Goal: Task Accomplishment & Management: Use online tool/utility

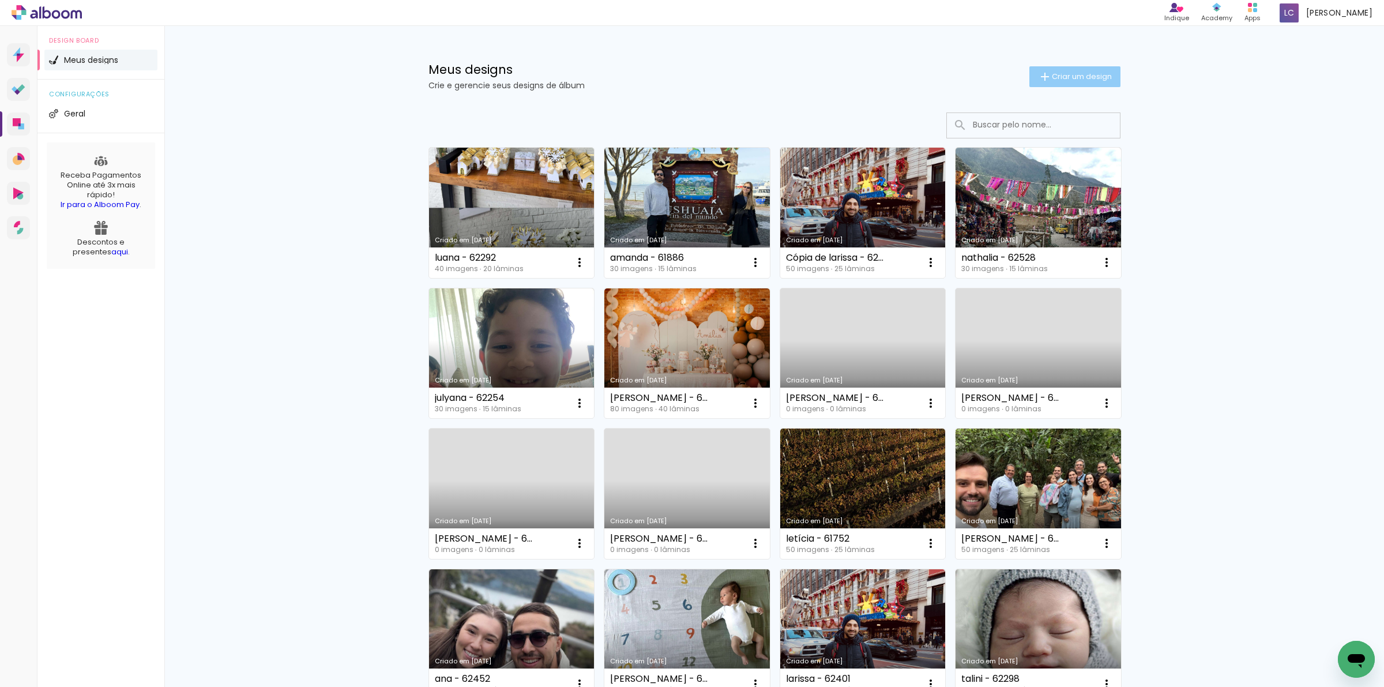
click at [1038, 75] on iron-icon at bounding box center [1045, 77] width 14 height 14
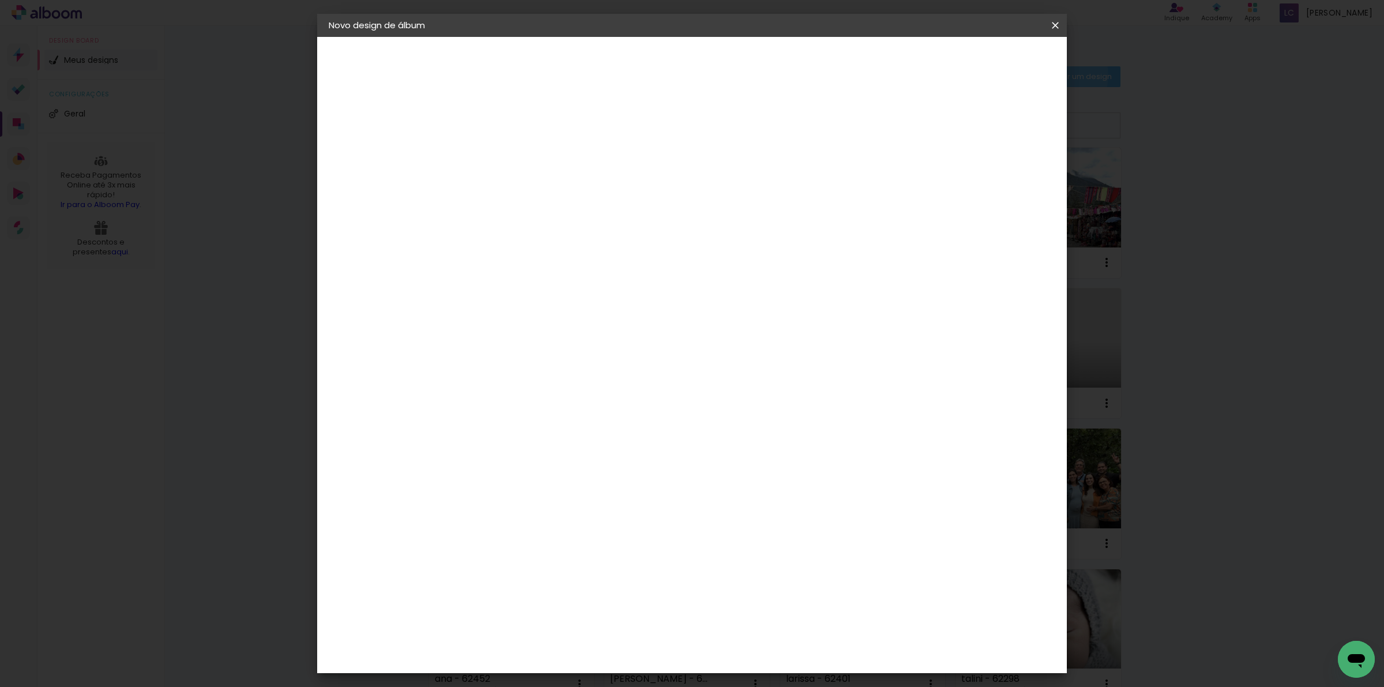
click at [517, 151] on input at bounding box center [517, 155] width 0 height 18
type input "marina - 62428"
type paper-input "marina - 62428"
click at [0, 0] on slot "Avançar" at bounding box center [0, 0] width 0 height 0
click at [733, 163] on paper-item "Tamanho Livre" at bounding box center [678, 175] width 111 height 25
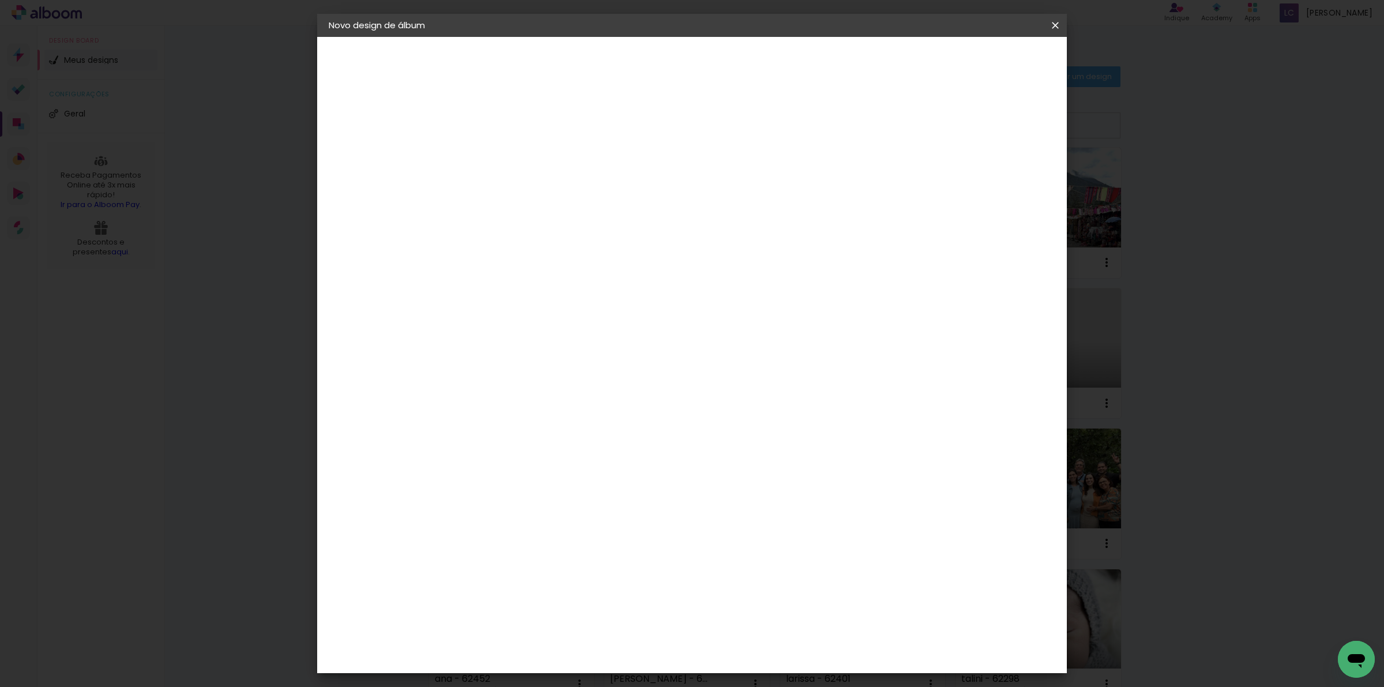
click at [0, 0] on slot "Avançar" at bounding box center [0, 0] width 0 height 0
click at [756, 471] on input "60" at bounding box center [755, 479] width 30 height 17
type input "40,6"
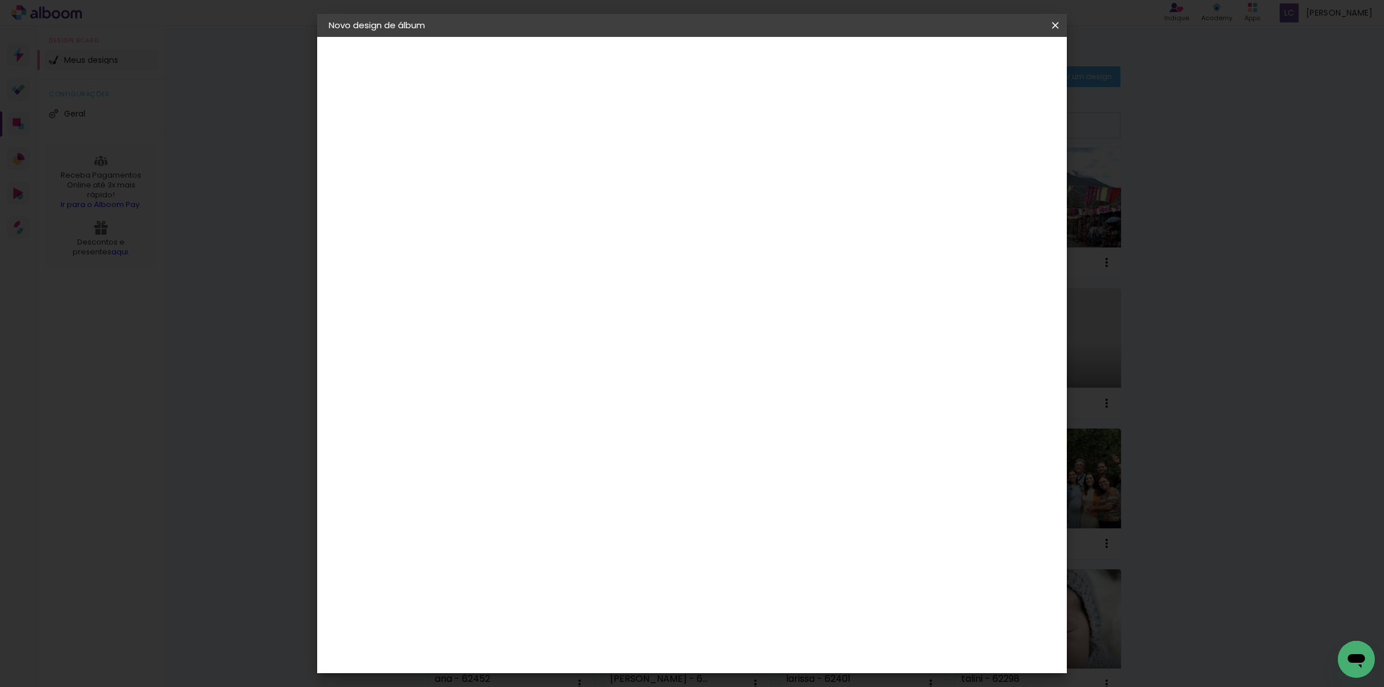
type paper-input "40,6"
click at [483, 381] on input "30" at bounding box center [481, 380] width 30 height 17
type input "20,3"
type paper-input "20,3"
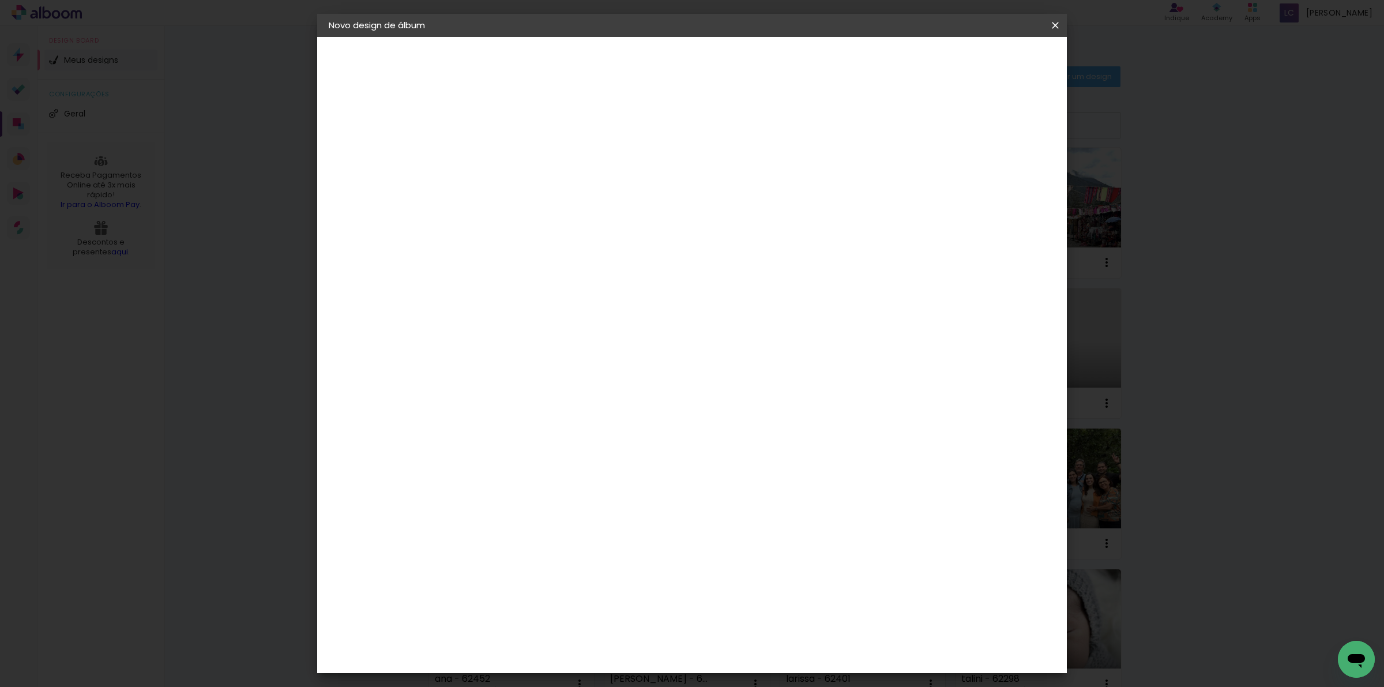
type input "4"
type paper-input "4"
click at [996, 173] on input "4" at bounding box center [990, 173] width 21 height 17
type input "5"
type paper-input "5"
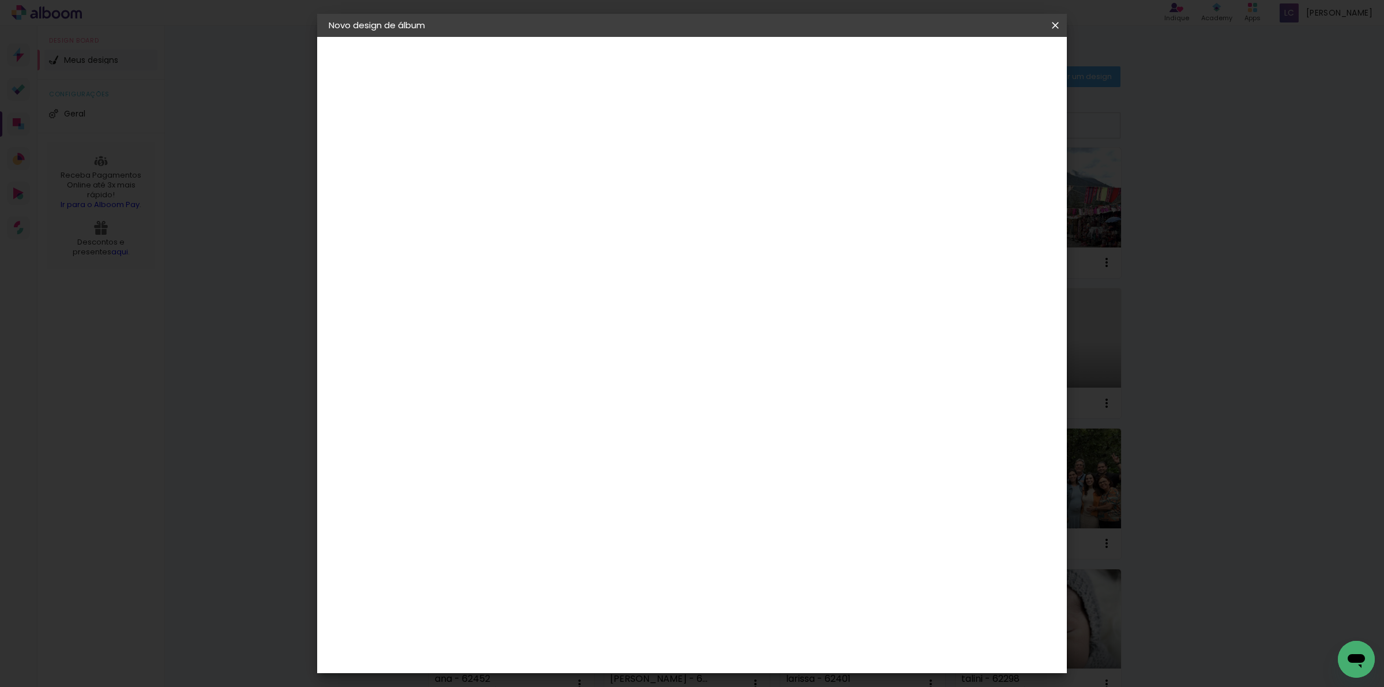
click at [998, 172] on input "5" at bounding box center [990, 173] width 21 height 17
type input "4"
type paper-input "4"
click at [996, 178] on input "4" at bounding box center [990, 173] width 21 height 17
type input "3"
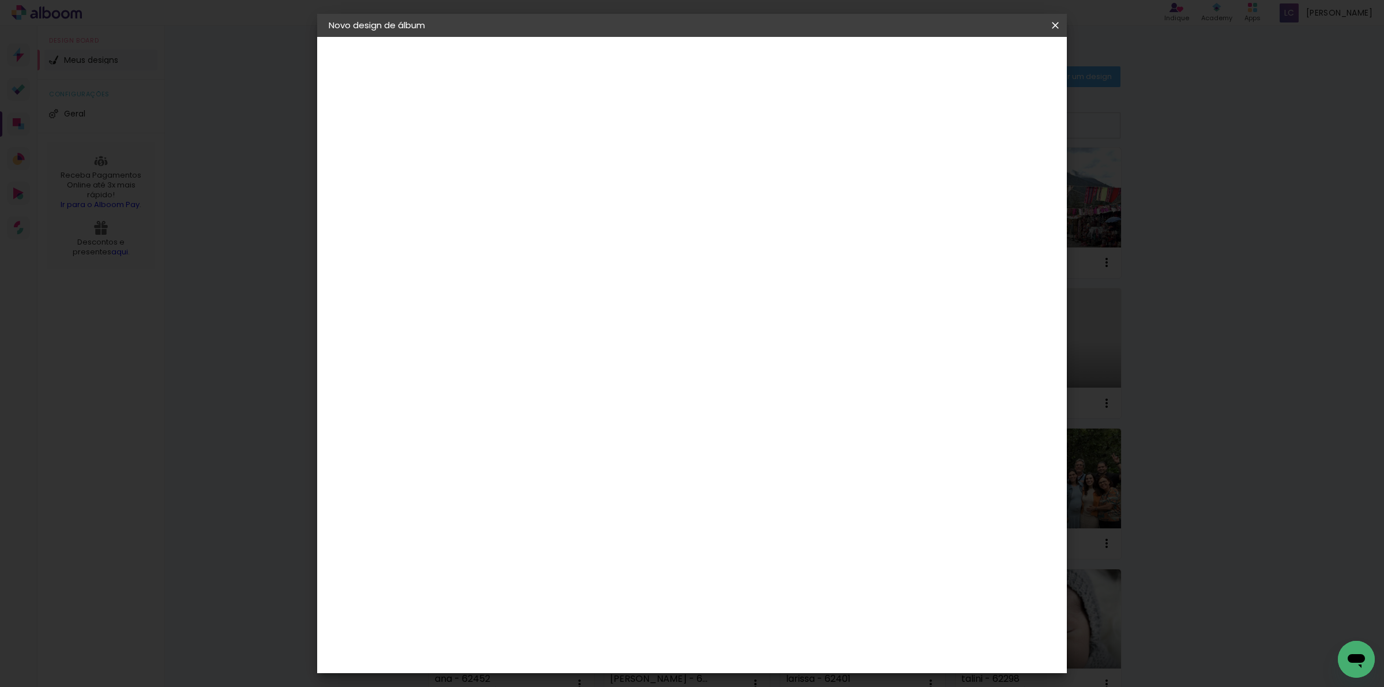
type paper-input "3"
click at [996, 178] on input "3" at bounding box center [992, 173] width 21 height 17
type input "2"
type paper-input "2"
click at [998, 178] on input "2" at bounding box center [994, 173] width 21 height 17
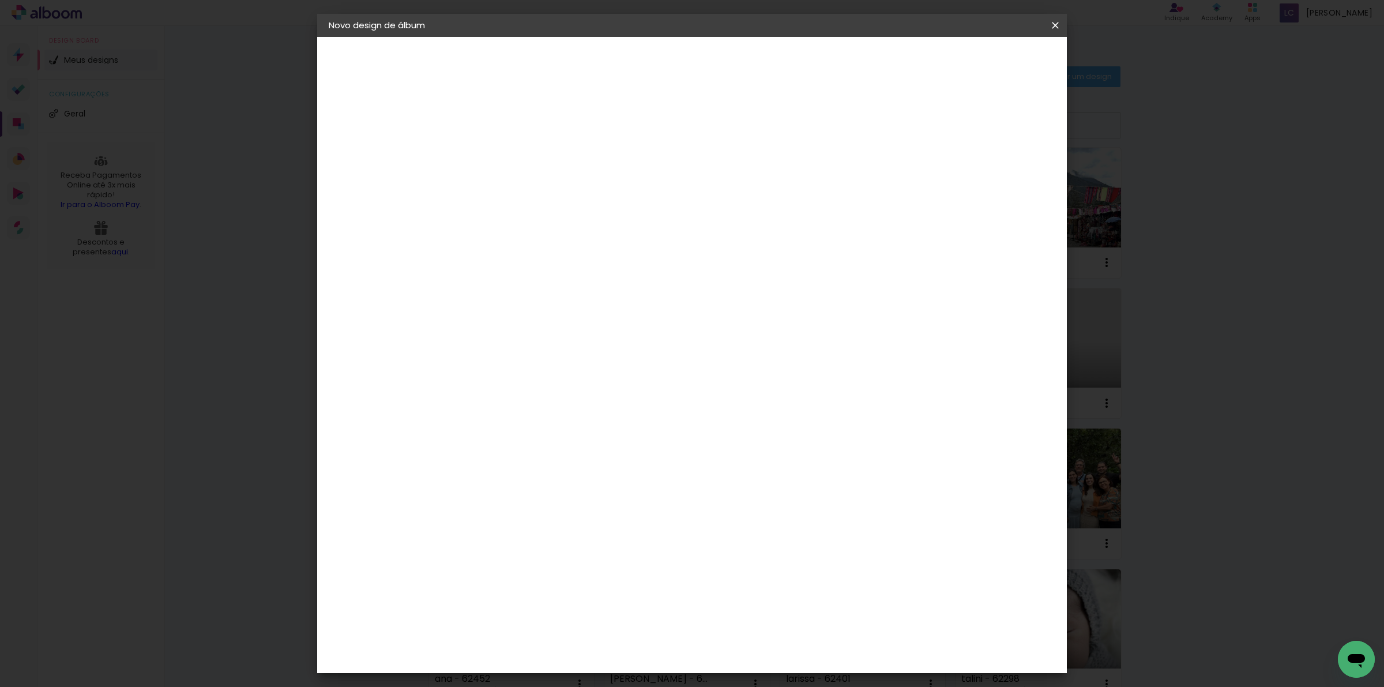
click at [992, 52] on paper-button "Iniciar design" at bounding box center [955, 61] width 76 height 20
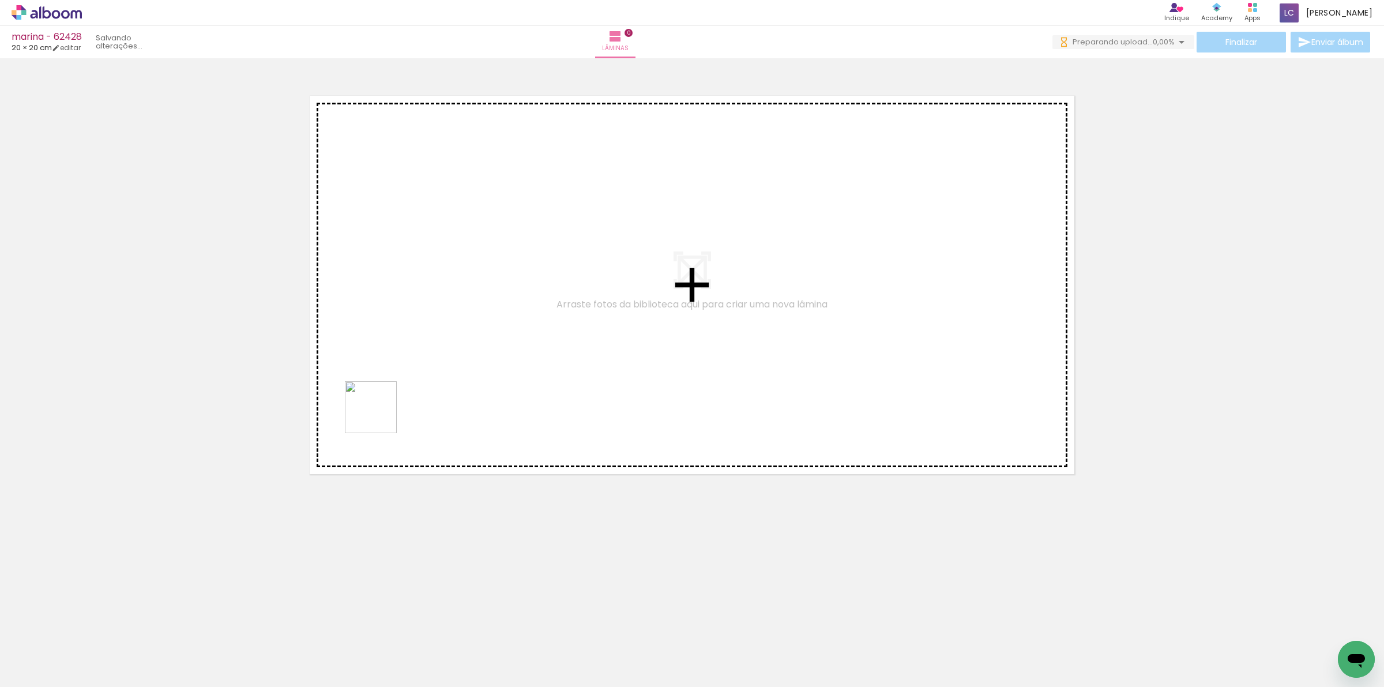
drag, startPoint x: 130, startPoint y: 635, endPoint x: 379, endPoint y: 416, distance: 332.1
click at [379, 416] on quentale-workspace at bounding box center [692, 343] width 1384 height 687
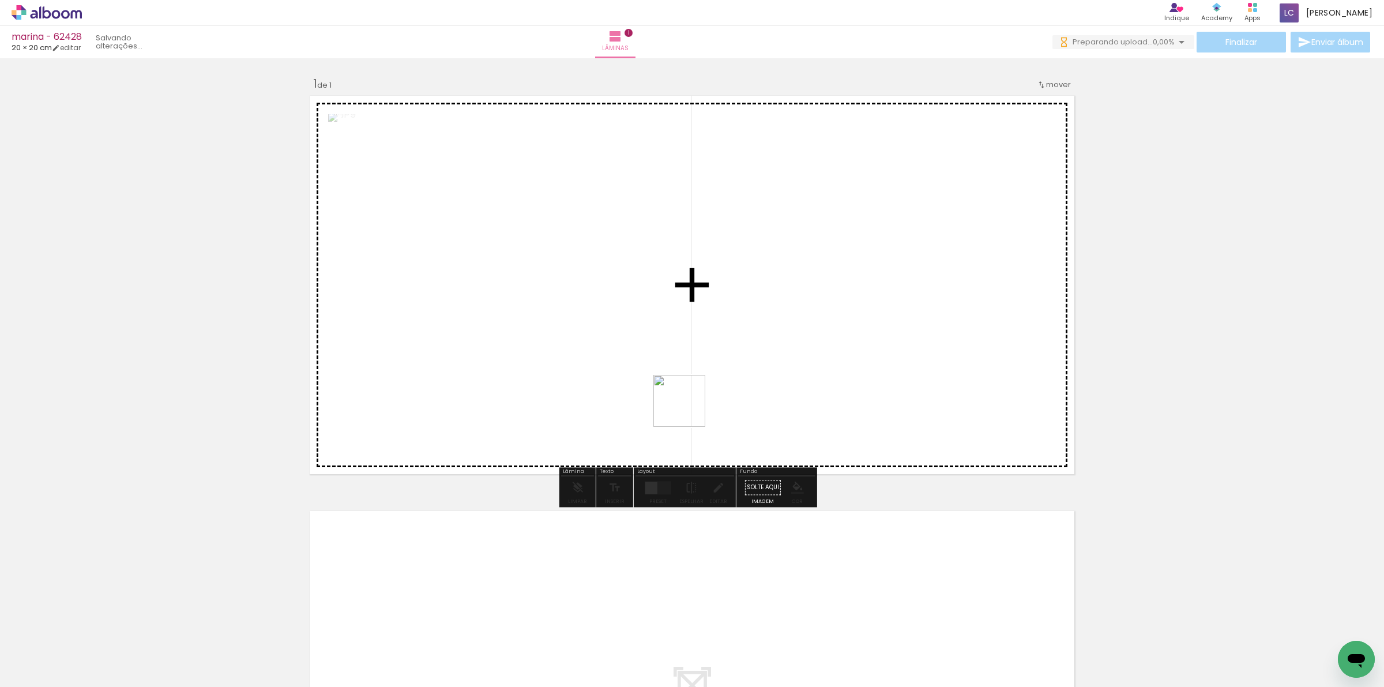
drag, startPoint x: 182, startPoint y: 651, endPoint x: 689, endPoint y: 408, distance: 562.2
click at [689, 408] on quentale-workspace at bounding box center [692, 343] width 1384 height 687
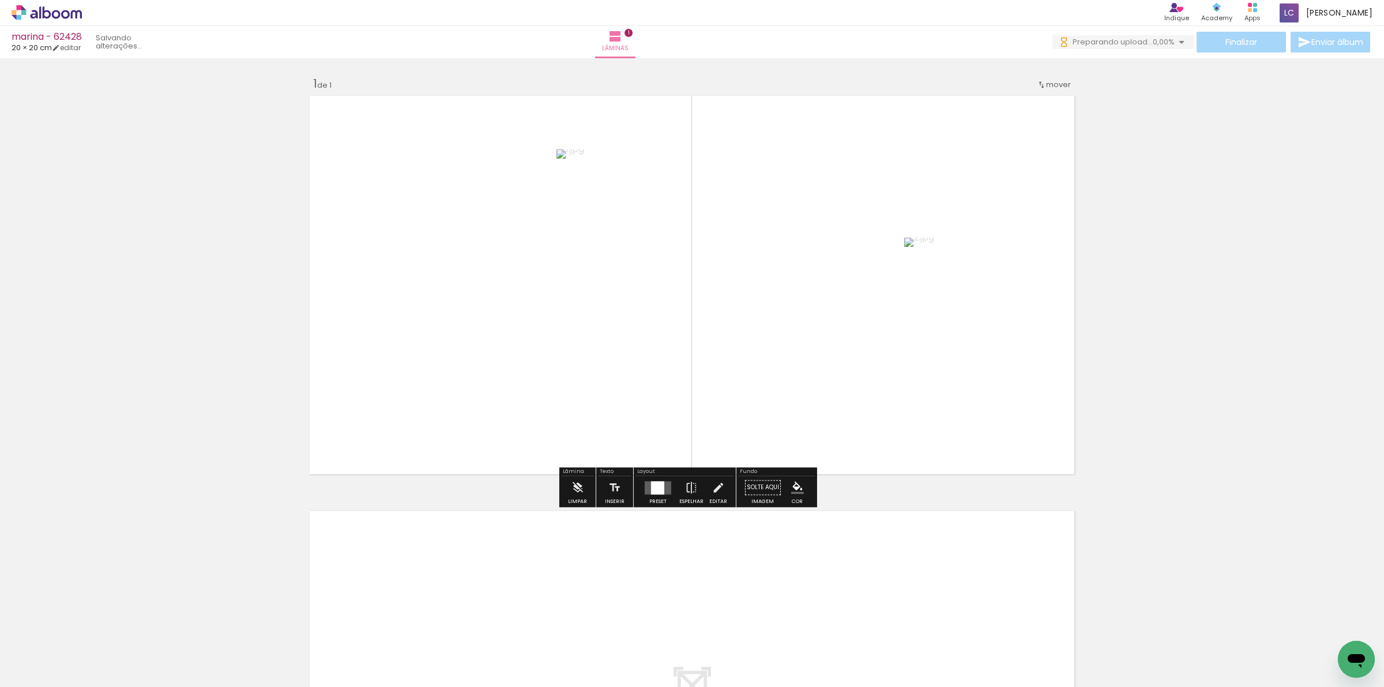
click at [651, 494] on div at bounding box center [657, 487] width 13 height 13
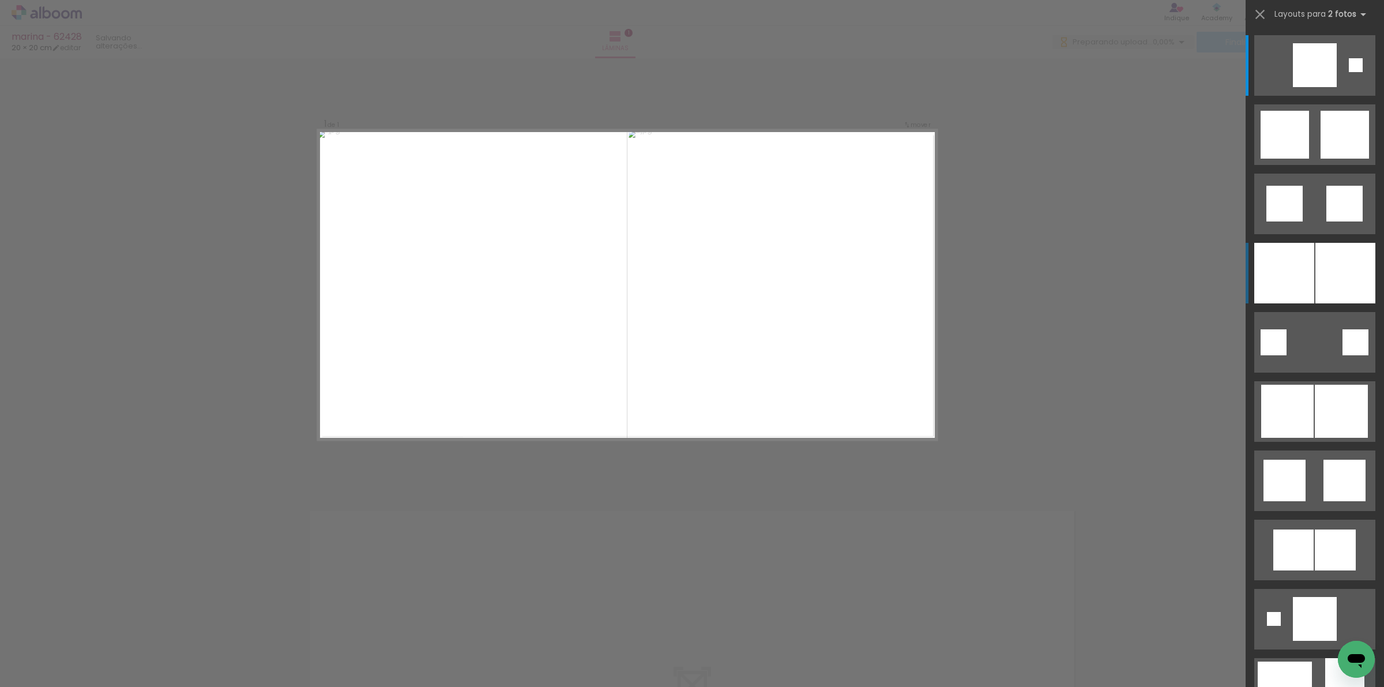
click at [1316, 273] on div at bounding box center [1345, 273] width 60 height 61
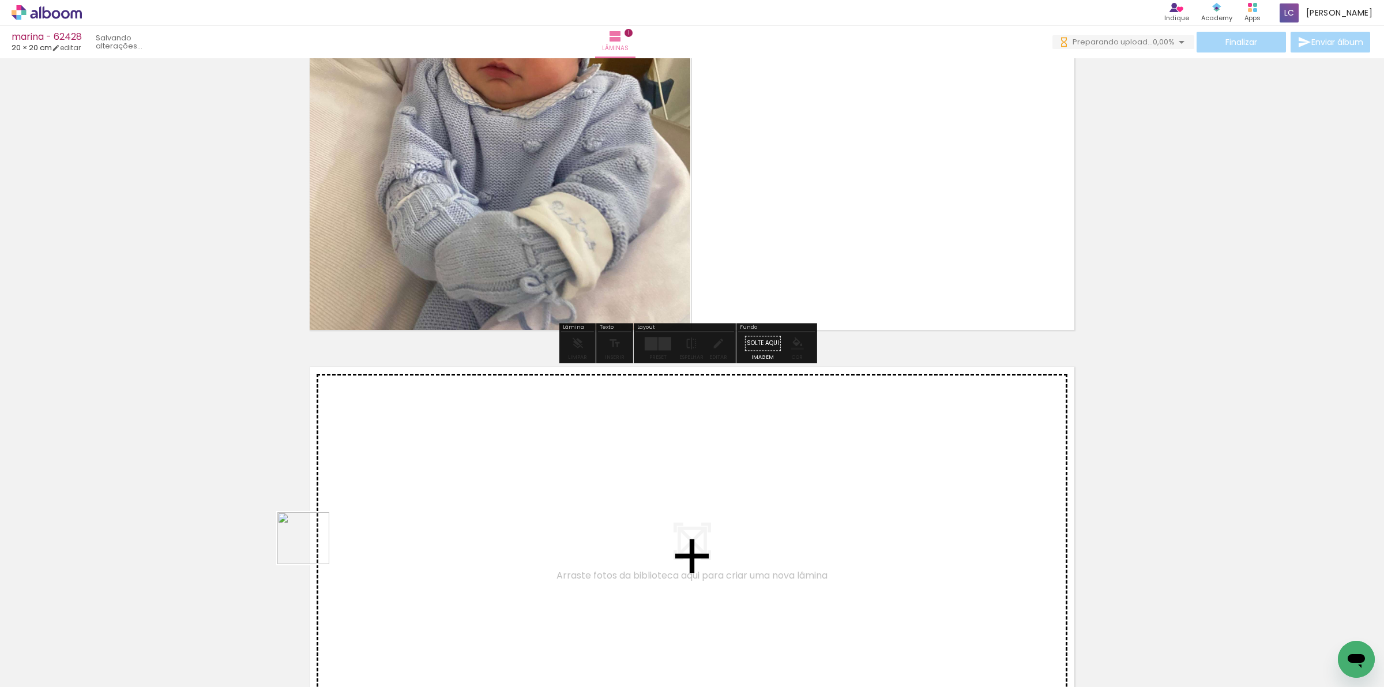
drag, startPoint x: 292, startPoint y: 570, endPoint x: 346, endPoint y: 513, distance: 78.7
click at [346, 513] on quentale-workspace at bounding box center [692, 343] width 1384 height 687
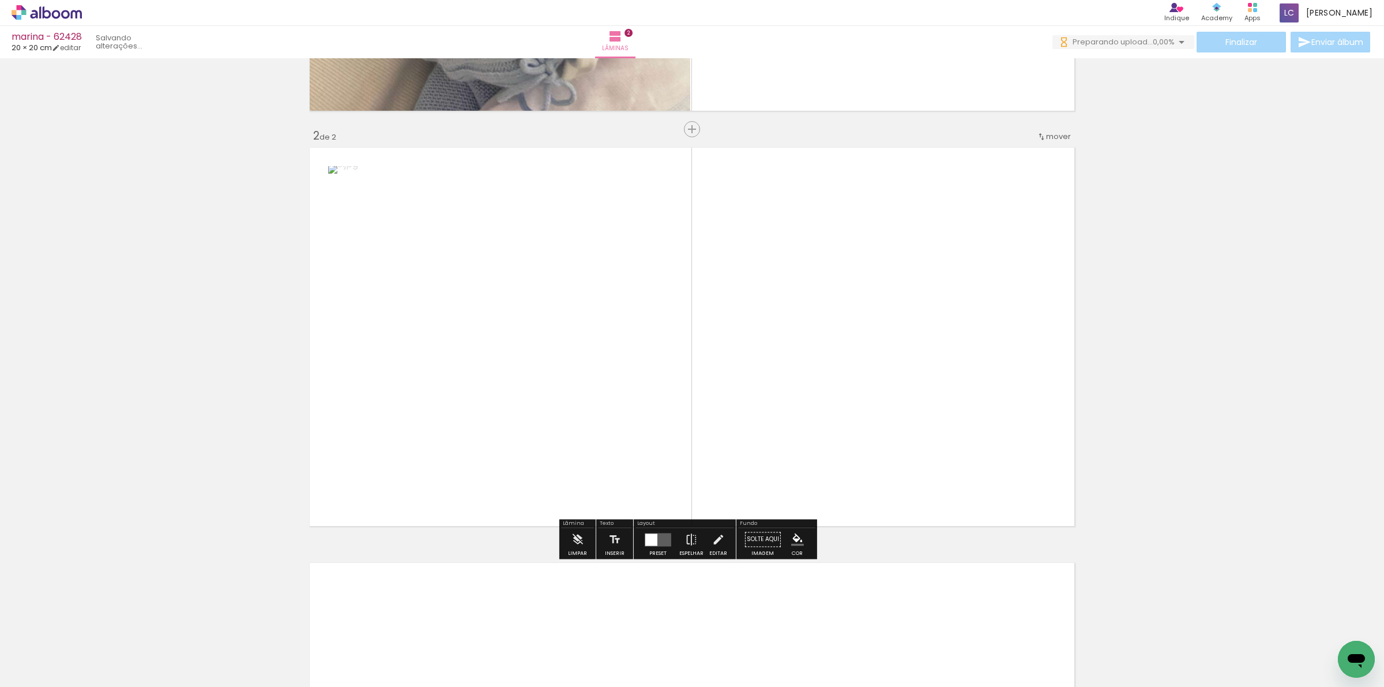
scroll to position [363, 0]
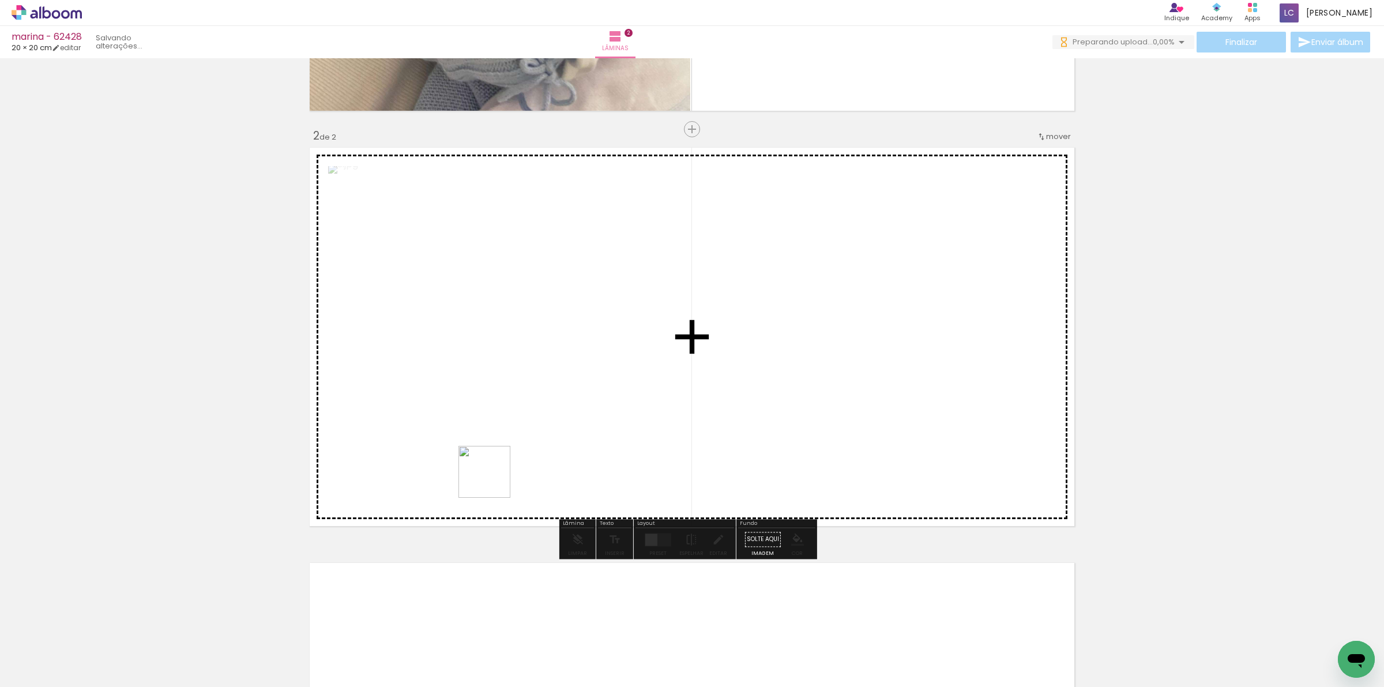
drag, startPoint x: 302, startPoint y: 641, endPoint x: 628, endPoint y: 529, distance: 345.5
click at [720, 366] on quentale-workspace at bounding box center [692, 343] width 1384 height 687
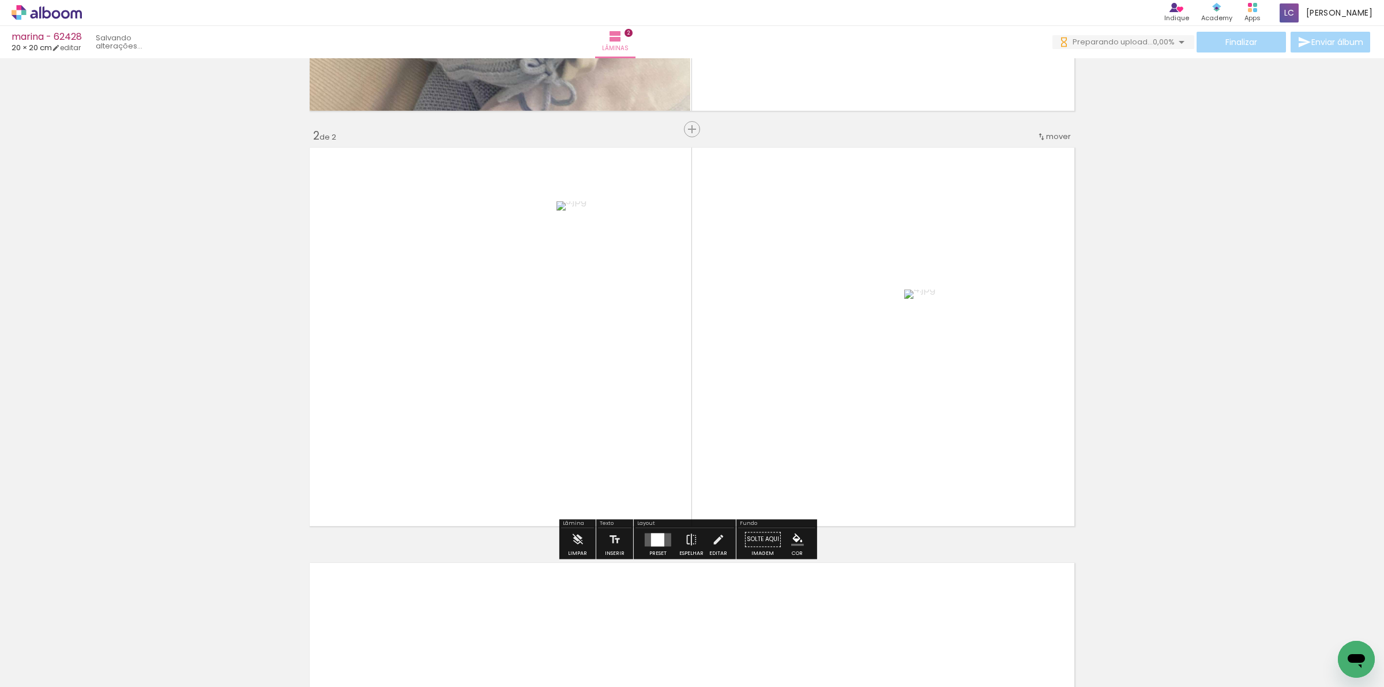
scroll to position [0, 0]
click at [656, 546] on div at bounding box center [657, 539] width 31 height 23
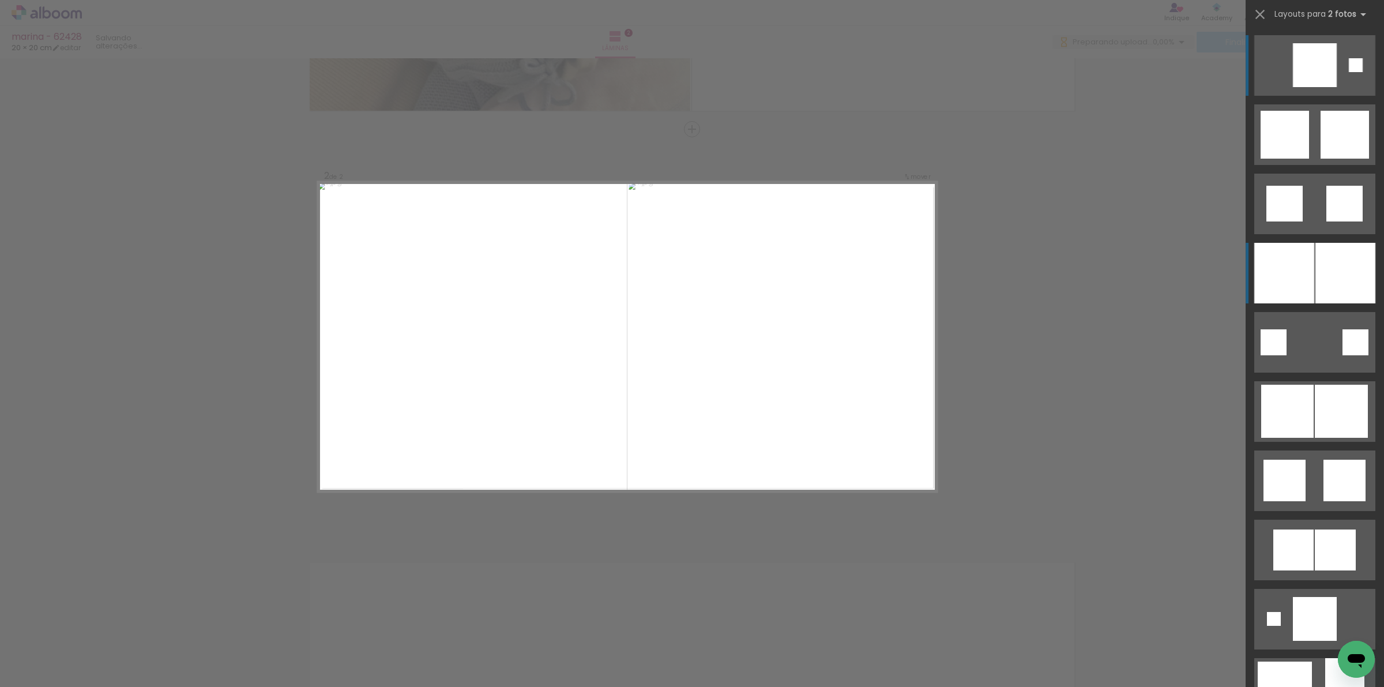
click at [1317, 275] on div at bounding box center [1345, 273] width 60 height 61
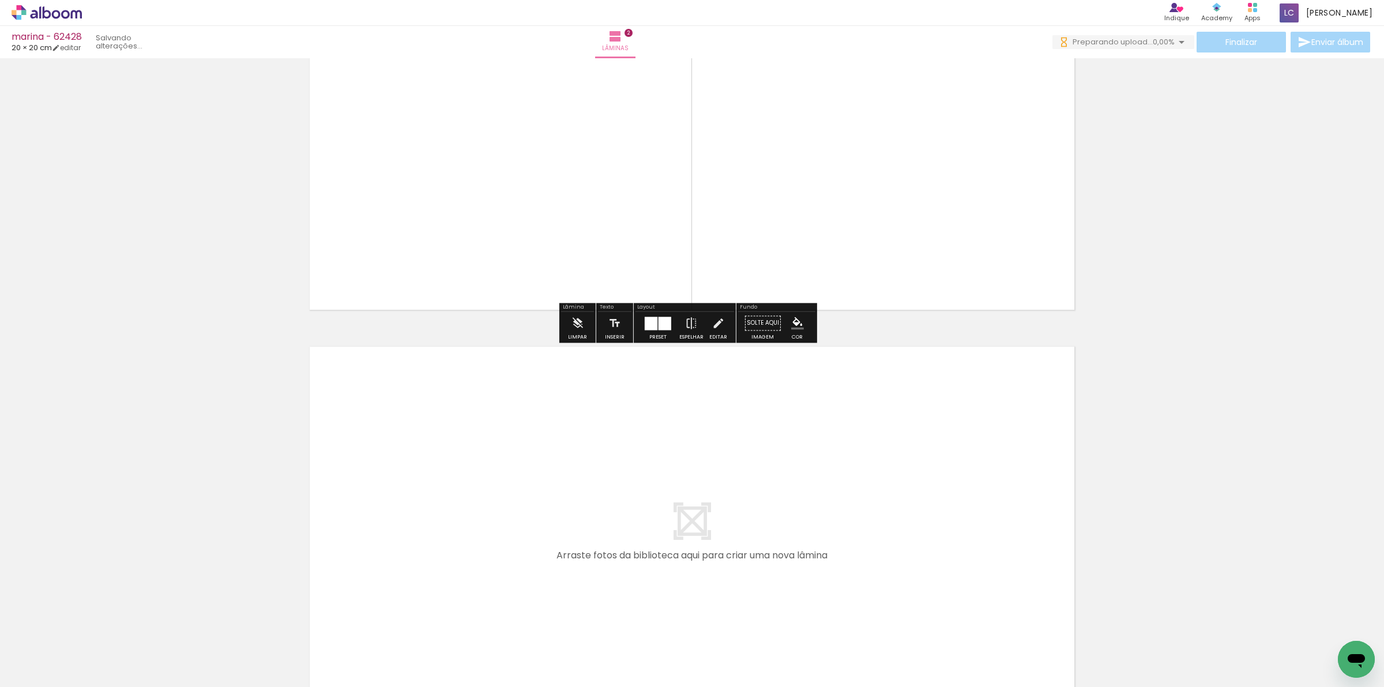
drag, startPoint x: 378, startPoint y: 643, endPoint x: 413, endPoint y: 628, distance: 38.0
click at [465, 491] on quentale-workspace at bounding box center [692, 343] width 1384 height 687
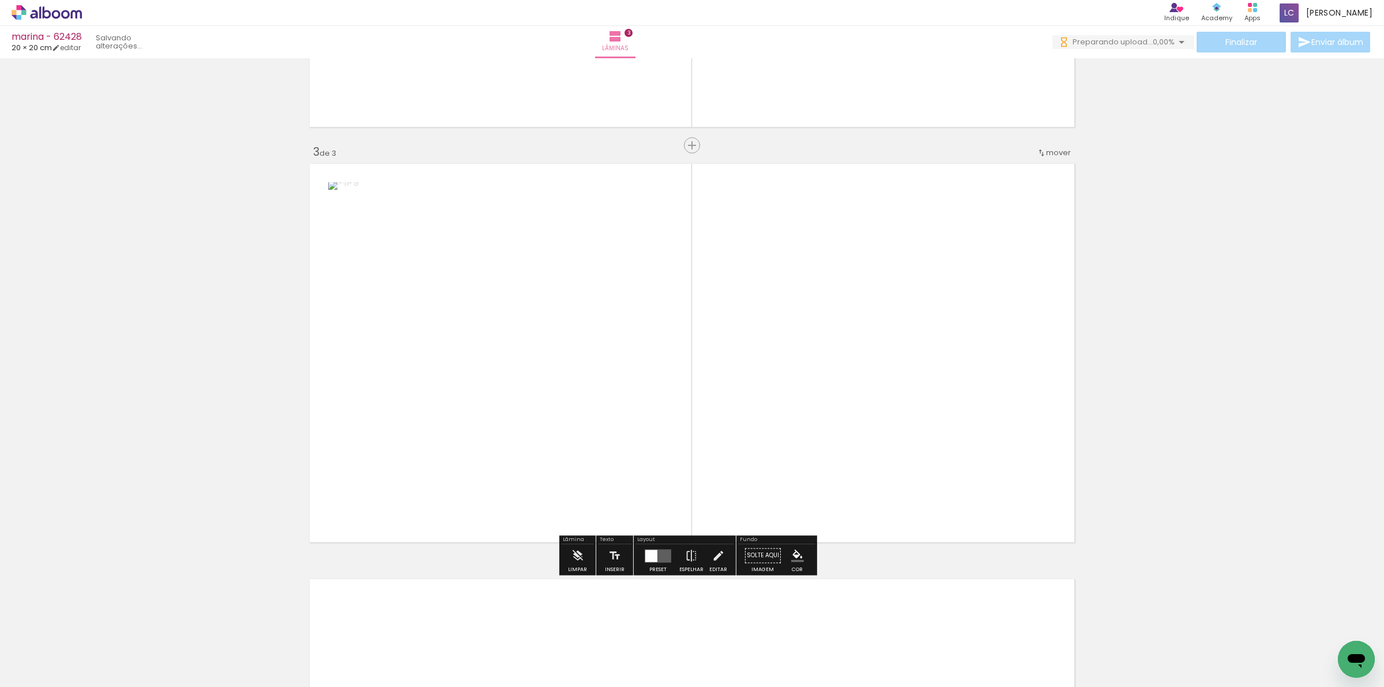
scroll to position [778, 0]
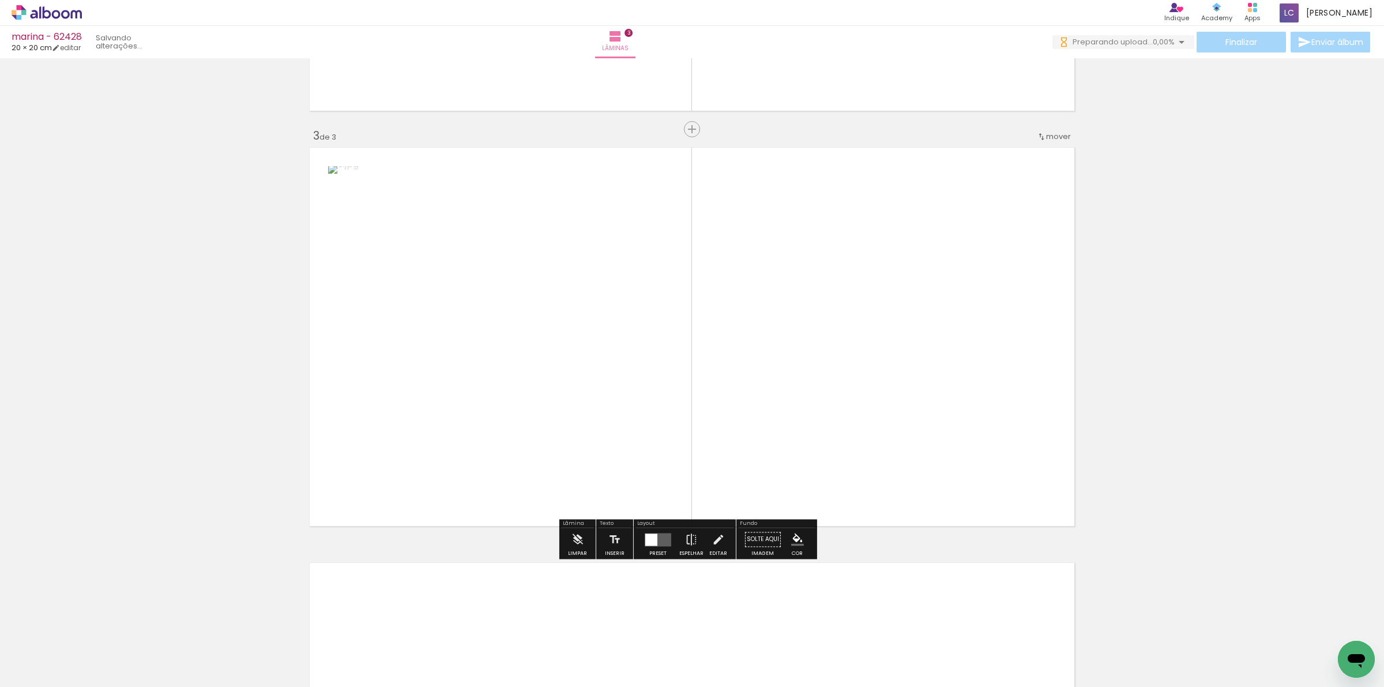
drag, startPoint x: 457, startPoint y: 650, endPoint x: 679, endPoint y: 436, distance: 307.9
click at [680, 396] on quentale-workspace at bounding box center [692, 343] width 1384 height 687
click at [663, 538] on quentale-layouter at bounding box center [658, 539] width 27 height 13
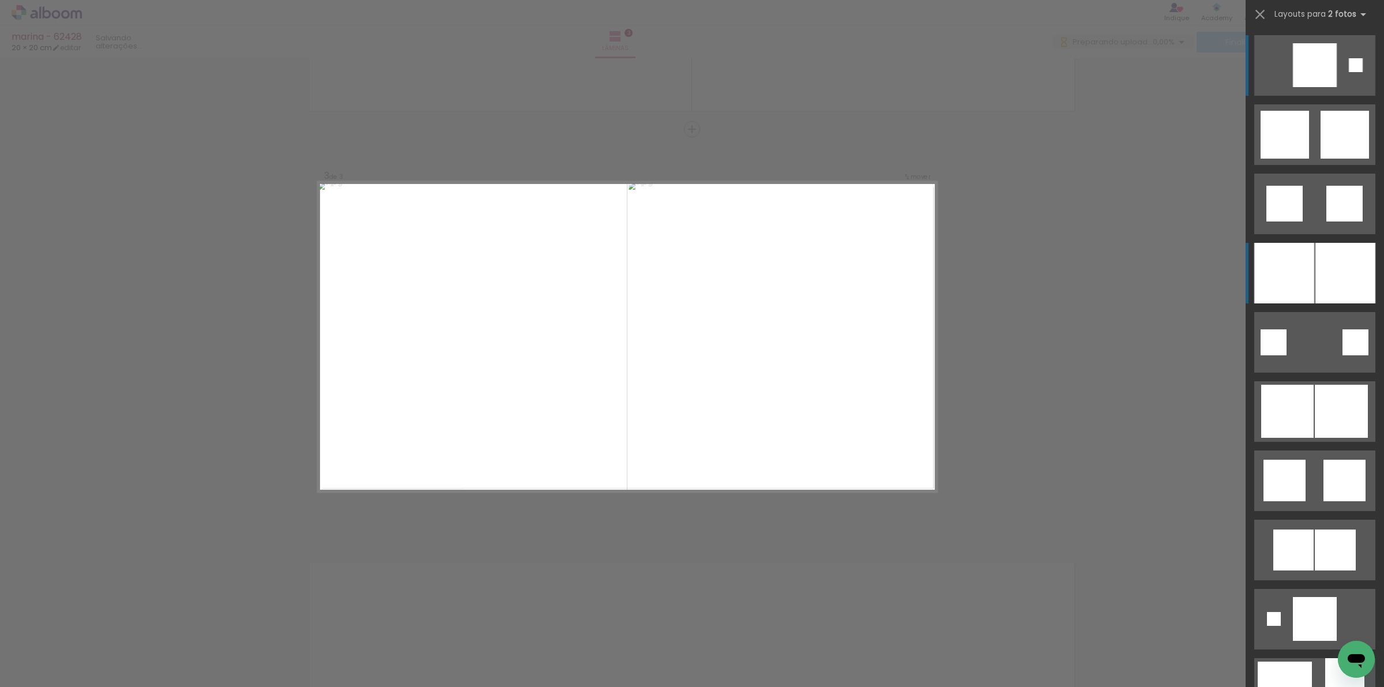
click at [1336, 285] on div at bounding box center [1345, 273] width 60 height 61
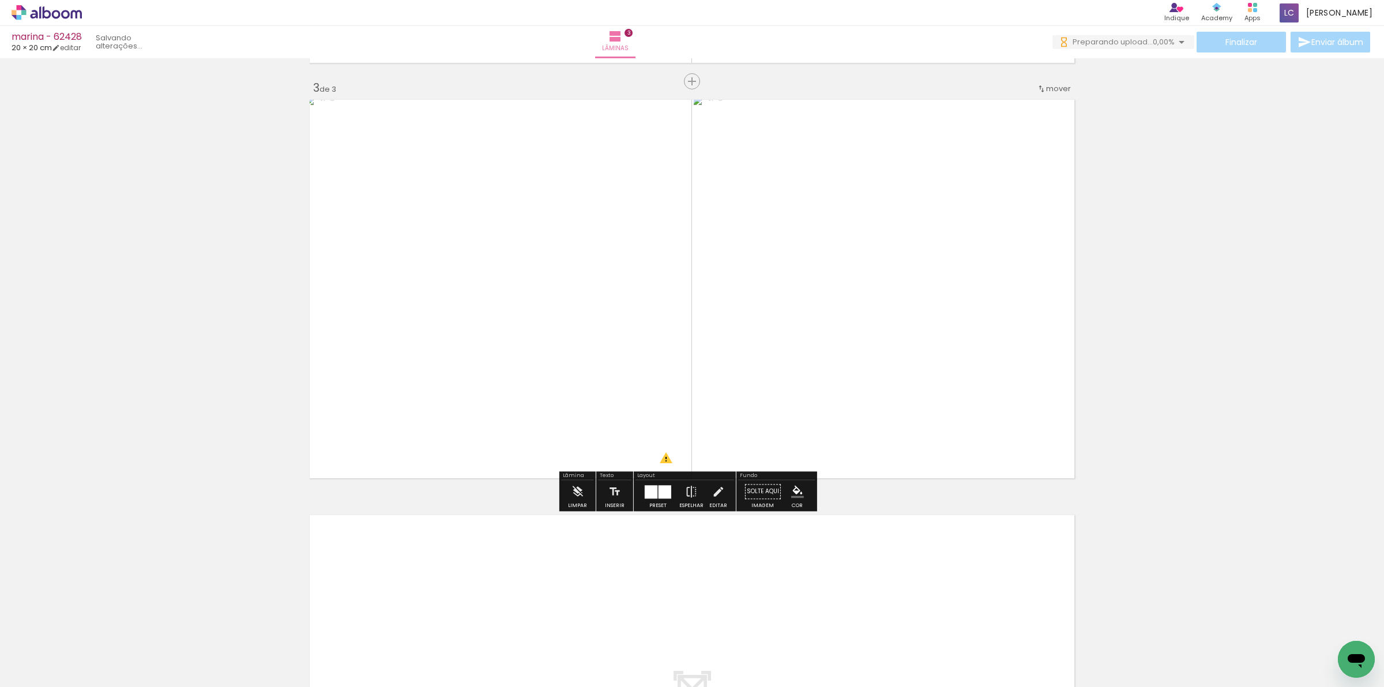
scroll to position [850, 0]
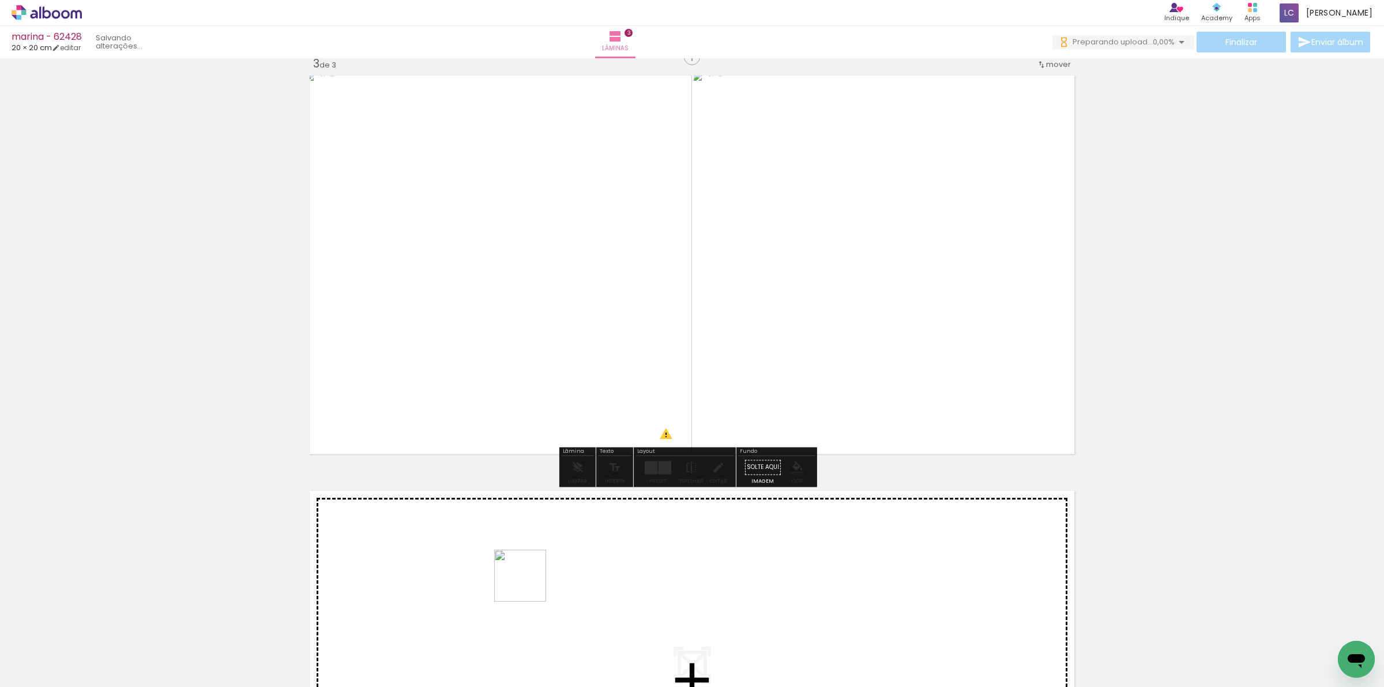
drag, startPoint x: 529, startPoint y: 620, endPoint x: 529, endPoint y: 573, distance: 47.9
click at [529, 573] on quentale-workspace at bounding box center [692, 343] width 1384 height 687
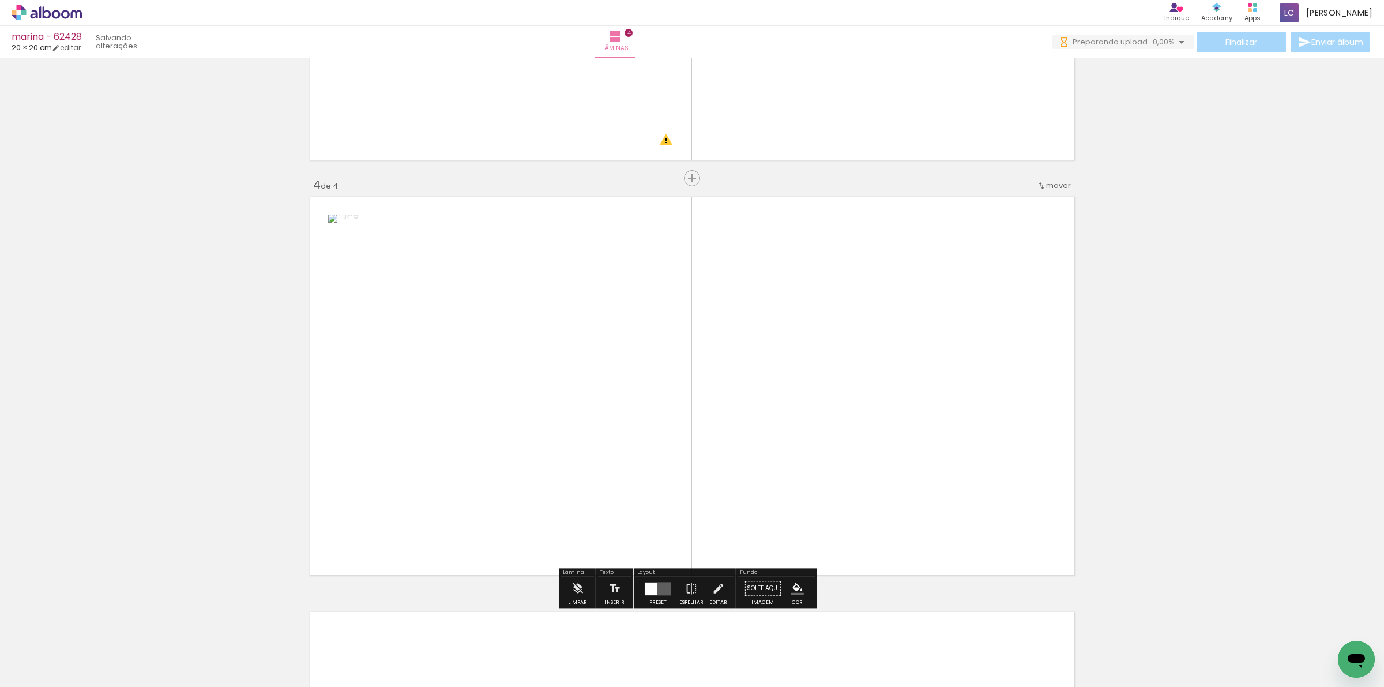
scroll to position [1193, 0]
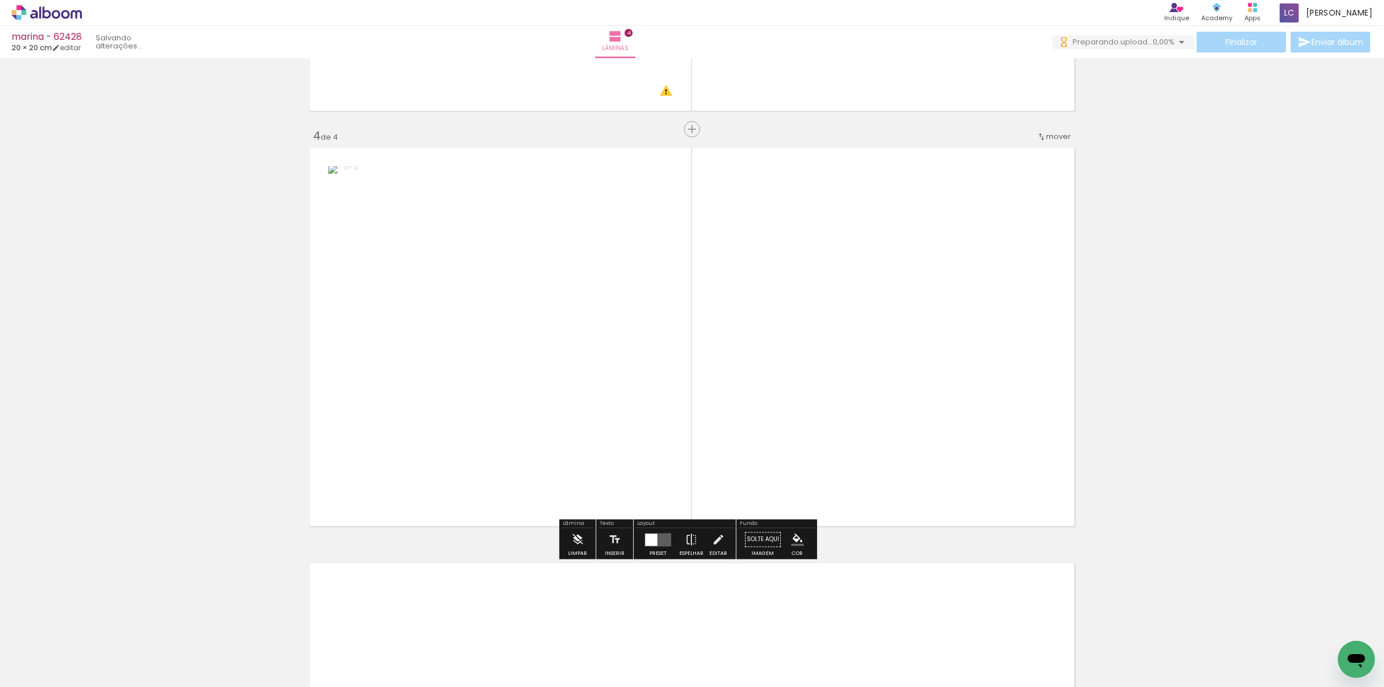
drag, startPoint x: 563, startPoint y: 650, endPoint x: 641, endPoint y: 495, distance: 173.8
click at [639, 496] on quentale-workspace at bounding box center [692, 343] width 1384 height 687
click at [651, 540] on div at bounding box center [657, 539] width 13 height 13
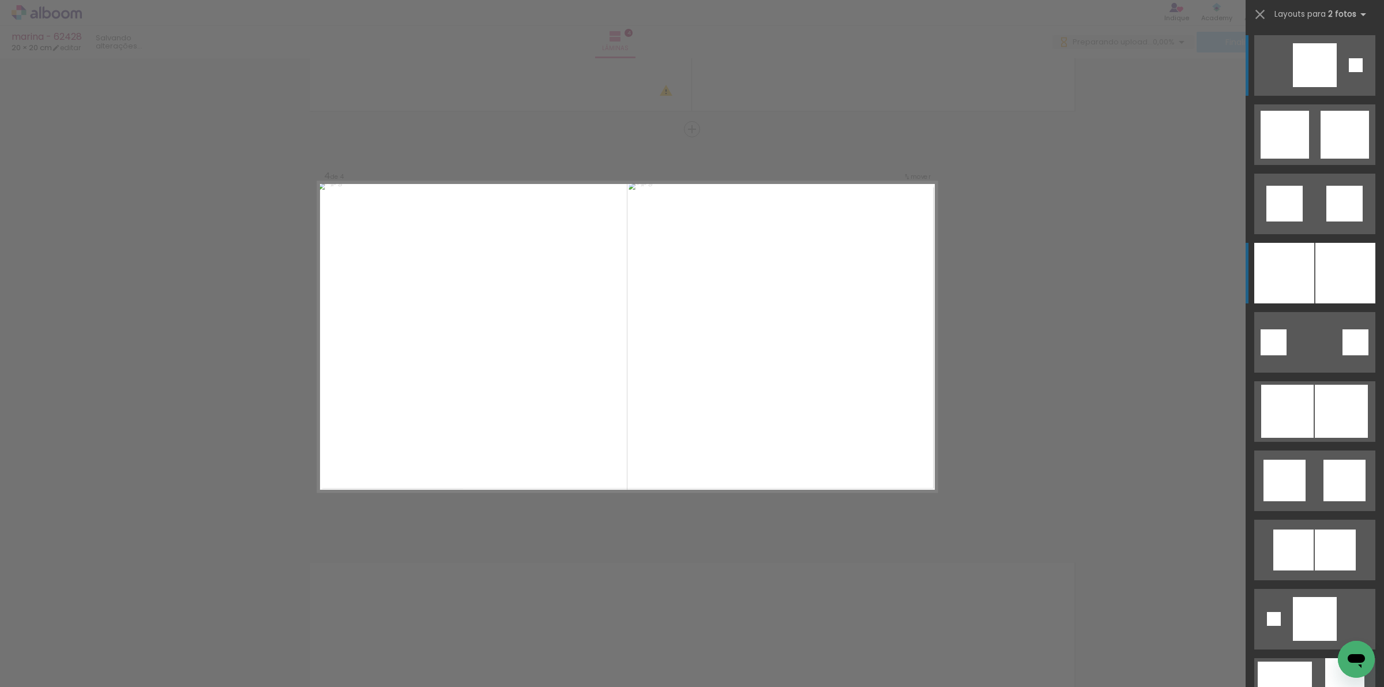
click at [1315, 269] on div at bounding box center [1345, 273] width 60 height 61
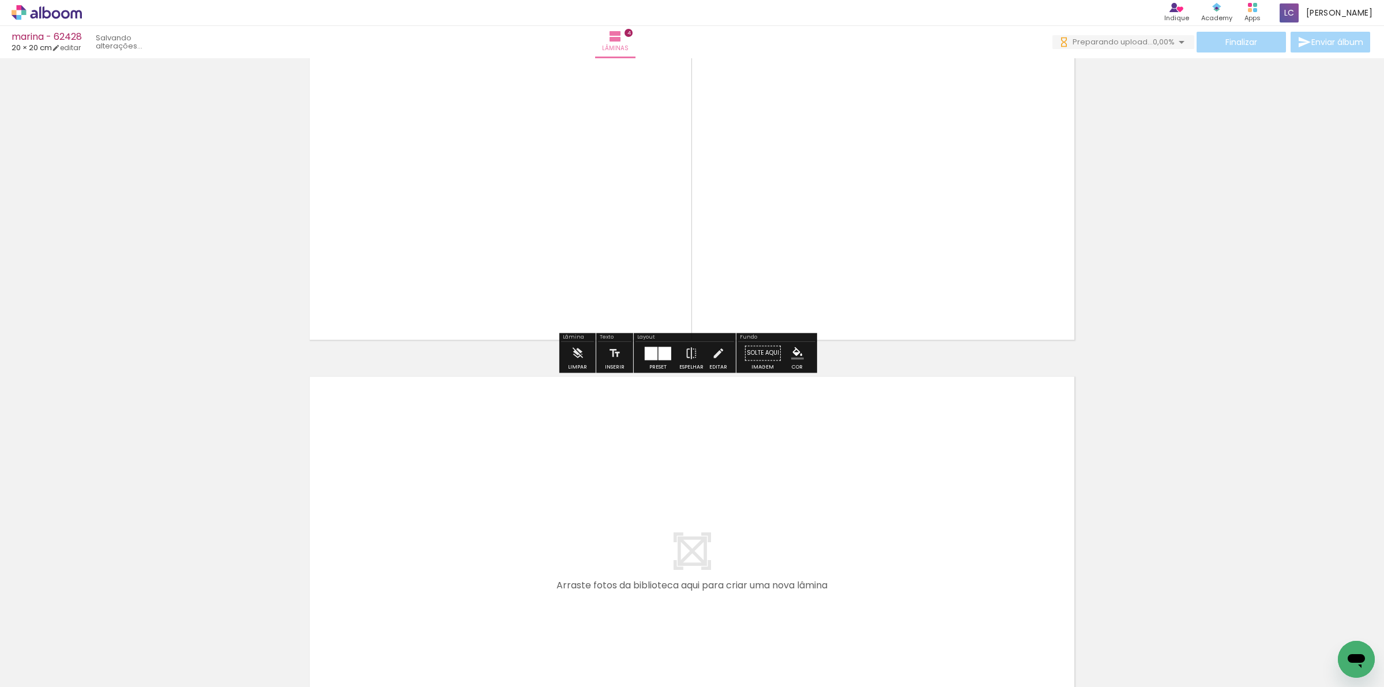
scroll to position [1410, 0]
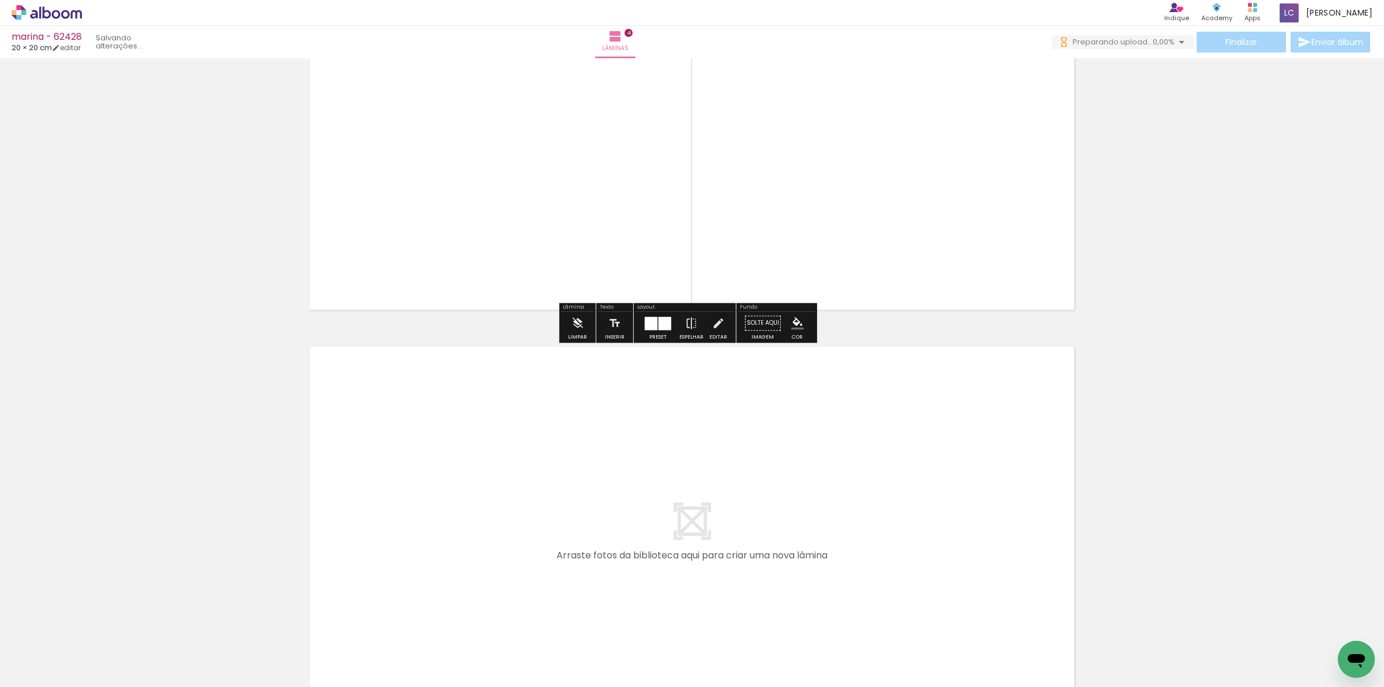
drag, startPoint x: 641, startPoint y: 650, endPoint x: 692, endPoint y: 620, distance: 59.1
click at [675, 566] on quentale-workspace at bounding box center [692, 343] width 1384 height 687
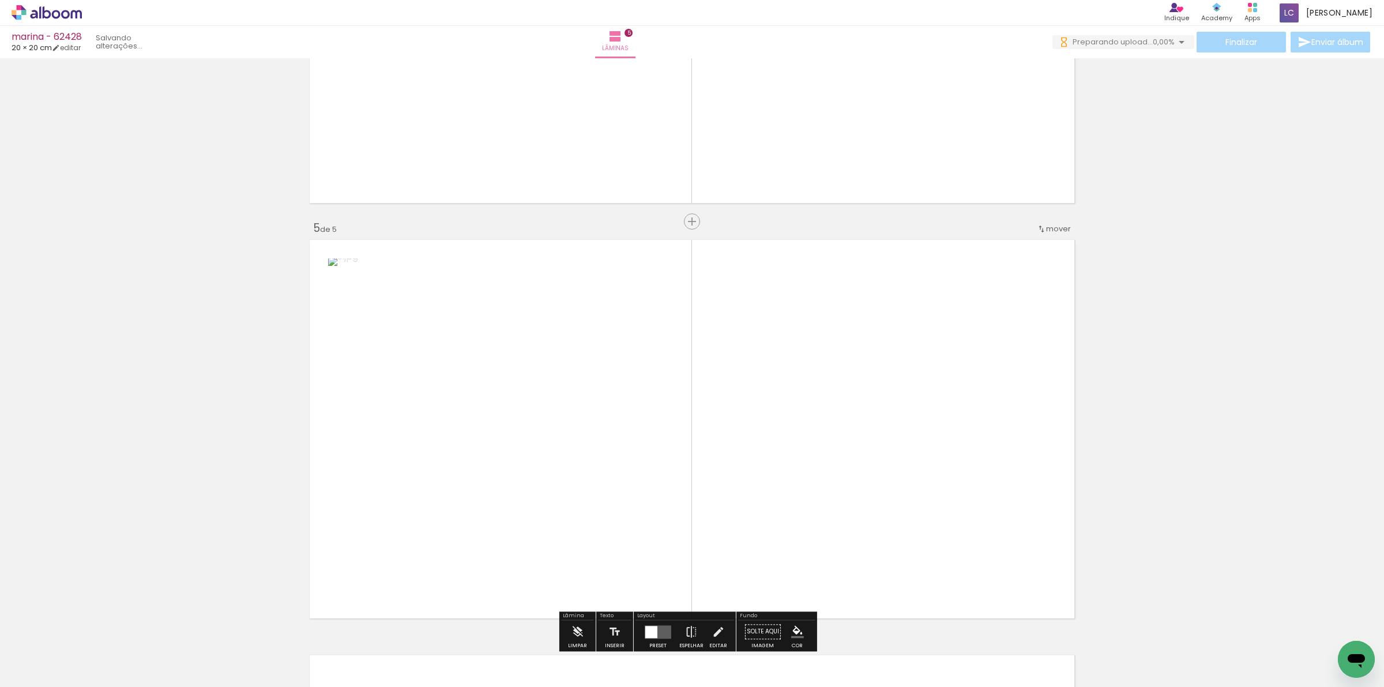
scroll to position [1609, 0]
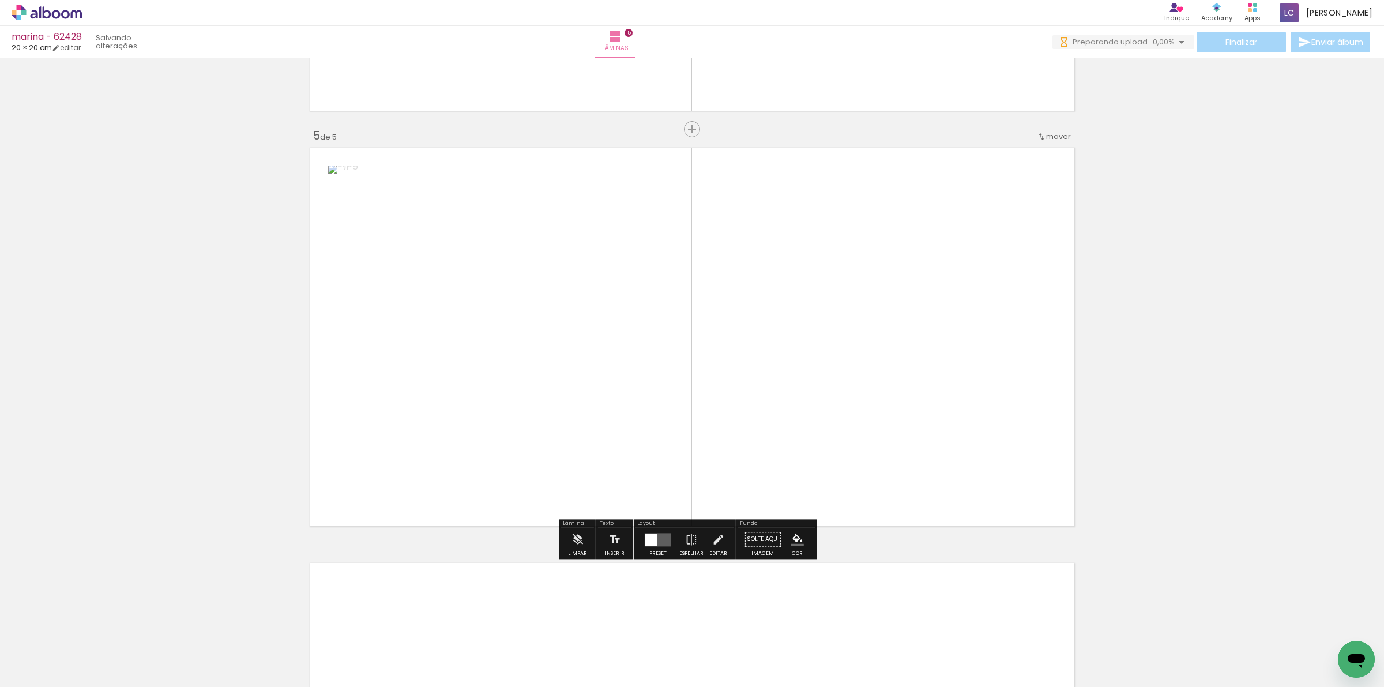
drag, startPoint x: 707, startPoint y: 656, endPoint x: 752, endPoint y: 517, distance: 145.5
click at [750, 528] on quentale-workspace at bounding box center [692, 343] width 1384 height 687
click at [635, 540] on div "Preset Espelhar Editar" at bounding box center [684, 542] width 99 height 29
drag, startPoint x: 777, startPoint y: 487, endPoint x: 722, endPoint y: 508, distance: 58.6
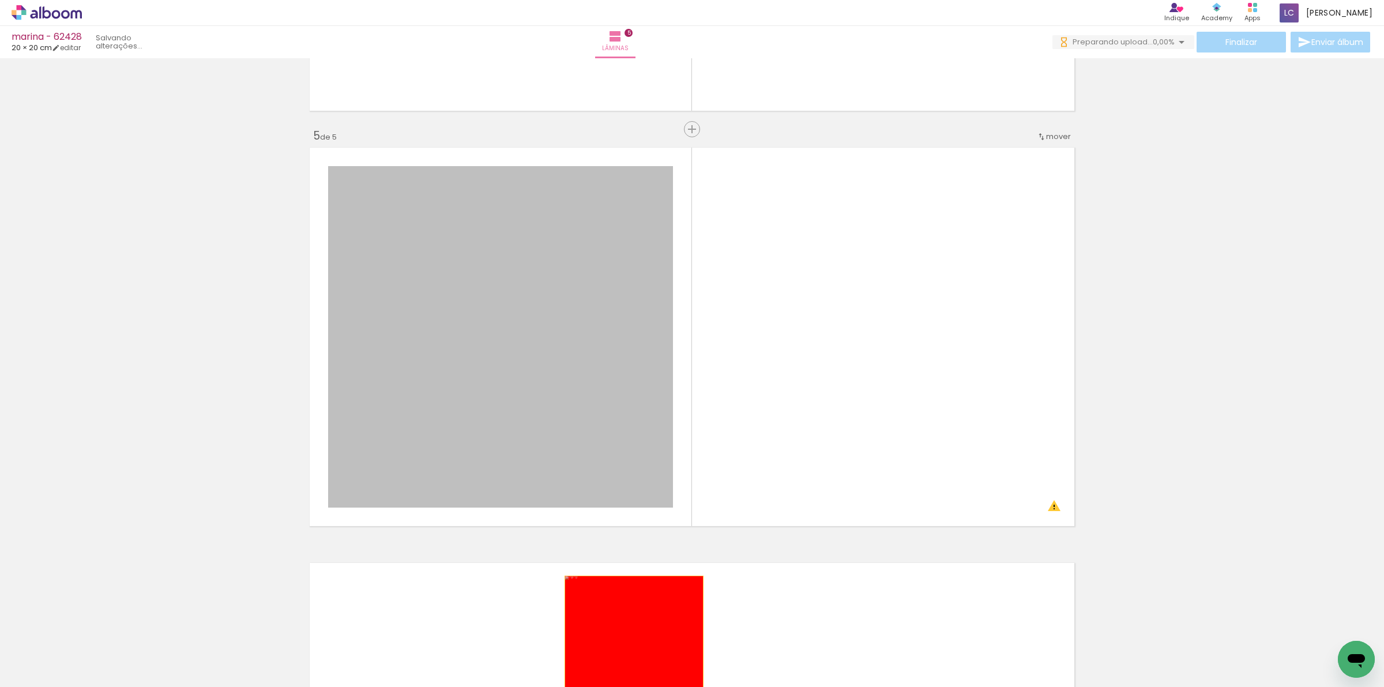
drag, startPoint x: 545, startPoint y: 424, endPoint x: 633, endPoint y: 655, distance: 247.2
click at [633, 655] on quentale-workspace at bounding box center [692, 343] width 1384 height 687
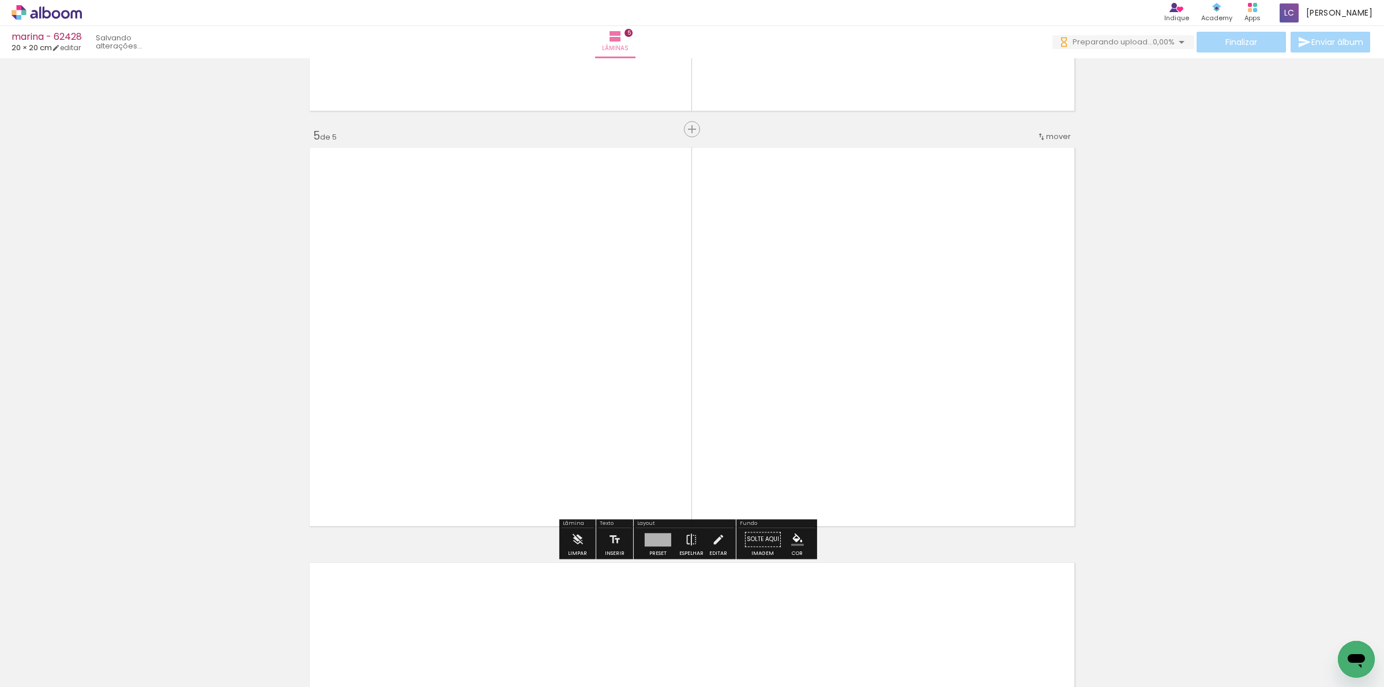
drag, startPoint x: 640, startPoint y: 434, endPoint x: 725, endPoint y: 418, distance: 86.3
click at [712, 419] on quentale-layouter at bounding box center [692, 337] width 773 height 386
drag, startPoint x: 725, startPoint y: 418, endPoint x: 800, endPoint y: 410, distance: 75.3
click at [799, 413] on quentale-layouter at bounding box center [692, 337] width 773 height 386
drag, startPoint x: 864, startPoint y: 304, endPoint x: 713, endPoint y: 319, distance: 151.7
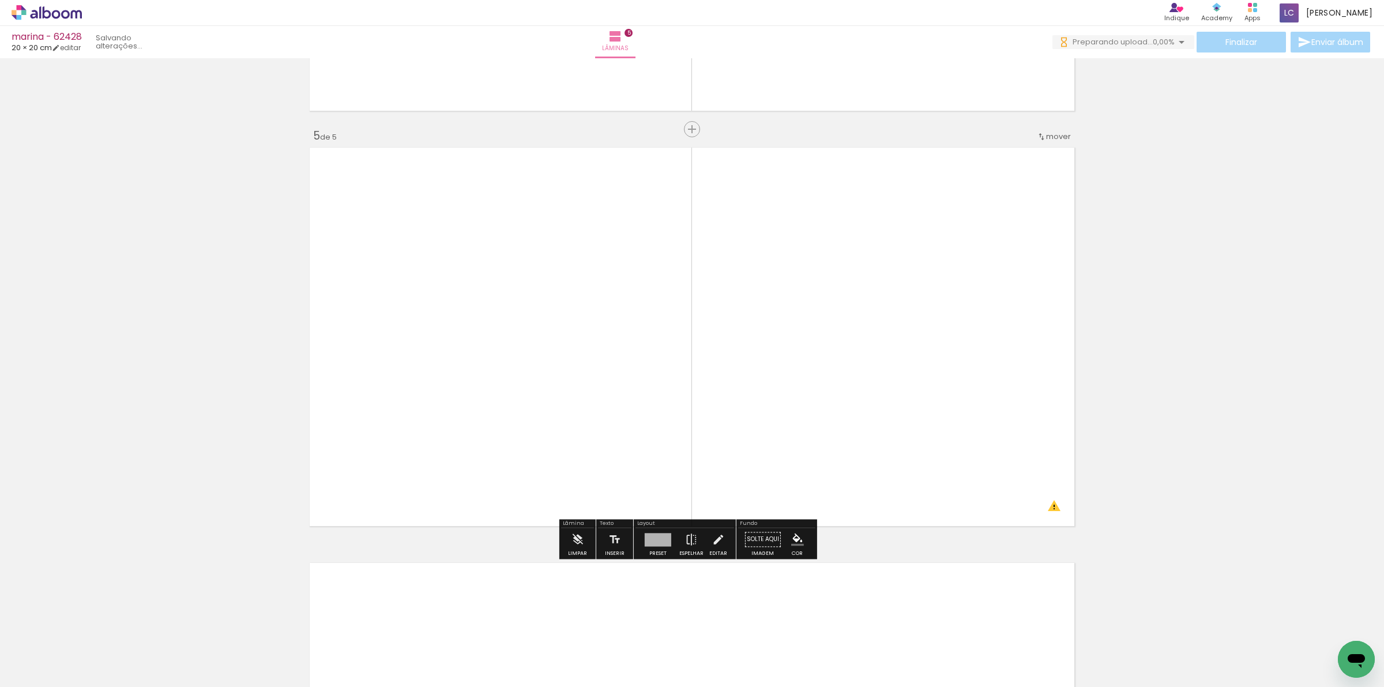
click at [713, 319] on quentale-layouter at bounding box center [692, 337] width 773 height 386
drag, startPoint x: 360, startPoint y: 179, endPoint x: 617, endPoint y: 517, distance: 425.0
click at [559, 404] on quentale-layouter at bounding box center [692, 337] width 773 height 386
click at [652, 539] on div at bounding box center [658, 539] width 27 height 13
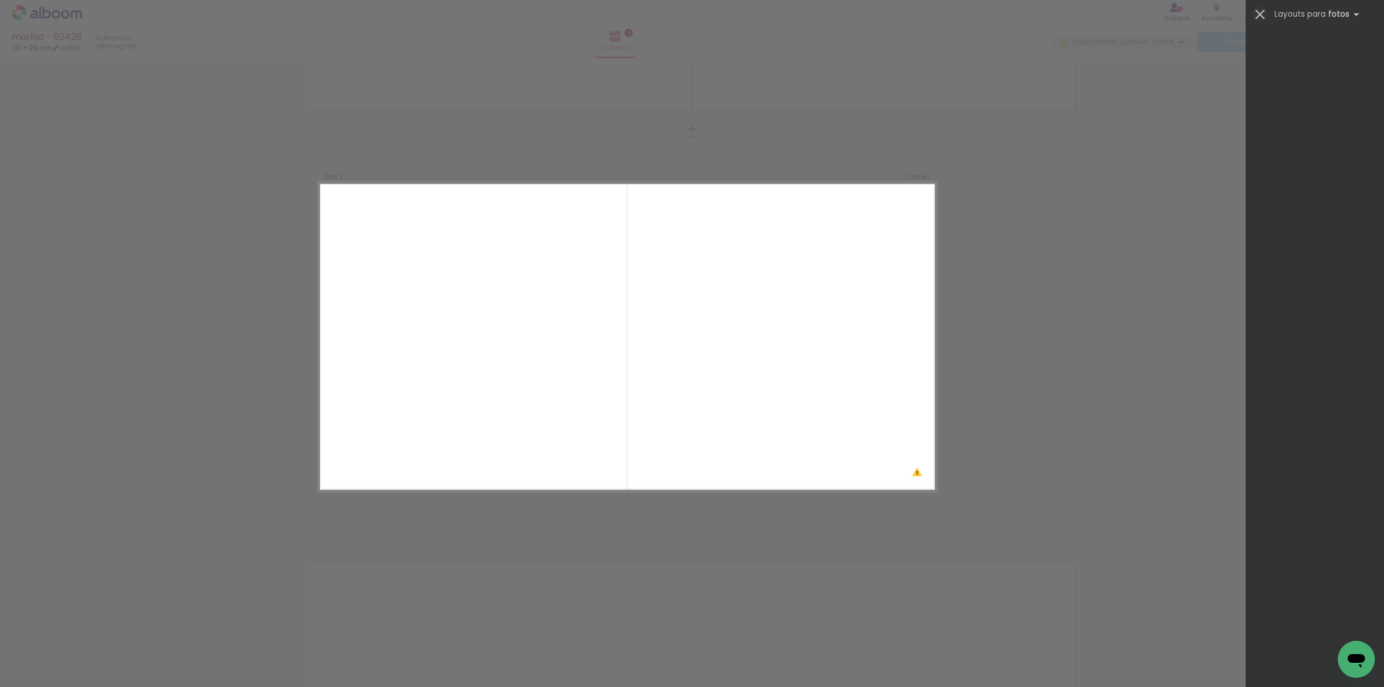
click at [1263, 13] on iron-icon at bounding box center [1260, 14] width 16 height 16
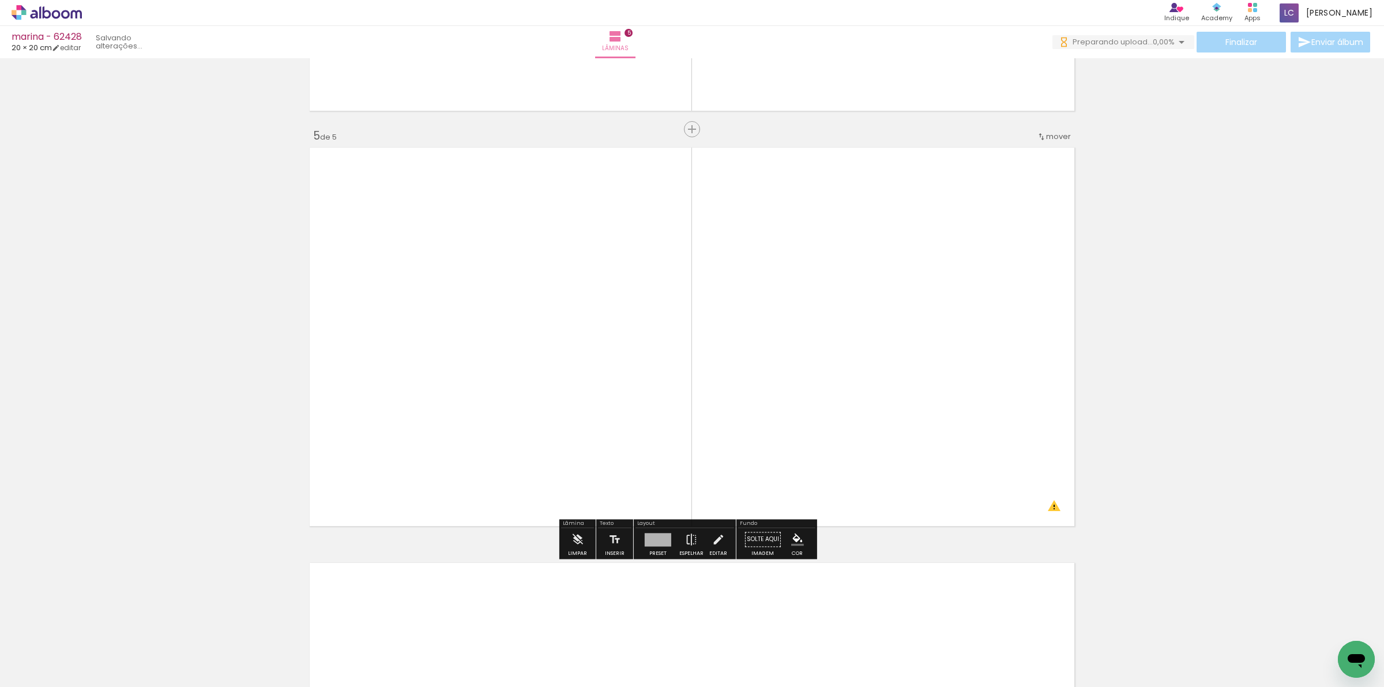
drag, startPoint x: 894, startPoint y: 381, endPoint x: 894, endPoint y: 393, distance: 11.5
click at [894, 387] on quentale-layouter at bounding box center [692, 337] width 773 height 386
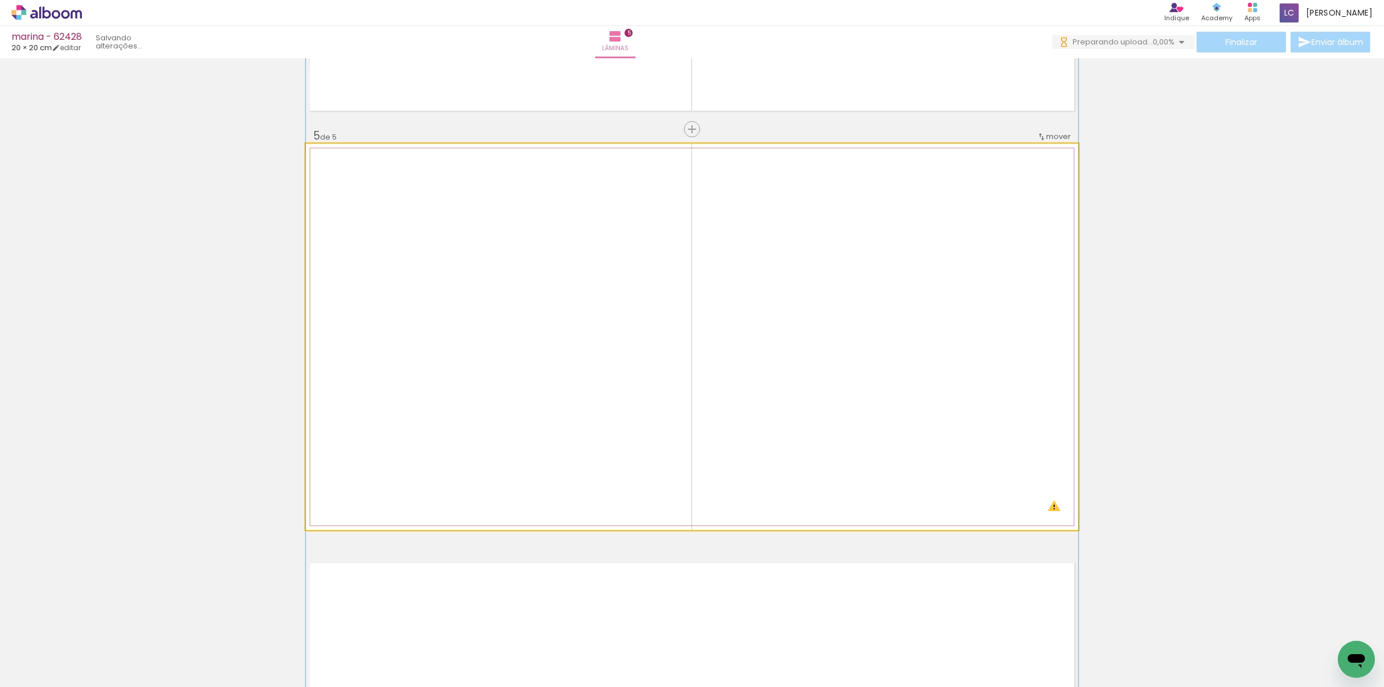
drag, startPoint x: 894, startPoint y: 393, endPoint x: 884, endPoint y: 396, distance: 10.2
click at [892, 393] on quentale-photo at bounding box center [692, 337] width 773 height 386
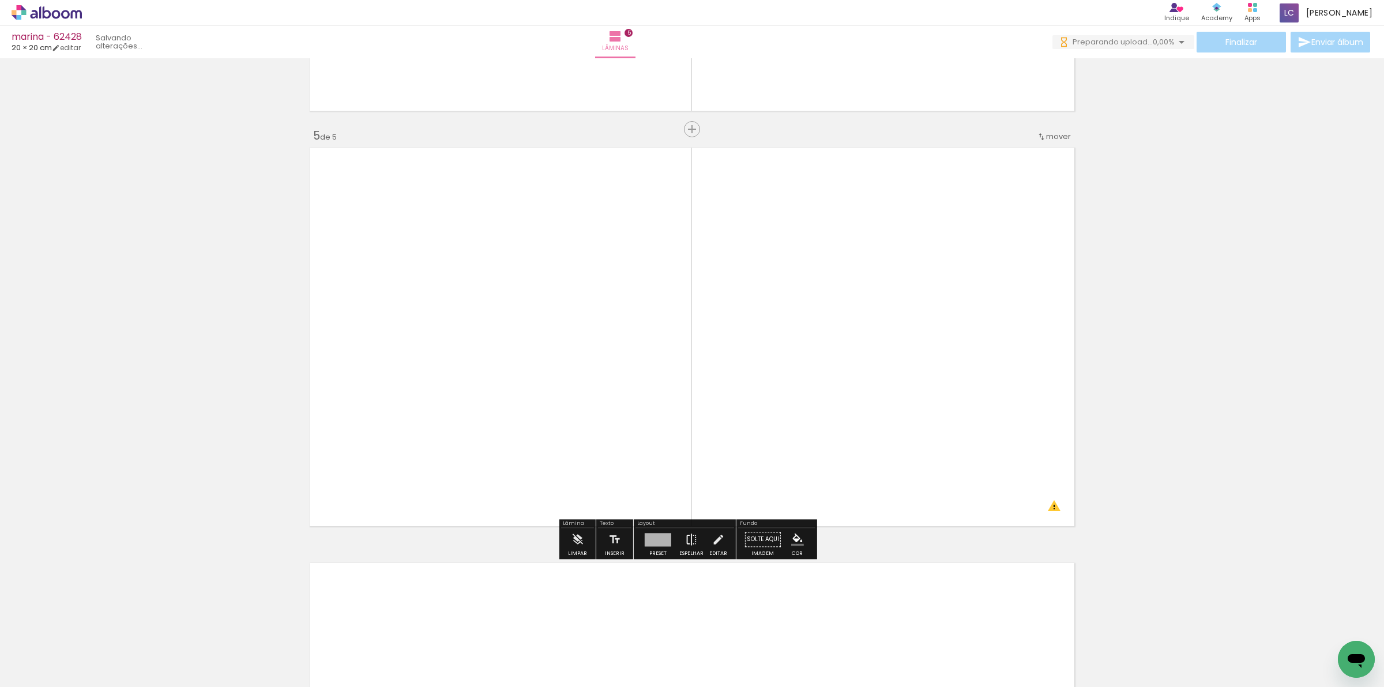
click at [690, 538] on iron-icon at bounding box center [691, 539] width 13 height 23
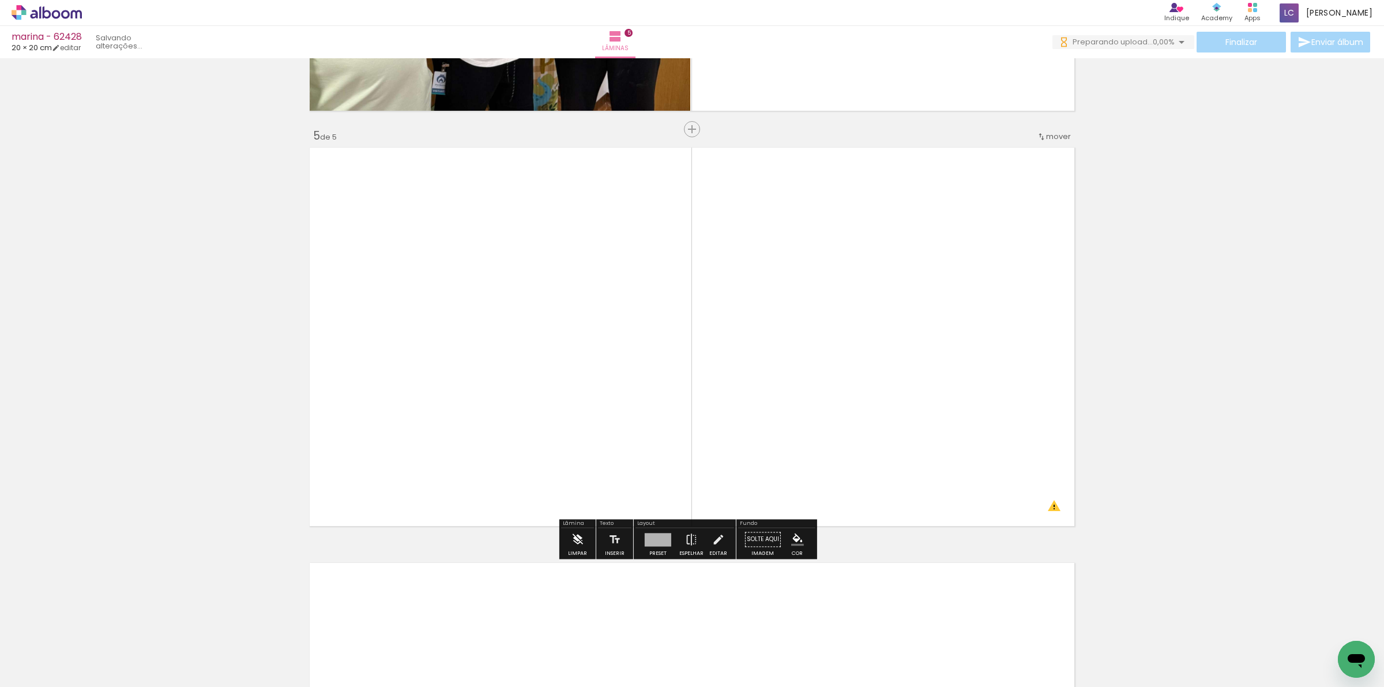
click at [578, 541] on iron-icon at bounding box center [577, 539] width 13 height 23
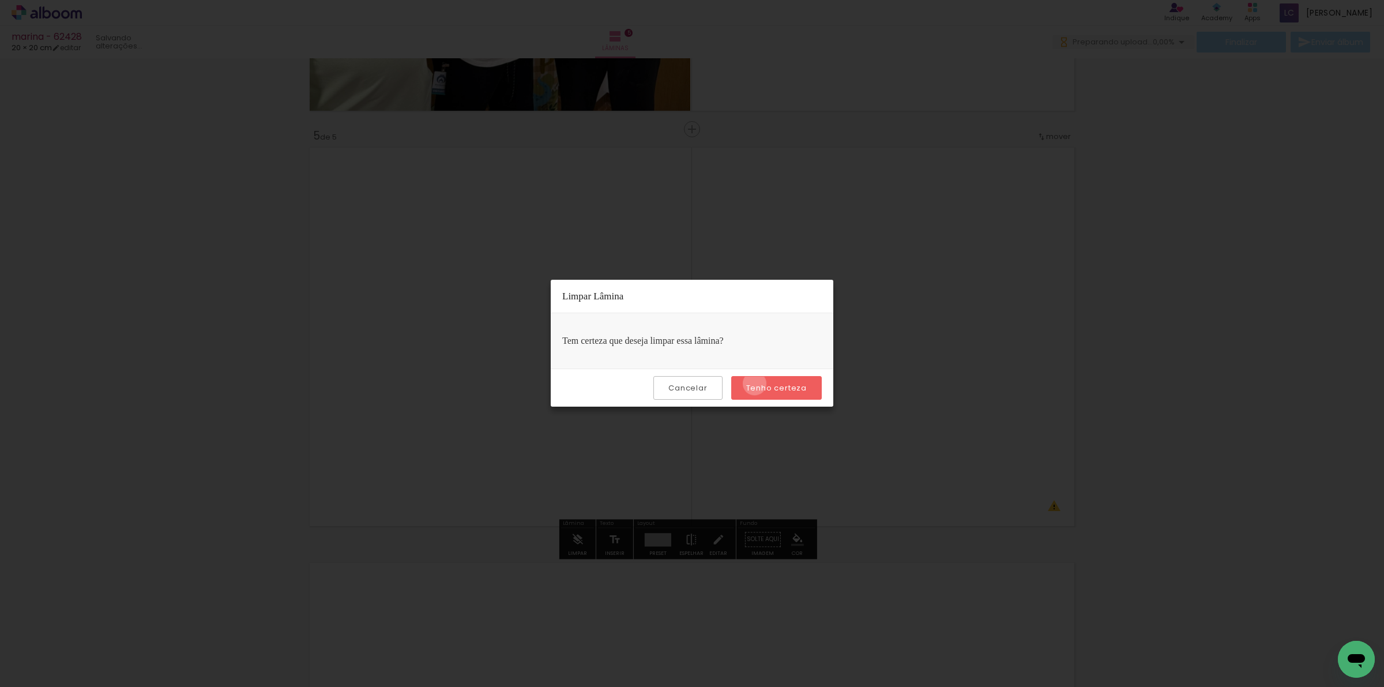
click at [0, 0] on slot "Tenho certeza" at bounding box center [0, 0] width 0 height 0
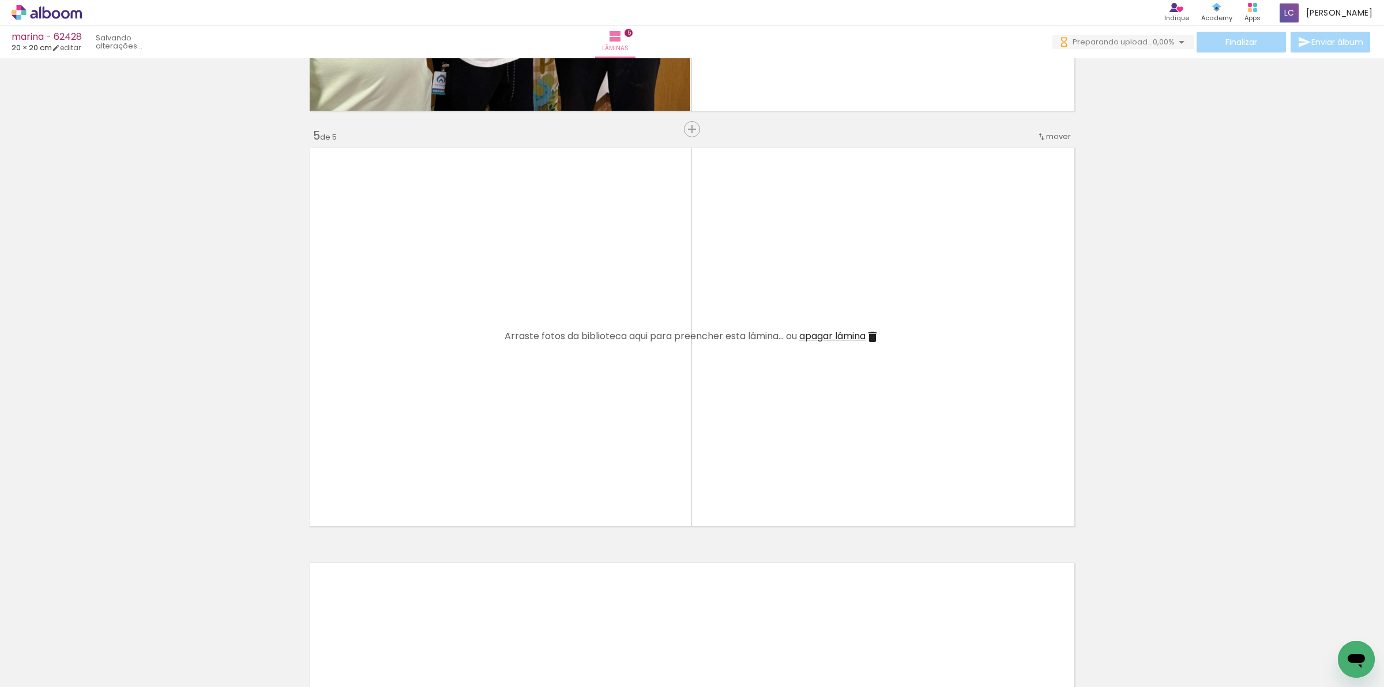
click at [641, 486] on quentale-workspace at bounding box center [692, 343] width 1384 height 687
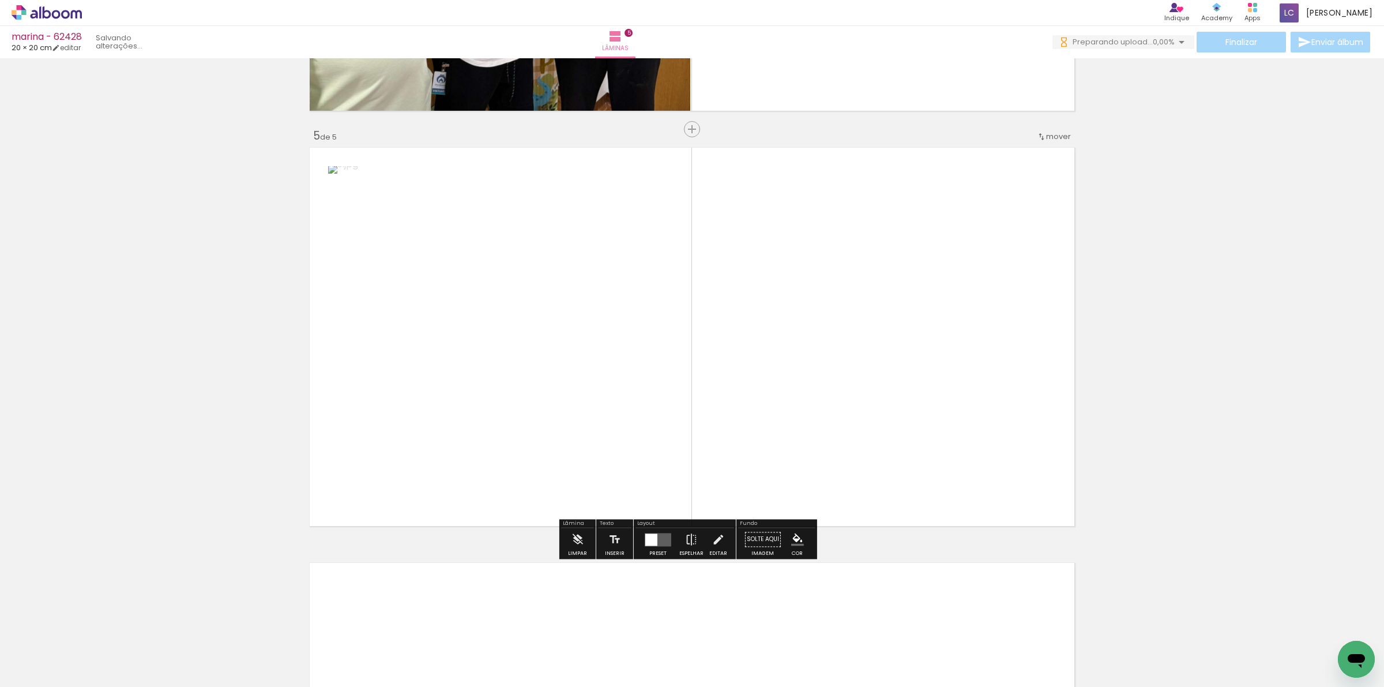
drag, startPoint x: 705, startPoint y: 647, endPoint x: 696, endPoint y: 499, distance: 147.8
click at [713, 399] on quentale-workspace at bounding box center [692, 343] width 1384 height 687
click at [665, 534] on quentale-layouter at bounding box center [658, 539] width 27 height 13
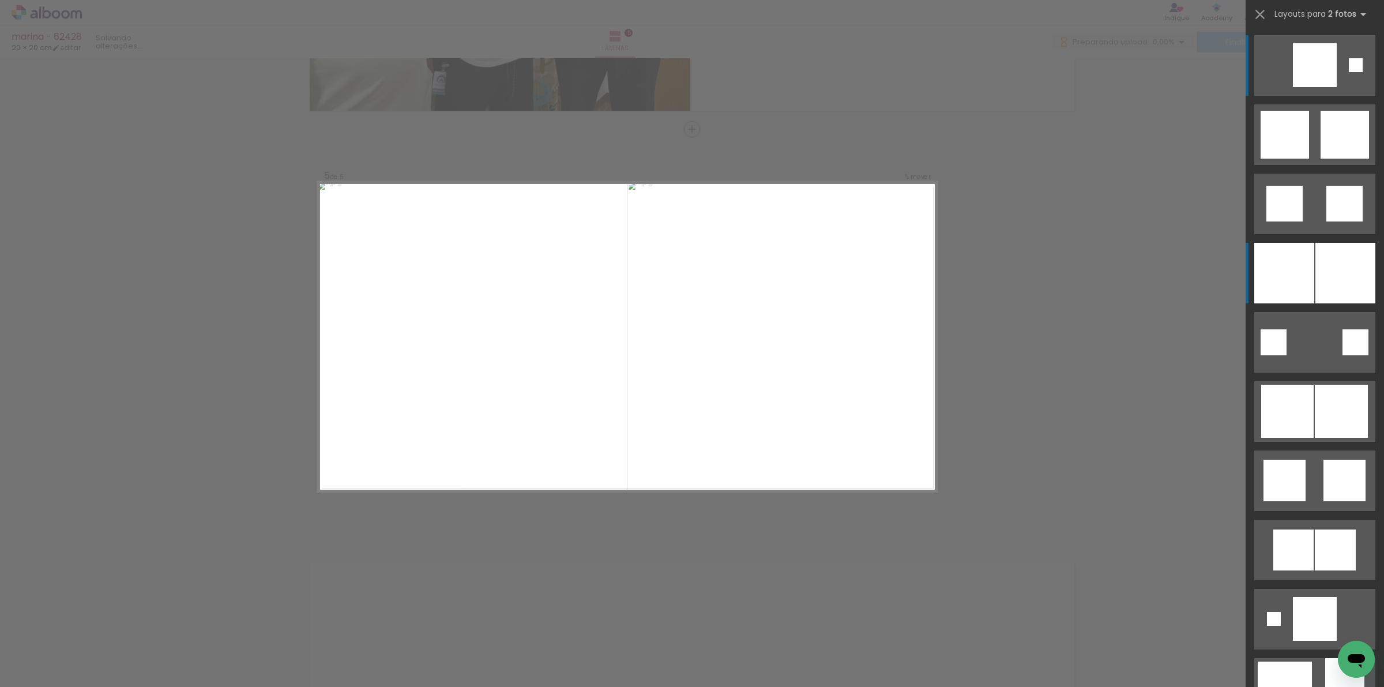
click at [1315, 266] on div at bounding box center [1345, 273] width 60 height 61
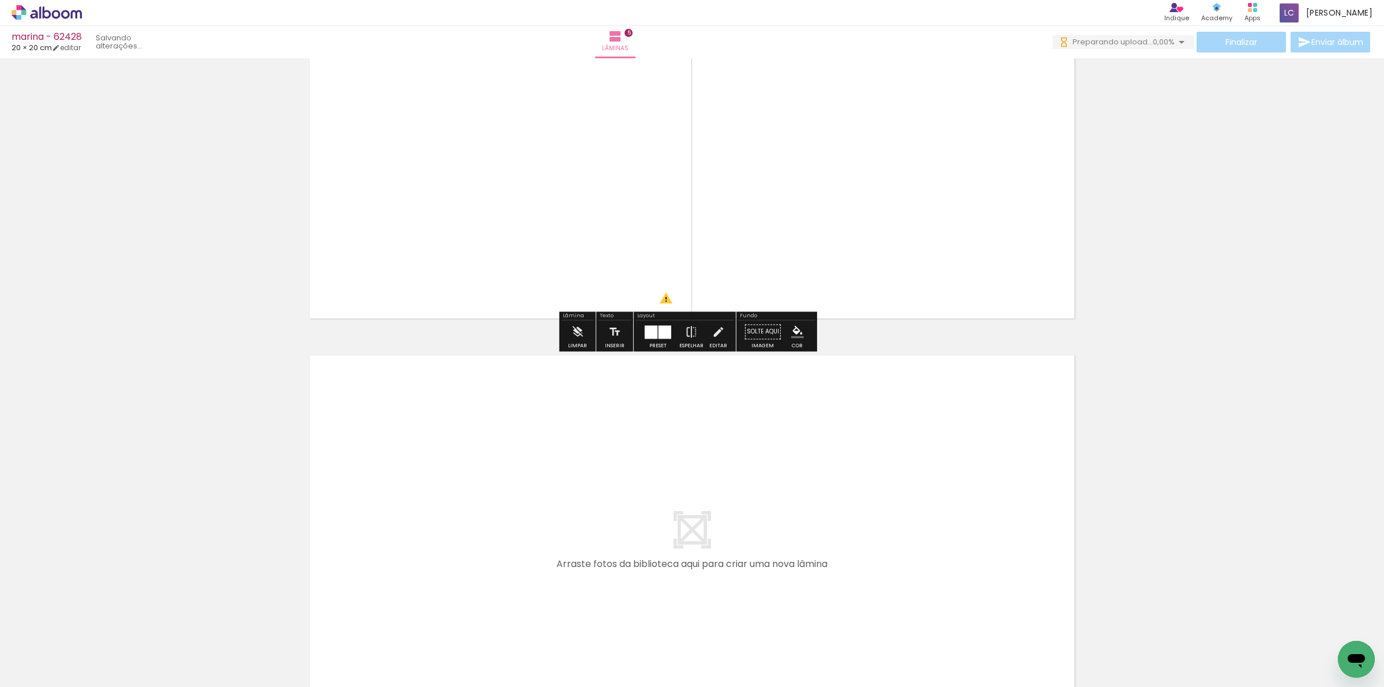
scroll to position [1825, 0]
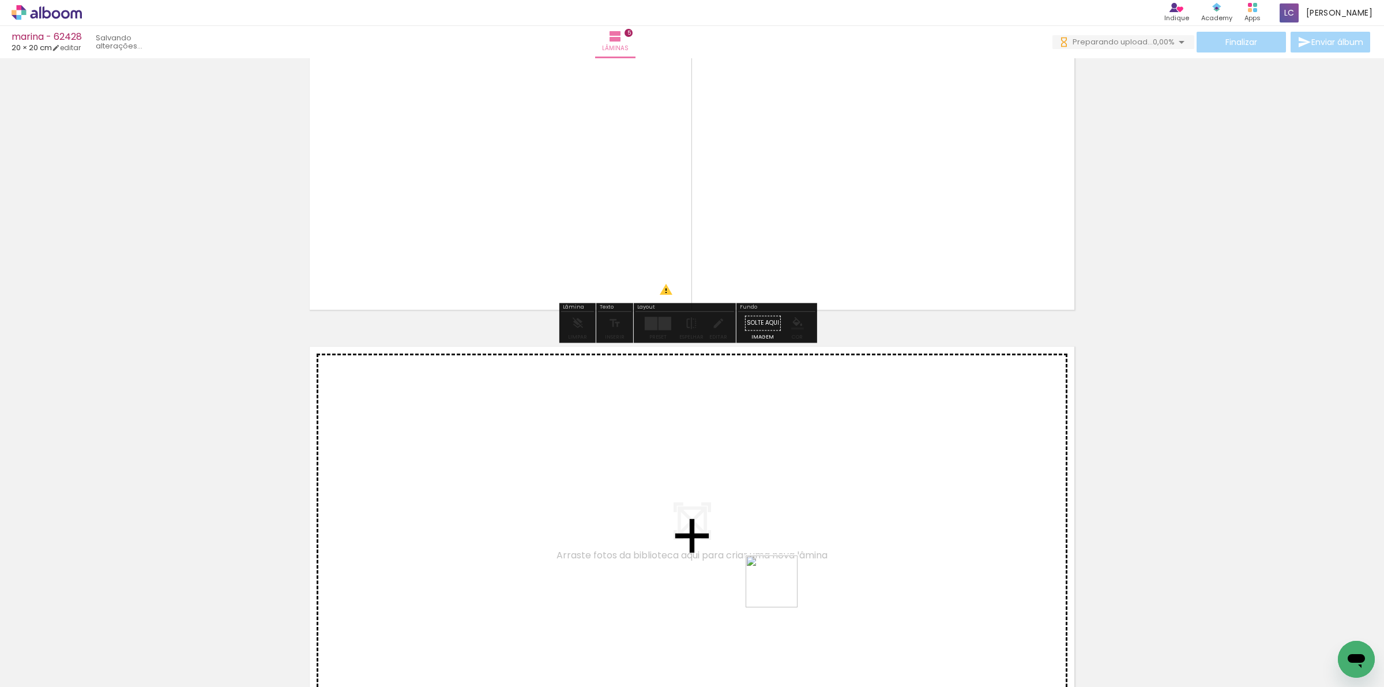
drag, startPoint x: 771, startPoint y: 628, endPoint x: 826, endPoint y: 652, distance: 60.2
click at [788, 585] on quentale-workspace at bounding box center [692, 343] width 1384 height 687
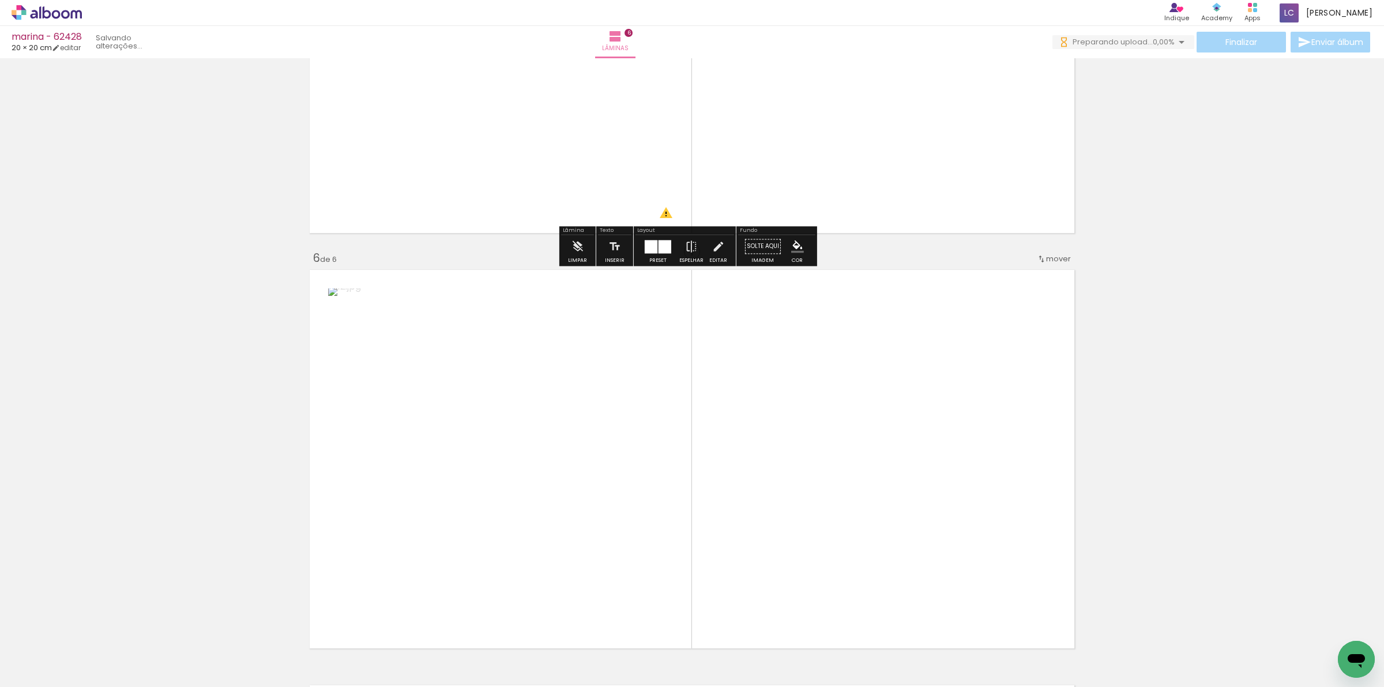
drag, startPoint x: 831, startPoint y: 660, endPoint x: 744, endPoint y: 529, distance: 157.2
click at [822, 560] on quentale-workspace at bounding box center [692, 343] width 1384 height 687
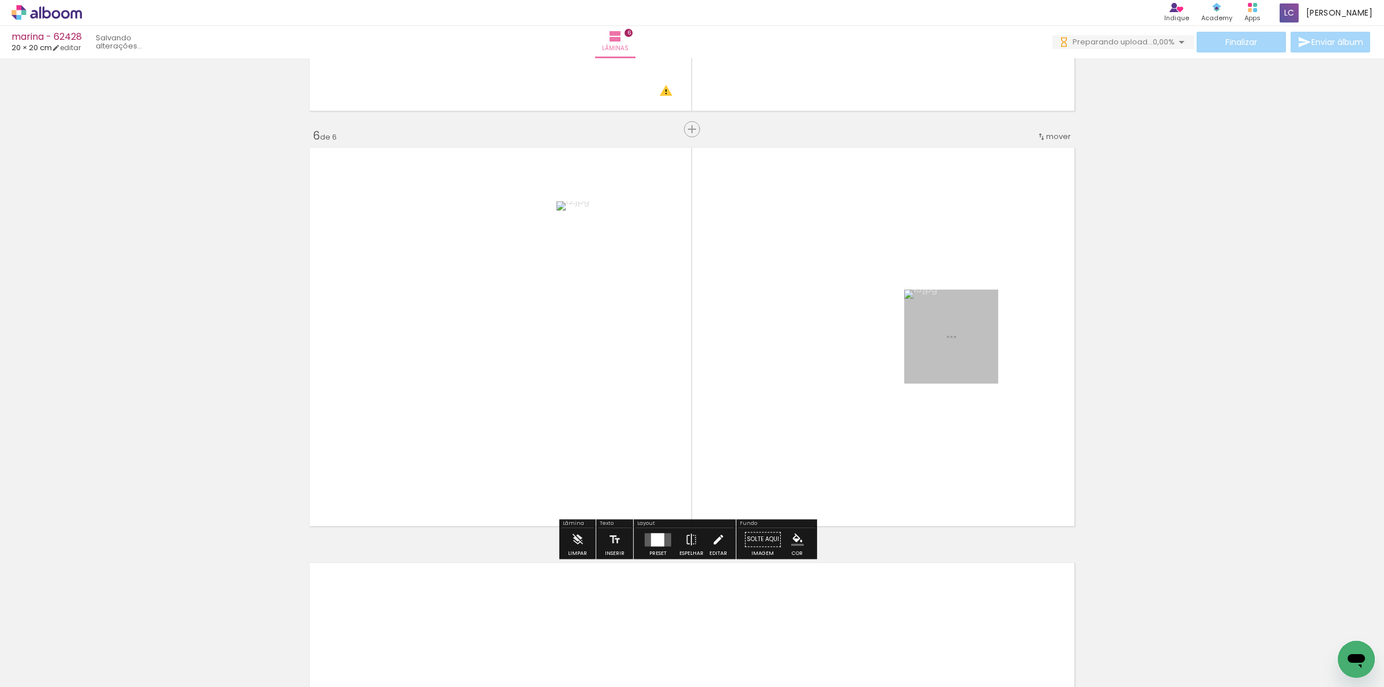
scroll to position [2024, 0]
click at [644, 546] on div at bounding box center [657, 539] width 31 height 23
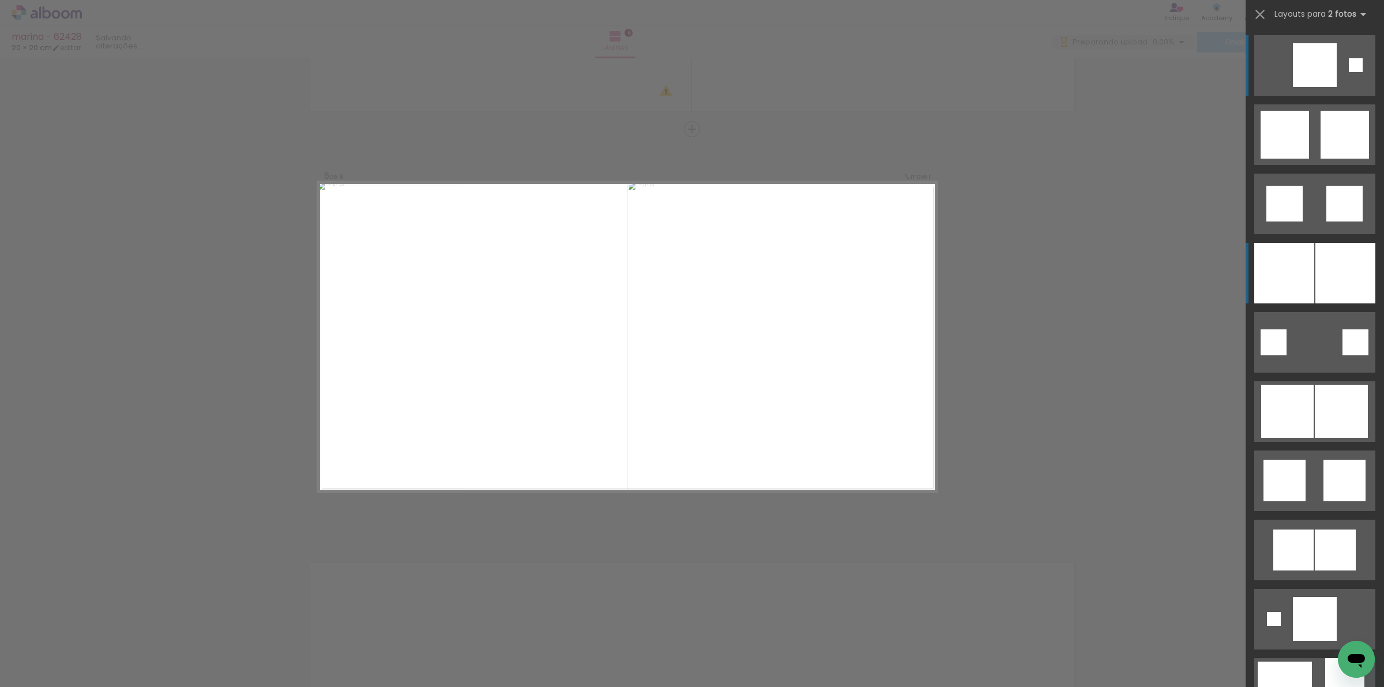
click at [1344, 263] on div at bounding box center [1345, 273] width 60 height 61
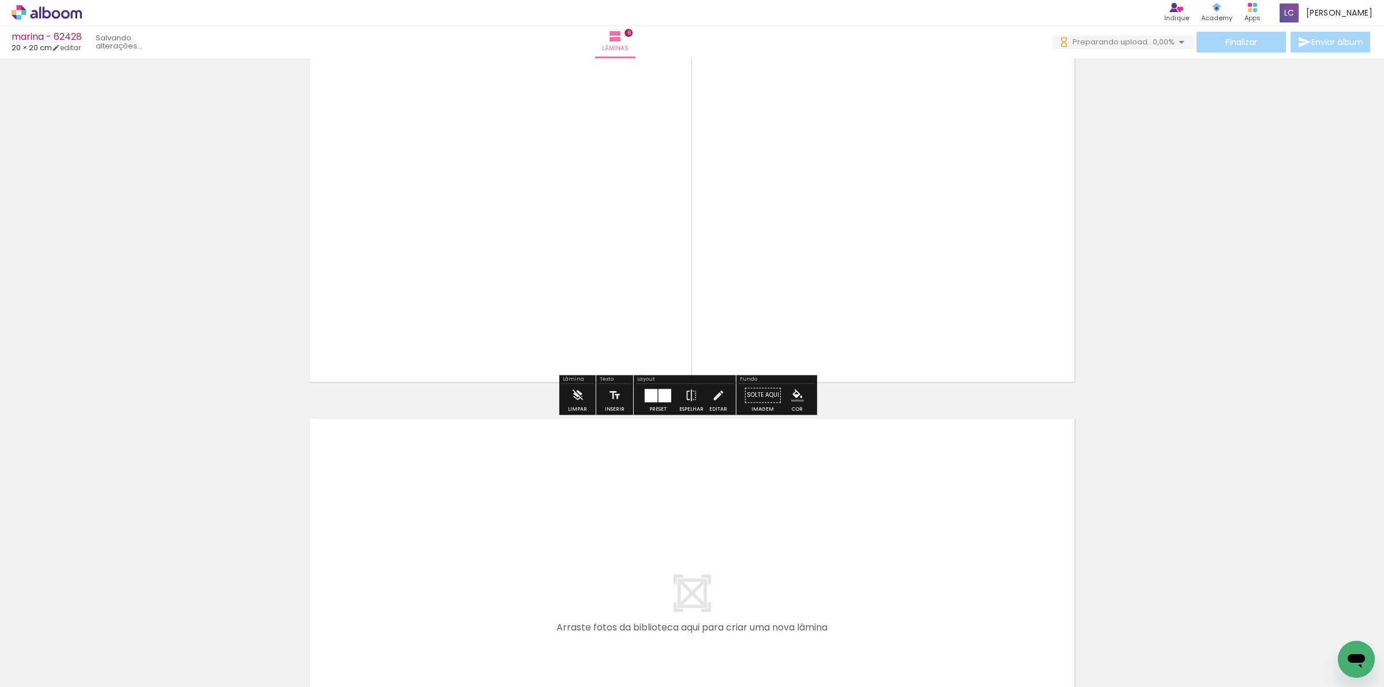
drag, startPoint x: 921, startPoint y: 622, endPoint x: 914, endPoint y: 572, distance: 50.1
click at [914, 572] on quentale-workspace at bounding box center [692, 343] width 1384 height 687
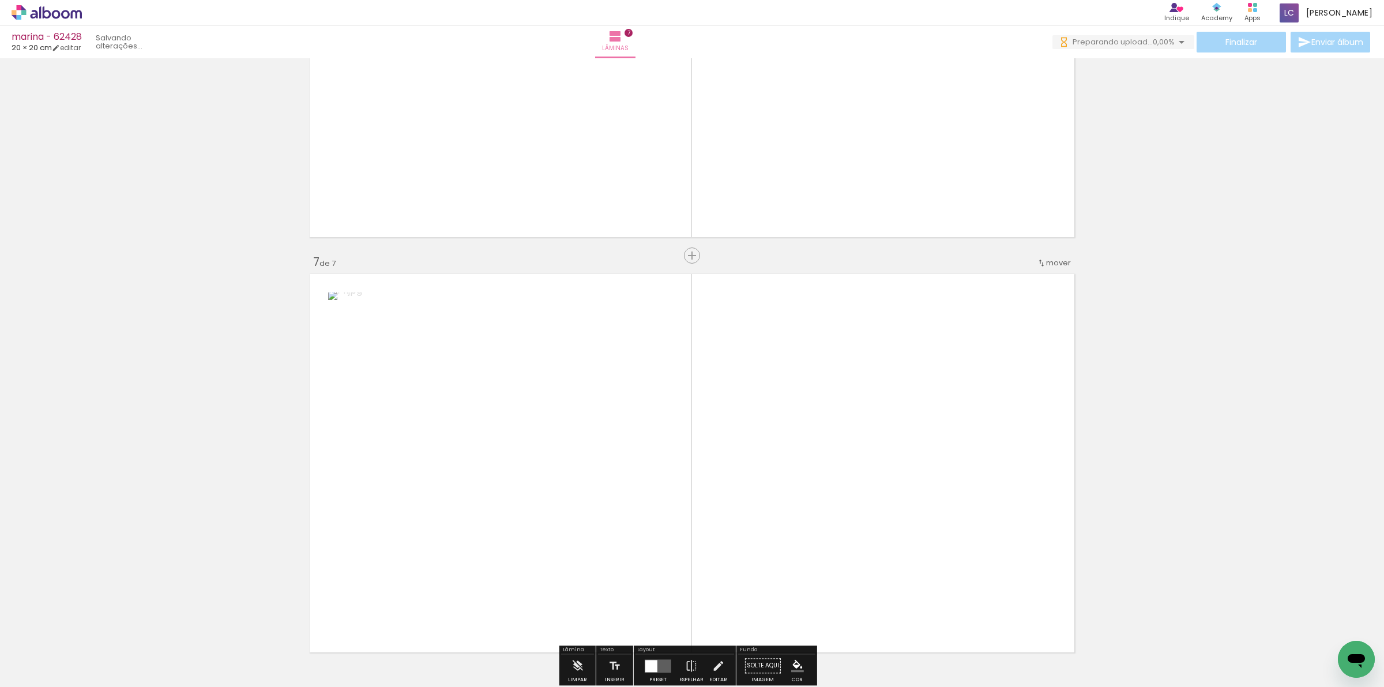
scroll to position [2439, 0]
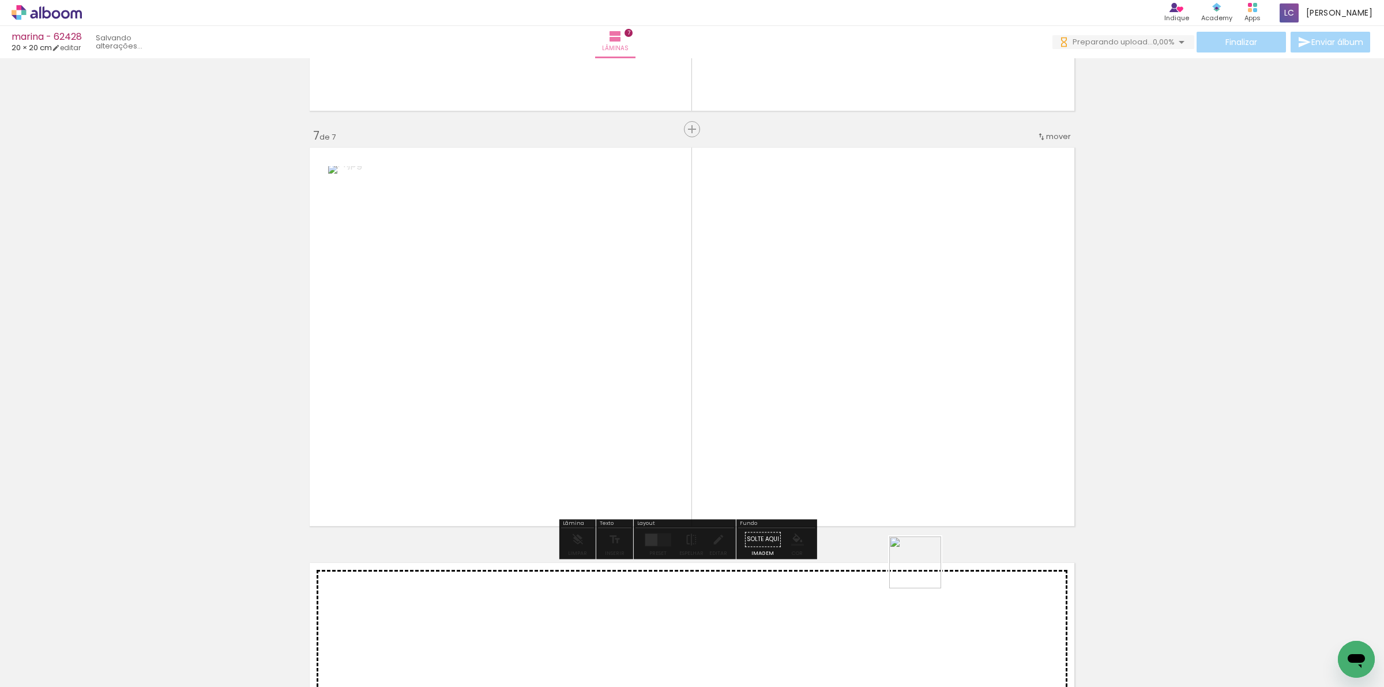
drag, startPoint x: 955, startPoint y: 658, endPoint x: 839, endPoint y: 495, distance: 200.9
click at [899, 539] on quentale-workspace at bounding box center [692, 343] width 1384 height 687
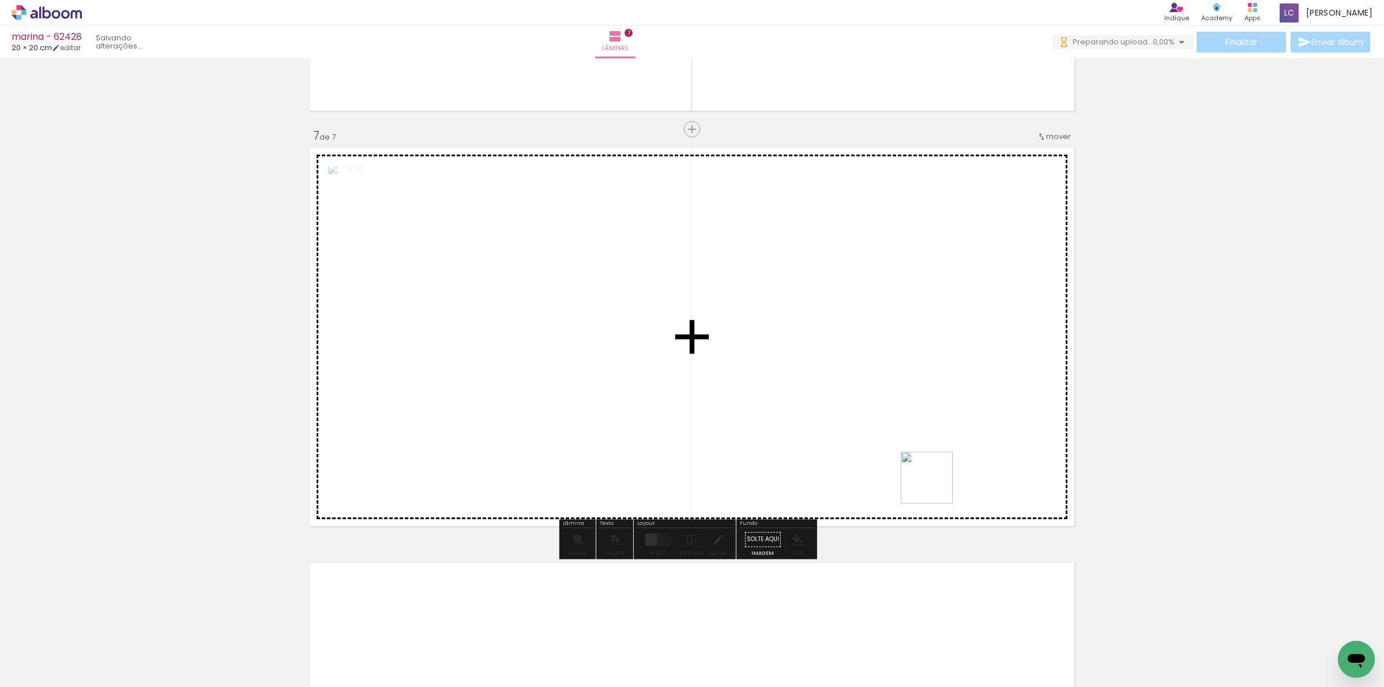
drag, startPoint x: 935, startPoint y: 486, endPoint x: 680, endPoint y: 433, distance: 260.3
click at [822, 323] on quentale-workspace at bounding box center [692, 343] width 1384 height 687
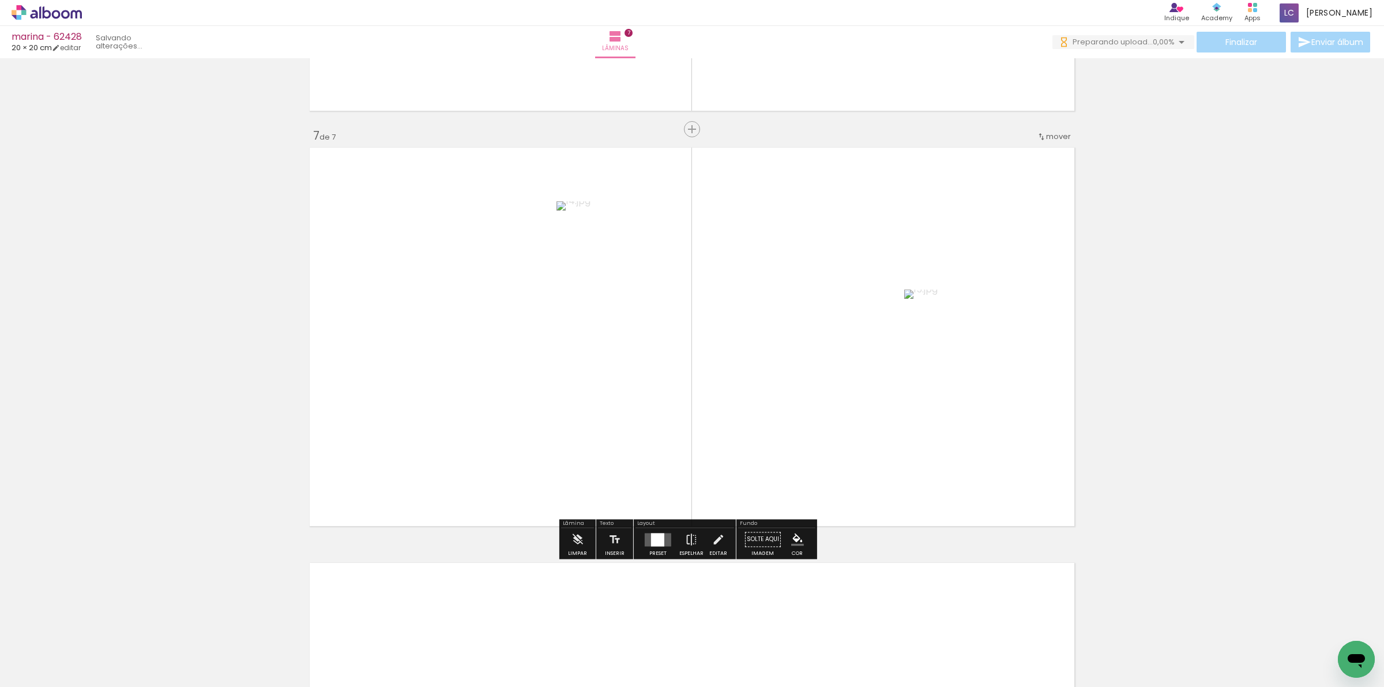
click at [644, 547] on div at bounding box center [657, 539] width 31 height 23
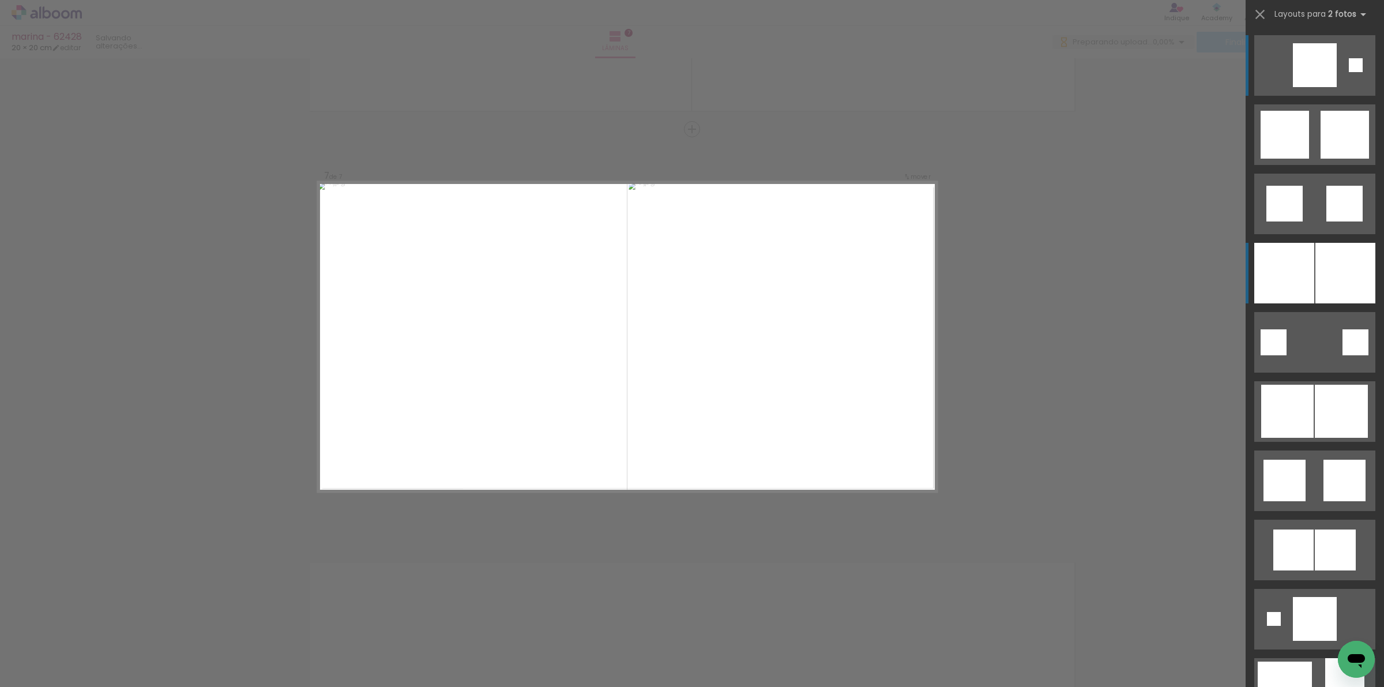
click at [1357, 281] on div at bounding box center [1345, 273] width 60 height 61
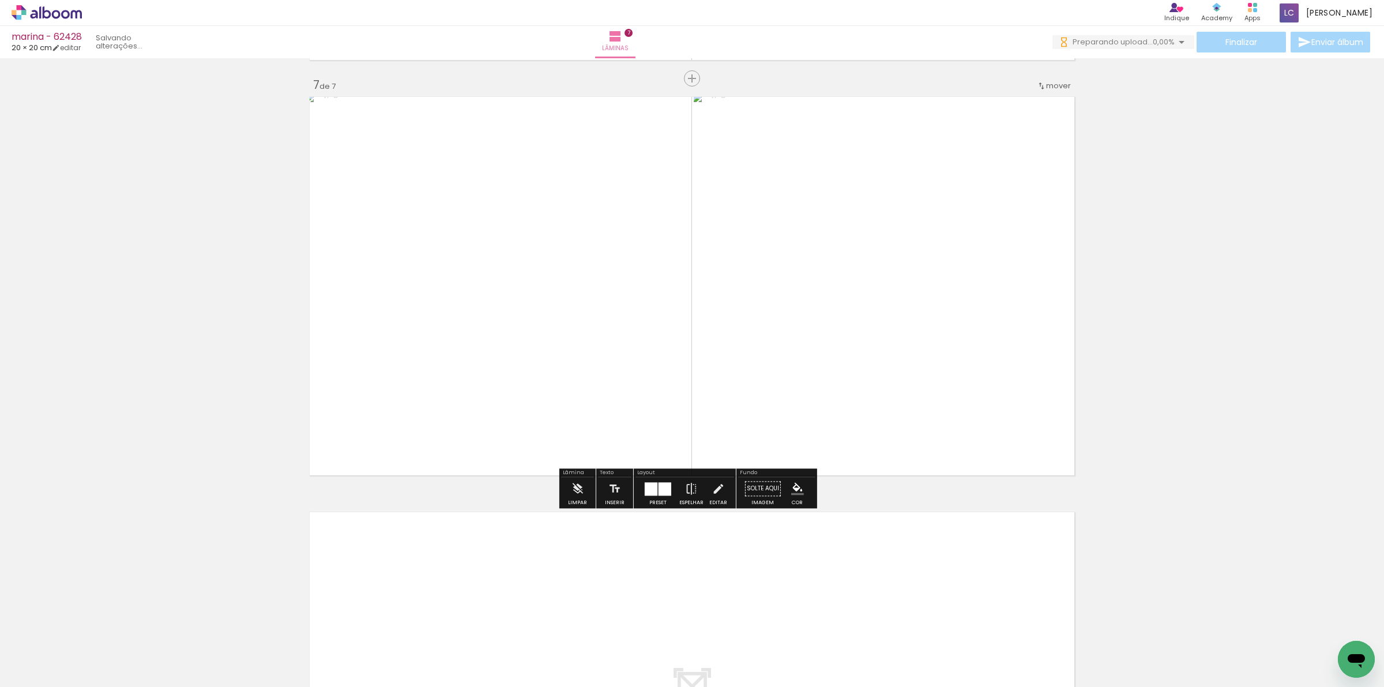
scroll to position [2727, 0]
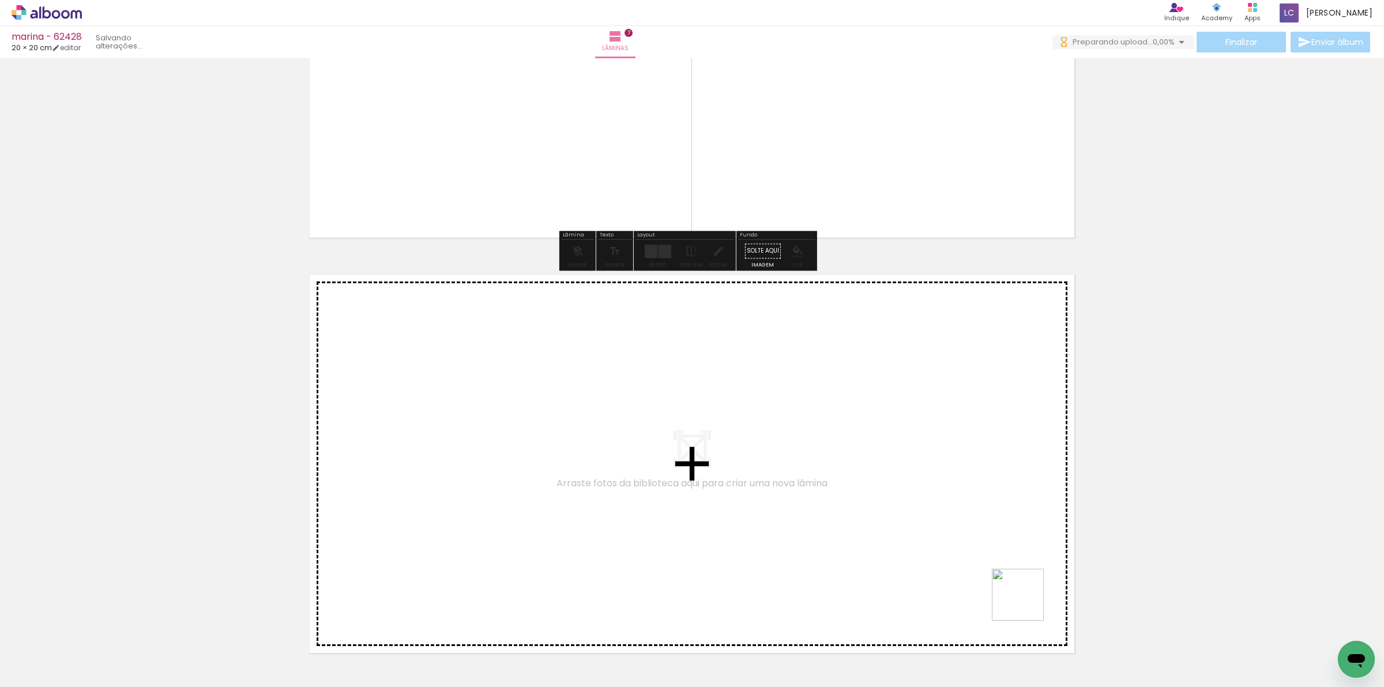
drag, startPoint x: 1050, startPoint y: 633, endPoint x: 1114, endPoint y: 611, distance: 67.6
click at [970, 552] on quentale-workspace at bounding box center [692, 343] width 1384 height 687
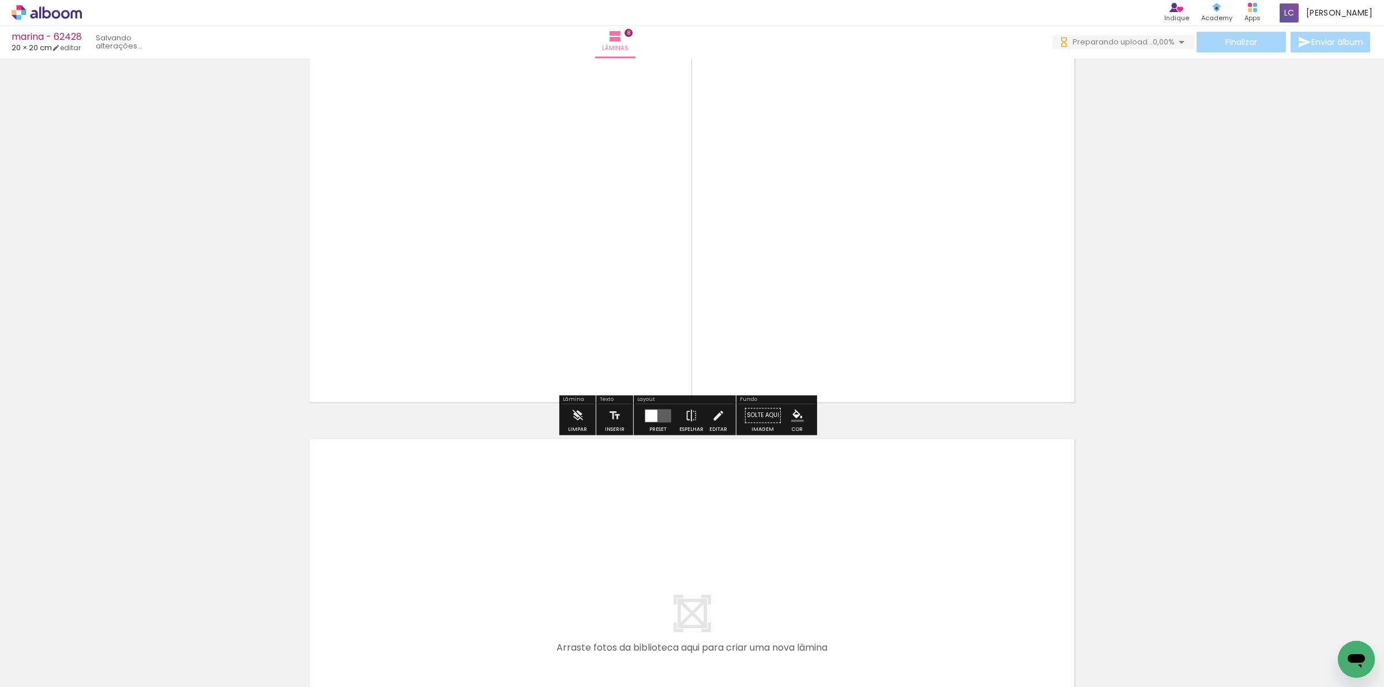
scroll to position [2926, 0]
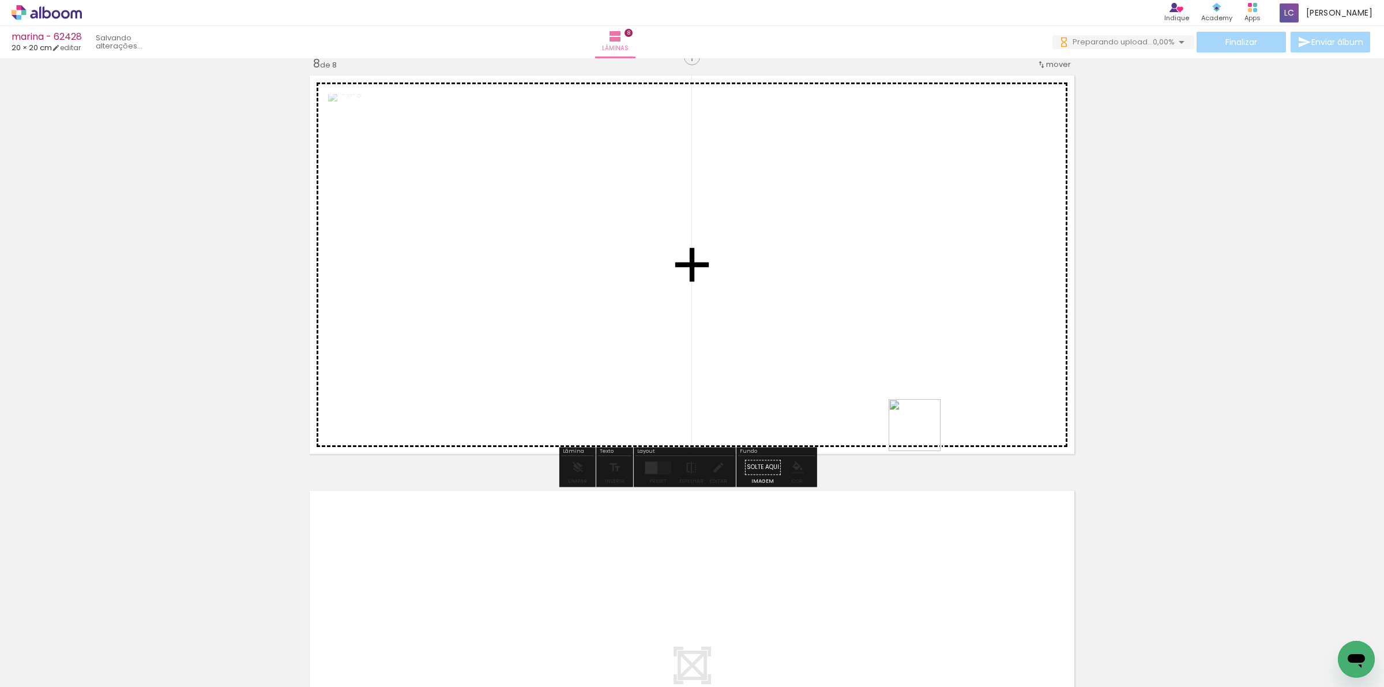
drag, startPoint x: 1105, startPoint y: 634, endPoint x: 792, endPoint y: 375, distance: 406.7
click at [843, 383] on quentale-workspace at bounding box center [692, 343] width 1384 height 687
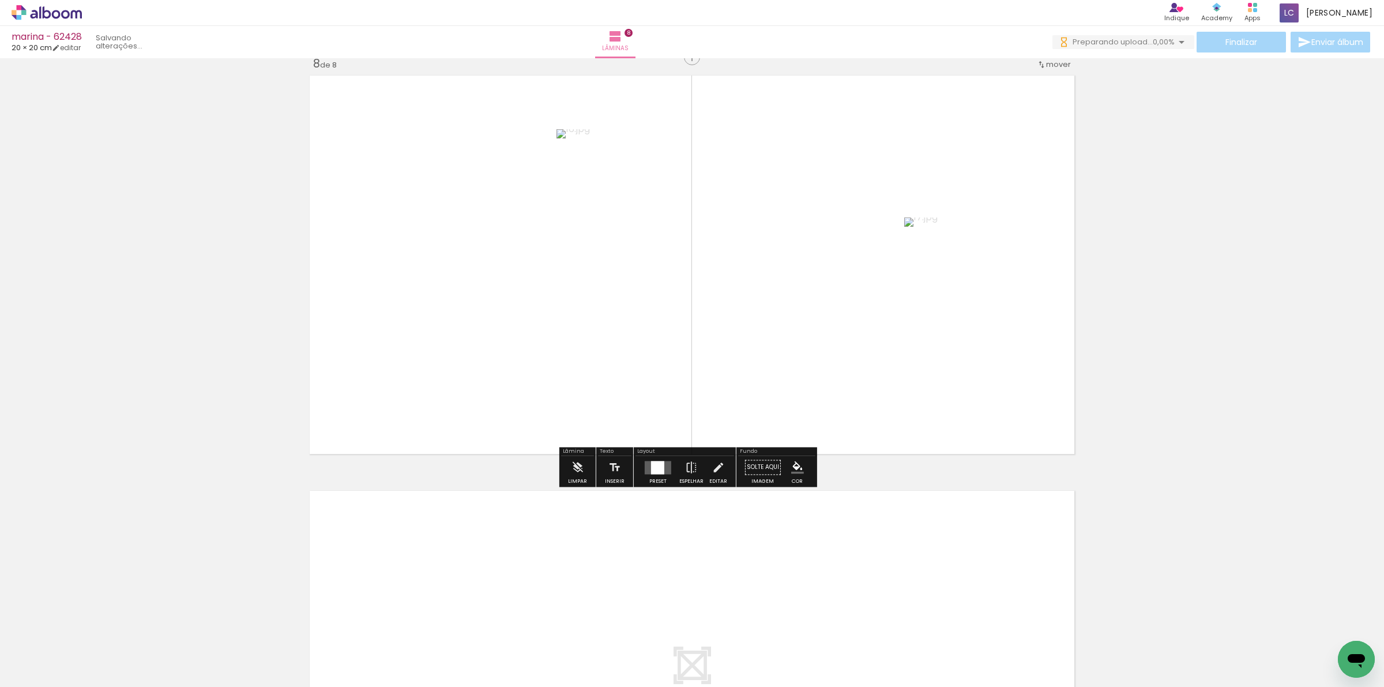
click at [639, 474] on paper-button "Preset" at bounding box center [657, 469] width 37 height 29
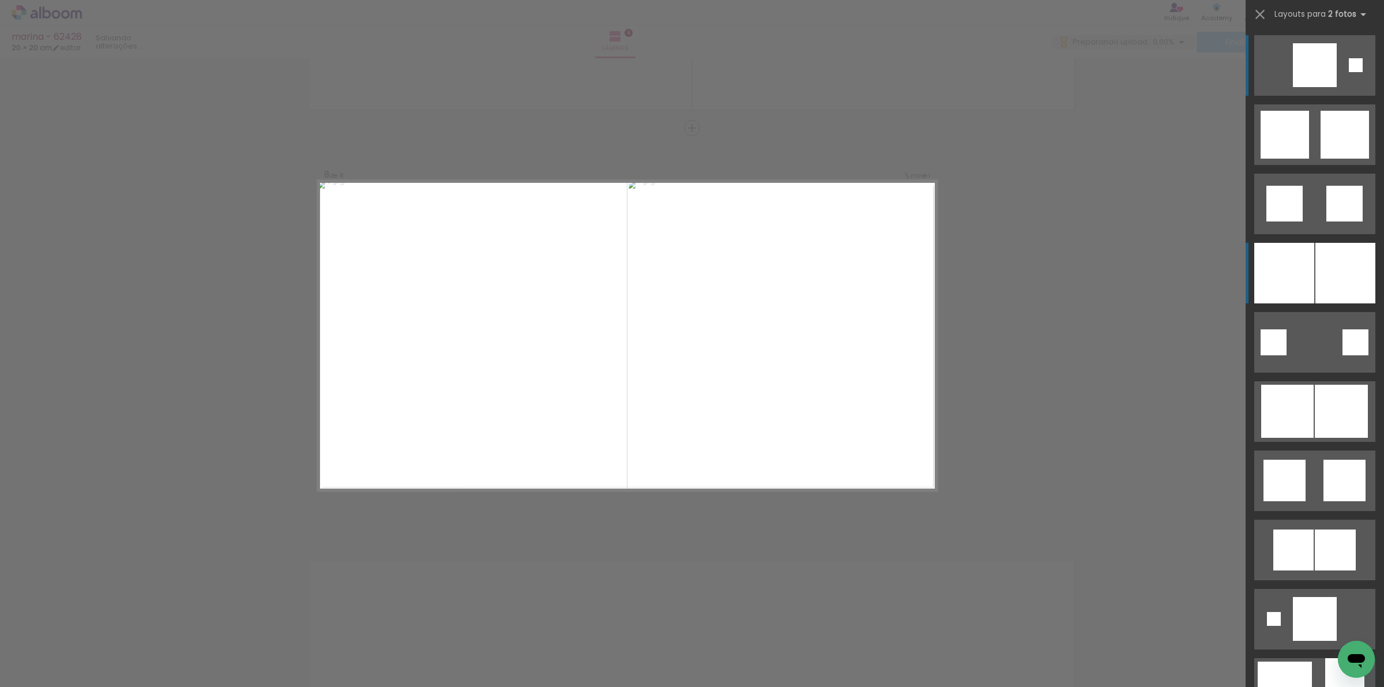
scroll to position [2854, 0]
click at [1328, 264] on div at bounding box center [1345, 273] width 60 height 61
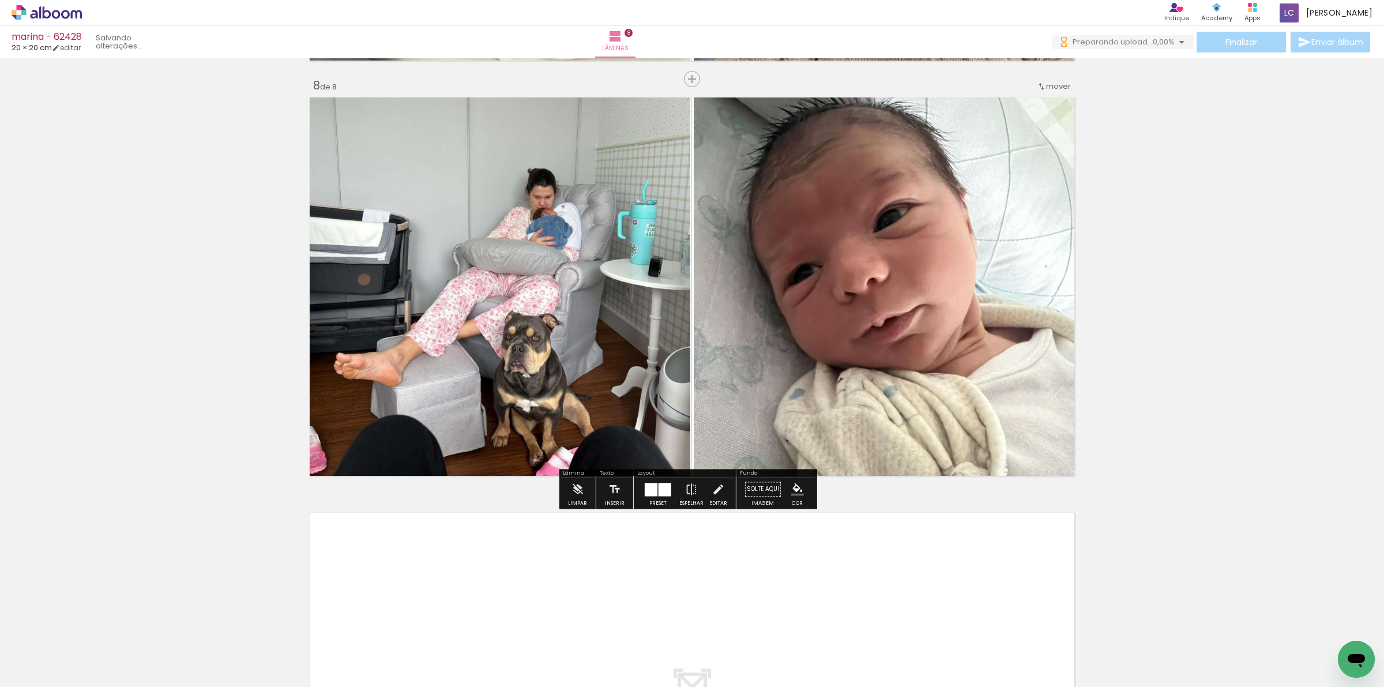
scroll to position [2926, 0]
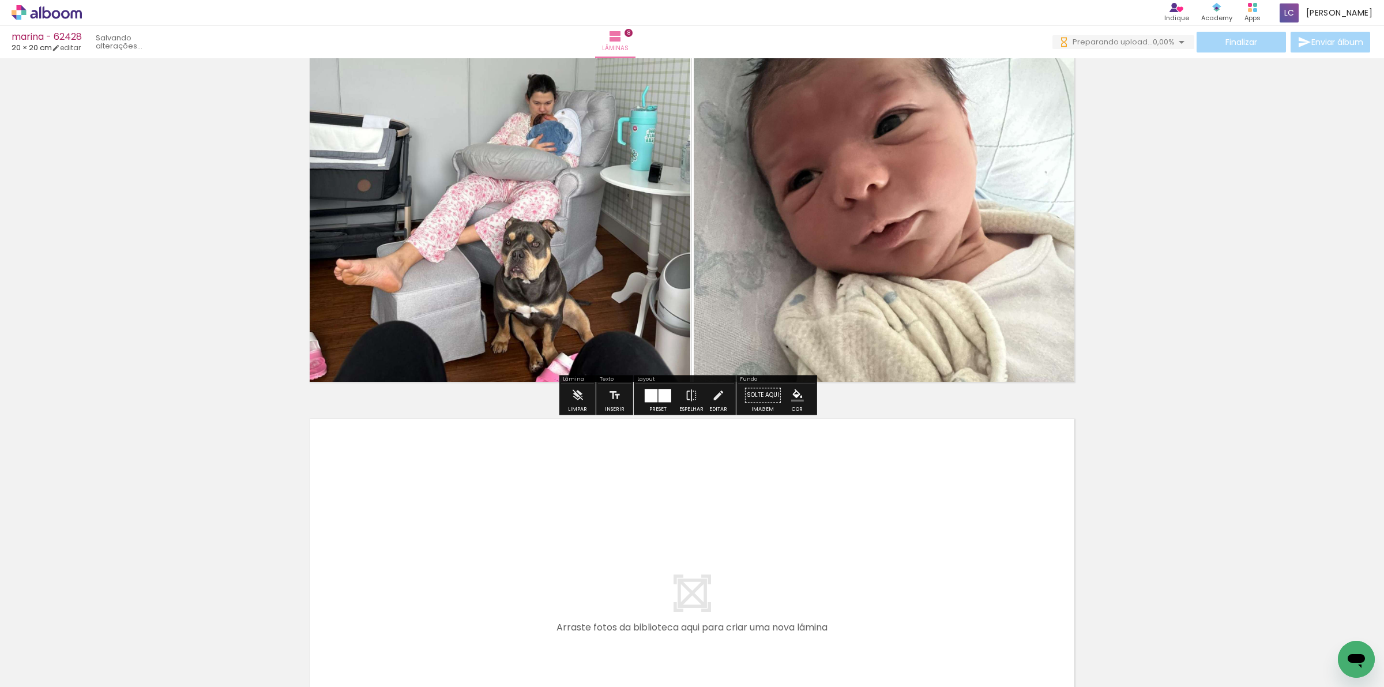
drag, startPoint x: 1139, startPoint y: 643, endPoint x: 1185, endPoint y: 678, distance: 58.0
click at [860, 516] on quentale-workspace at bounding box center [692, 343] width 1384 height 687
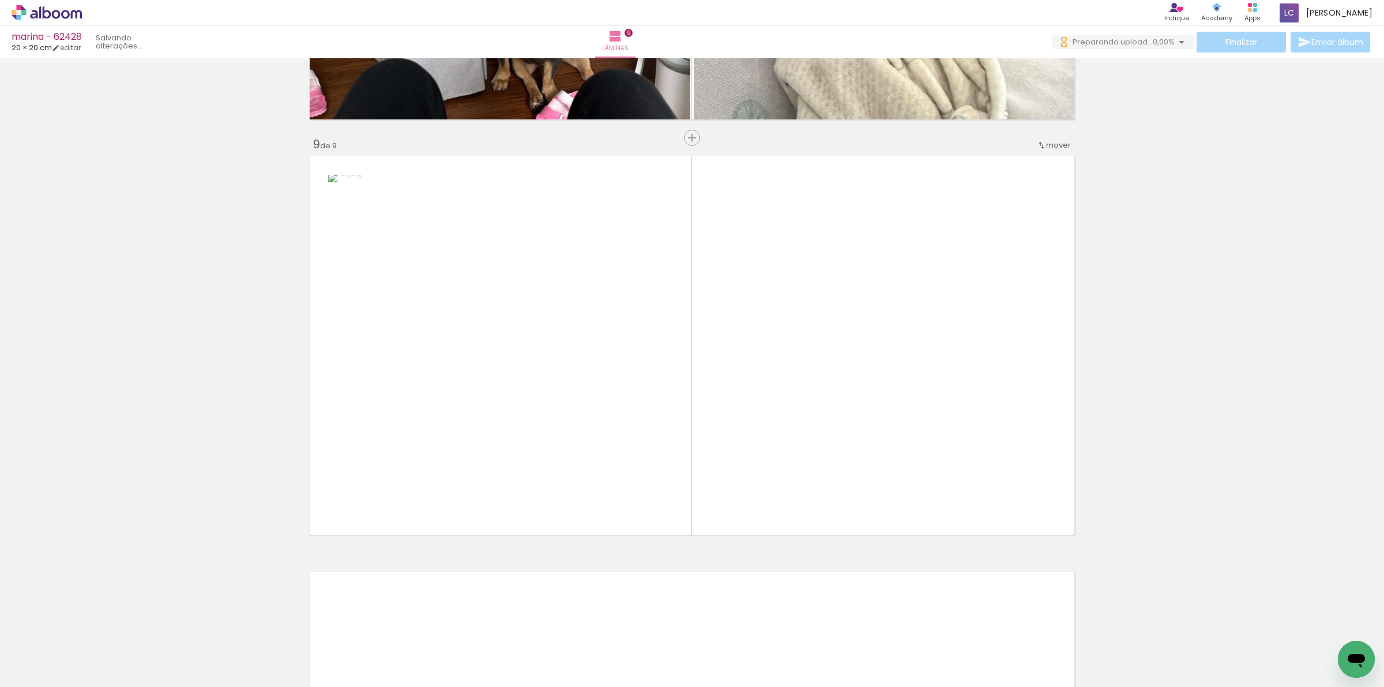
scroll to position [3269, 0]
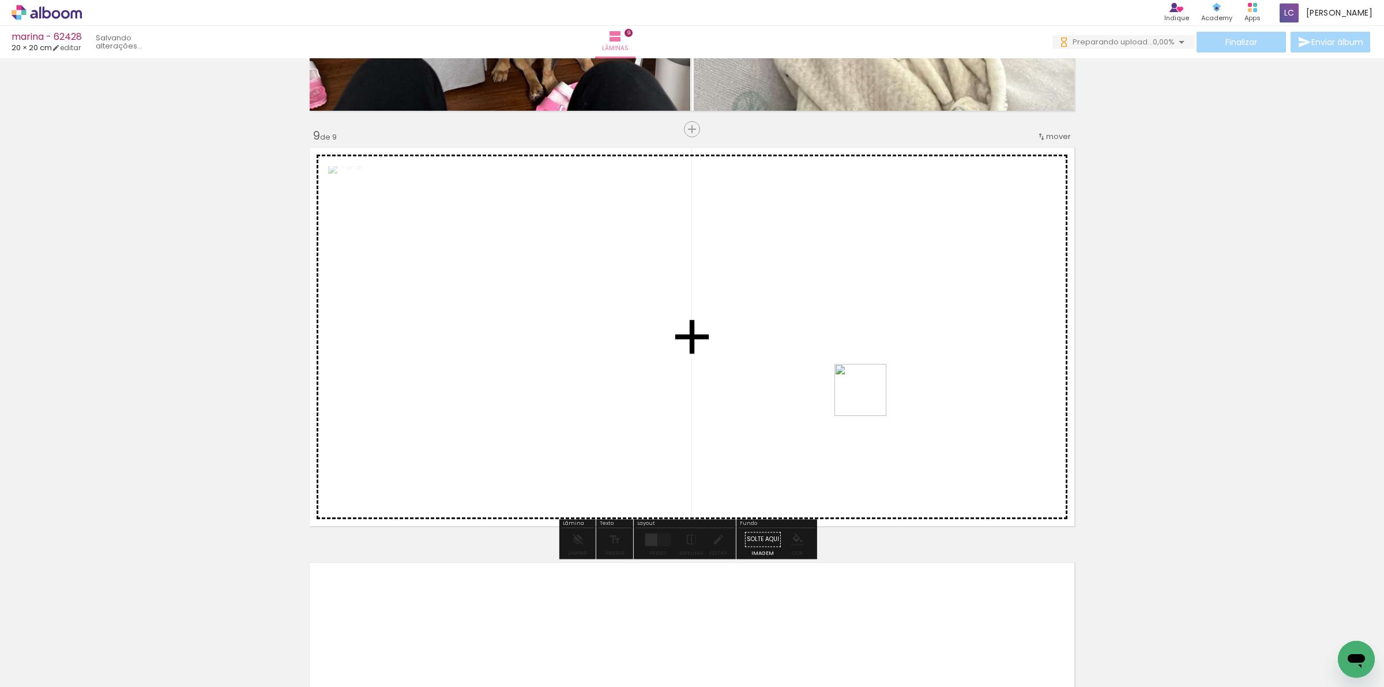
drag, startPoint x: 1076, startPoint y: 487, endPoint x: 700, endPoint y: 402, distance: 385.5
click at [773, 383] on quentale-workspace at bounding box center [692, 343] width 1384 height 687
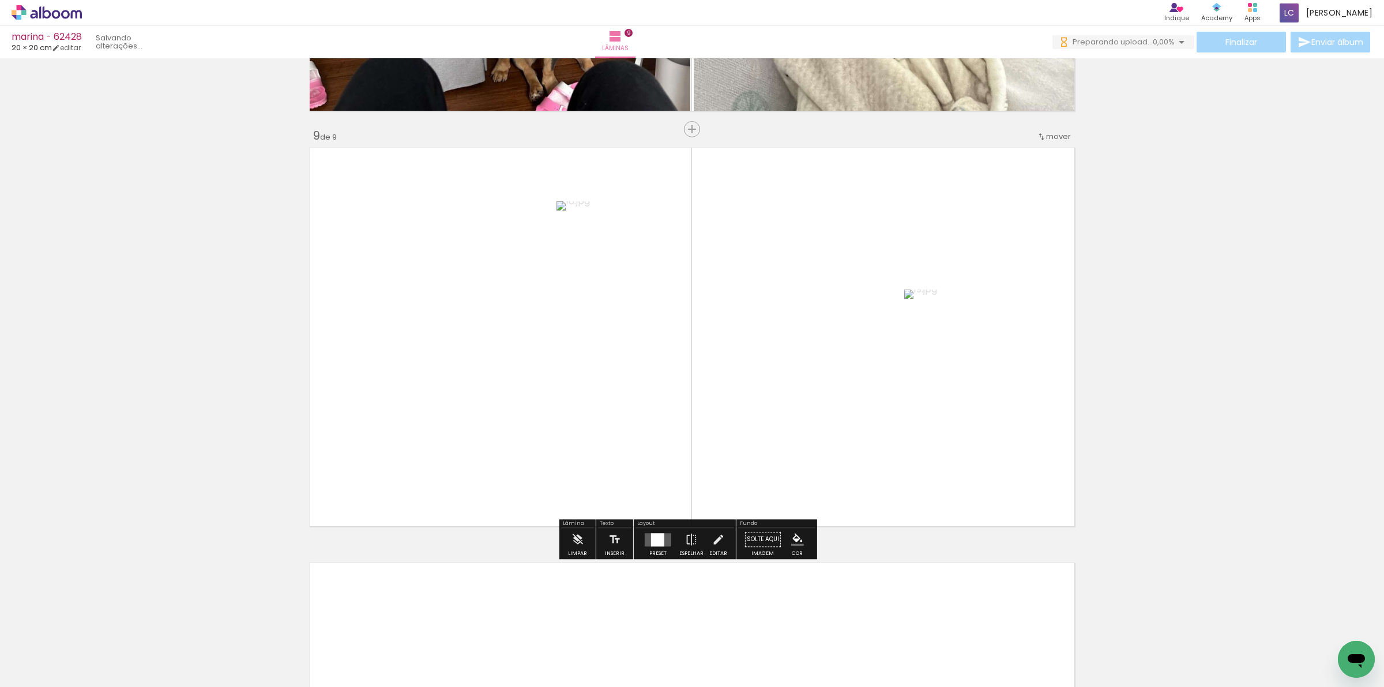
click at [651, 543] on div at bounding box center [657, 539] width 13 height 13
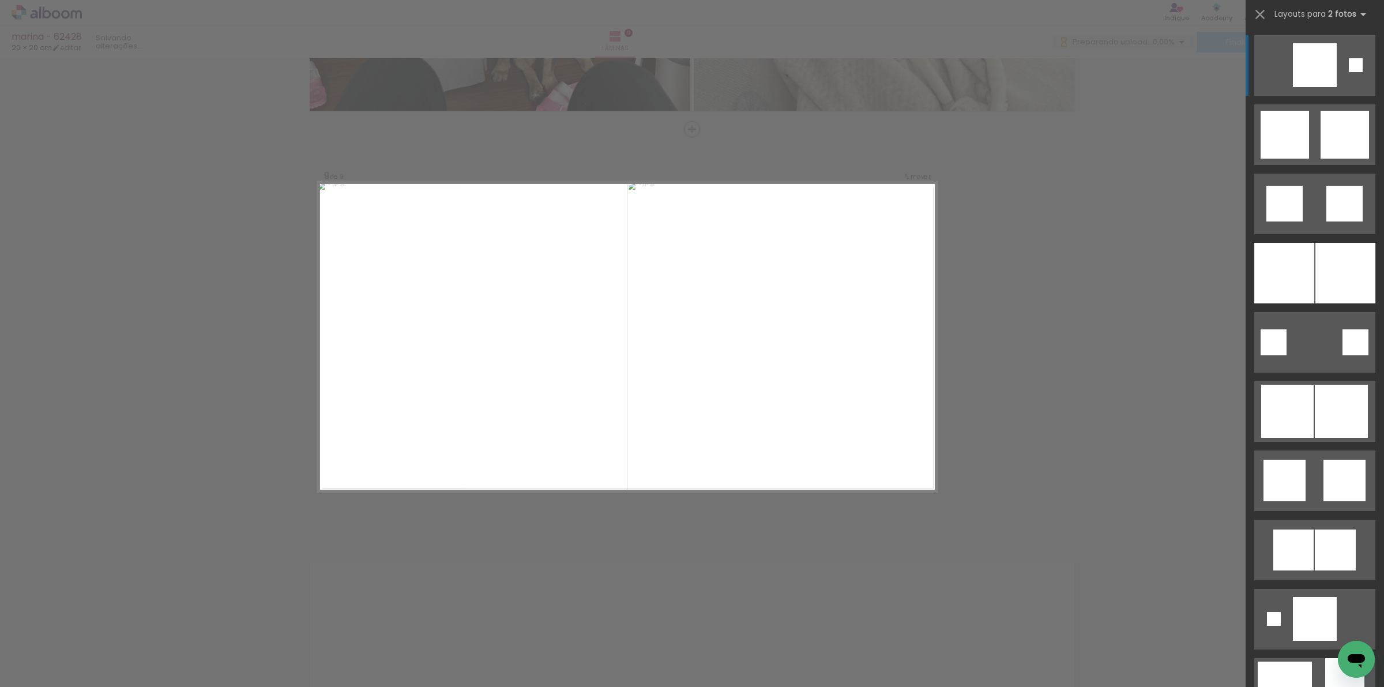
drag, startPoint x: 1270, startPoint y: 267, endPoint x: 1261, endPoint y: 272, distance: 9.3
click at [1270, 268] on div at bounding box center [1284, 273] width 60 height 61
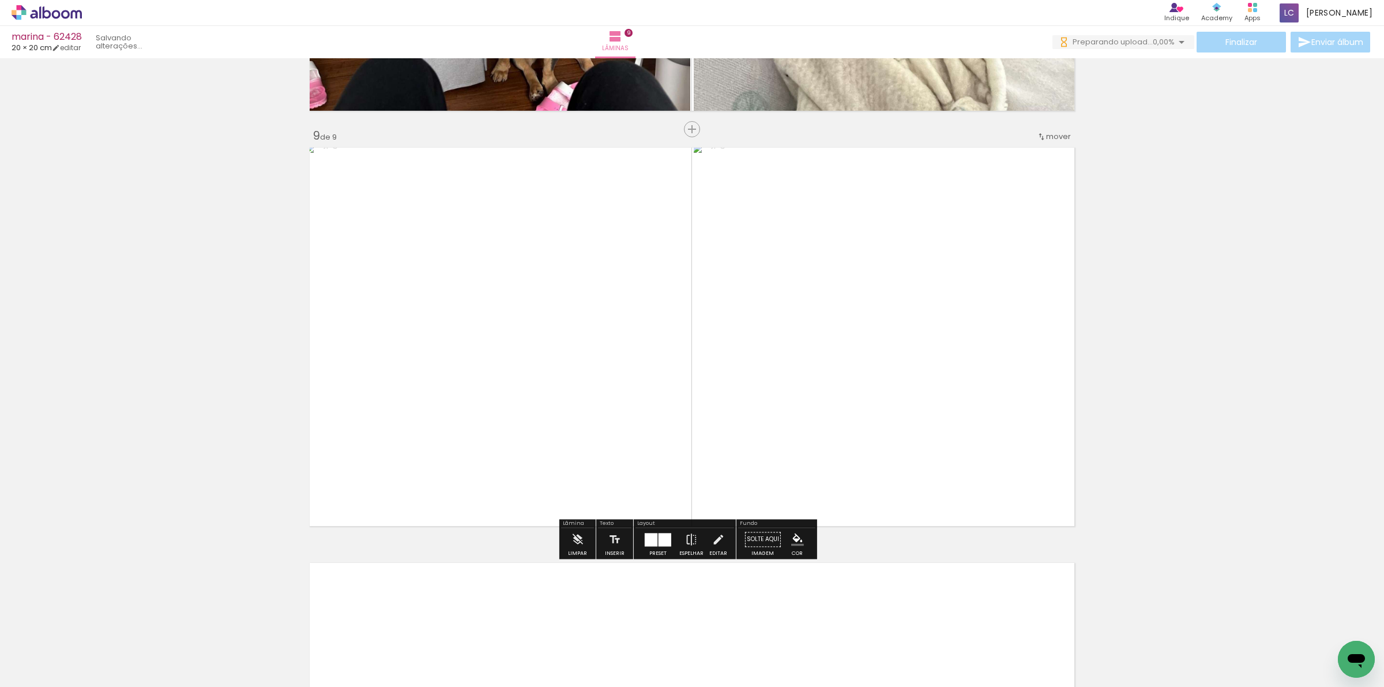
scroll to position [3413, 0]
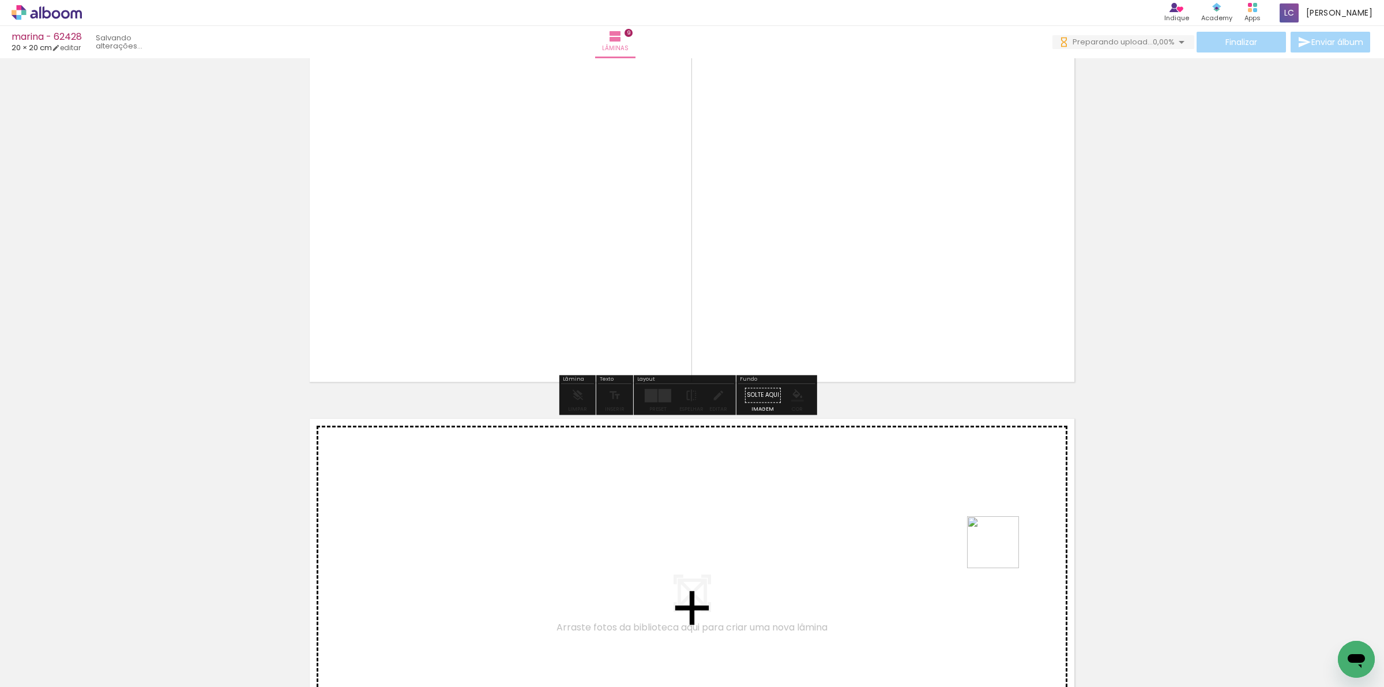
drag, startPoint x: 1281, startPoint y: 651, endPoint x: 1215, endPoint y: 620, distance: 72.7
click at [710, 533] on quentale-workspace at bounding box center [692, 343] width 1384 height 687
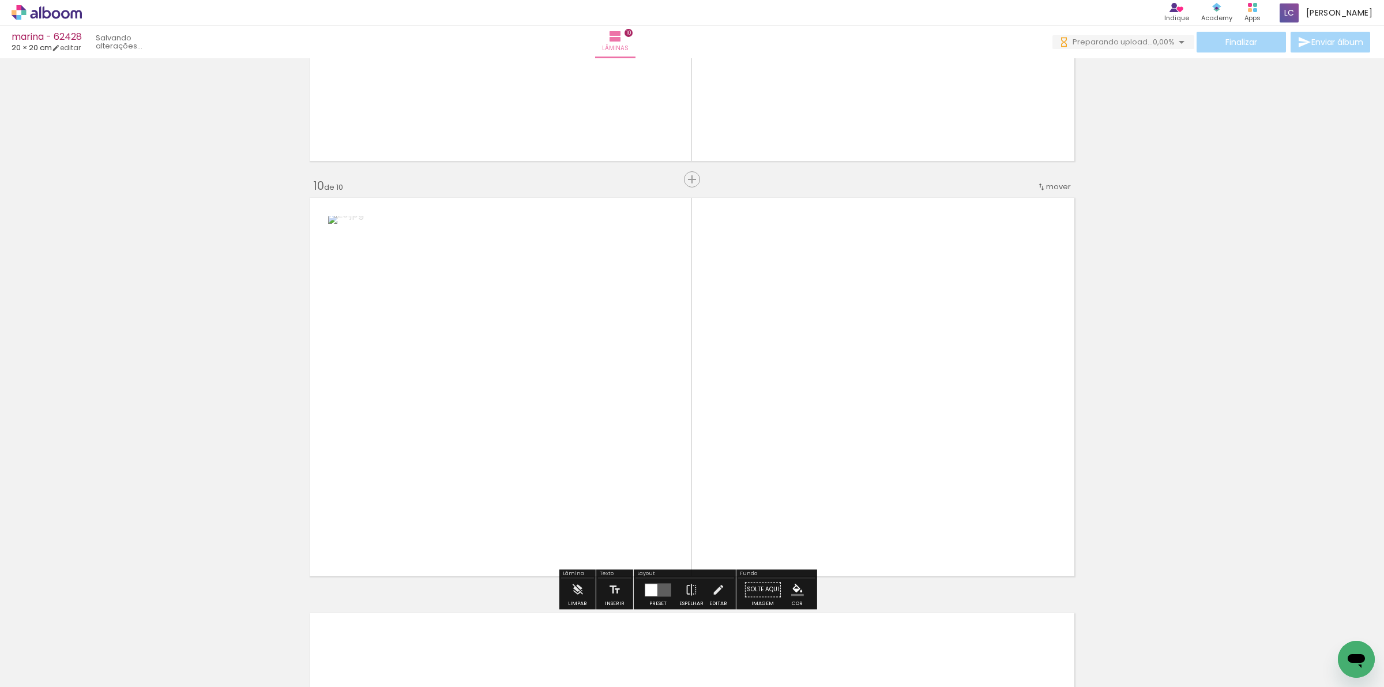
scroll to position [3684, 0]
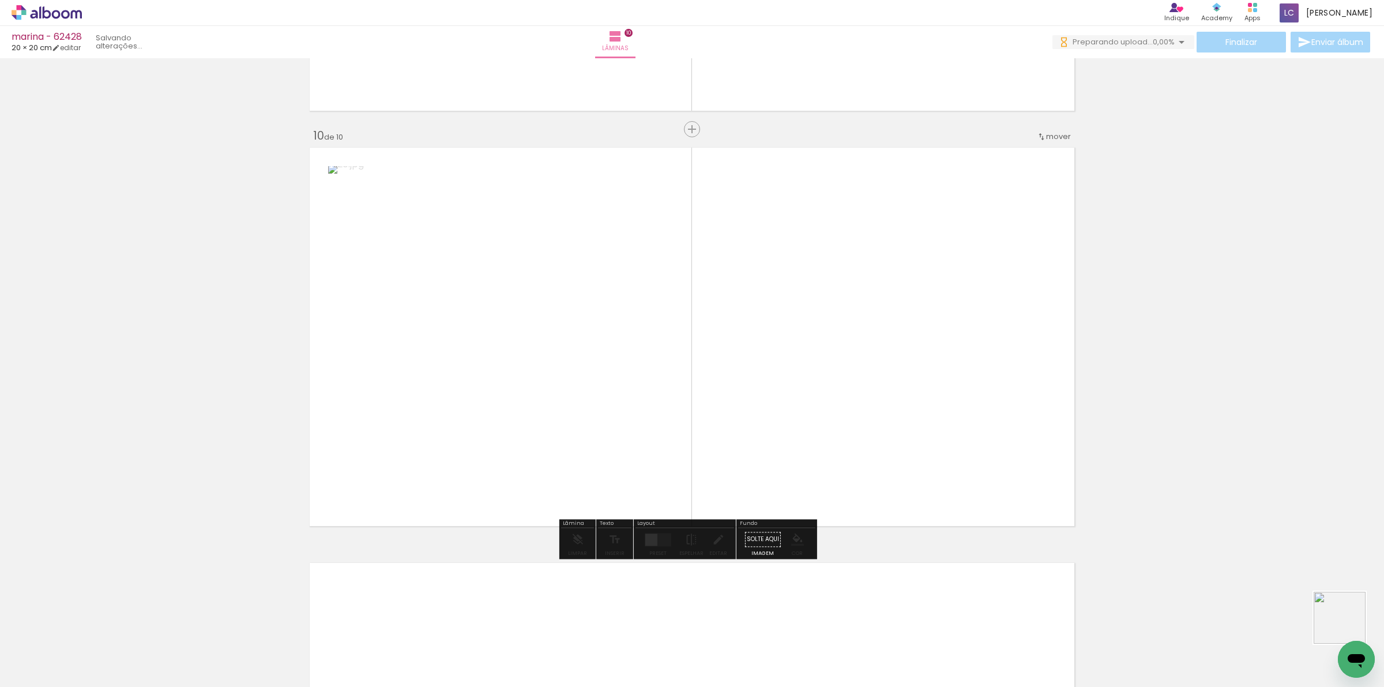
drag, startPoint x: 1356, startPoint y: 632, endPoint x: 817, endPoint y: 357, distance: 604.9
click at [1079, 436] on quentale-workspace at bounding box center [692, 343] width 1384 height 687
drag, startPoint x: 1352, startPoint y: 627, endPoint x: 739, endPoint y: 401, distance: 653.7
click at [739, 401] on quentale-workspace at bounding box center [692, 343] width 1384 height 687
click at [651, 534] on div at bounding box center [657, 539] width 13 height 13
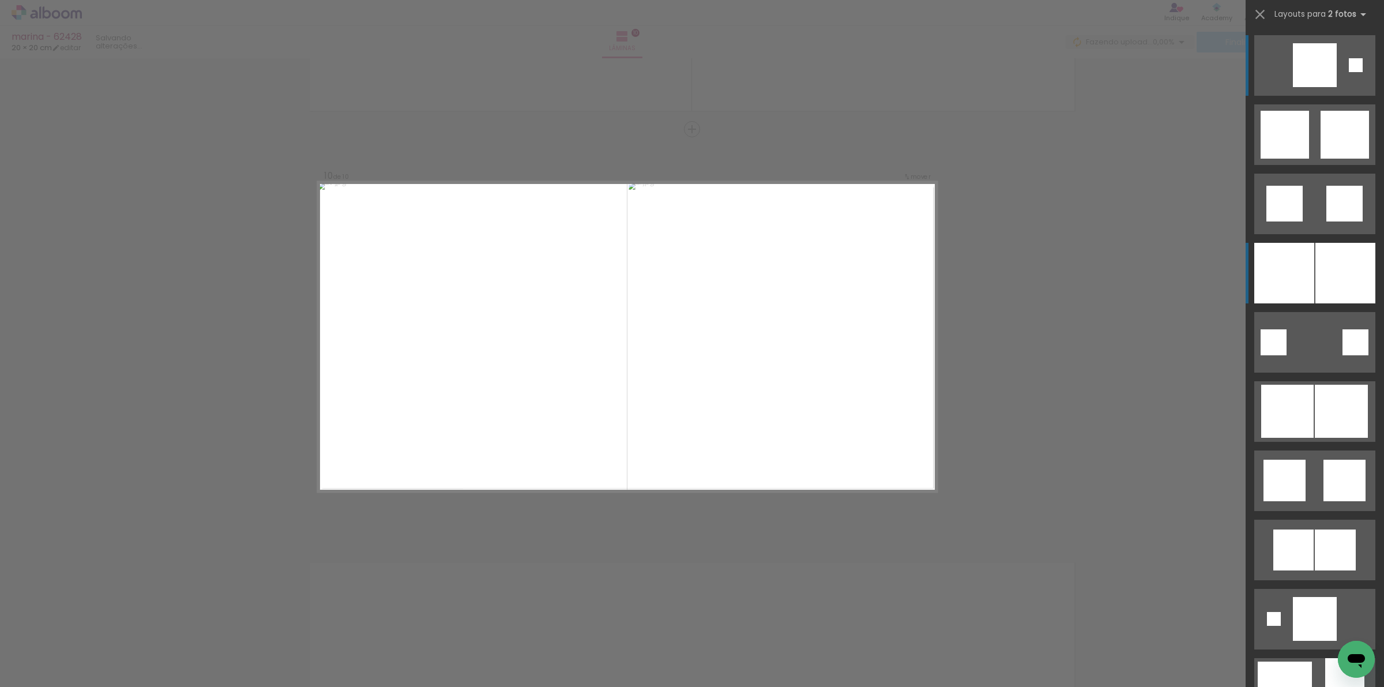
click at [1283, 280] on div at bounding box center [1284, 273] width 60 height 61
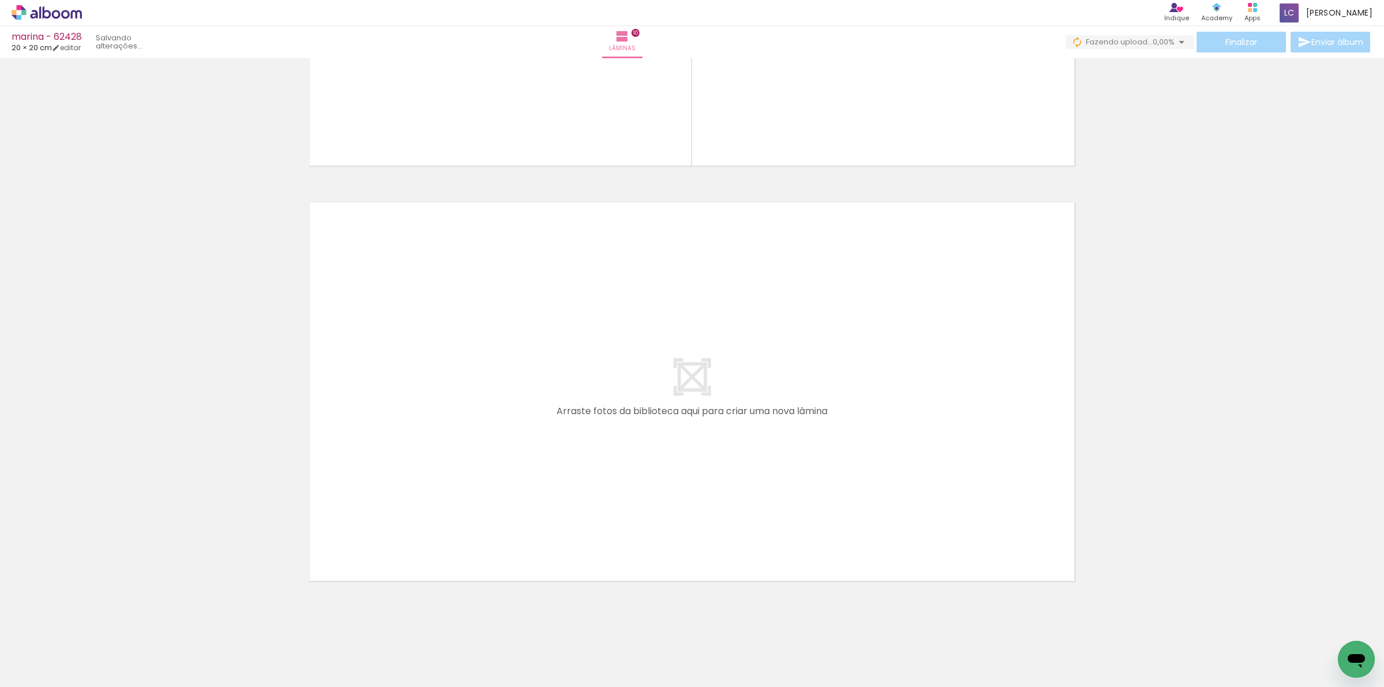
scroll to position [0, 641]
drag, startPoint x: 778, startPoint y: 539, endPoint x: 778, endPoint y: 422, distance: 117.0
click at [778, 422] on quentale-workspace at bounding box center [692, 343] width 1384 height 687
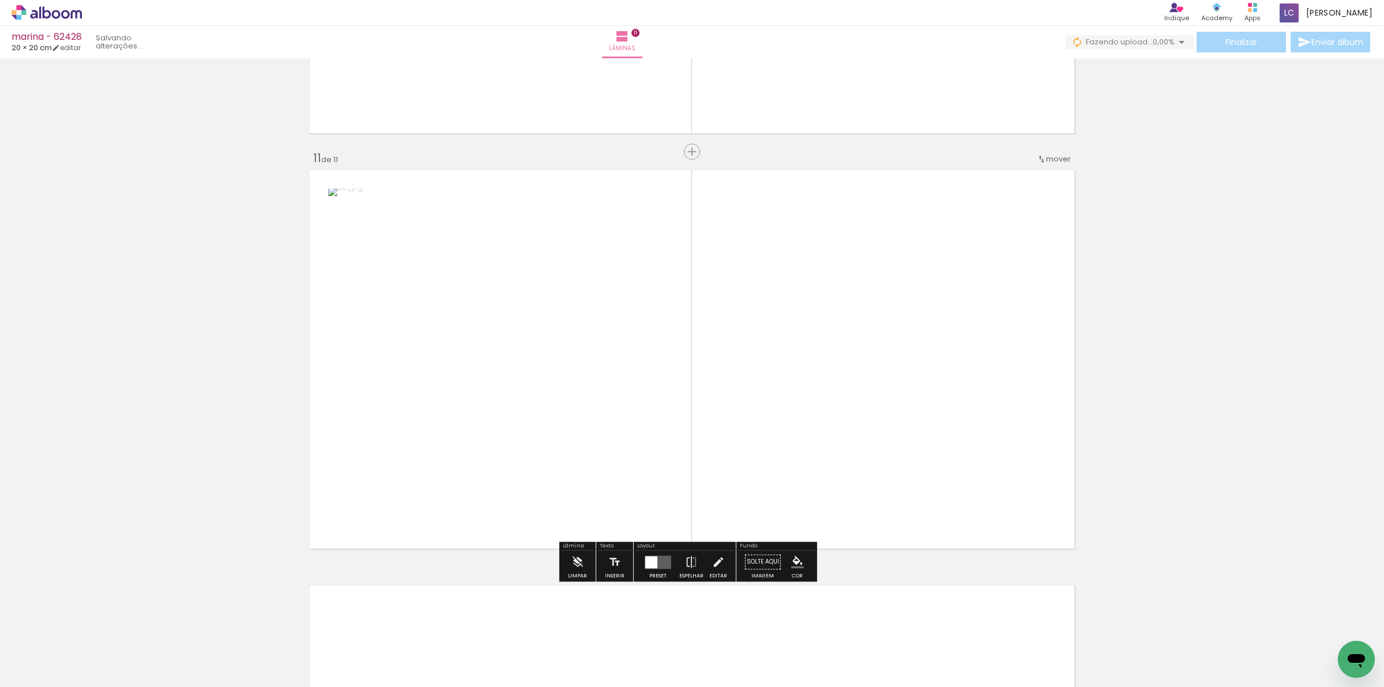
scroll to position [4099, 0]
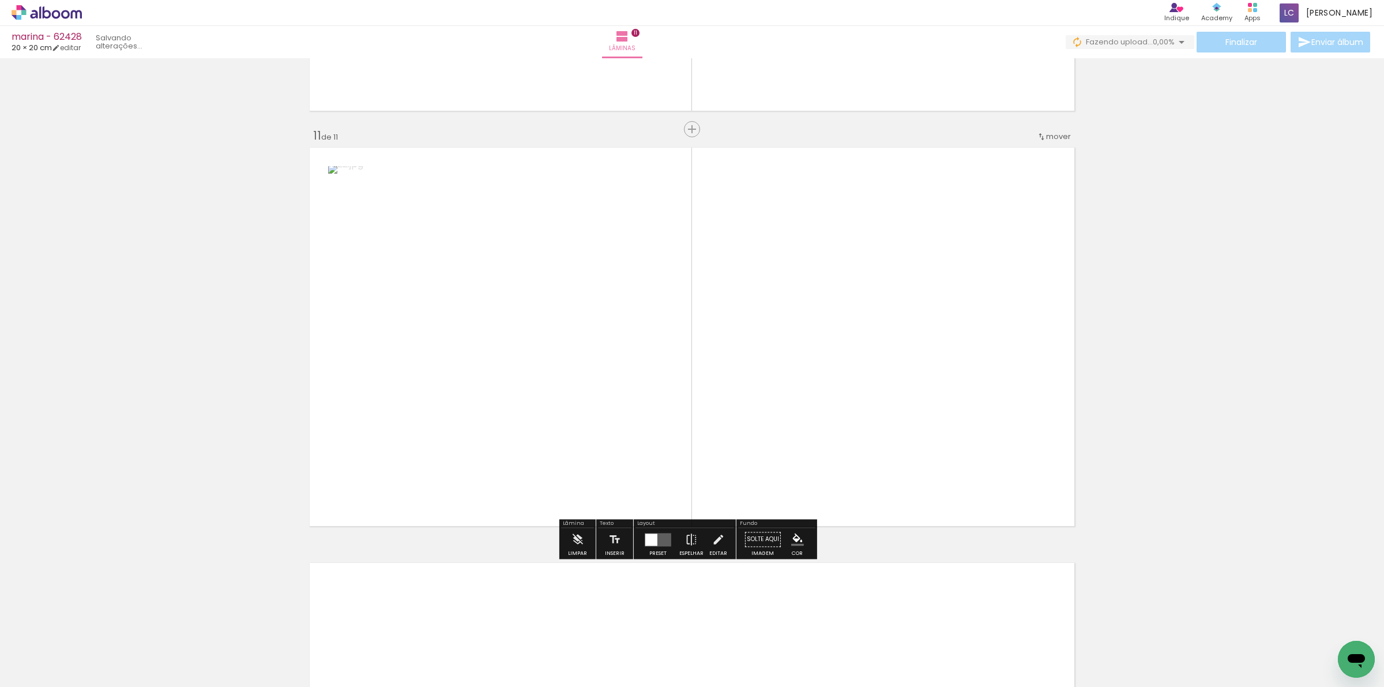
drag, startPoint x: 842, startPoint y: 651, endPoint x: 849, endPoint y: 390, distance: 261.8
click at [869, 477] on quentale-workspace at bounding box center [692, 343] width 1384 height 687
click at [651, 543] on div at bounding box center [657, 539] width 13 height 13
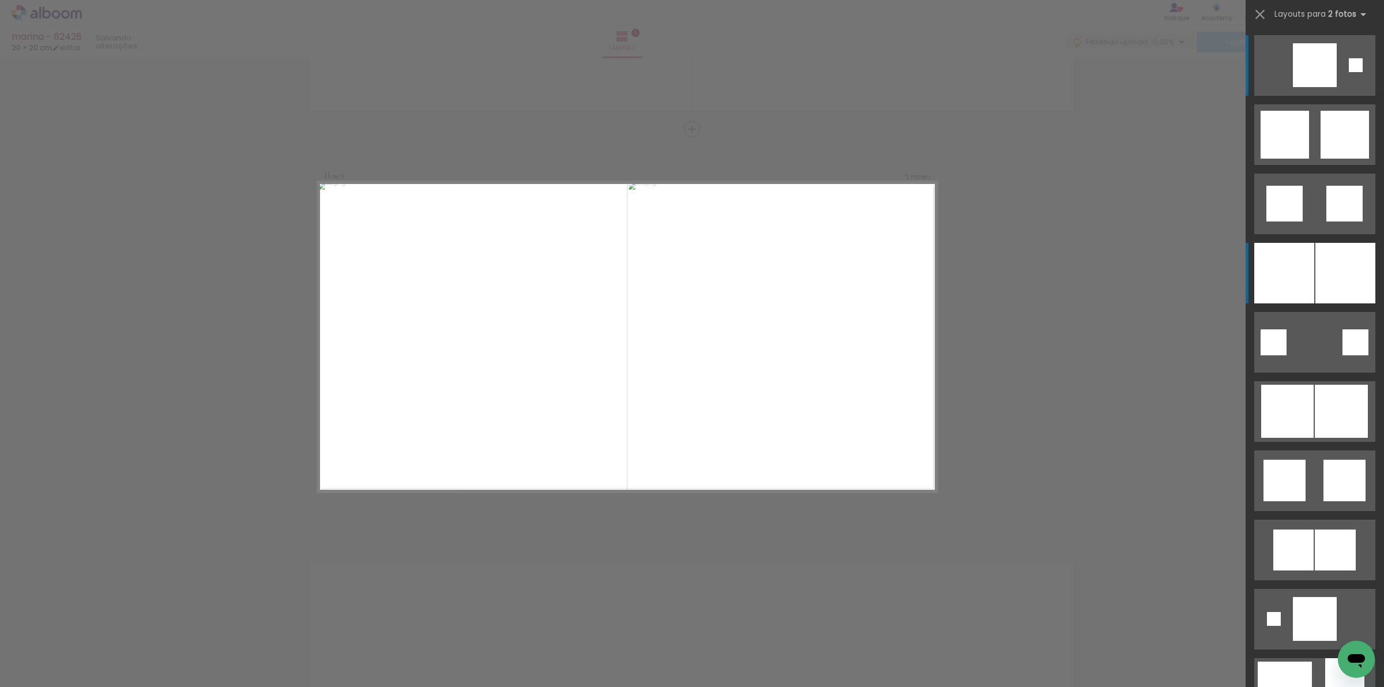
click at [1278, 265] on div at bounding box center [1284, 273] width 60 height 61
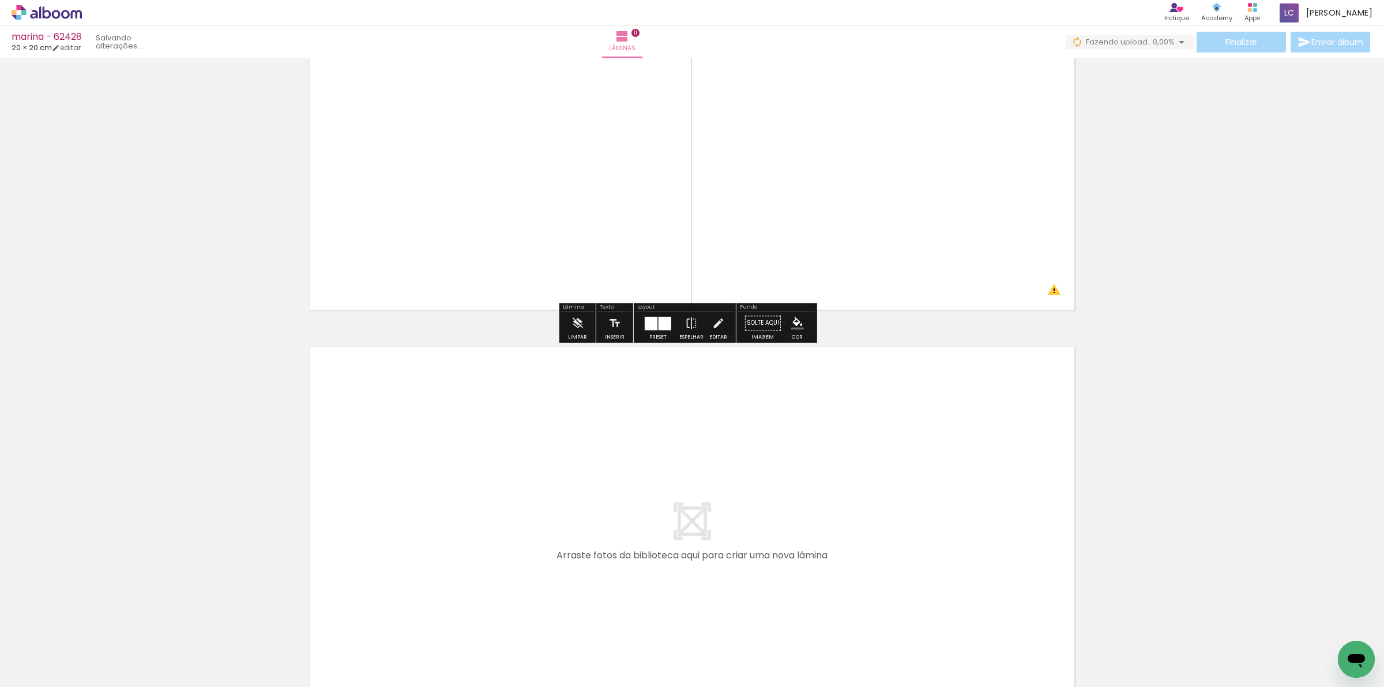
drag, startPoint x: 903, startPoint y: 639, endPoint x: 950, endPoint y: 635, distance: 46.9
click at [903, 589] on quentale-workspace at bounding box center [692, 343] width 1384 height 687
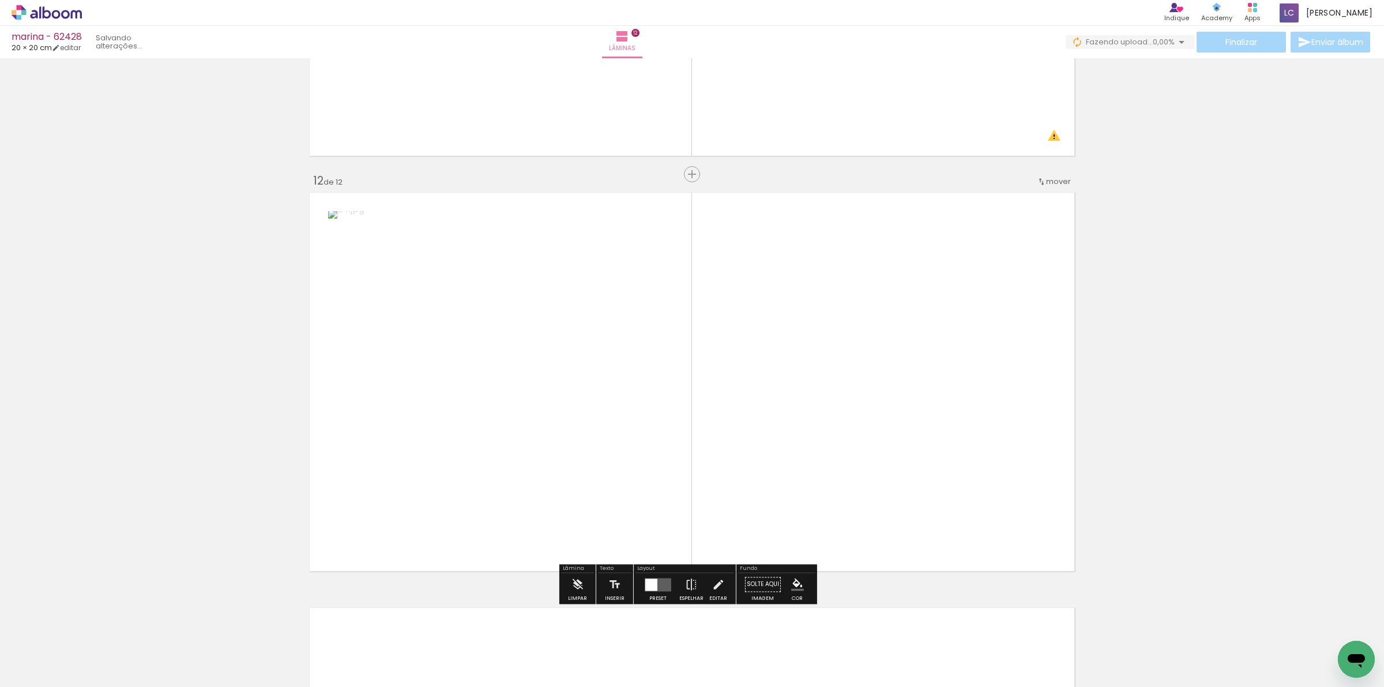
drag, startPoint x: 961, startPoint y: 664, endPoint x: 702, endPoint y: 365, distance: 395.2
click at [854, 407] on quentale-workspace at bounding box center [692, 343] width 1384 height 687
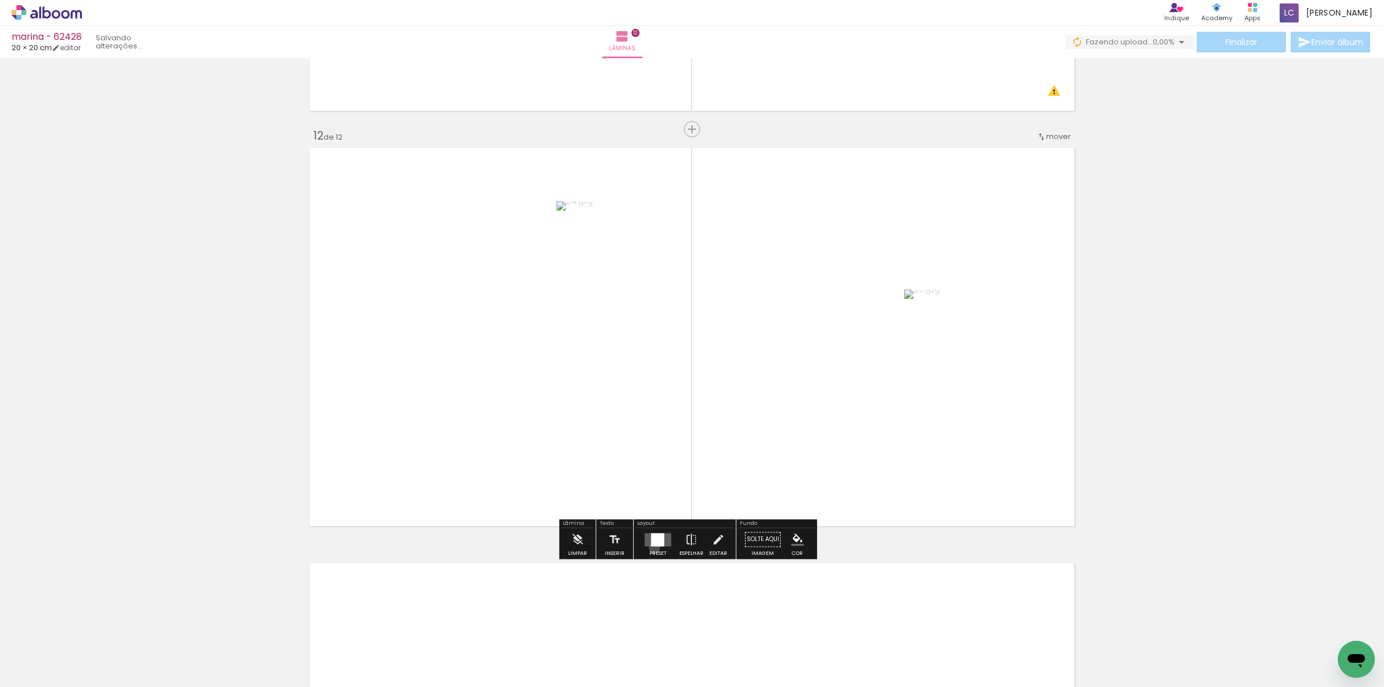
click at [651, 548] on div at bounding box center [657, 539] width 31 height 23
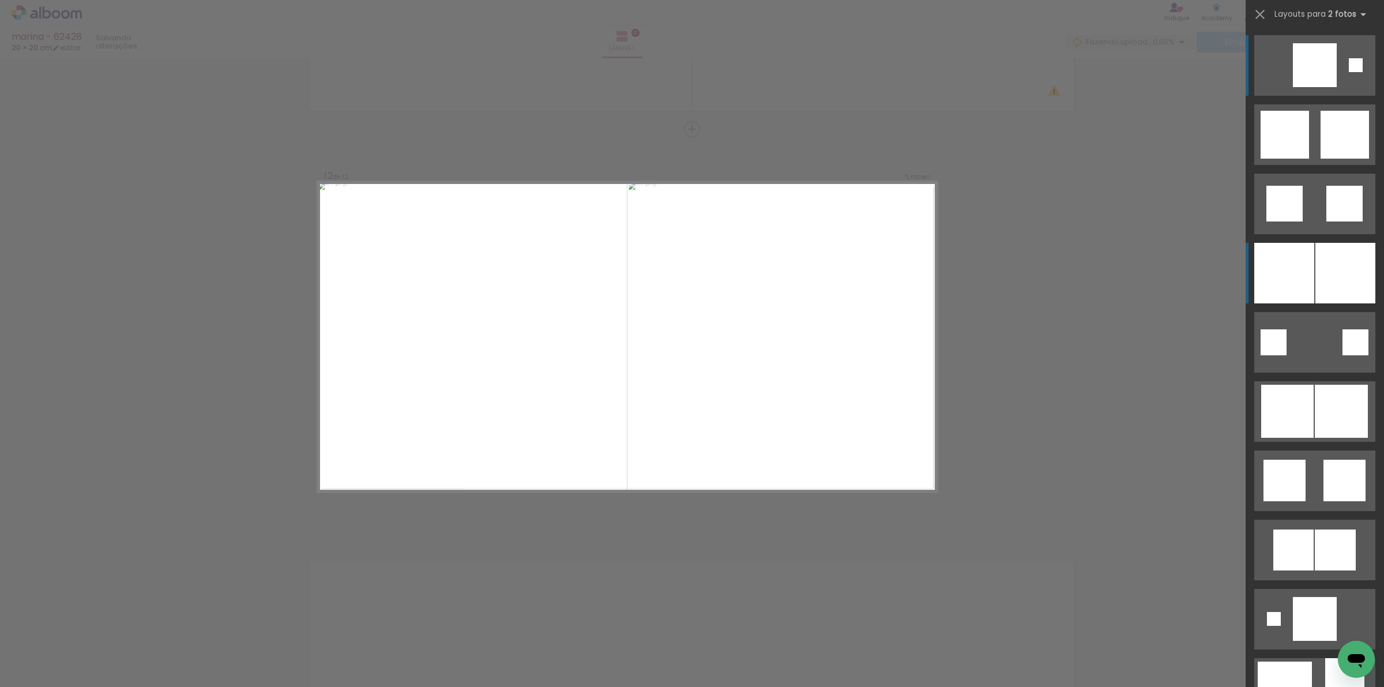
click at [1321, 285] on div at bounding box center [1345, 273] width 60 height 61
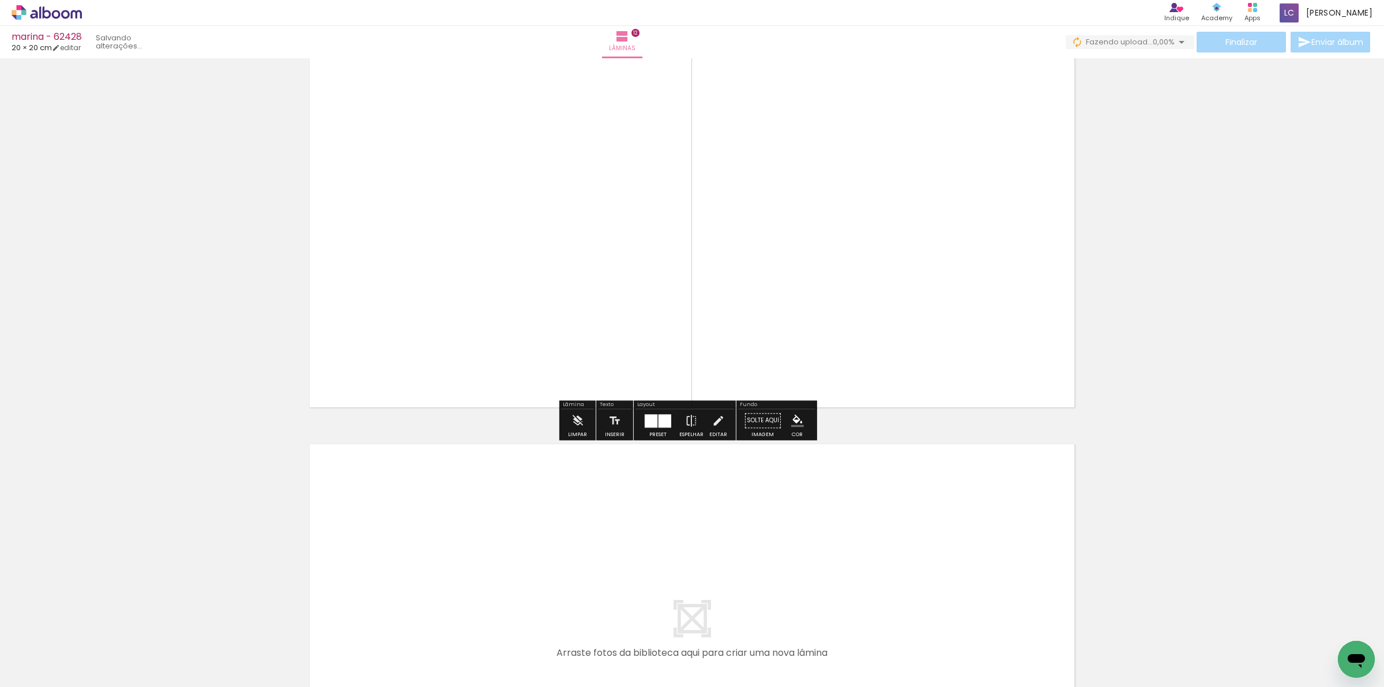
scroll to position [4730, 0]
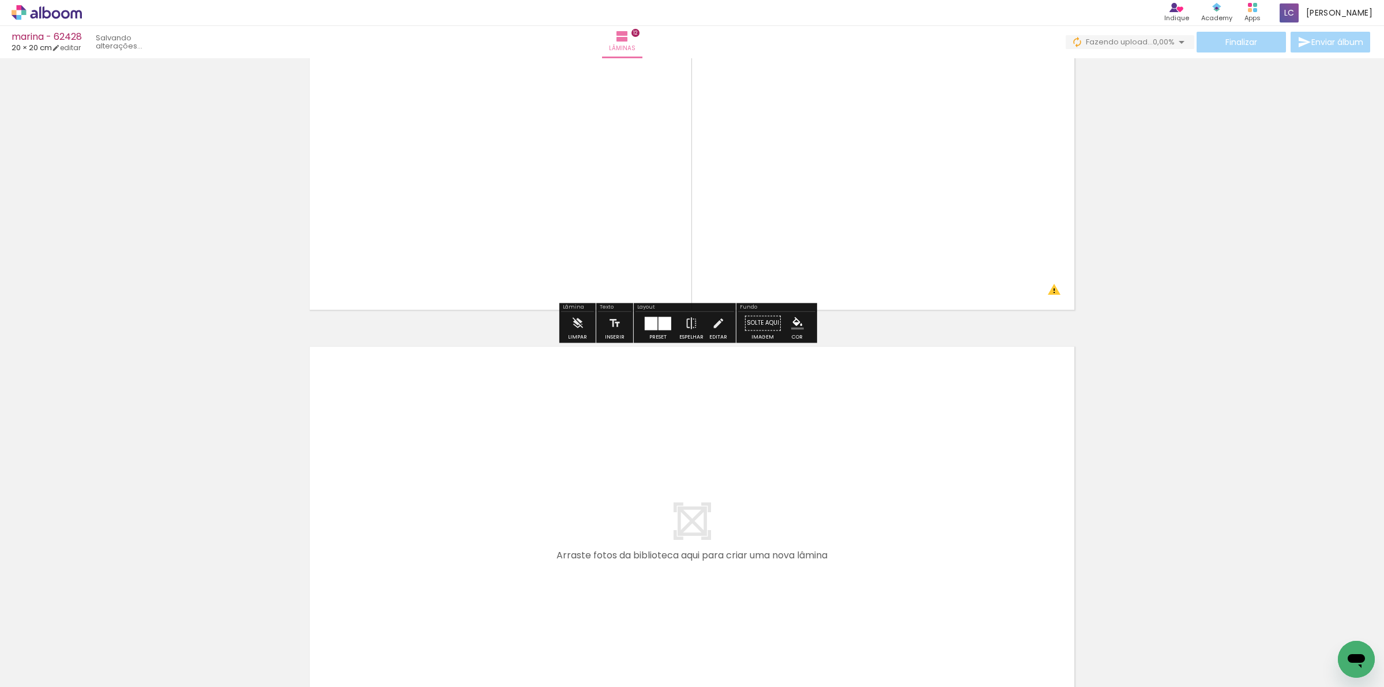
click at [913, 529] on quentale-workspace at bounding box center [692, 343] width 1384 height 687
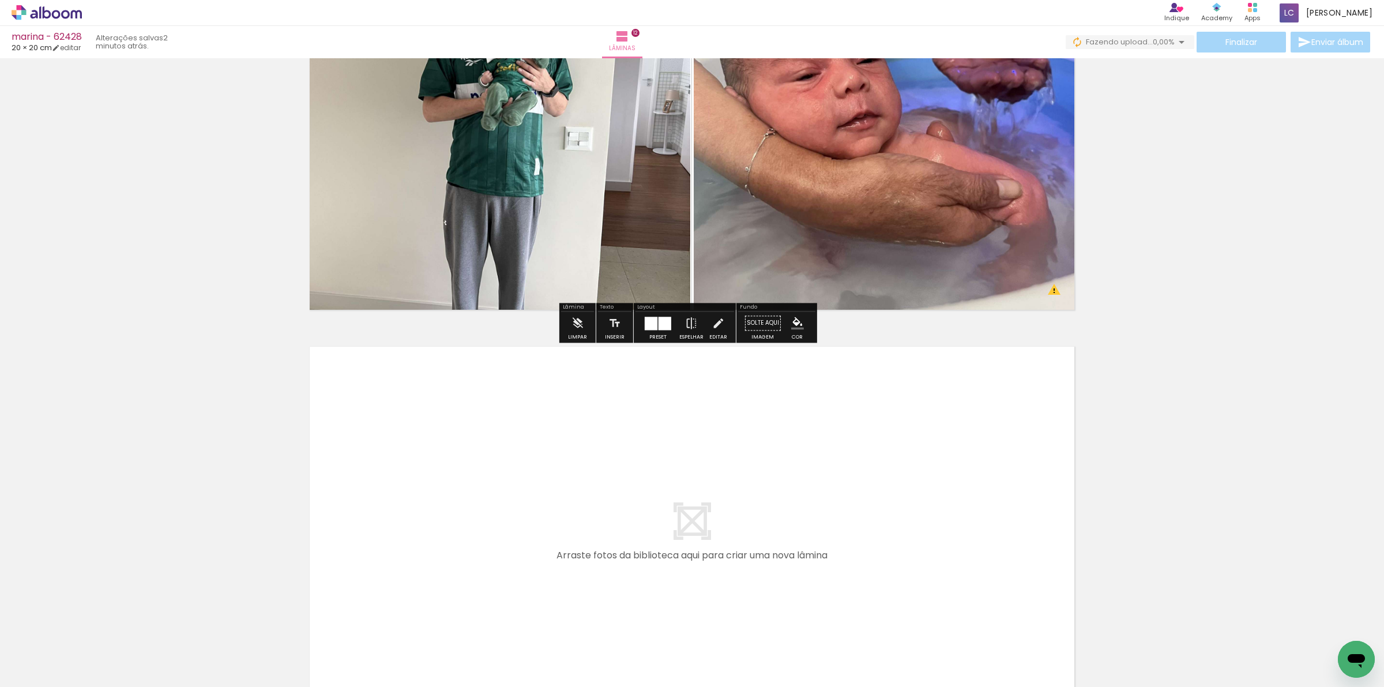
drag, startPoint x: 979, startPoint y: 633, endPoint x: 1013, endPoint y: 626, distance: 34.8
click at [970, 612] on quentale-workspace at bounding box center [692, 343] width 1384 height 687
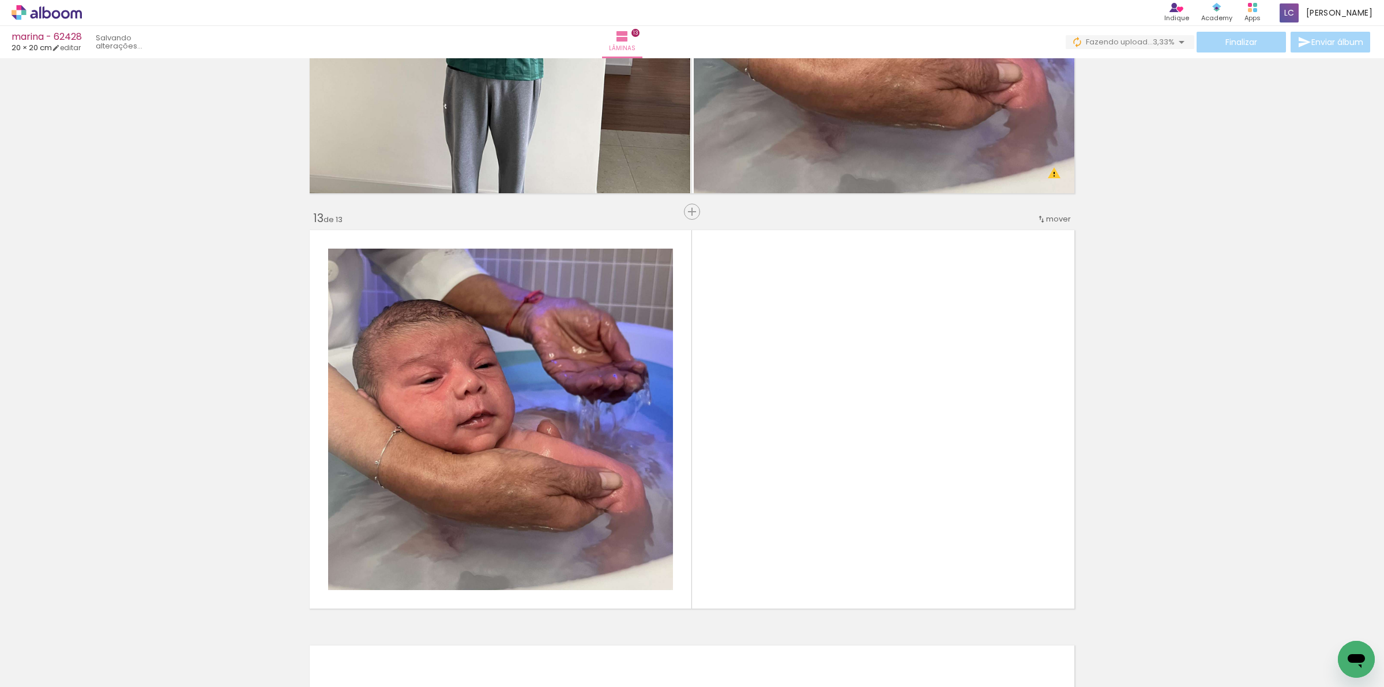
scroll to position [4929, 0]
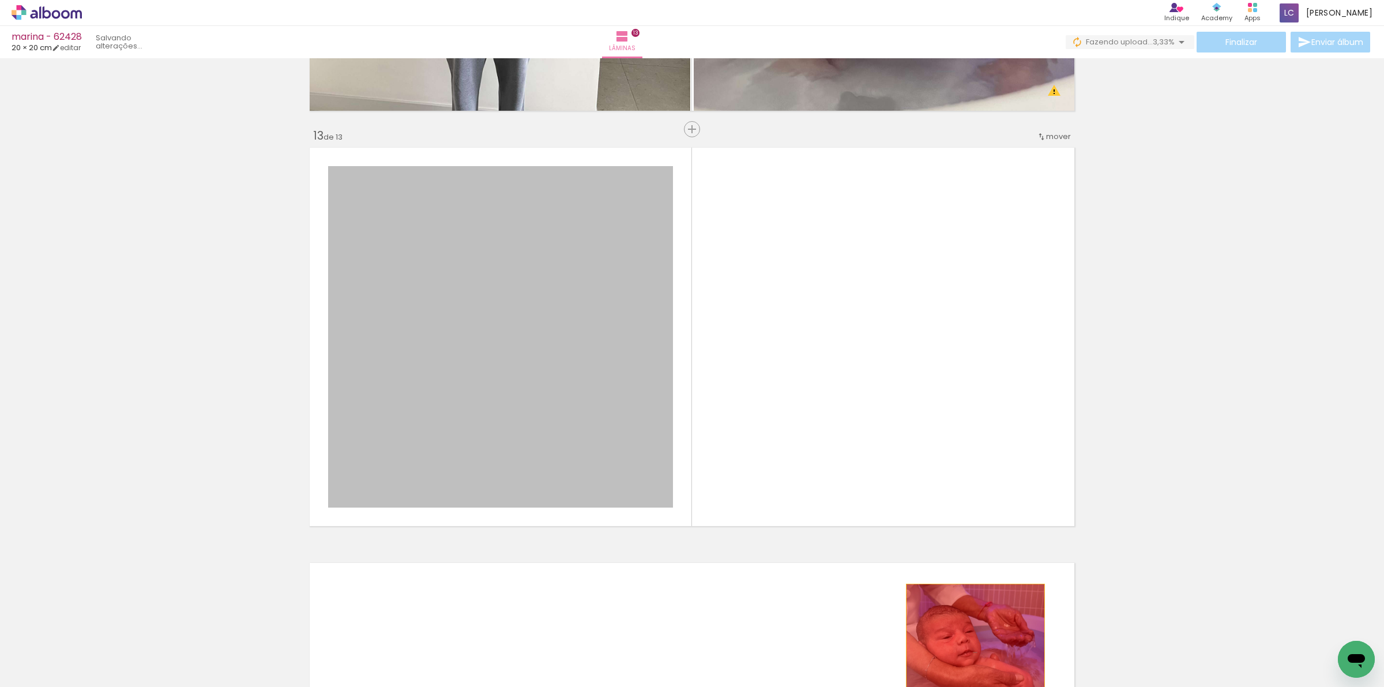
drag, startPoint x: 537, startPoint y: 374, endPoint x: 967, endPoint y: 652, distance: 512.4
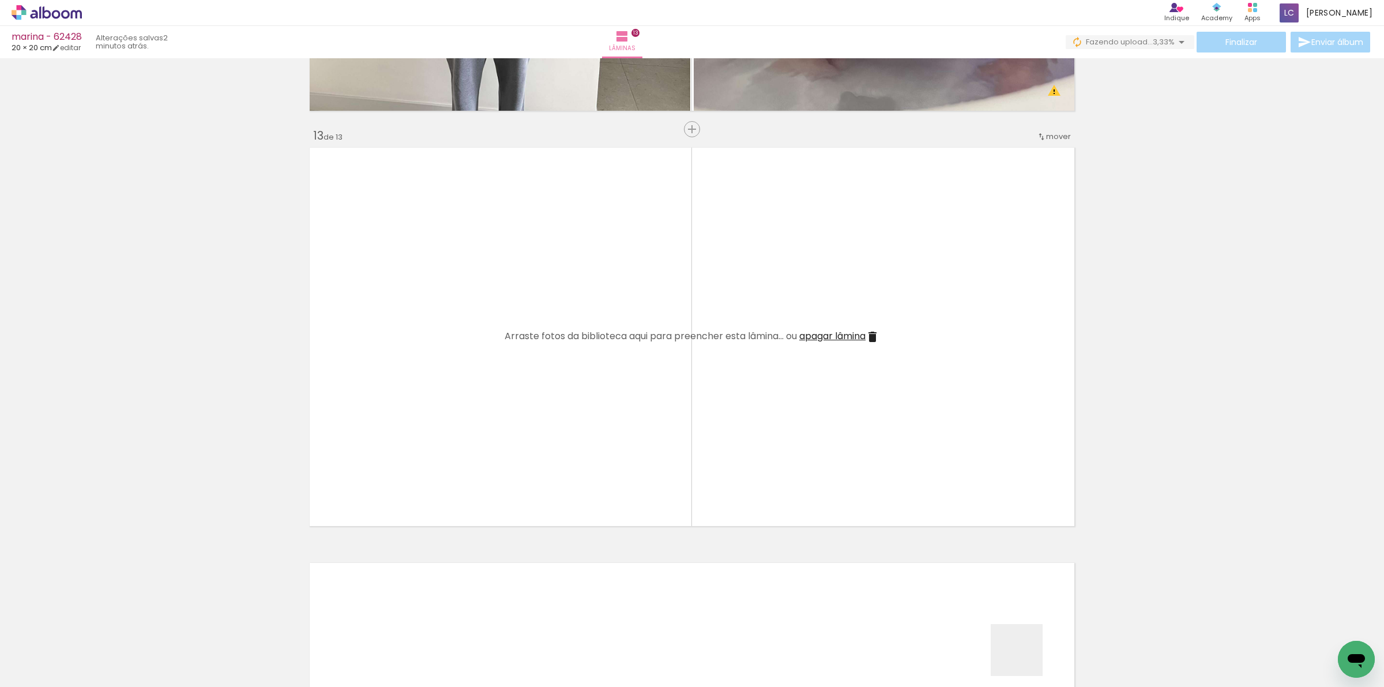
drag, startPoint x: 1025, startPoint y: 658, endPoint x: 926, endPoint y: 536, distance: 157.0
click at [875, 440] on quentale-workspace at bounding box center [692, 343] width 1384 height 687
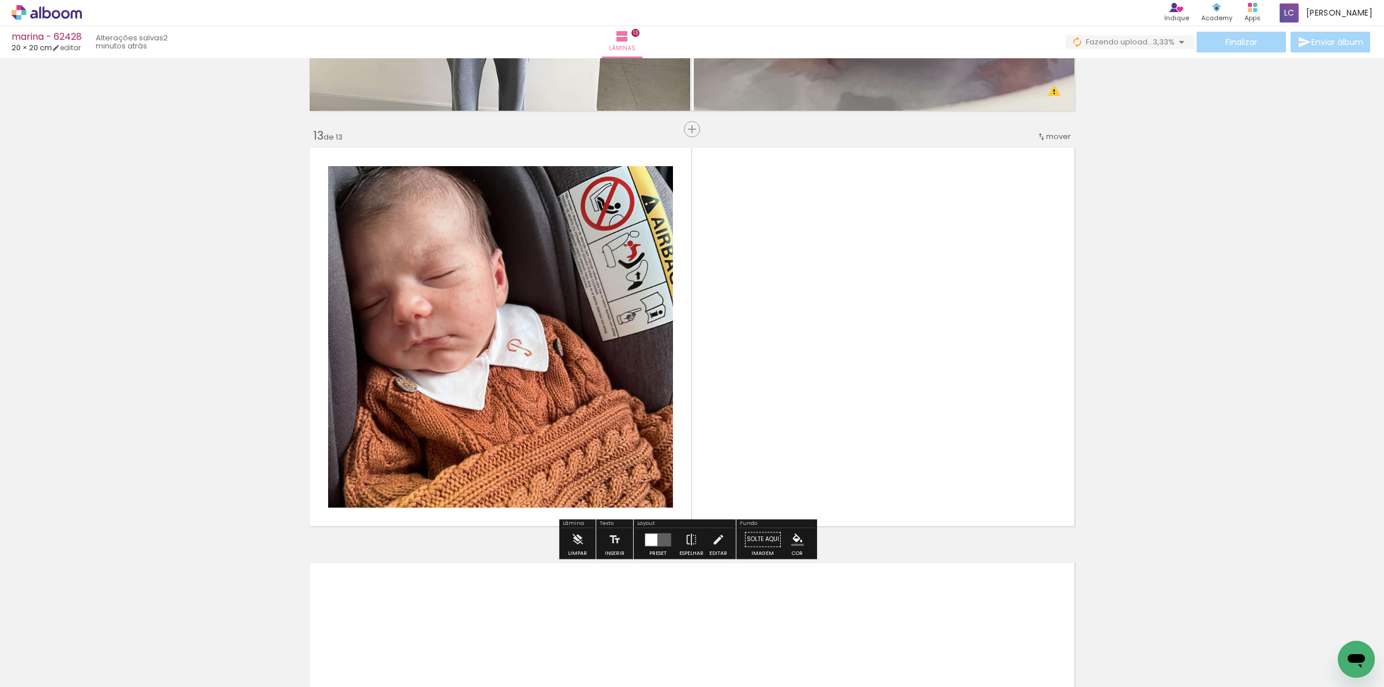
drag, startPoint x: 1087, startPoint y: 644, endPoint x: 682, endPoint y: 485, distance: 435.2
click at [799, 379] on quentale-workspace at bounding box center [692, 343] width 1384 height 687
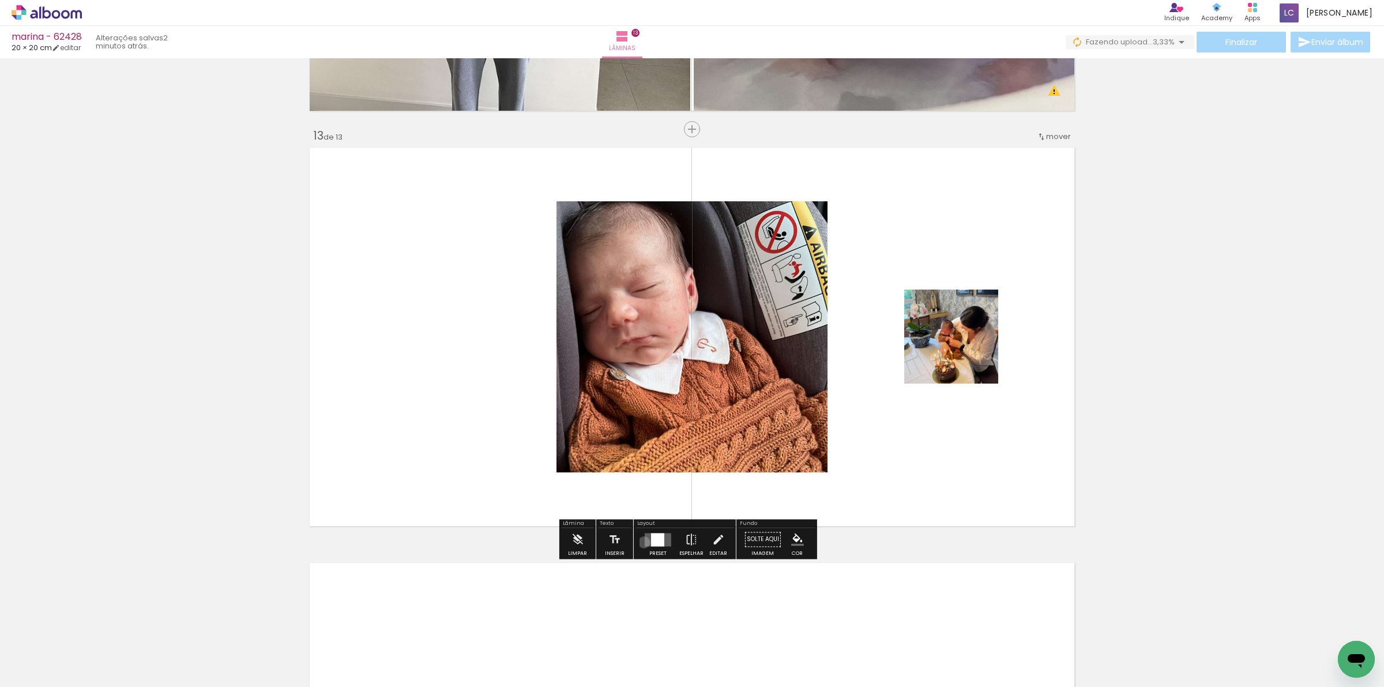
drag, startPoint x: 641, startPoint y: 542, endPoint x: 978, endPoint y: 476, distance: 343.2
click at [645, 543] on quentale-layouter at bounding box center [658, 539] width 27 height 13
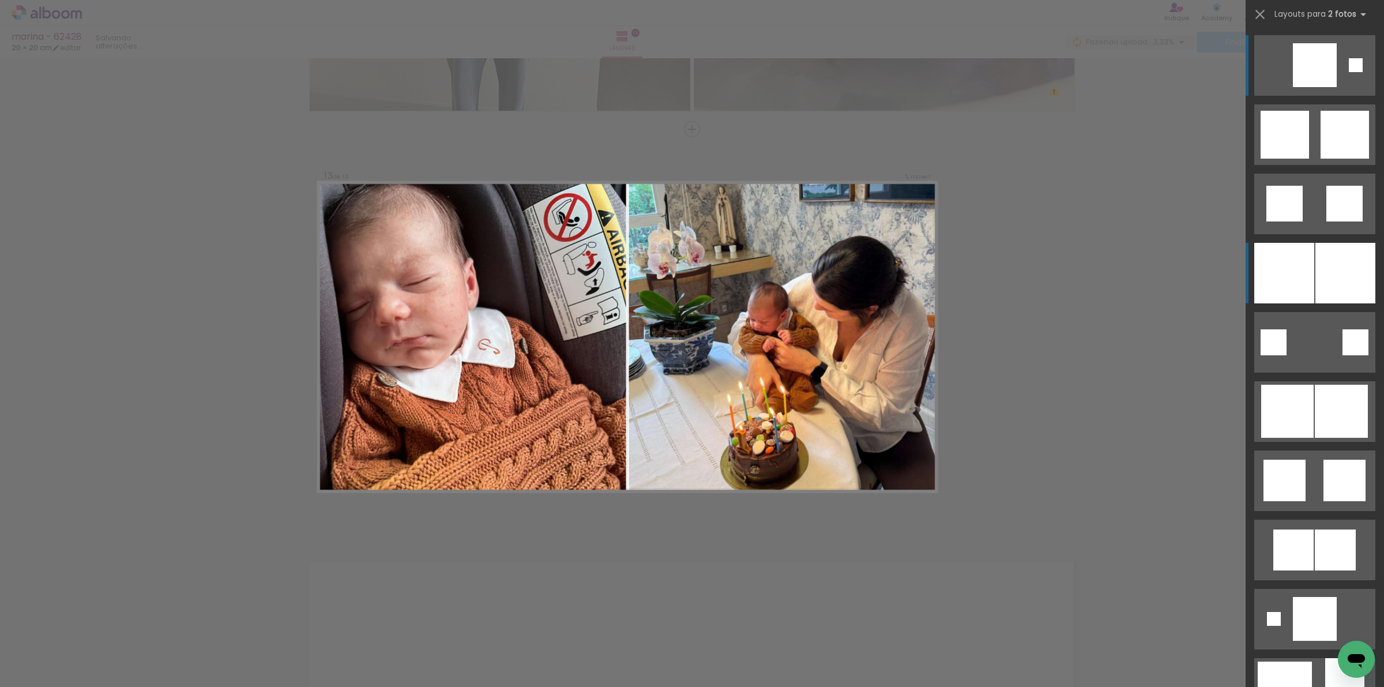
click at [1286, 272] on div at bounding box center [1284, 273] width 60 height 61
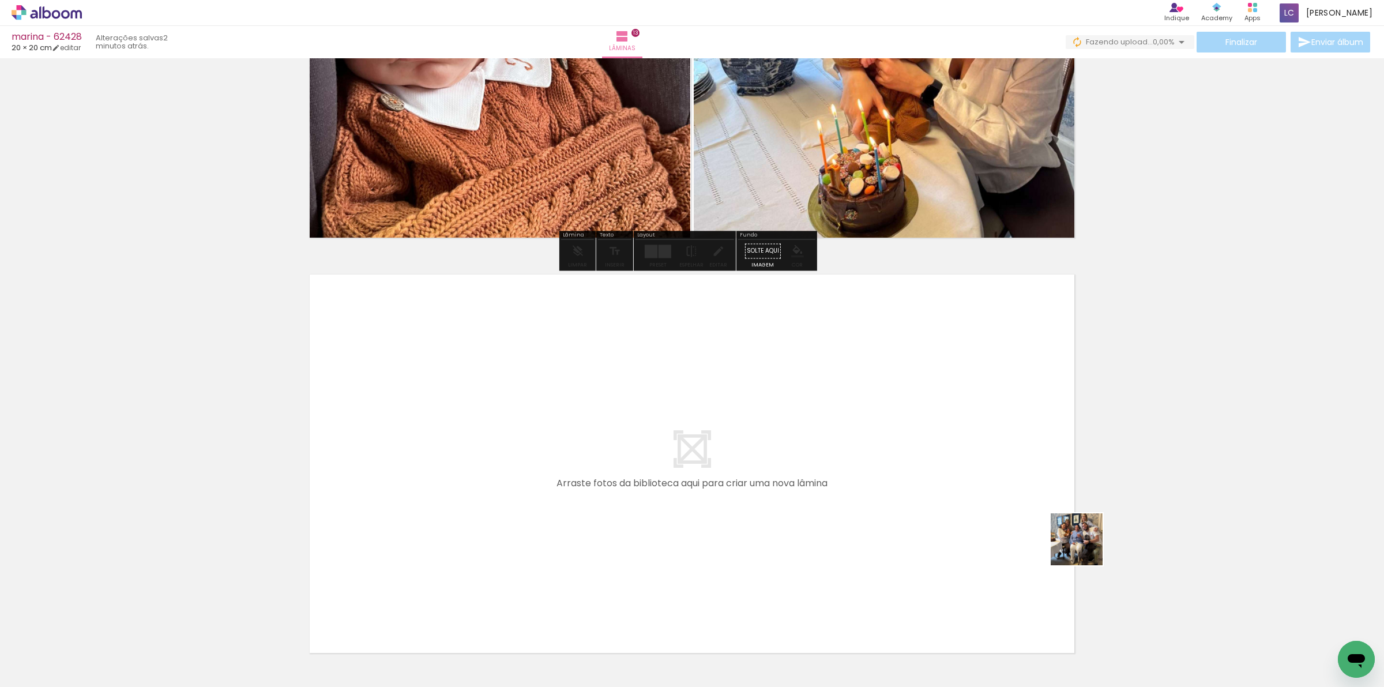
drag, startPoint x: 1085, startPoint y: 548, endPoint x: 662, endPoint y: 359, distance: 463.3
click at [662, 359] on quentale-workspace at bounding box center [692, 343] width 1384 height 687
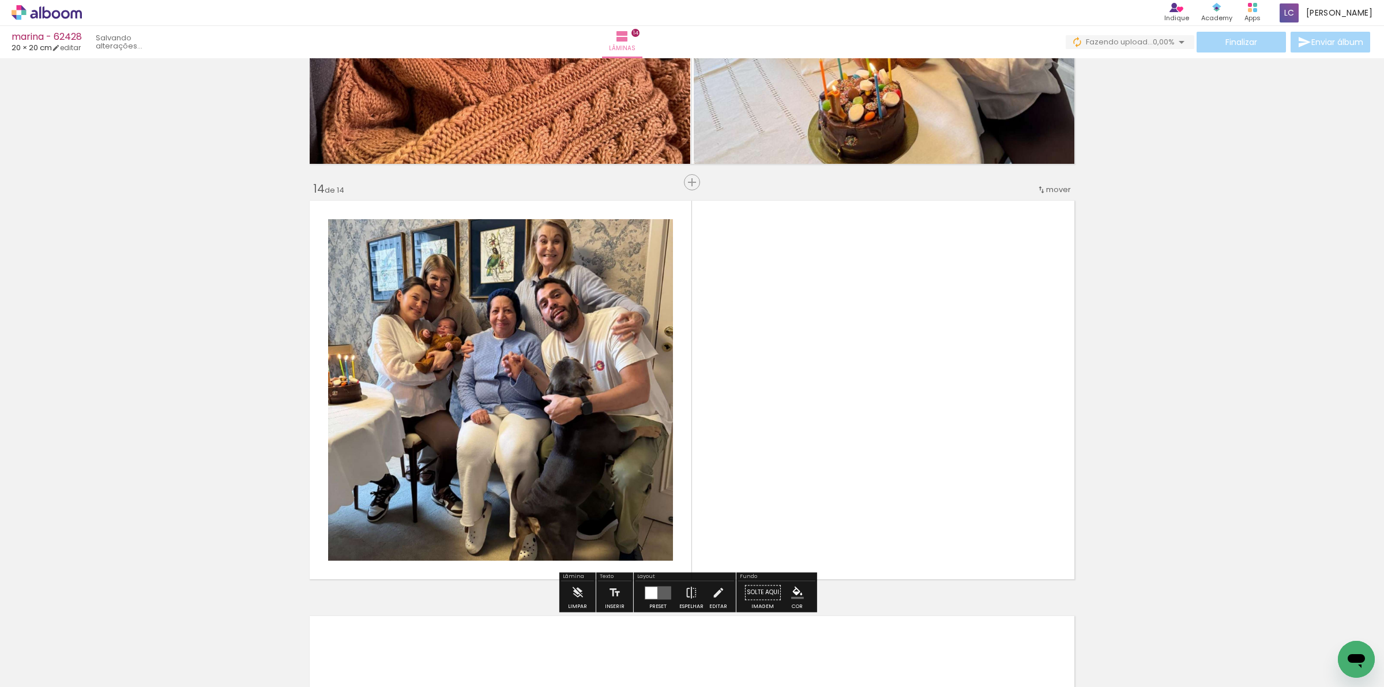
scroll to position [5344, 0]
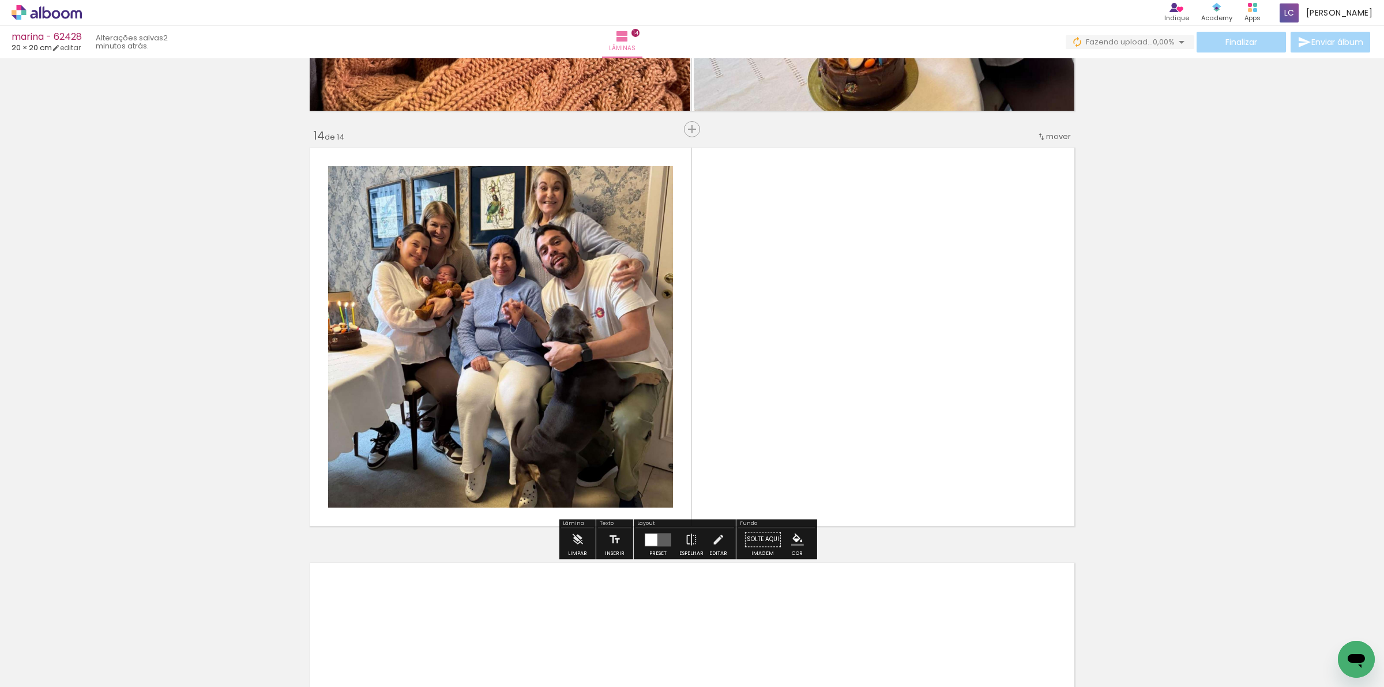
drag, startPoint x: 1224, startPoint y: 653, endPoint x: 718, endPoint y: 470, distance: 538.2
click at [748, 434] on quentale-workspace at bounding box center [692, 343] width 1384 height 687
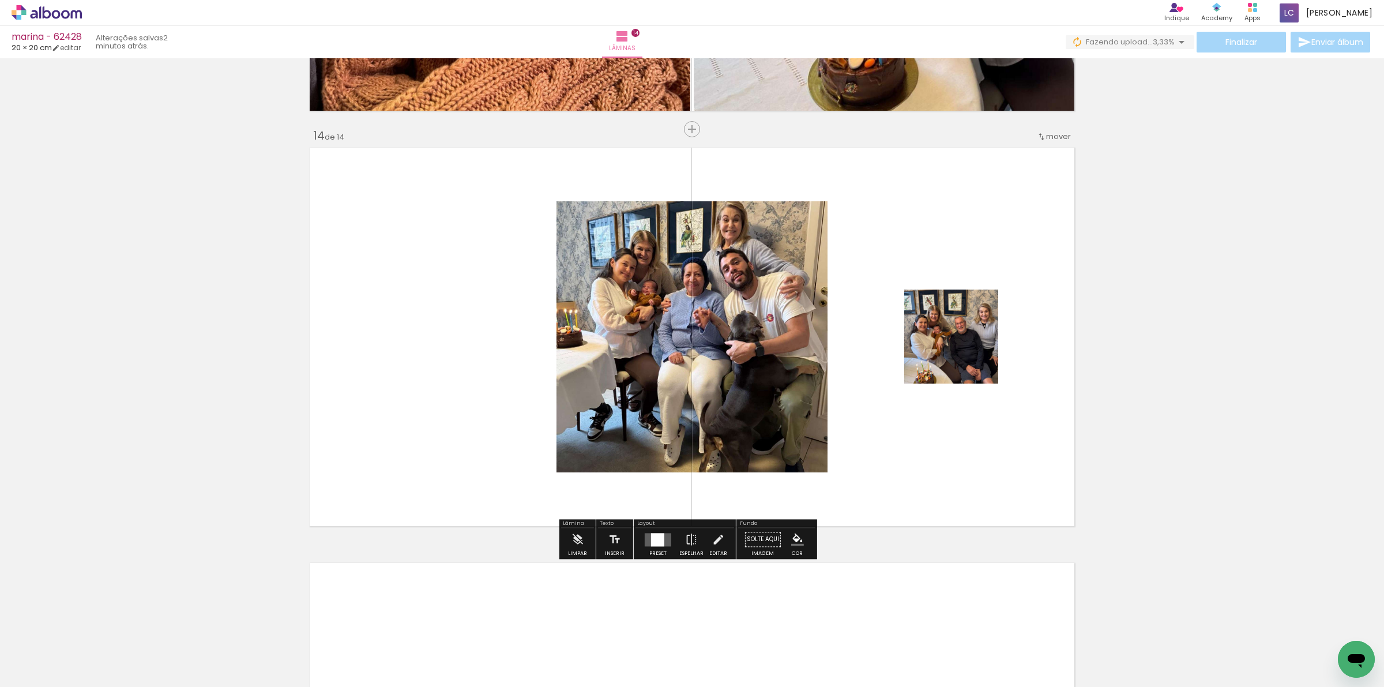
click at [645, 546] on div at bounding box center [657, 539] width 31 height 23
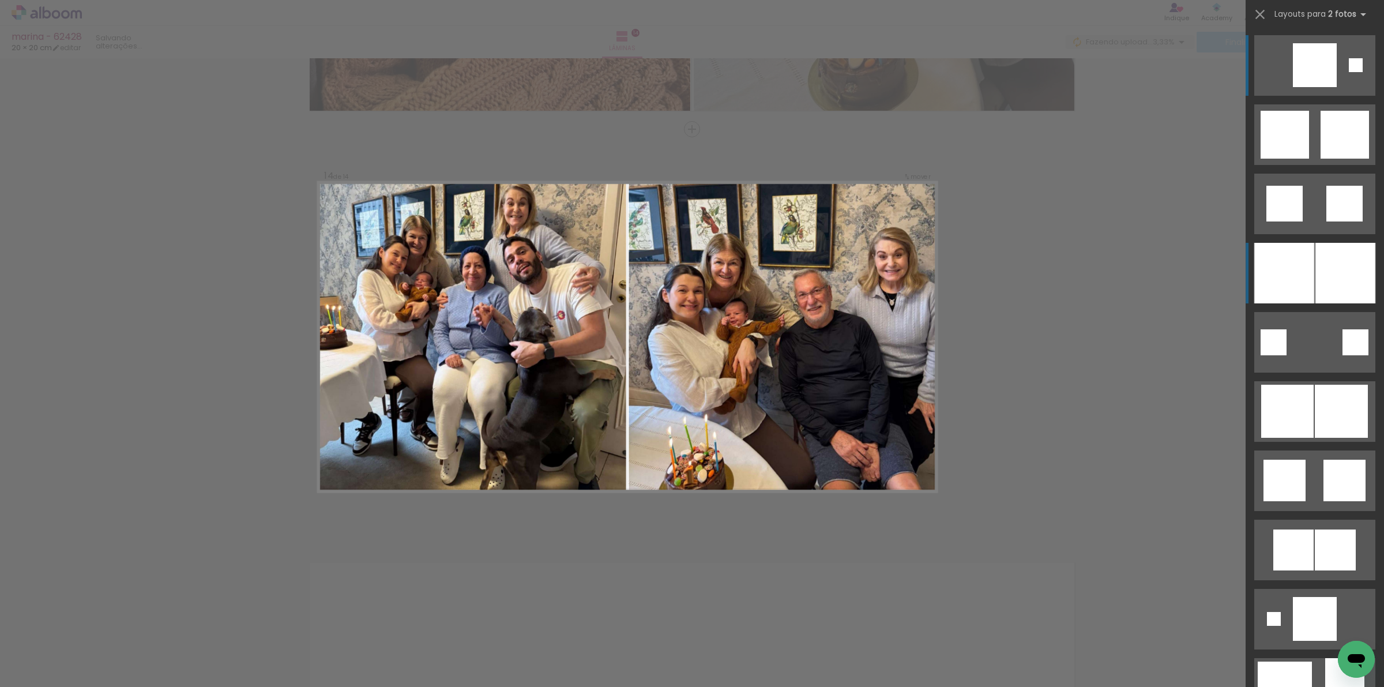
click at [1283, 276] on div at bounding box center [1284, 273] width 60 height 61
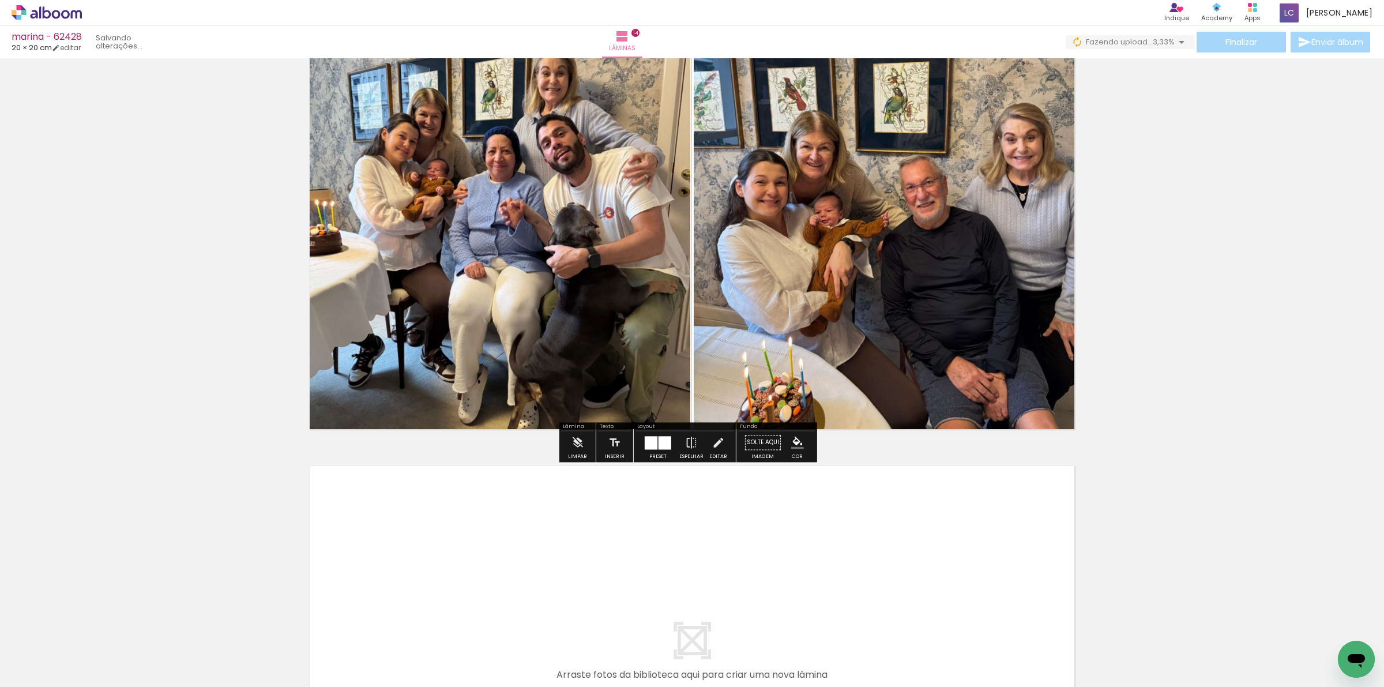
scroll to position [5489, 0]
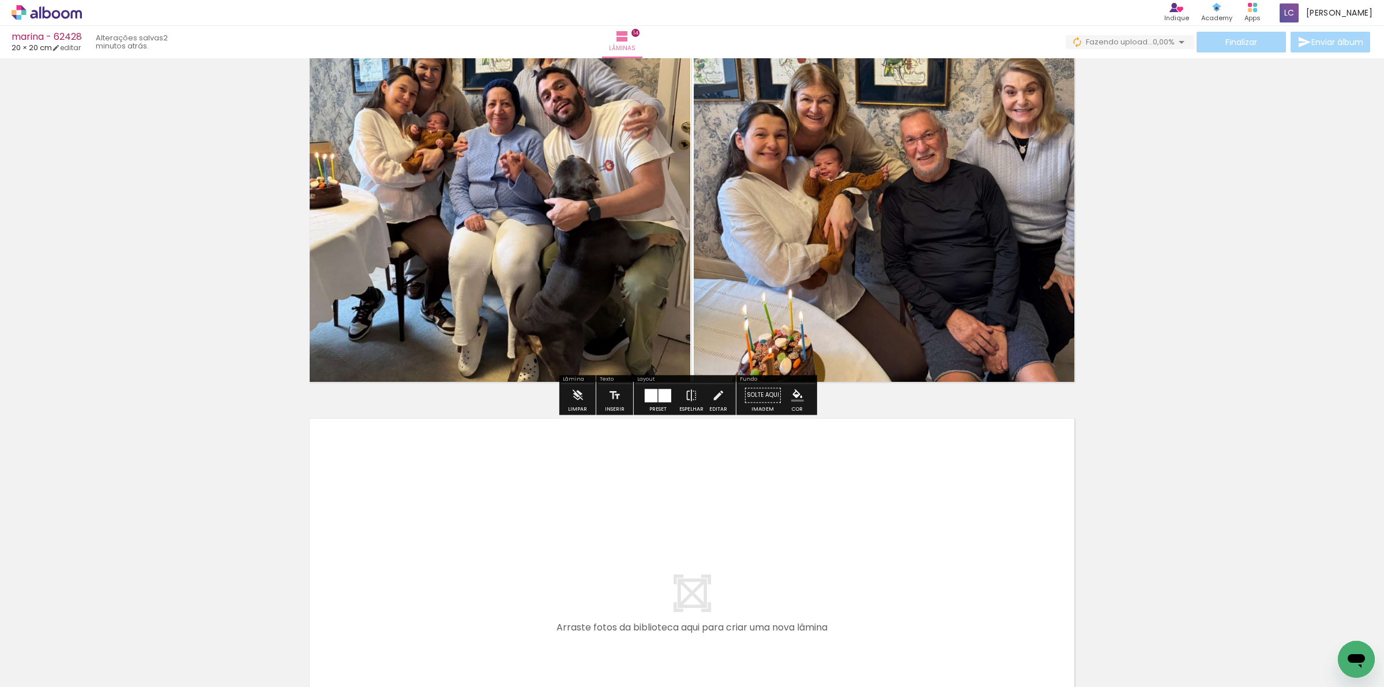
drag, startPoint x: 1269, startPoint y: 653, endPoint x: 1217, endPoint y: 583, distance: 86.9
click at [951, 566] on quentale-workspace at bounding box center [692, 343] width 1384 height 687
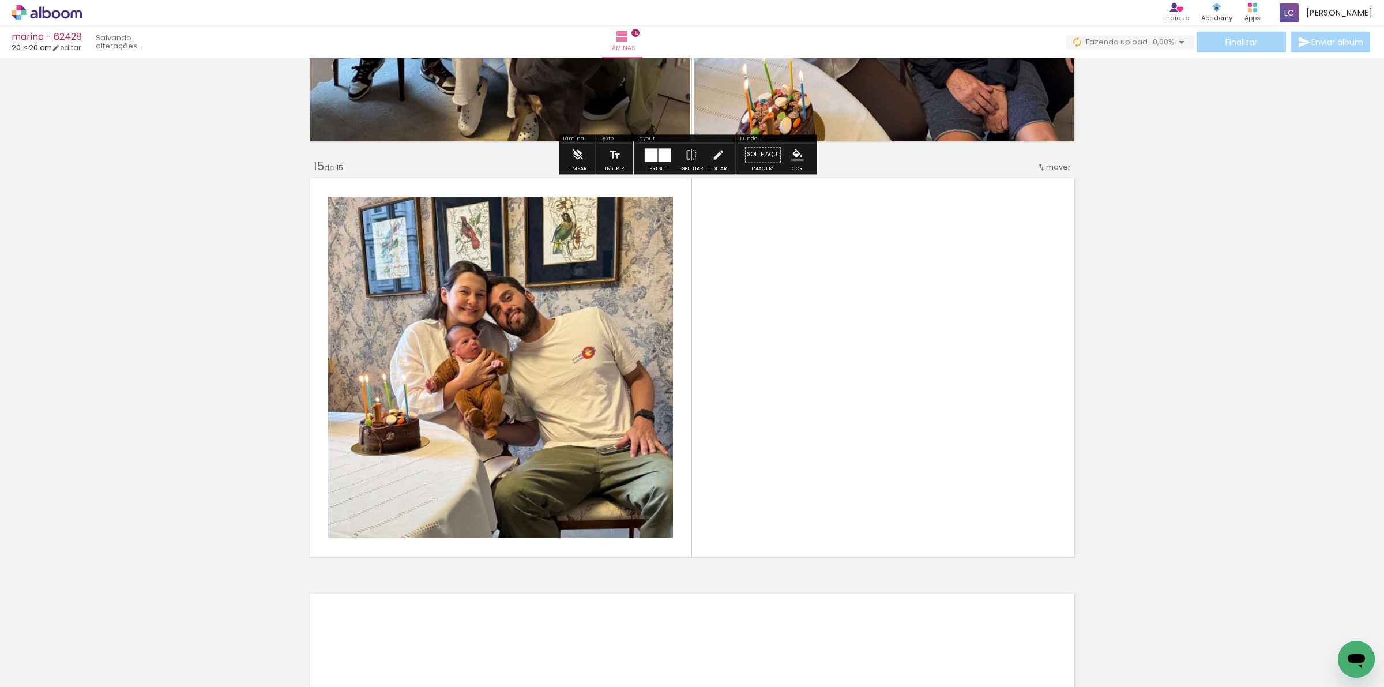
scroll to position [5760, 0]
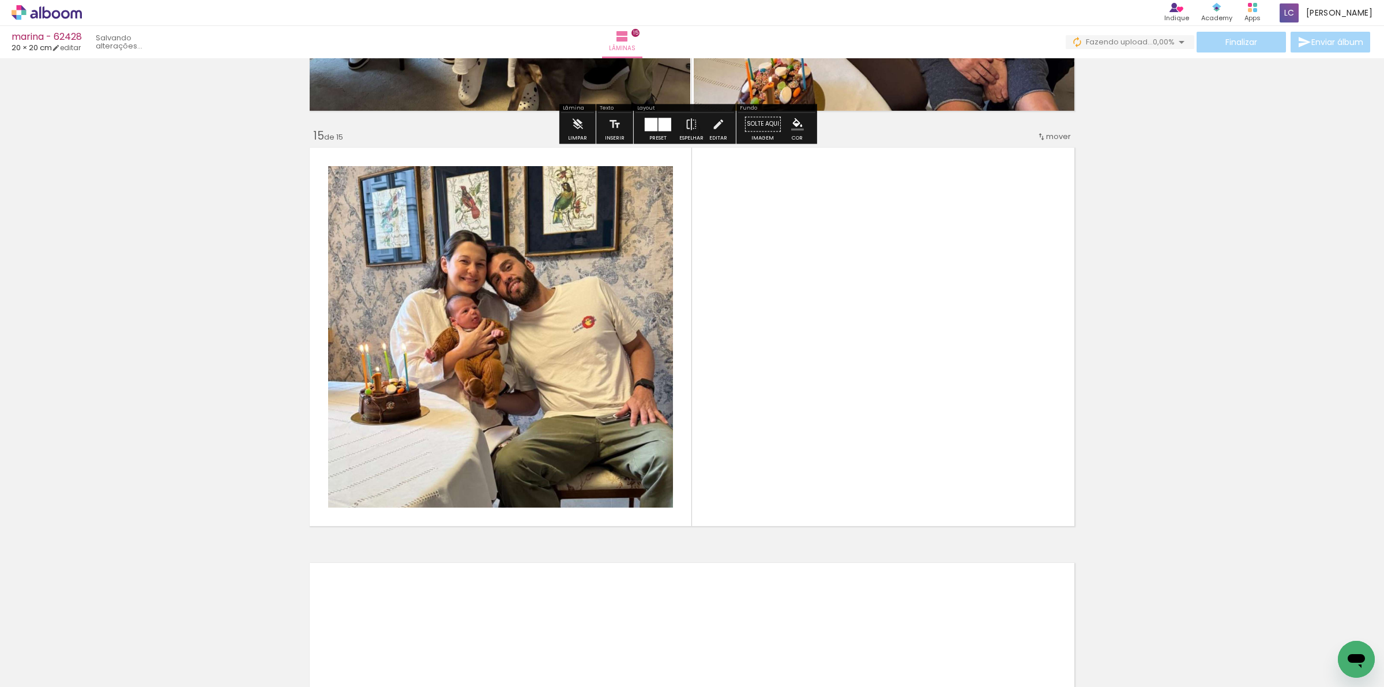
drag, startPoint x: 1340, startPoint y: 627, endPoint x: 969, endPoint y: 473, distance: 402.5
click at [969, 473] on quentale-workspace at bounding box center [692, 343] width 1384 height 687
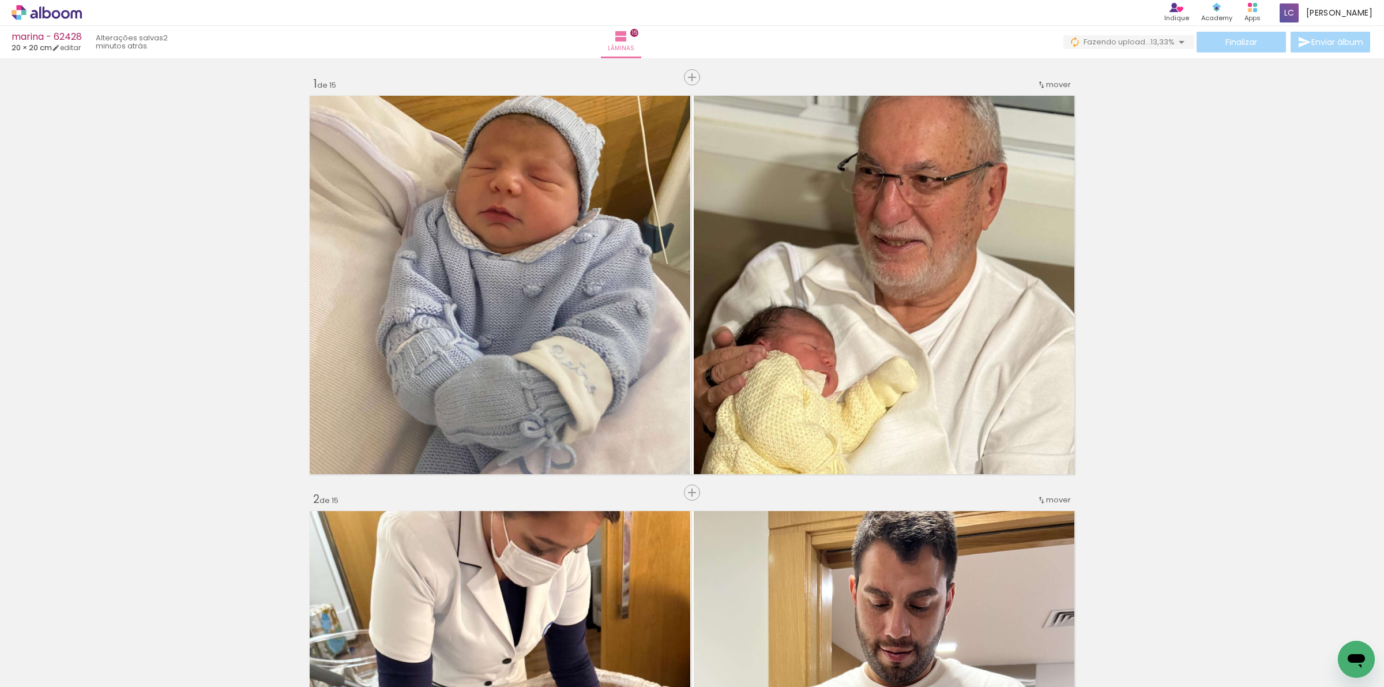
scroll to position [0, 641]
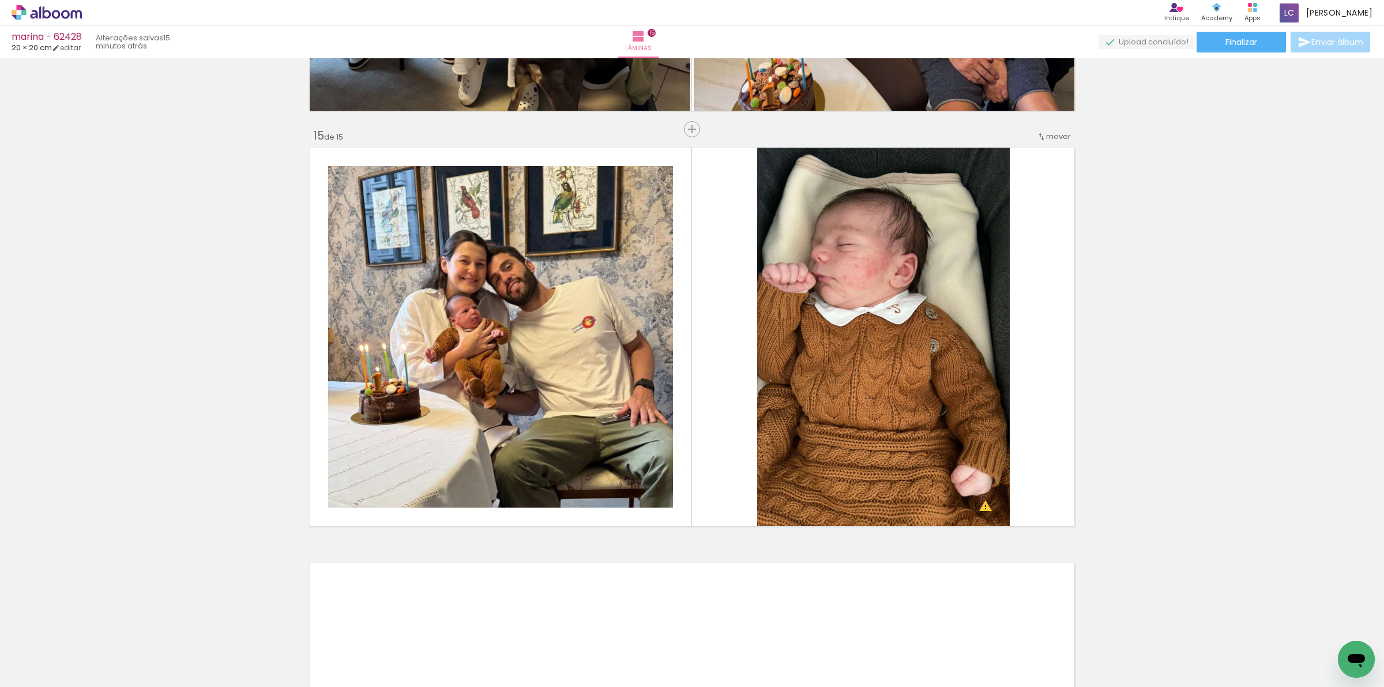
scroll to position [0, 641]
click at [1196, 45] on paper-button "Finalizar" at bounding box center [1240, 42] width 89 height 21
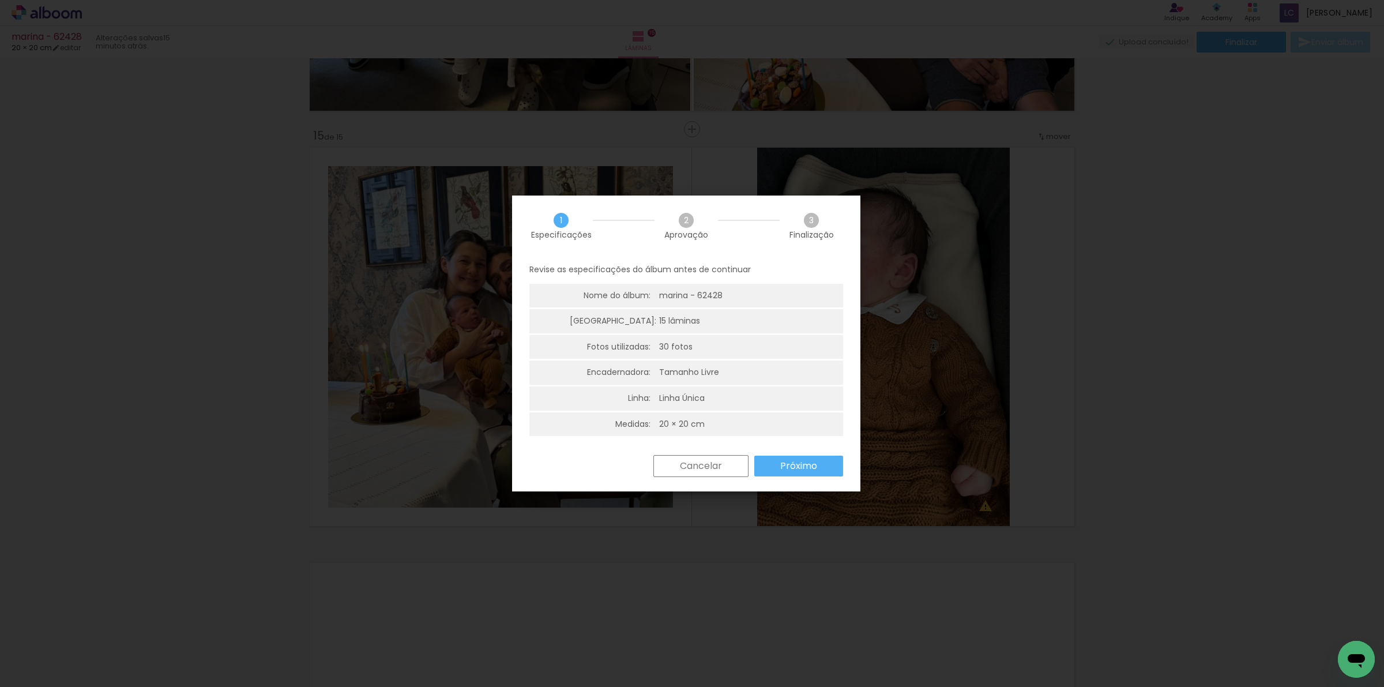
click at [0, 0] on slot "Próximo" at bounding box center [0, 0] width 0 height 0
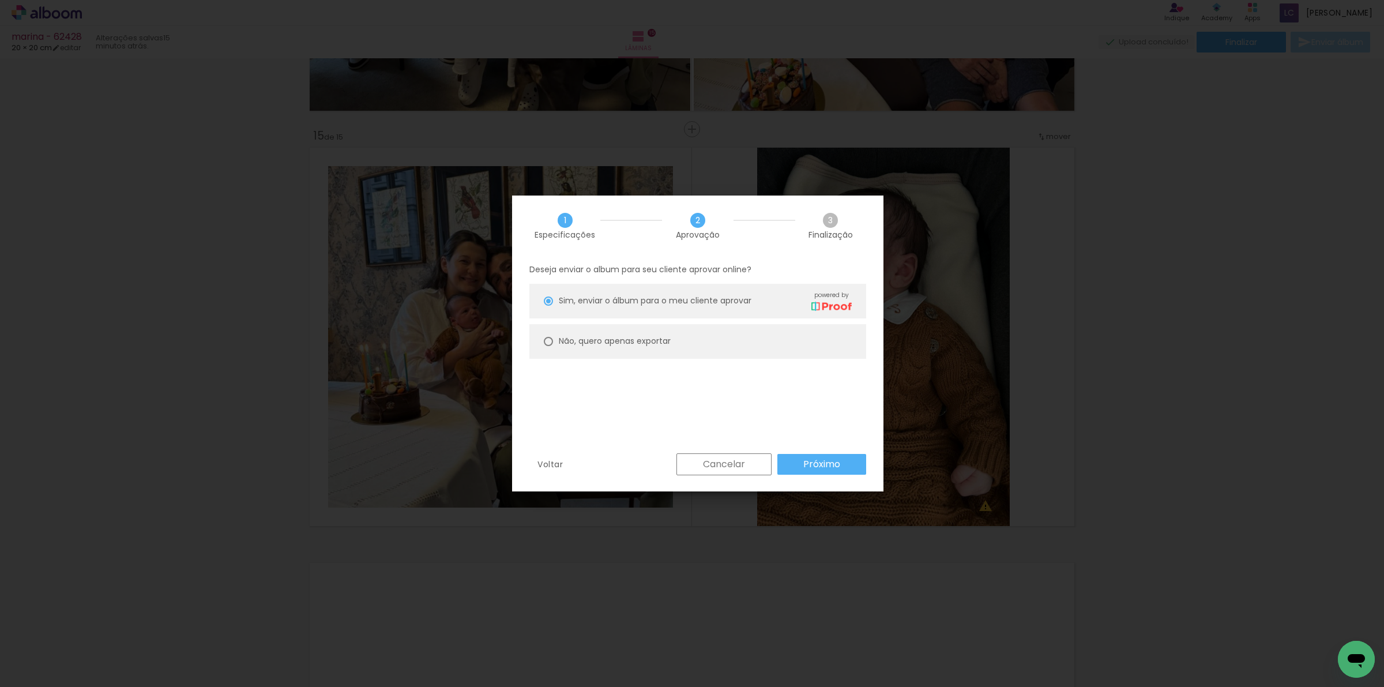
click at [641, 351] on paper-radio-button "Não, quero apenas exportar" at bounding box center [697, 341] width 337 height 35
type paper-radio-button "on"
click at [0, 0] on slot "Próximo" at bounding box center [0, 0] width 0 height 0
type input "Alta, 300 DPI"
click at [0, 0] on slot "Exportar" at bounding box center [0, 0] width 0 height 0
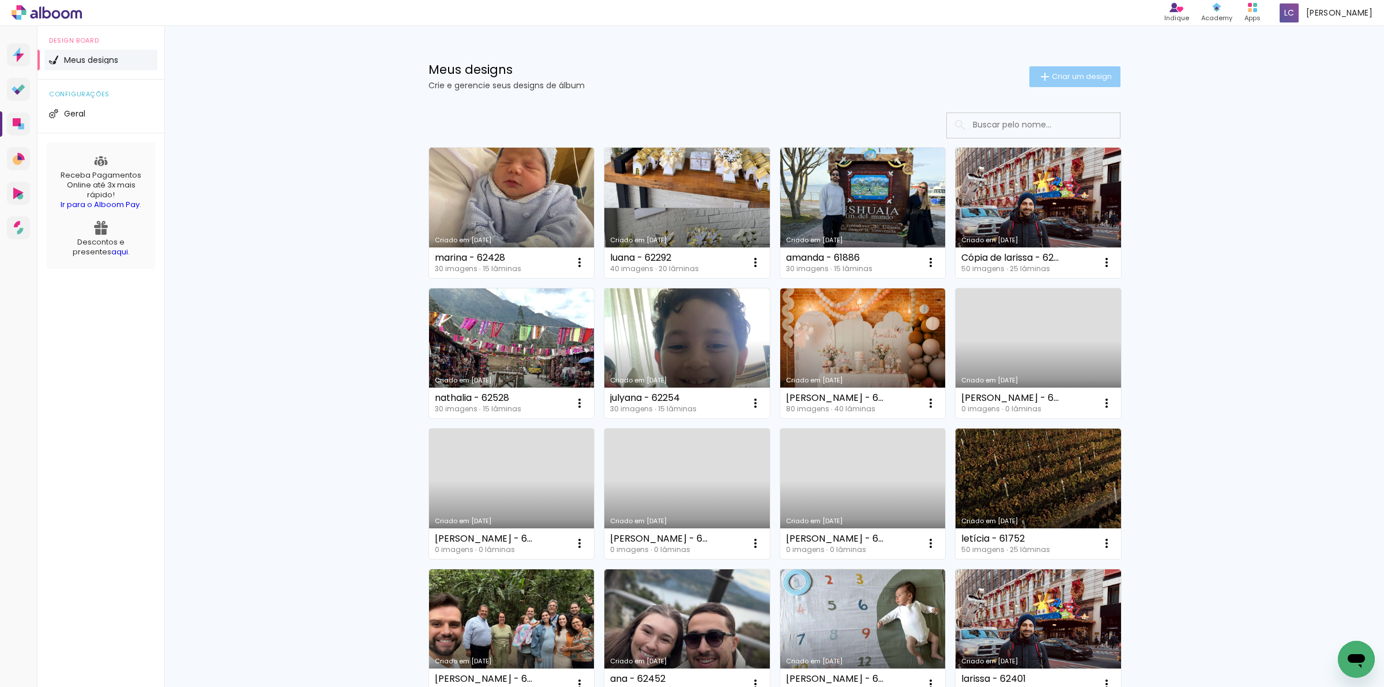
click at [1086, 69] on paper-button "Criar um design" at bounding box center [1074, 76] width 91 height 21
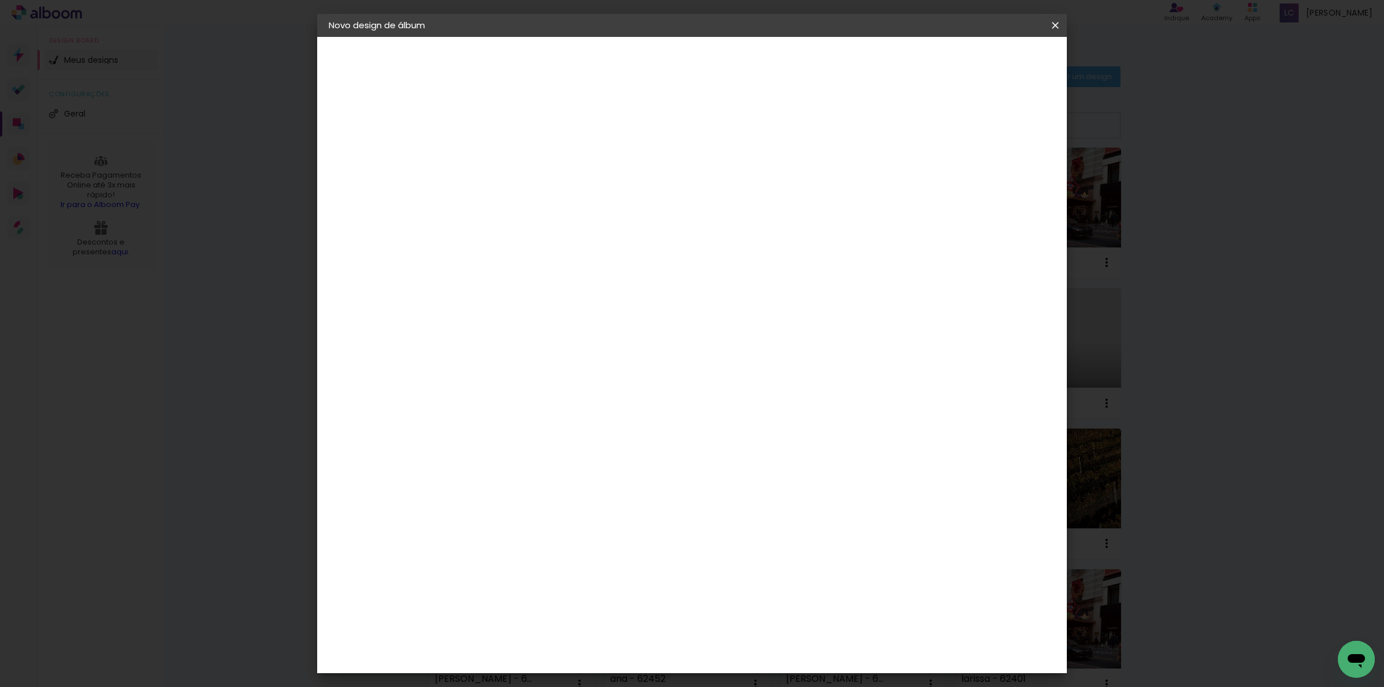
click at [0, 0] on paper-input-container "Título do álbum" at bounding box center [0, 0] width 0 height 0
click at [0, 0] on iron-icon at bounding box center [0, 0] width 0 height 0
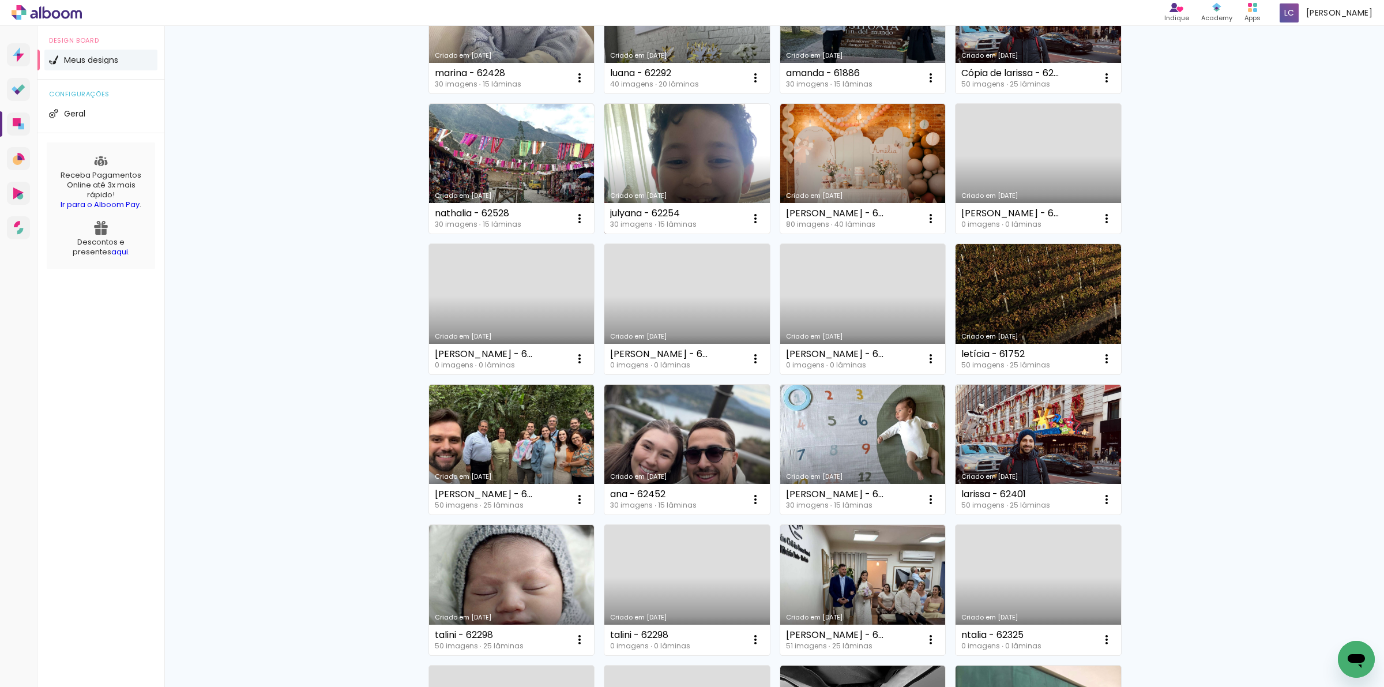
scroll to position [216, 0]
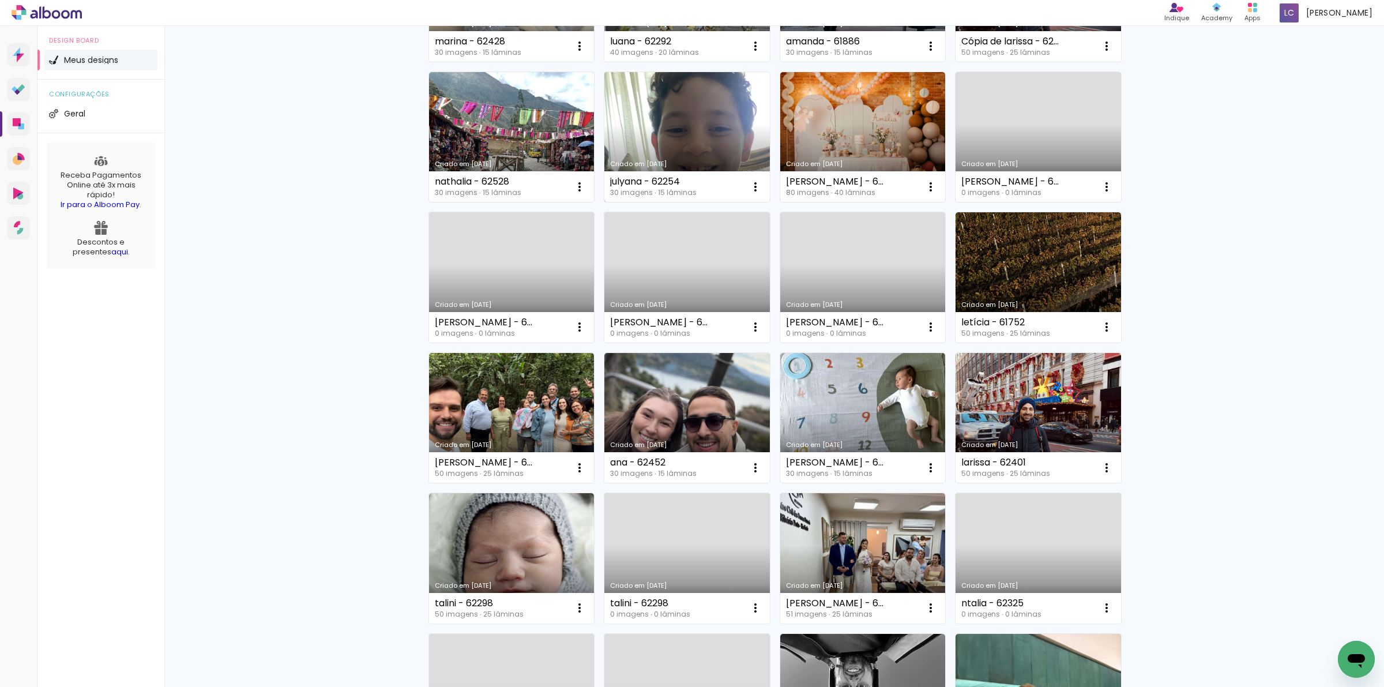
click at [647, 404] on link "Criado em [DATE]" at bounding box center [686, 418] width 165 height 130
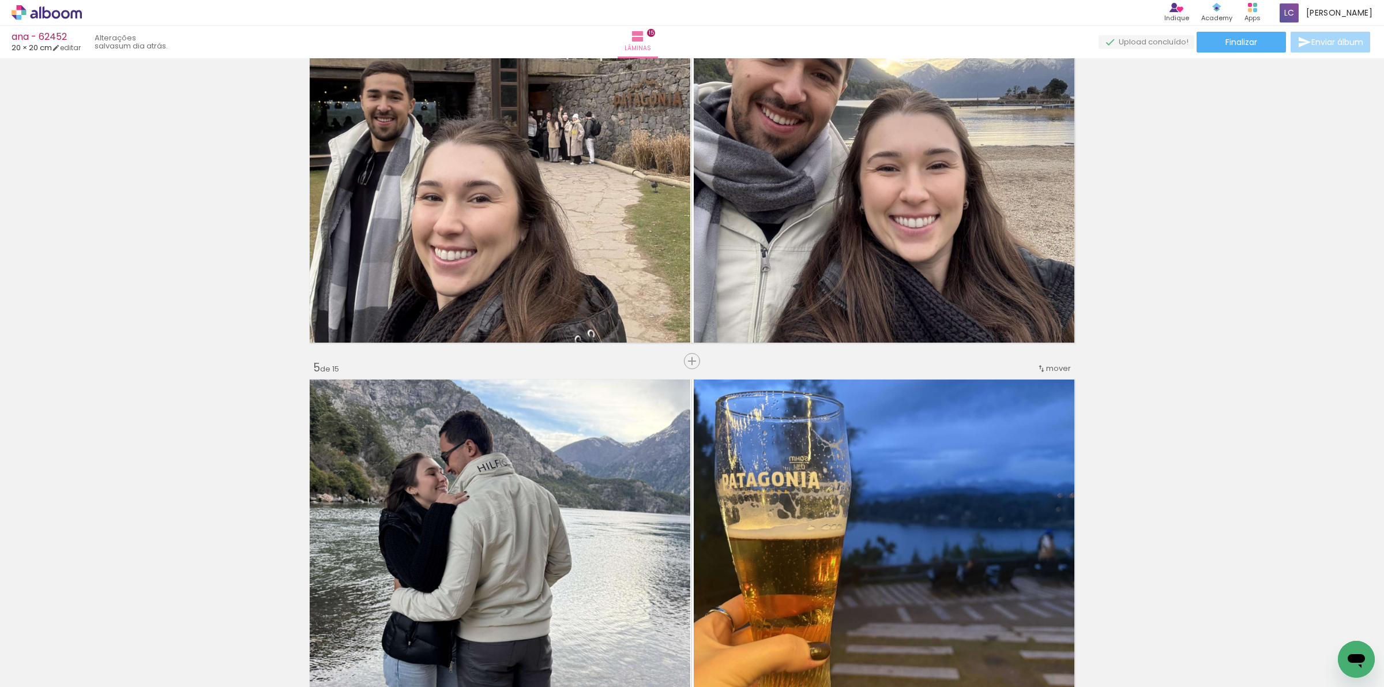
scroll to position [1369, 0]
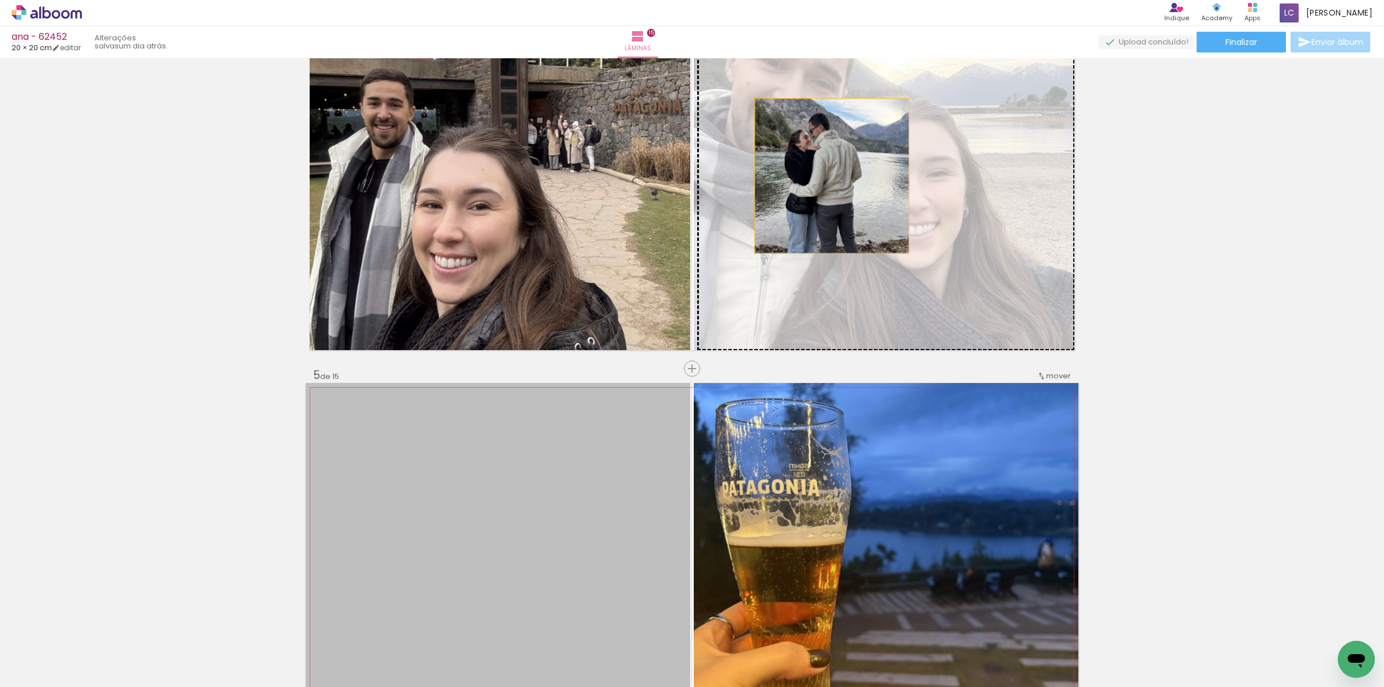
drag, startPoint x: 458, startPoint y: 464, endPoint x: 826, endPoint y: 176, distance: 467.3
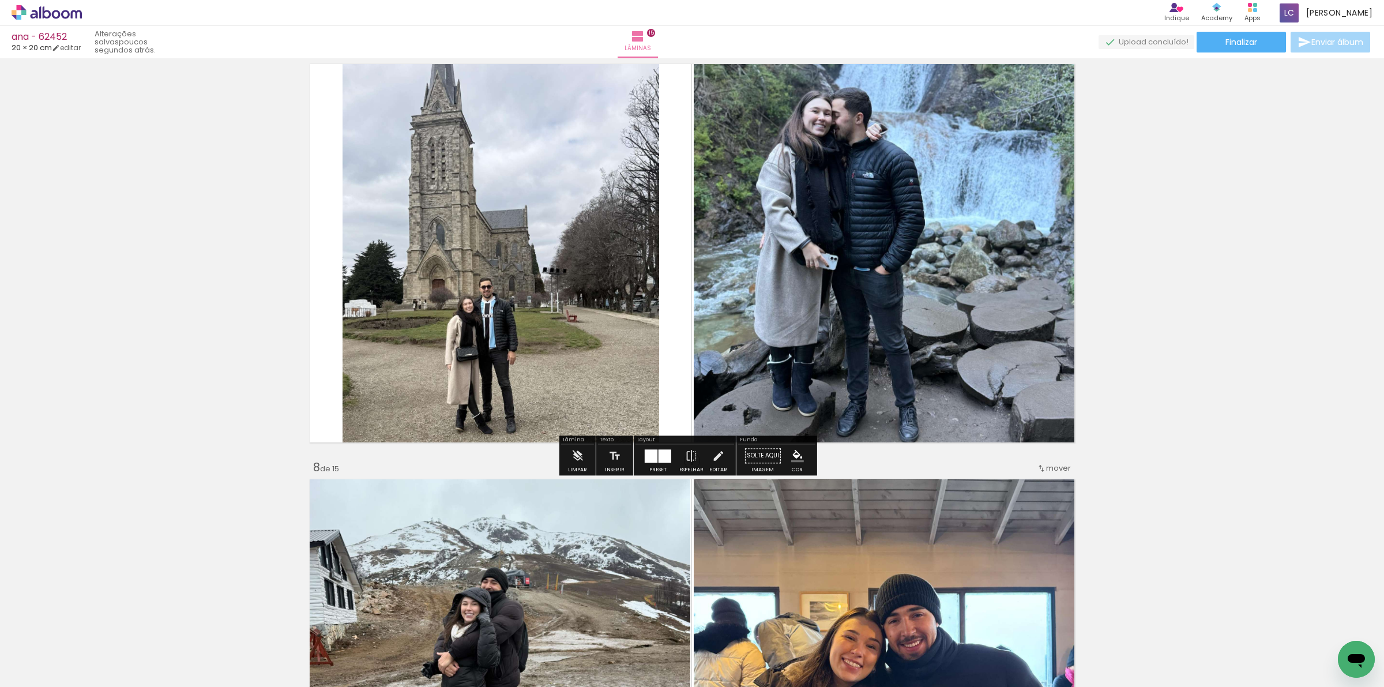
scroll to position [2234, 0]
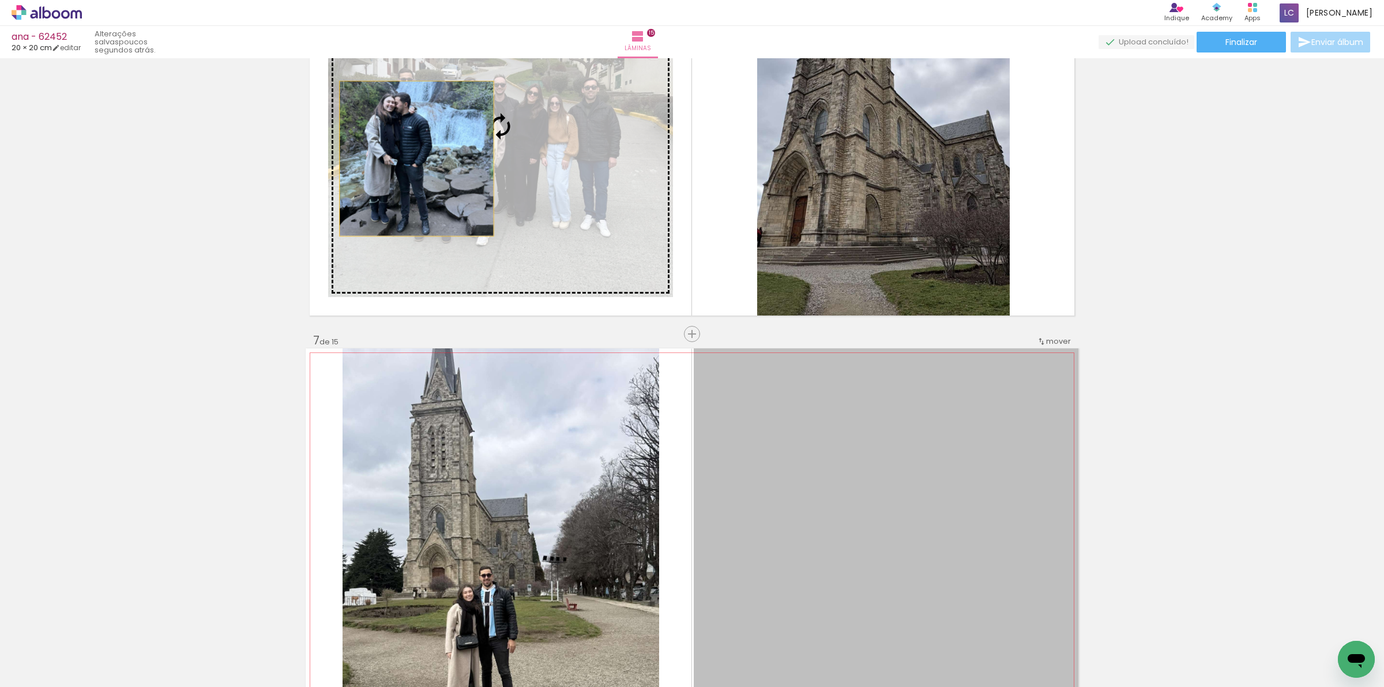
drag, startPoint x: 932, startPoint y: 534, endPoint x: 411, endPoint y: 159, distance: 642.3
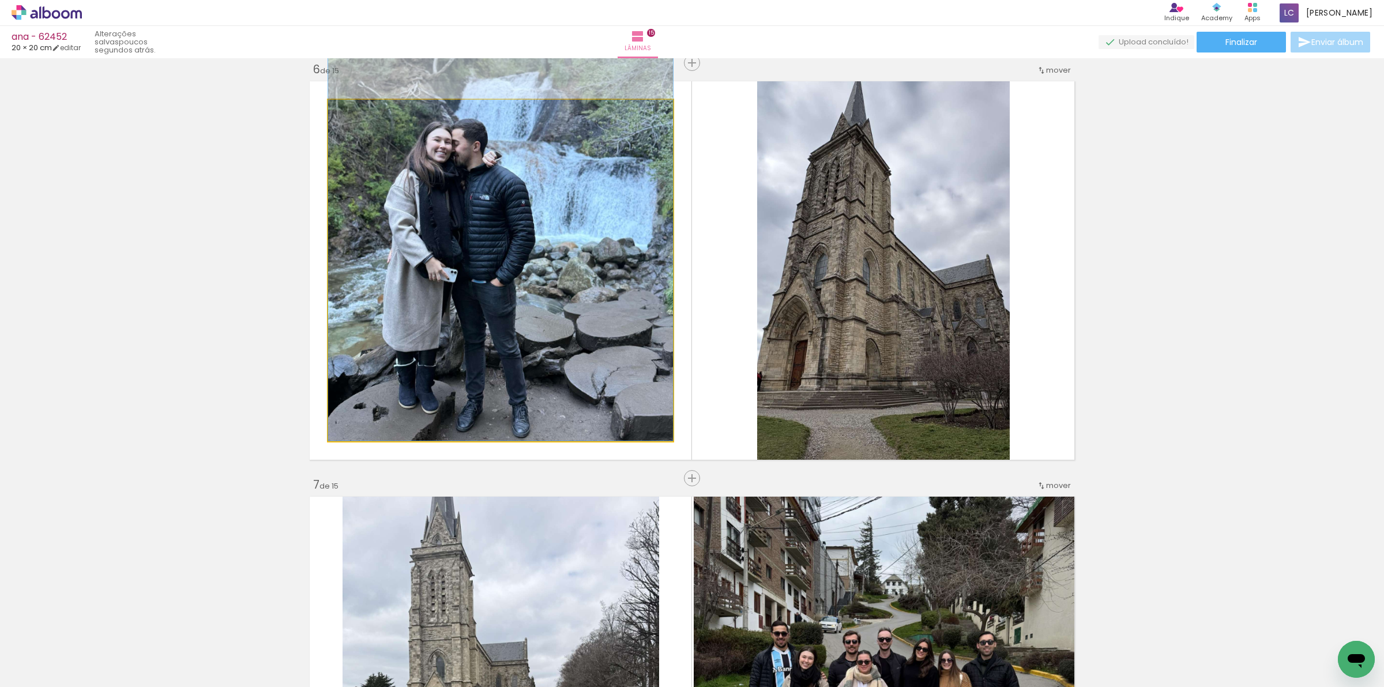
drag, startPoint x: 470, startPoint y: 306, endPoint x: 477, endPoint y: 274, distance: 31.9
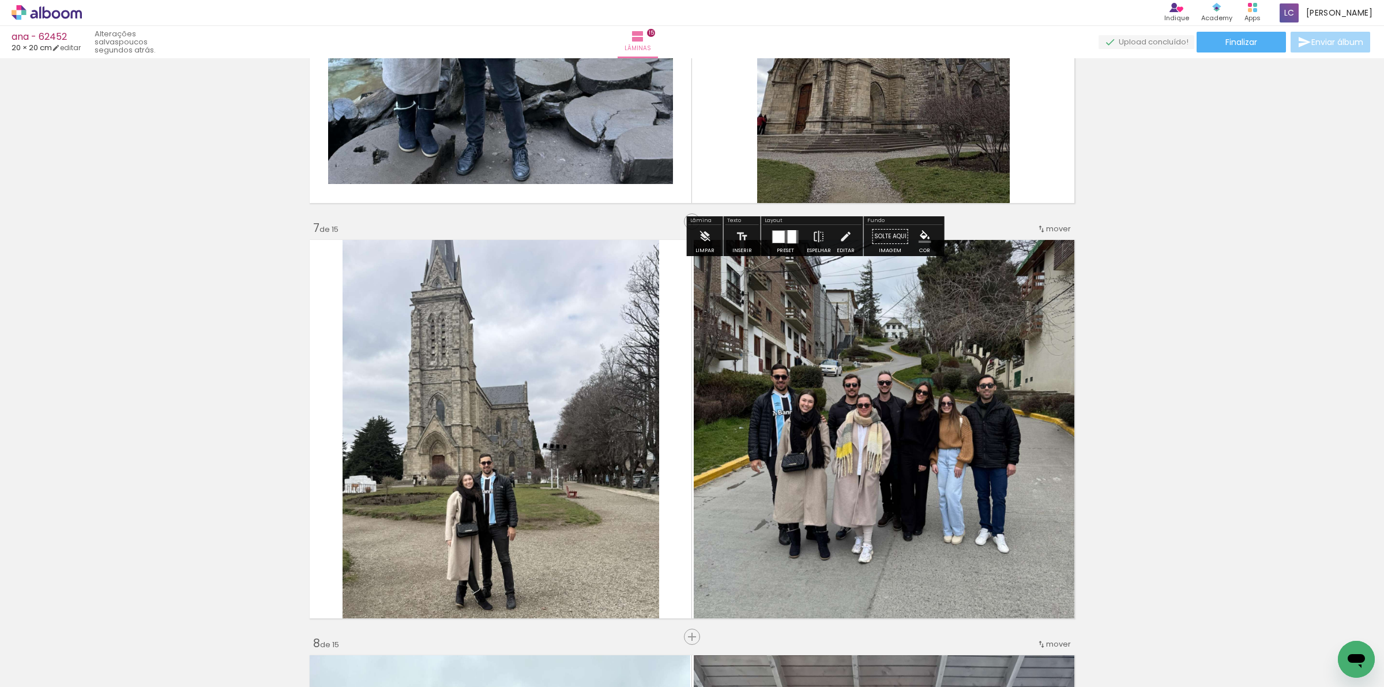
scroll to position [2378, 0]
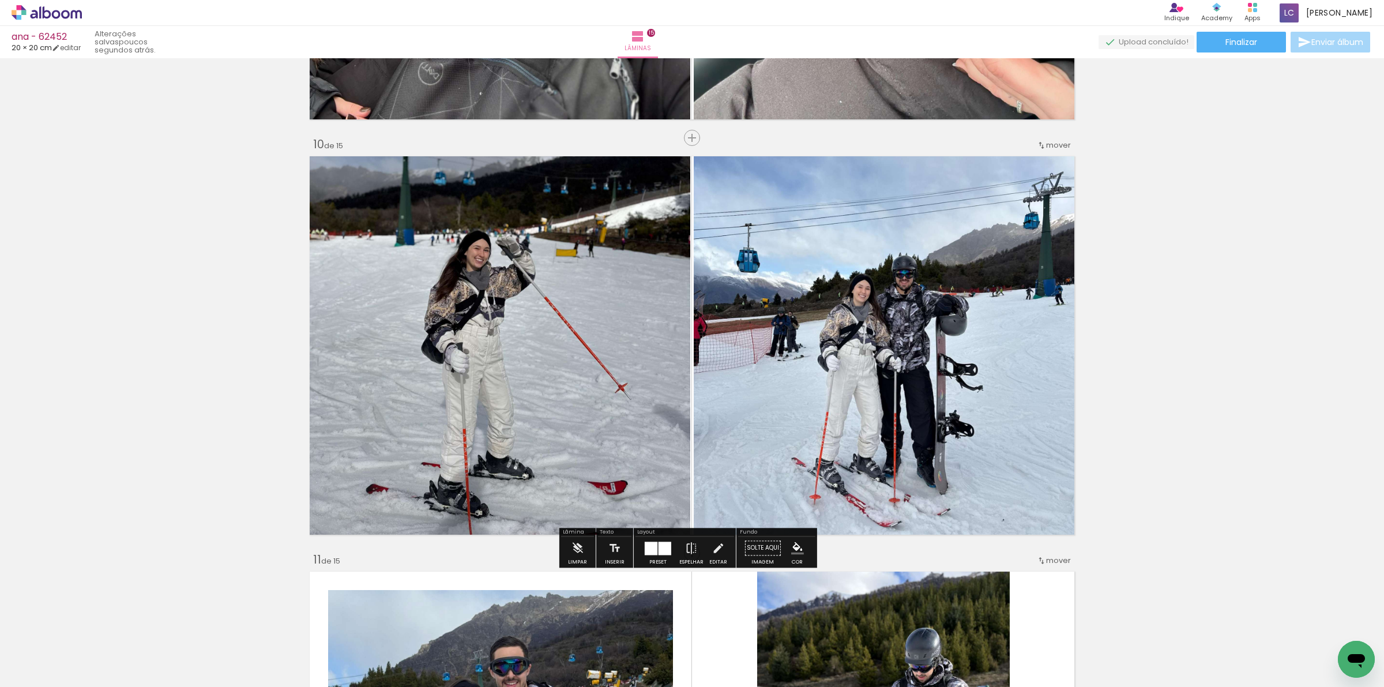
scroll to position [3820, 0]
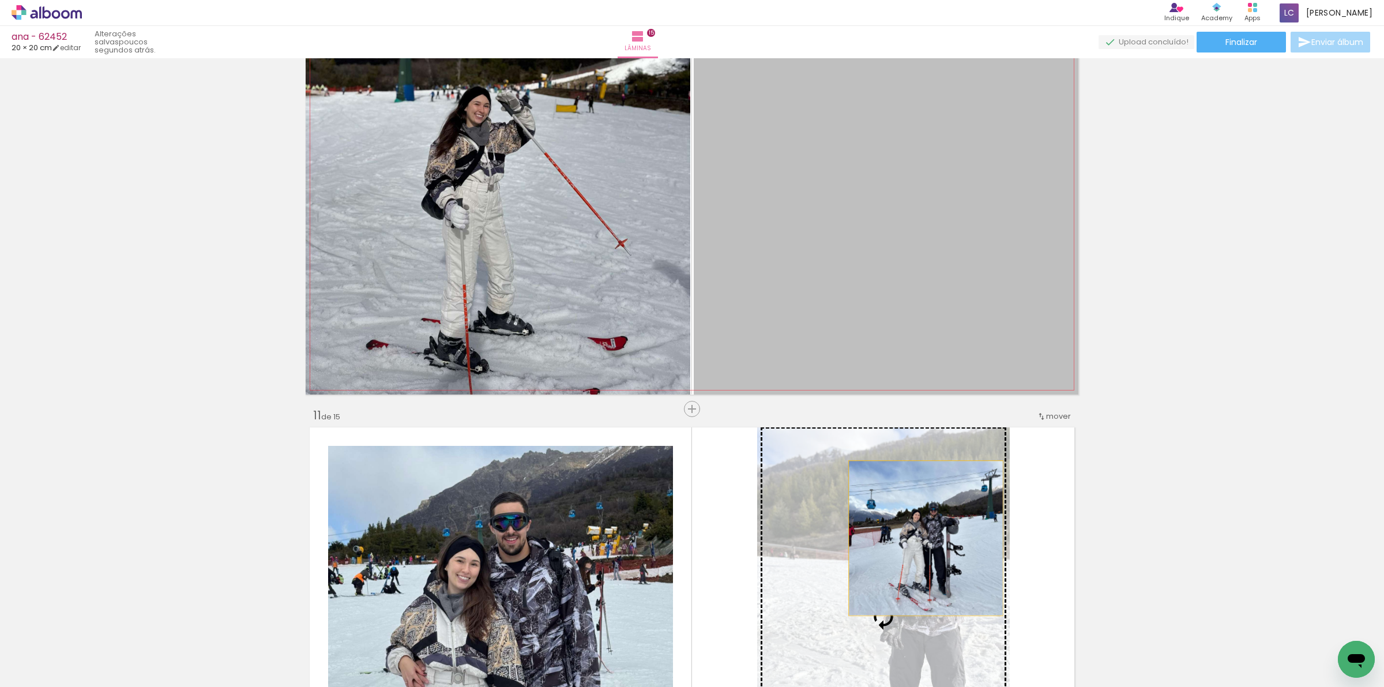
drag, startPoint x: 861, startPoint y: 304, endPoint x: 920, endPoint y: 538, distance: 241.5
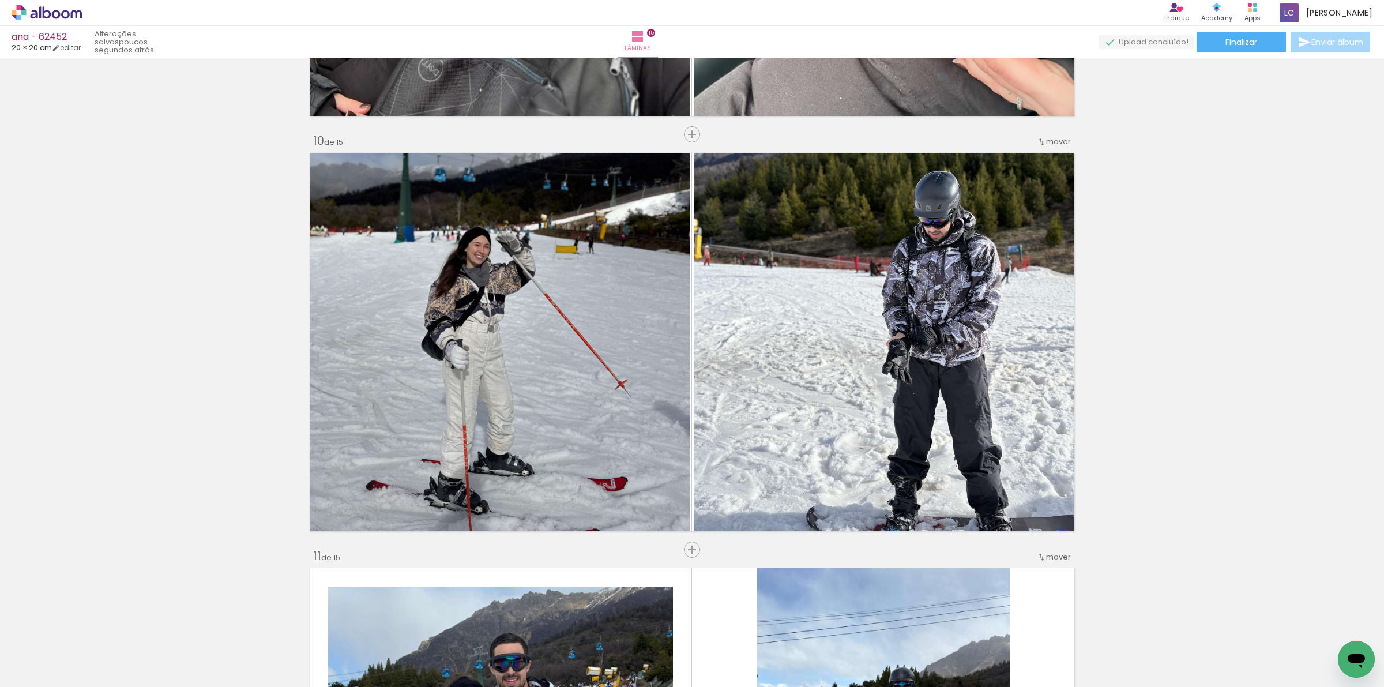
scroll to position [3675, 0]
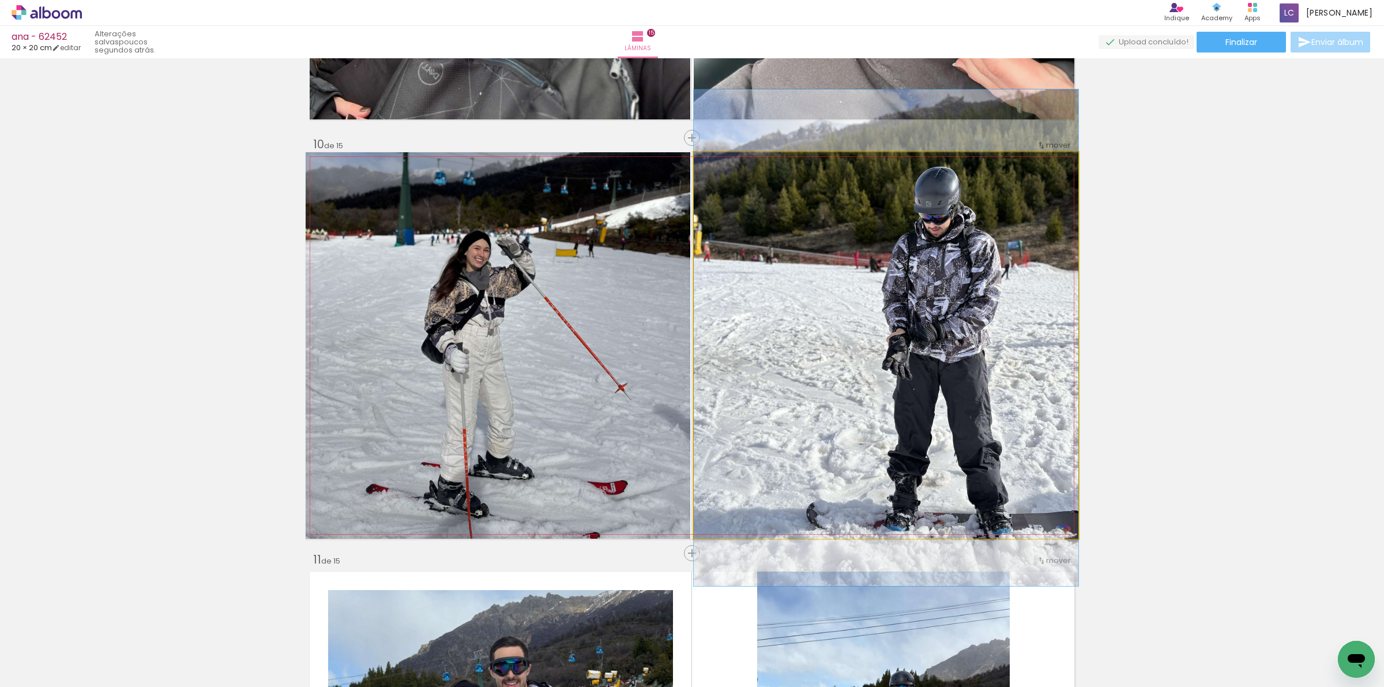
drag, startPoint x: 909, startPoint y: 489, endPoint x: 857, endPoint y: 481, distance: 53.0
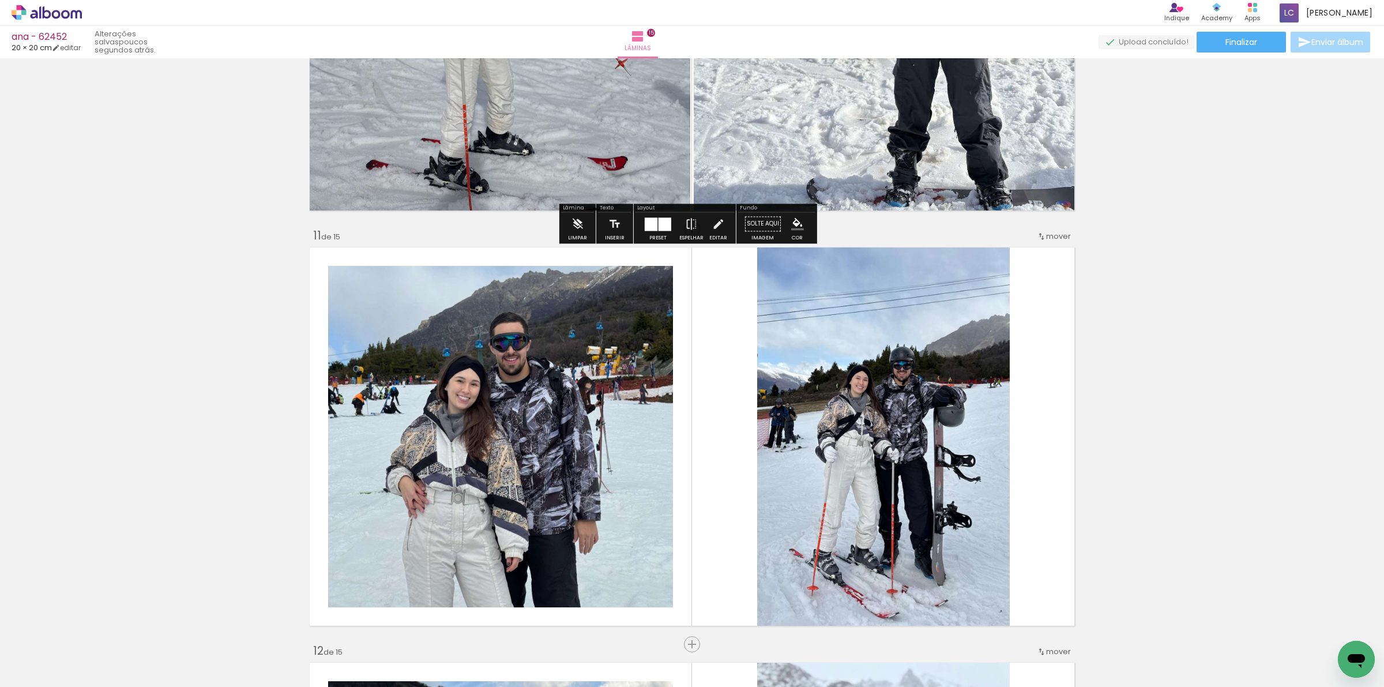
scroll to position [4036, 0]
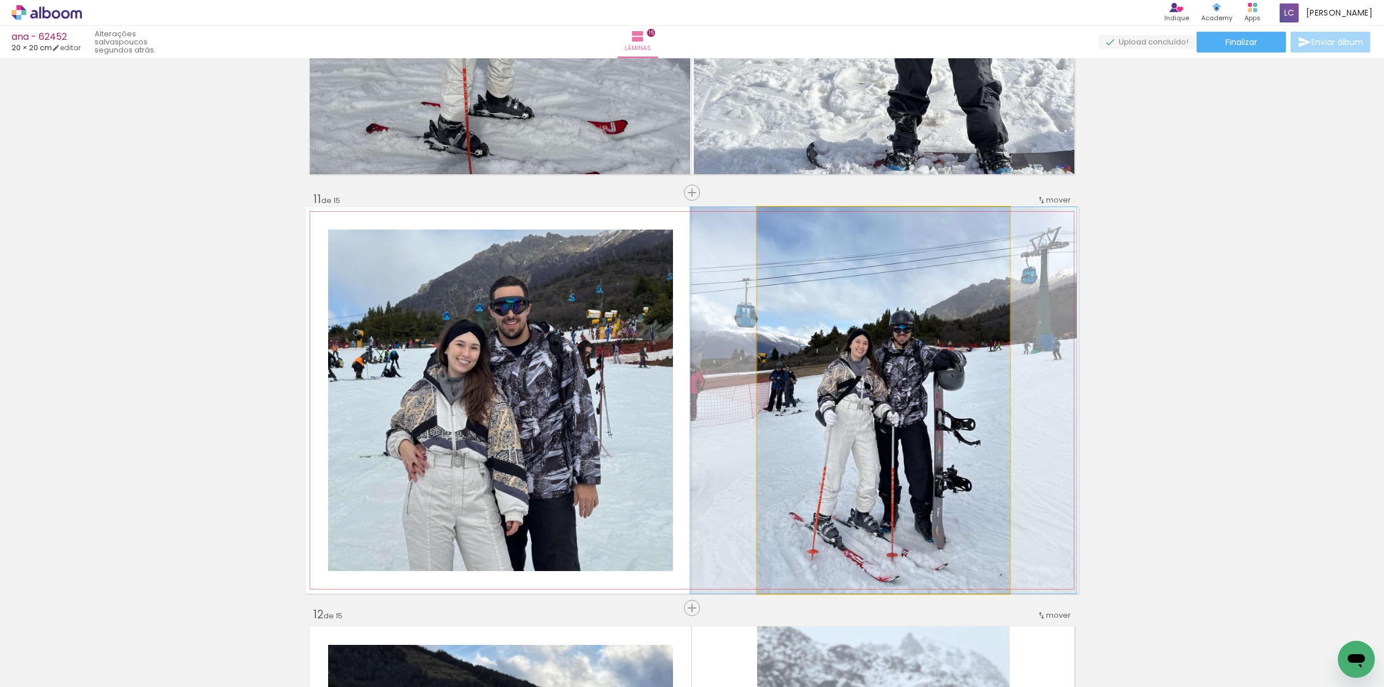
click at [762, 422] on quentale-photo at bounding box center [883, 400] width 253 height 386
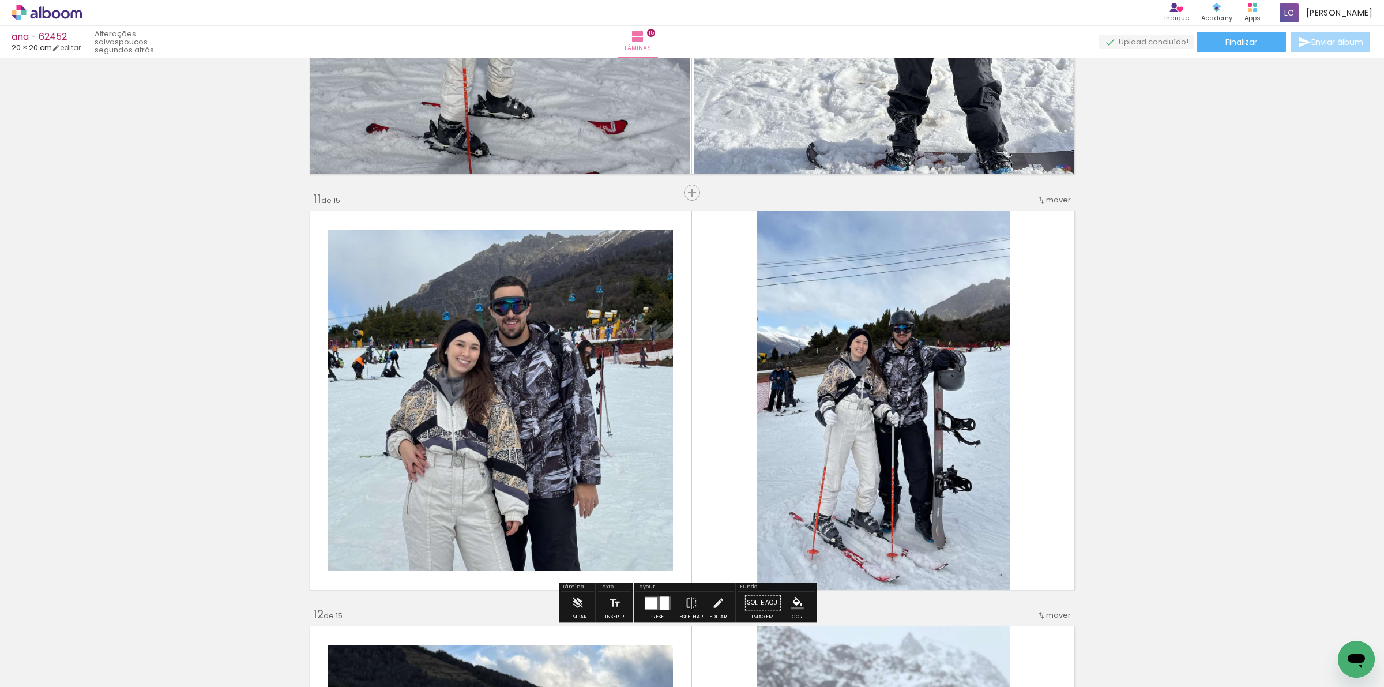
click at [643, 595] on div at bounding box center [657, 602] width 31 height 23
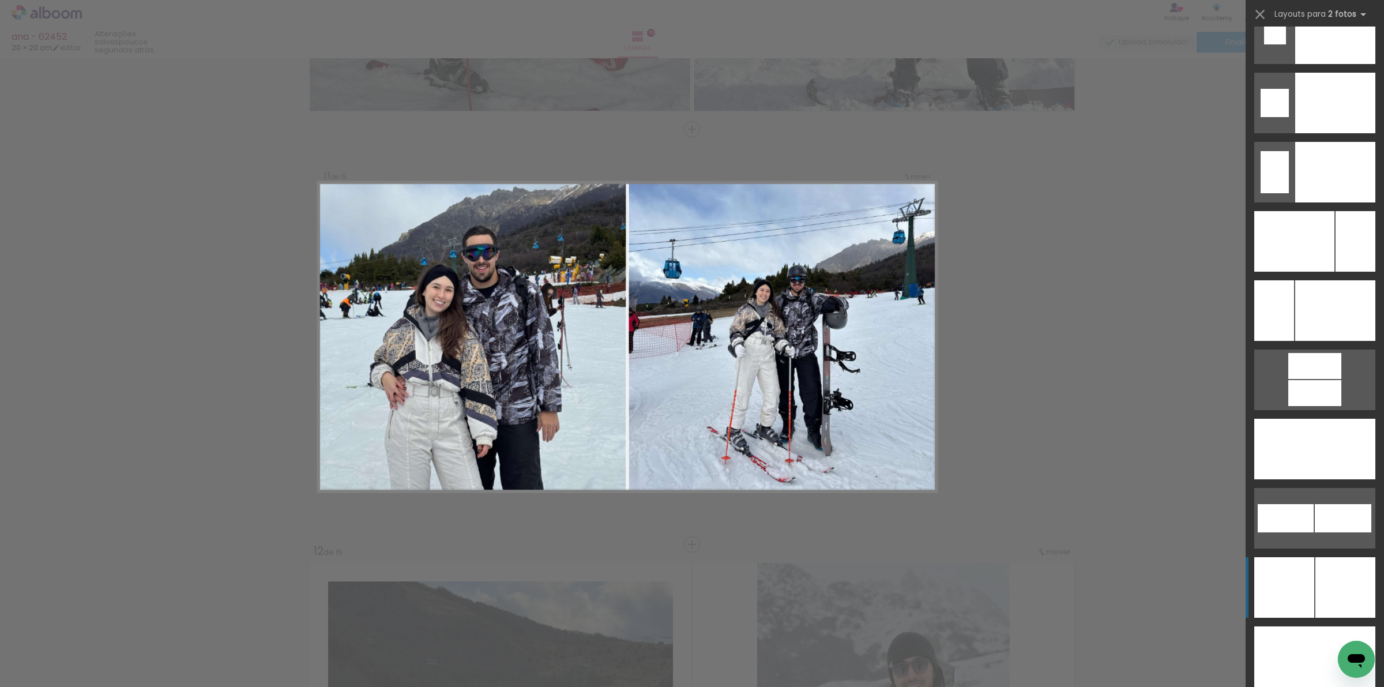
scroll to position [5019, 0]
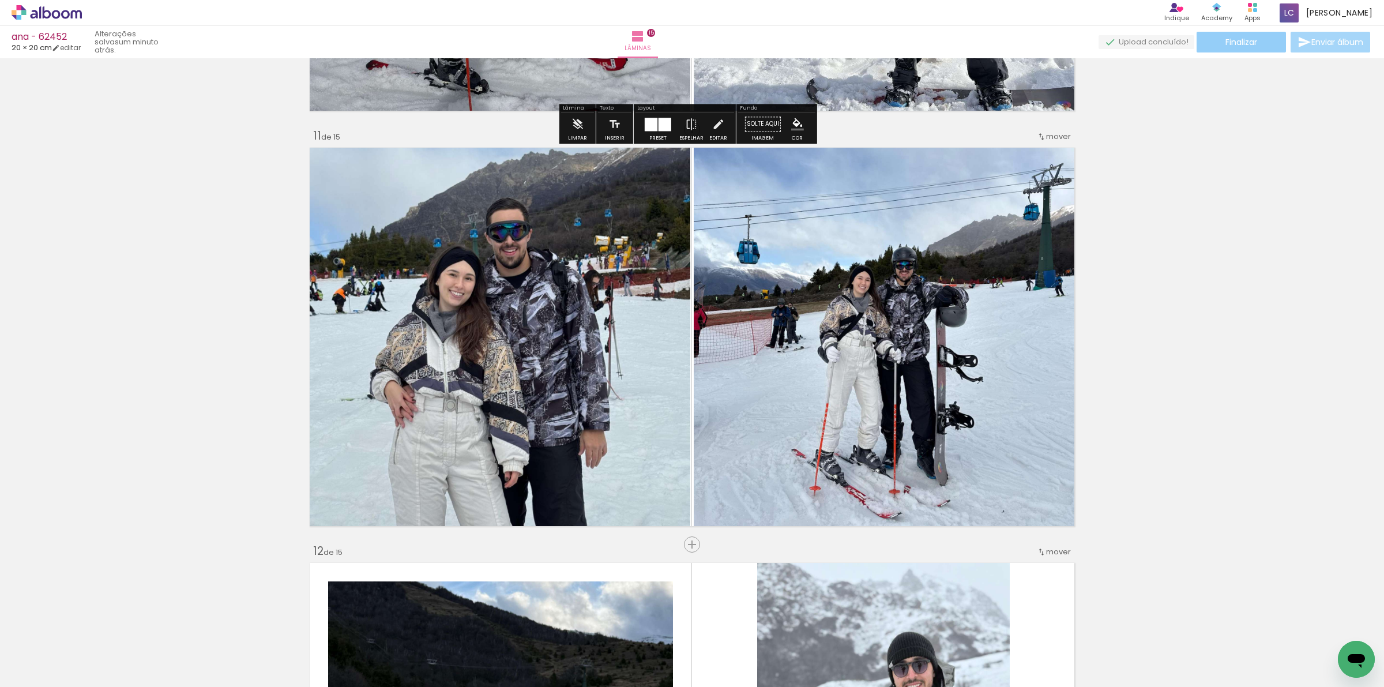
click at [1227, 38] on span "Finalizar" at bounding box center [1241, 42] width 32 height 8
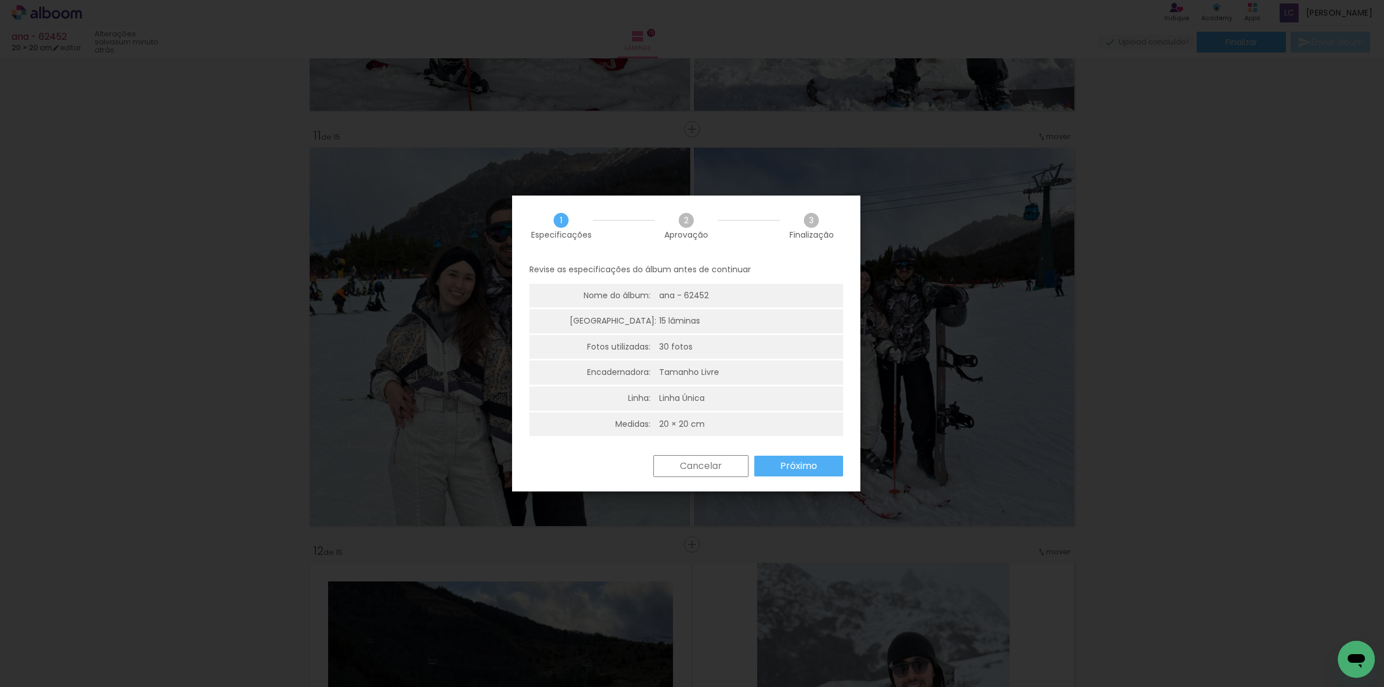
click at [0, 0] on slot "Próximo" at bounding box center [0, 0] width 0 height 0
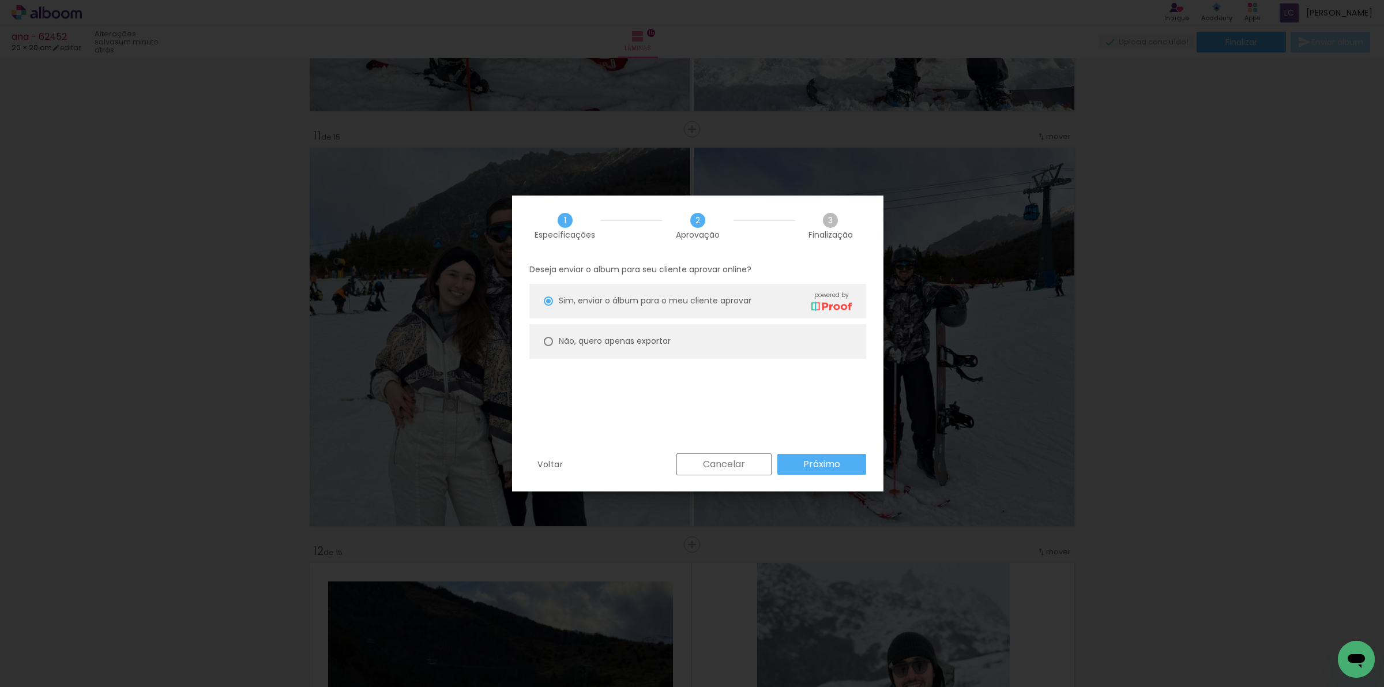
click at [683, 346] on paper-radio-button "Não, quero apenas exportar" at bounding box center [697, 341] width 337 height 35
type paper-radio-button "on"
click at [820, 470] on paper-button "Próximo" at bounding box center [821, 464] width 89 height 21
type input "Alta, 300 DPI"
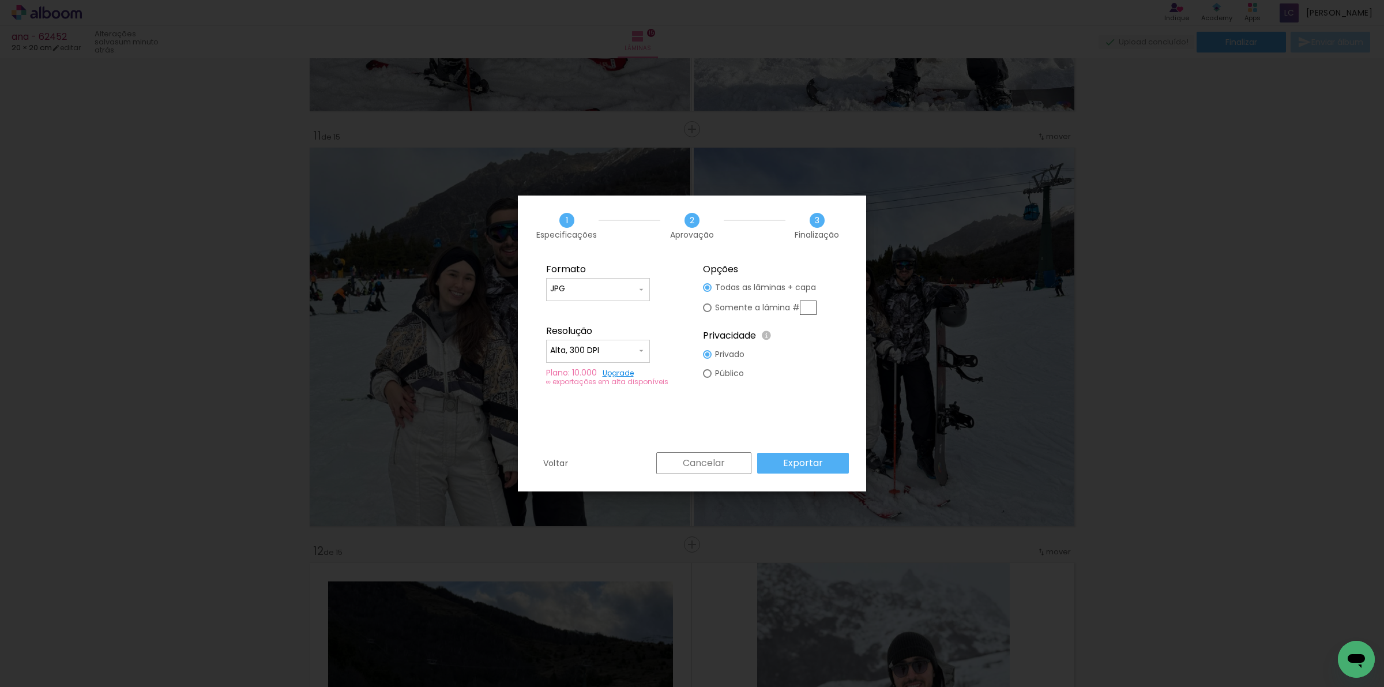
click at [0, 0] on slot "Exportar" at bounding box center [0, 0] width 0 height 0
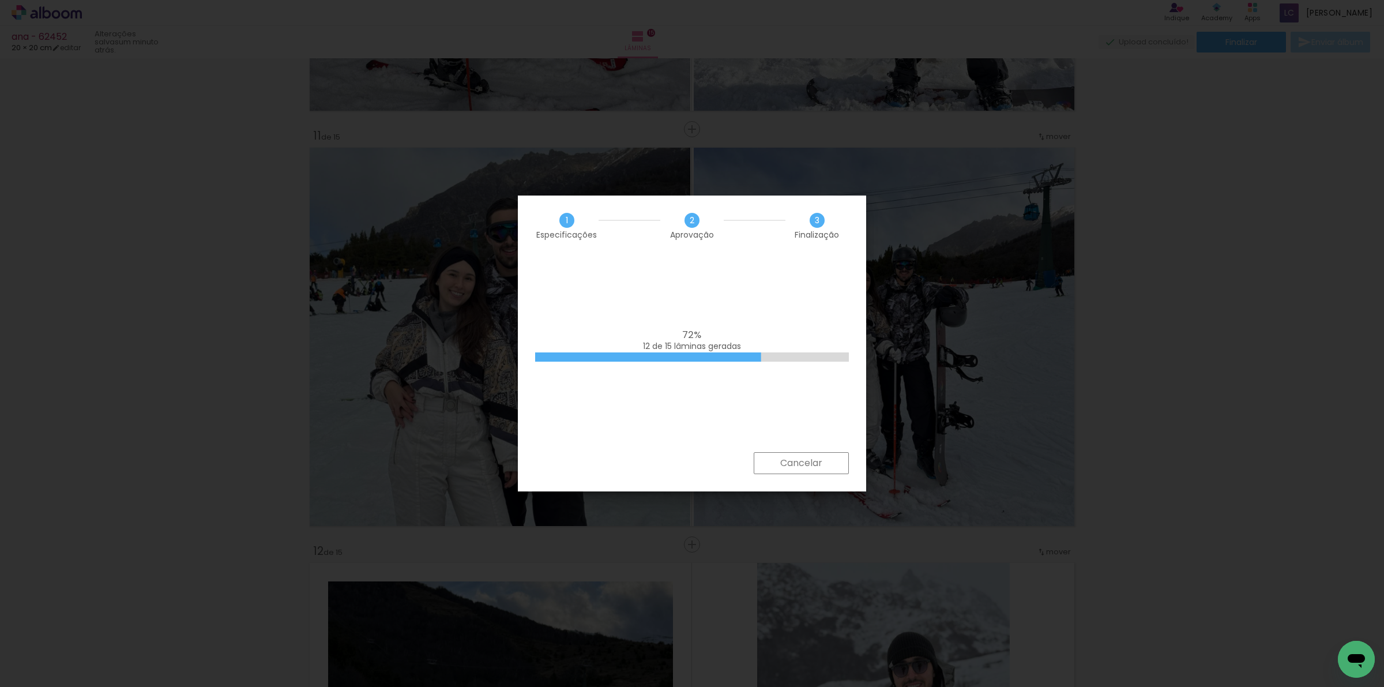
scroll to position [5019, 0]
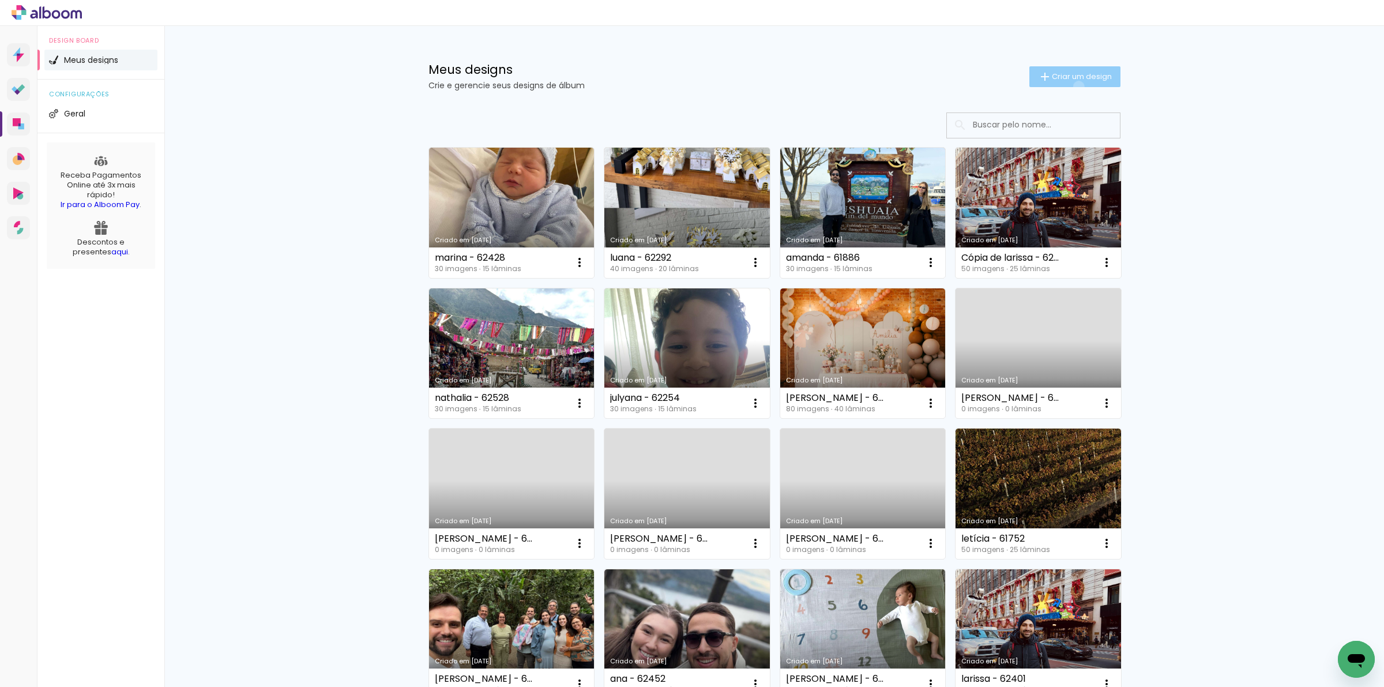
click at [1071, 86] on paper-button "Criar um design" at bounding box center [1074, 76] width 91 height 21
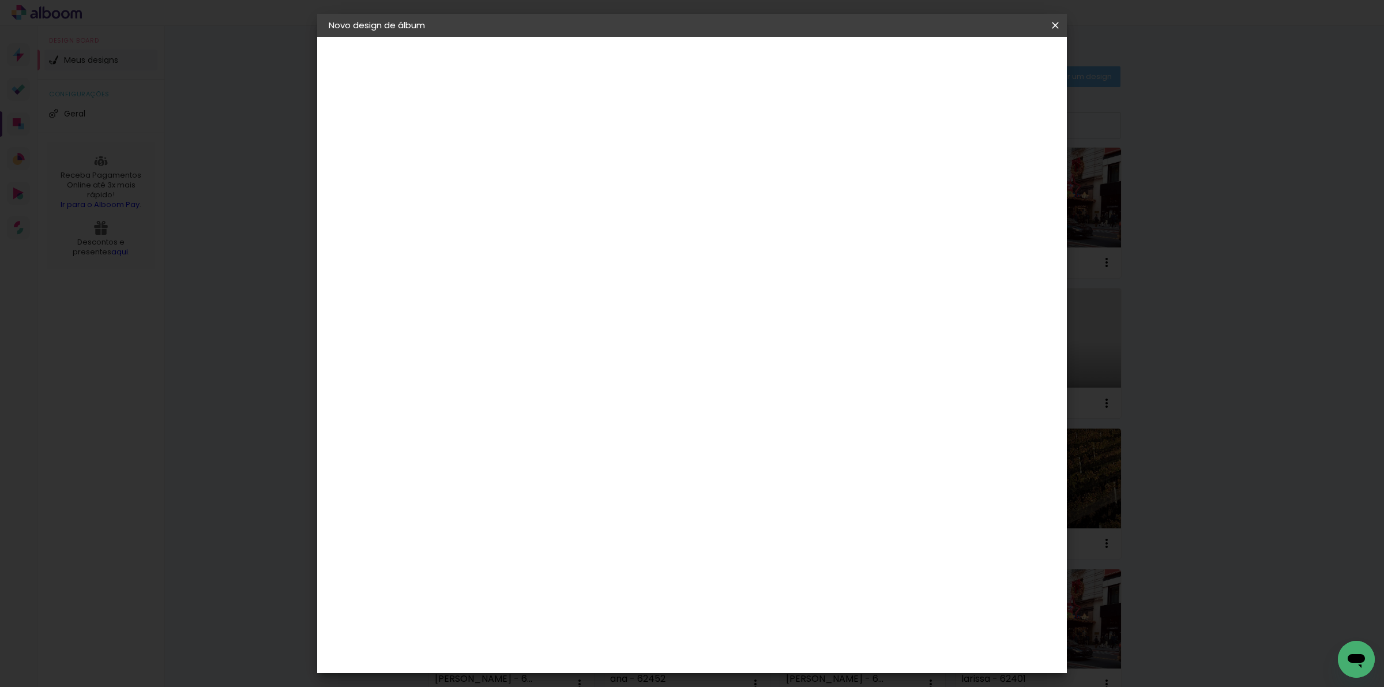
click at [517, 157] on input at bounding box center [517, 155] width 0 height 18
type input "m"
type input "nathalia - 62528"
type paper-input "nathalia - 62528"
click at [635, 62] on paper-button "Avançar" at bounding box center [607, 61] width 57 height 20
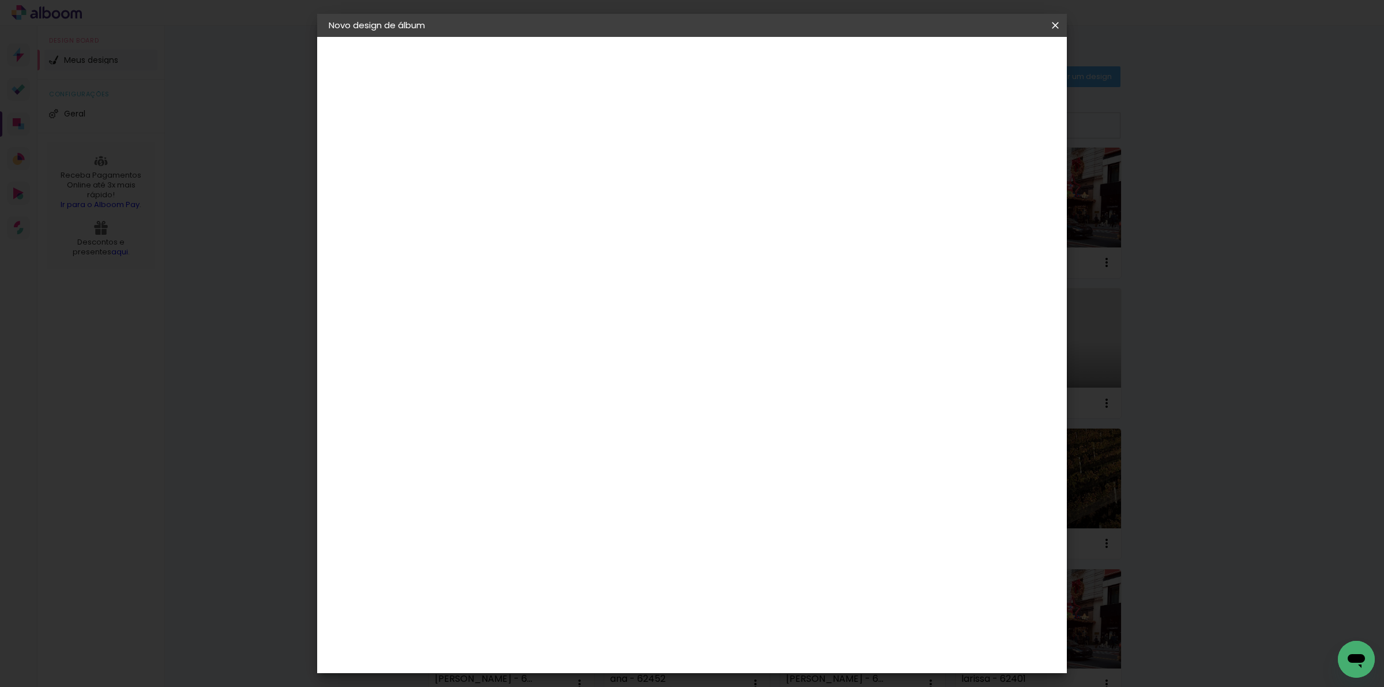
click at [733, 188] on paper-listbox "Tamanho Livre Sugerir uma encadernadora" at bounding box center [678, 202] width 111 height 108
click at [733, 182] on paper-item "Tamanho Livre" at bounding box center [678, 175] width 111 height 25
click at [0, 0] on slot "Avançar" at bounding box center [0, 0] width 0 height 0
click at [749, 481] on input "60" at bounding box center [755, 479] width 30 height 17
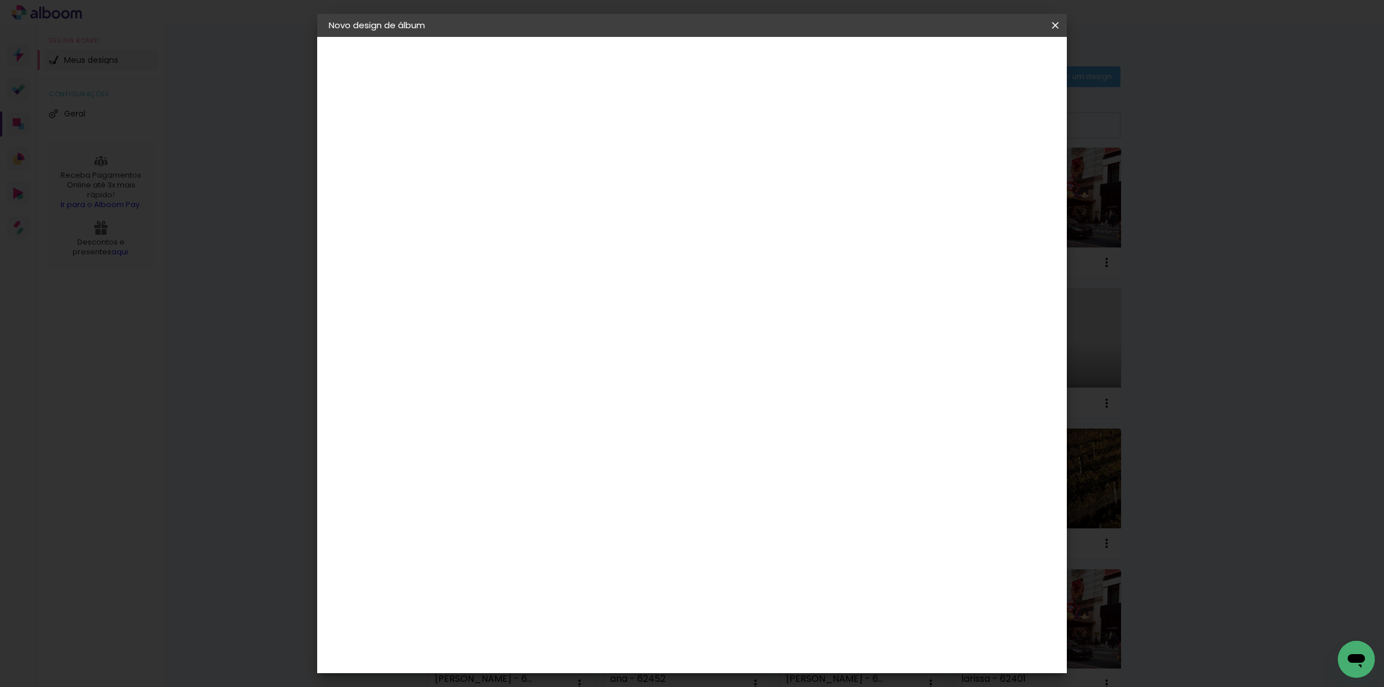
scroll to position [86, 0]
type input "40,6"
type paper-input "40,6"
click at [480, 369] on paper-input-container "30 cm" at bounding box center [488, 381] width 52 height 29
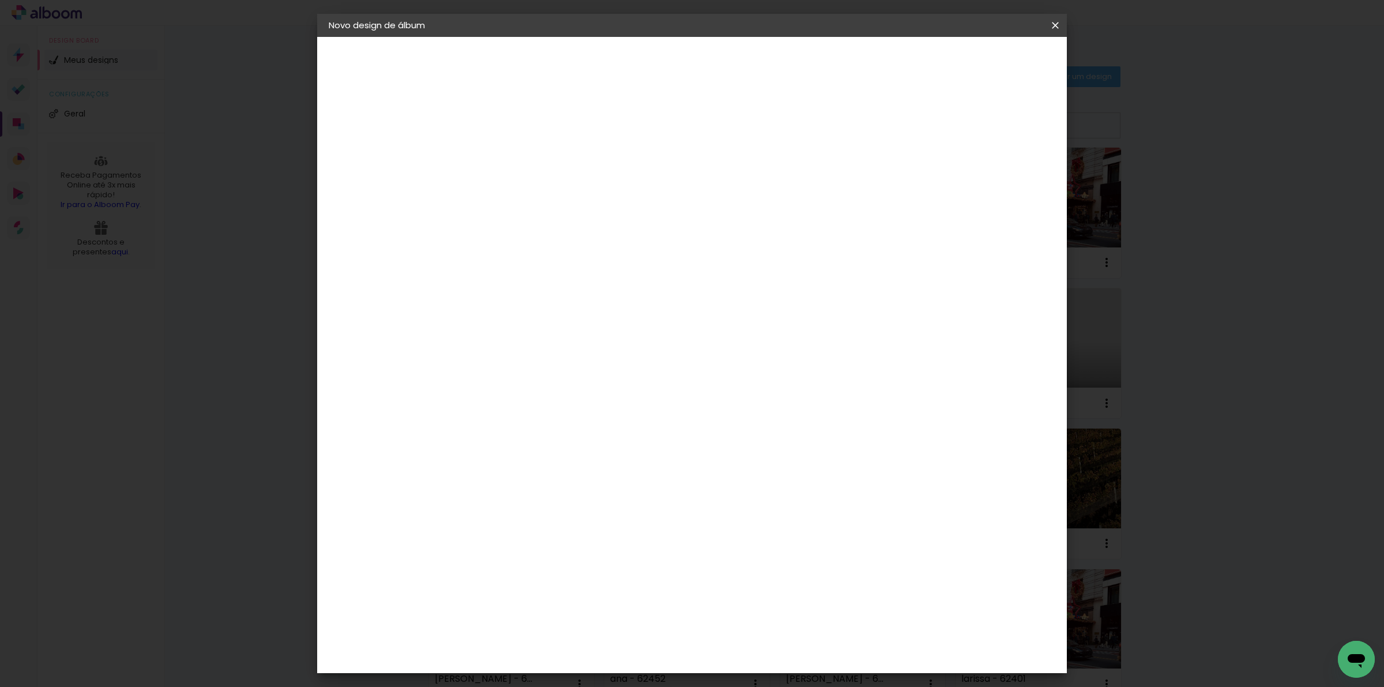
drag, startPoint x: 484, startPoint y: 390, endPoint x: 487, endPoint y: 382, distance: 8.6
click at [484, 387] on paper-input-container "30 cm" at bounding box center [488, 381] width 52 height 29
click at [487, 382] on input "30" at bounding box center [481, 380] width 30 height 17
click at [487, 381] on input "30" at bounding box center [481, 380] width 30 height 17
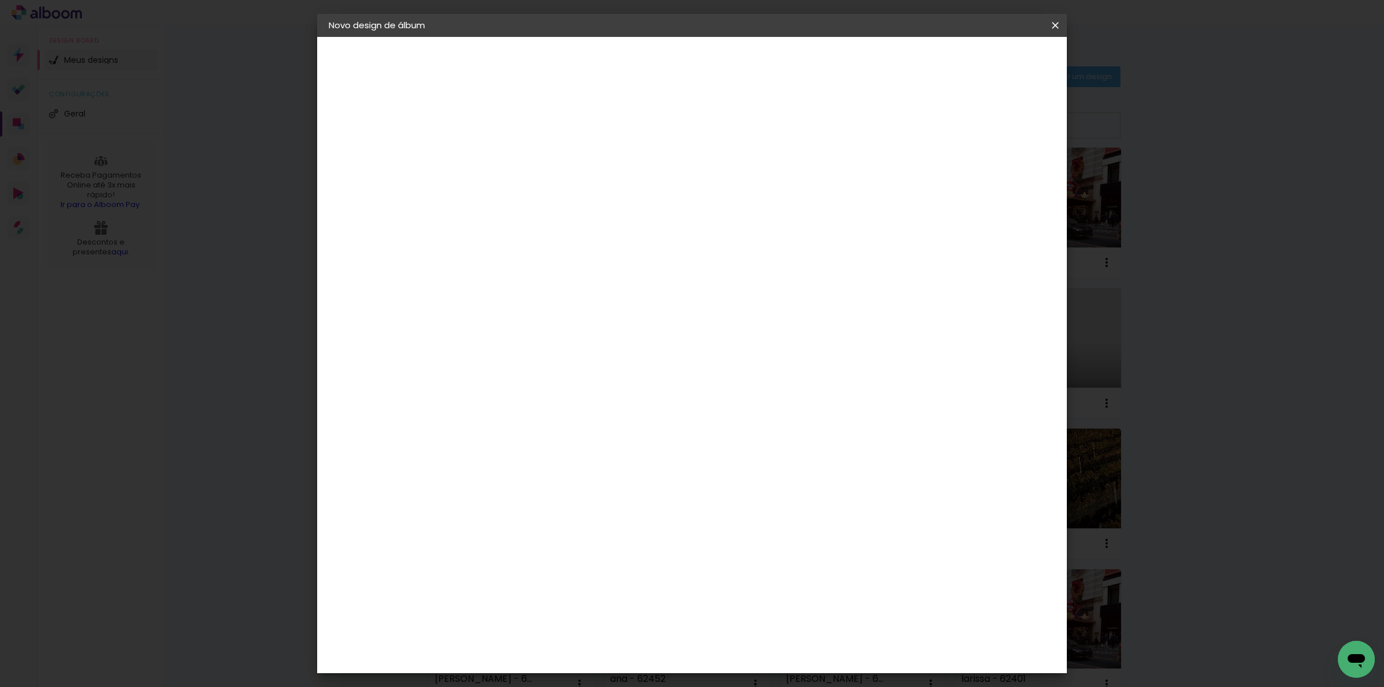
type input "20,3"
type paper-input "20,3"
click at [995, 183] on div at bounding box center [999, 183] width 38 height 1
type input "3"
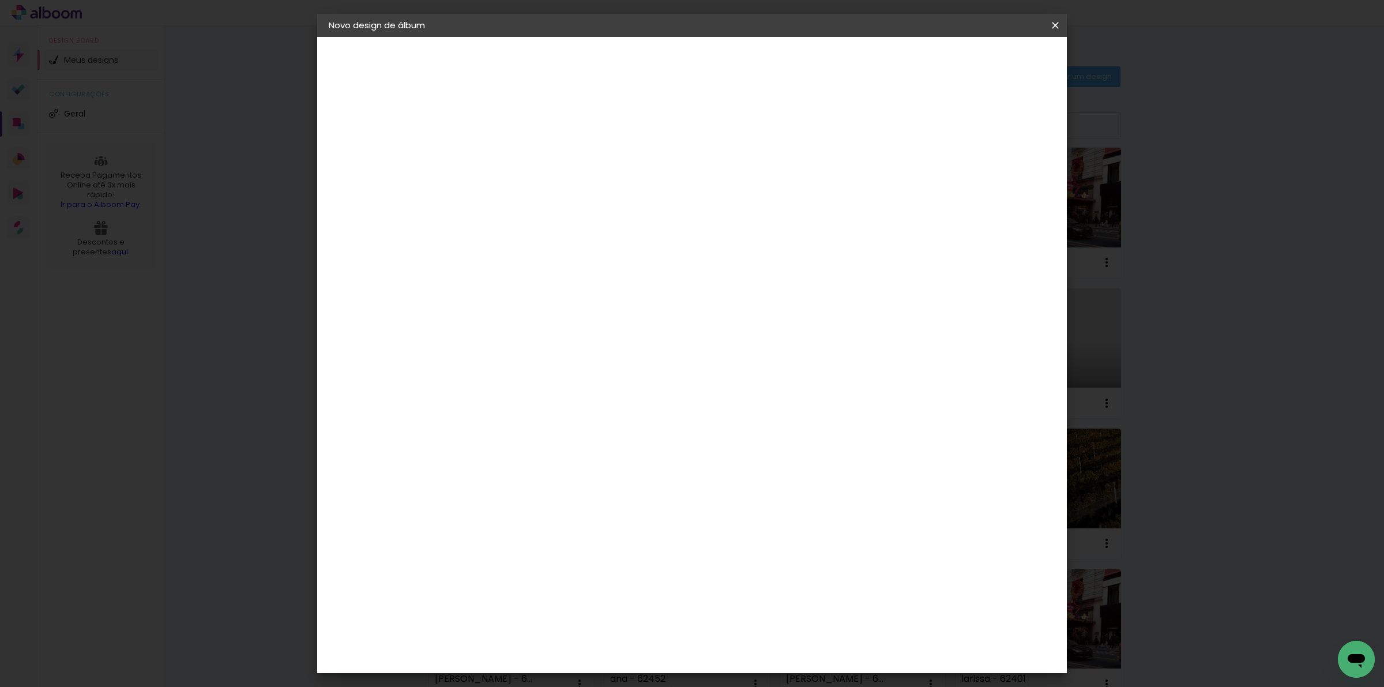
type paper-input "3"
click at [998, 176] on input "3" at bounding box center [992, 173] width 21 height 17
type input "2"
type paper-input "2"
click at [998, 176] on input "2" at bounding box center [994, 173] width 21 height 17
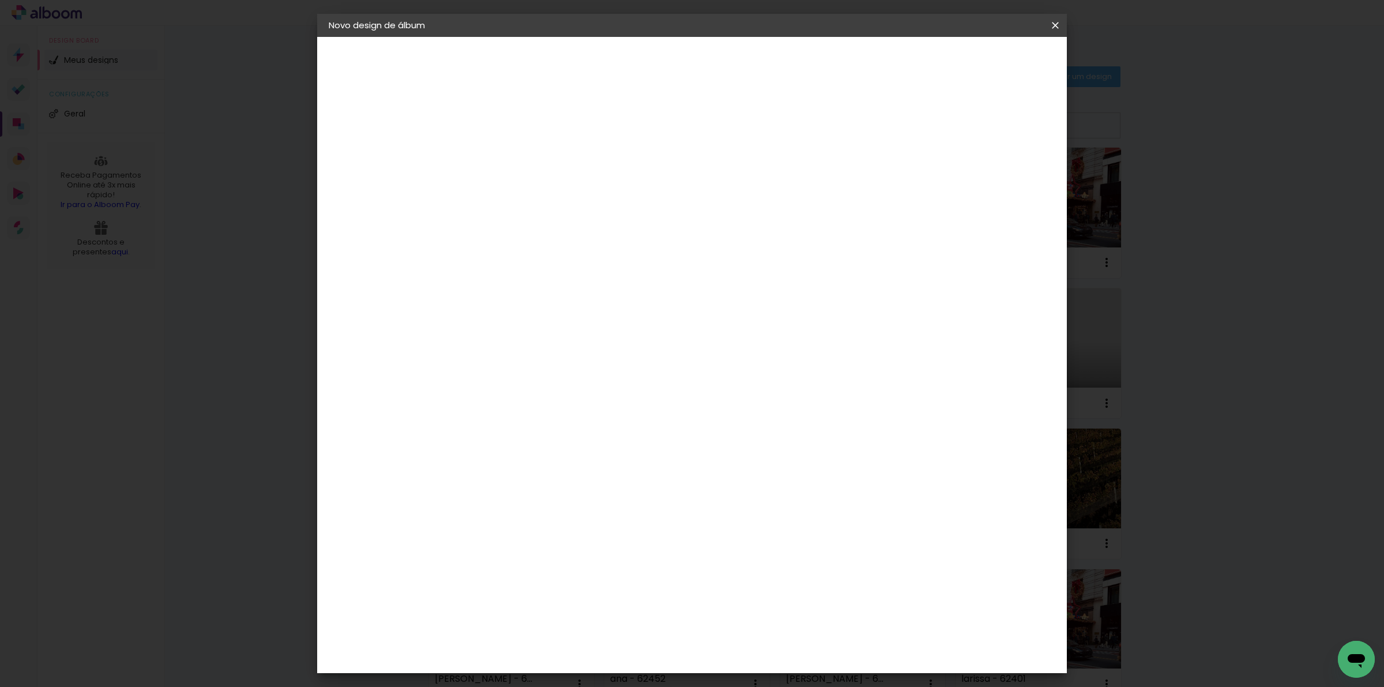
click at [992, 67] on paper-button "Iniciar design" at bounding box center [955, 61] width 76 height 20
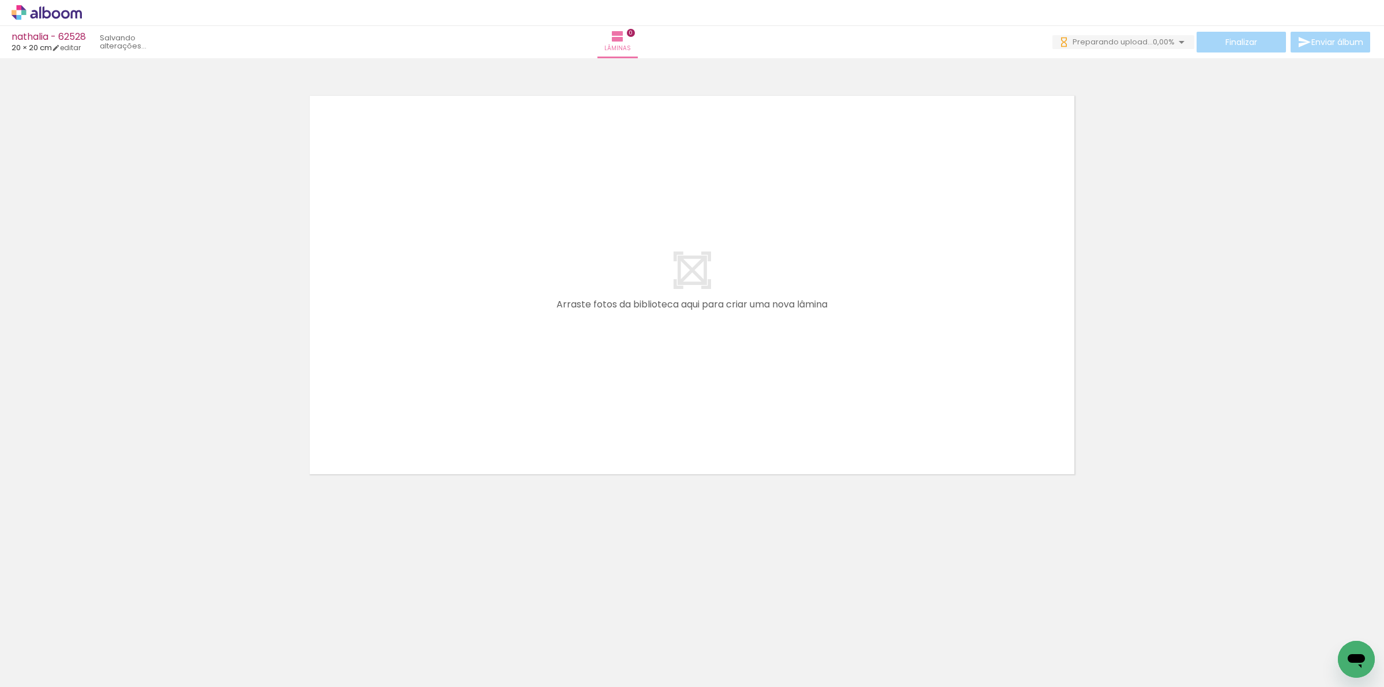
drag, startPoint x: 127, startPoint y: 638, endPoint x: 356, endPoint y: 516, distance: 258.7
click at [600, 176] on quentale-workspace at bounding box center [692, 343] width 1384 height 687
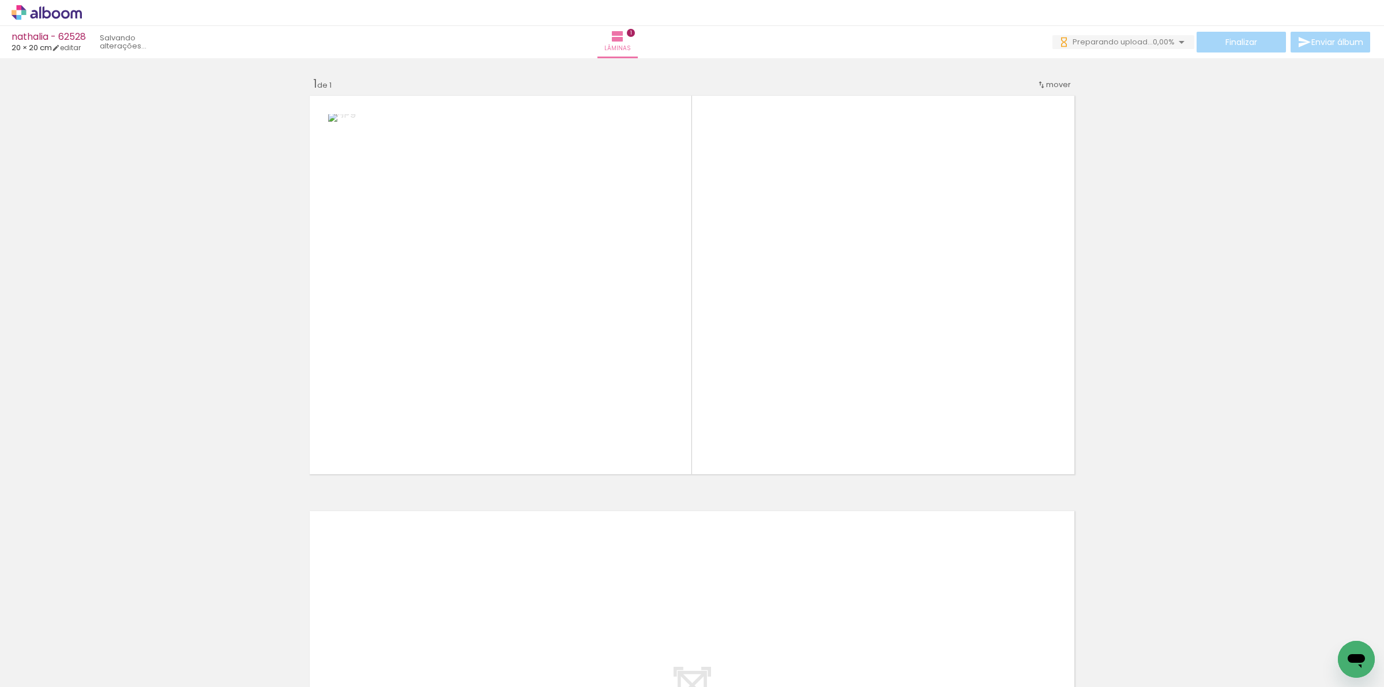
drag, startPoint x: 187, startPoint y: 630, endPoint x: 593, endPoint y: 338, distance: 499.7
click at [553, 361] on quentale-workspace at bounding box center [692, 343] width 1384 height 687
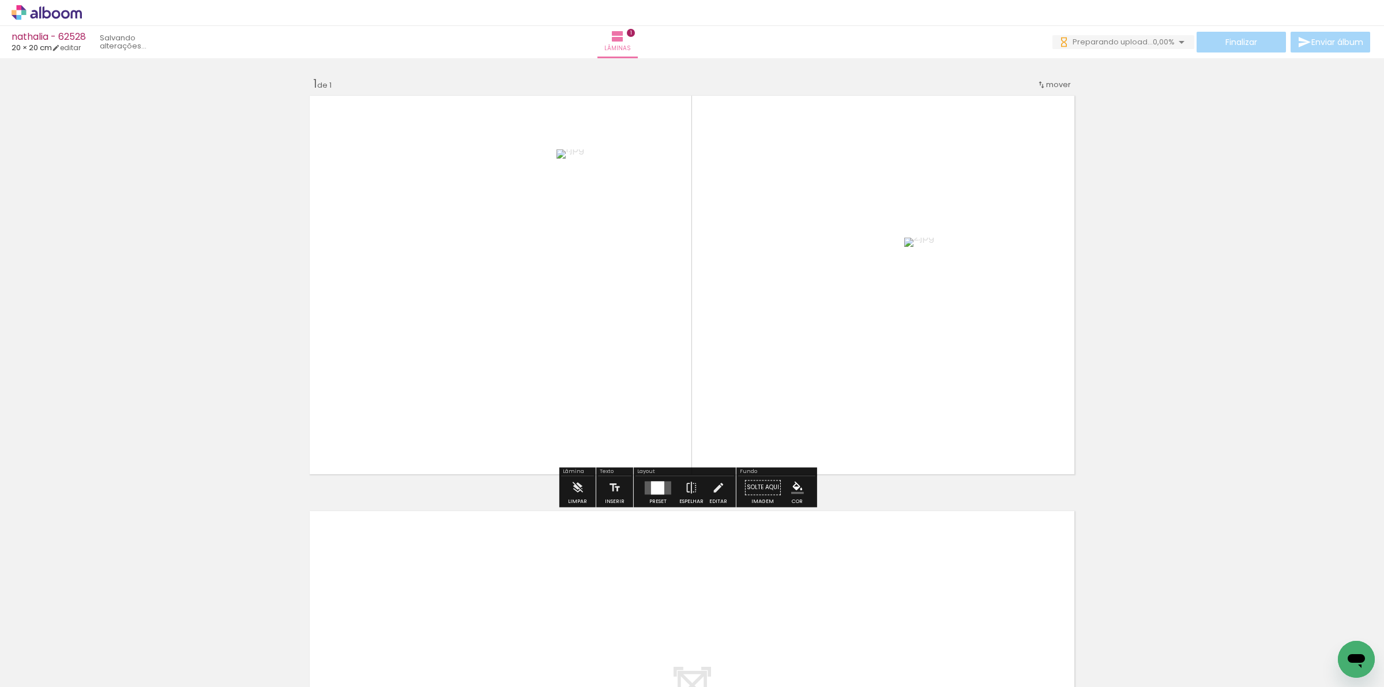
drag, startPoint x: 643, startPoint y: 499, endPoint x: 1192, endPoint y: 333, distance: 573.3
click at [643, 499] on paper-button "Preset" at bounding box center [657, 490] width 37 height 29
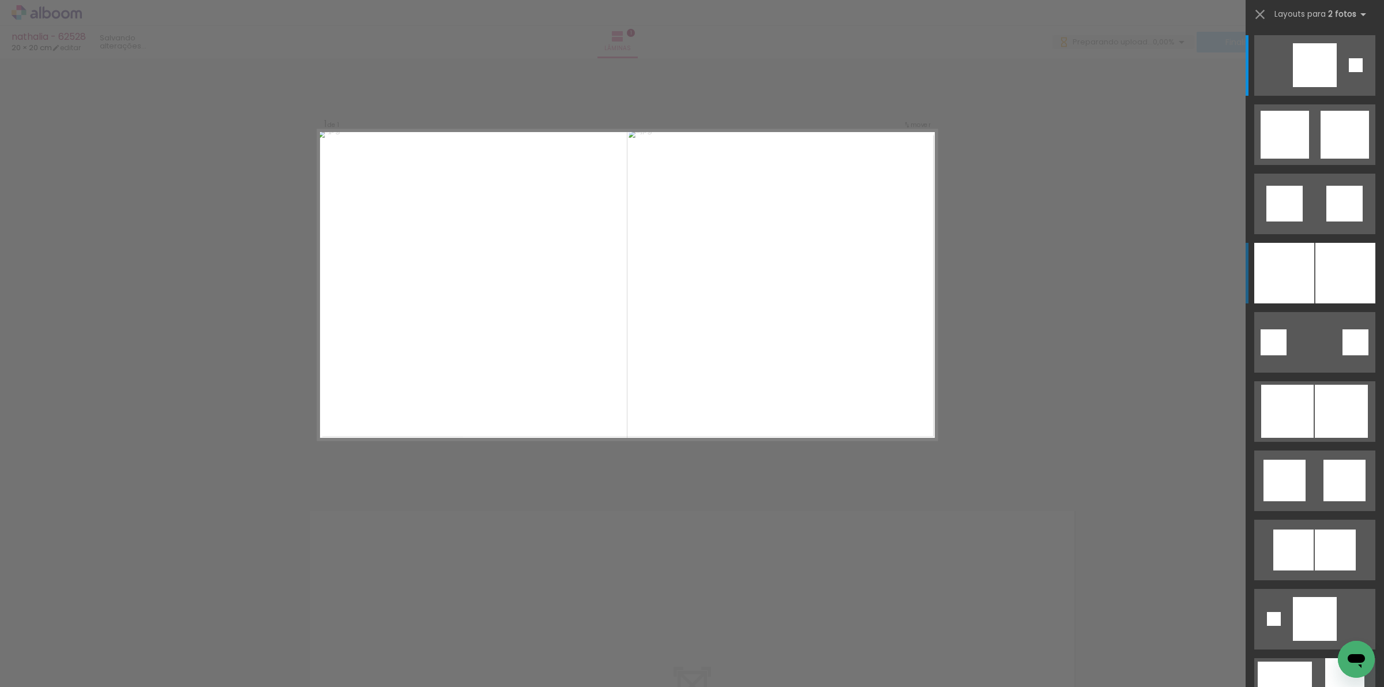
click at [1289, 284] on div at bounding box center [1284, 273] width 60 height 61
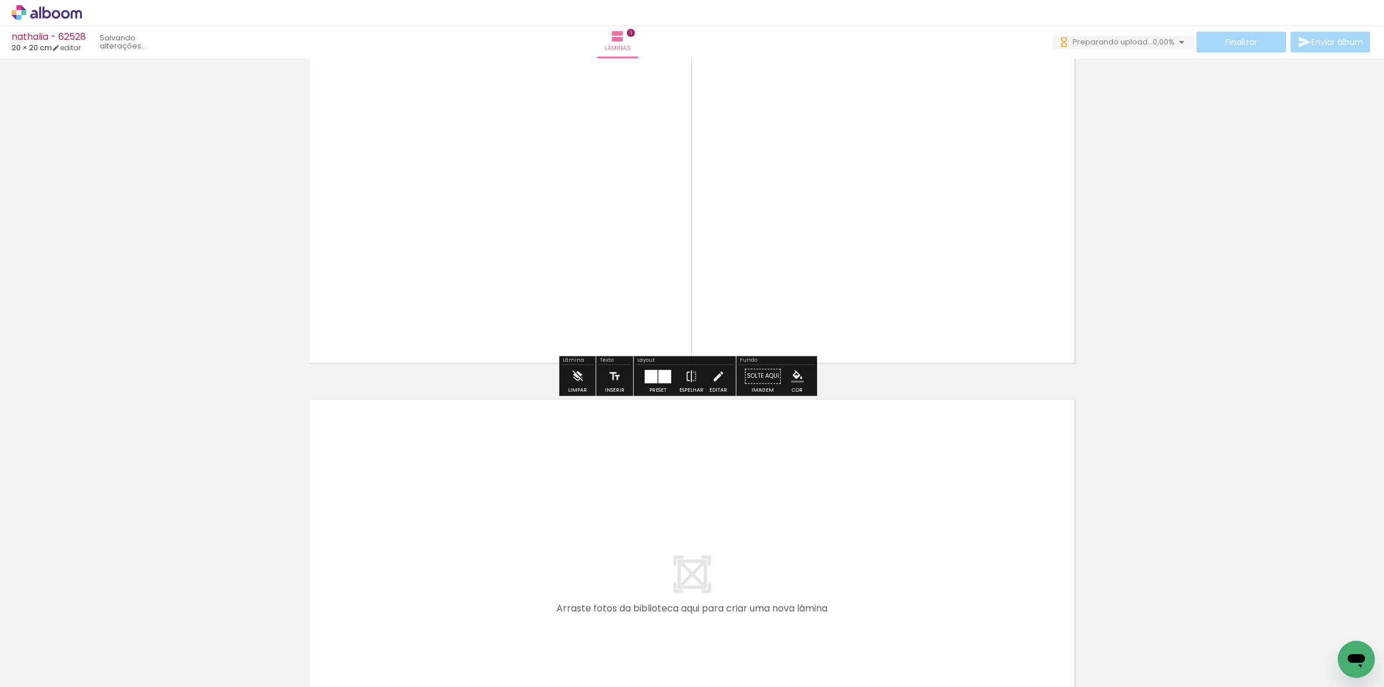
scroll to position [216, 0]
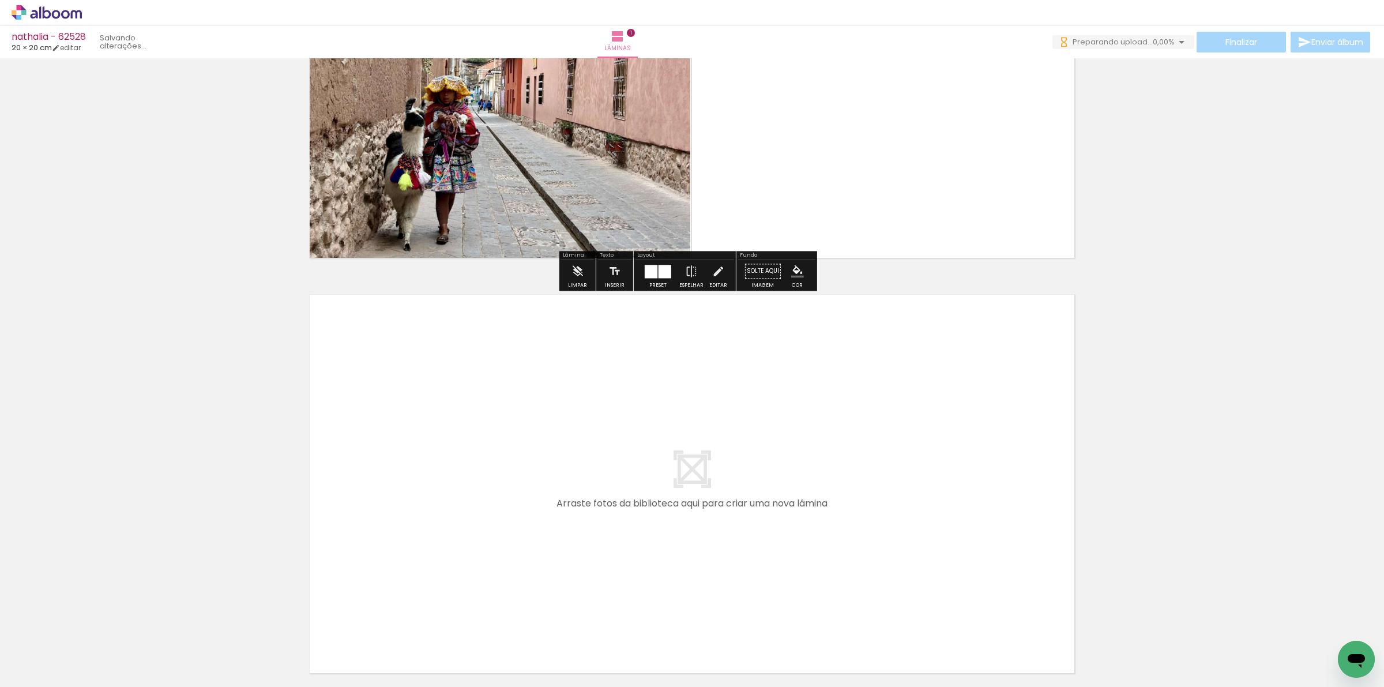
drag, startPoint x: 262, startPoint y: 658, endPoint x: 297, endPoint y: 643, distance: 38.2
click at [365, 548] on quentale-workspace at bounding box center [692, 343] width 1384 height 687
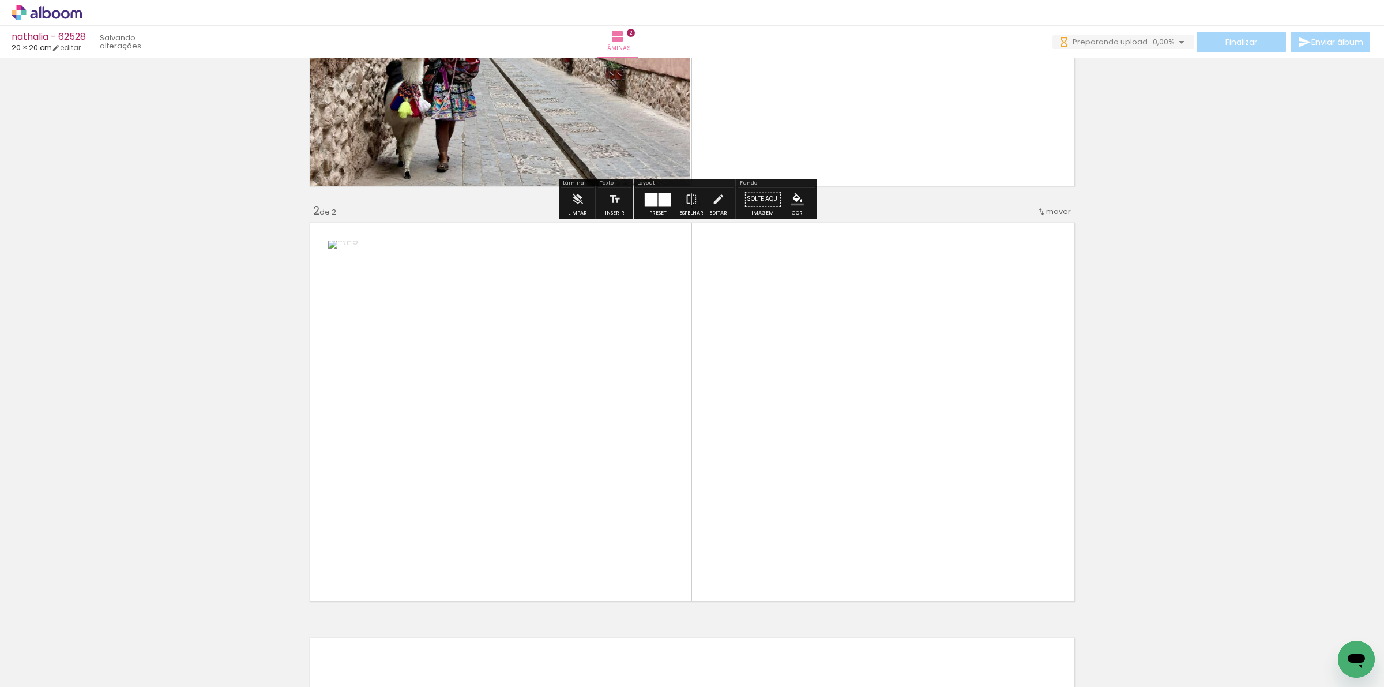
scroll to position [363, 0]
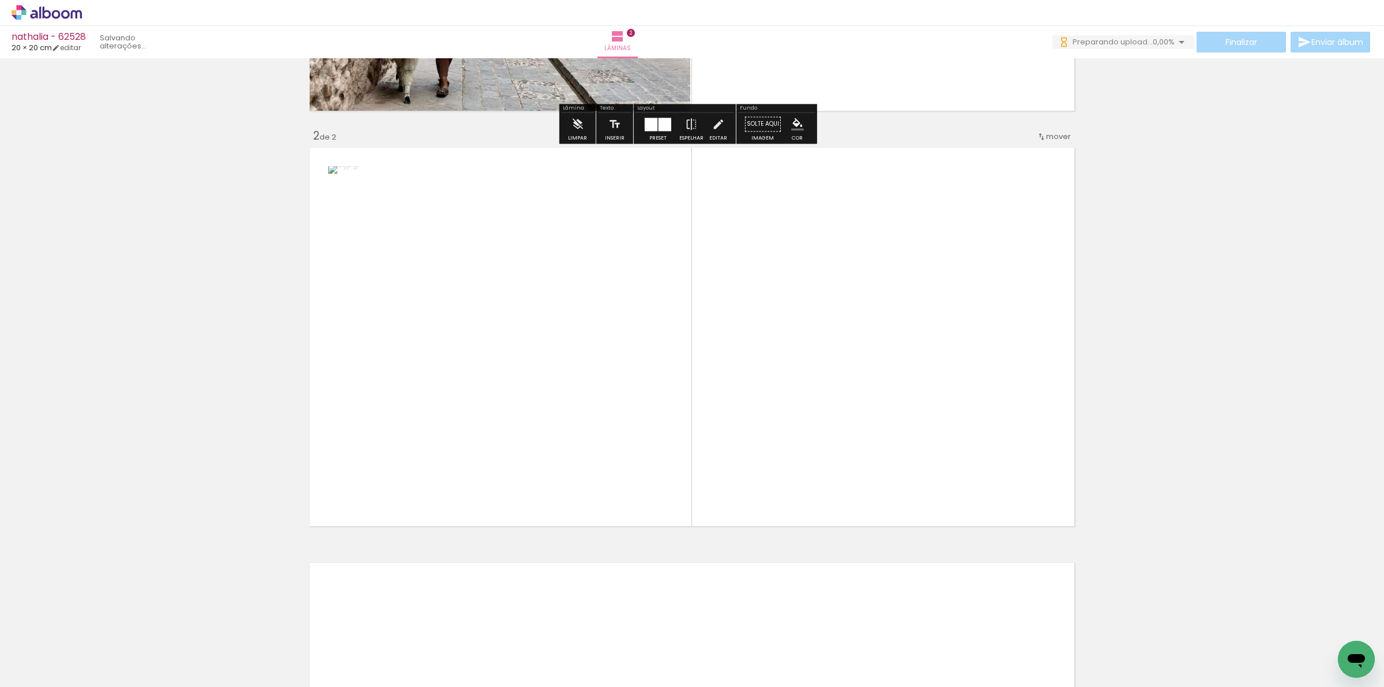
drag, startPoint x: 311, startPoint y: 641, endPoint x: 604, endPoint y: 511, distance: 320.1
click at [552, 412] on quentale-workspace at bounding box center [692, 343] width 1384 height 687
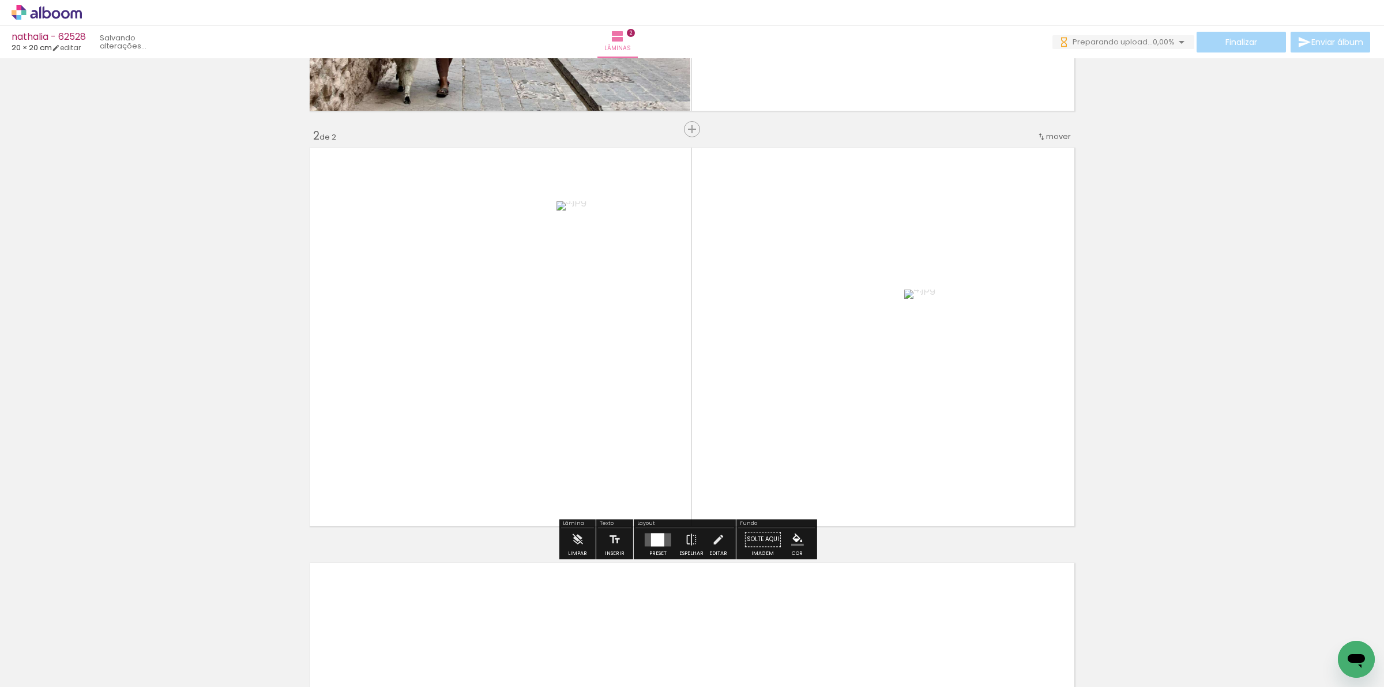
click at [644, 549] on div at bounding box center [657, 539] width 31 height 23
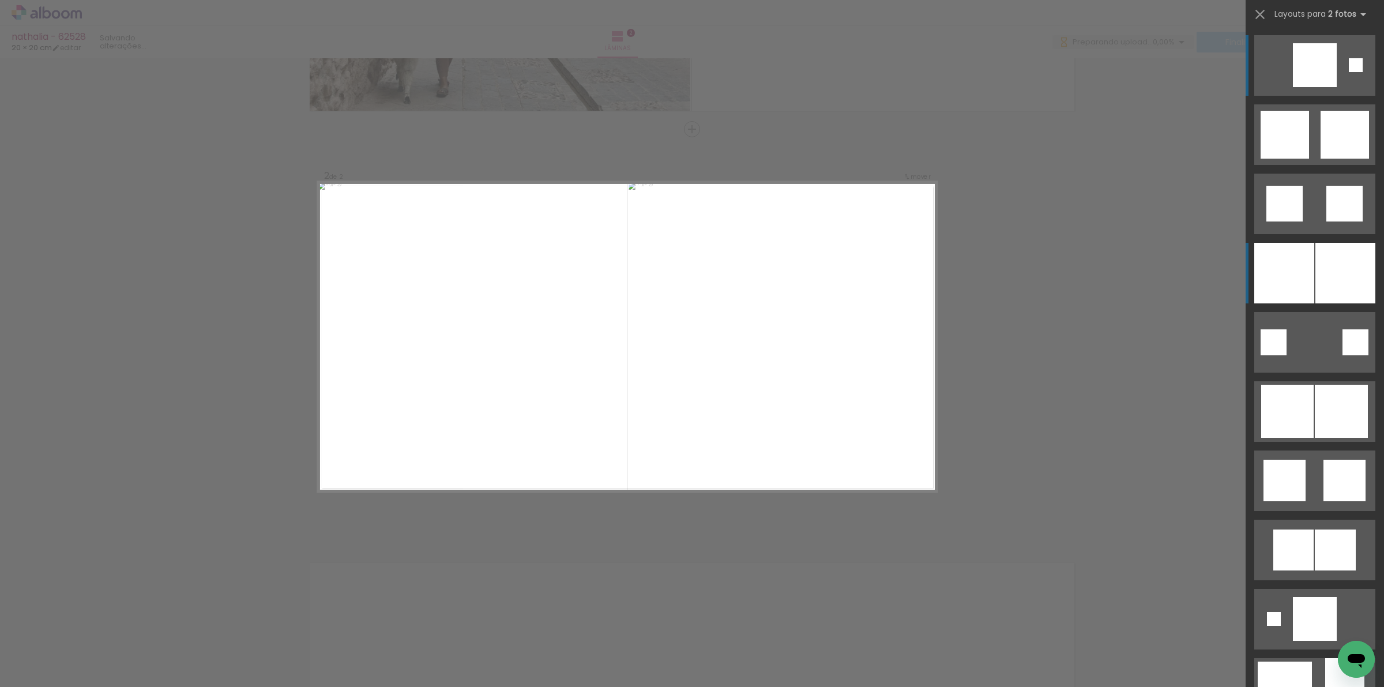
click at [1286, 250] on div at bounding box center [1284, 273] width 60 height 61
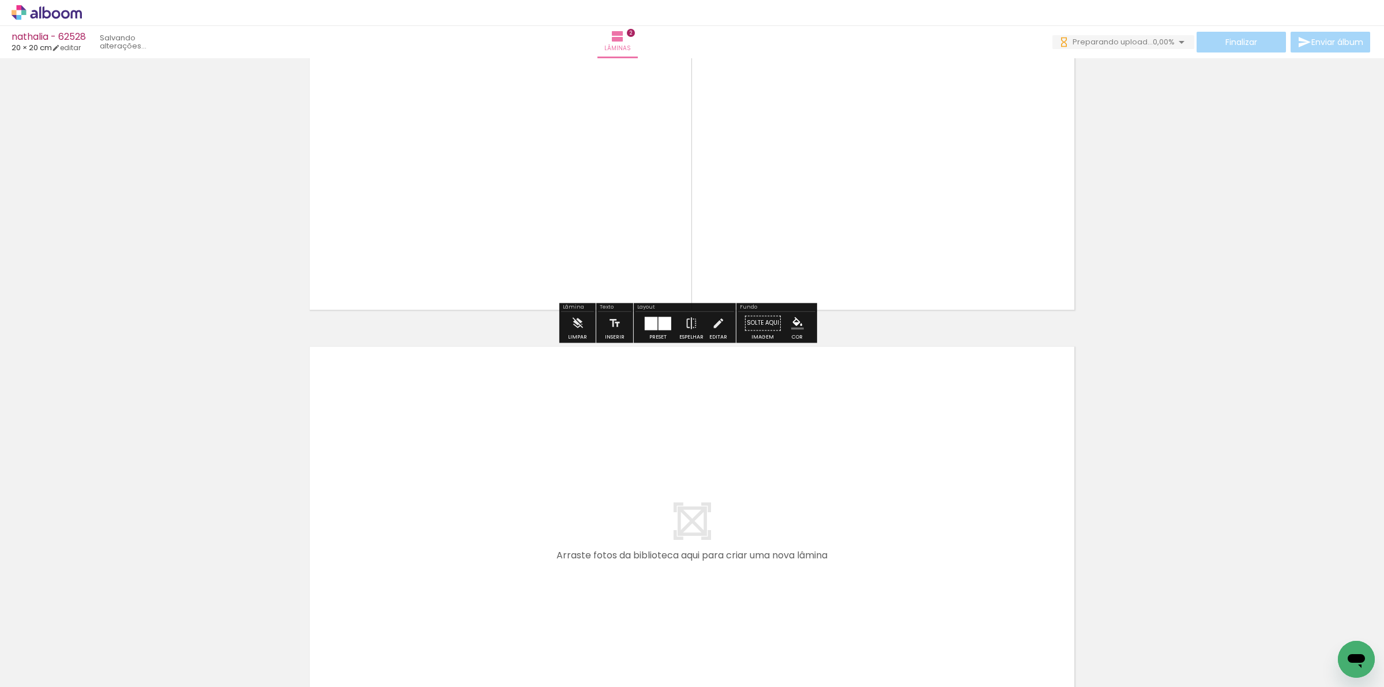
drag, startPoint x: 370, startPoint y: 627, endPoint x: 454, endPoint y: 514, distance: 140.8
click at [454, 514] on quentale-workspace at bounding box center [692, 343] width 1384 height 687
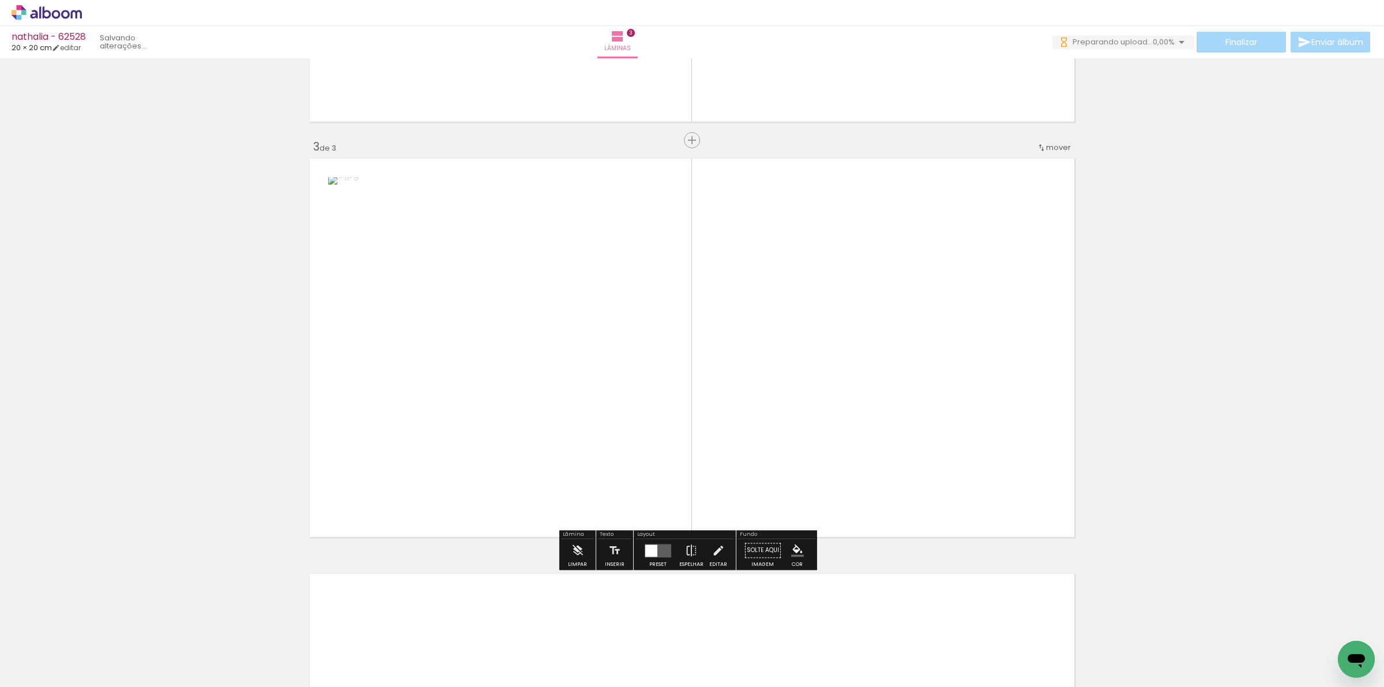
drag, startPoint x: 462, startPoint y: 630, endPoint x: 577, endPoint y: 519, distance: 159.0
click at [615, 447] on quentale-workspace at bounding box center [692, 343] width 1384 height 687
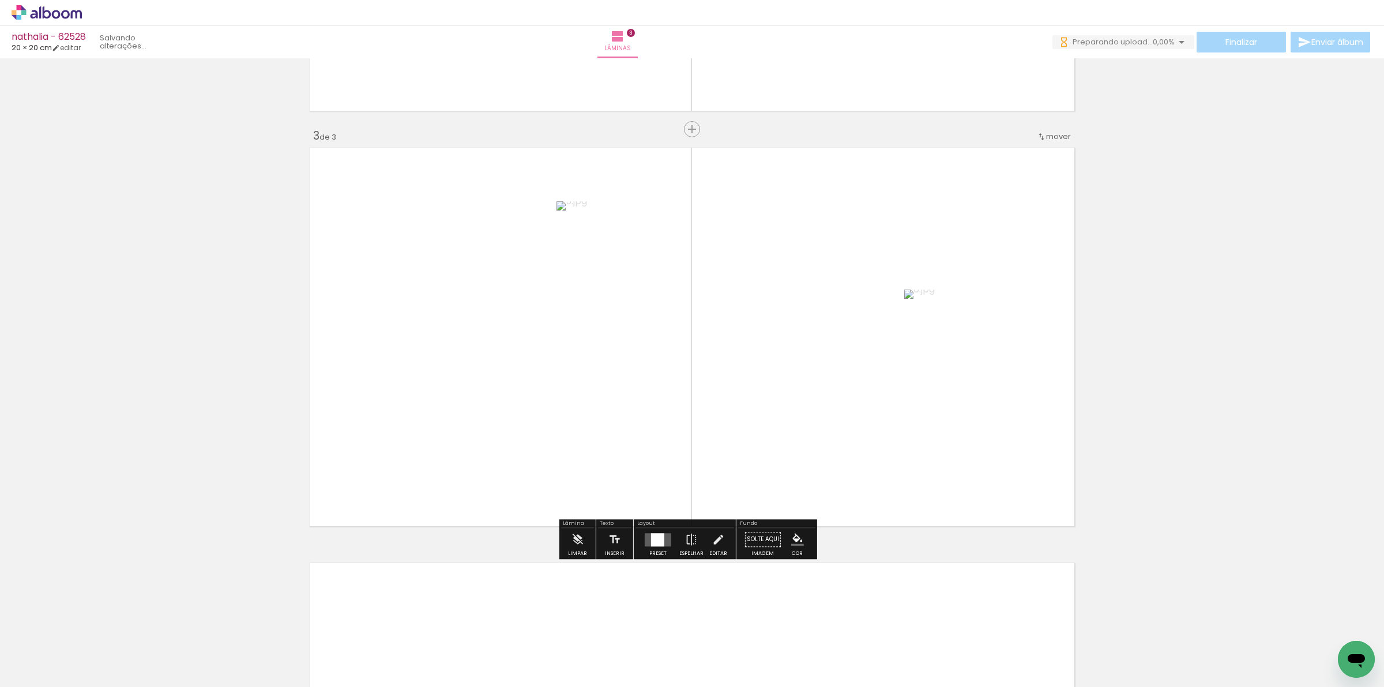
click at [660, 545] on div at bounding box center [657, 539] width 13 height 13
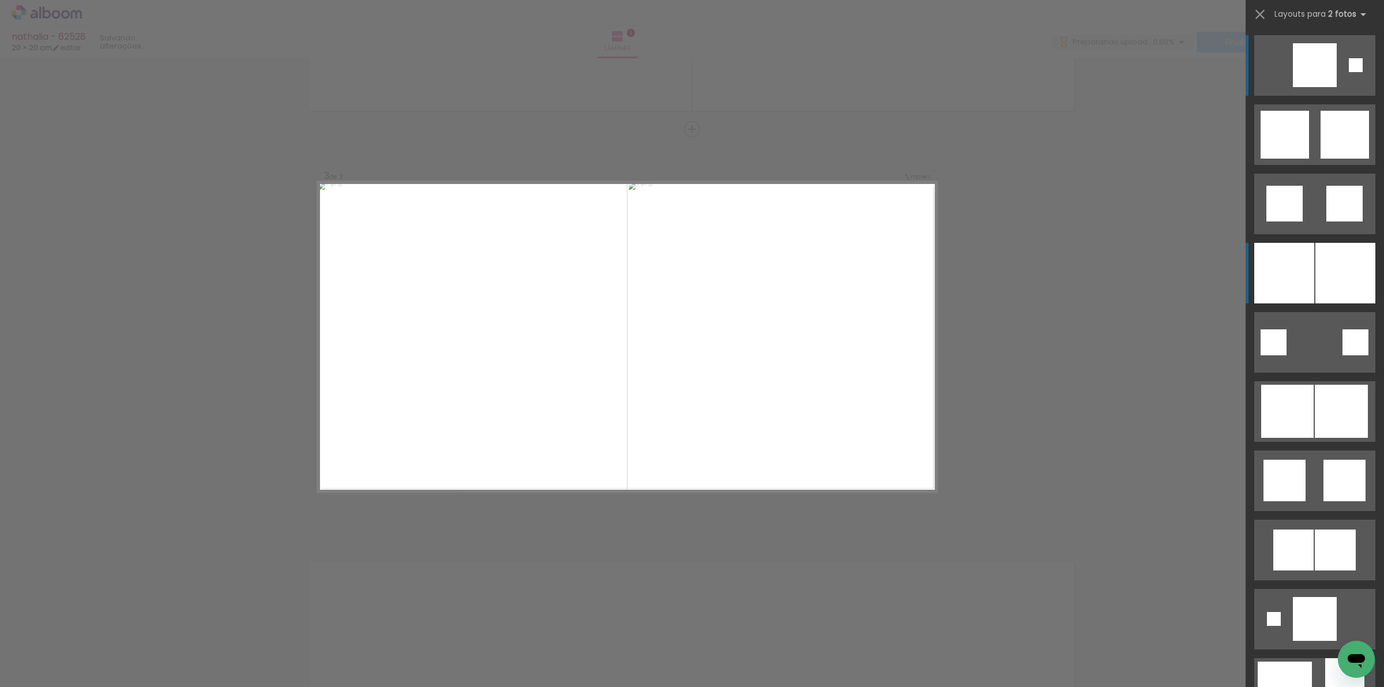
click at [1277, 266] on div at bounding box center [1284, 273] width 60 height 61
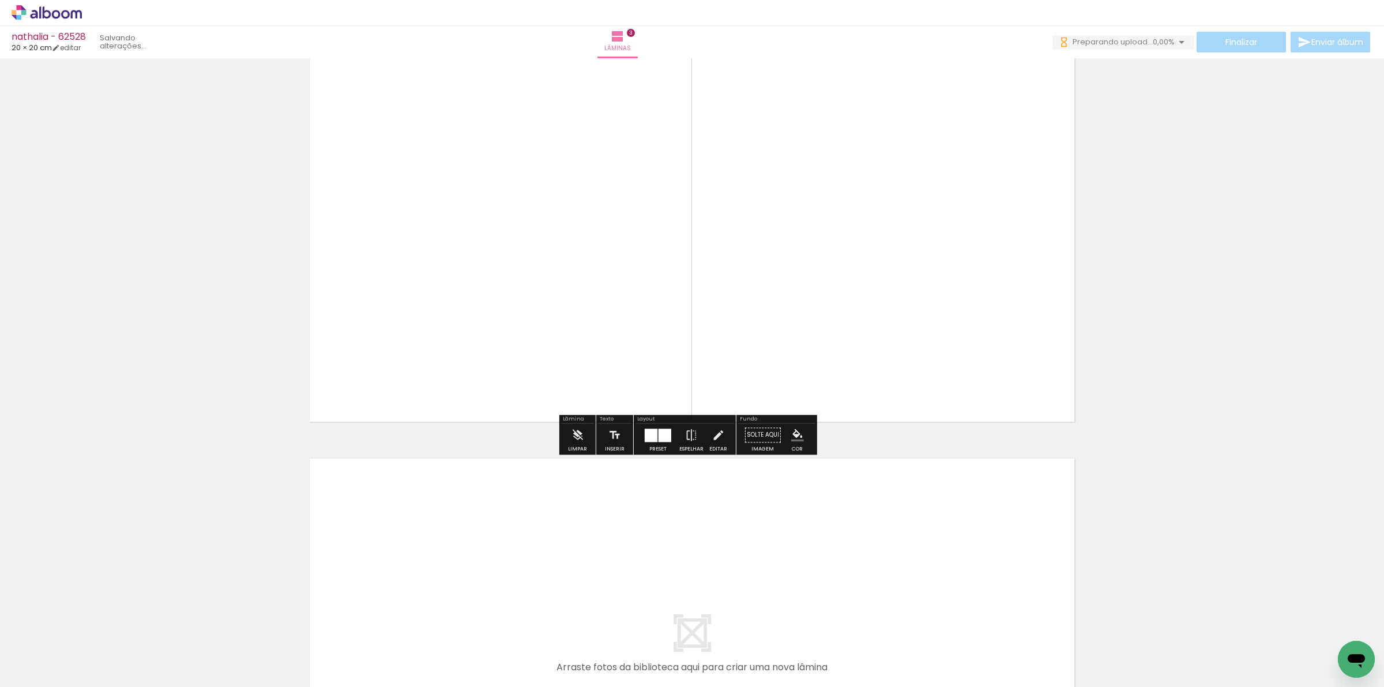
scroll to position [995, 0]
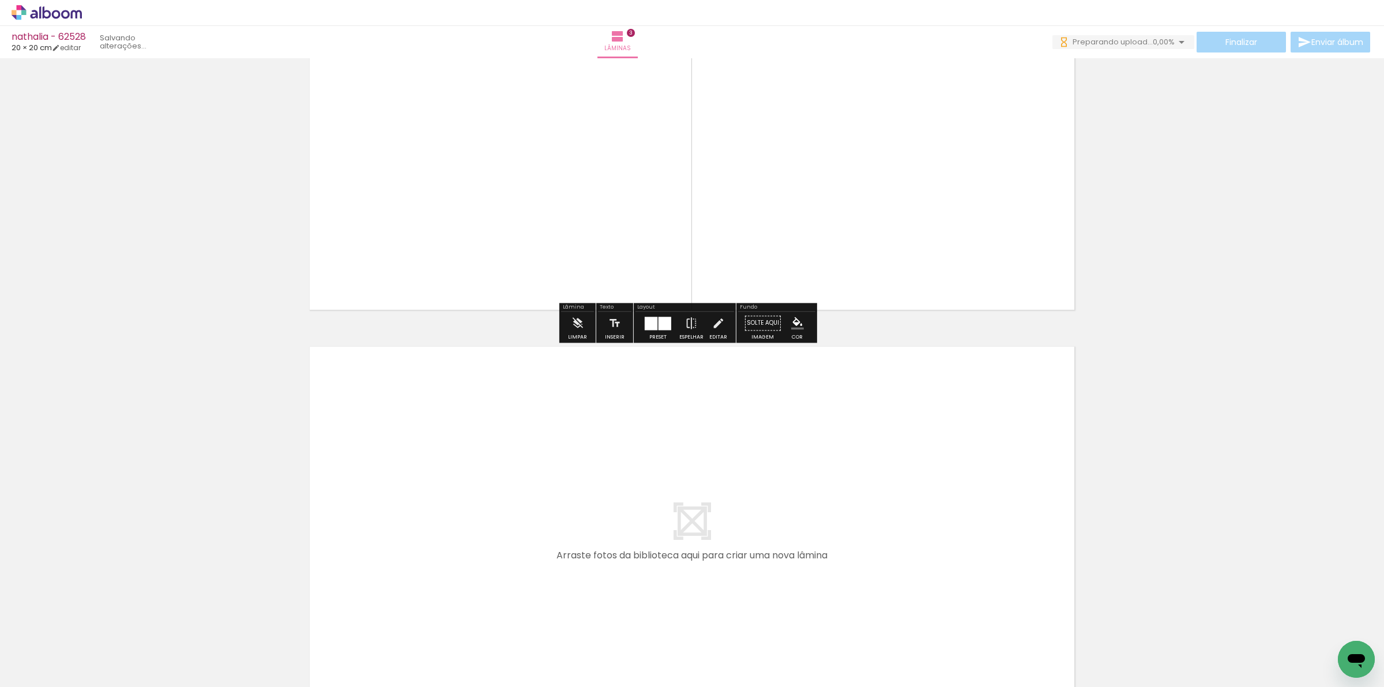
click at [551, 551] on quentale-workspace at bounding box center [692, 343] width 1384 height 687
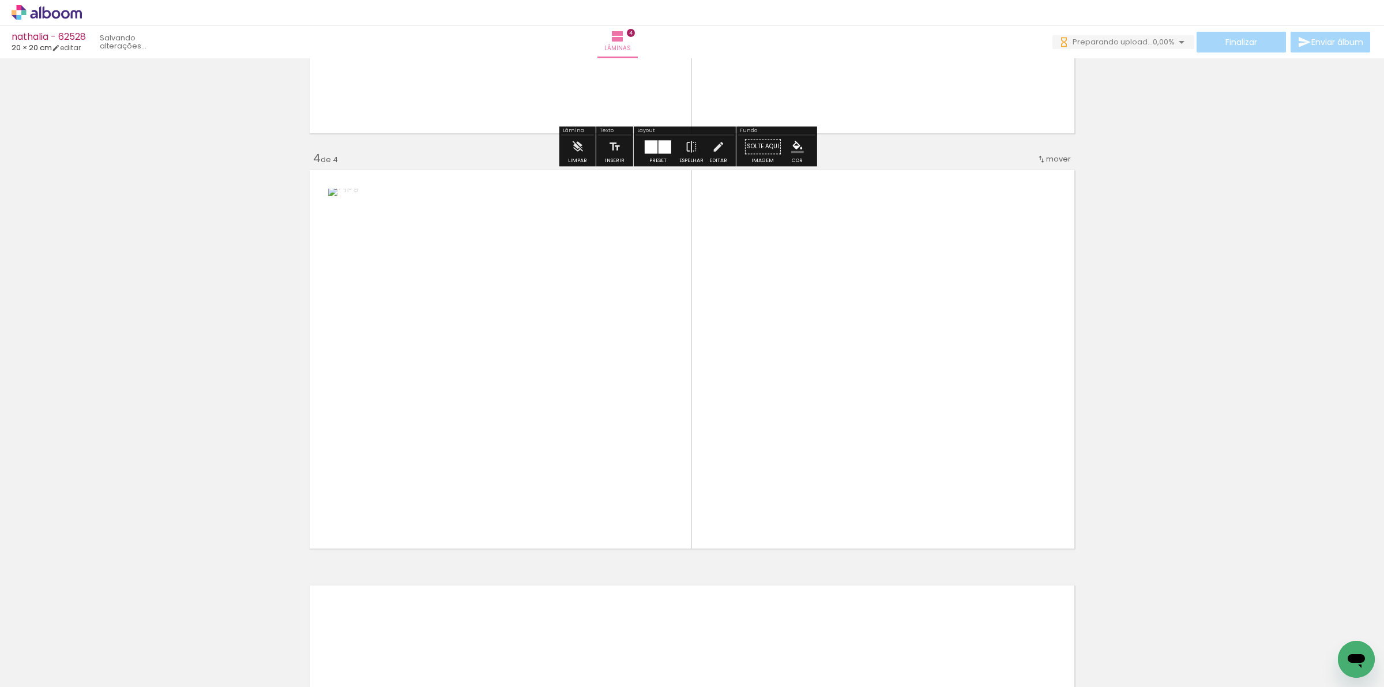
scroll to position [1193, 0]
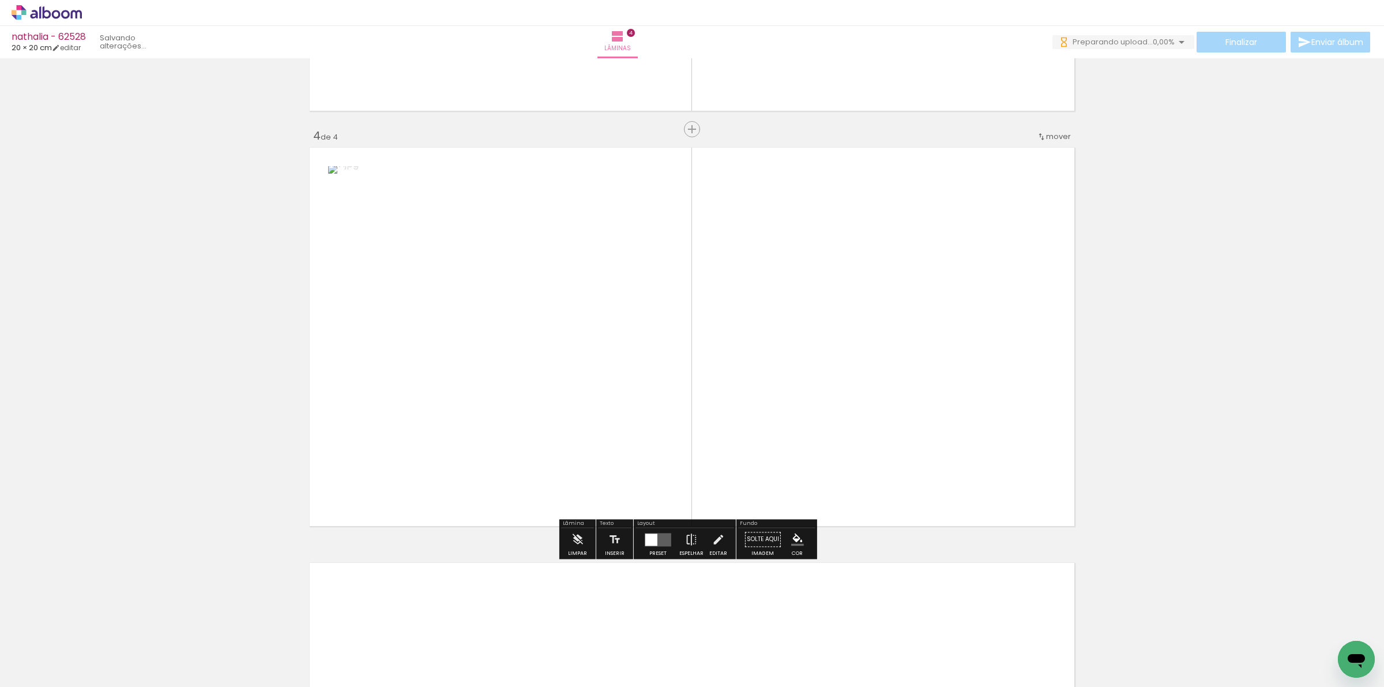
drag, startPoint x: 584, startPoint y: 626, endPoint x: 655, endPoint y: 540, distance: 111.8
click at [647, 518] on quentale-workspace at bounding box center [692, 343] width 1384 height 687
click at [656, 545] on div at bounding box center [657, 539] width 13 height 13
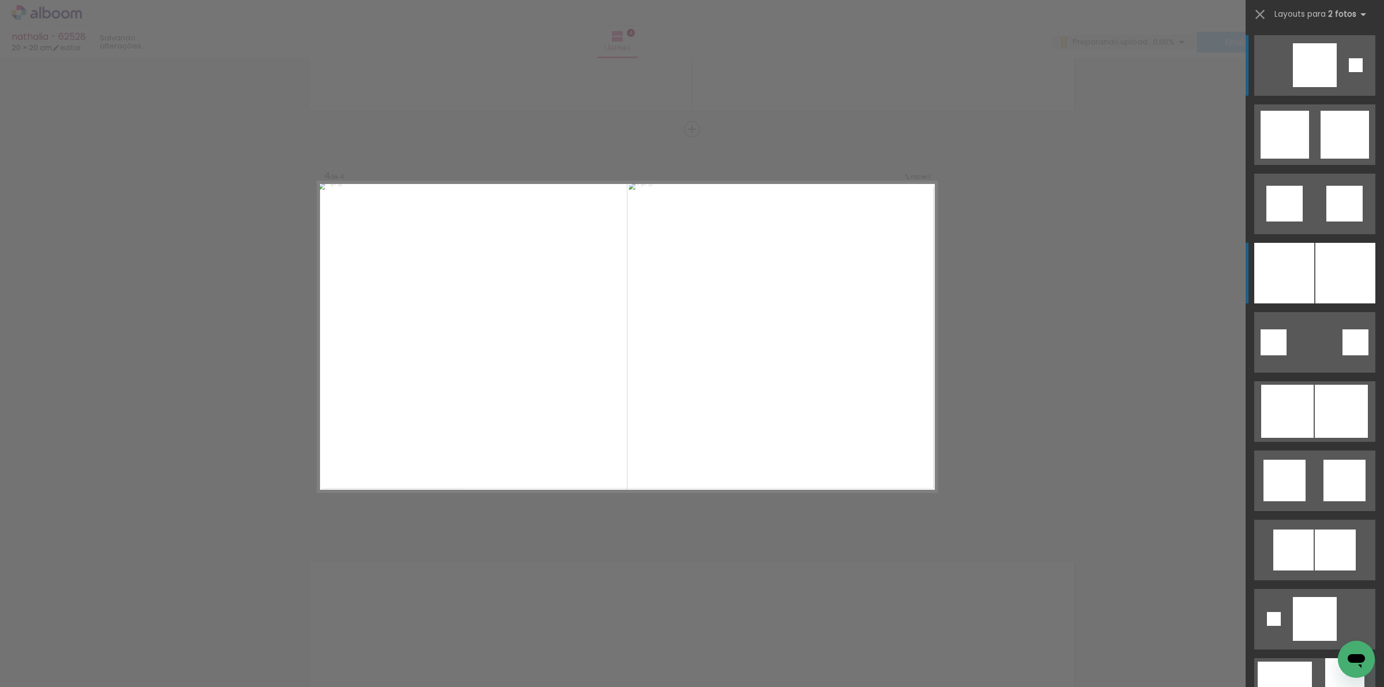
click at [1334, 257] on div at bounding box center [1345, 273] width 60 height 61
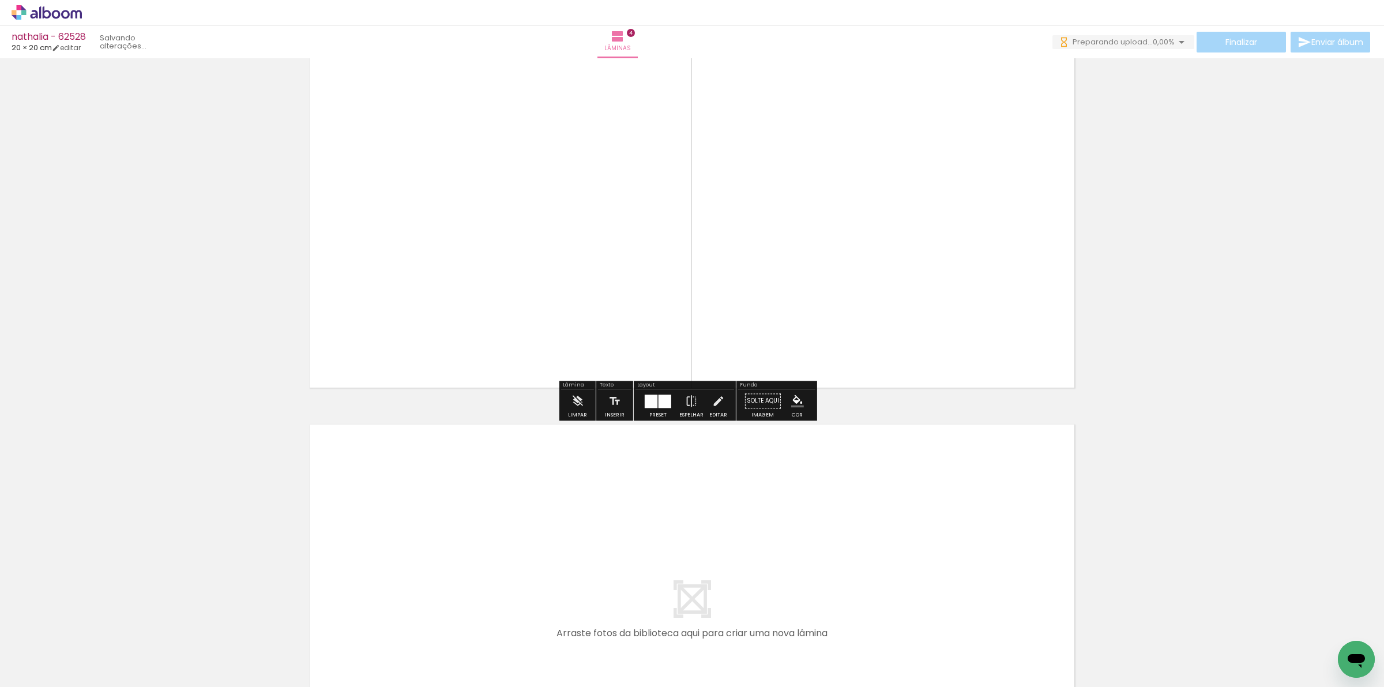
scroll to position [1410, 0]
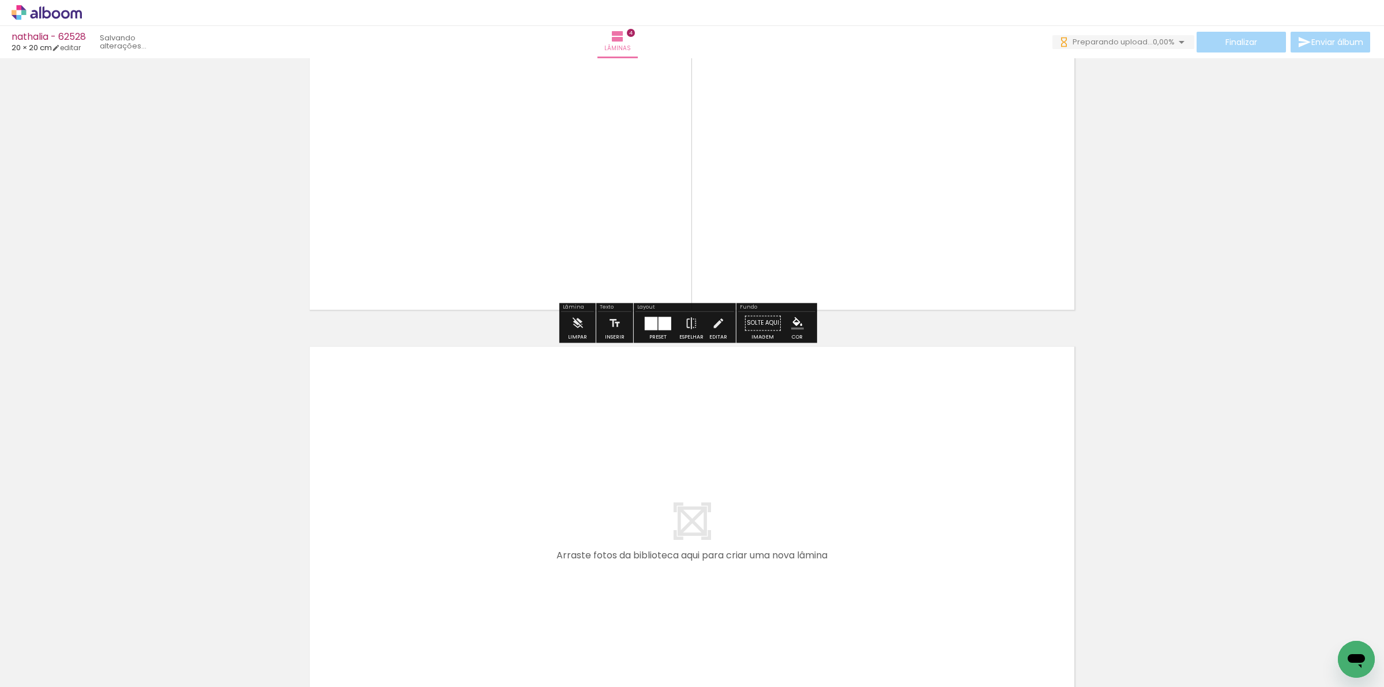
drag, startPoint x: 647, startPoint y: 630, endPoint x: 701, endPoint y: 615, distance: 55.7
click at [669, 569] on quentale-workspace at bounding box center [692, 343] width 1384 height 687
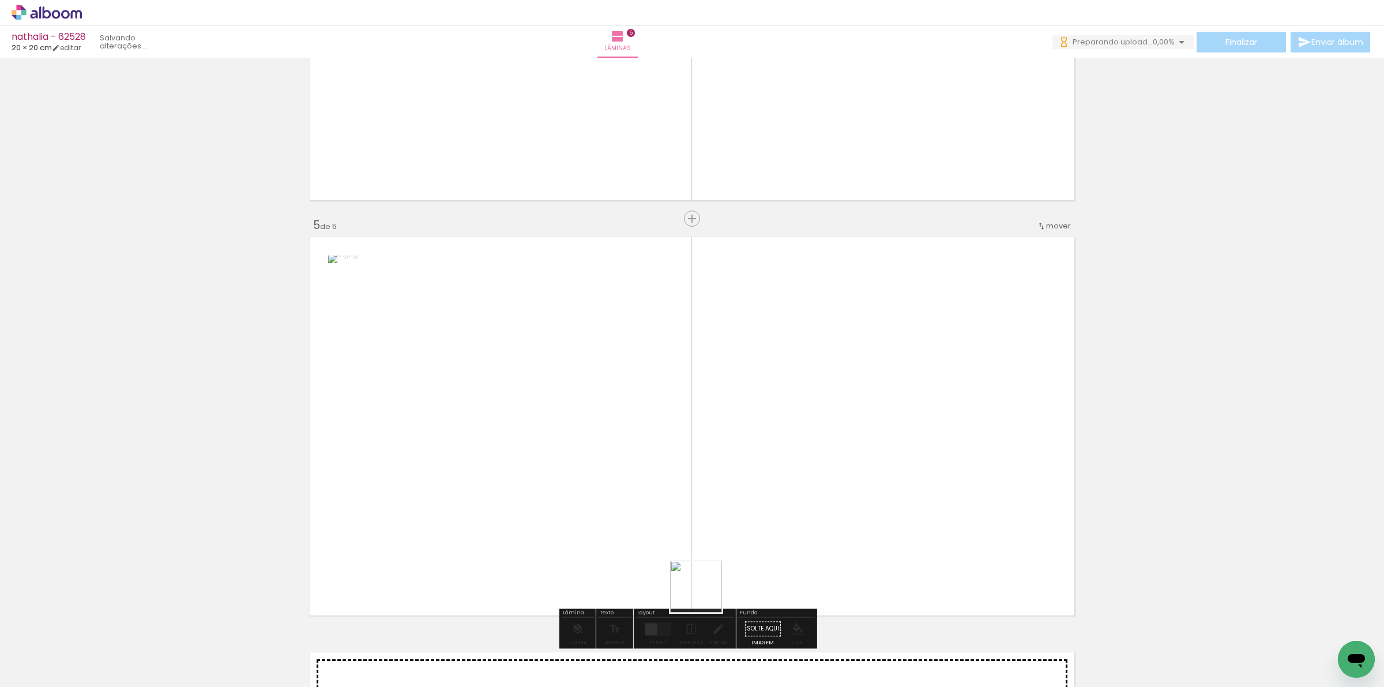
drag, startPoint x: 705, startPoint y: 609, endPoint x: 661, endPoint y: 565, distance: 62.0
click at [705, 526] on quentale-workspace at bounding box center [692, 343] width 1384 height 687
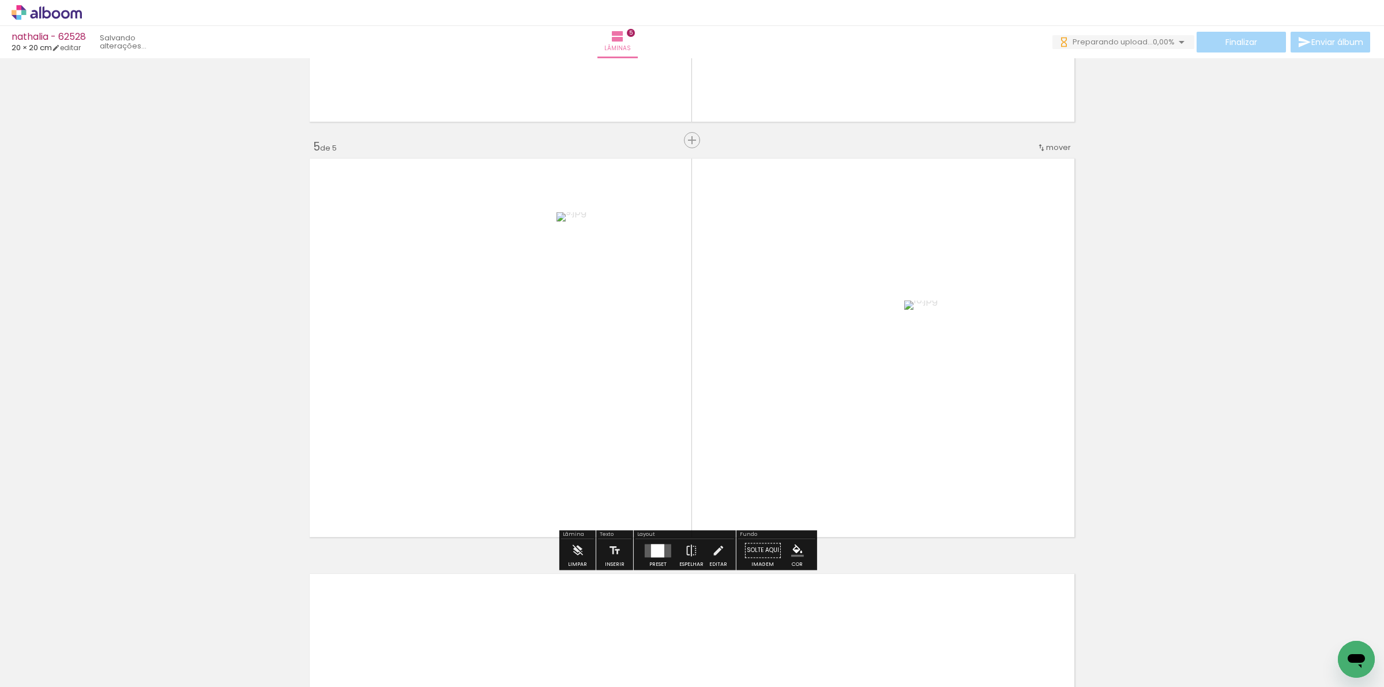
scroll to position [1609, 0]
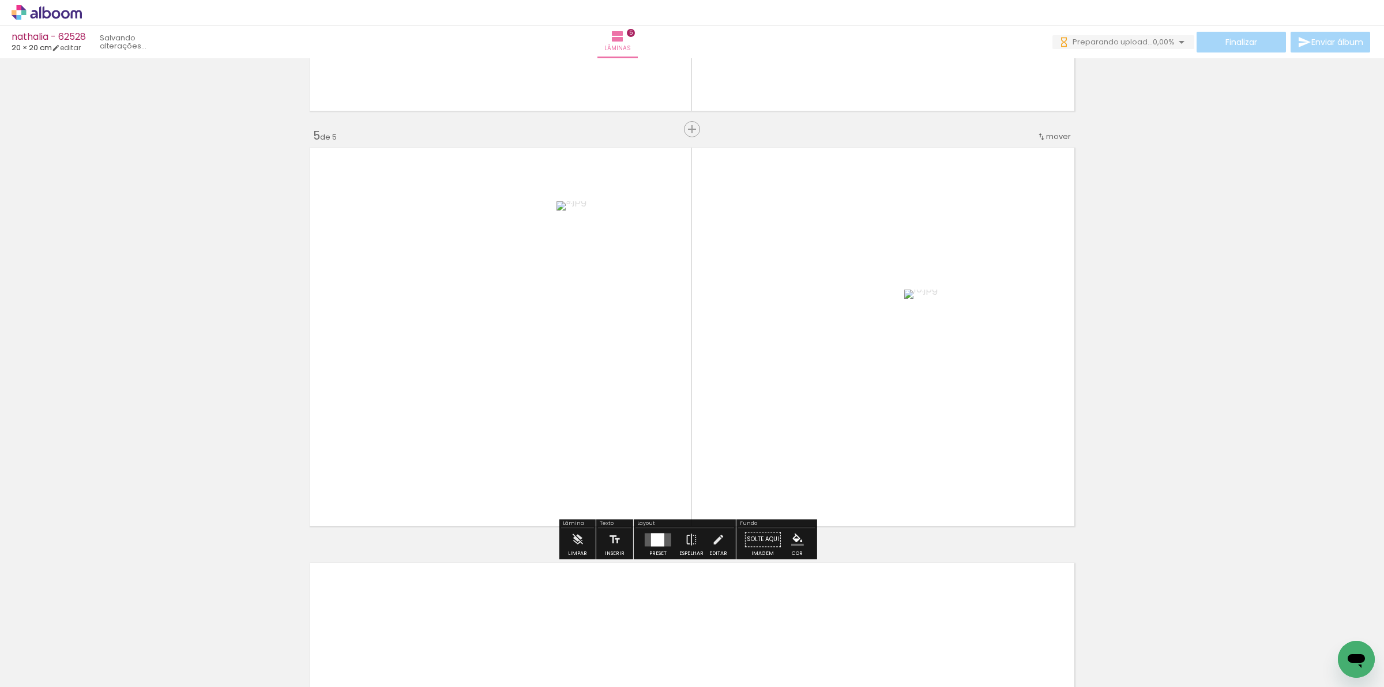
click at [655, 538] on div at bounding box center [657, 539] width 13 height 13
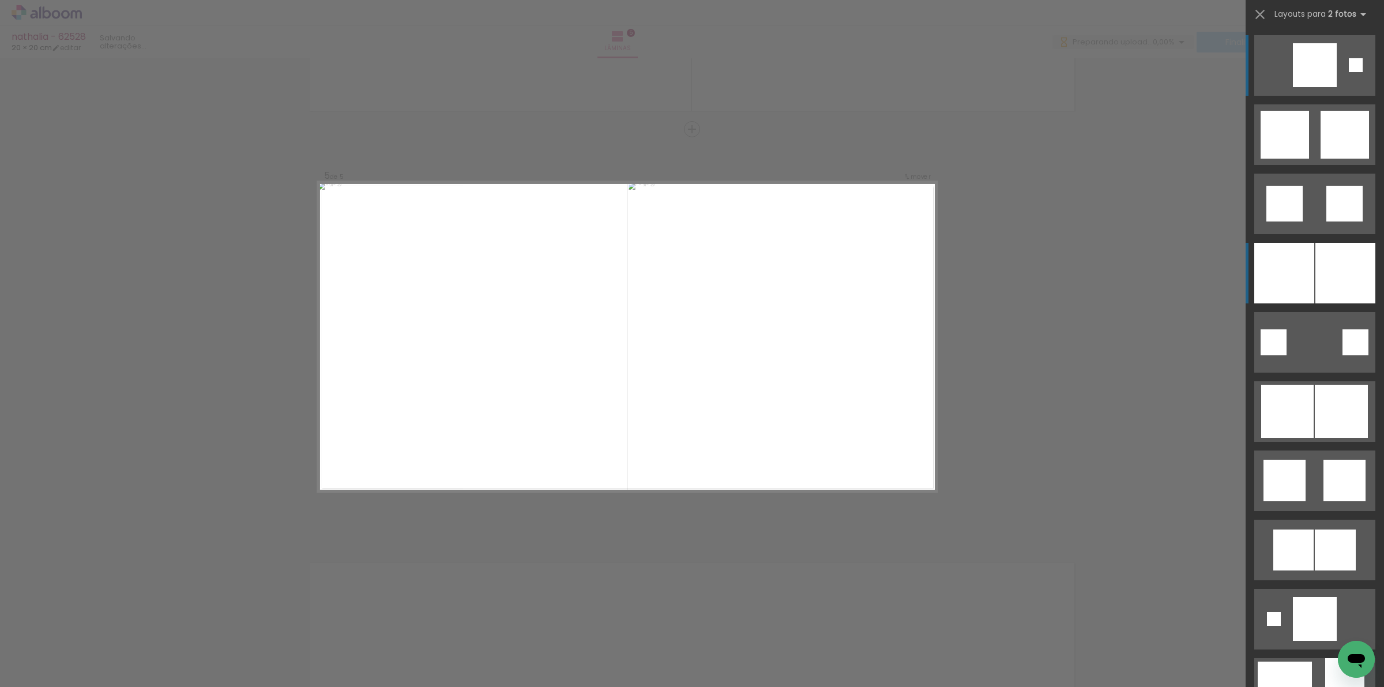
click at [1315, 281] on div at bounding box center [1345, 273] width 60 height 61
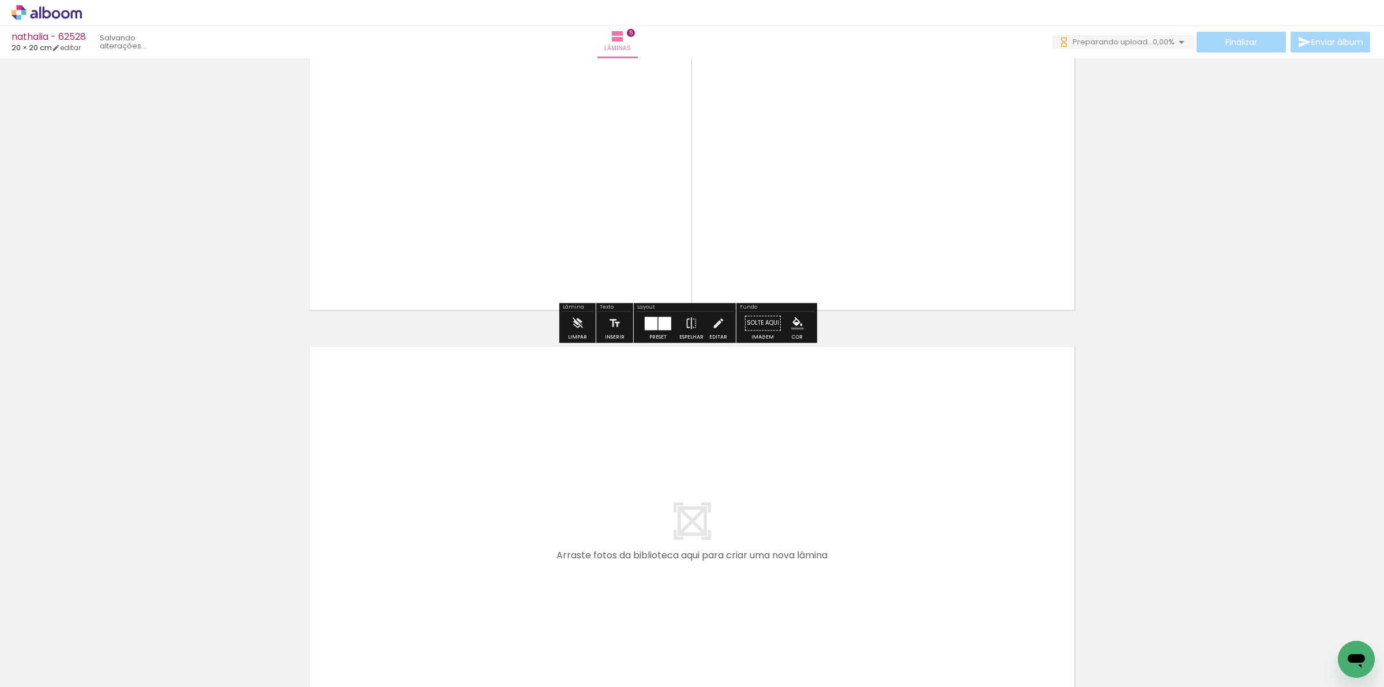
drag, startPoint x: 753, startPoint y: 643, endPoint x: 797, endPoint y: 631, distance: 46.0
click at [774, 566] on quentale-workspace at bounding box center [692, 343] width 1384 height 687
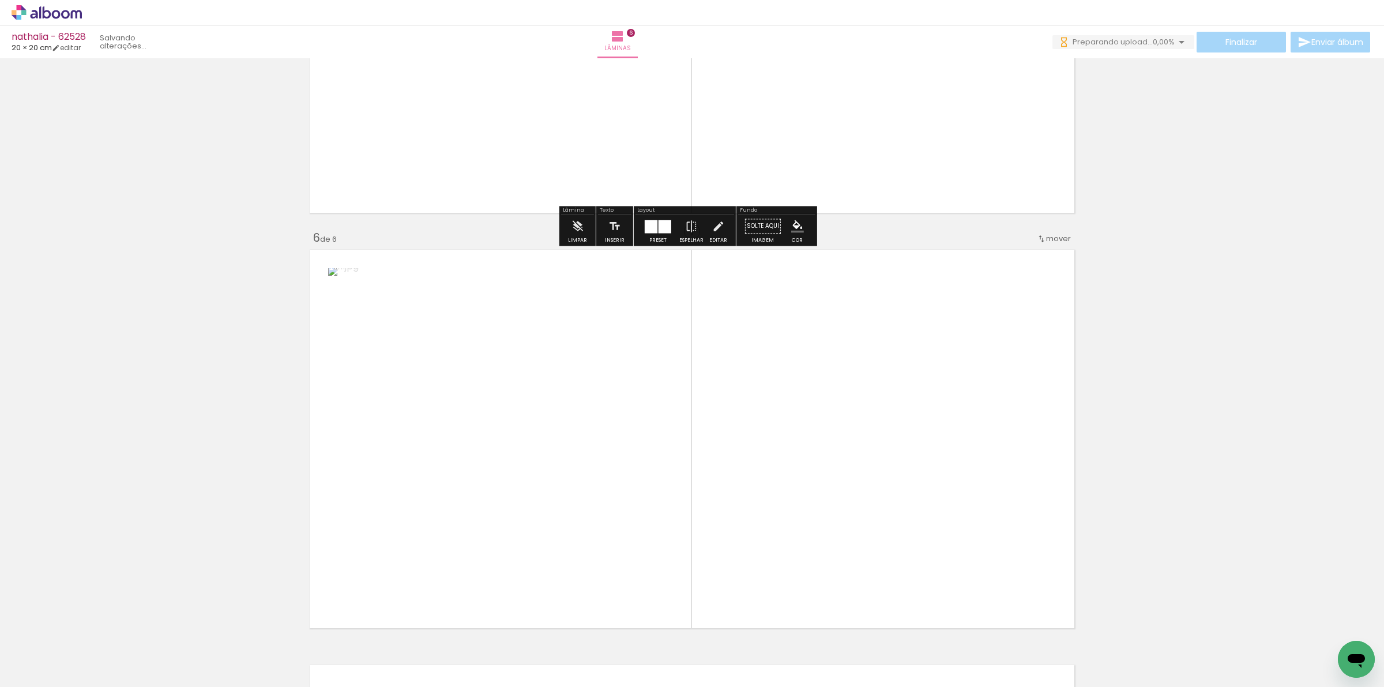
drag, startPoint x: 832, startPoint y: 642, endPoint x: 779, endPoint y: 476, distance: 174.3
click at [849, 450] on quentale-workspace at bounding box center [692, 343] width 1384 height 687
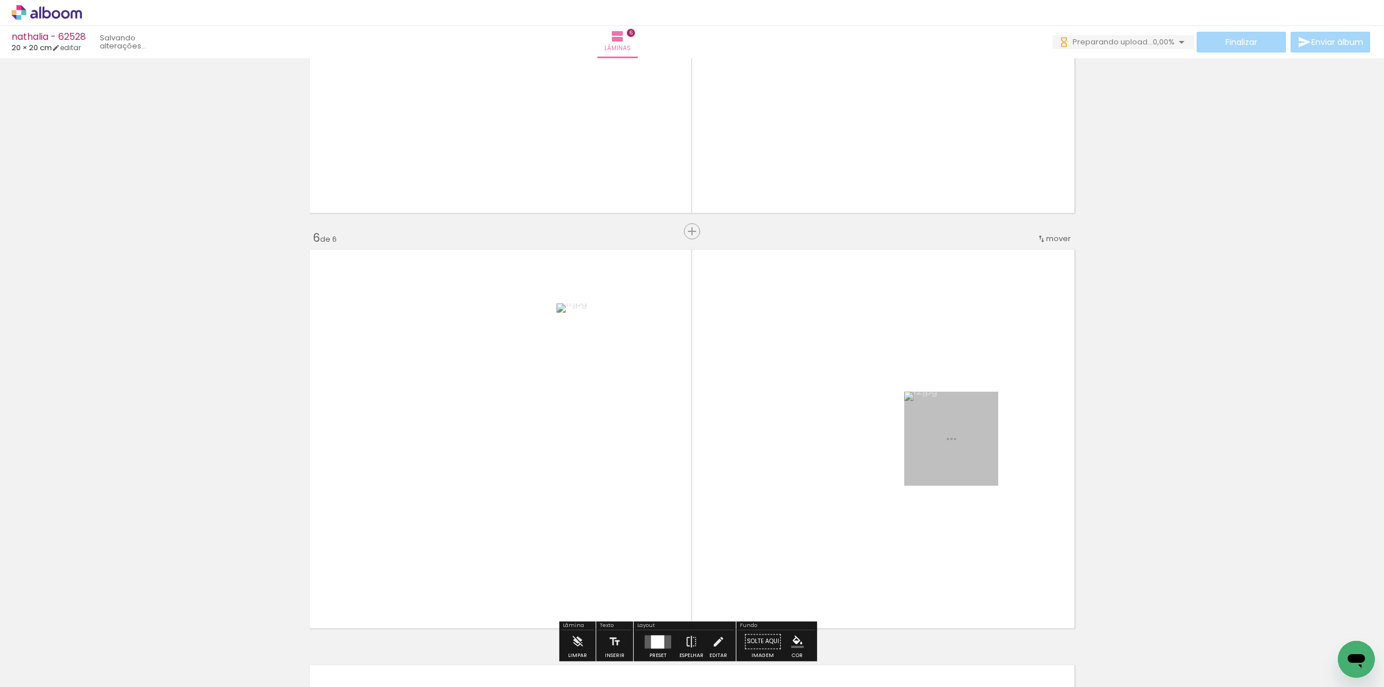
scroll to position [2024, 0]
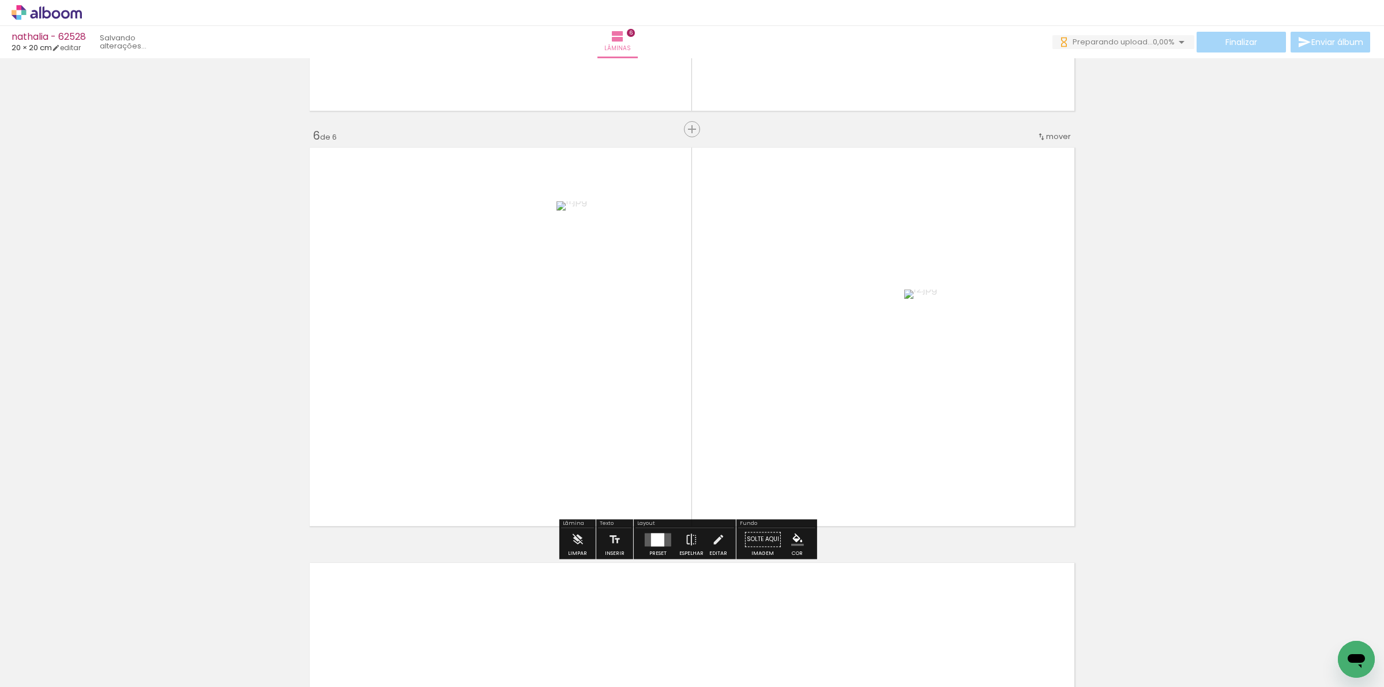
click at [652, 537] on div at bounding box center [657, 539] width 13 height 13
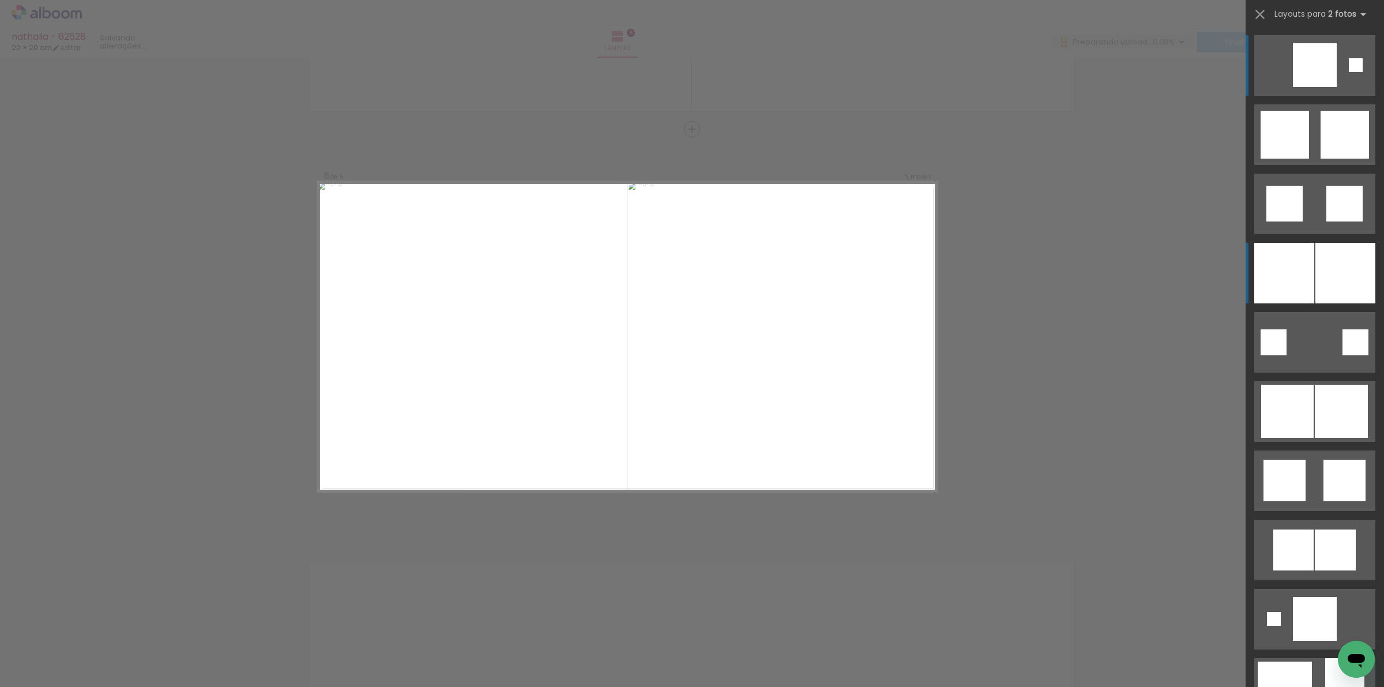
click at [1328, 266] on div at bounding box center [1345, 273] width 60 height 61
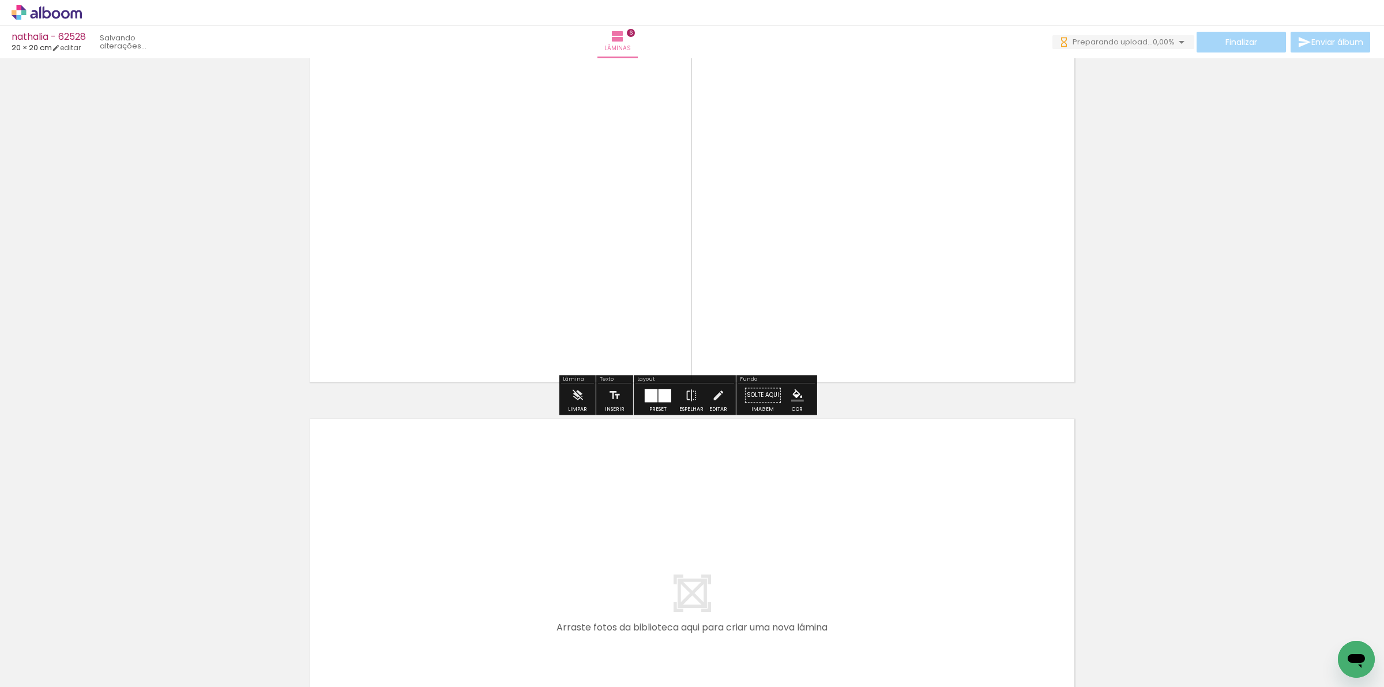
drag, startPoint x: 909, startPoint y: 639, endPoint x: 970, endPoint y: 618, distance: 64.5
click at [950, 520] on quentale-workspace at bounding box center [692, 343] width 1384 height 687
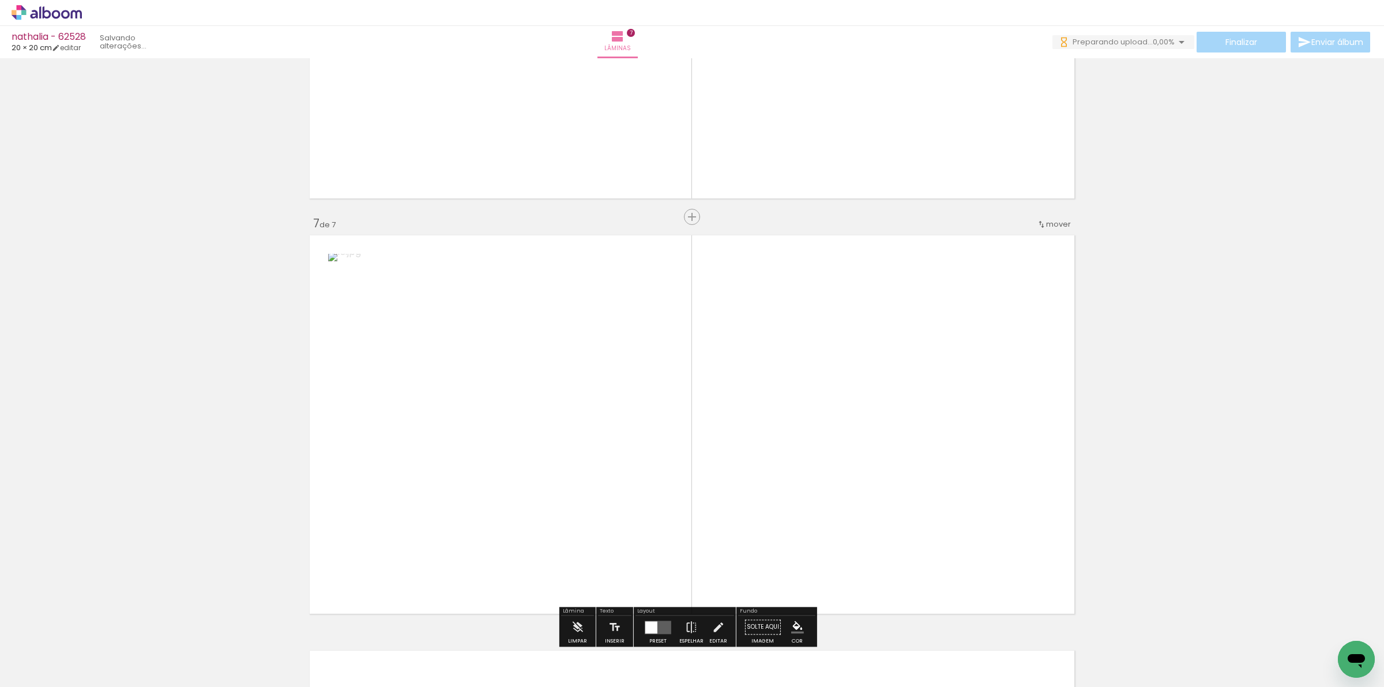
drag, startPoint x: 977, startPoint y: 634, endPoint x: 884, endPoint y: 491, distance: 170.8
click at [976, 483] on quentale-workspace at bounding box center [692, 343] width 1384 height 687
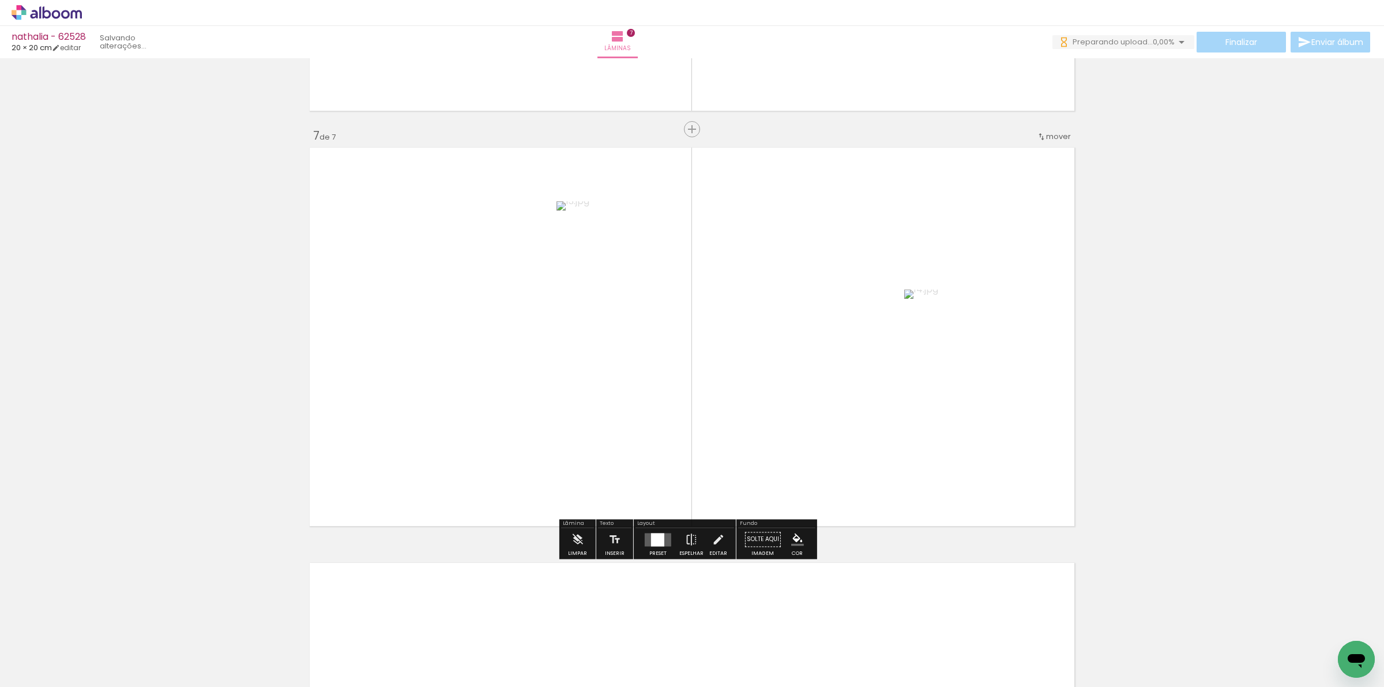
click at [651, 535] on div at bounding box center [657, 539] width 13 height 13
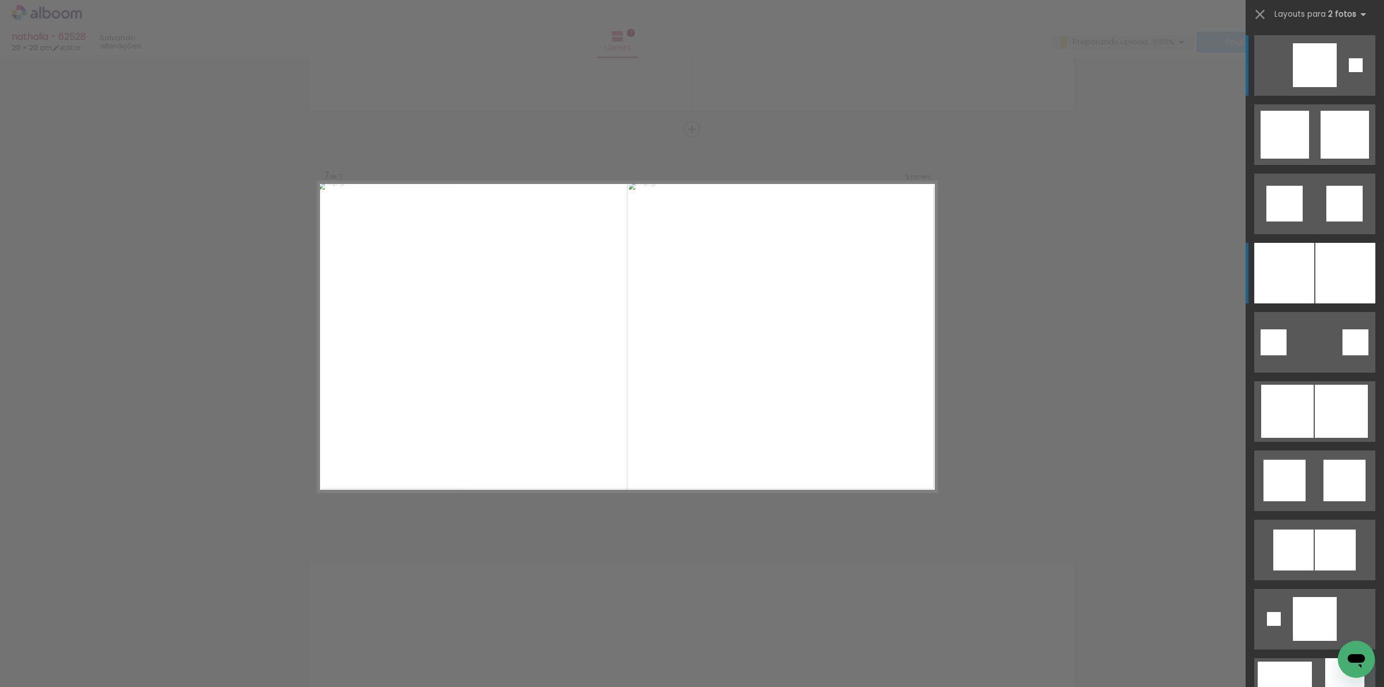
click at [1321, 270] on div at bounding box center [1345, 273] width 60 height 61
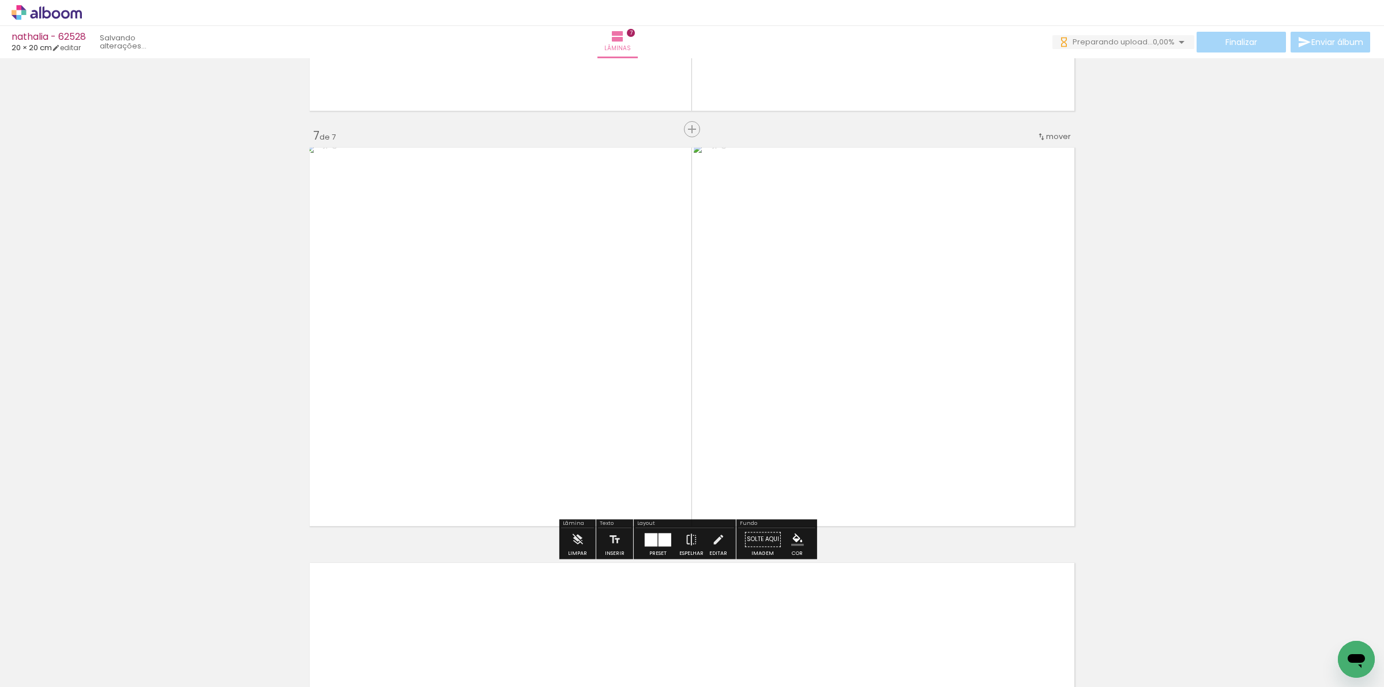
click at [965, 568] on quentale-workspace at bounding box center [692, 343] width 1384 height 687
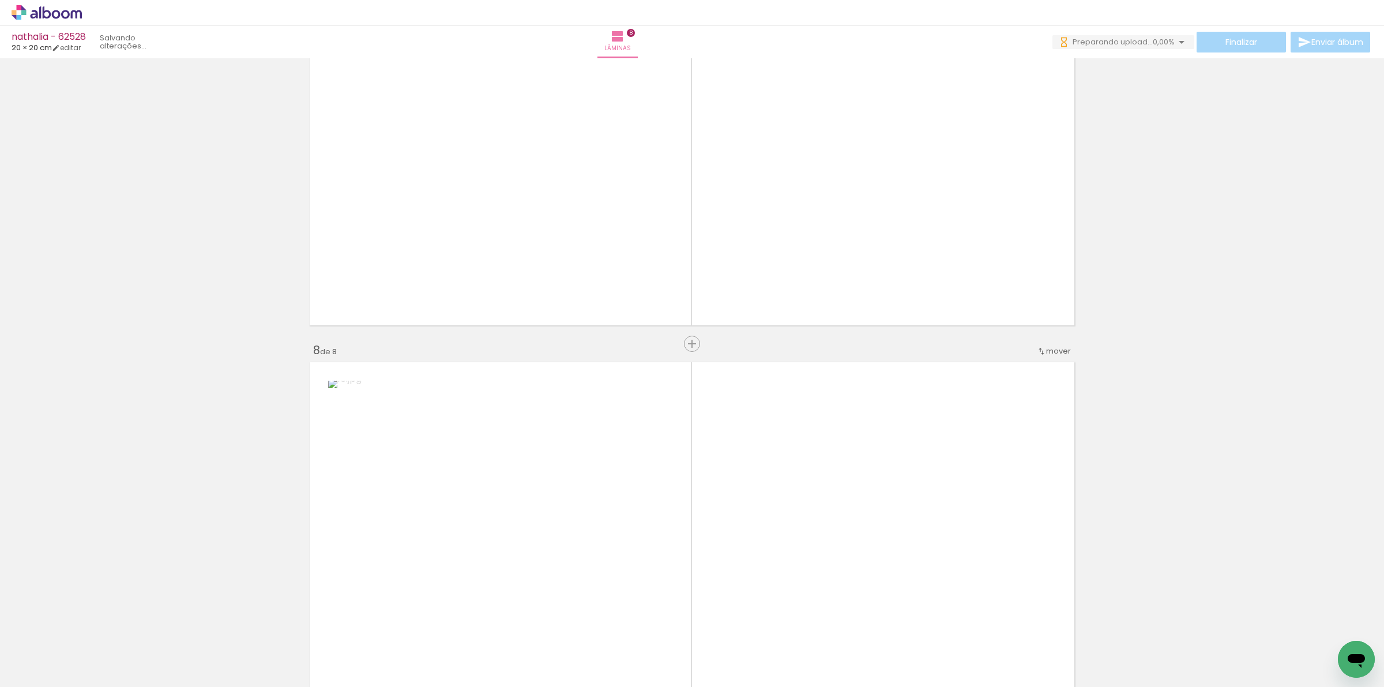
scroll to position [2854, 0]
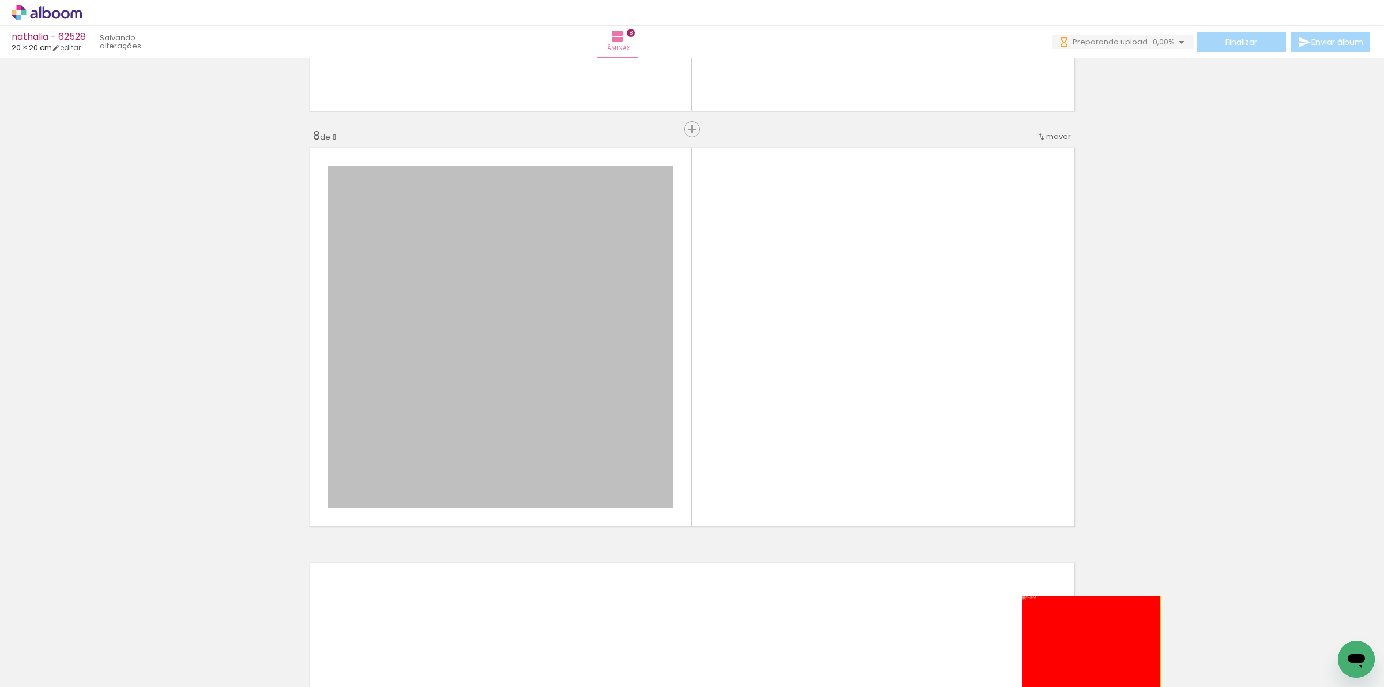
drag, startPoint x: 597, startPoint y: 401, endPoint x: 1086, endPoint y: 664, distance: 555.1
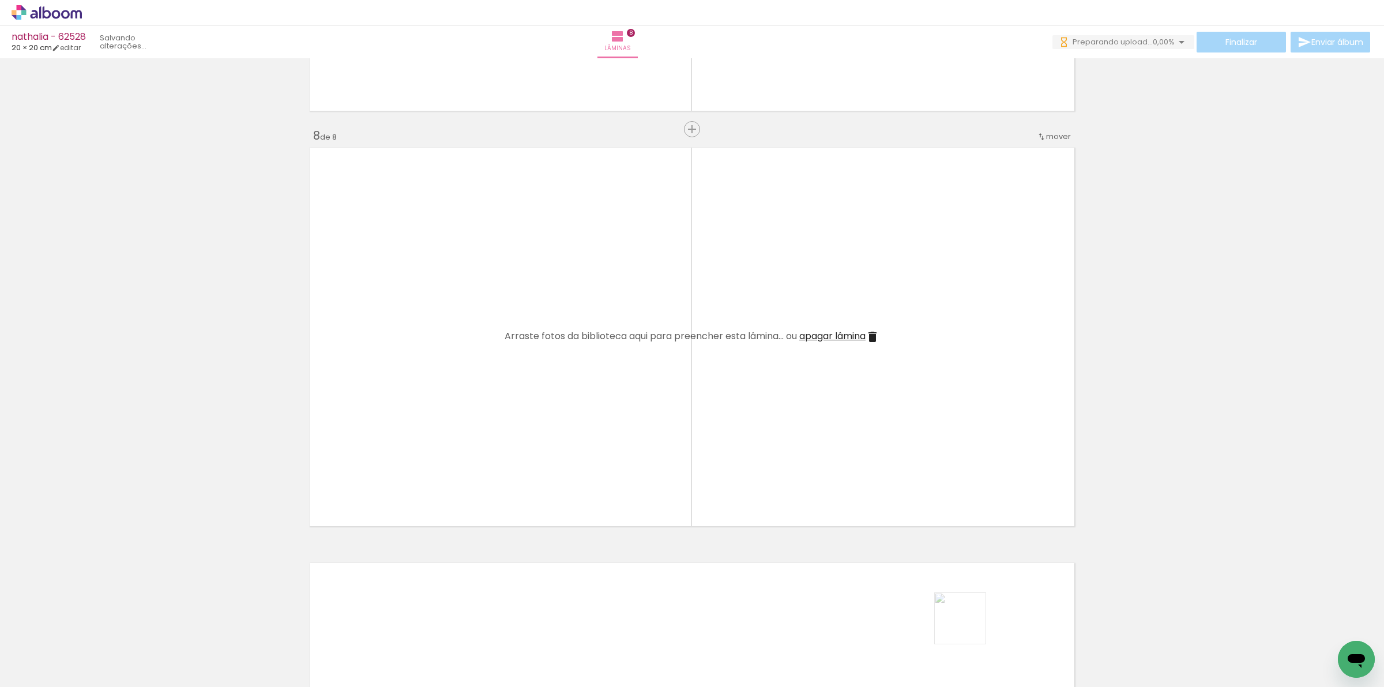
drag, startPoint x: 969, startPoint y: 643, endPoint x: 969, endPoint y: 627, distance: 16.7
click at [969, 627] on div at bounding box center [954, 647] width 57 height 57
drag, startPoint x: 1031, startPoint y: 658, endPoint x: 764, endPoint y: 410, distance: 363.9
click at [901, 512] on quentale-workspace at bounding box center [692, 343] width 1384 height 687
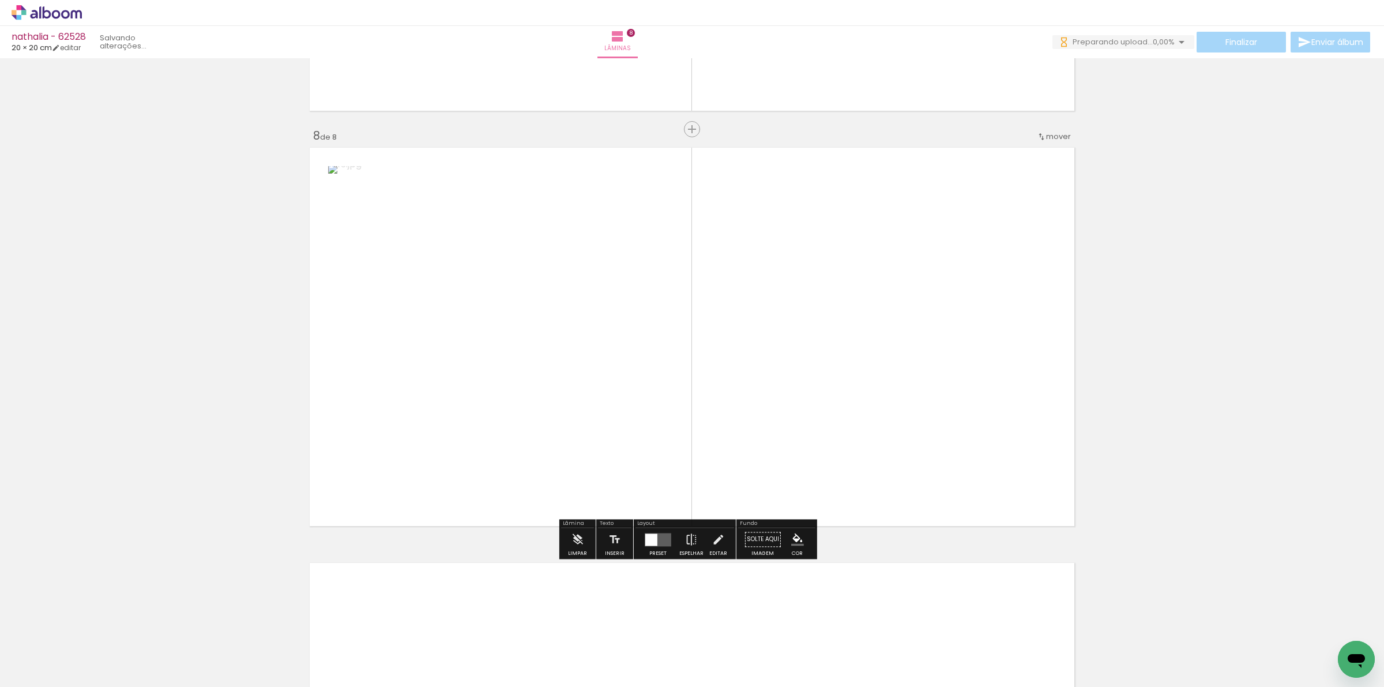
drag, startPoint x: 1078, startPoint y: 653, endPoint x: 718, endPoint y: 517, distance: 385.4
click at [887, 480] on quentale-workspace at bounding box center [692, 343] width 1384 height 687
click at [653, 548] on div at bounding box center [657, 539] width 31 height 23
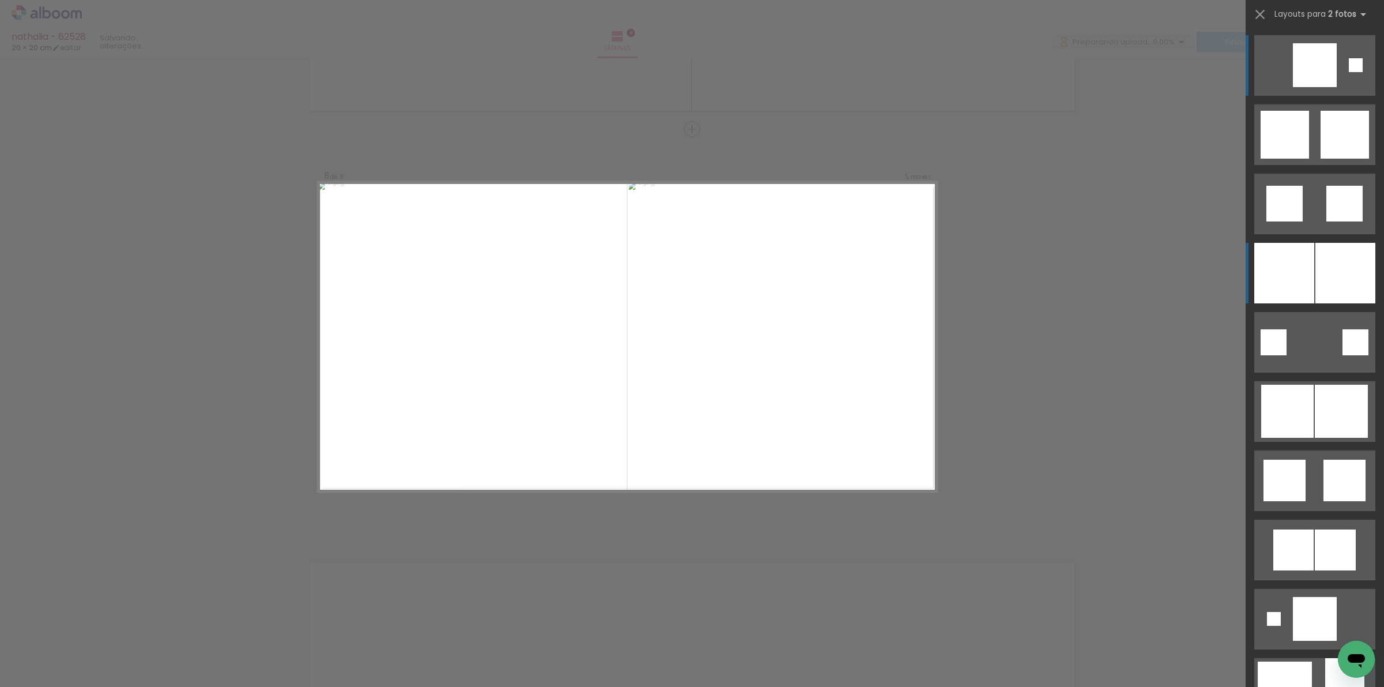
click at [1301, 278] on div at bounding box center [1284, 273] width 60 height 61
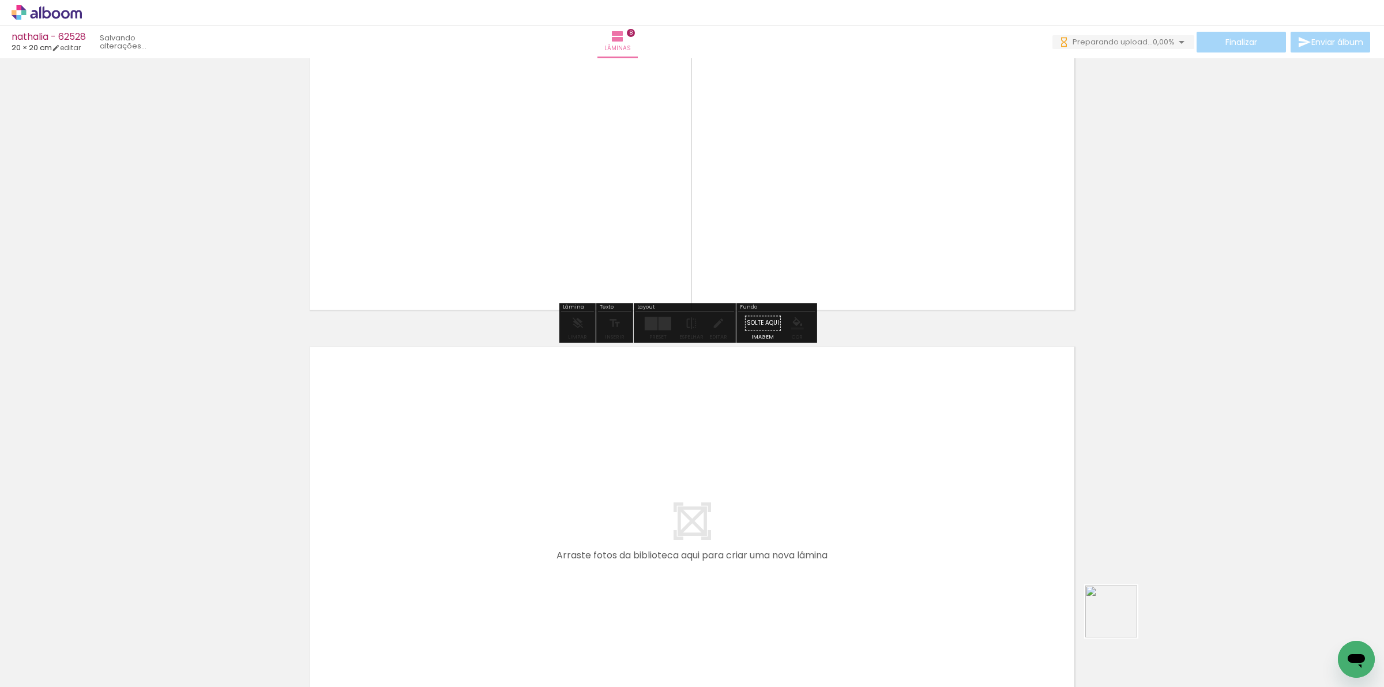
drag, startPoint x: 1155, startPoint y: 647, endPoint x: 1122, endPoint y: 641, distance: 33.4
click at [916, 535] on quentale-workspace at bounding box center [692, 343] width 1384 height 687
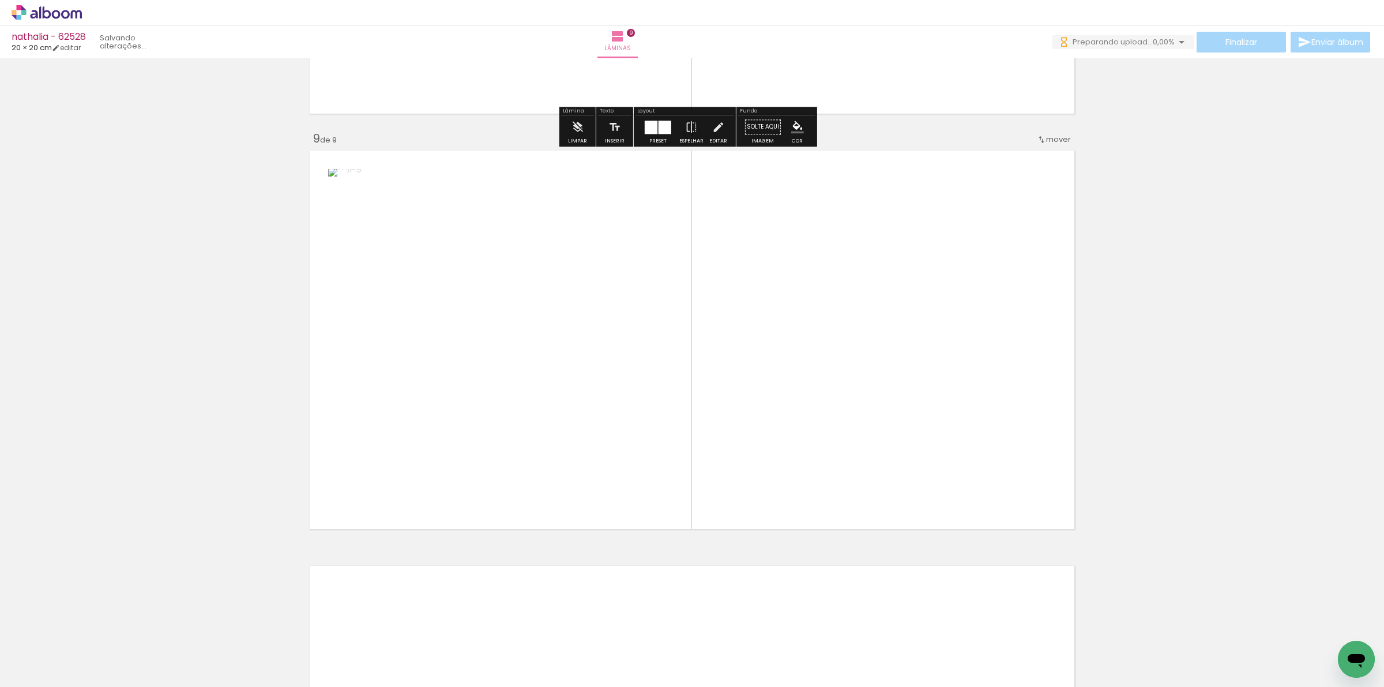
scroll to position [3269, 0]
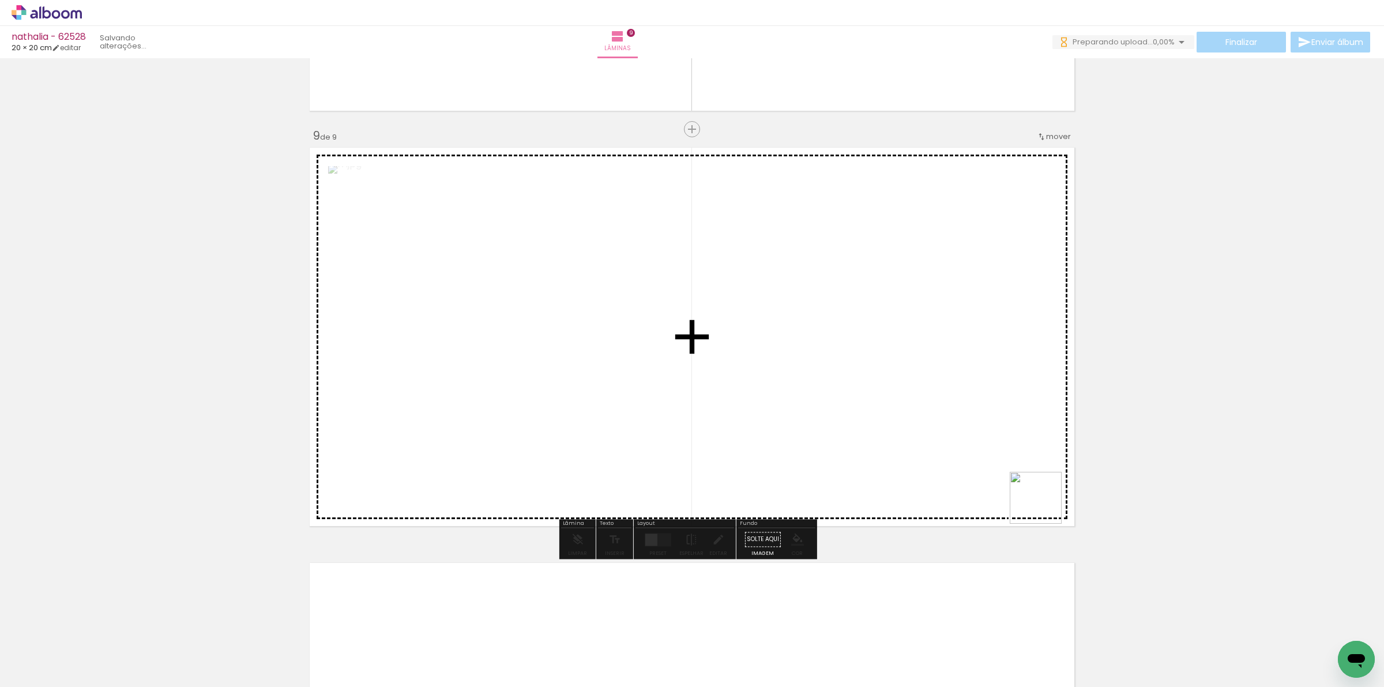
drag, startPoint x: 1044, startPoint y: 506, endPoint x: 729, endPoint y: 502, distance: 314.8
click at [780, 387] on quentale-workspace at bounding box center [692, 343] width 1384 height 687
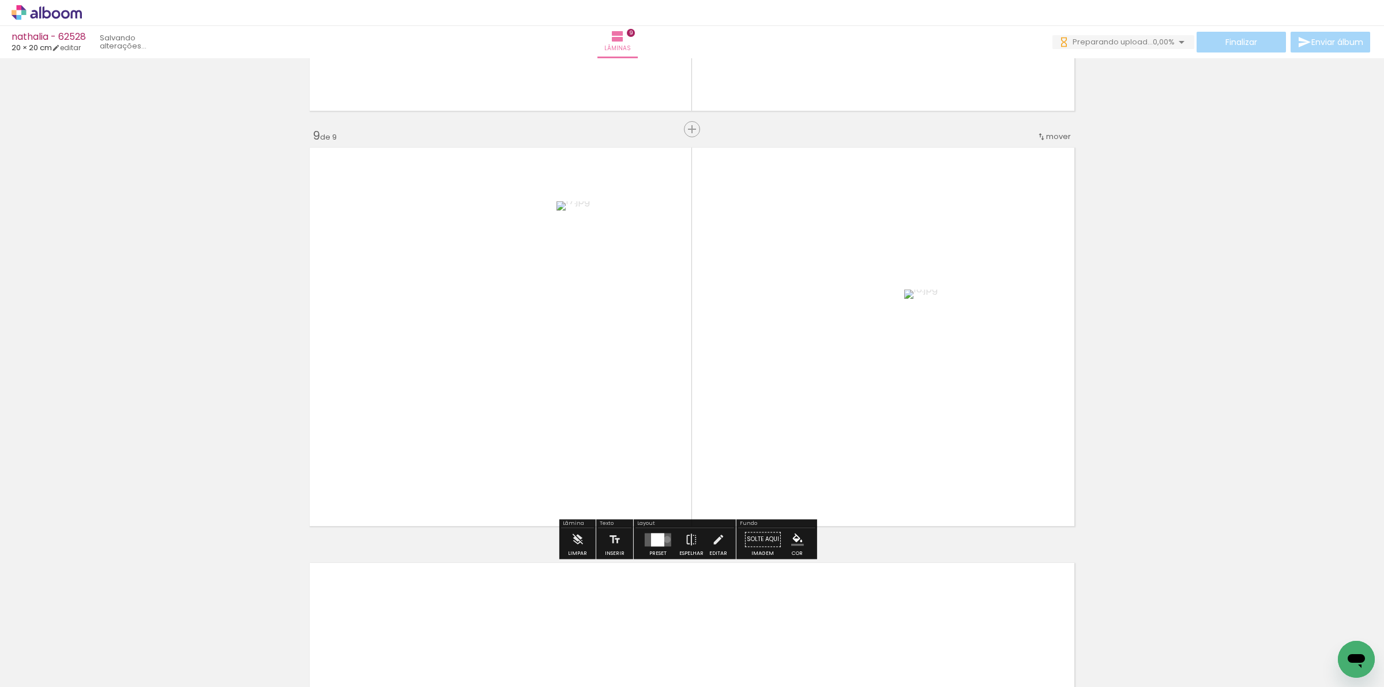
click at [664, 540] on quentale-layouter at bounding box center [658, 539] width 27 height 13
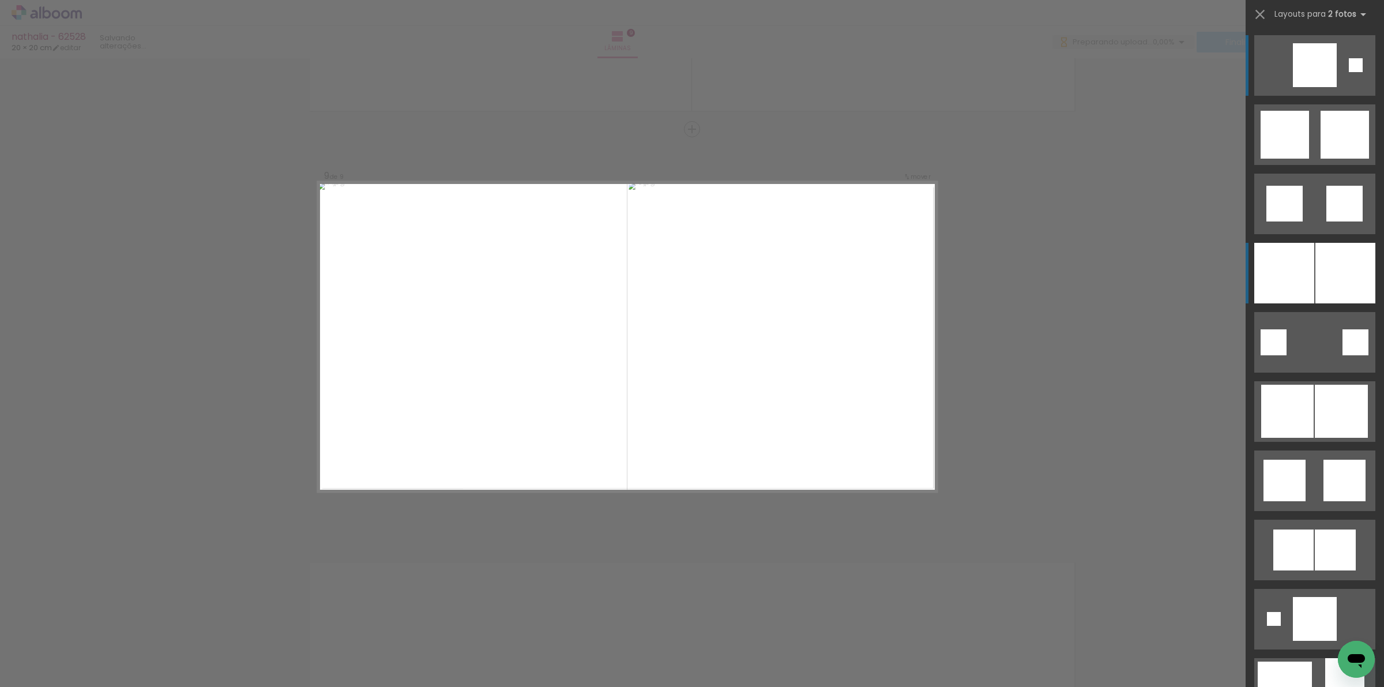
click at [1327, 263] on div at bounding box center [1345, 273] width 60 height 61
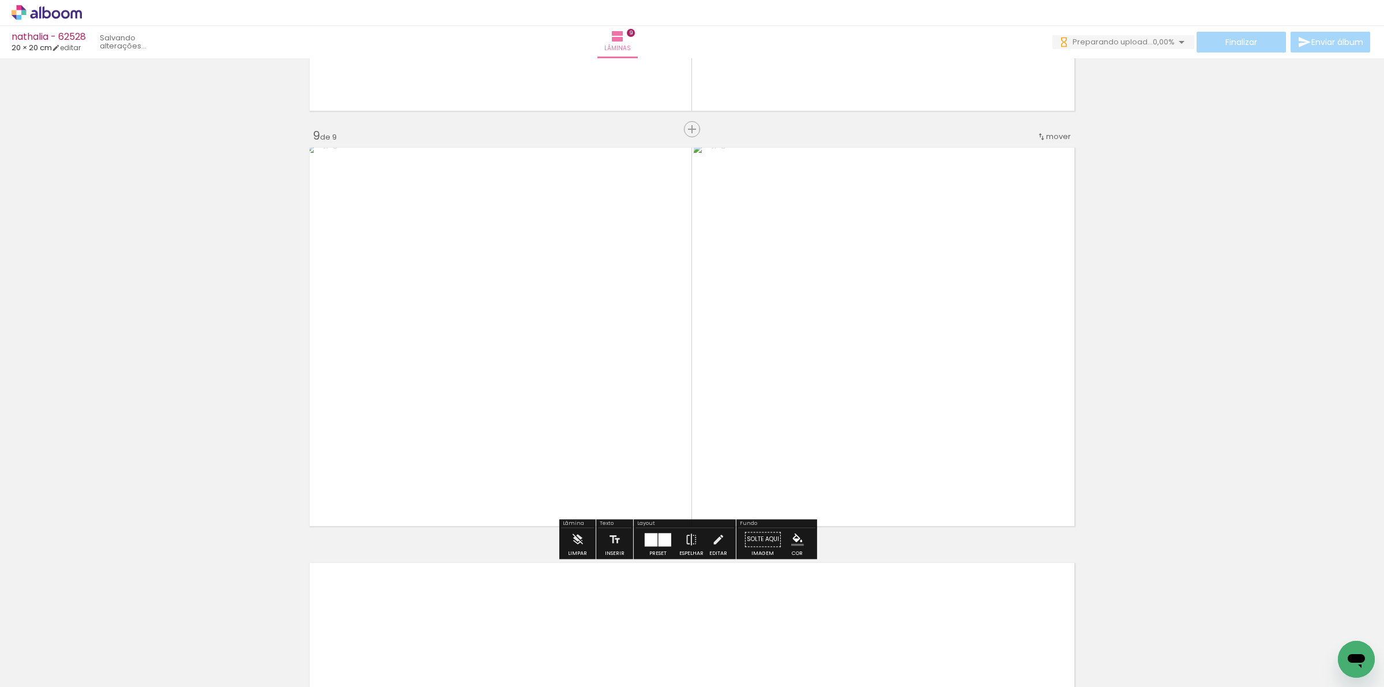
scroll to position [0, 651]
drag, startPoint x: 620, startPoint y: 659, endPoint x: 691, endPoint y: 652, distance: 70.7
click at [641, 609] on quentale-workspace at bounding box center [692, 343] width 1384 height 687
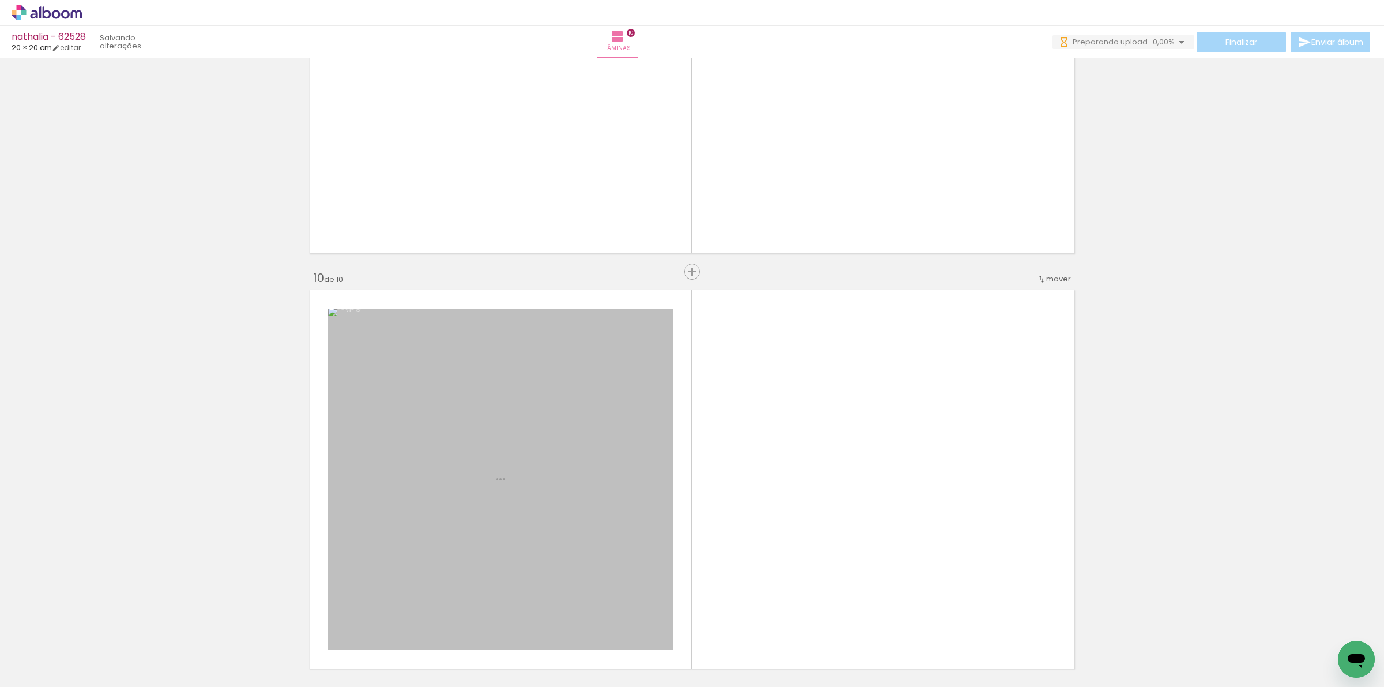
drag, startPoint x: 691, startPoint y: 652, endPoint x: 782, endPoint y: 455, distance: 216.9
click at [756, 484] on quentale-workspace at bounding box center [692, 343] width 1384 height 687
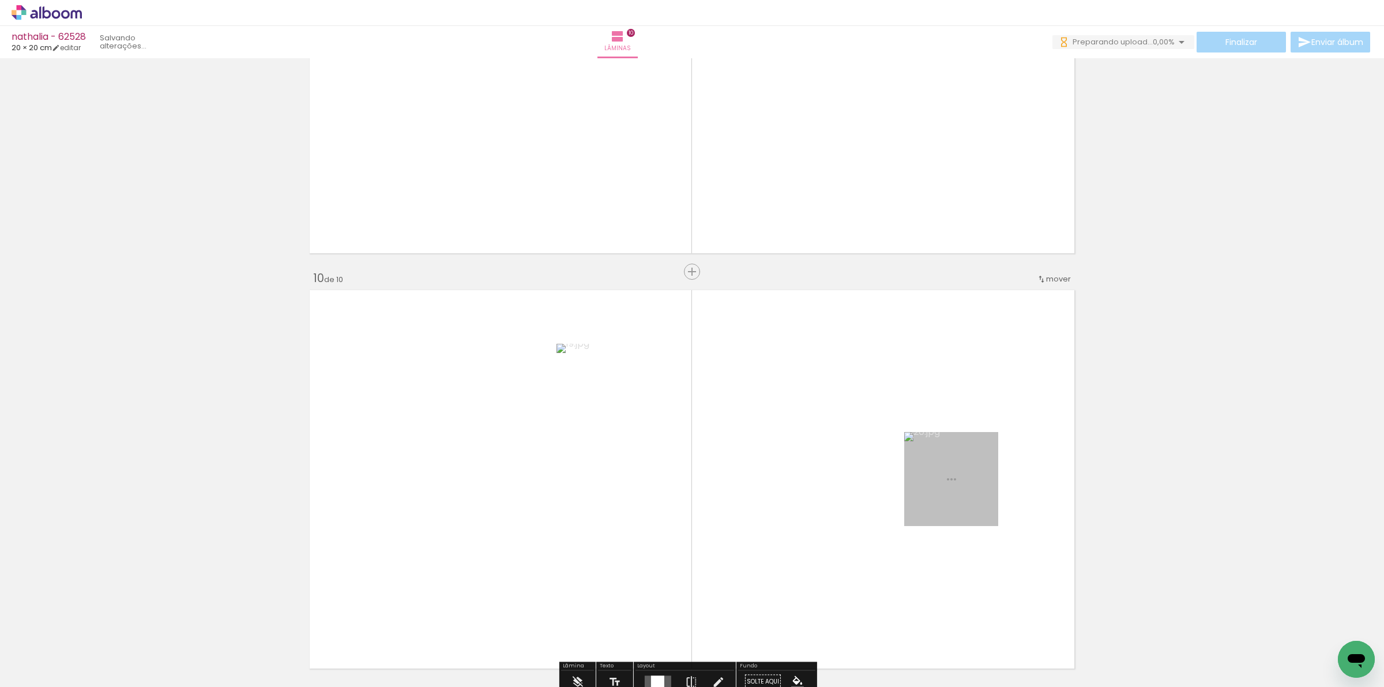
scroll to position [3684, 0]
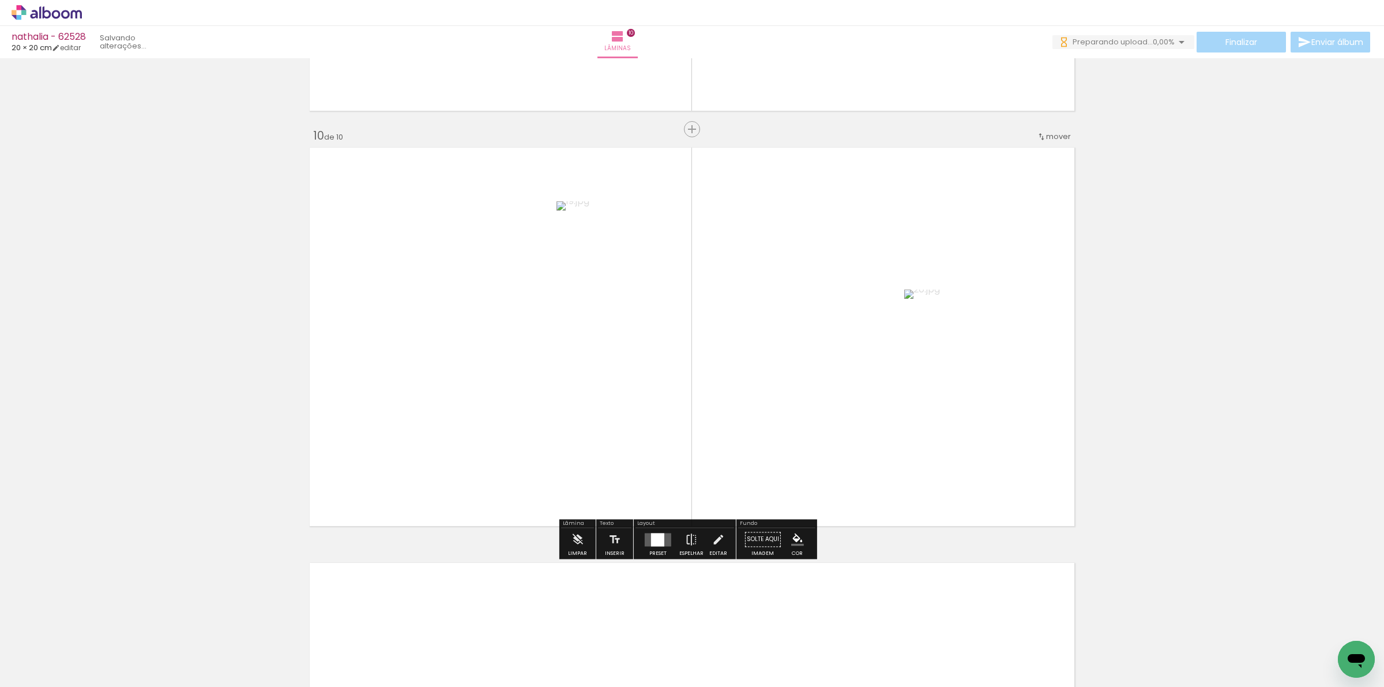
click at [656, 548] on div at bounding box center [657, 539] width 31 height 23
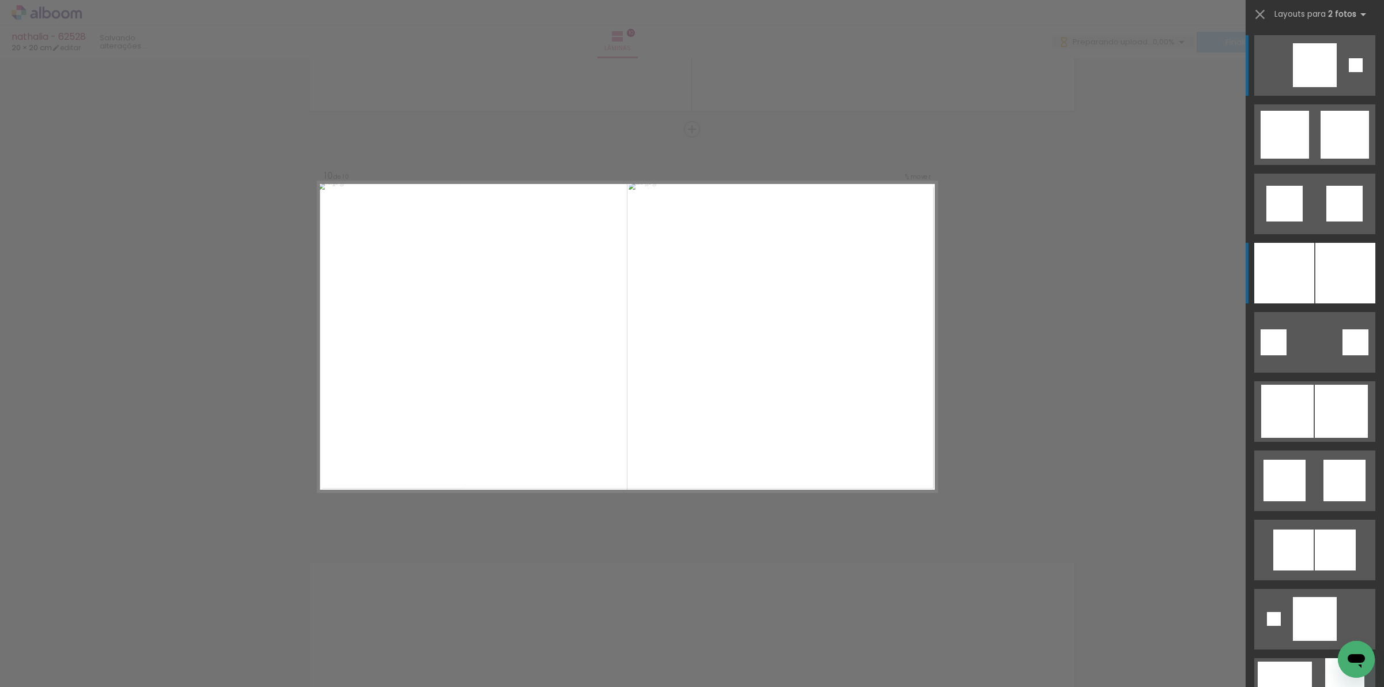
click at [1321, 278] on div at bounding box center [1345, 273] width 60 height 61
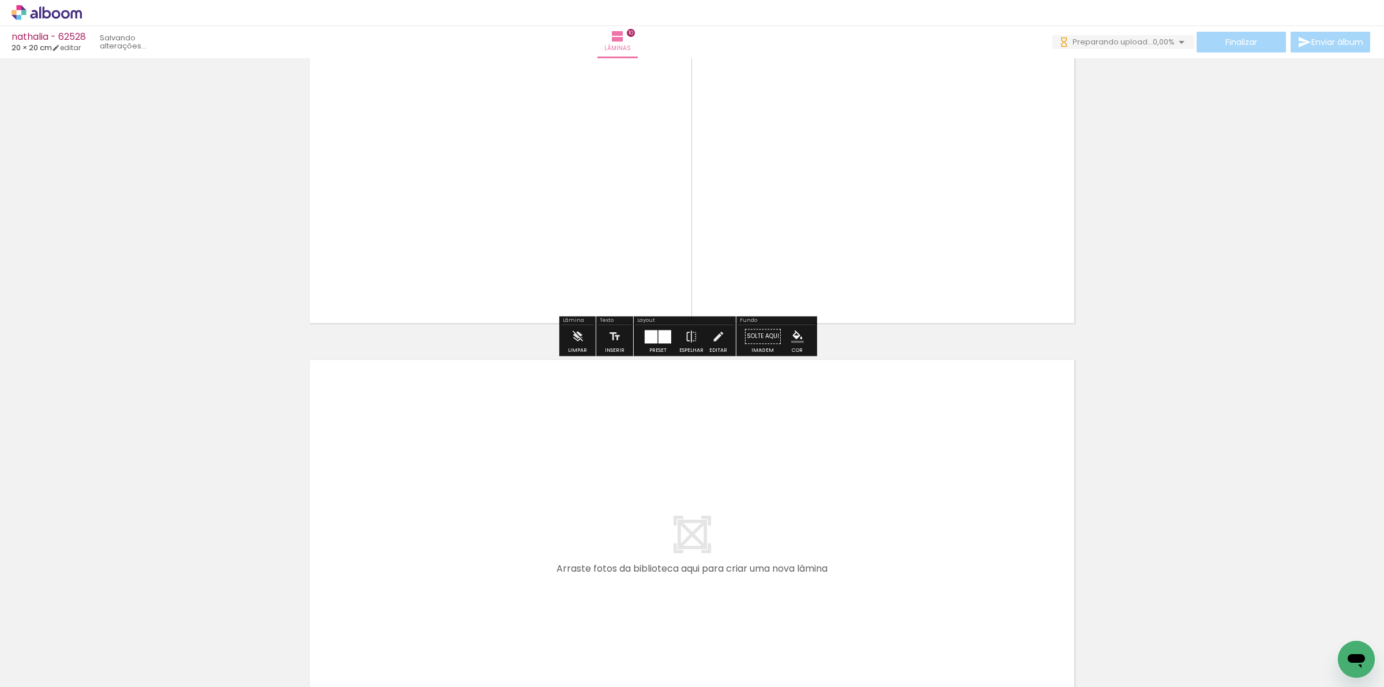
drag, startPoint x: 748, startPoint y: 643, endPoint x: 852, endPoint y: 657, distance: 105.3
click at [775, 552] on quentale-workspace at bounding box center [692, 343] width 1384 height 687
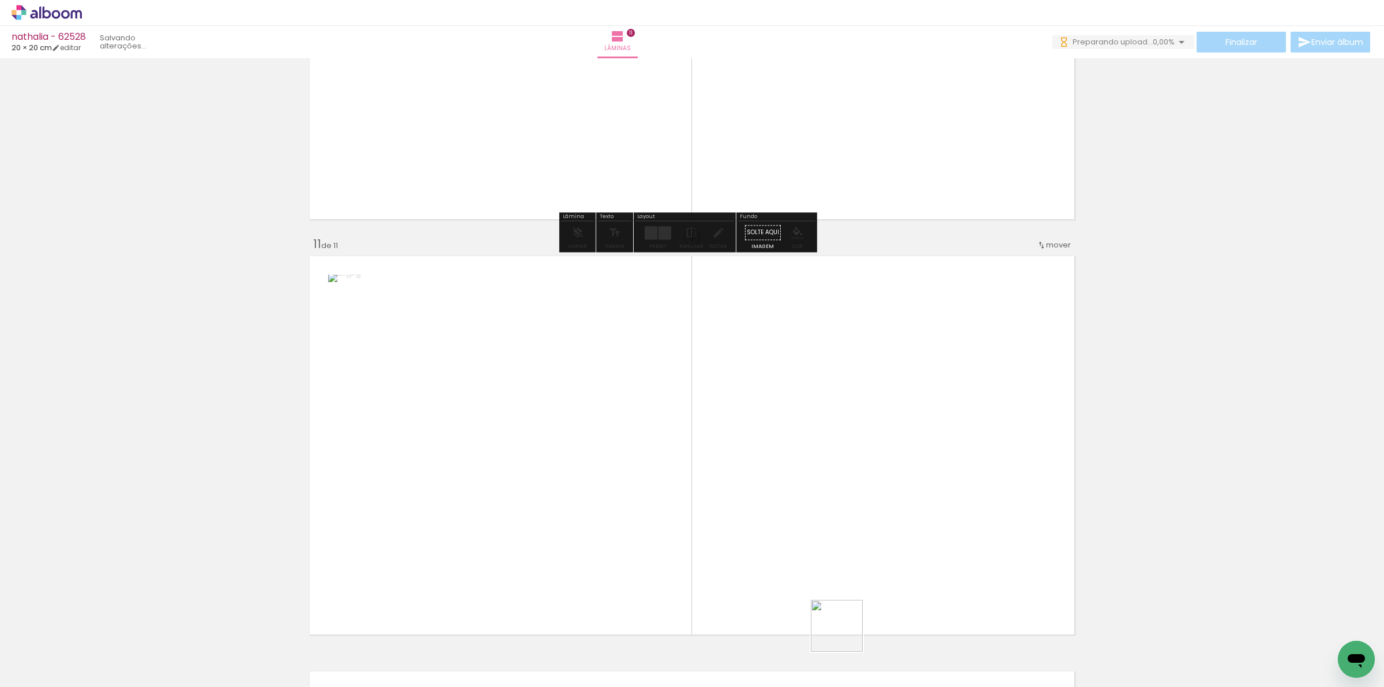
drag, startPoint x: 845, startPoint y: 634, endPoint x: 747, endPoint y: 470, distance: 191.6
click at [813, 523] on quentale-workspace at bounding box center [692, 343] width 1384 height 687
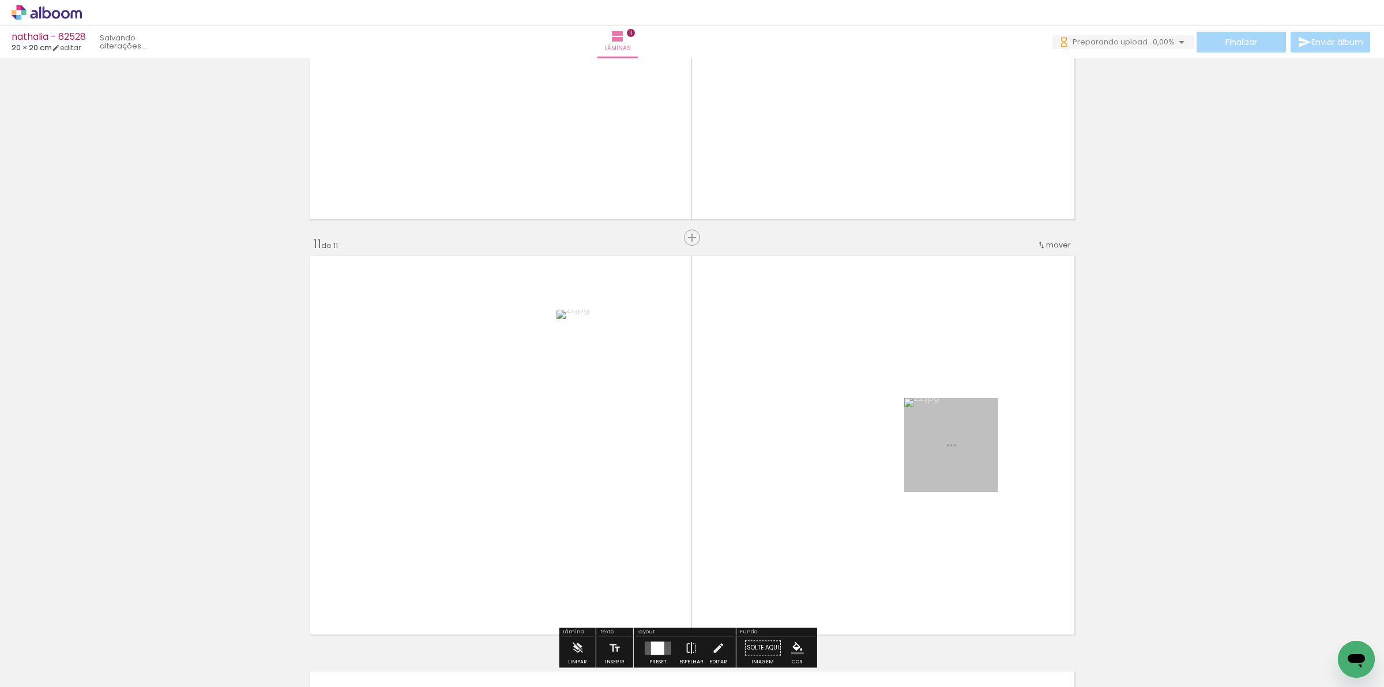
scroll to position [4099, 0]
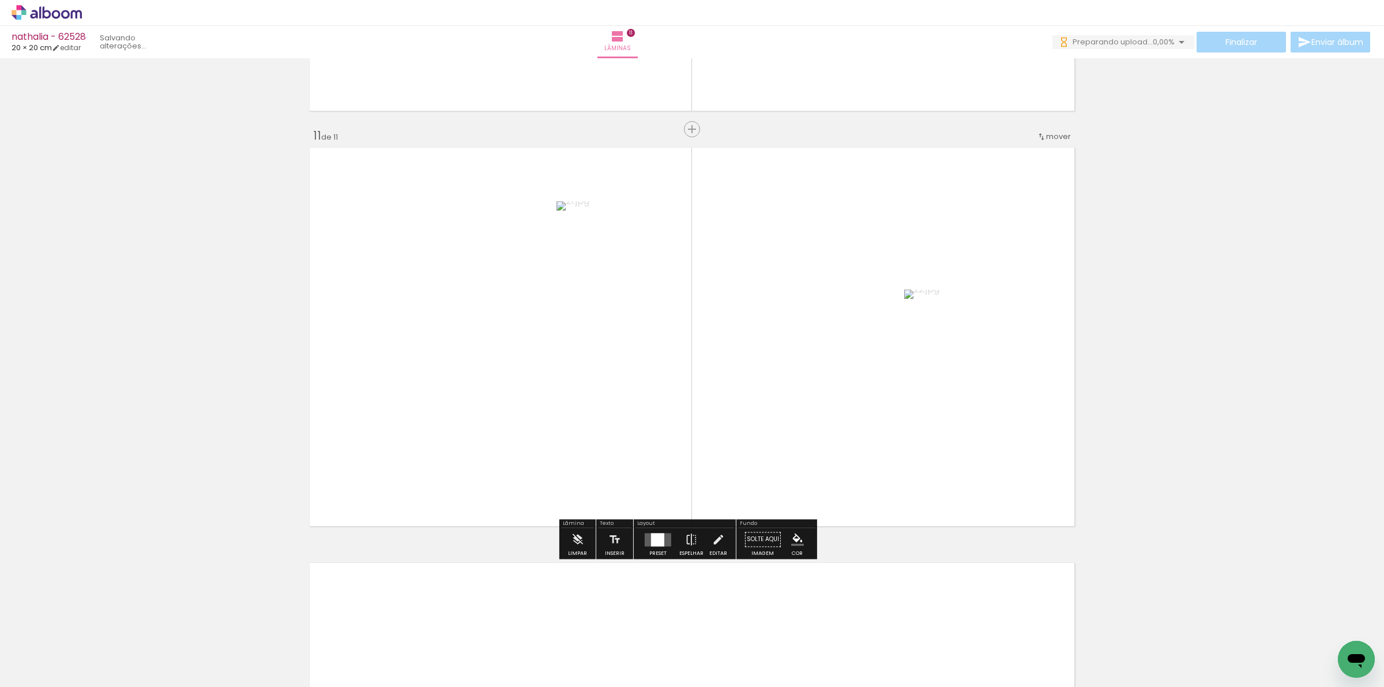
click at [645, 544] on quentale-layouter at bounding box center [658, 539] width 27 height 13
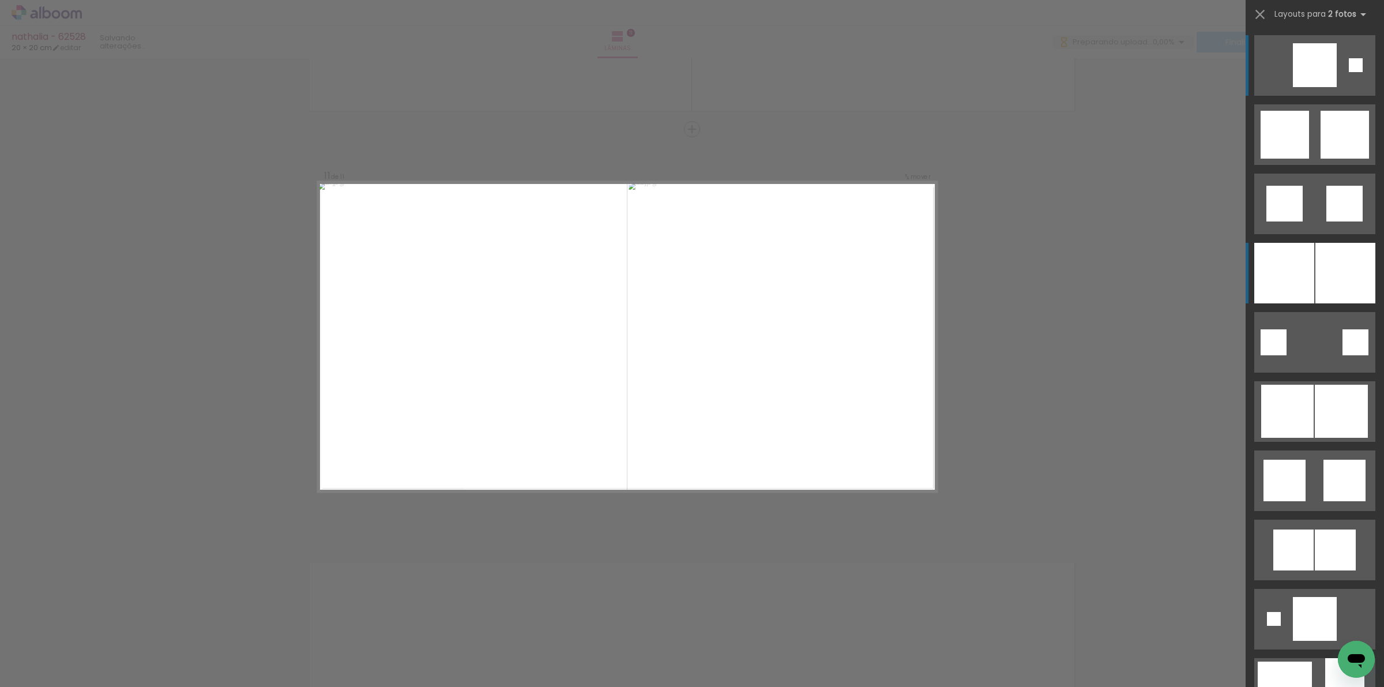
click at [1318, 277] on div at bounding box center [1345, 273] width 60 height 61
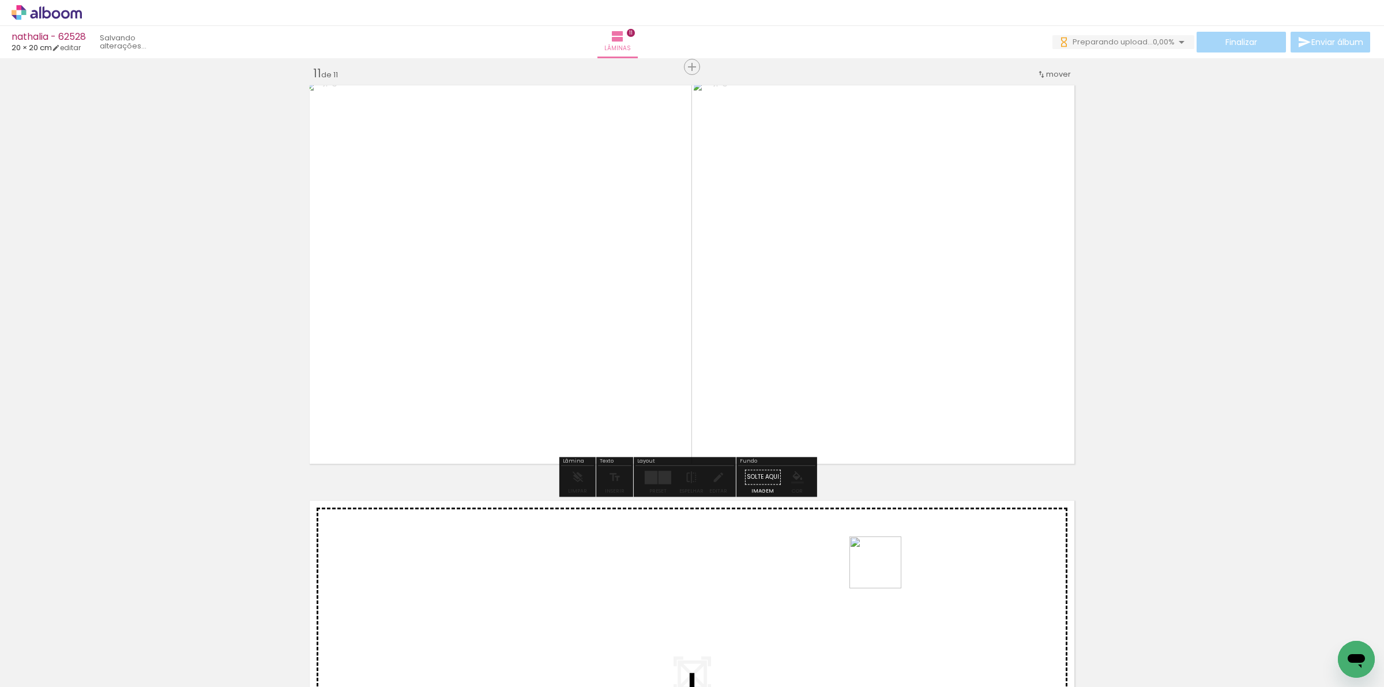
drag, startPoint x: 884, startPoint y: 603, endPoint x: 971, endPoint y: 643, distance: 96.5
click at [886, 558] on quentale-workspace at bounding box center [692, 343] width 1384 height 687
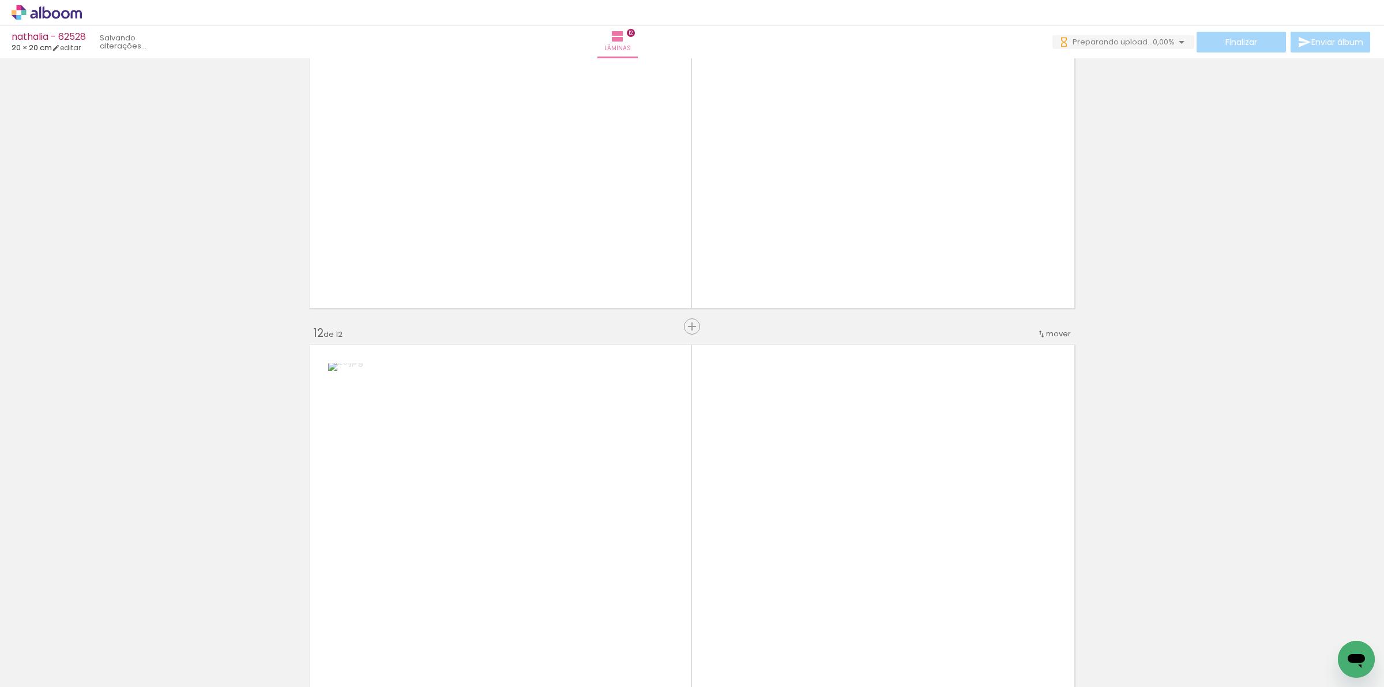
drag, startPoint x: 950, startPoint y: 568, endPoint x: 793, endPoint y: 526, distance: 162.0
click at [920, 533] on quentale-workspace at bounding box center [692, 343] width 1384 height 687
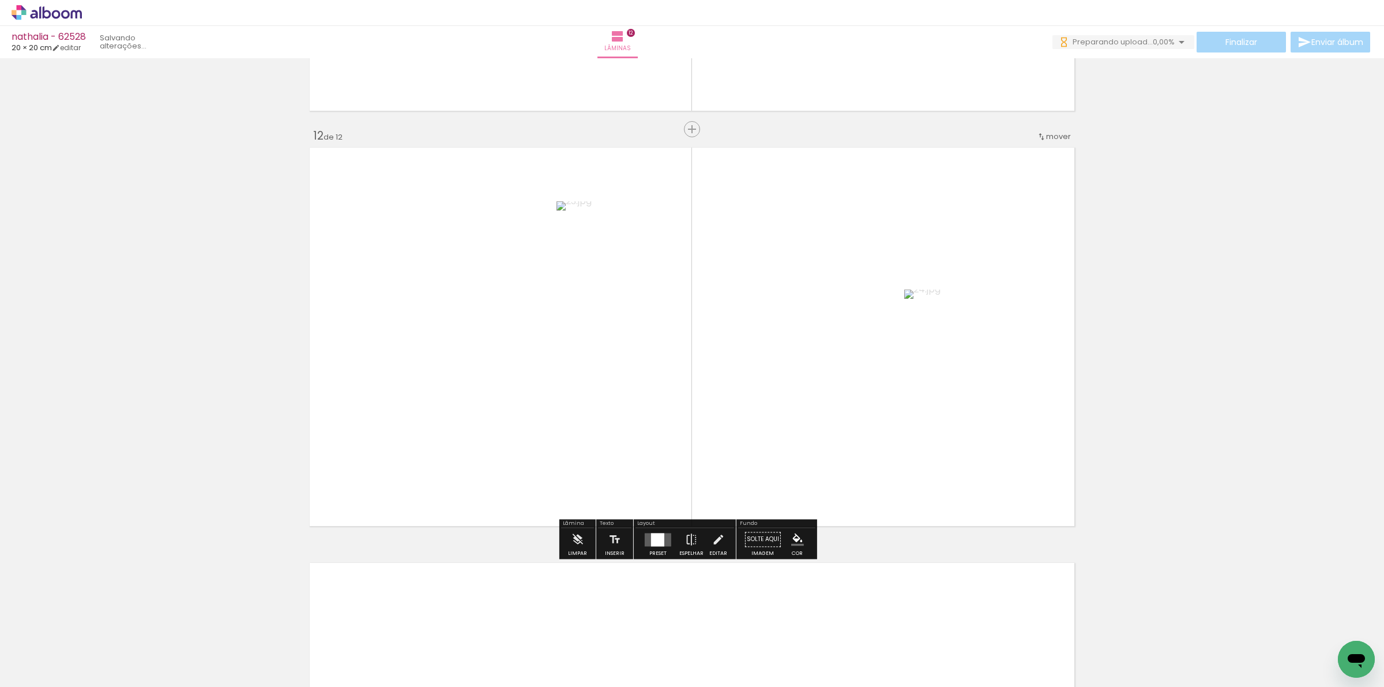
click at [654, 540] on div at bounding box center [657, 539] width 13 height 13
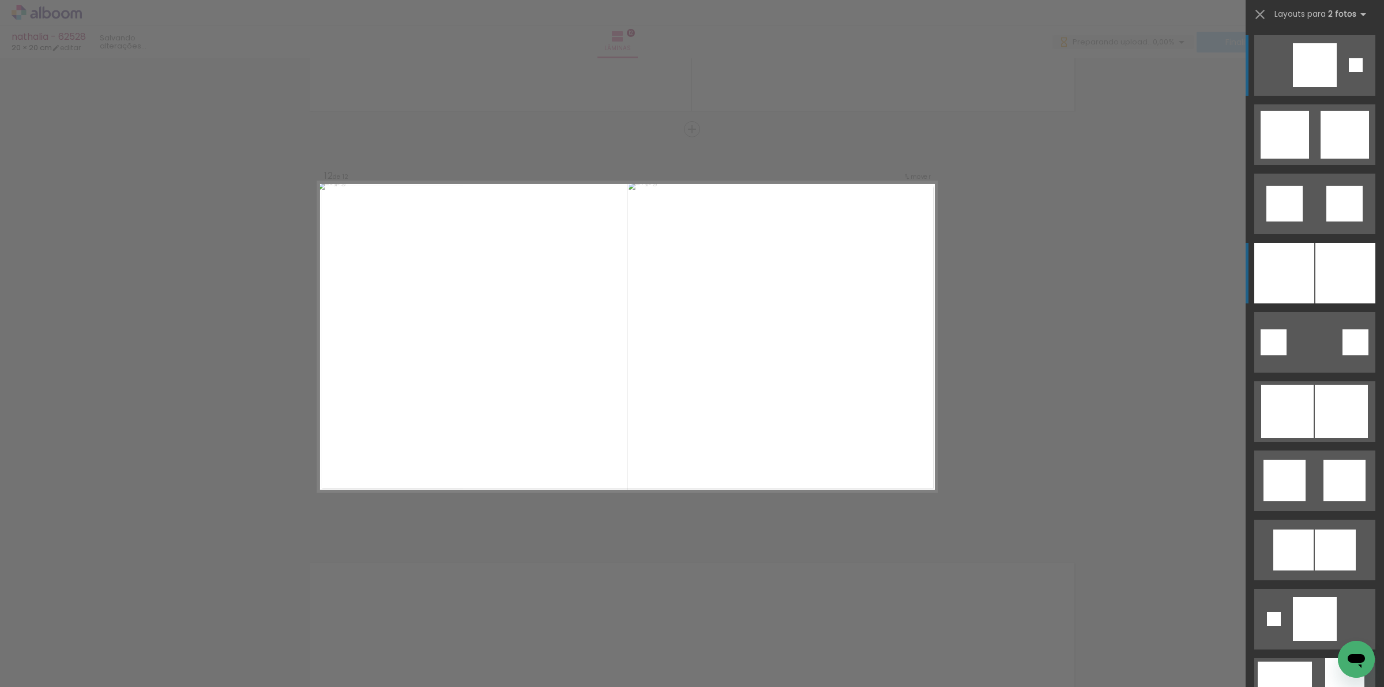
click at [1286, 266] on div at bounding box center [1284, 273] width 60 height 61
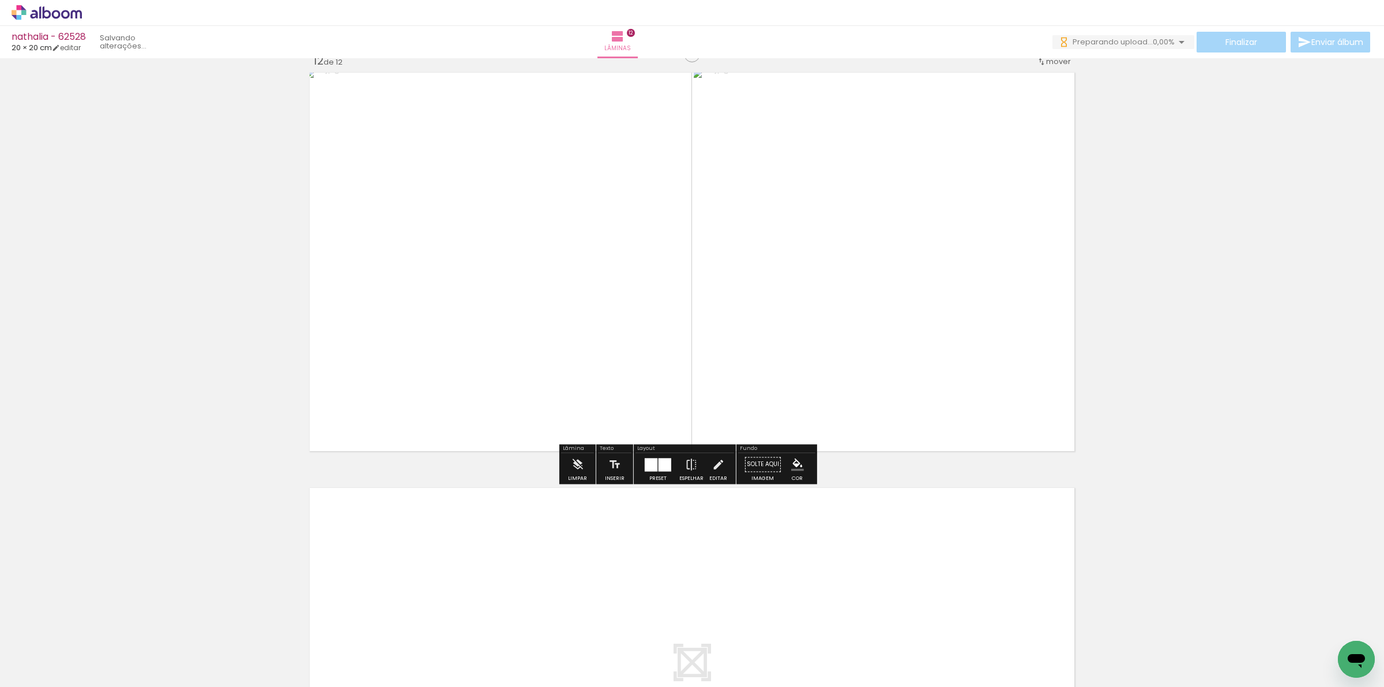
scroll to position [4726, 0]
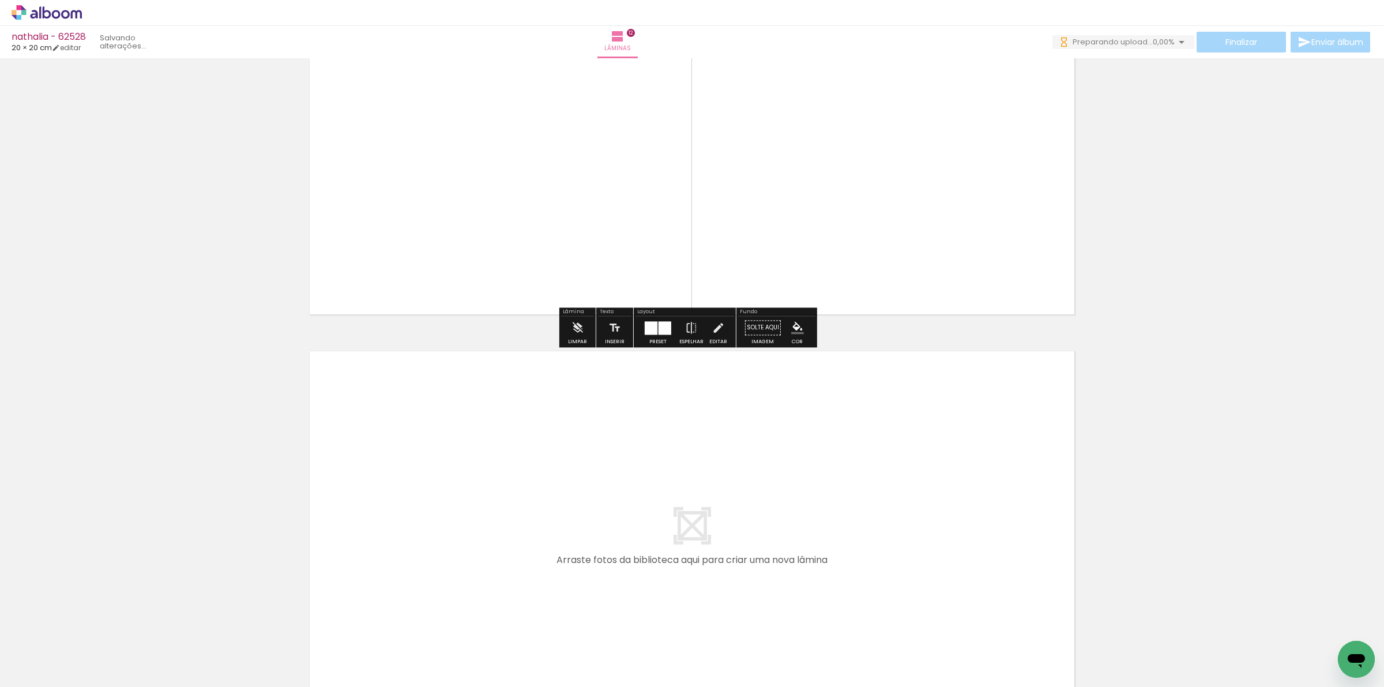
click at [1005, 545] on quentale-workspace at bounding box center [692, 343] width 1384 height 687
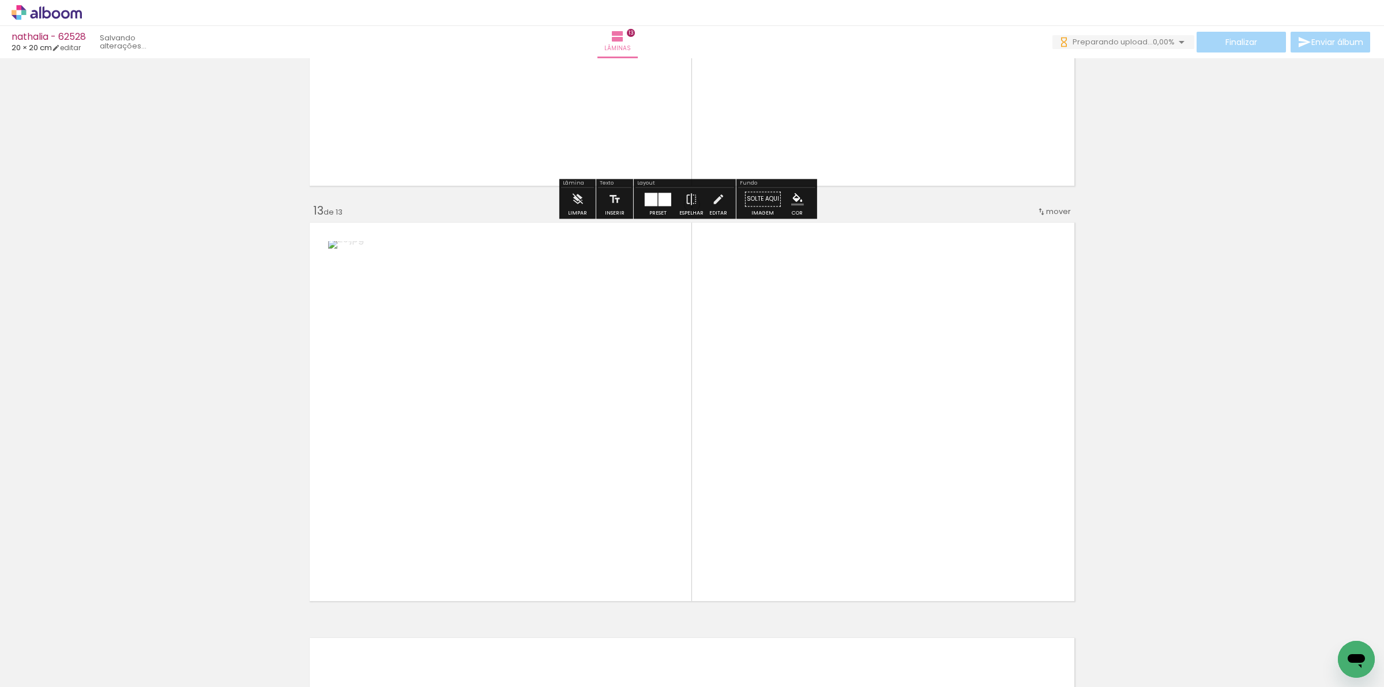
drag, startPoint x: 1059, startPoint y: 581, endPoint x: 672, endPoint y: 465, distance: 404.2
click at [938, 468] on quentale-workspace at bounding box center [692, 343] width 1384 height 687
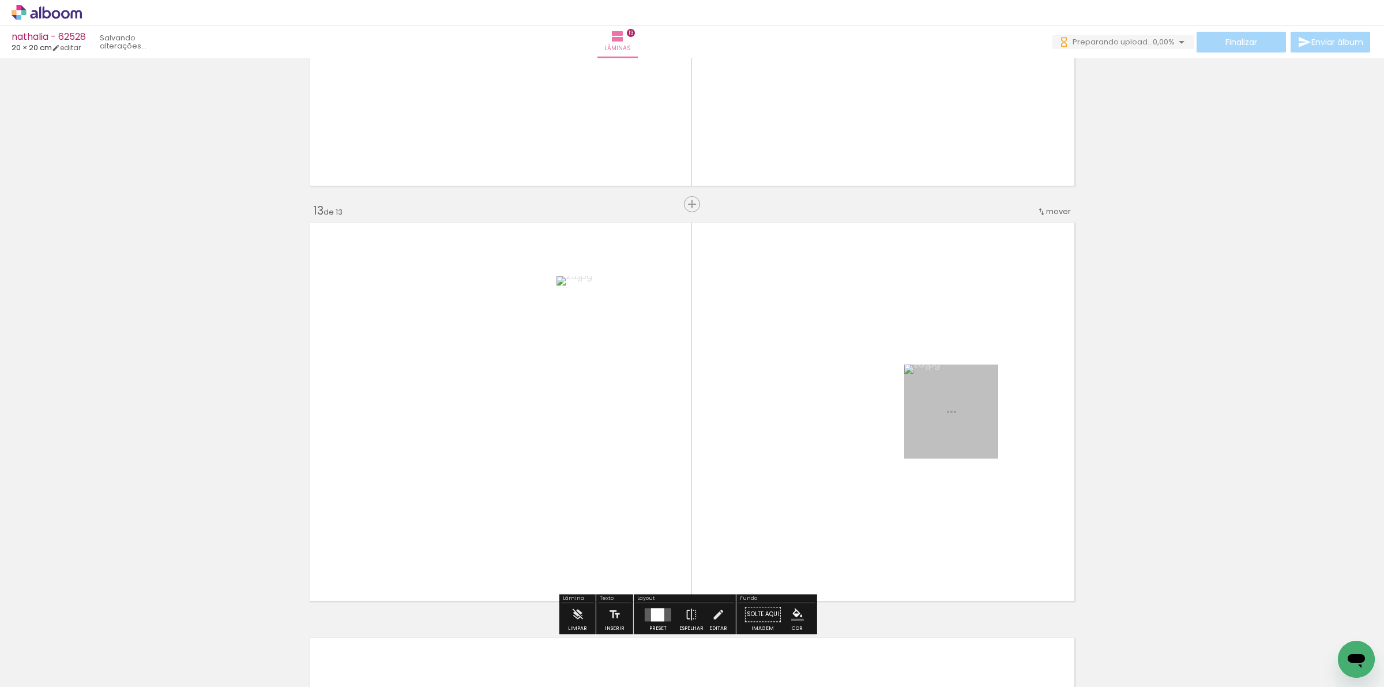
scroll to position [4929, 0]
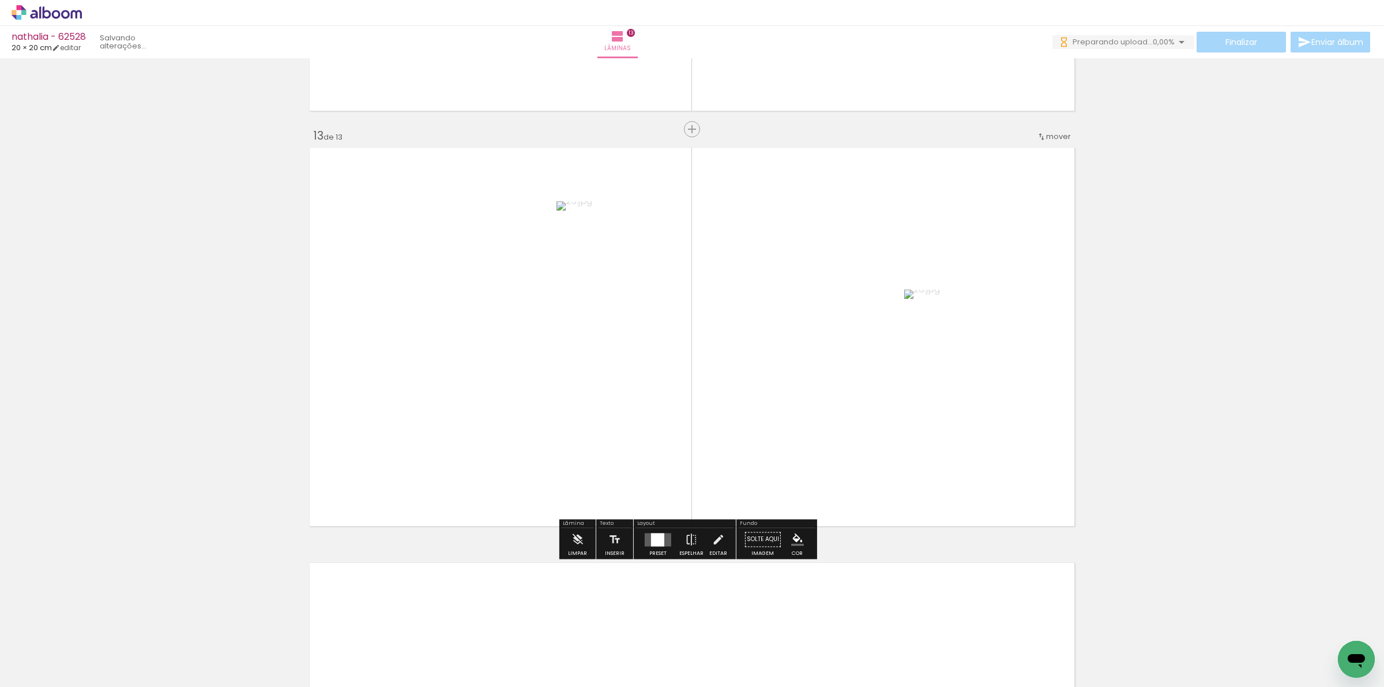
click at [657, 526] on div "Layout" at bounding box center [684, 524] width 99 height 7
click at [658, 539] on div at bounding box center [657, 539] width 13 height 13
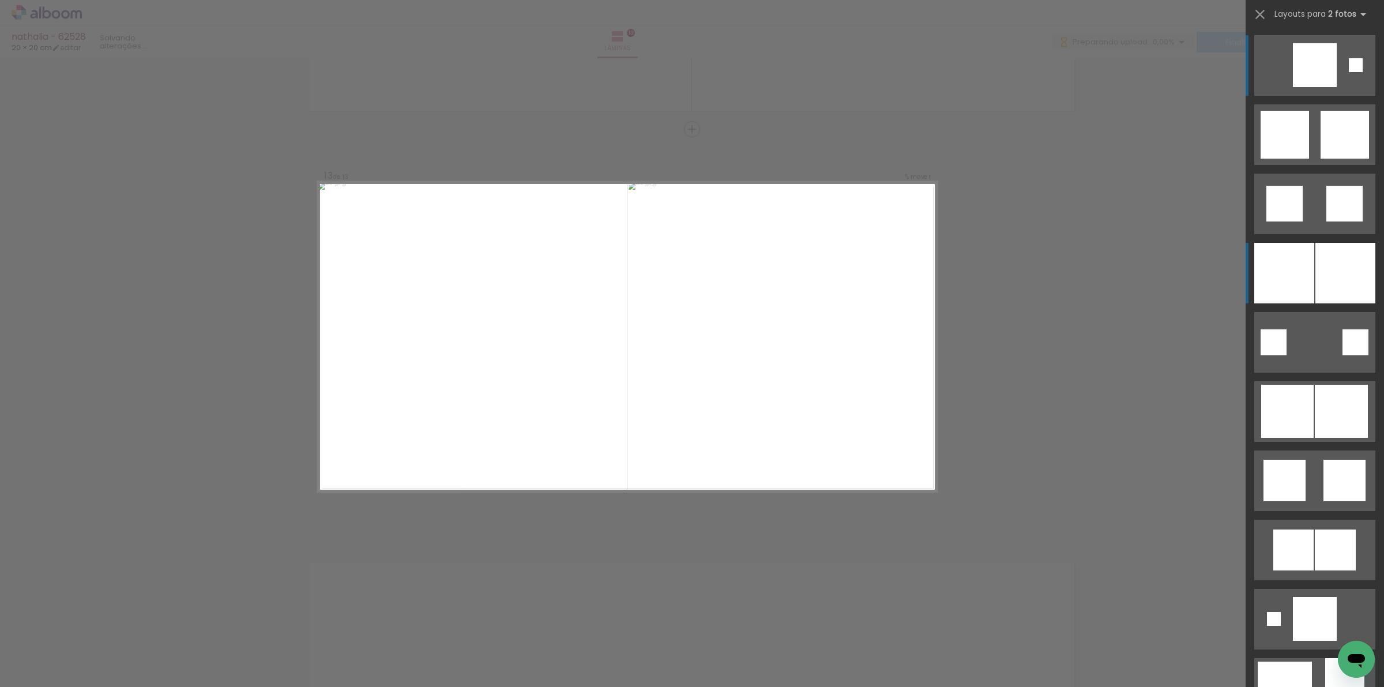
click at [1346, 284] on div at bounding box center [1345, 273] width 60 height 61
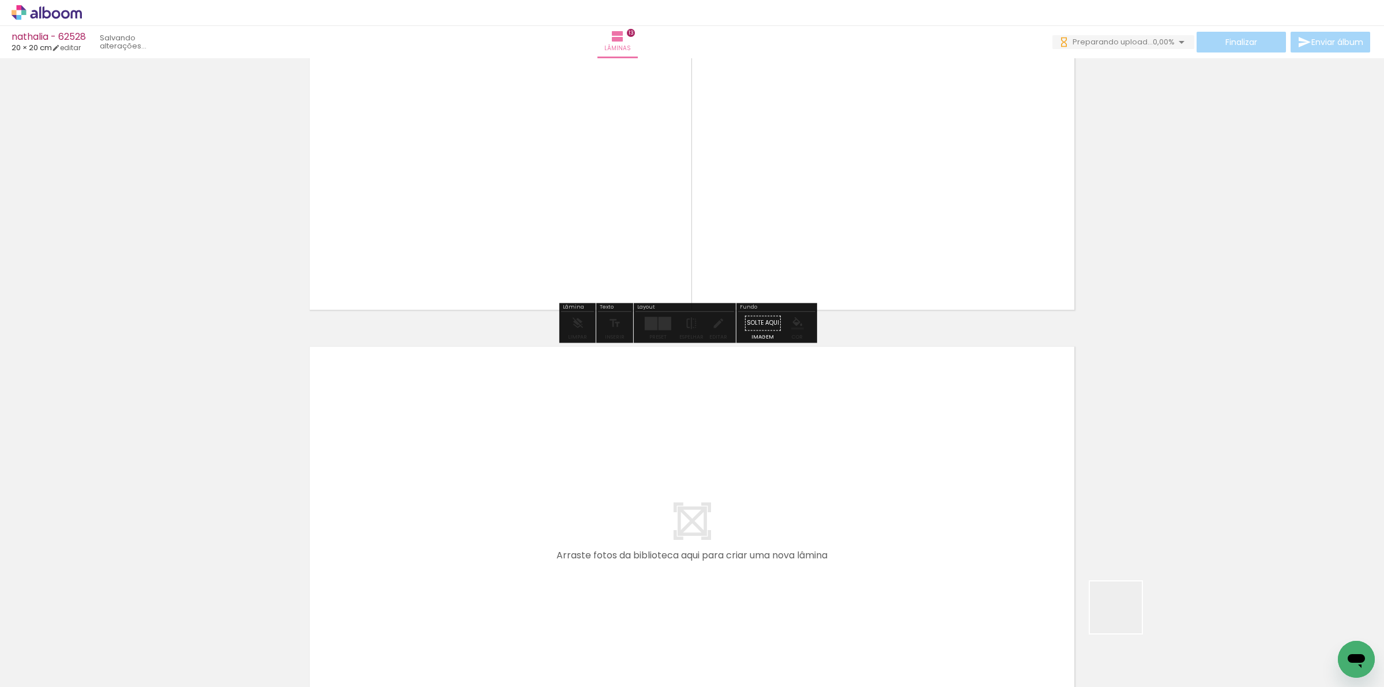
drag, startPoint x: 1129, startPoint y: 623, endPoint x: 1221, endPoint y: 668, distance: 102.4
click at [1056, 558] on quentale-workspace at bounding box center [692, 343] width 1384 height 687
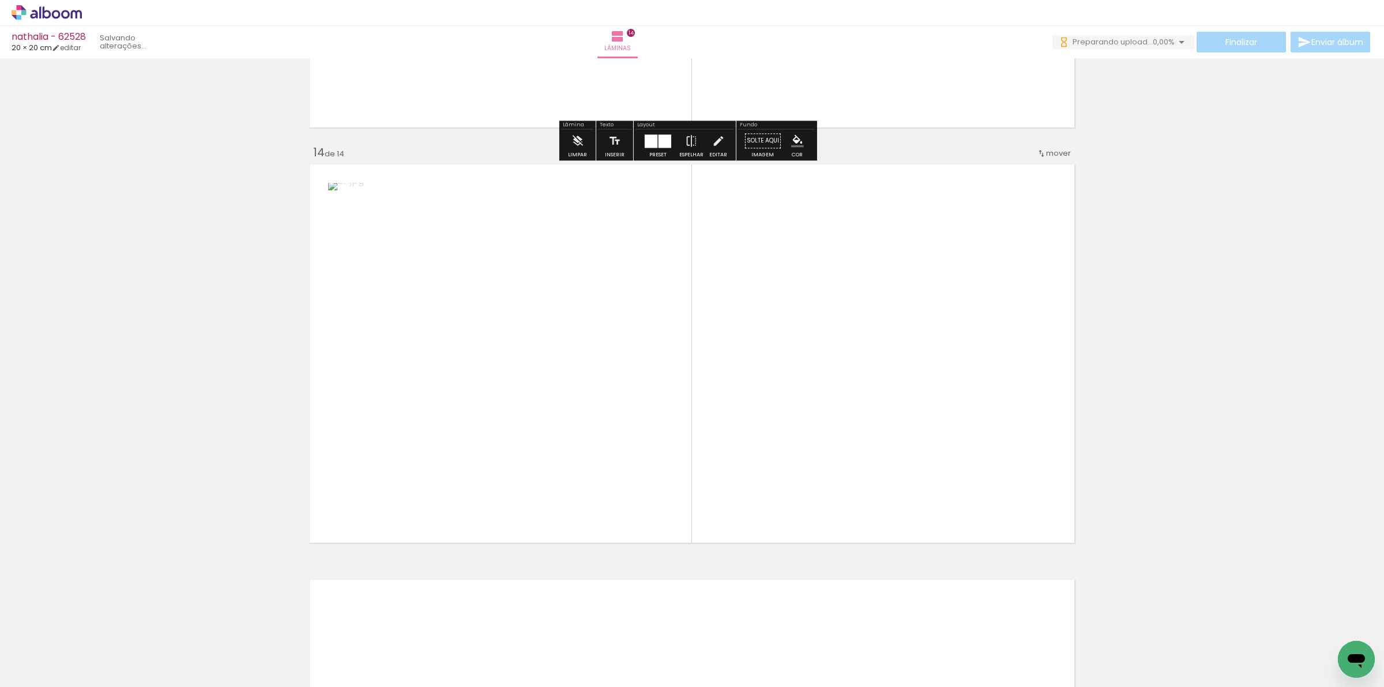
scroll to position [5344, 0]
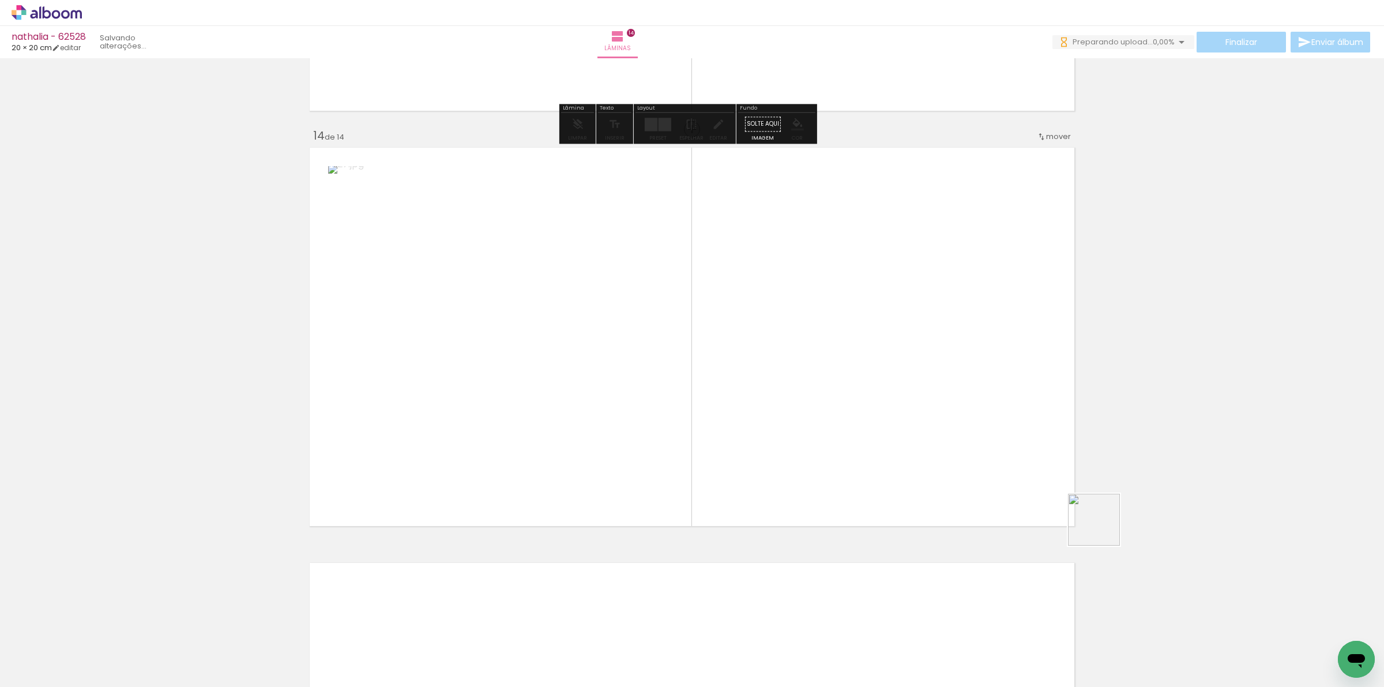
drag, startPoint x: 1229, startPoint y: 650, endPoint x: 602, endPoint y: 384, distance: 681.0
click at [794, 341] on quentale-workspace at bounding box center [692, 343] width 1384 height 687
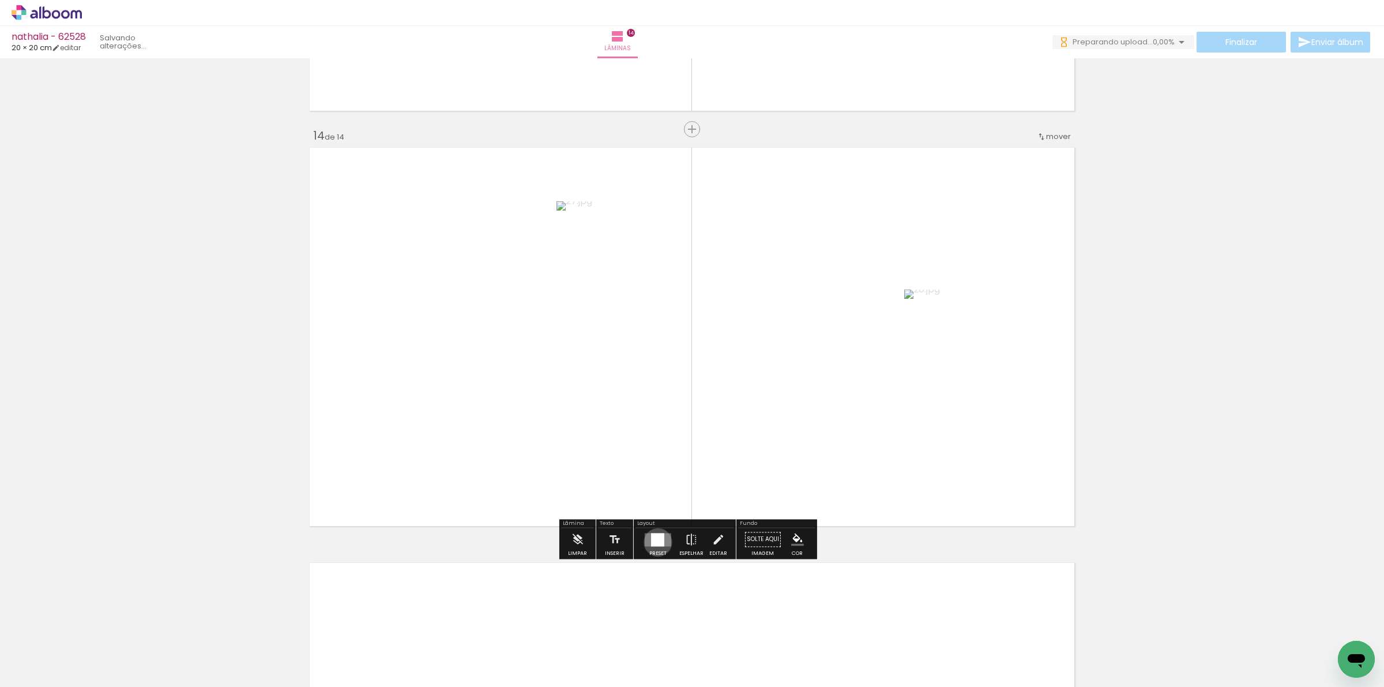
click at [655, 542] on div at bounding box center [657, 539] width 13 height 13
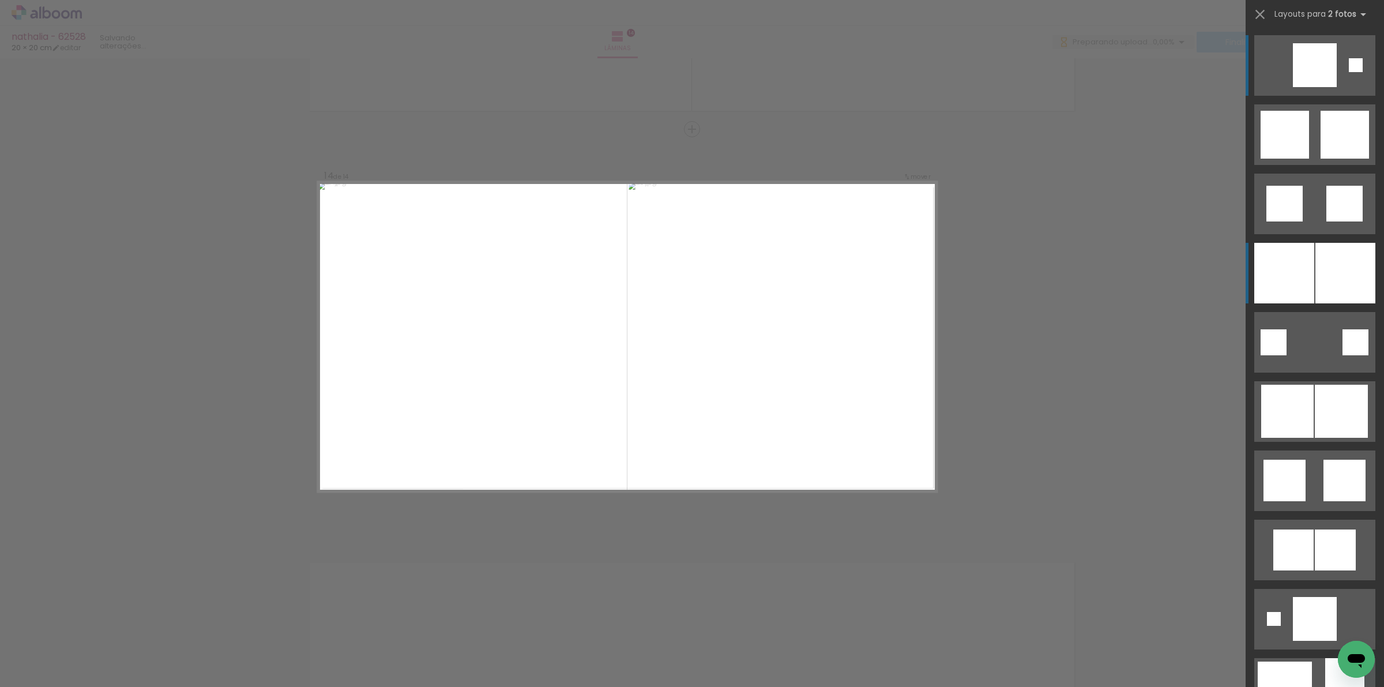
click at [1317, 254] on div at bounding box center [1345, 273] width 60 height 61
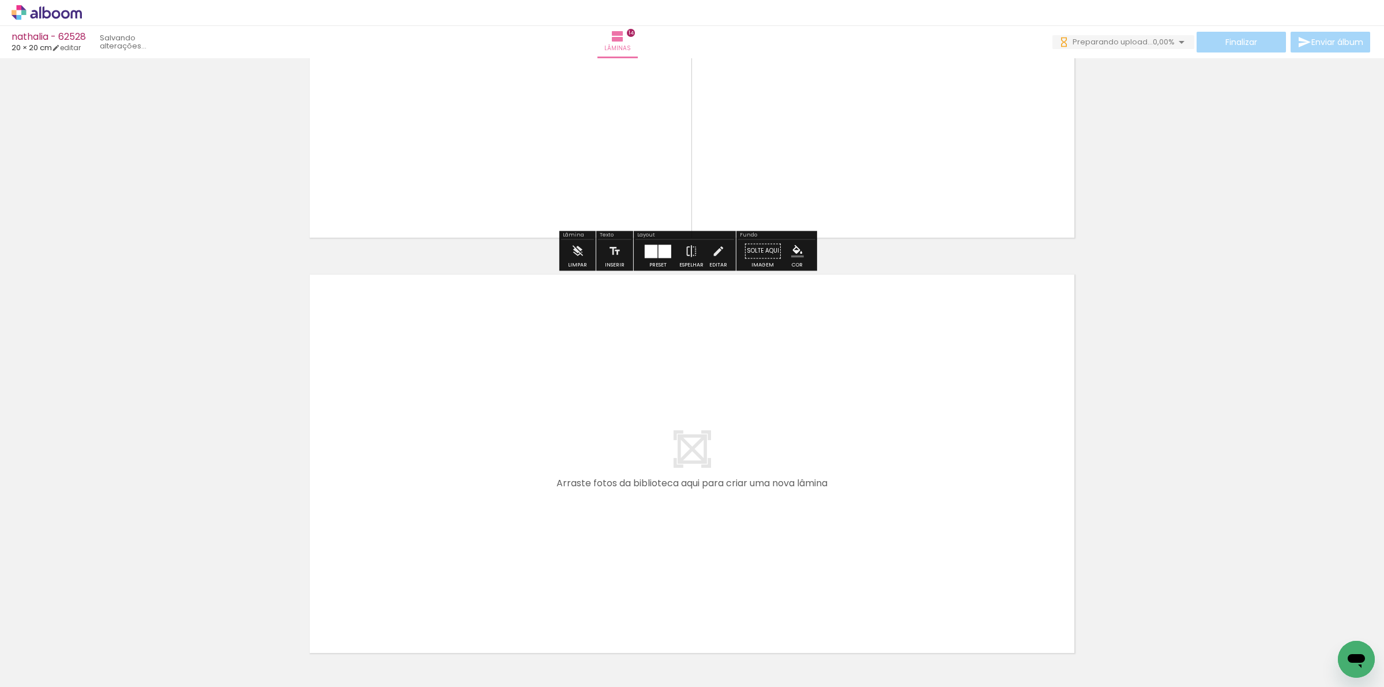
click at [846, 480] on quentale-workspace at bounding box center [692, 343] width 1384 height 687
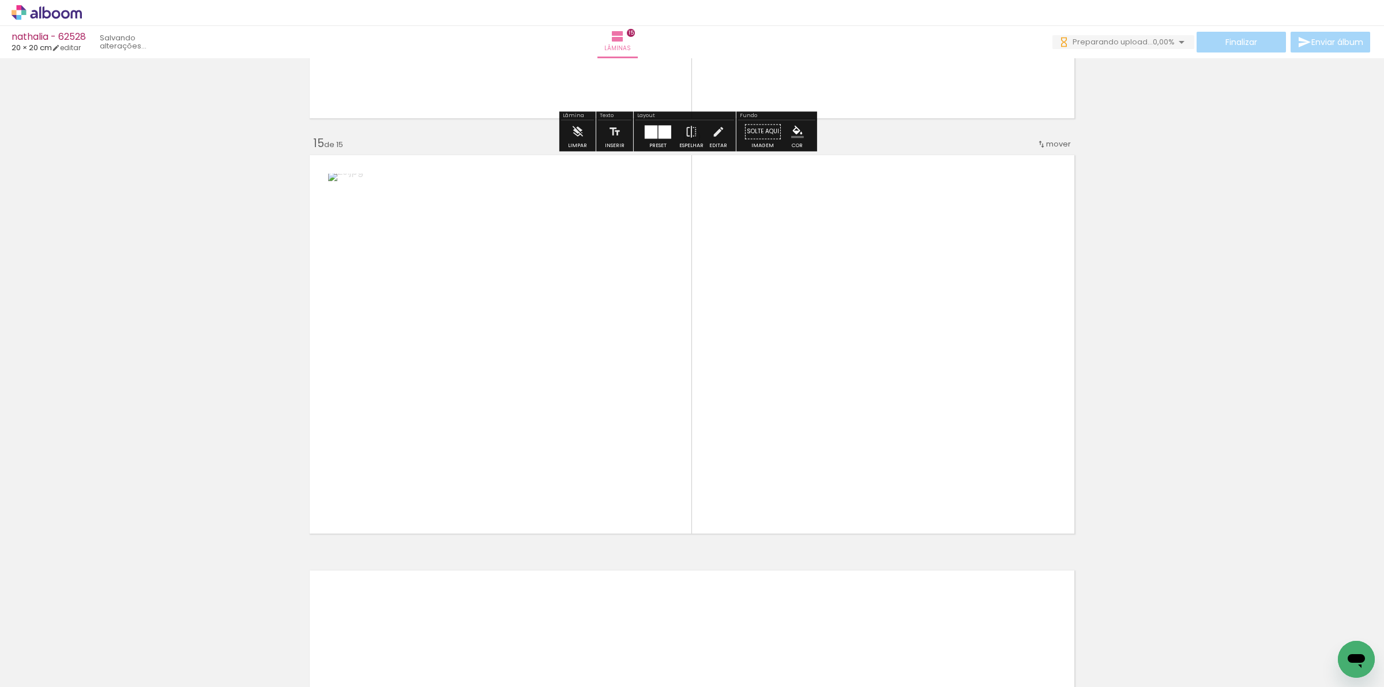
scroll to position [5760, 0]
drag, startPoint x: 1351, startPoint y: 637, endPoint x: 835, endPoint y: 332, distance: 599.7
click html
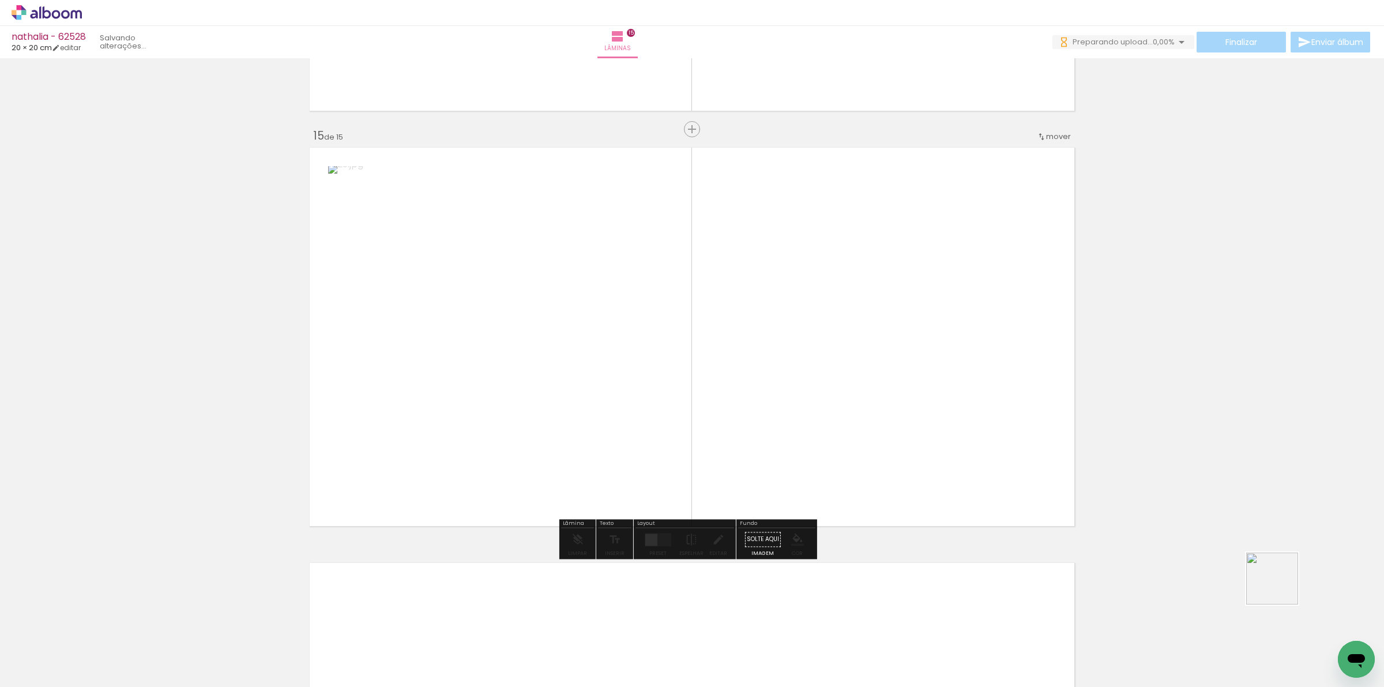
drag
click at [1280, 587] on quentale-workspace at bounding box center [692, 343] width 1384 height 687
click at [865, 378] on quentale-workspace at bounding box center [692, 343] width 1384 height 687
click at [651, 539] on div at bounding box center [657, 539] width 13 height 13
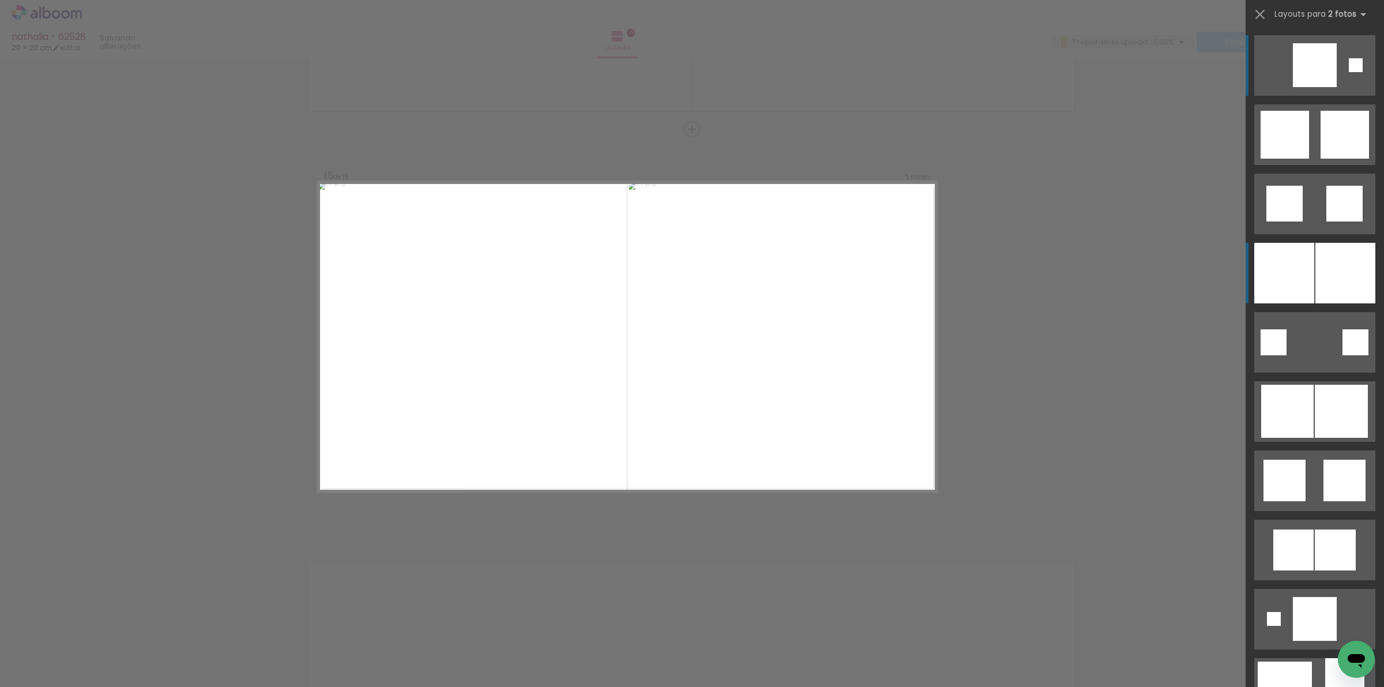
click at [1301, 281] on div at bounding box center [1284, 273] width 60 height 61
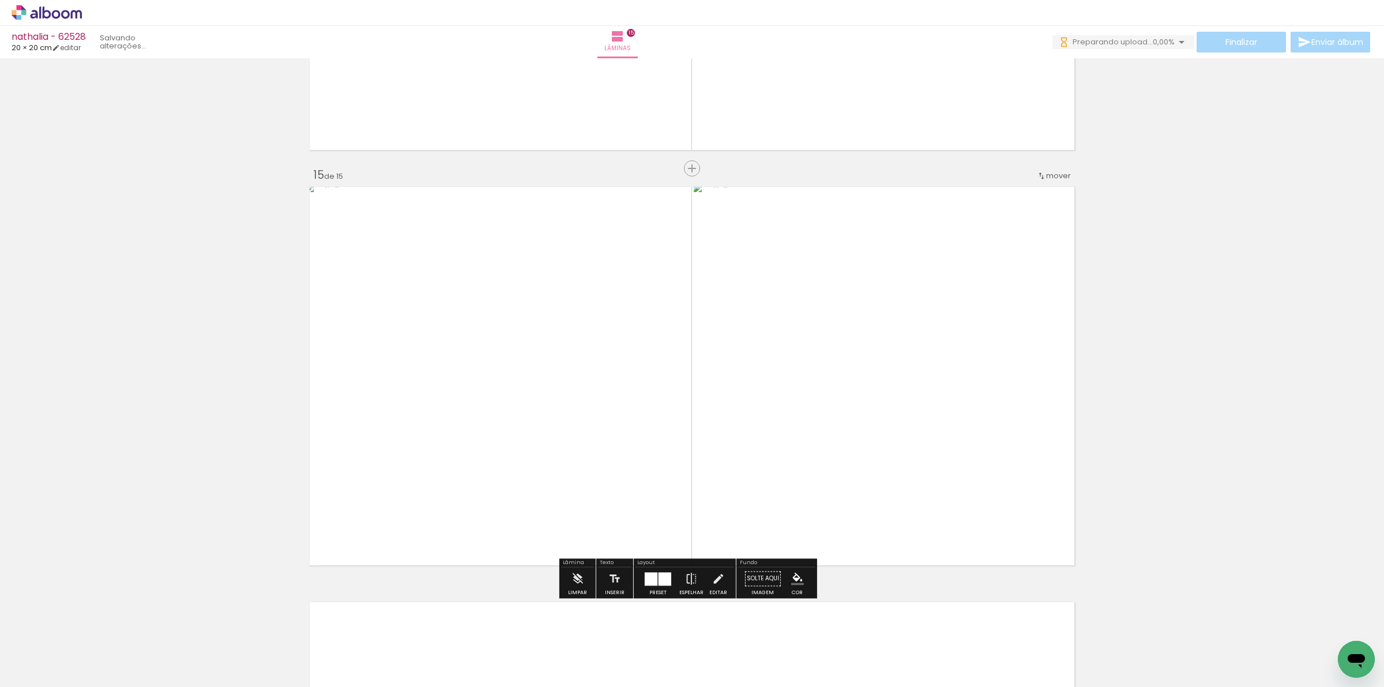
scroll to position [5688, 0]
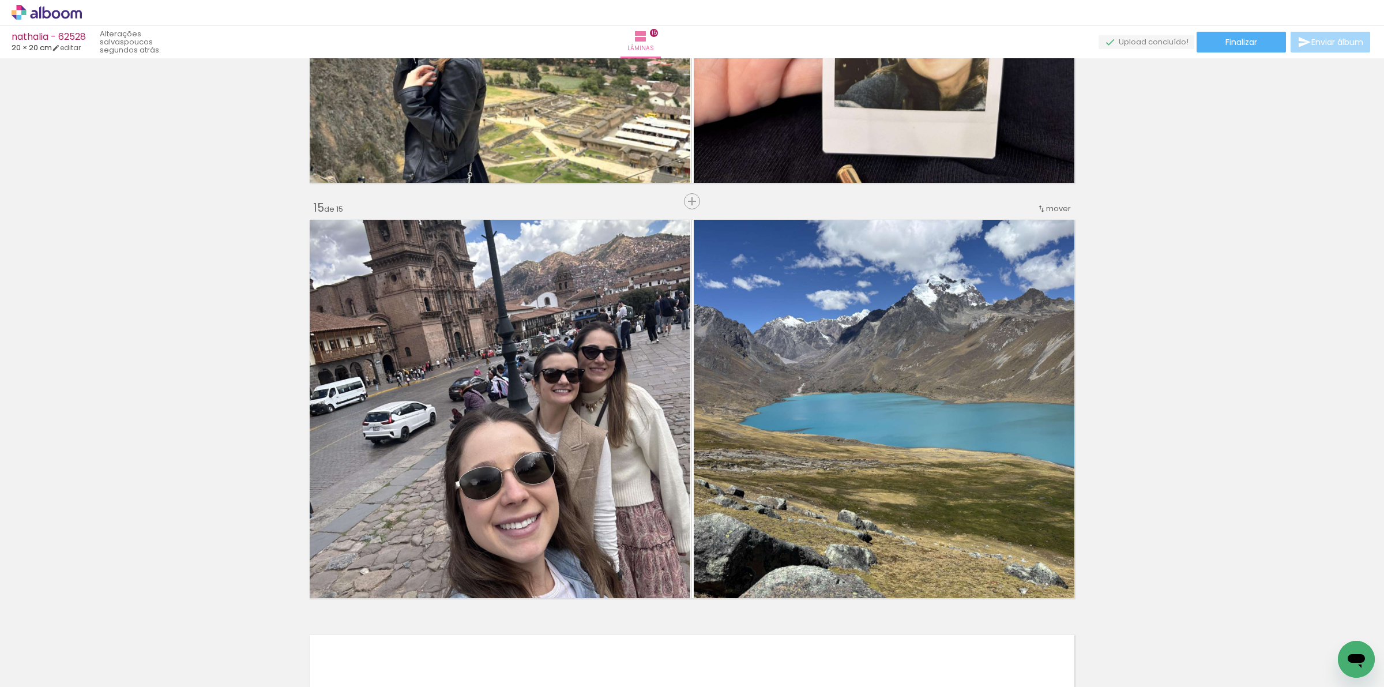
scroll to position [0, 651]
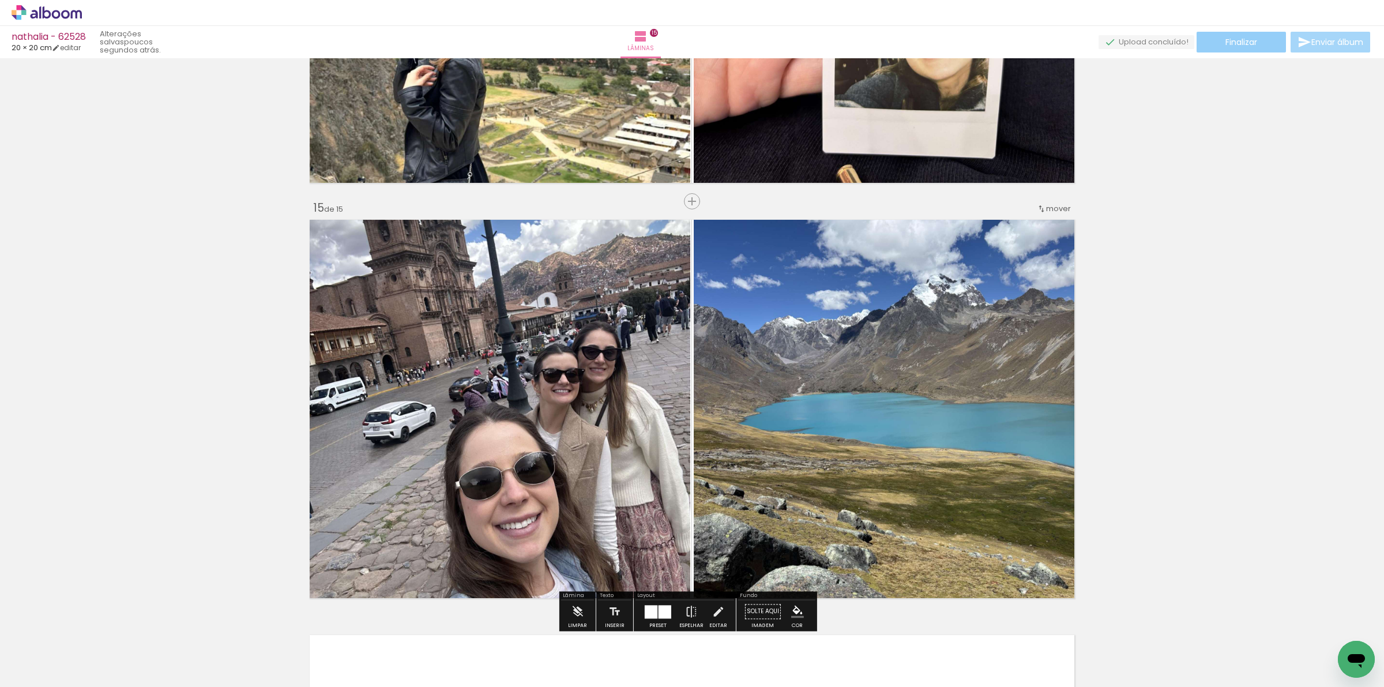
click at [1215, 44] on paper-button "Finalizar" at bounding box center [1240, 42] width 89 height 21
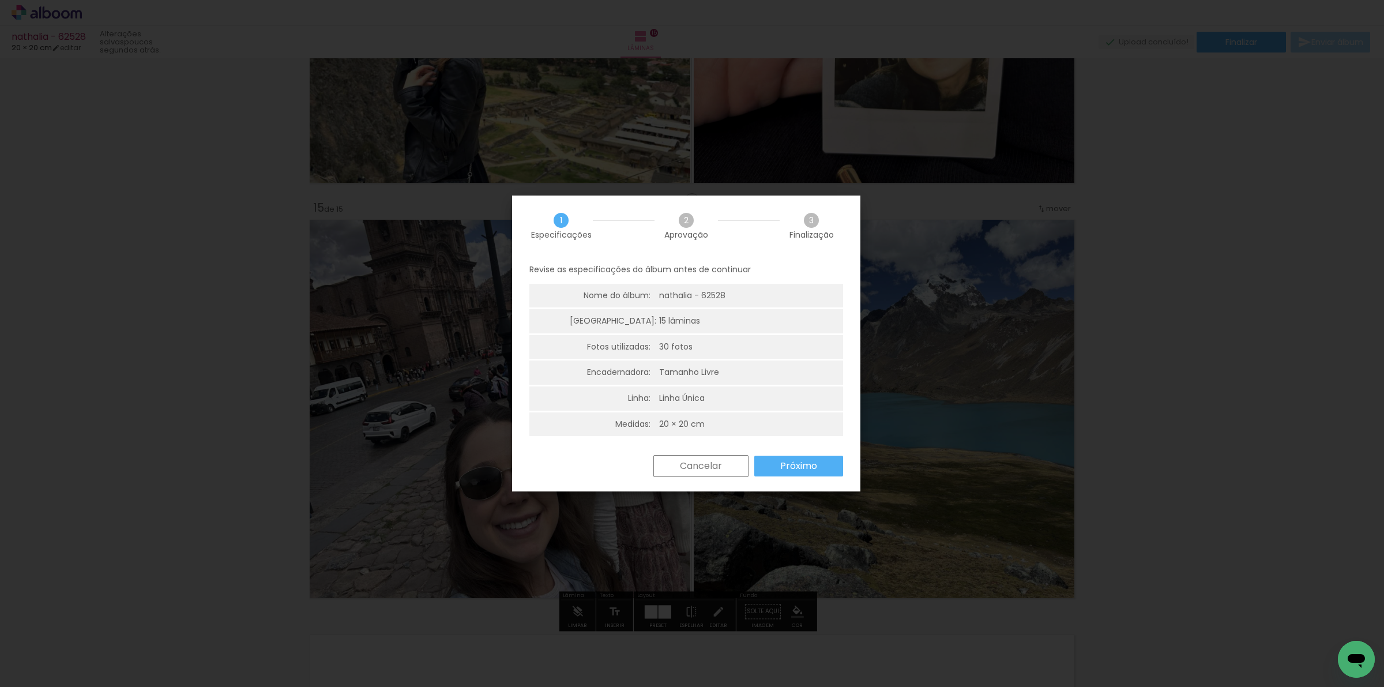
click at [808, 471] on paper-button "Próximo" at bounding box center [798, 465] width 89 height 21
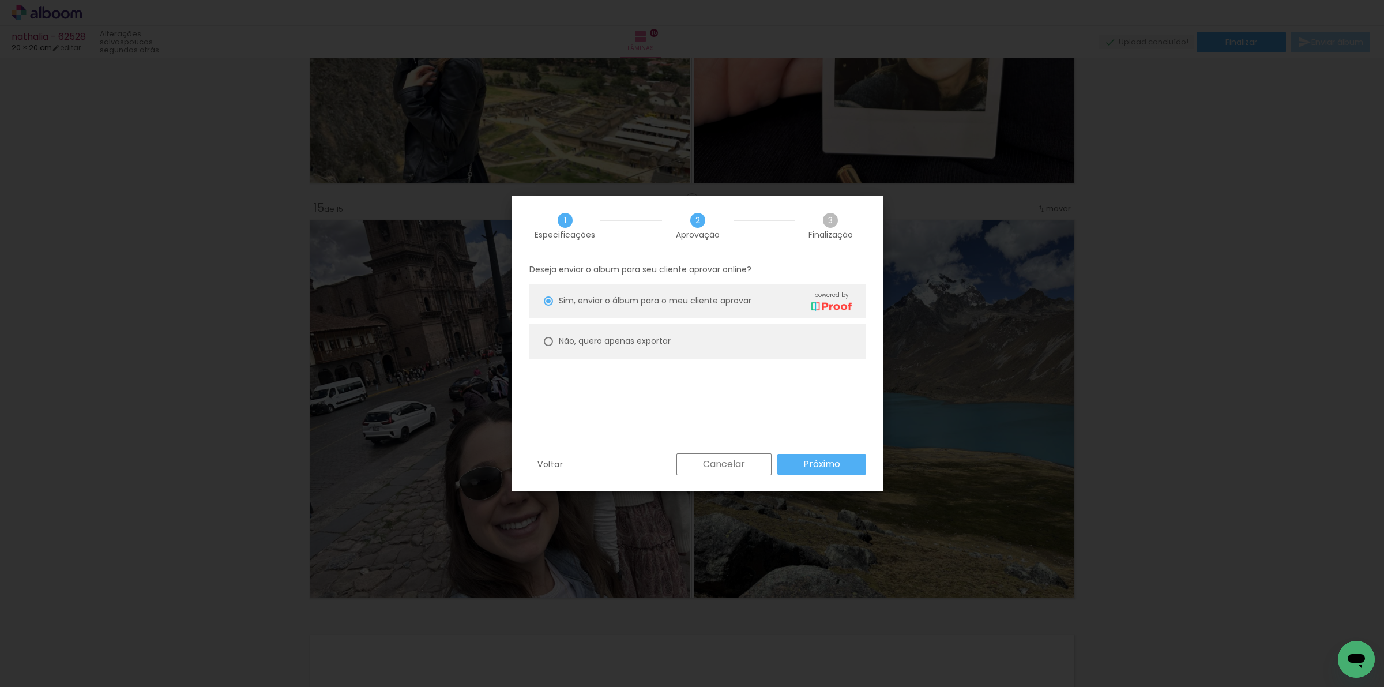
click at [610, 311] on div "Não, quero apenas exportar" at bounding box center [705, 301] width 293 height 20
type paper-radio-button "on"
click at [0, 0] on slot "Próximo" at bounding box center [0, 0] width 0 height 0
type input "Alta, 300 DPI"
click at [0, 0] on slot "Exportar" at bounding box center [0, 0] width 0 height 0
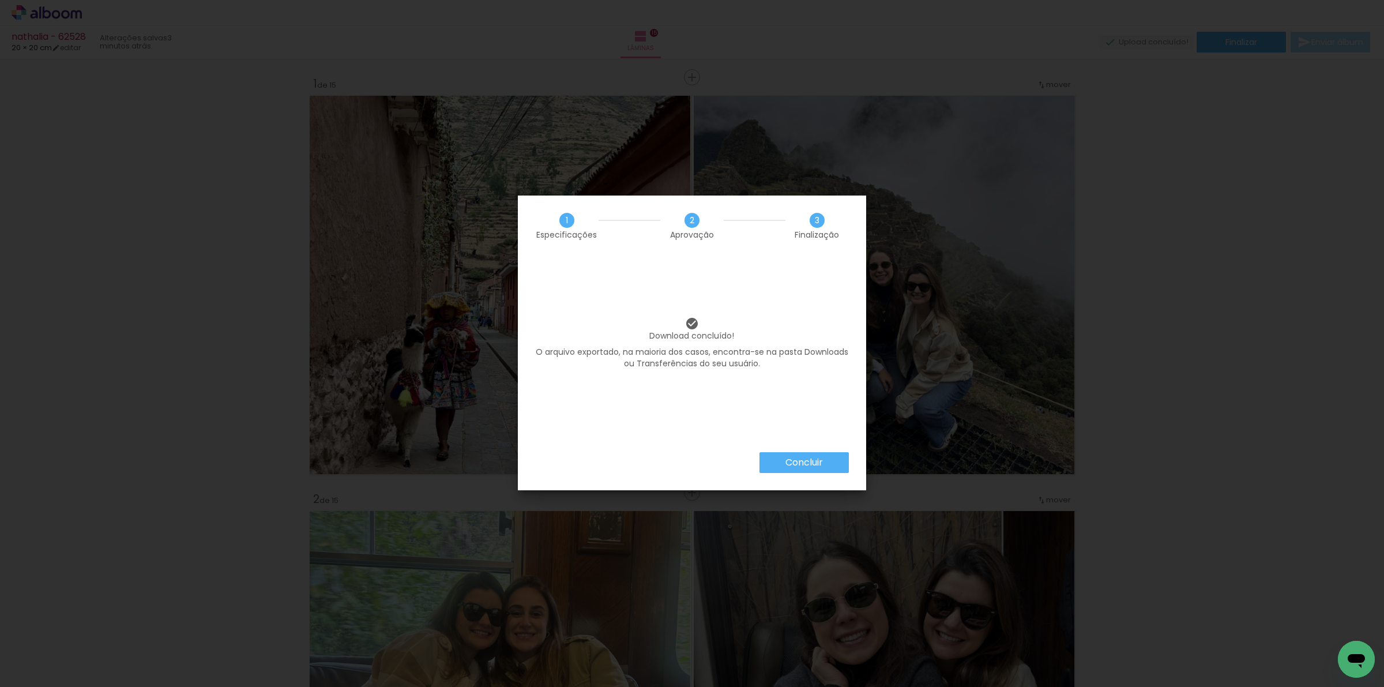
scroll to position [0, 651]
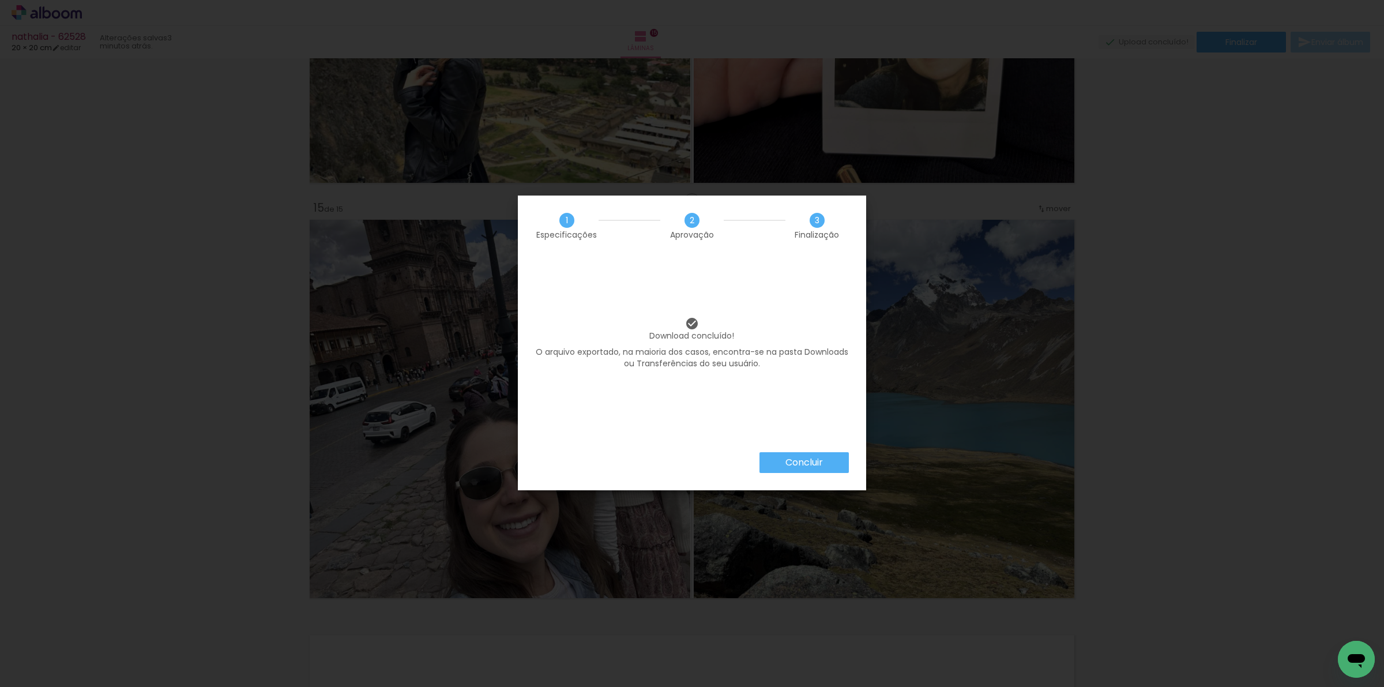
click at [0, 0] on slot "Concluir" at bounding box center [0, 0] width 0 height 0
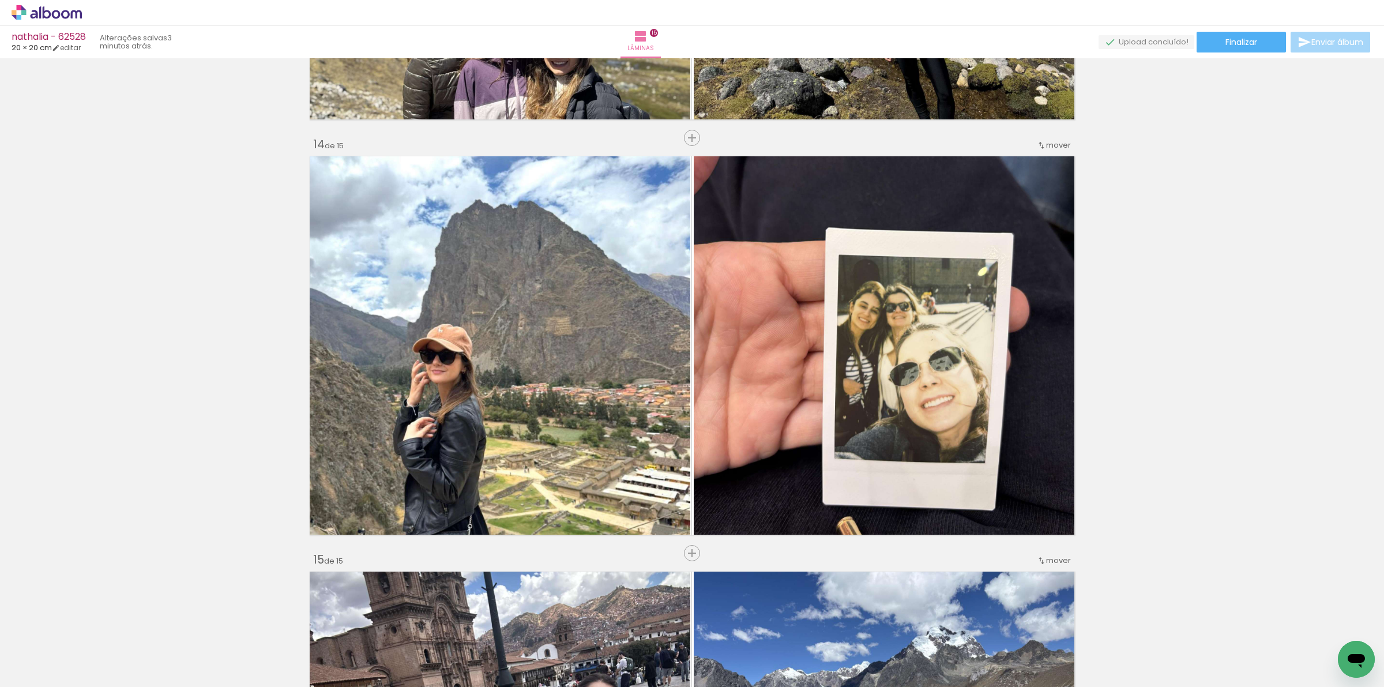
scroll to position [5265, 0]
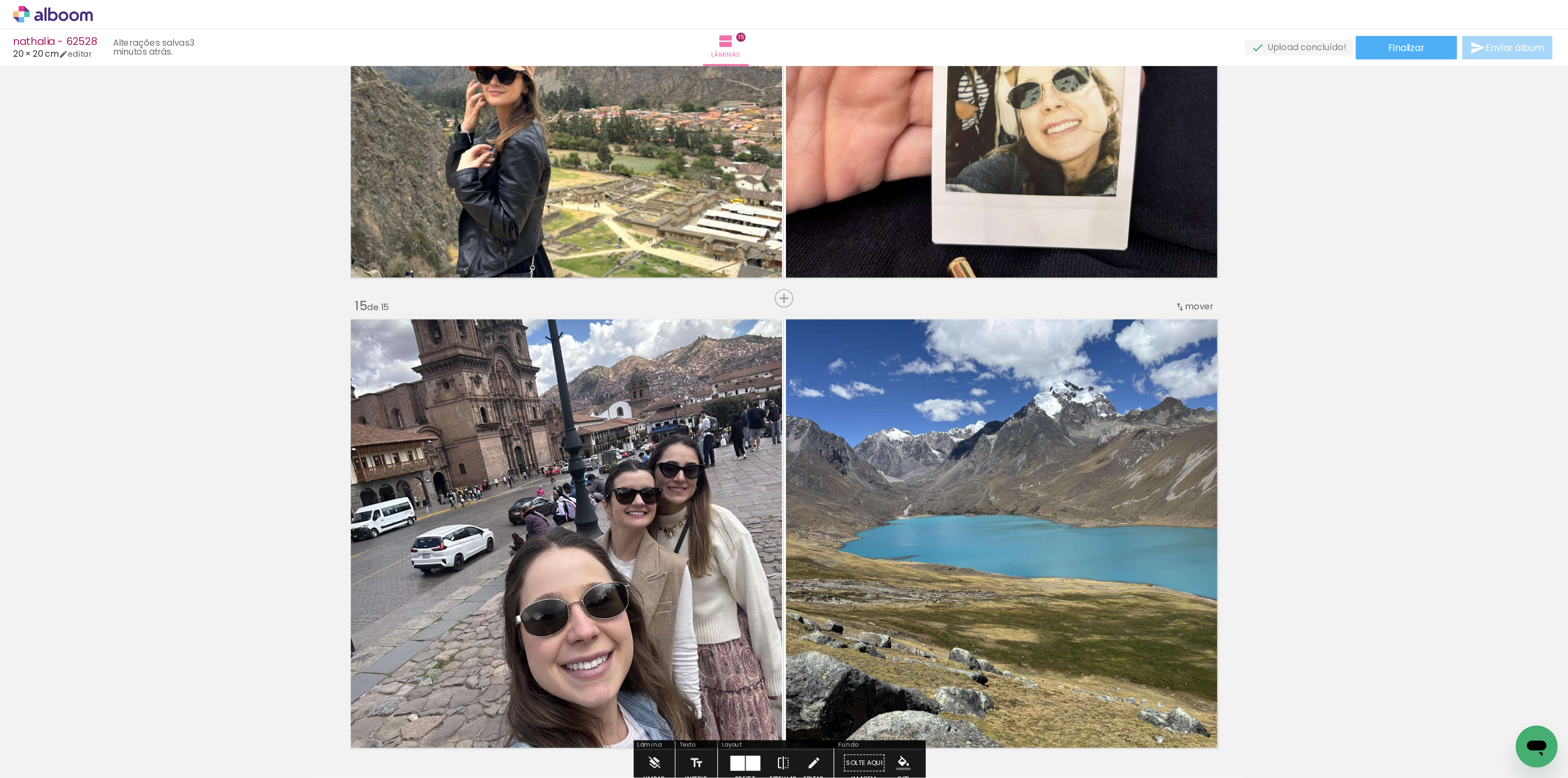
scroll to position [3880, 0]
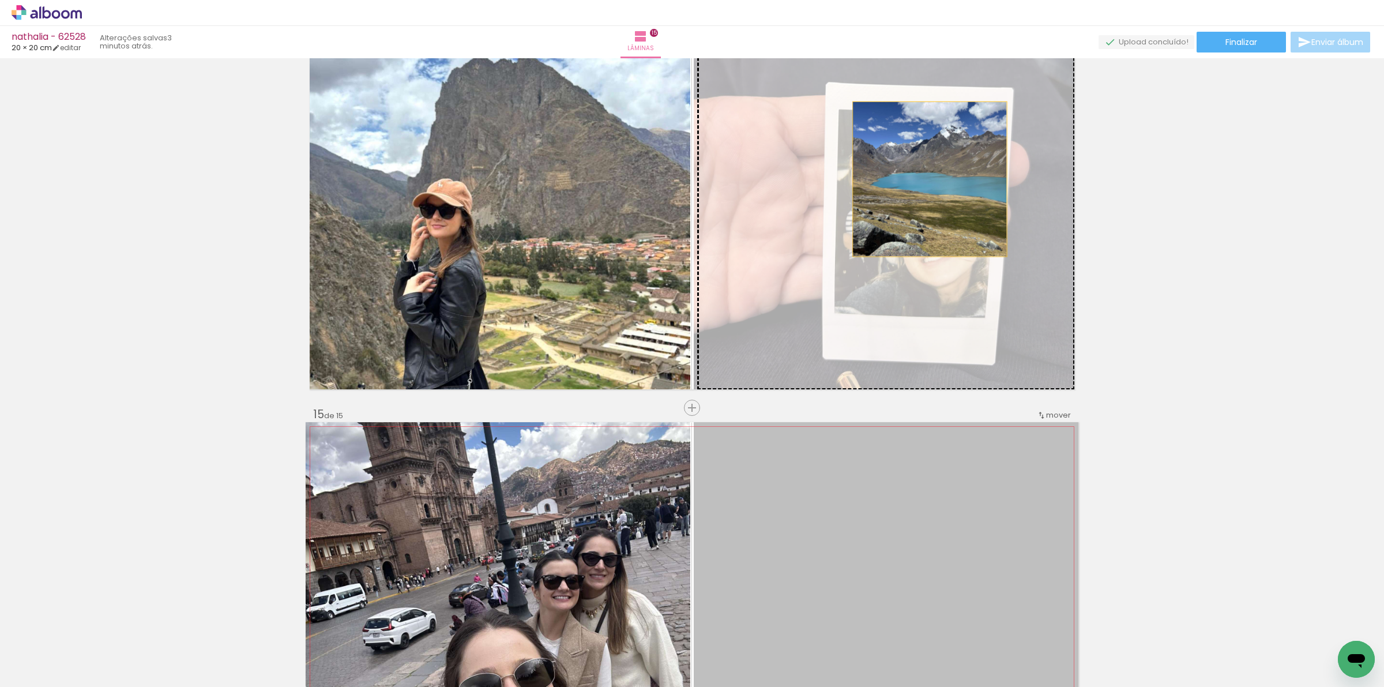
drag, startPoint x: 910, startPoint y: 502, endPoint x: 924, endPoint y: 179, distance: 323.8
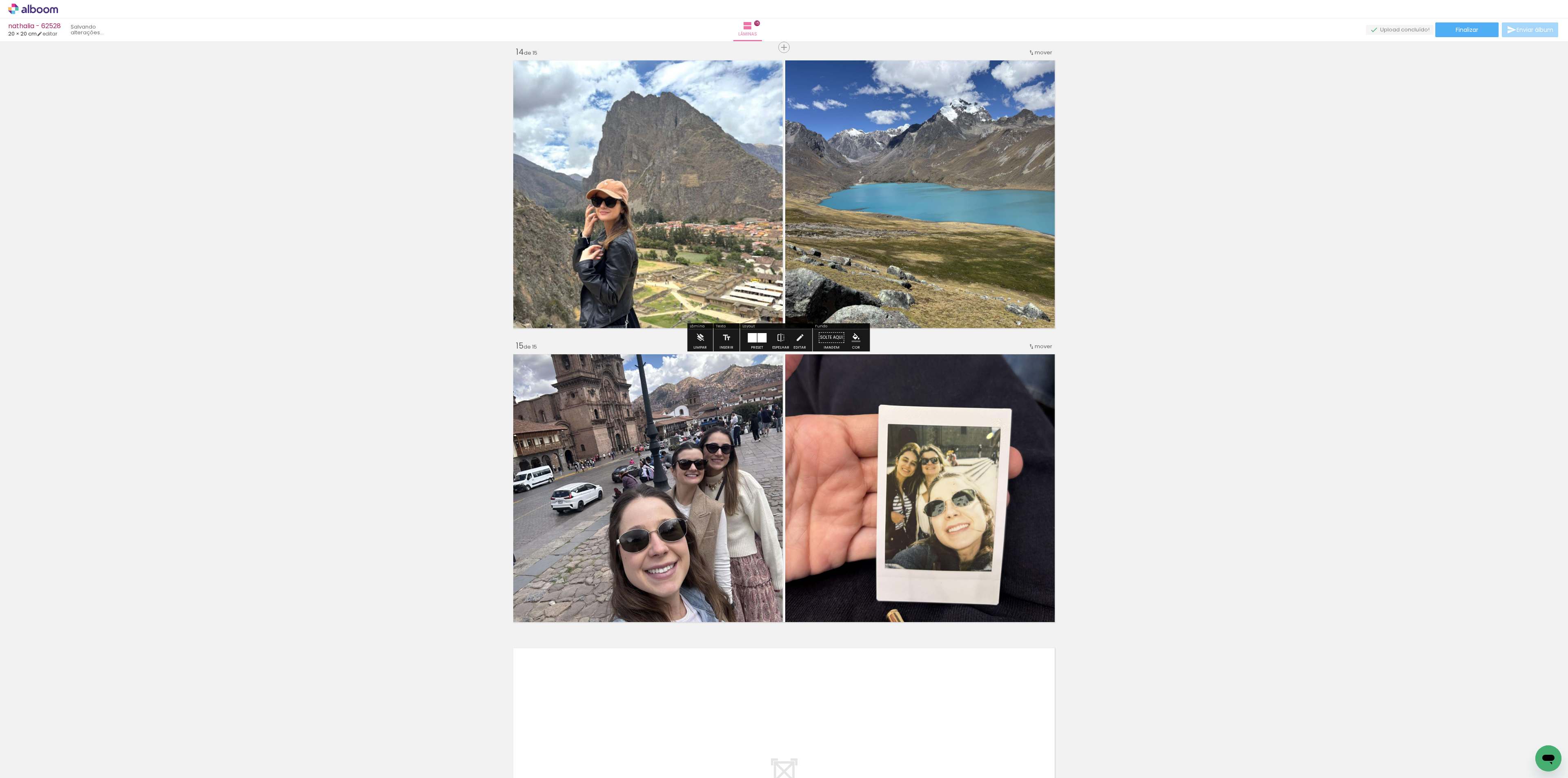
scroll to position [3799, 0]
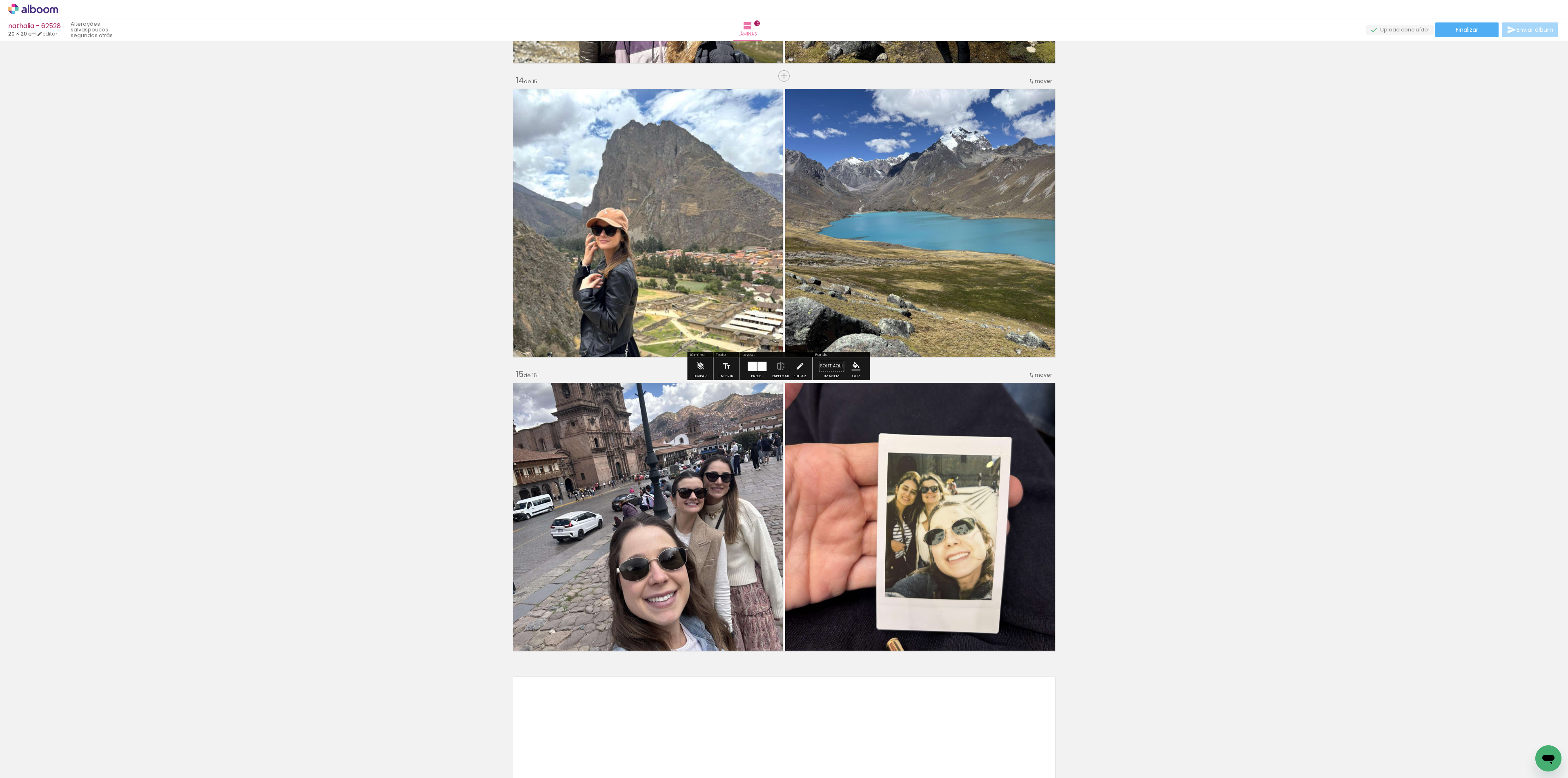
click at [979, 39] on div "nathalia - 62528 20 × 20 cm editar poucos segundos atrás. Lâminas 15 Finalizar …" at bounding box center [784, 21] width 1568 height 41
click at [979, 36] on paper-button "Finalizar" at bounding box center [1467, 30] width 63 height 15
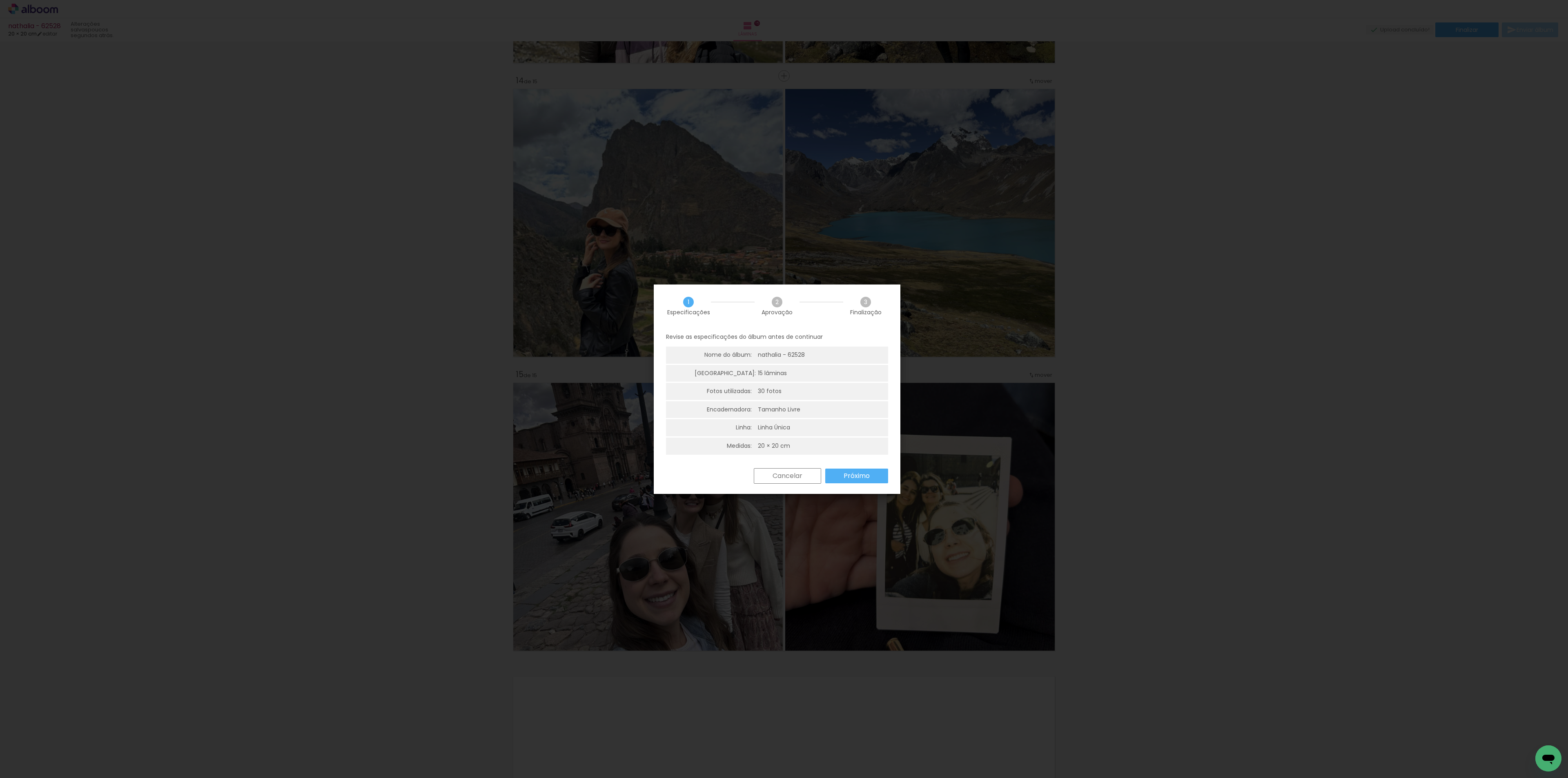
click at [0, 0] on slot "Próximo" at bounding box center [0, 0] width 0 height 0
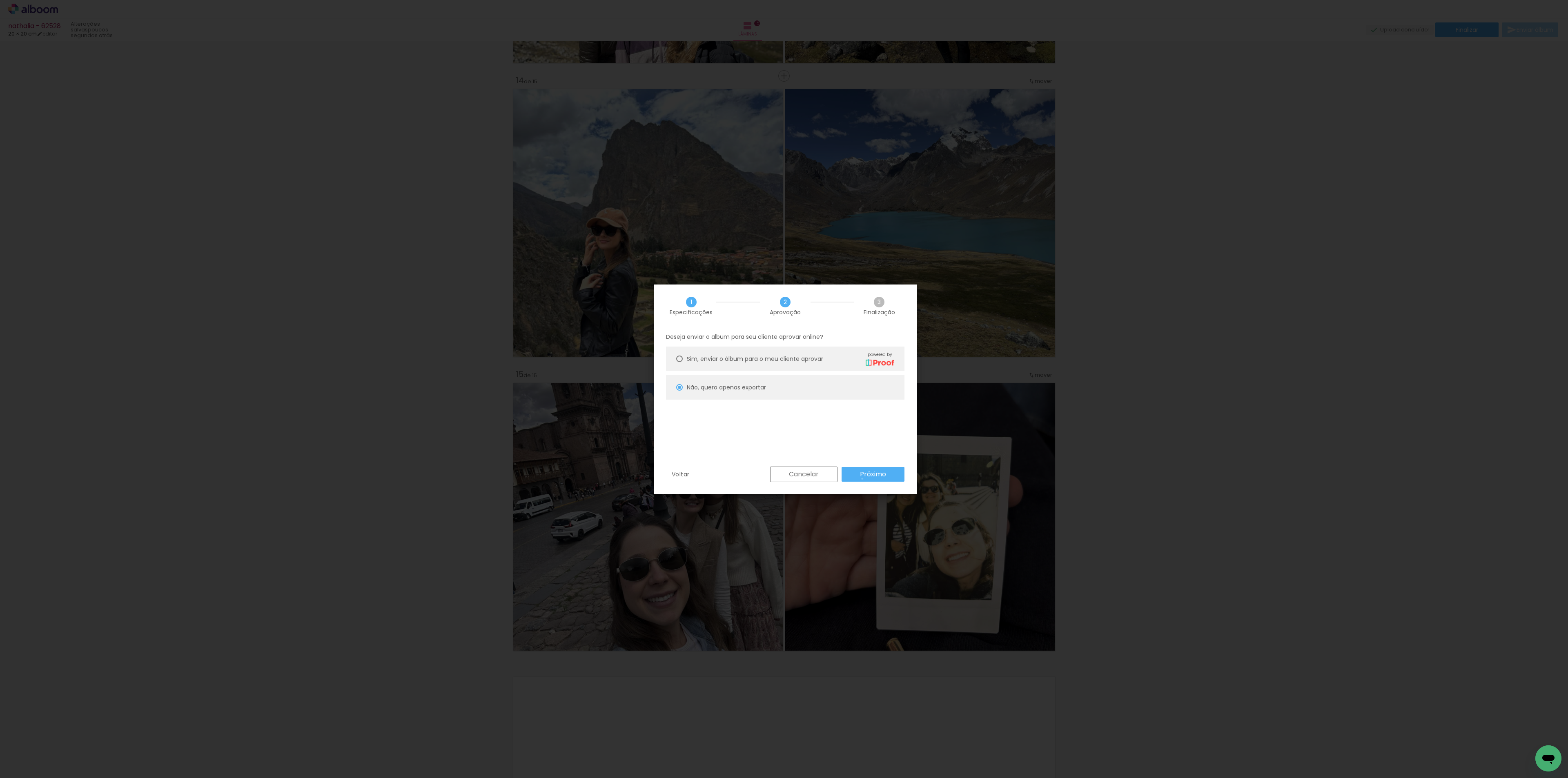
click at [863, 479] on paper-button "Próximo" at bounding box center [873, 474] width 63 height 15
type input "Alta, 300 DPI"
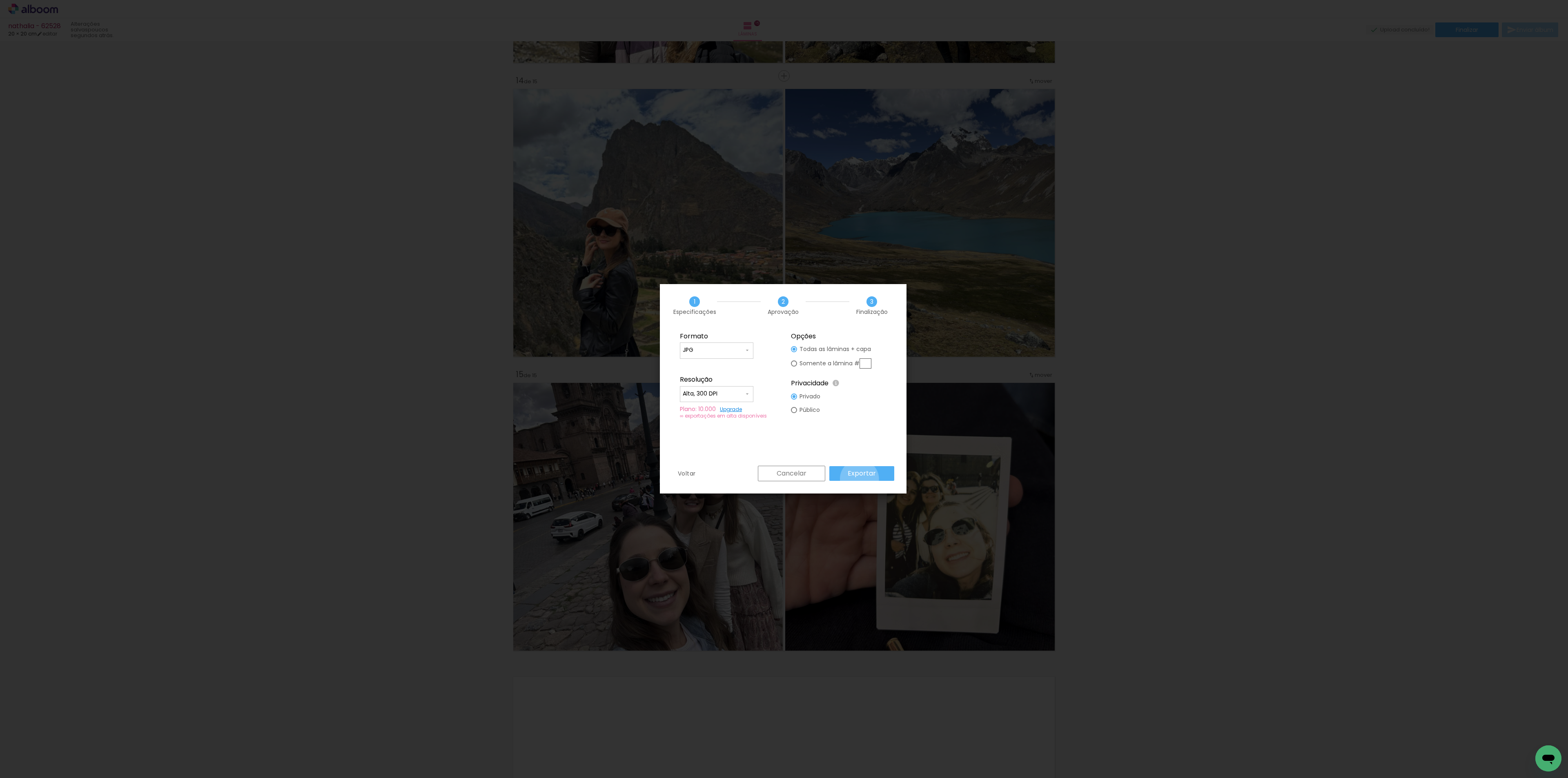
click at [863, 479] on paper-button "Exportar" at bounding box center [862, 473] width 65 height 15
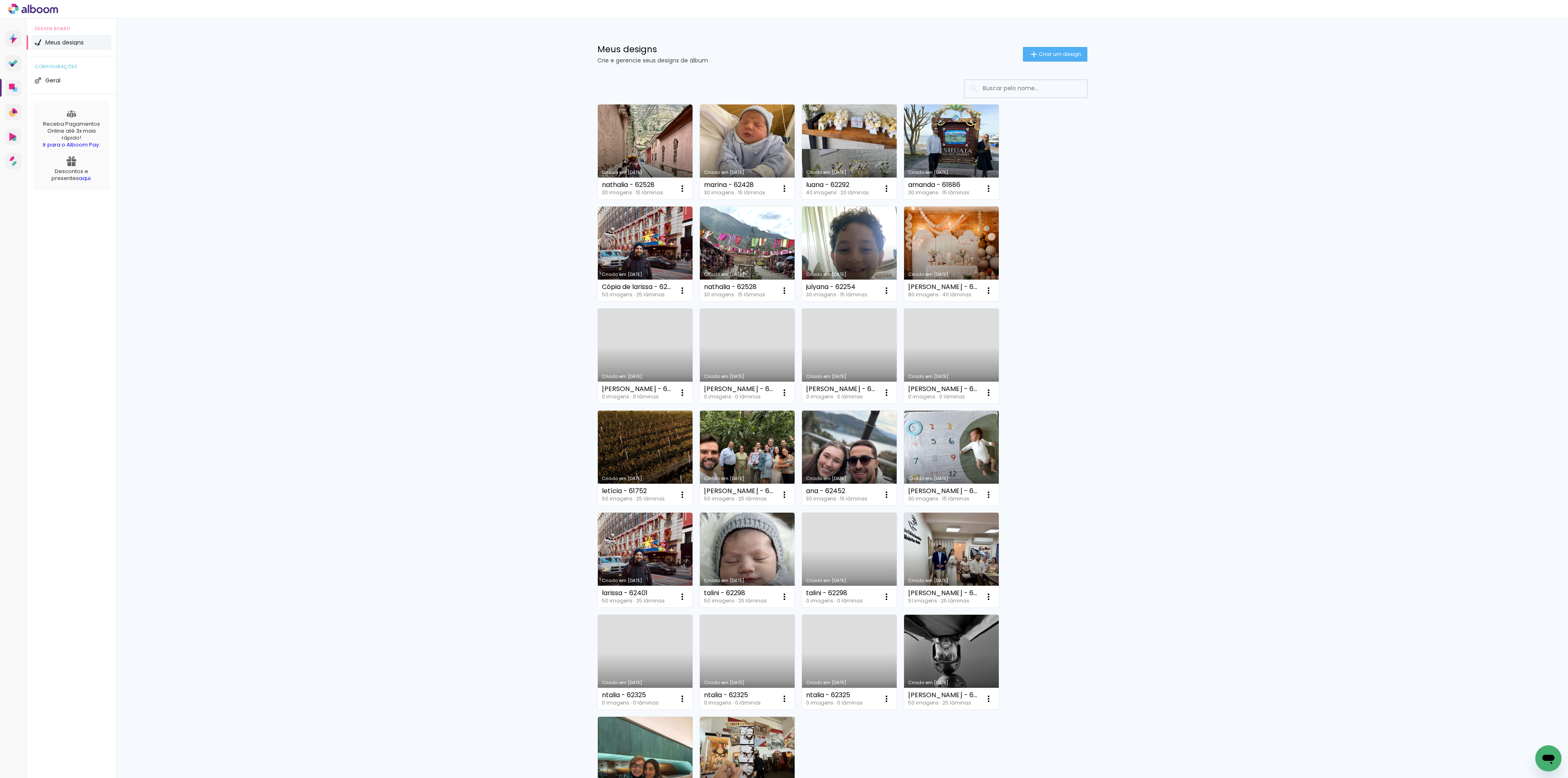
click at [399, 352] on div "Meus designs Crie e gerencie seus designs de álbum Criar um design Criado em [D…" at bounding box center [842, 461] width 1452 height 886
click at [1059, 52] on span "Criar um design" at bounding box center [1060, 54] width 42 height 5
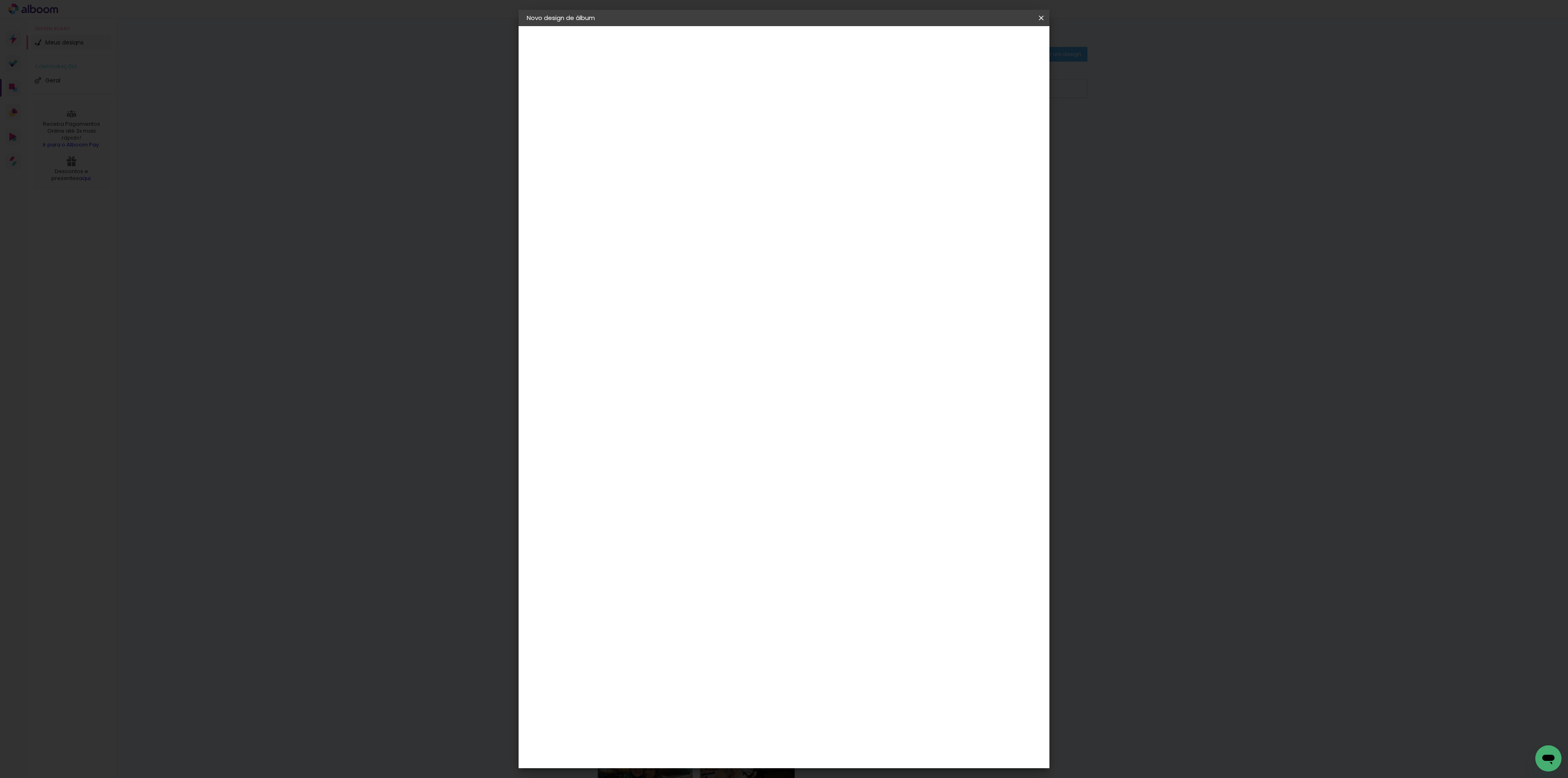
drag, startPoint x: 847, startPoint y: 105, endPoint x: 847, endPoint y: 96, distance: 9.0
click at [0, 0] on div at bounding box center [0, 0] width 0 height 0
type input "rafaela - 62573"
type paper-input "rafaela - 62573"
click at [0, 0] on slot "Avançar" at bounding box center [0, 0] width 0 height 0
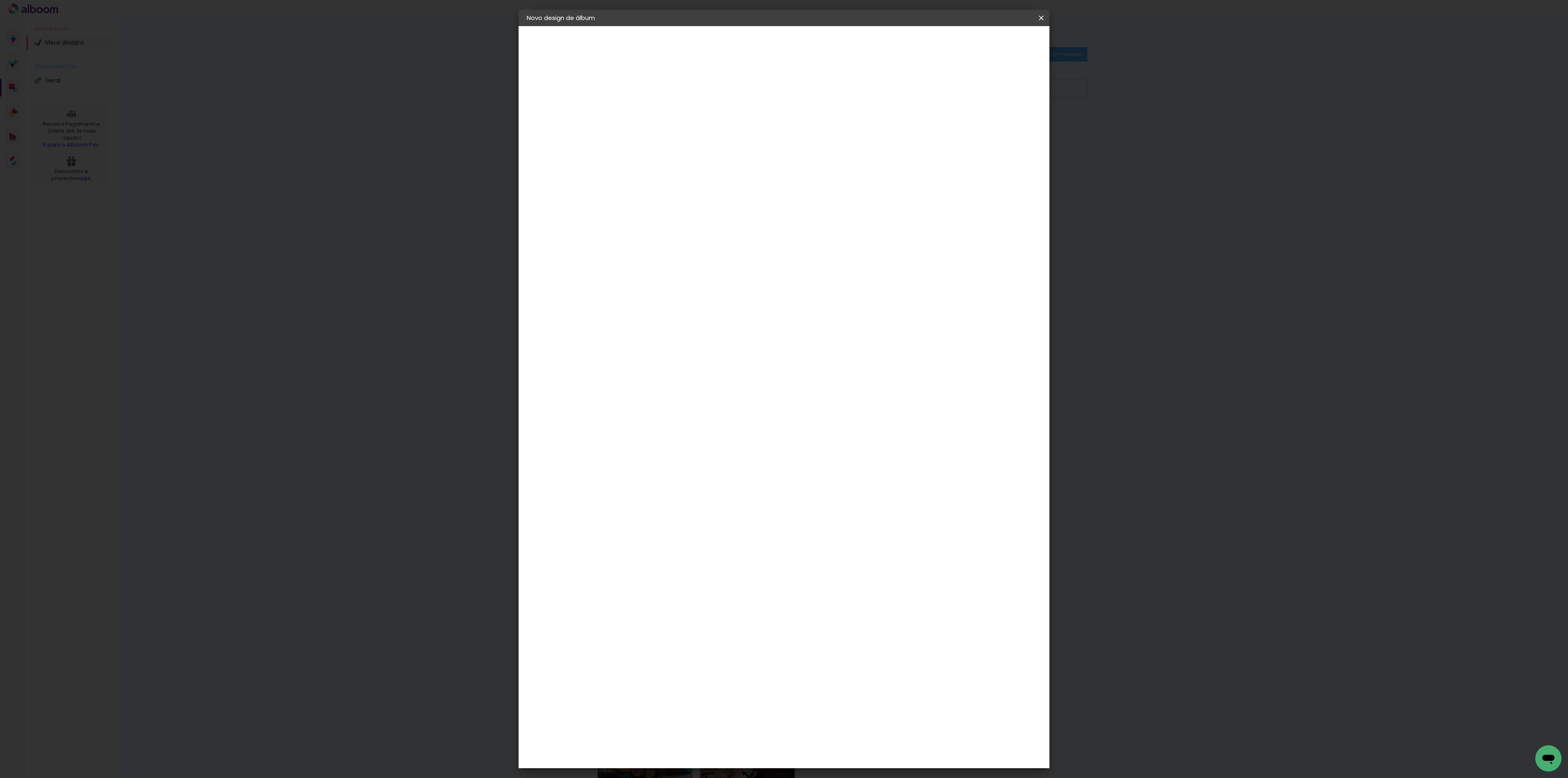
click at [813, 135] on div at bounding box center [774, 139] width 79 height 11
click at [813, 118] on paper-item "Tamanho Livre" at bounding box center [774, 124] width 79 height 18
click at [0, 0] on slot "Avançar" at bounding box center [0, 0] width 0 height 0
click at [828, 337] on input "60" at bounding box center [826, 337] width 21 height 12
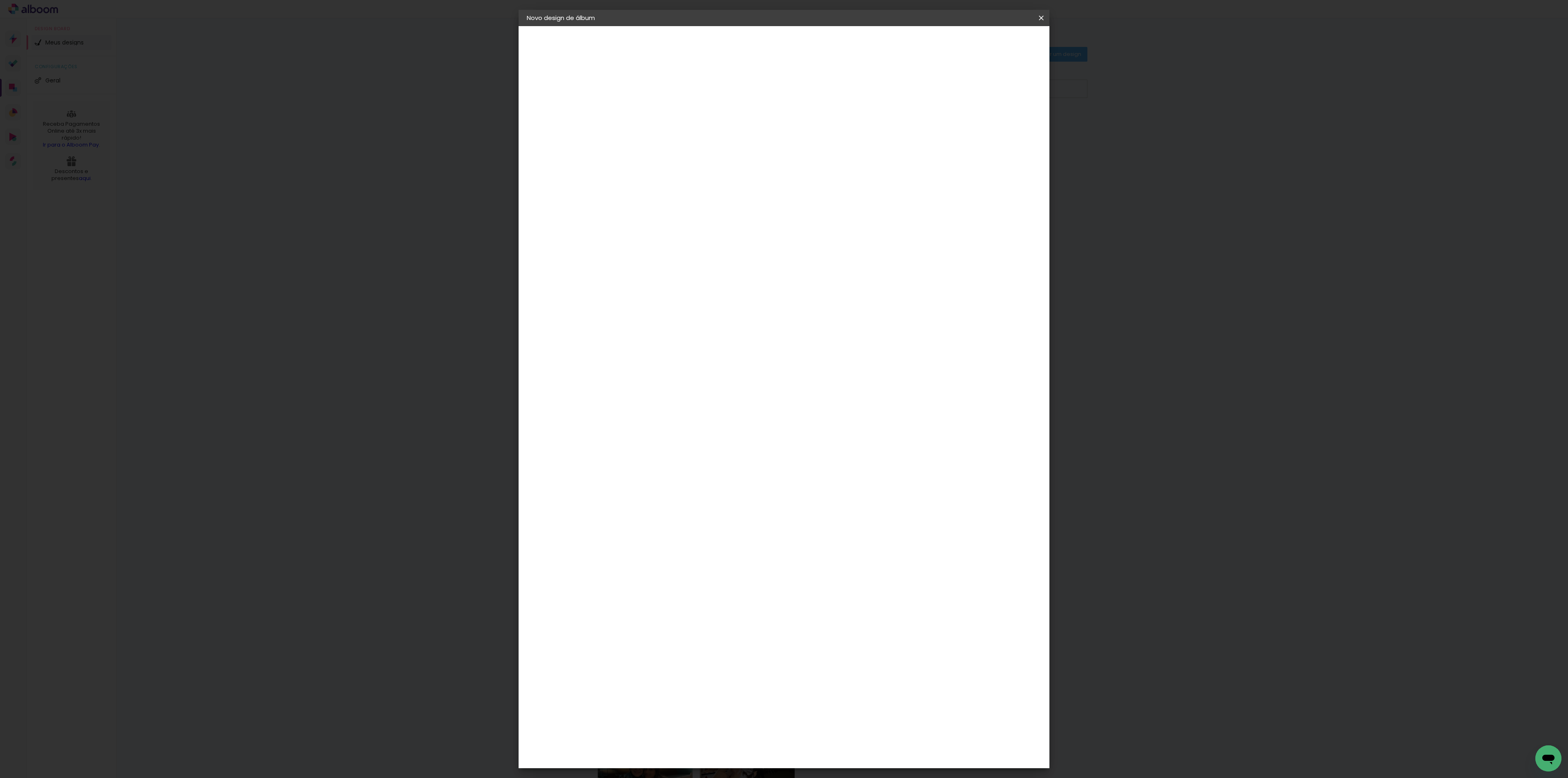
type input "40,6"
type paper-input "40,6"
click at [635, 271] on input "30" at bounding box center [635, 268] width 21 height 12
type input "20,3"
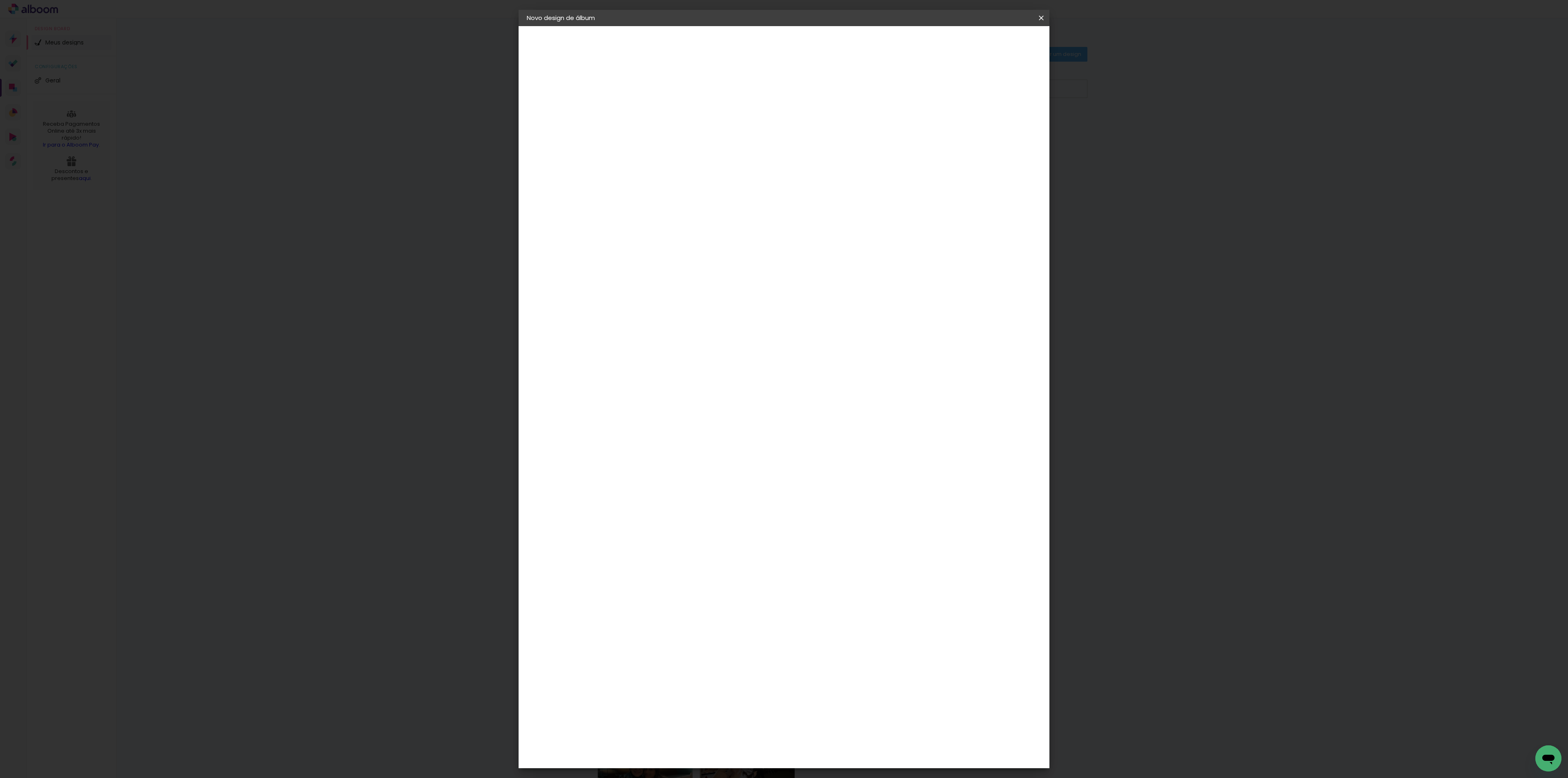
type paper-input "20,3"
type input "4"
type paper-input "4"
click at [993, 127] on input "4" at bounding box center [992, 122] width 15 height 12
type input "3"
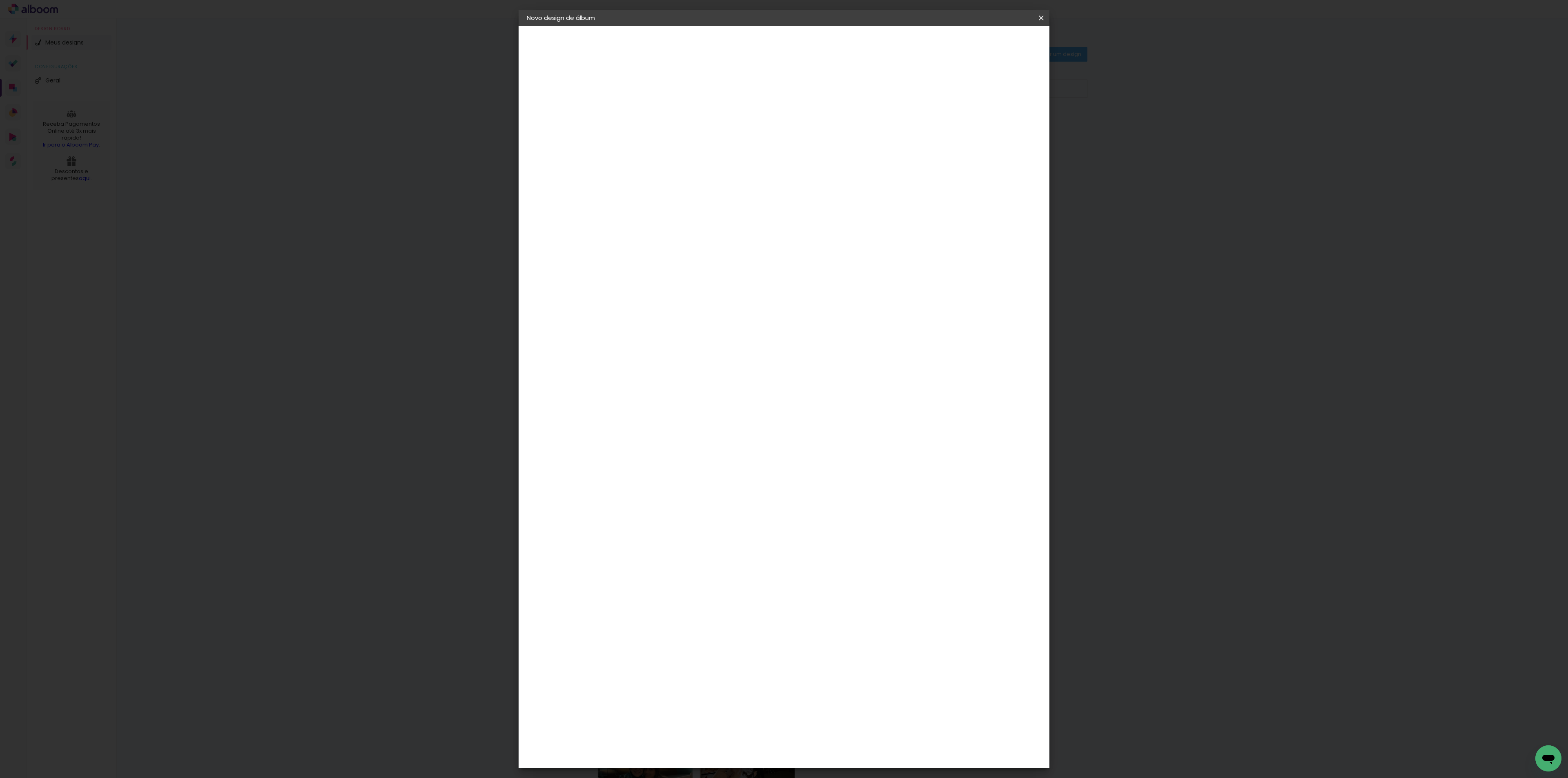
type paper-input "3"
click at [992, 127] on input "3" at bounding box center [994, 122] width 15 height 12
type input "2"
type paper-input "2"
click at [996, 127] on input "2" at bounding box center [994, 122] width 15 height 12
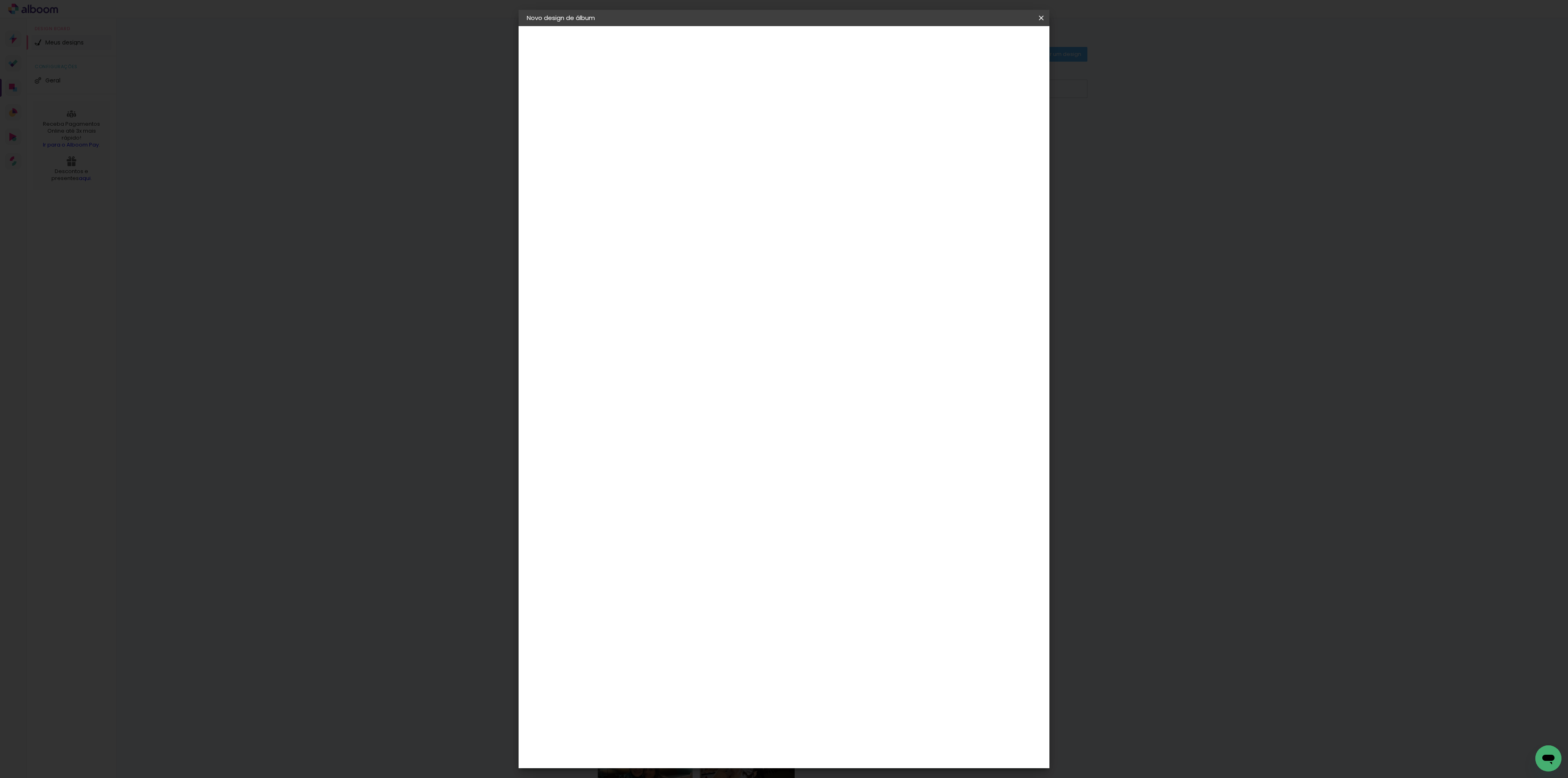
click at [984, 44] on span "Iniciar design" at bounding box center [965, 43] width 37 height 6
click at [984, 42] on span "Iniciar design" at bounding box center [965, 43] width 37 height 6
click at [992, 48] on paper-button "Iniciar design" at bounding box center [965, 43] width 54 height 14
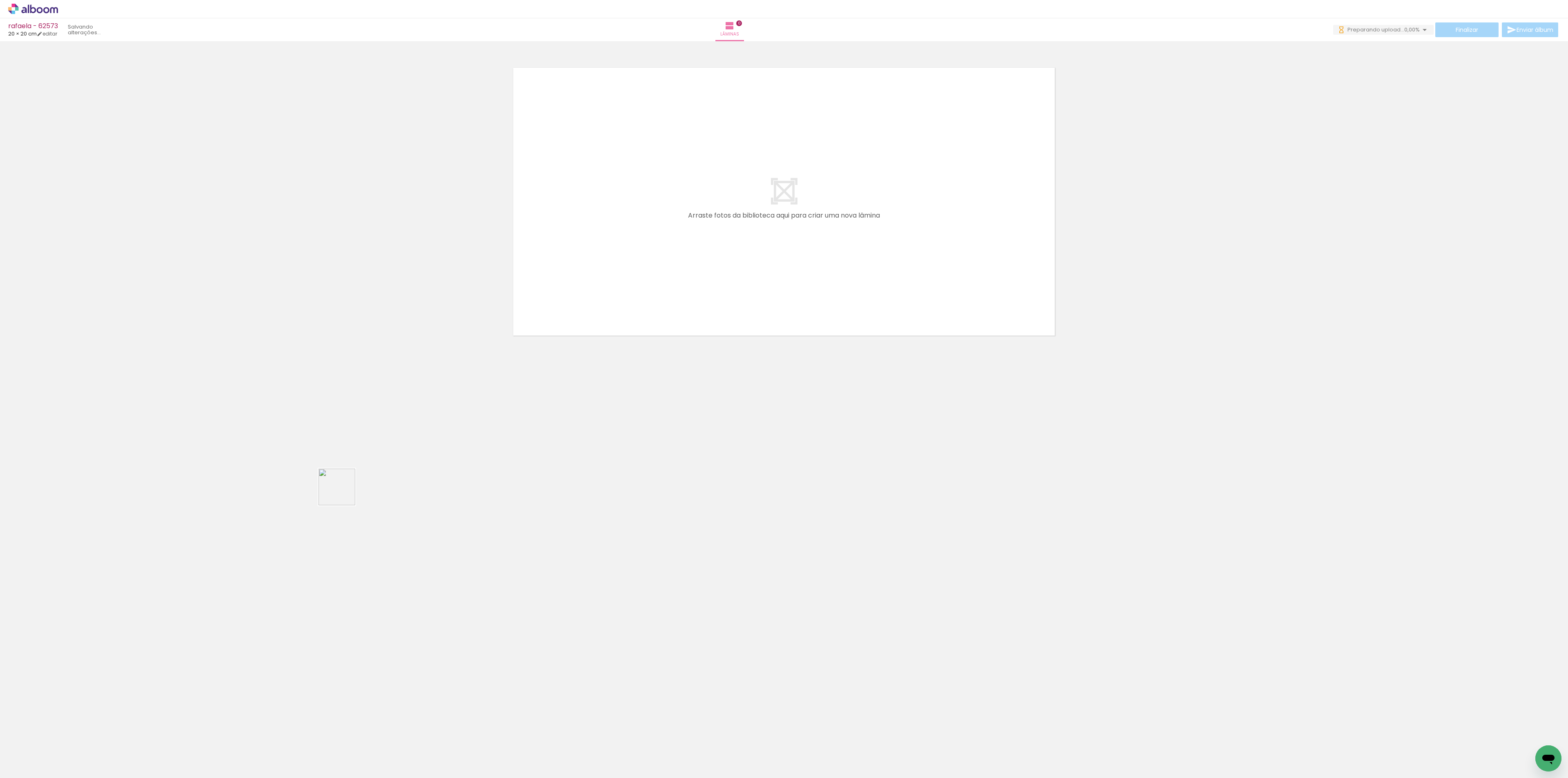
drag, startPoint x: 91, startPoint y: 750, endPoint x: 528, endPoint y: 399, distance: 560.5
click at [669, 226] on quentale-workspace at bounding box center [784, 389] width 1568 height 778
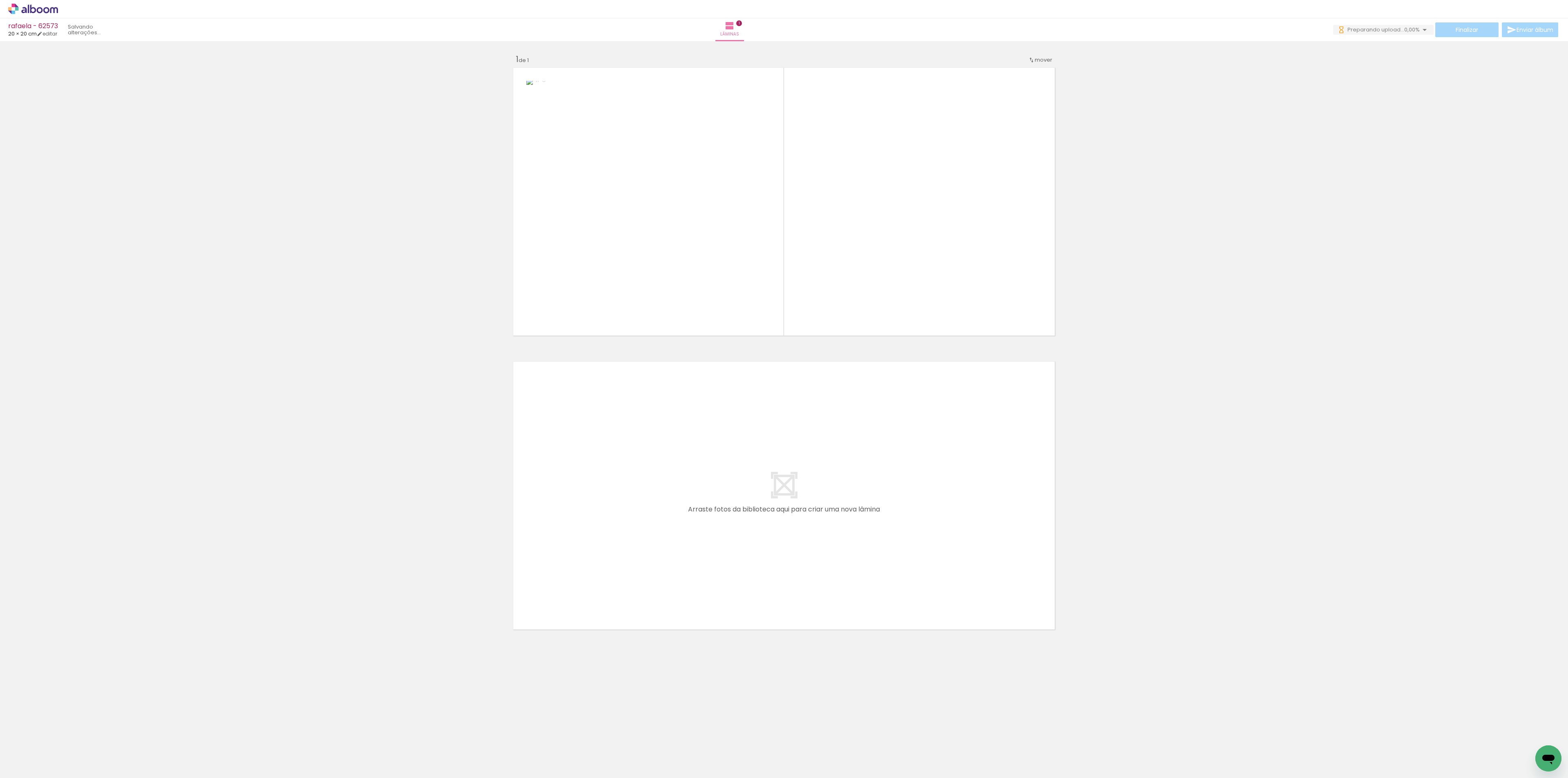
drag, startPoint x: 138, startPoint y: 745, endPoint x: 689, endPoint y: 290, distance: 714.6
click at [550, 368] on quentale-workspace at bounding box center [784, 389] width 1568 height 778
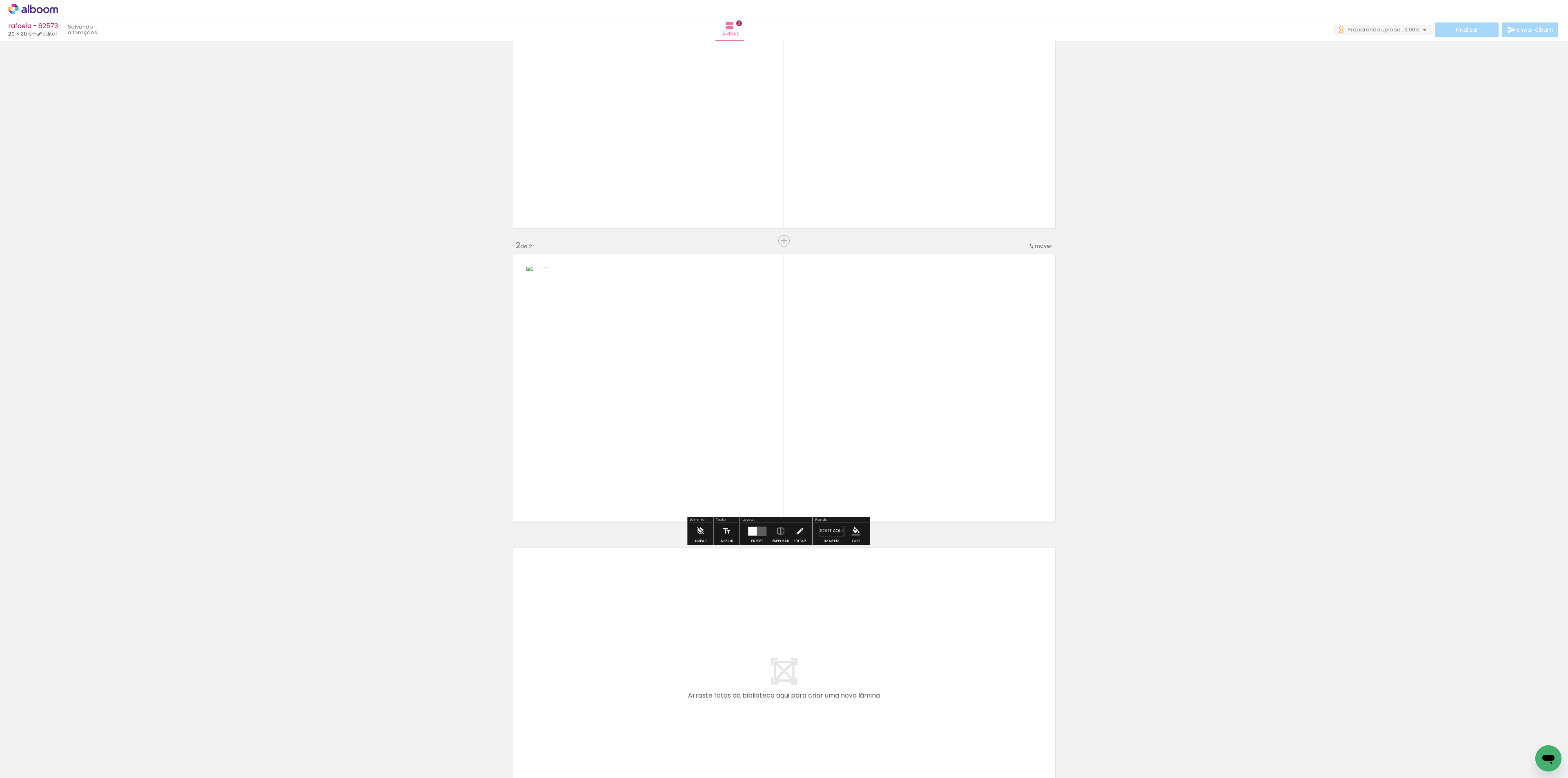
scroll to position [112, 0]
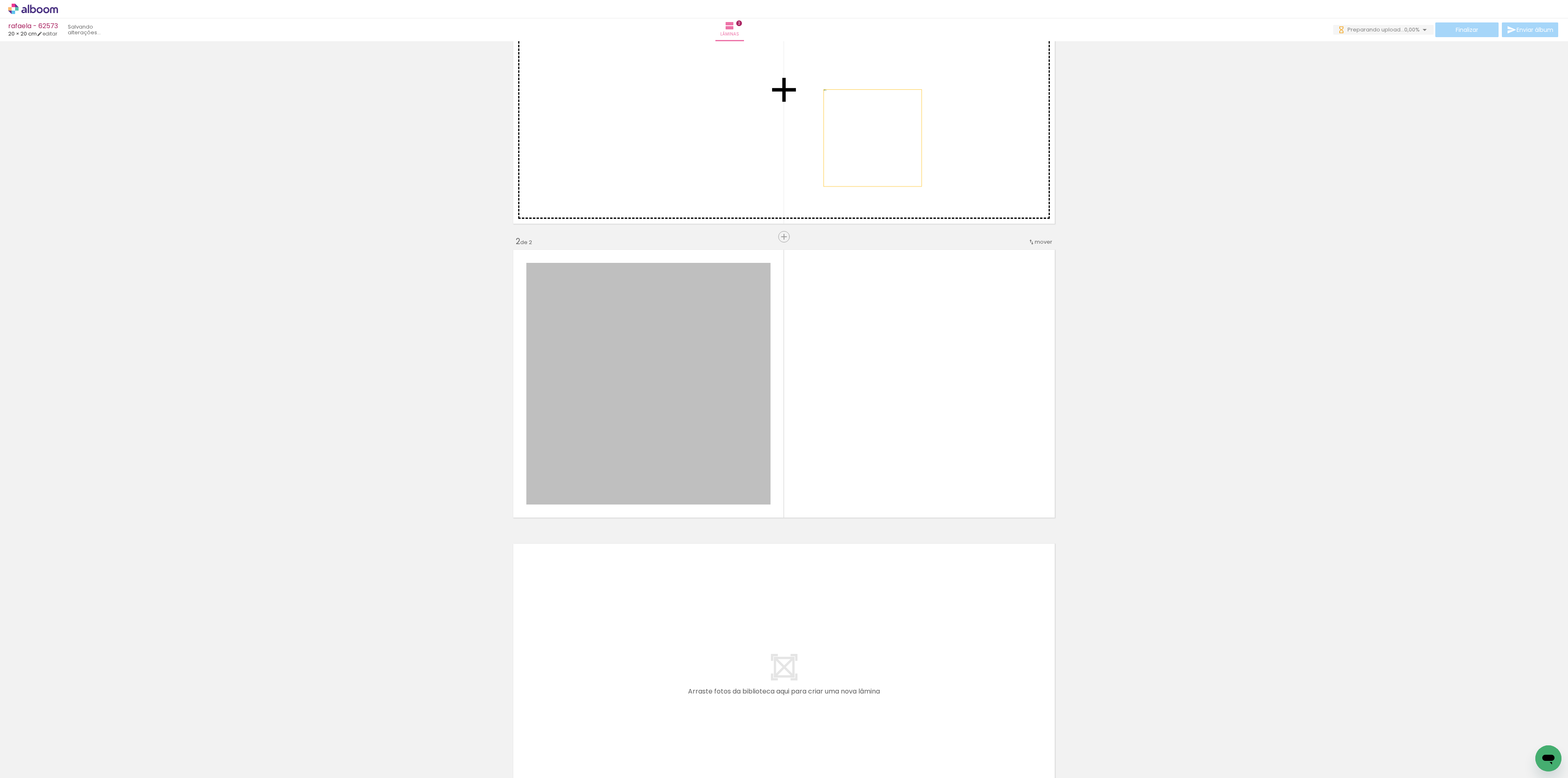
drag, startPoint x: 678, startPoint y: 367, endPoint x: 822, endPoint y: 186, distance: 231.3
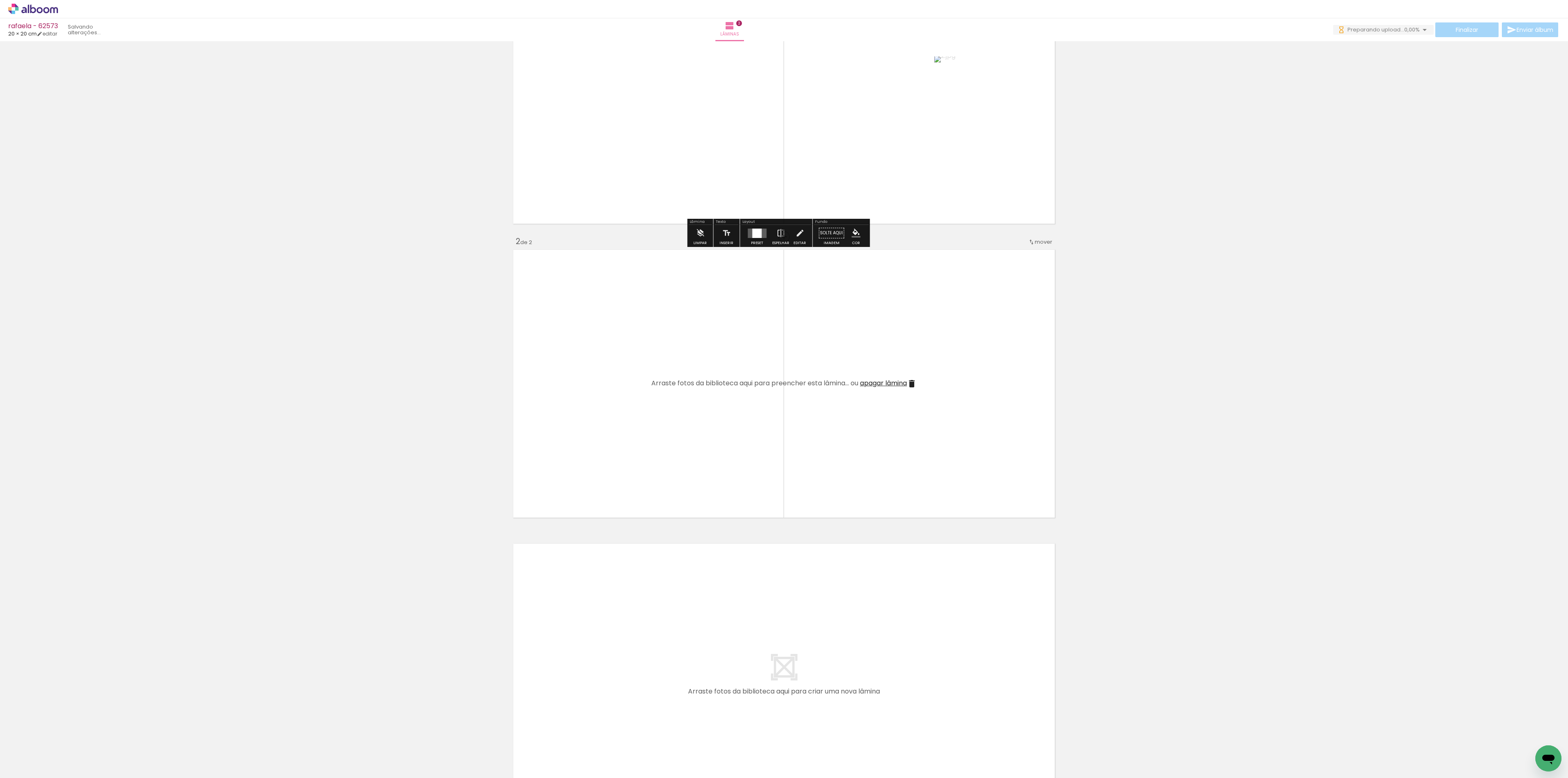
scroll to position [0, 0]
drag, startPoint x: 746, startPoint y: 234, endPoint x: 1010, endPoint y: 225, distance: 264.2
click at [746, 234] on div at bounding box center [756, 233] width 22 height 16
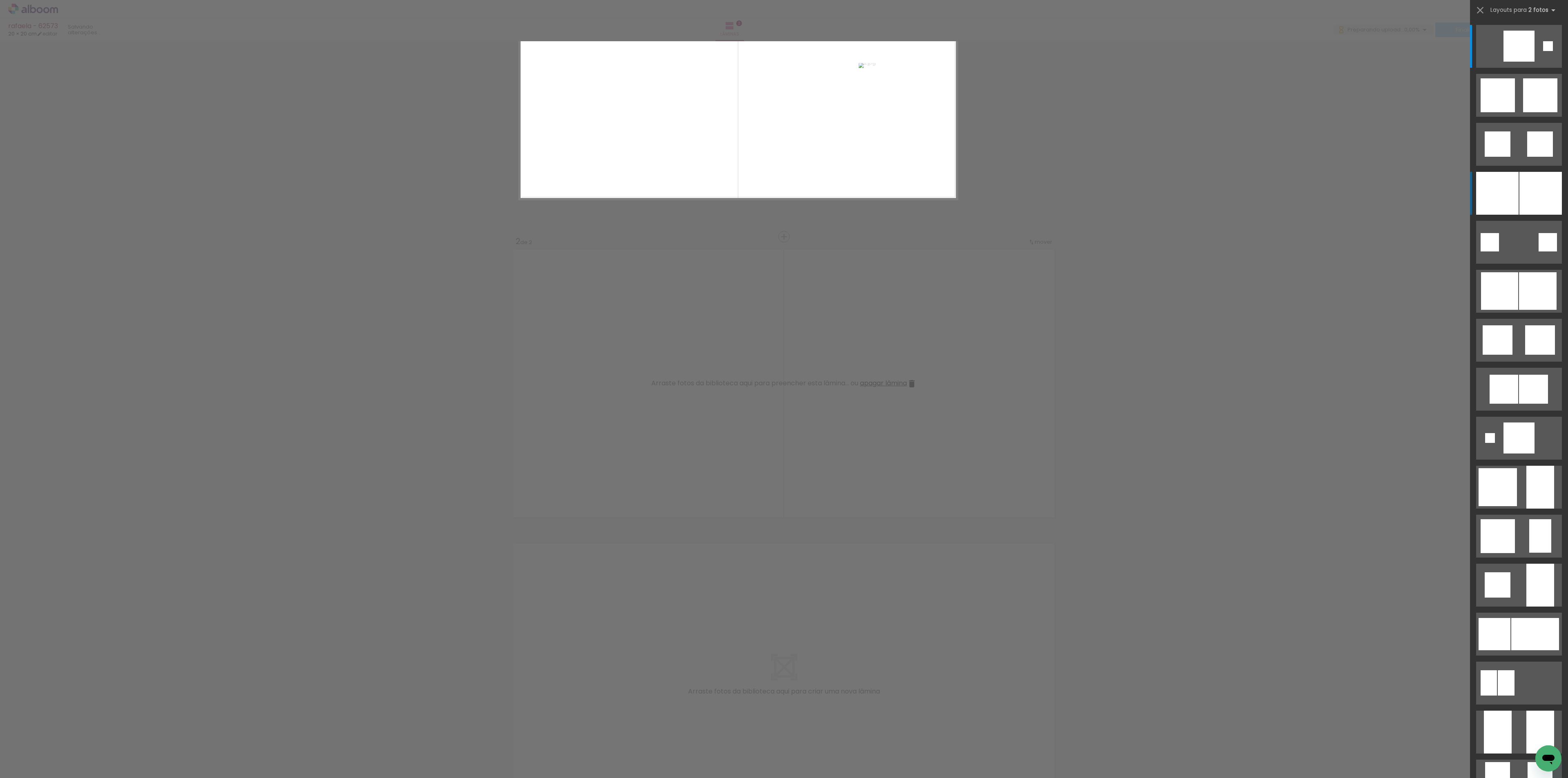
scroll to position [13, 0]
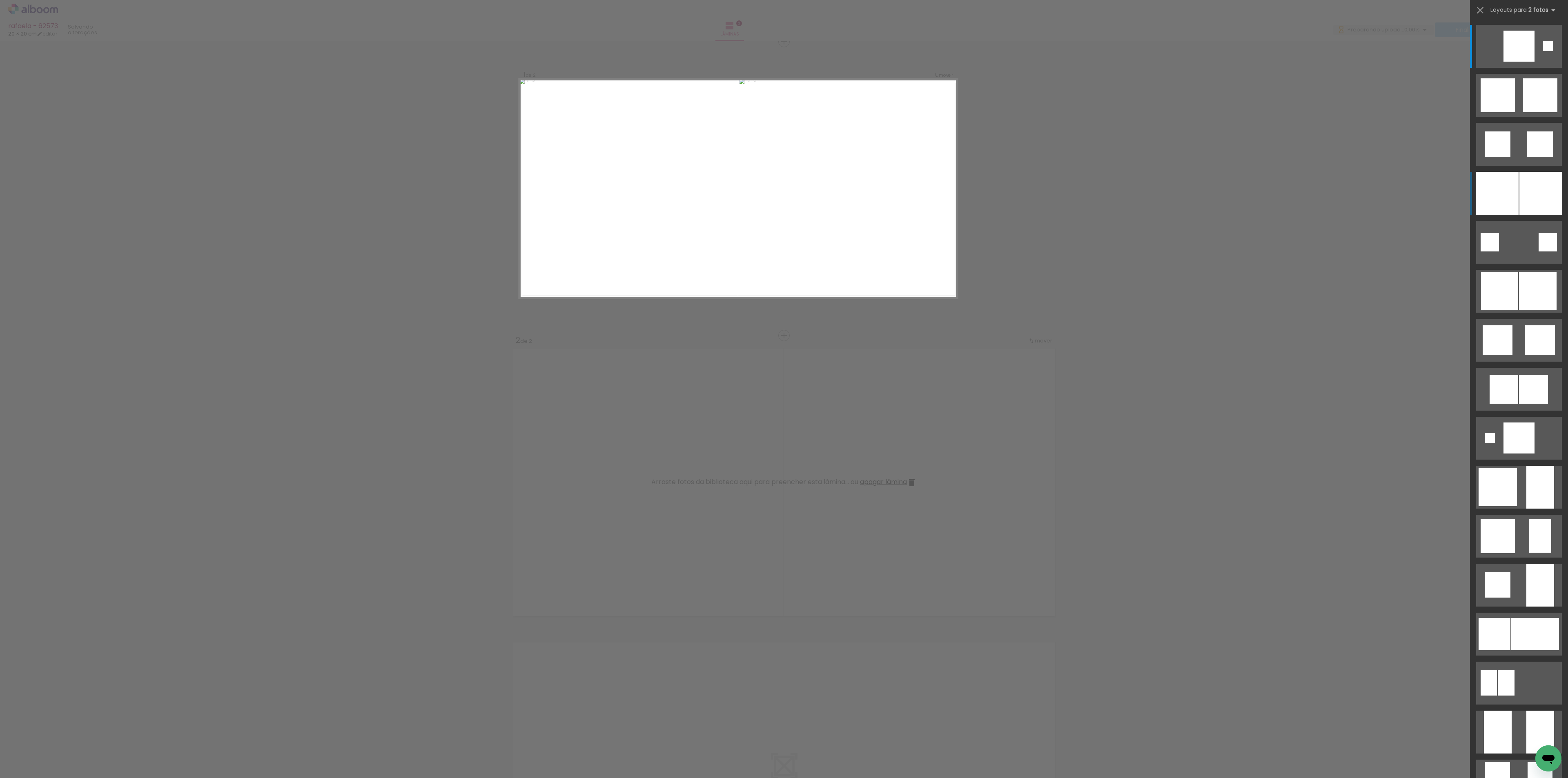
drag, startPoint x: 1498, startPoint y: 192, endPoint x: 996, endPoint y: 443, distance: 561.3
click at [1498, 193] on div at bounding box center [1497, 193] width 42 height 43
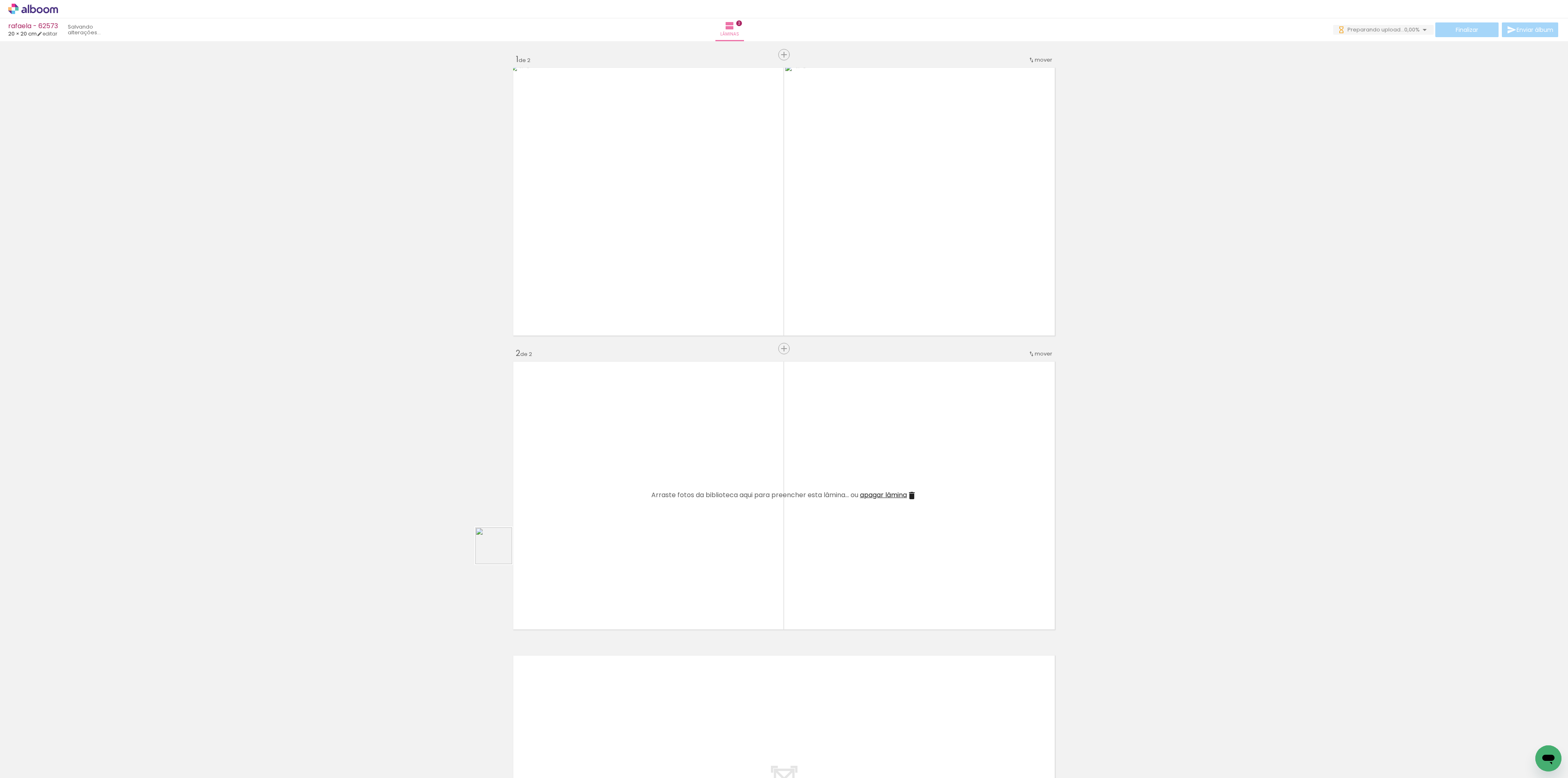
scroll to position [0, 0]
drag, startPoint x: 500, startPoint y: 551, endPoint x: 372, endPoint y: 689, distance: 188.2
click at [774, 413] on quentale-workspace at bounding box center [784, 389] width 1568 height 778
drag, startPoint x: 217, startPoint y: 753, endPoint x: 769, endPoint y: 639, distance: 563.6
click at [856, 549] on quentale-workspace at bounding box center [784, 389] width 1568 height 778
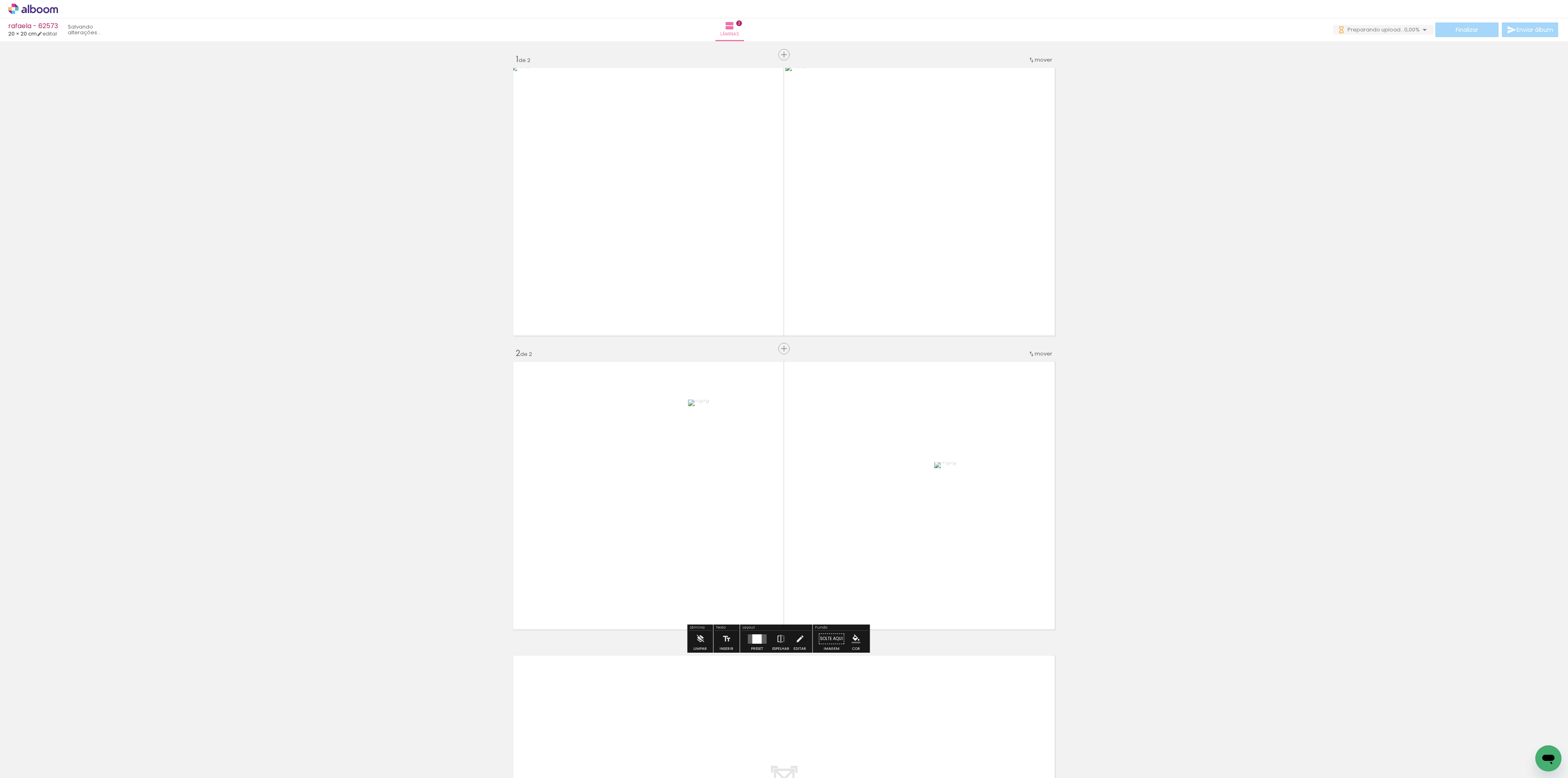
click at [761, 639] on quentale-layouter at bounding box center [757, 639] width 19 height 9
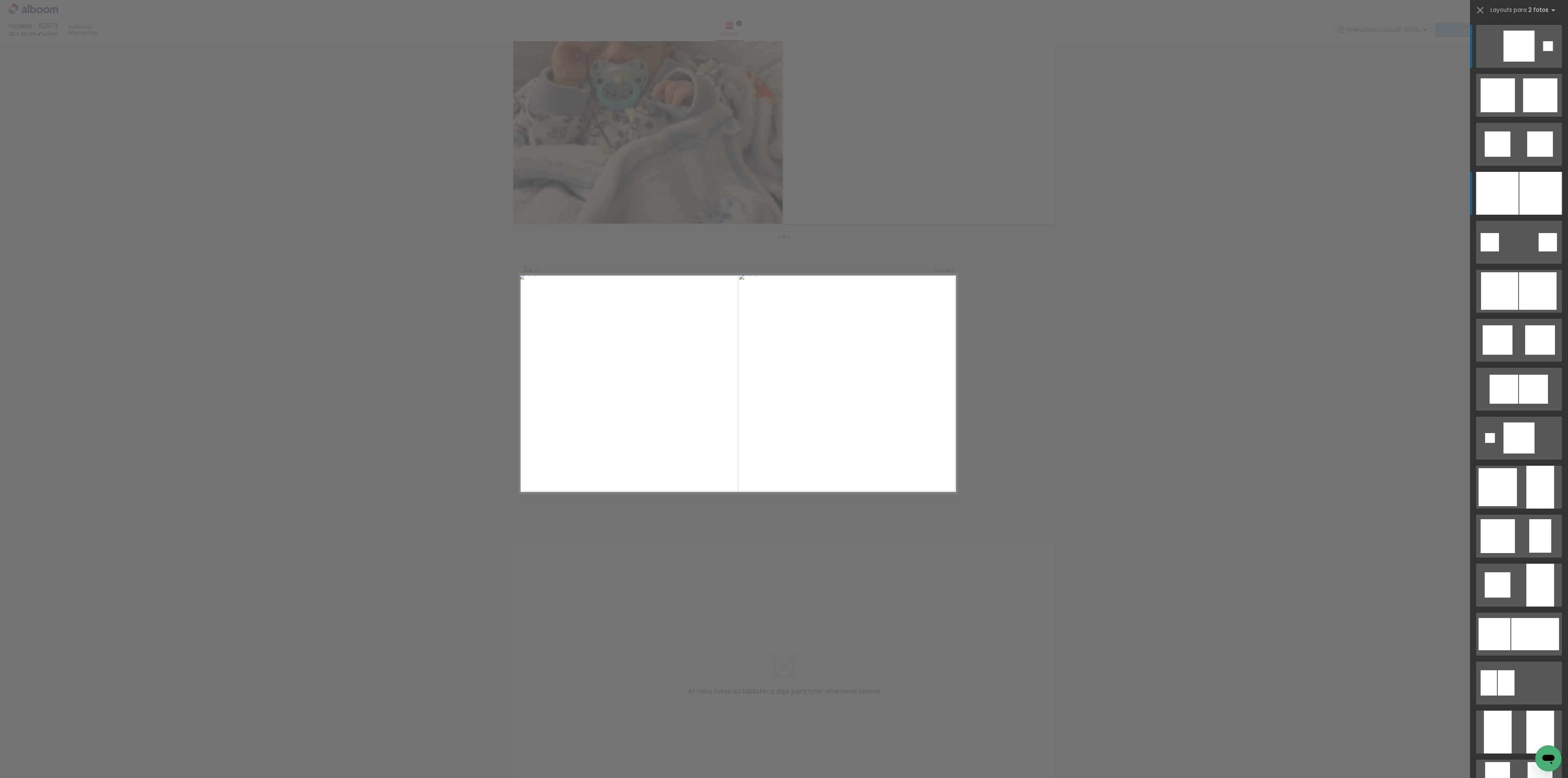
click at [1519, 192] on div at bounding box center [1540, 193] width 42 height 43
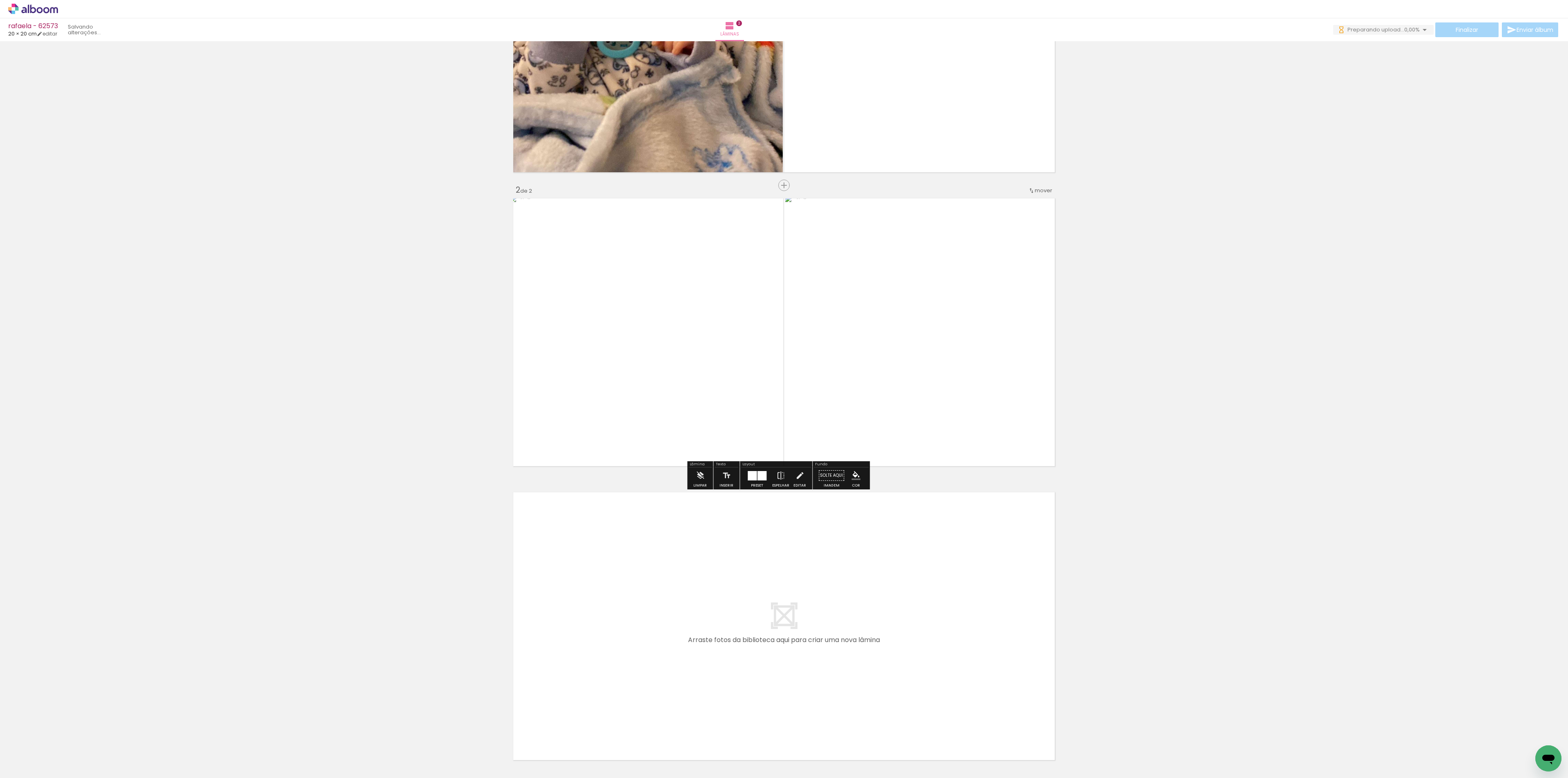
scroll to position [228, 0]
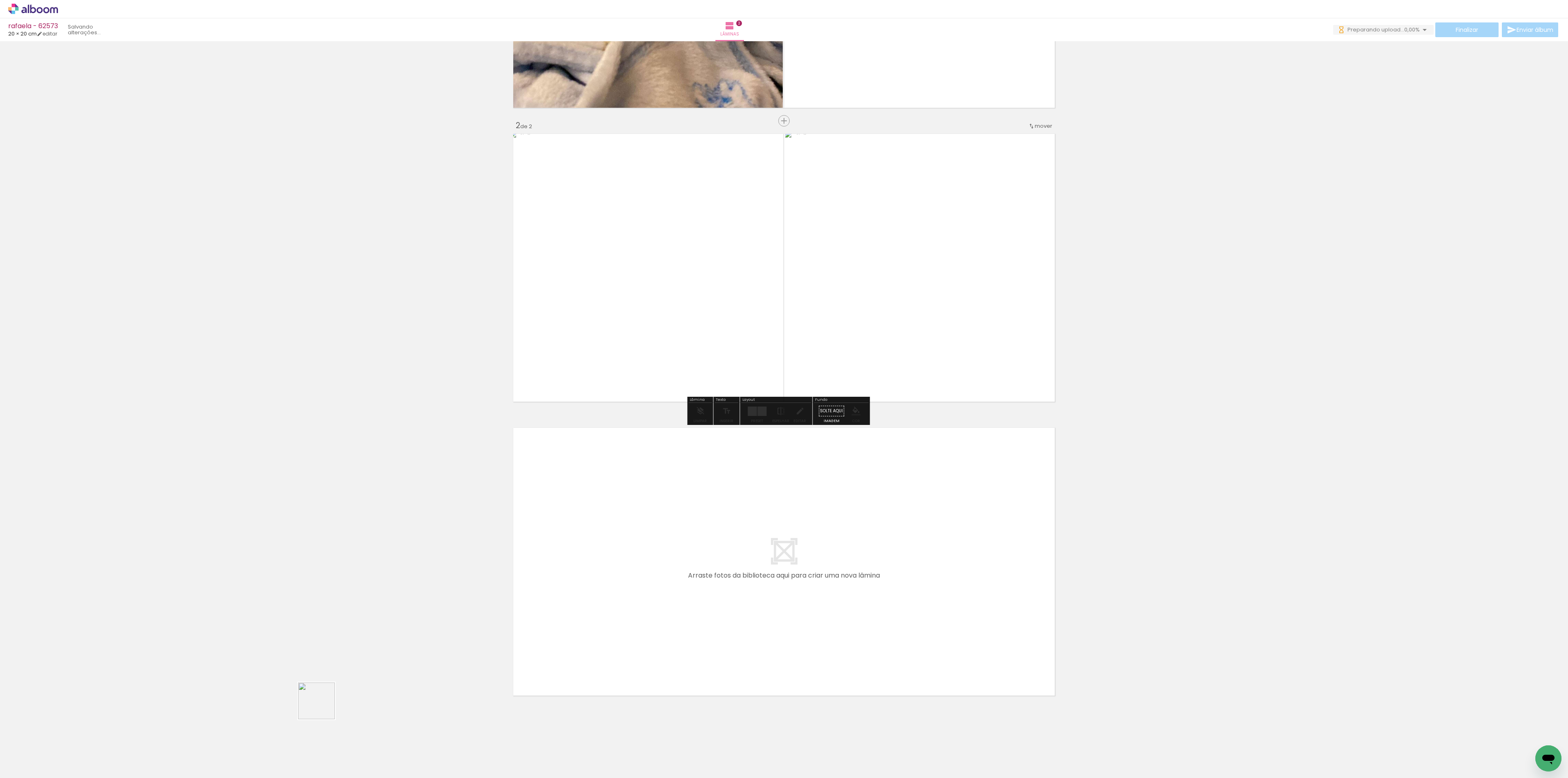
drag, startPoint x: 271, startPoint y: 753, endPoint x: 499, endPoint y: 573, distance: 290.5
click at [484, 588] on quentale-workspace at bounding box center [784, 389] width 1568 height 778
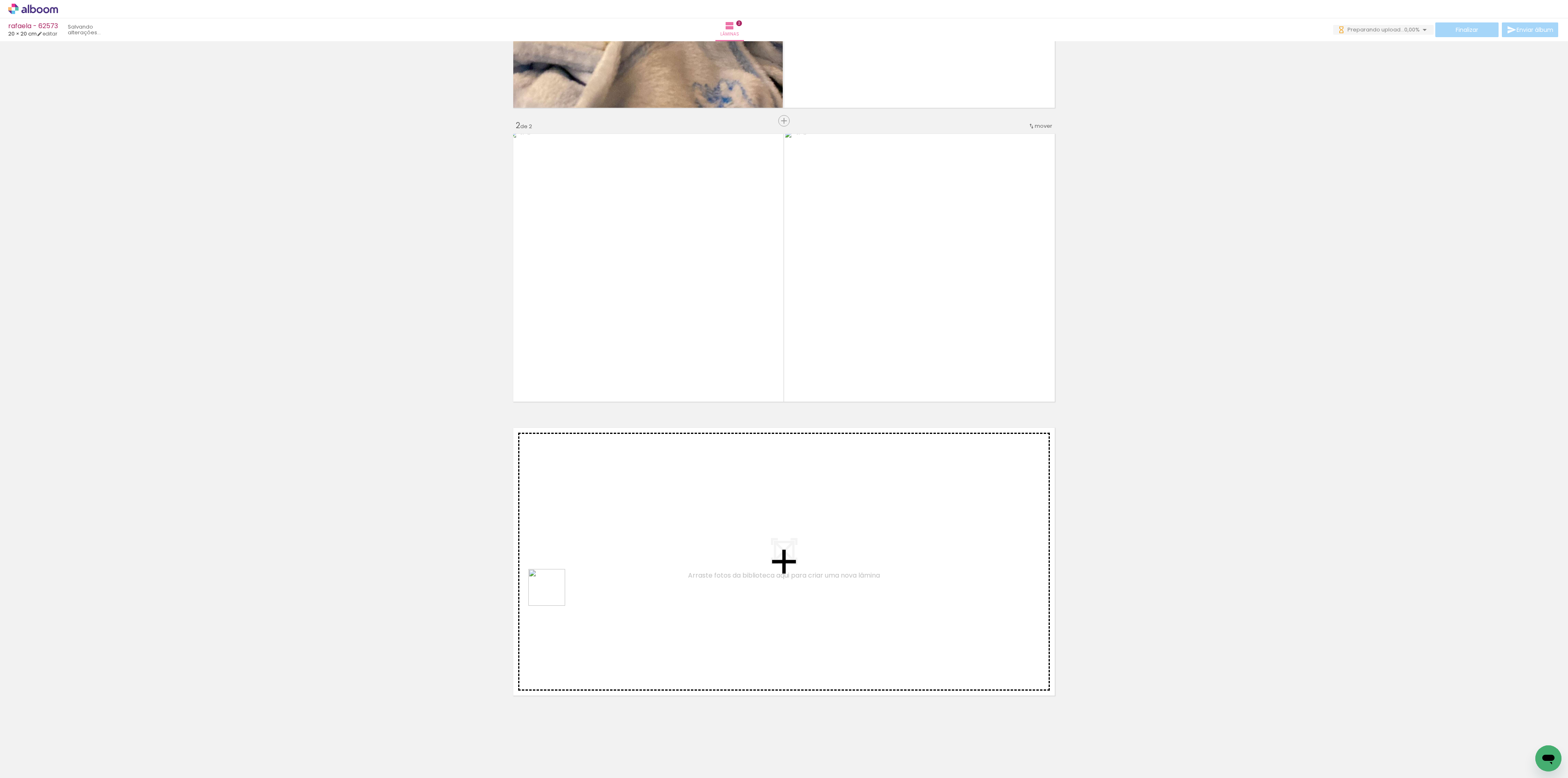
drag, startPoint x: 260, startPoint y: 748, endPoint x: 553, endPoint y: 593, distance: 331.5
click at [553, 593] on quentale-workspace at bounding box center [784, 389] width 1568 height 778
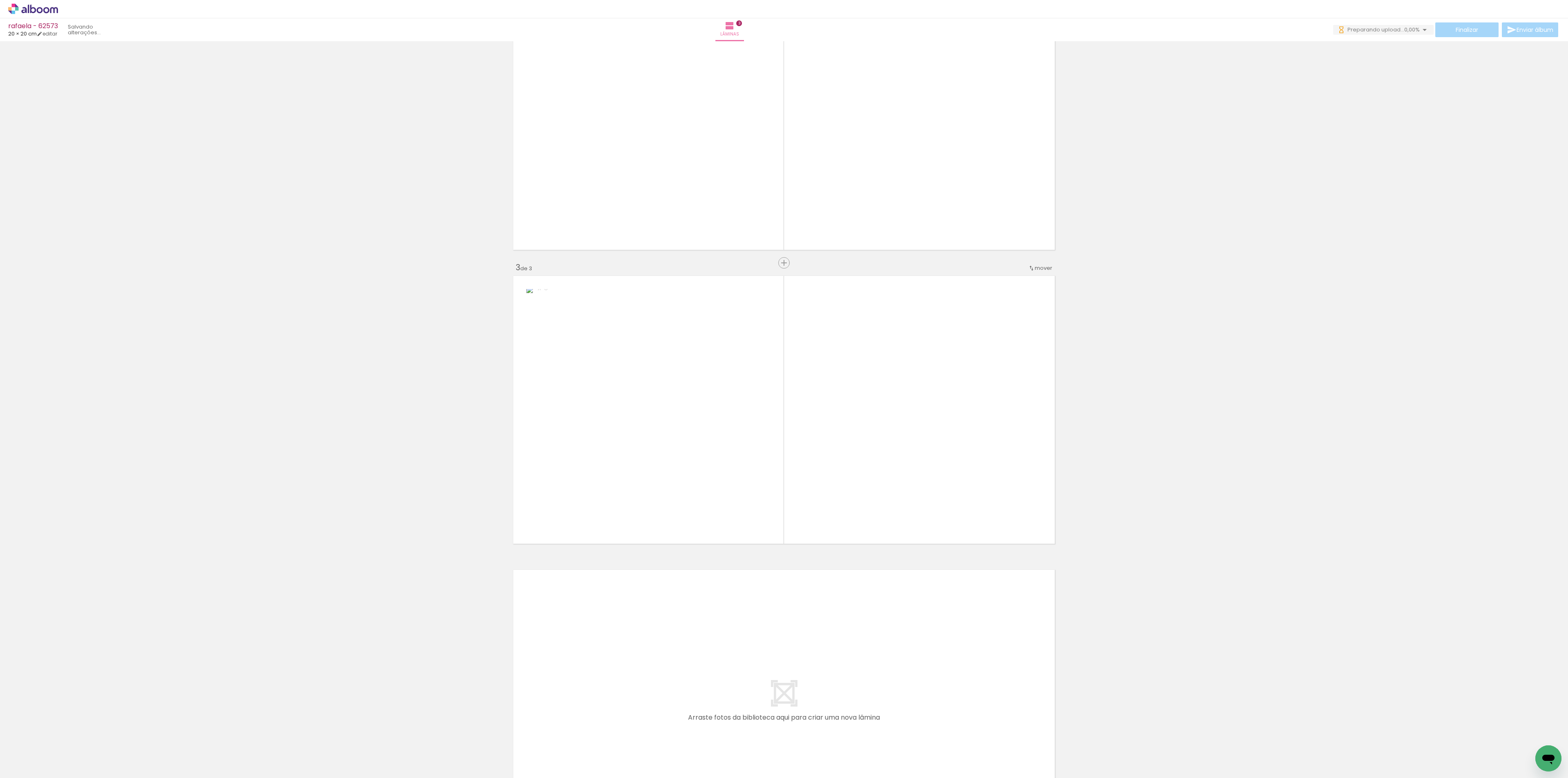
scroll to position [406, 0]
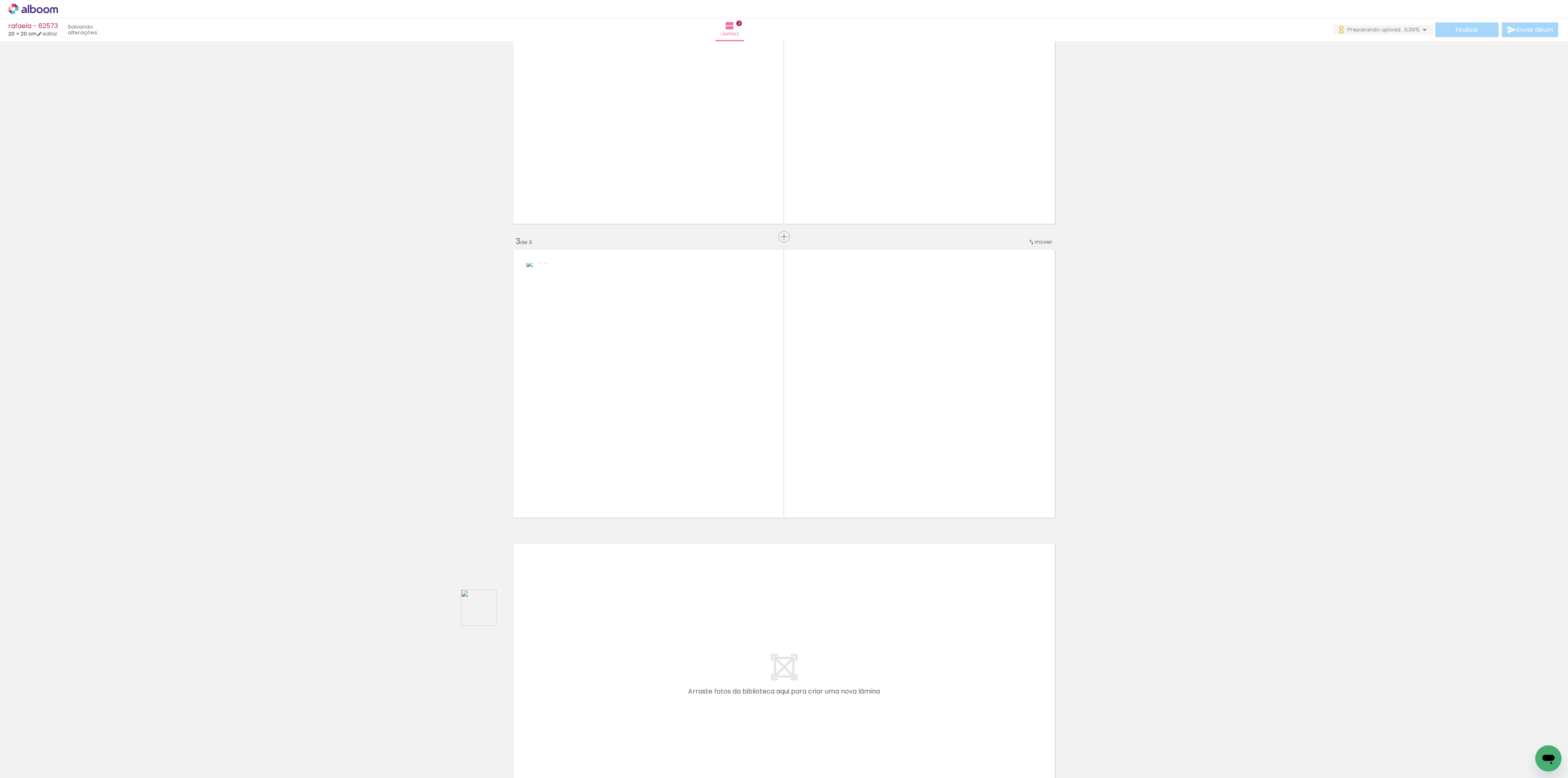
drag, startPoint x: 309, startPoint y: 748, endPoint x: 914, endPoint y: 331, distance: 734.8
click at [892, 299] on quentale-workspace at bounding box center [784, 389] width 1568 height 778
click at [756, 530] on div at bounding box center [756, 527] width 9 height 9
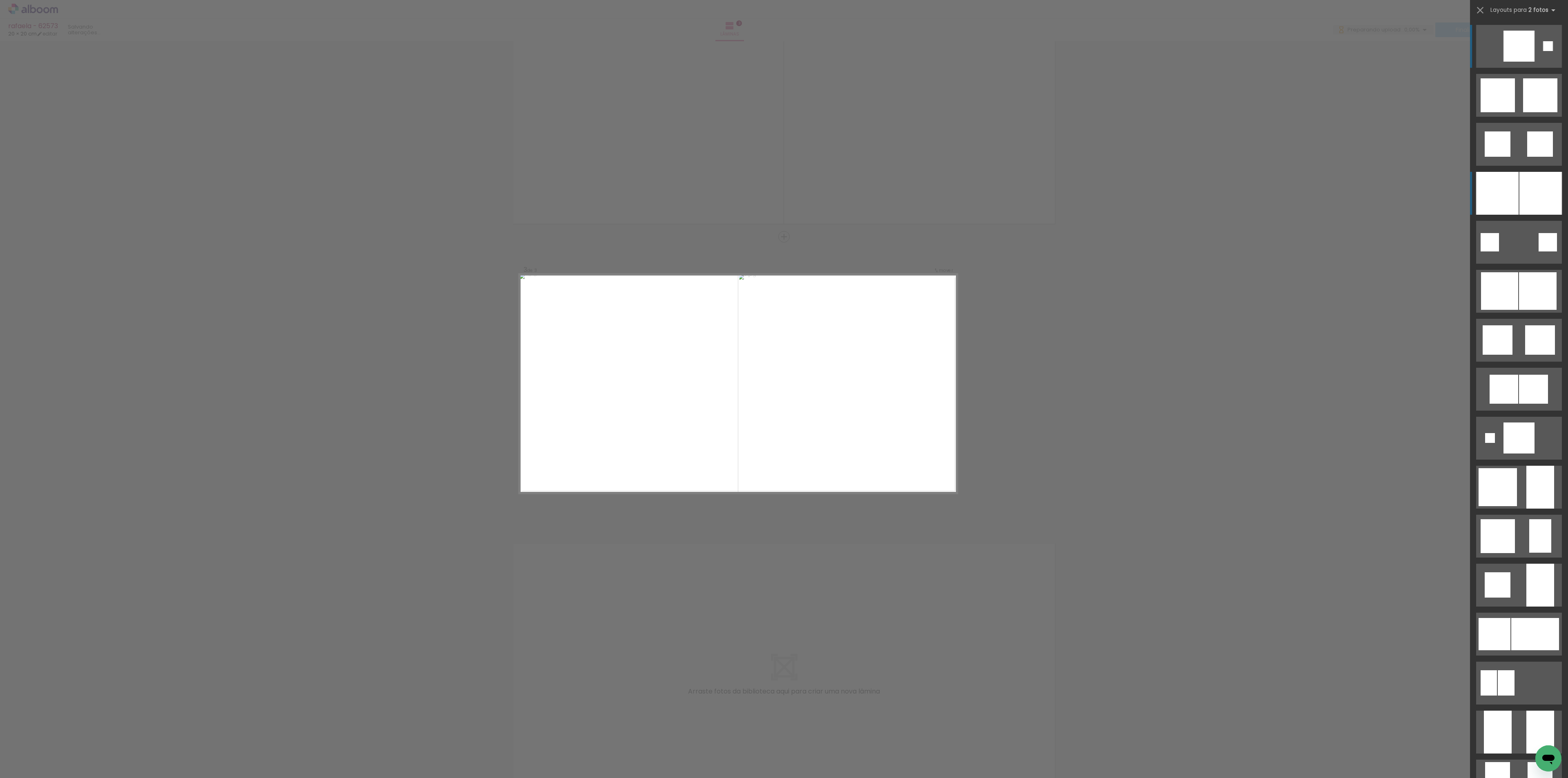
click at [1510, 177] on div at bounding box center [1497, 193] width 42 height 43
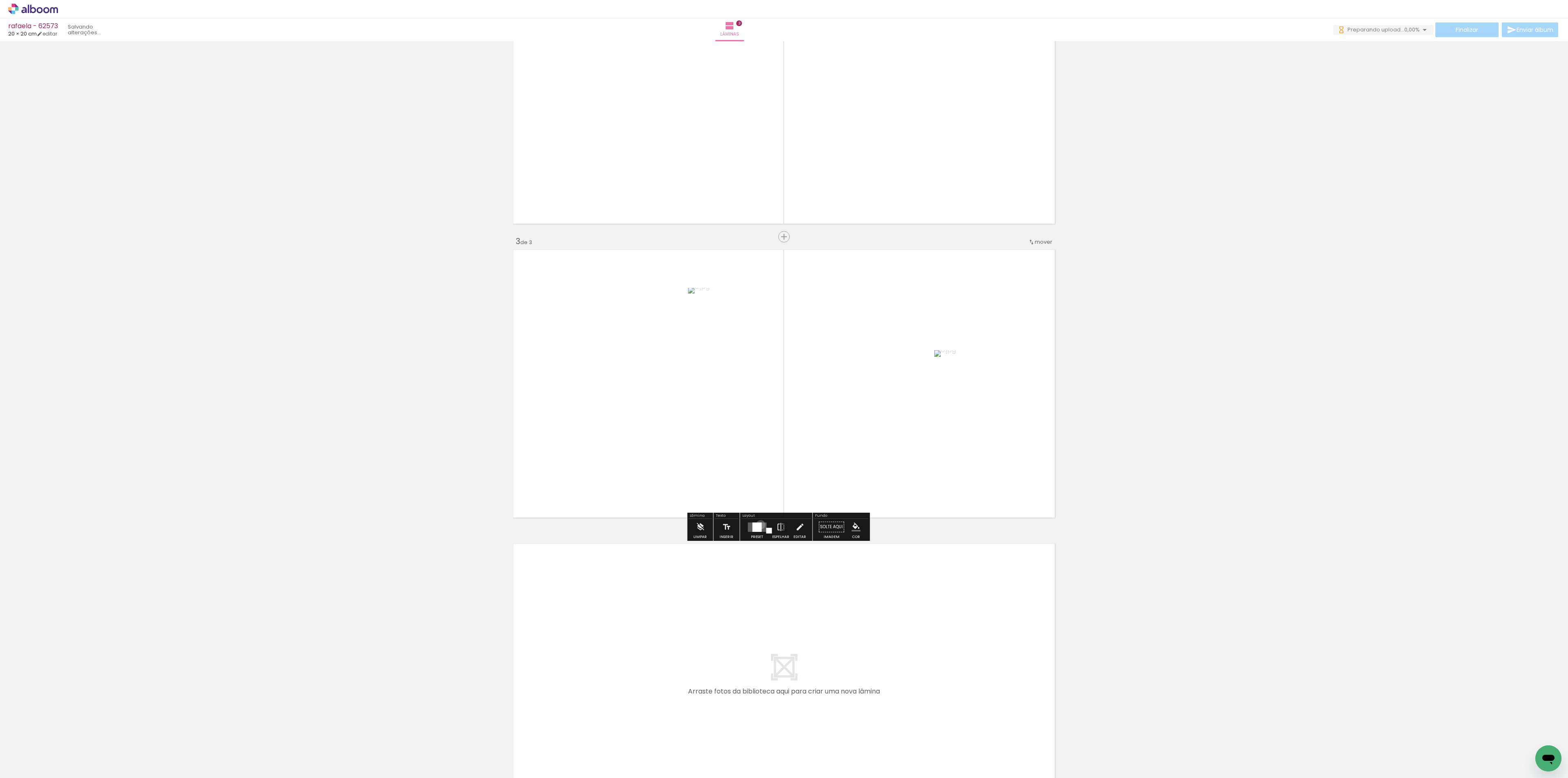
click at [759, 525] on div at bounding box center [756, 527] width 9 height 9
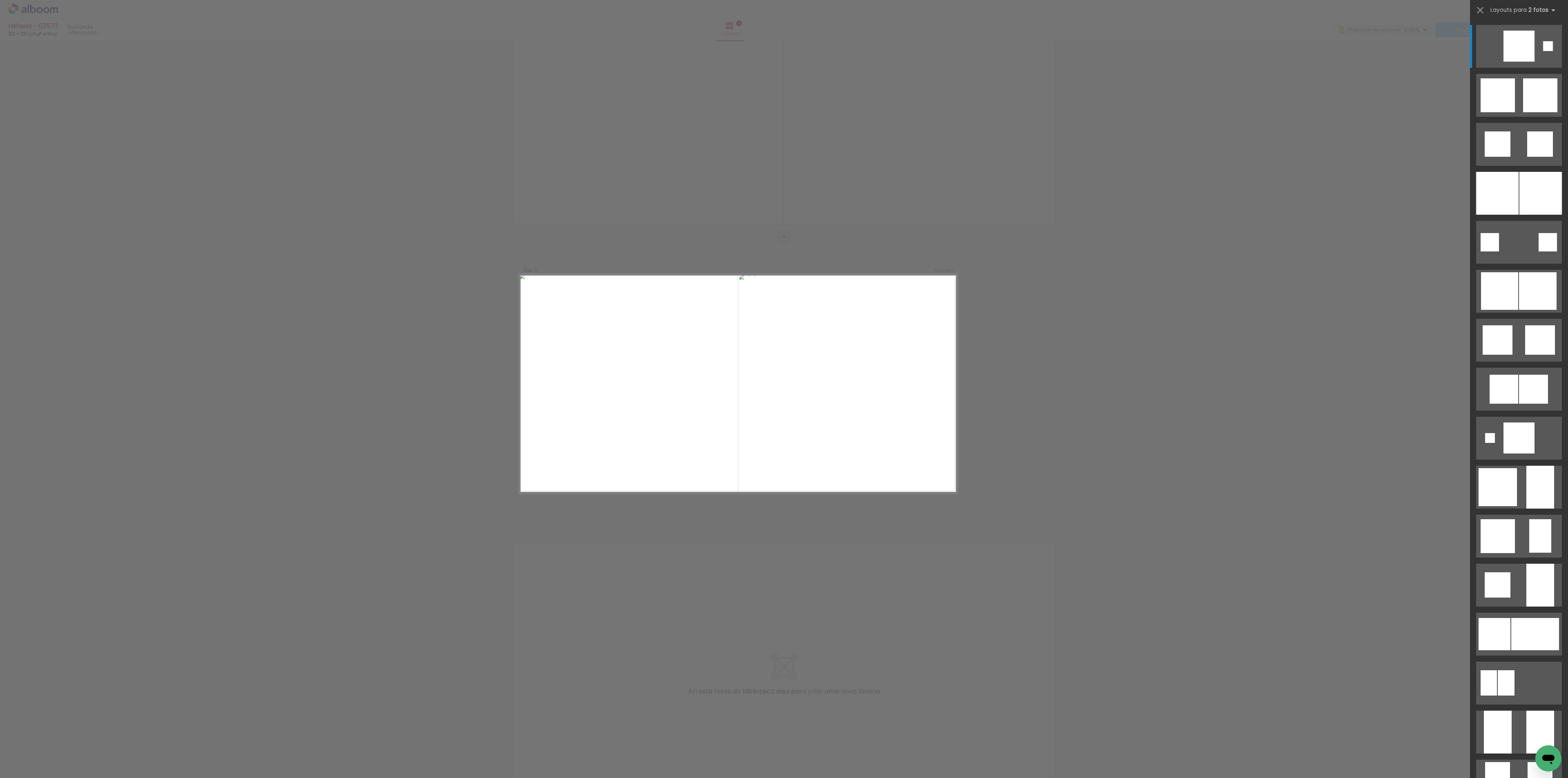
click at [1500, 169] on div at bounding box center [1519, 190] width 98 height 49
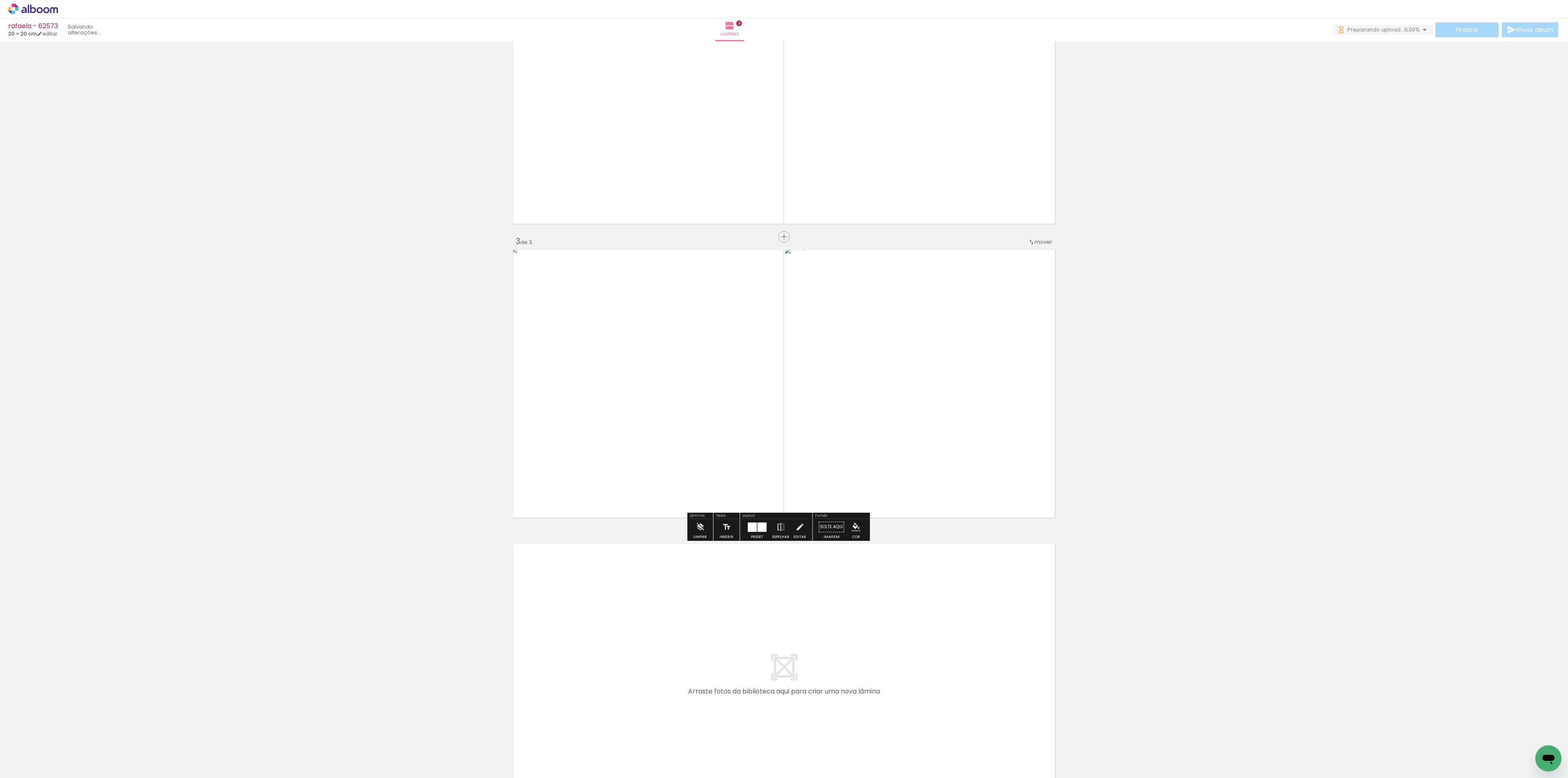
click at [754, 523] on div at bounding box center [752, 527] width 9 height 9
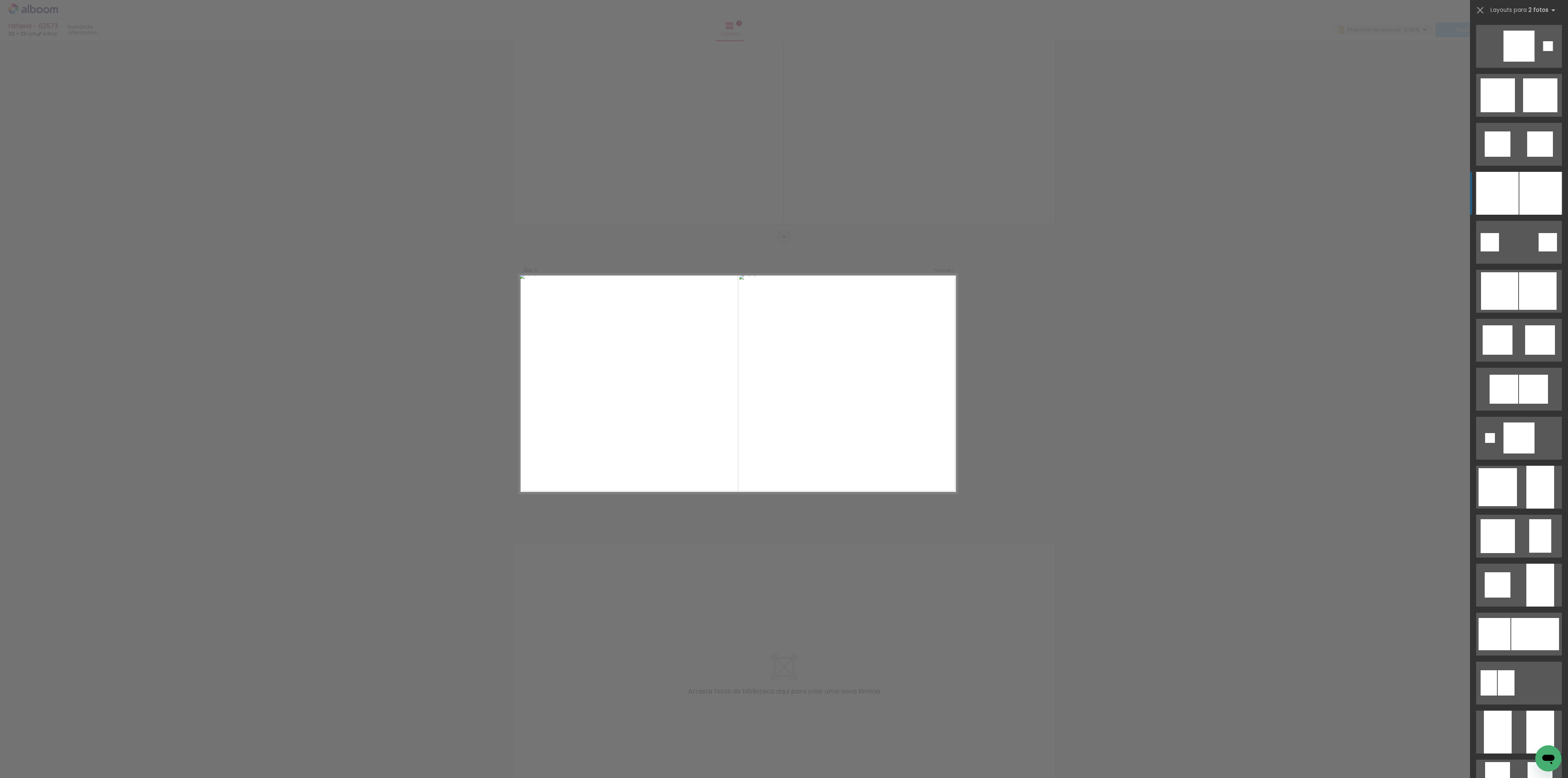
scroll to position [147, 0]
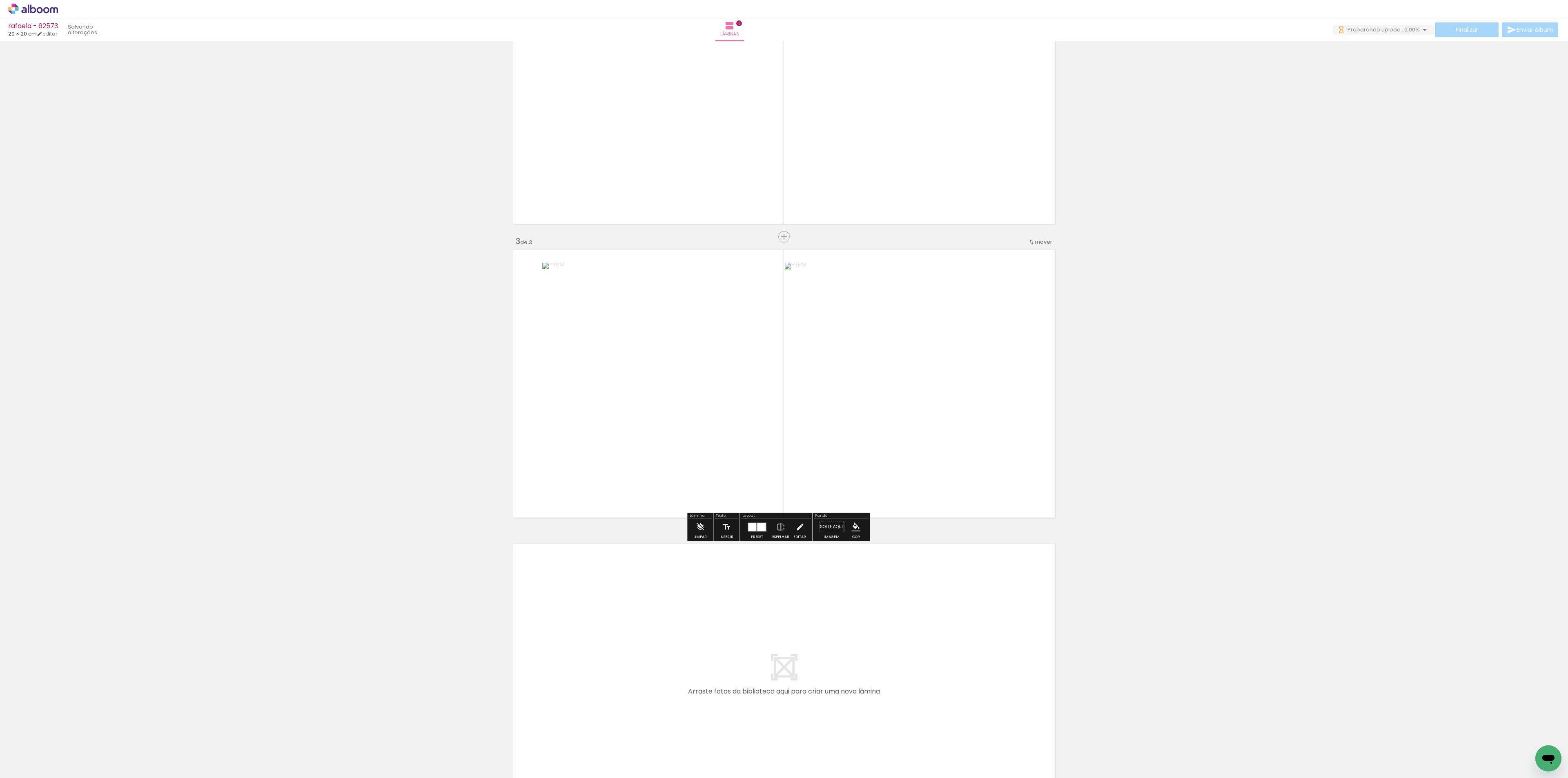
click at [746, 532] on div at bounding box center [756, 527] width 22 height 16
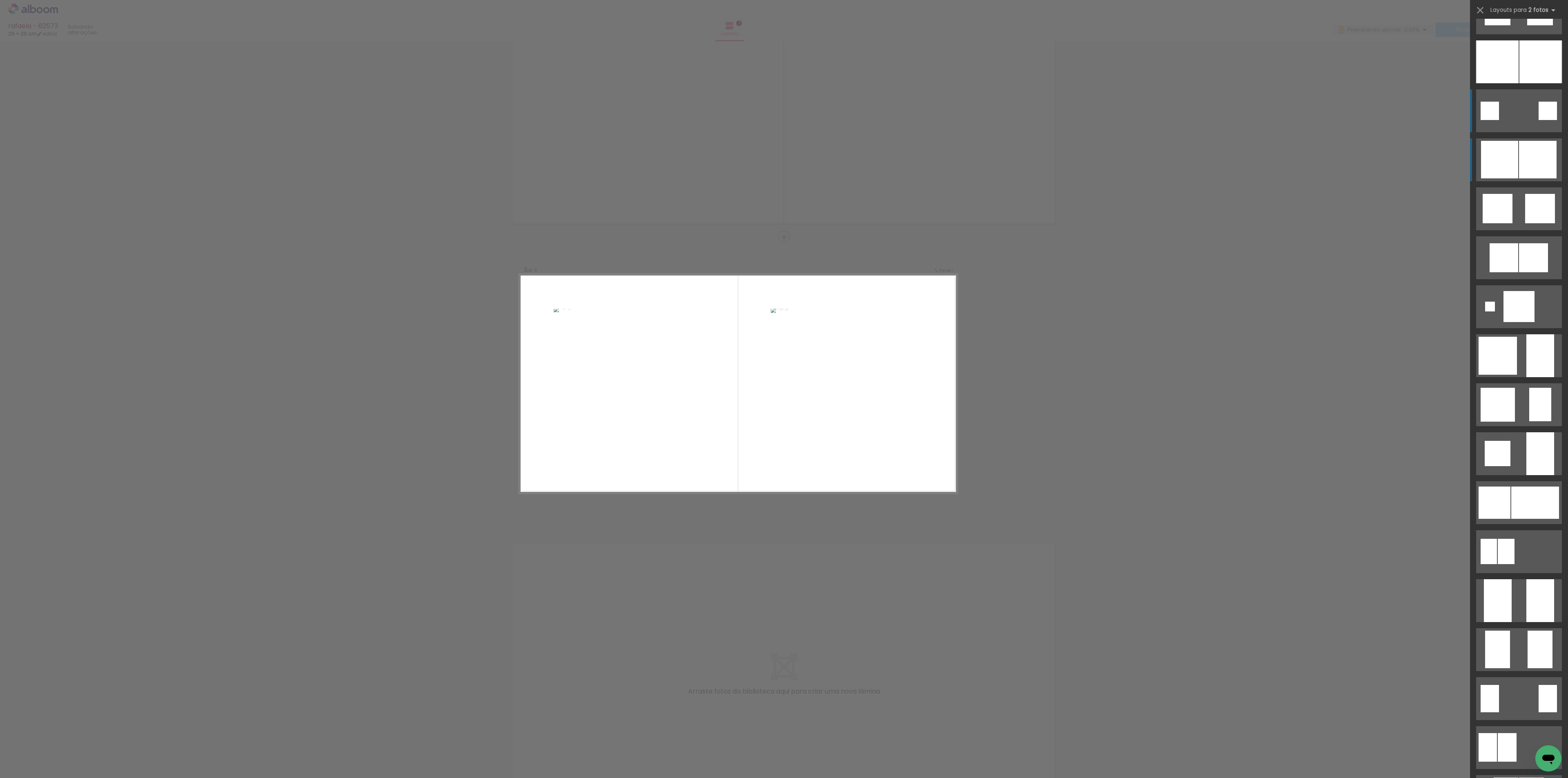
scroll to position [0, 0]
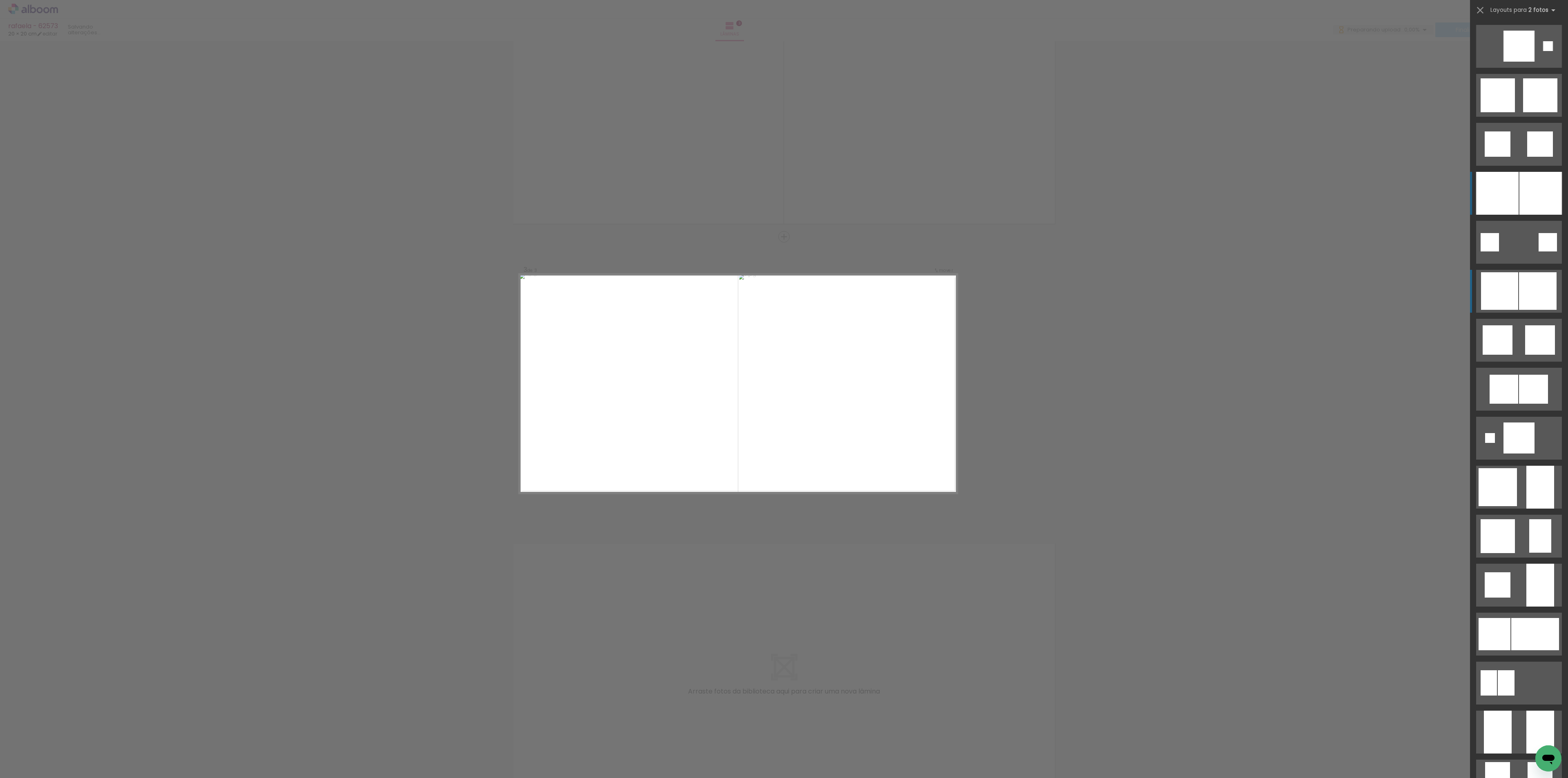
click at [1498, 207] on div at bounding box center [1497, 193] width 42 height 43
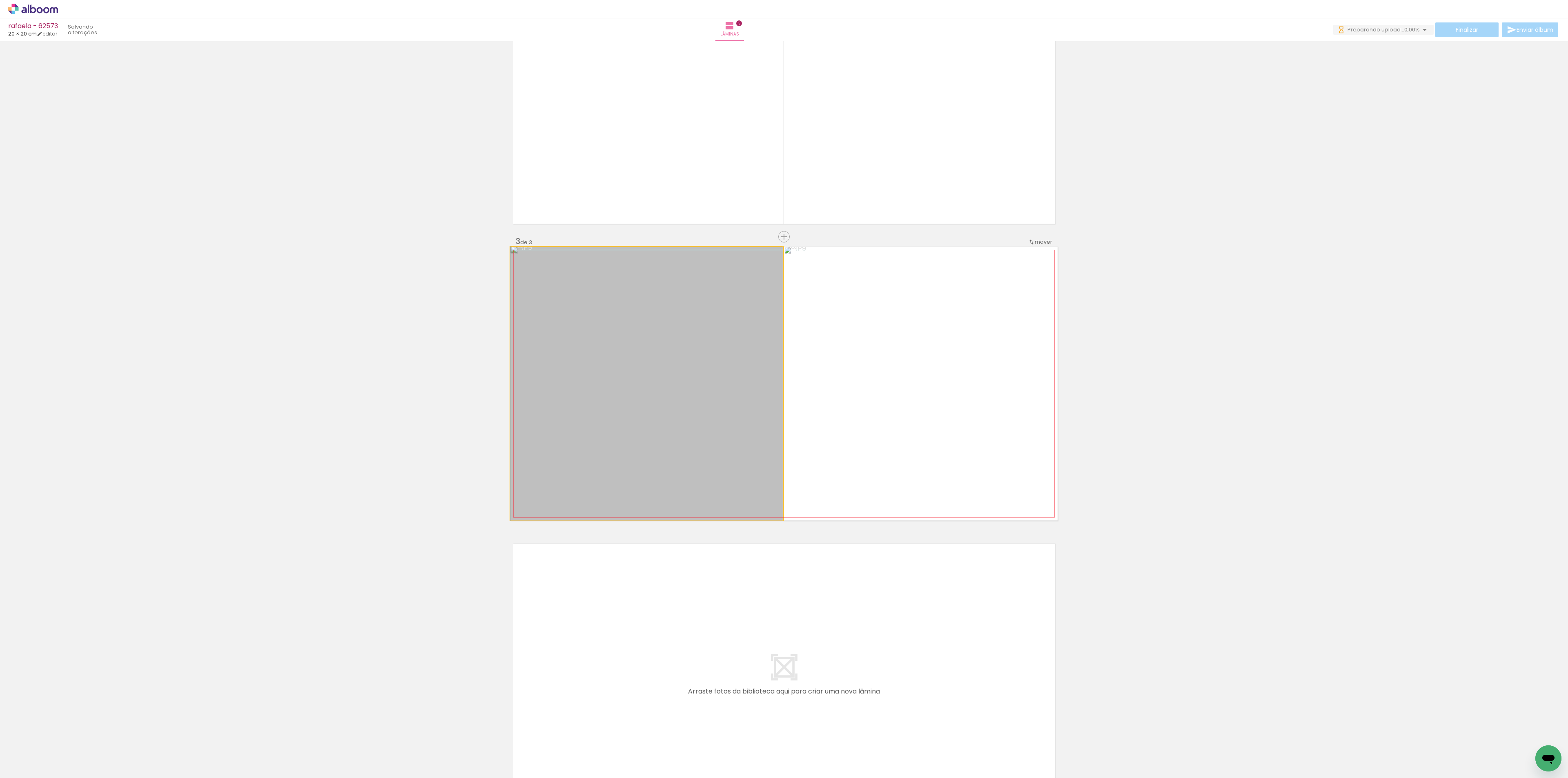
drag, startPoint x: 688, startPoint y: 431, endPoint x: 697, endPoint y: 487, distance: 56.7
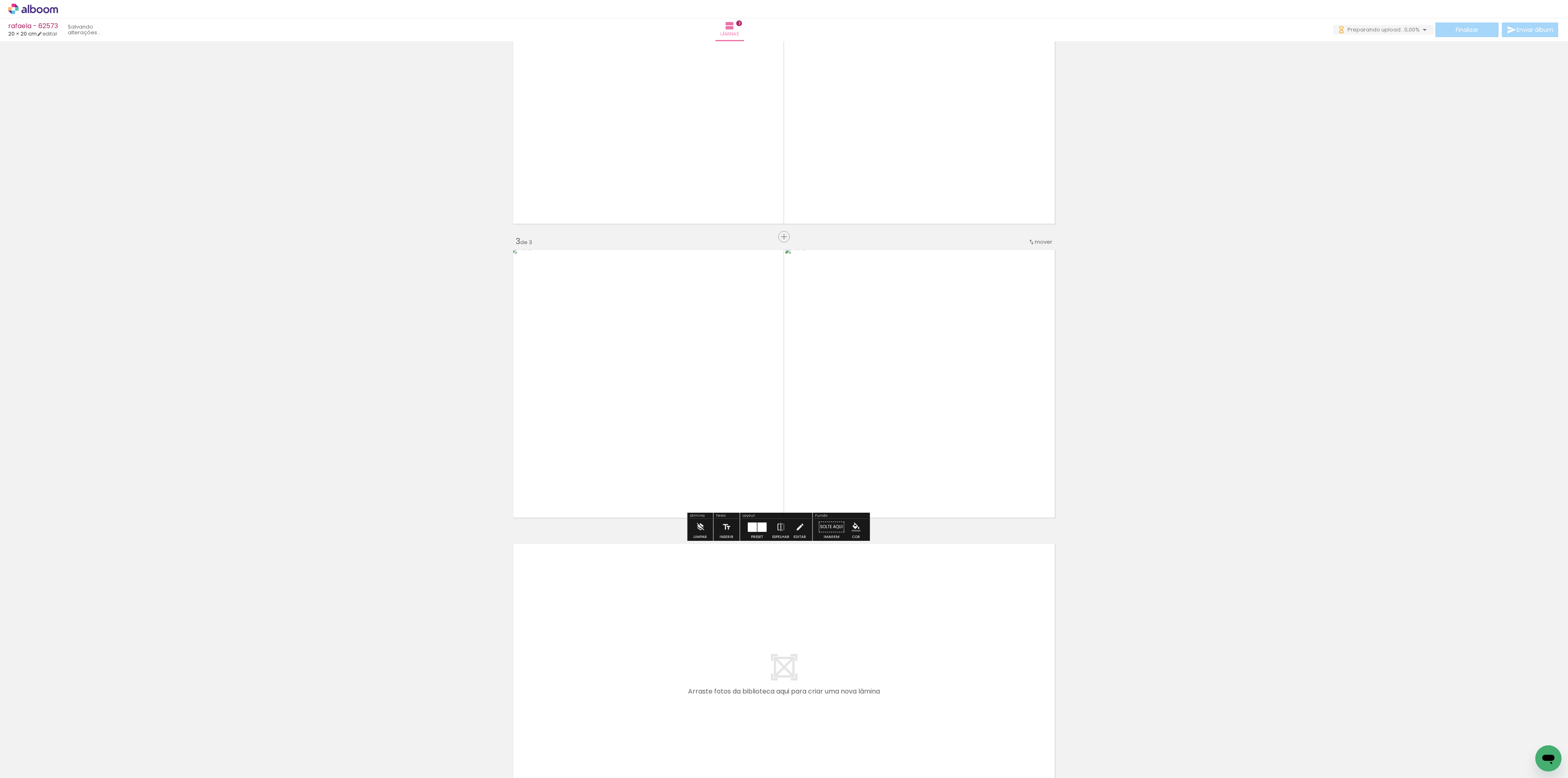
scroll to position [487, 0]
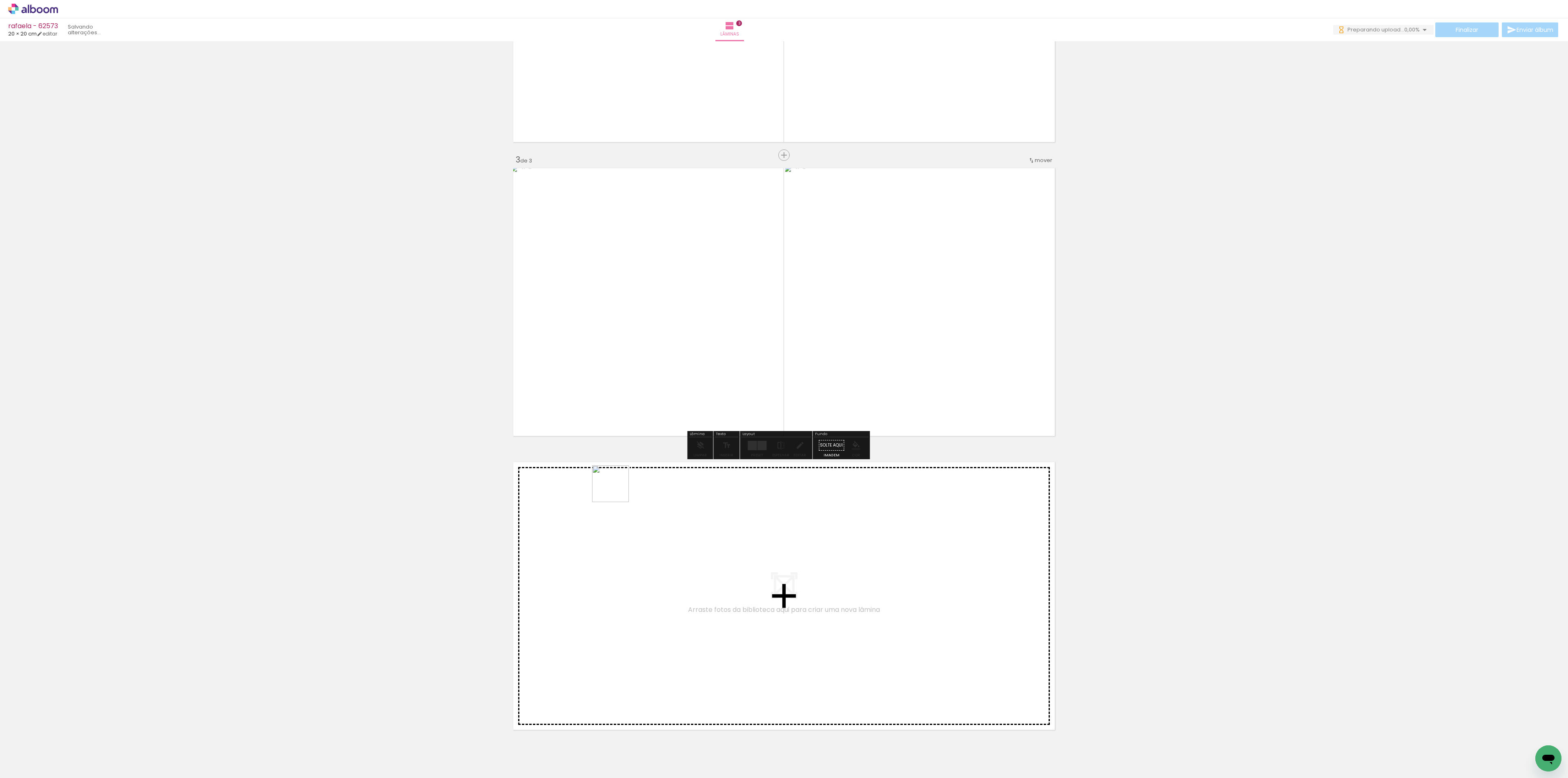
drag, startPoint x: 373, startPoint y: 755, endPoint x: 493, endPoint y: 655, distance: 156.2
click at [661, 466] on quentale-workspace at bounding box center [784, 389] width 1568 height 778
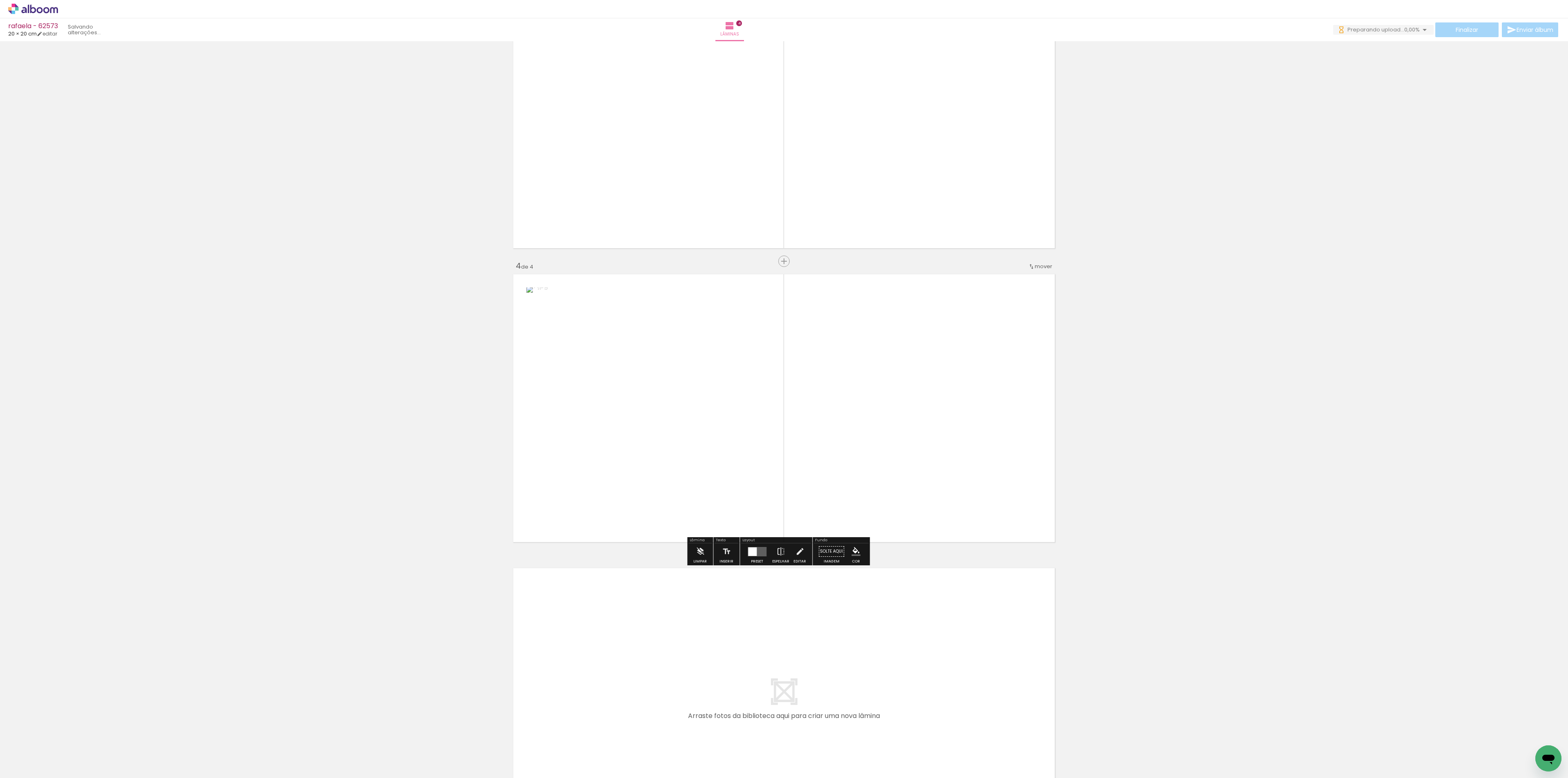
scroll to position [699, 0]
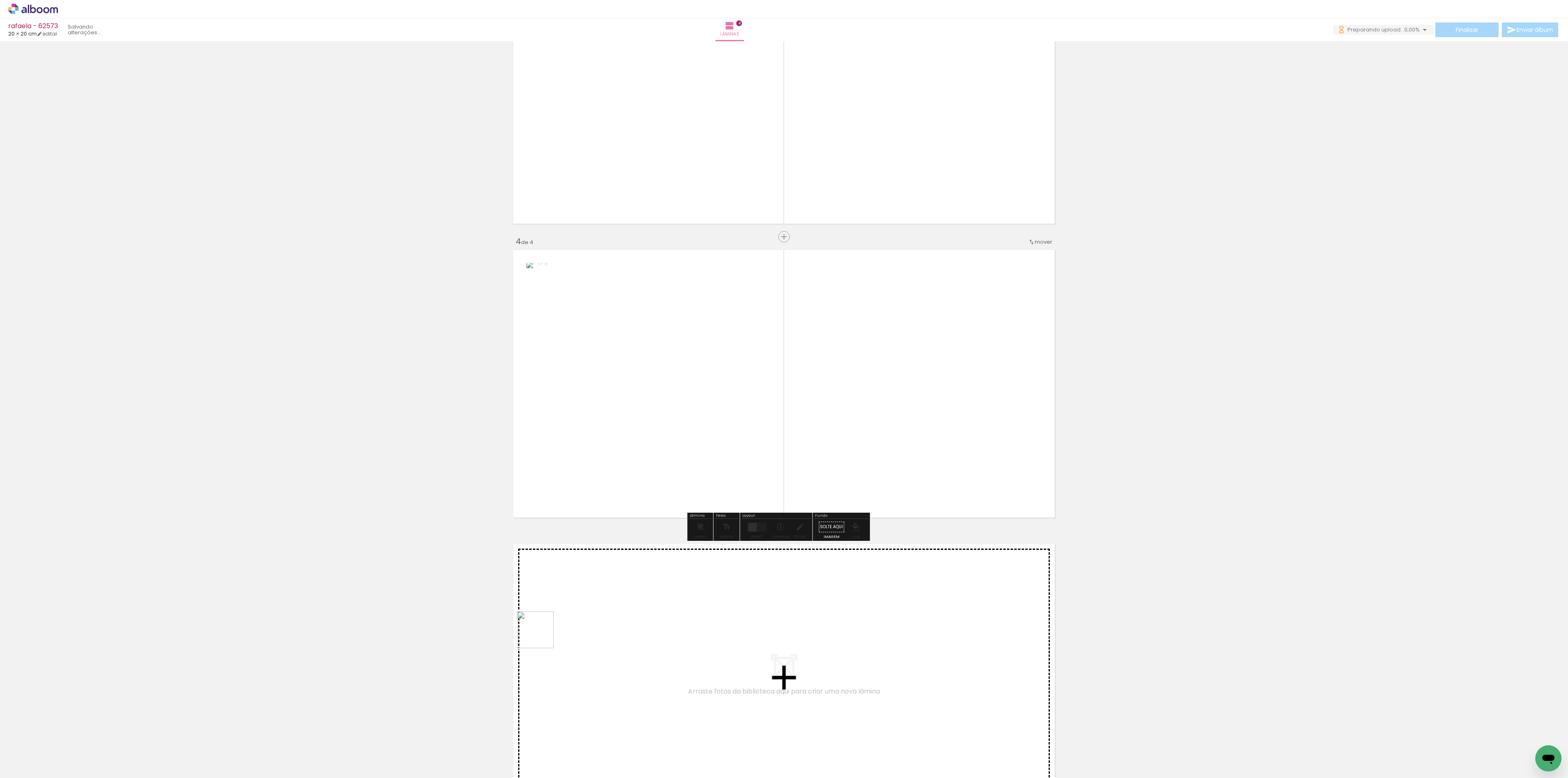
drag, startPoint x: 399, startPoint y: 763, endPoint x: 754, endPoint y: 502, distance: 440.6
click at [800, 431] on quentale-workspace at bounding box center [784, 389] width 1568 height 778
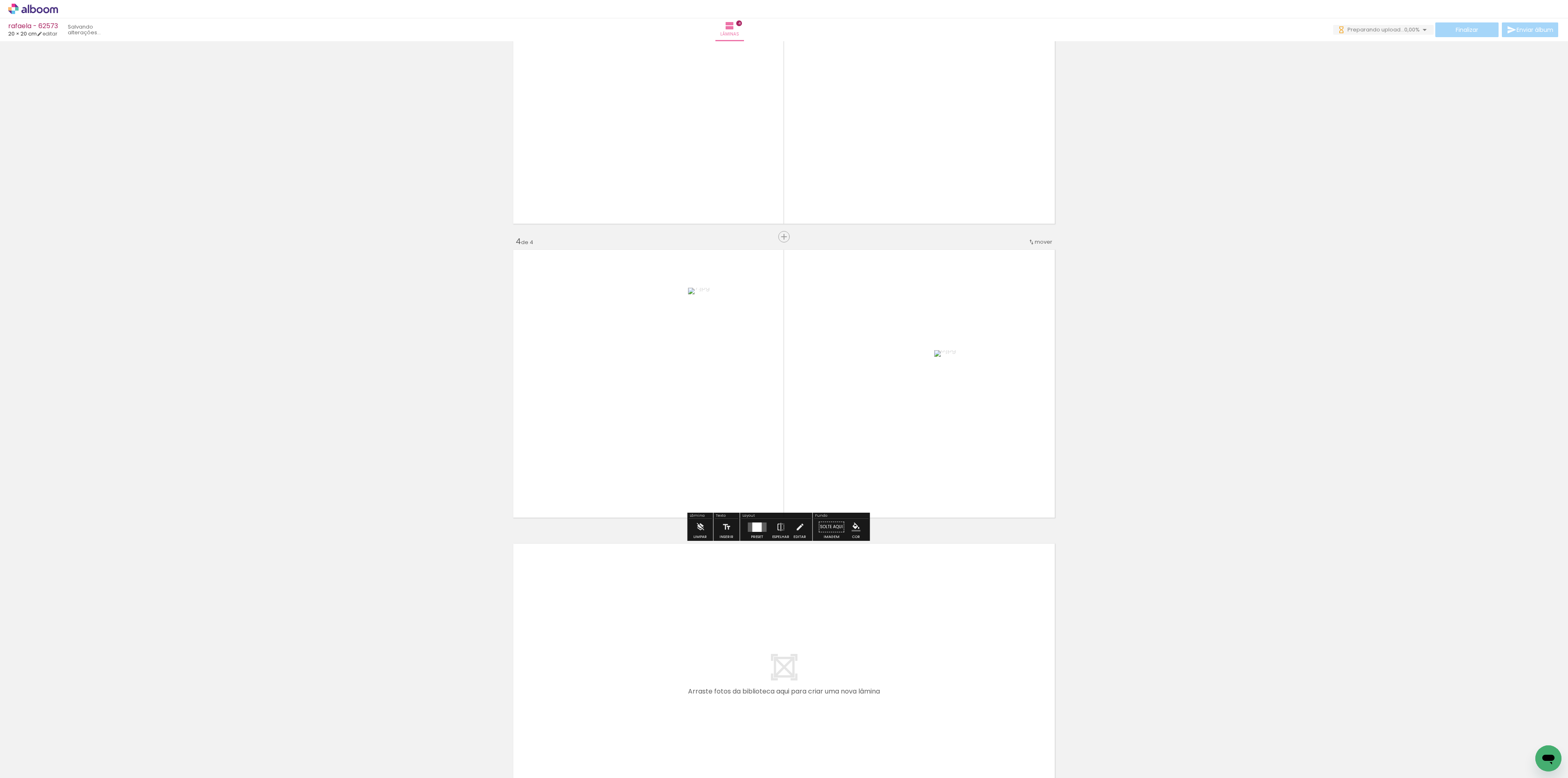
click at [751, 534] on div at bounding box center [756, 527] width 22 height 16
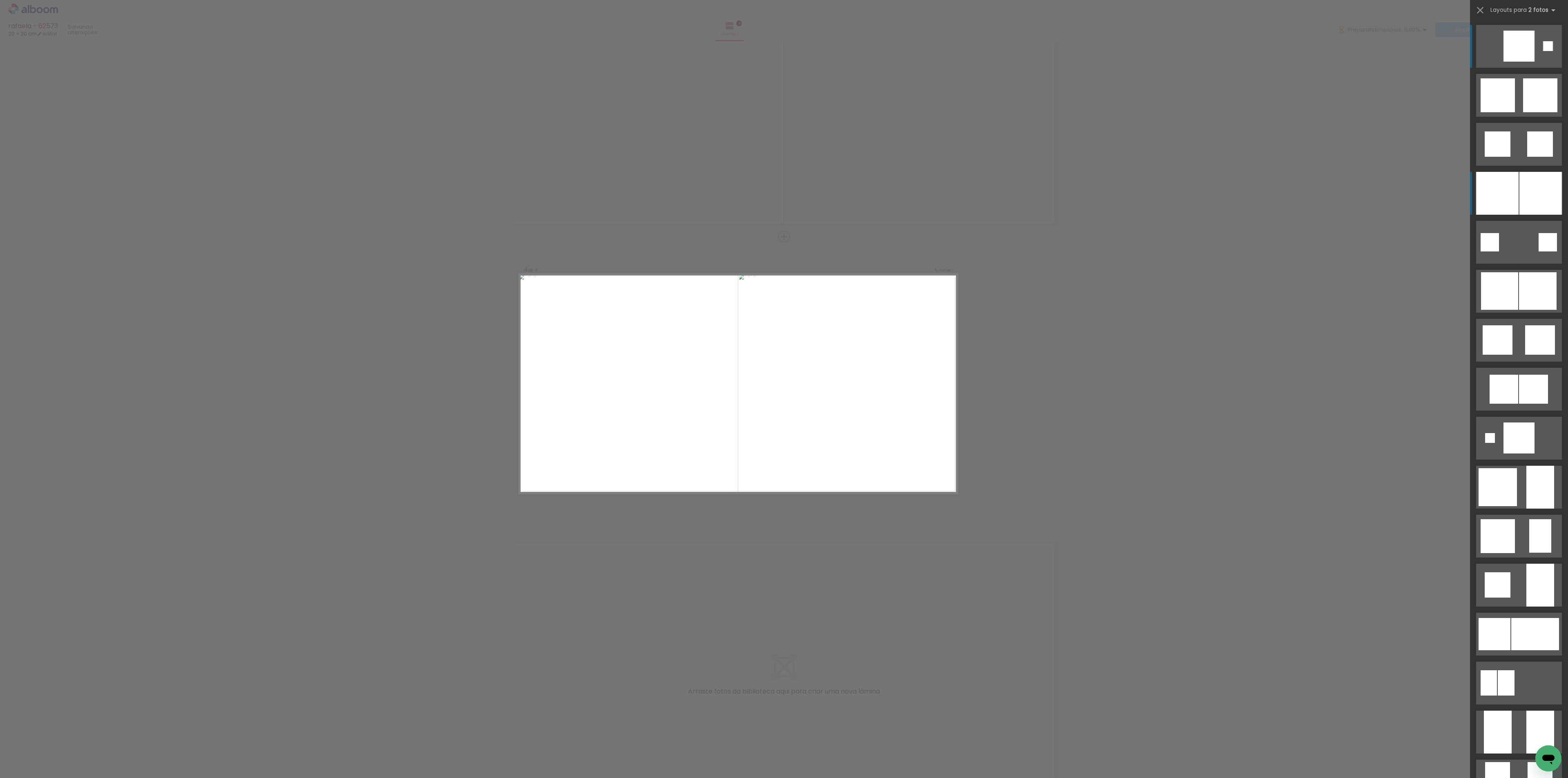
click at [1494, 194] on div at bounding box center [1497, 193] width 42 height 43
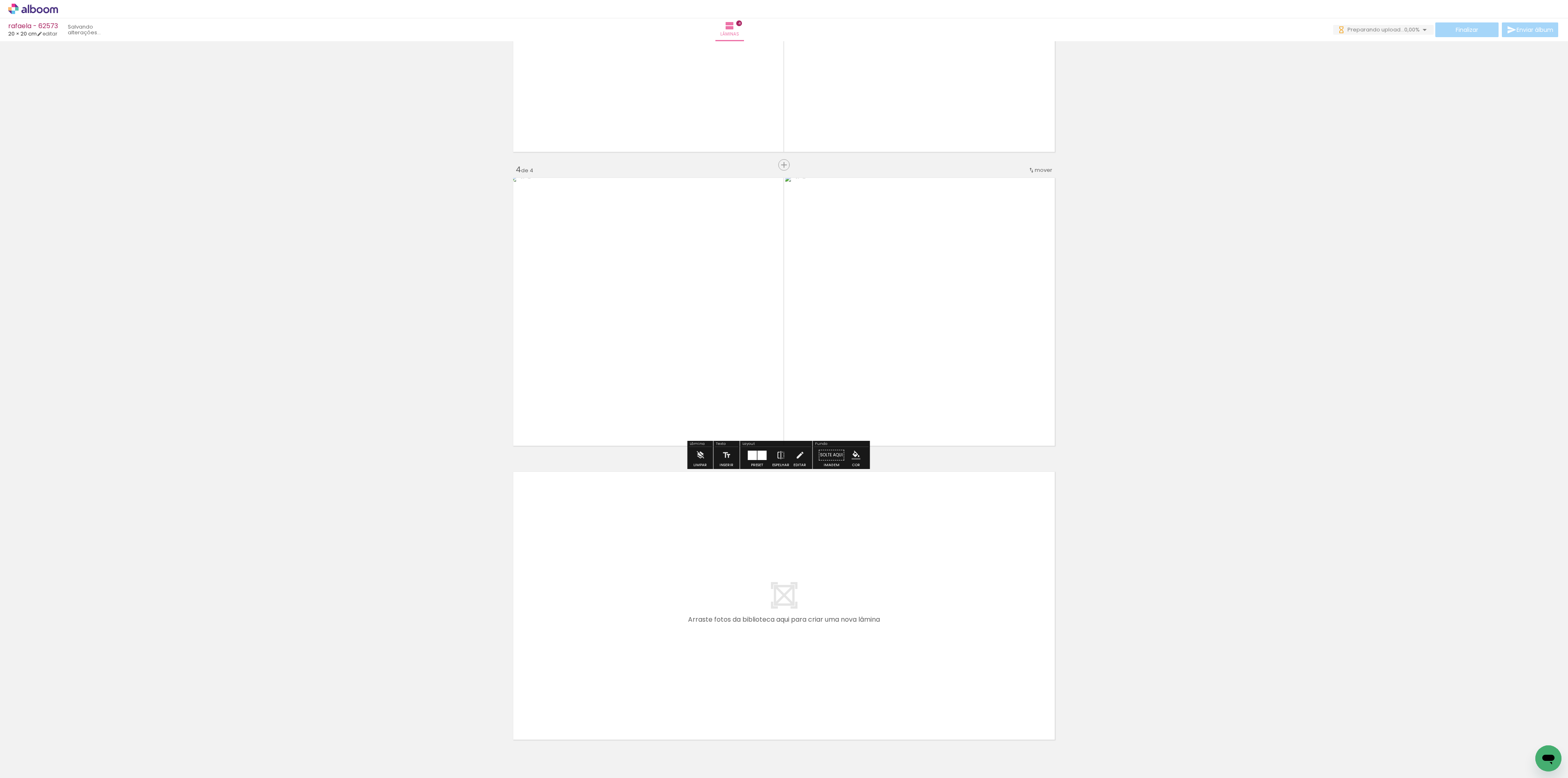
scroll to position [816, 0]
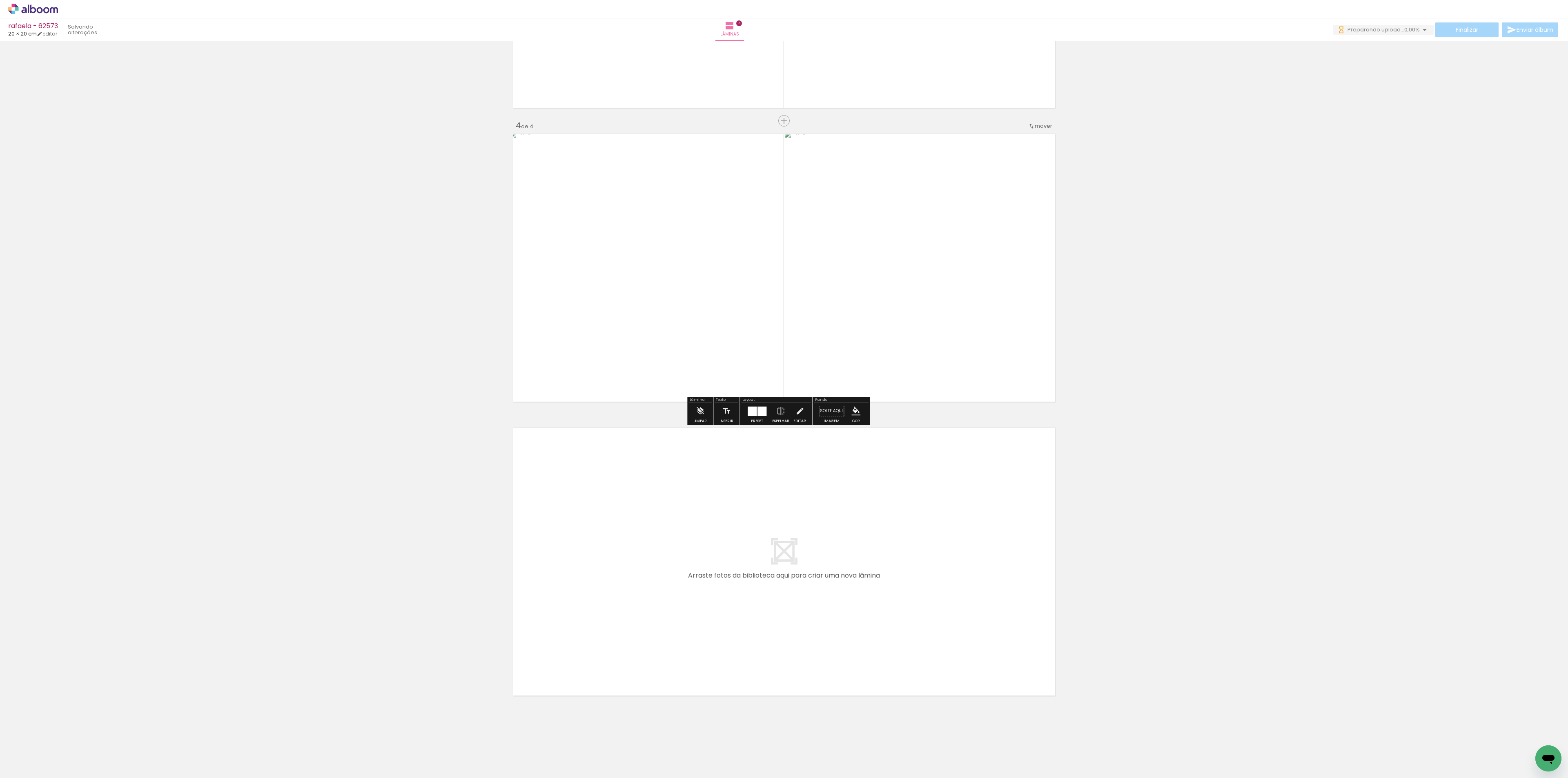
drag, startPoint x: 463, startPoint y: 754, endPoint x: 557, endPoint y: 614, distance: 168.6
click at [557, 614] on quentale-workspace at bounding box center [784, 389] width 1568 height 778
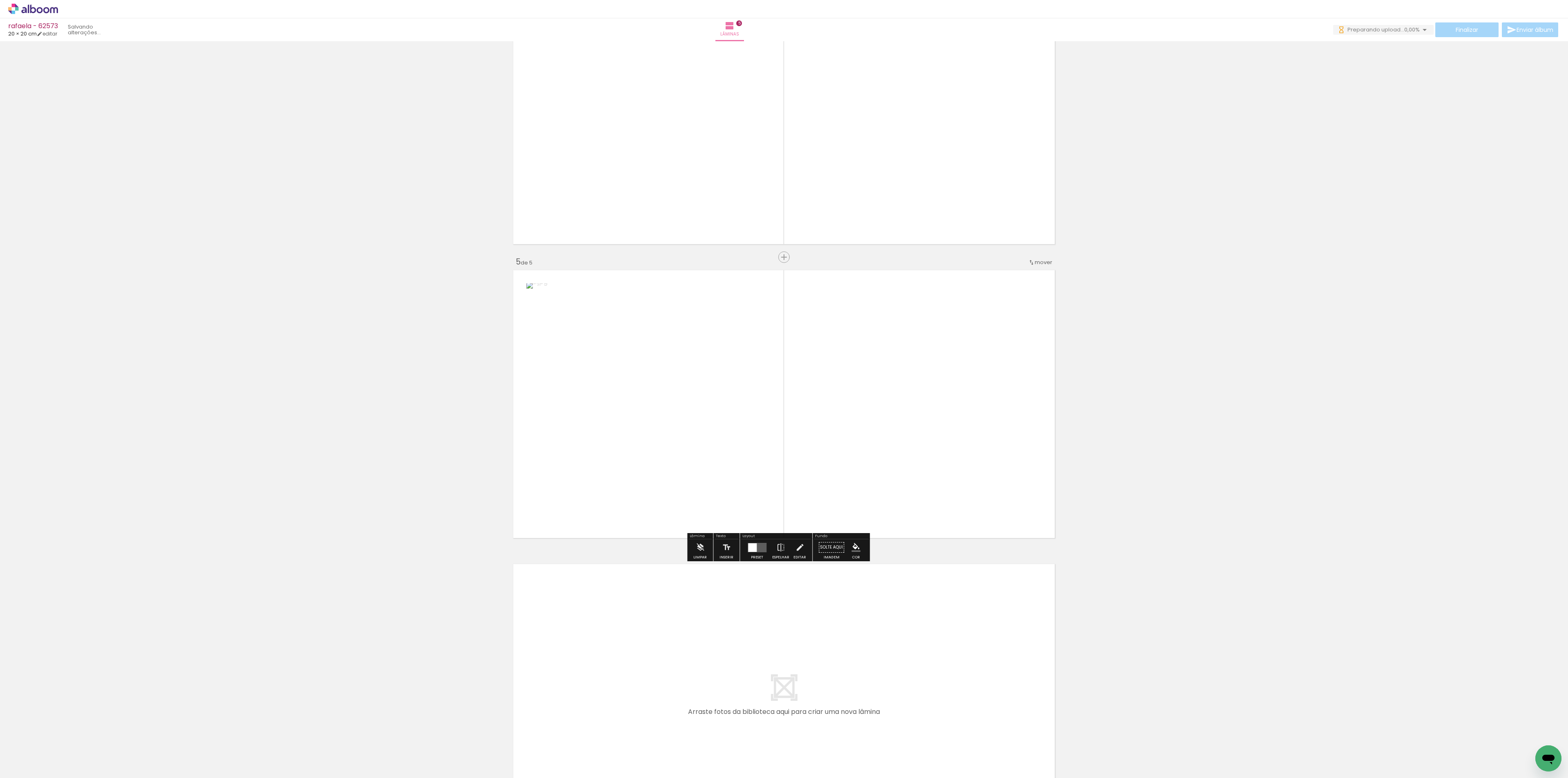
scroll to position [993, 0]
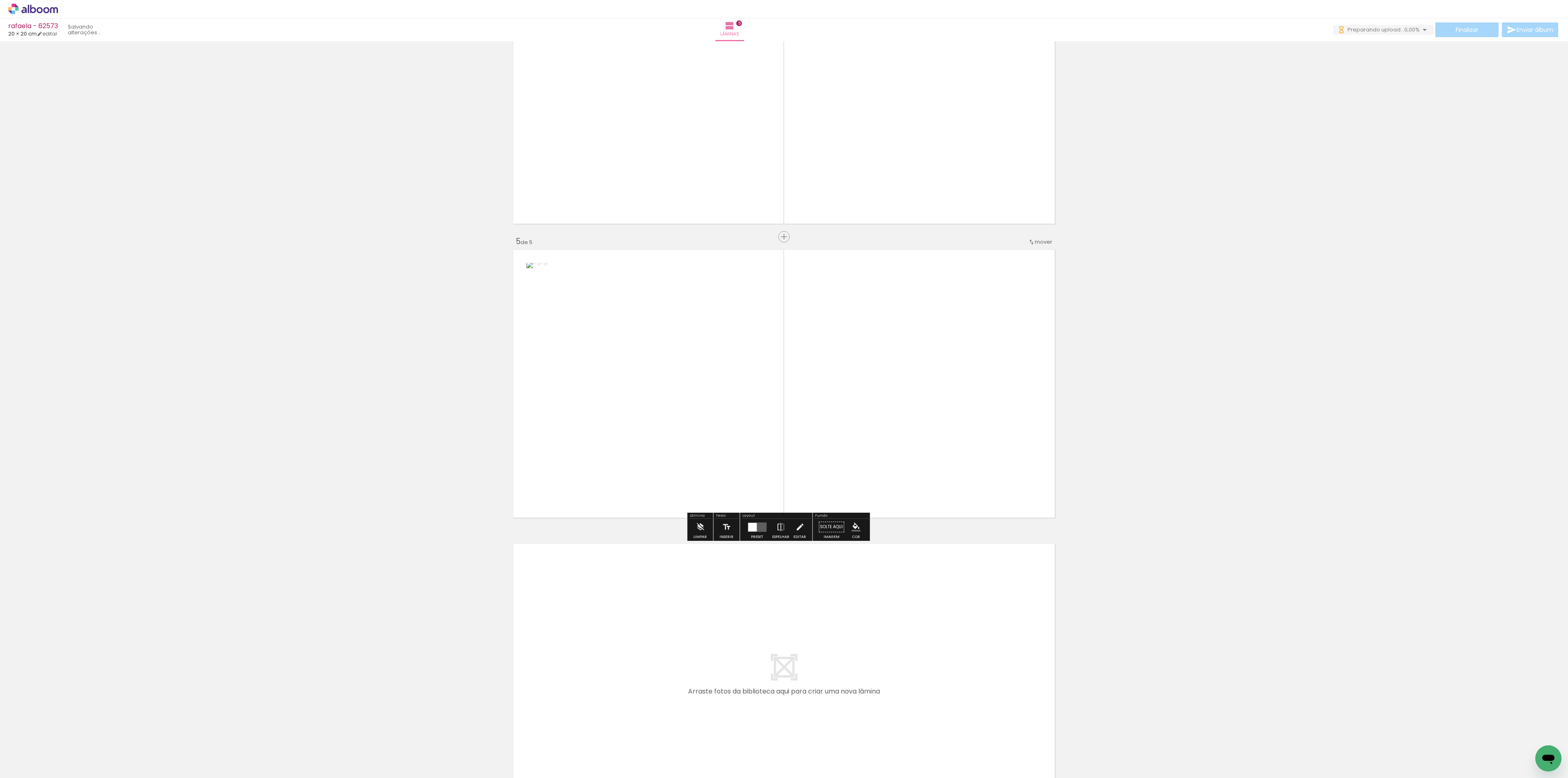
click at [689, 500] on quentale-workspace at bounding box center [784, 389] width 1568 height 778
click at [756, 518] on div "Layout" at bounding box center [776, 516] width 70 height 5
click at [756, 527] on div at bounding box center [756, 527] width 9 height 9
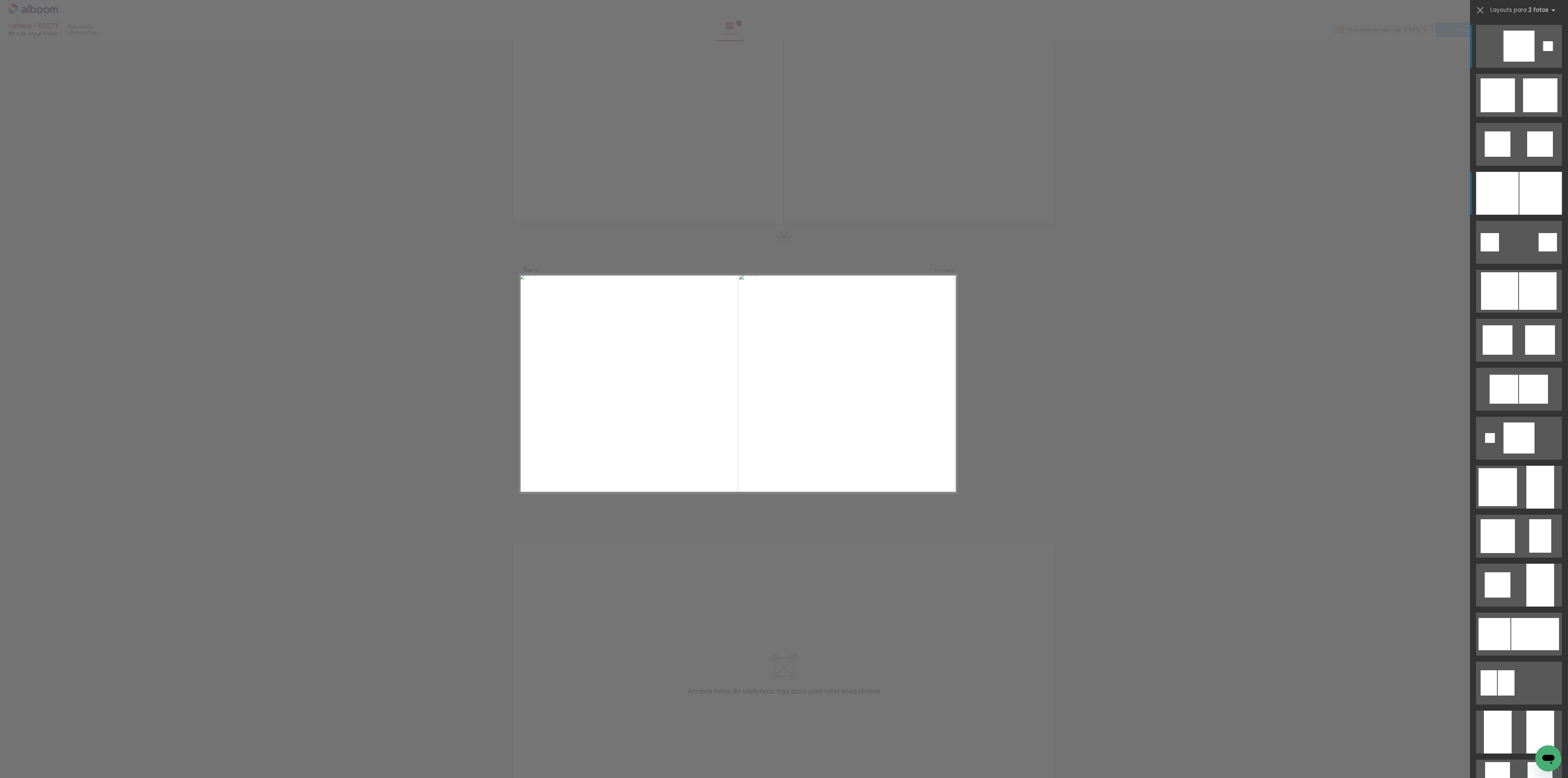
click at [1505, 205] on div at bounding box center [1497, 193] width 42 height 43
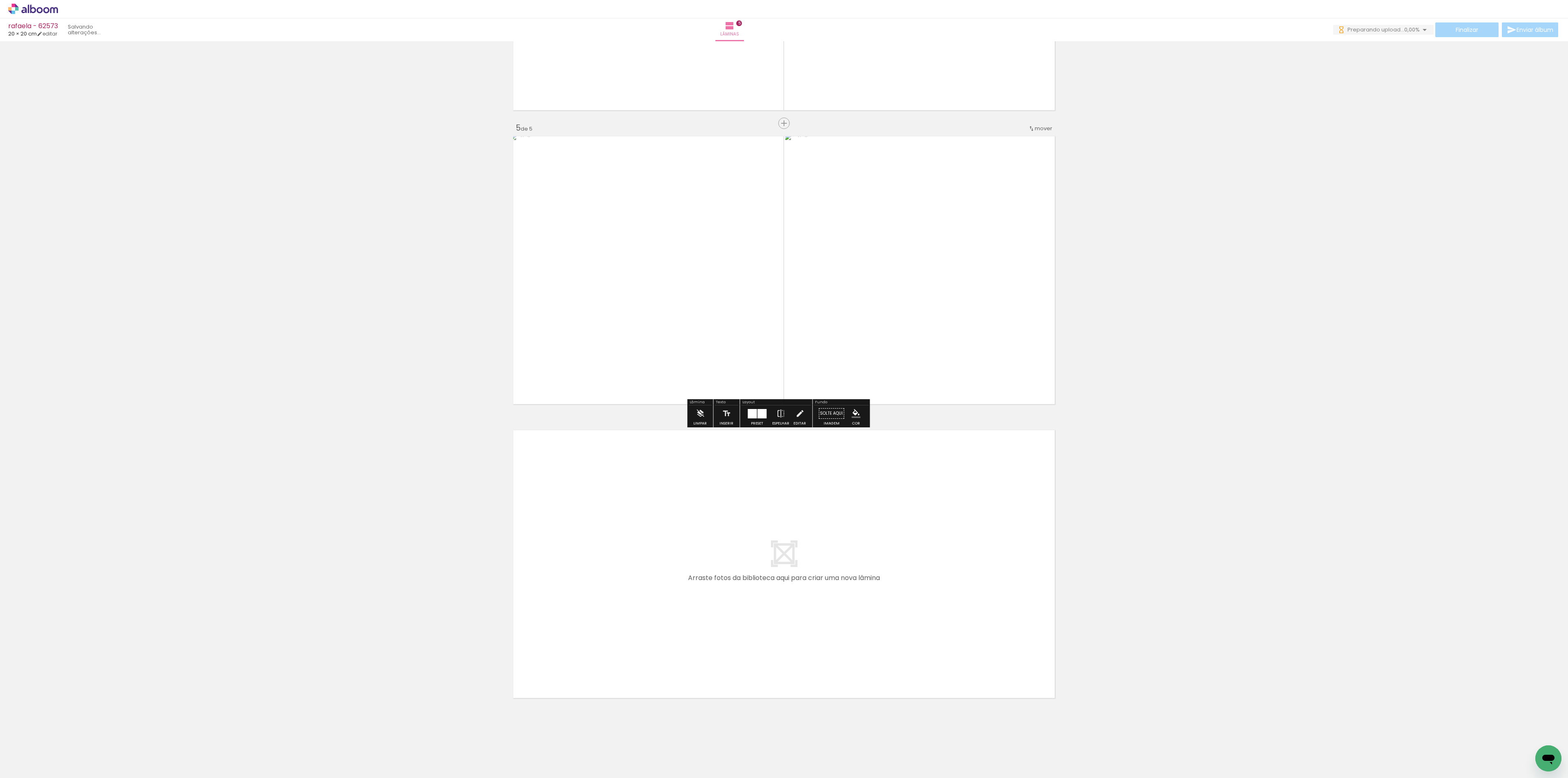
scroll to position [1109, 0]
drag, startPoint x: 569, startPoint y: 697, endPoint x: 547, endPoint y: 724, distance: 34.8
click at [533, 755] on quentale-workspace at bounding box center [784, 389] width 1568 height 778
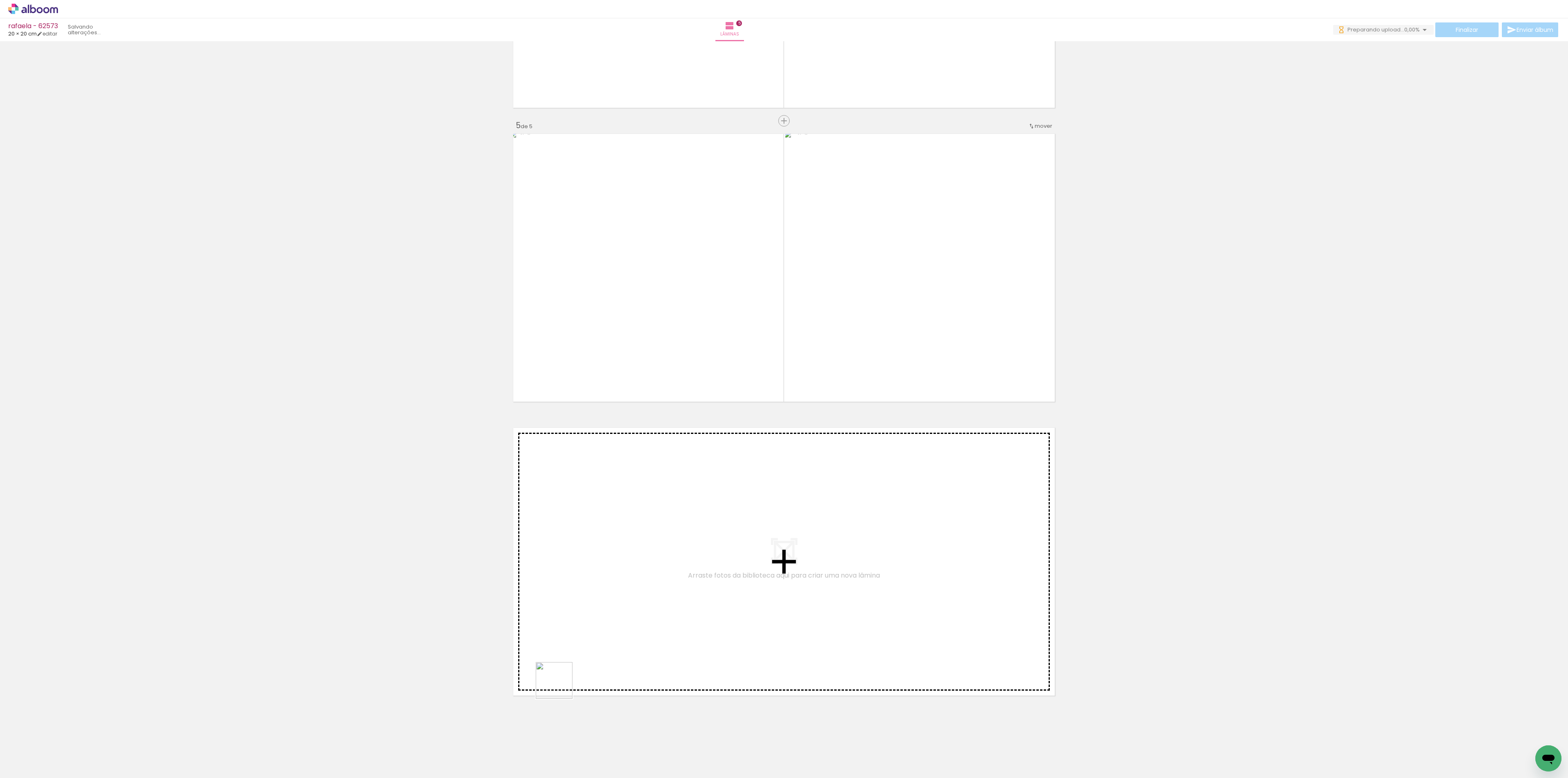
drag, startPoint x: 550, startPoint y: 753, endPoint x: 573, endPoint y: 754, distance: 23.0
click at [571, 646] on quentale-workspace at bounding box center [784, 389] width 1568 height 778
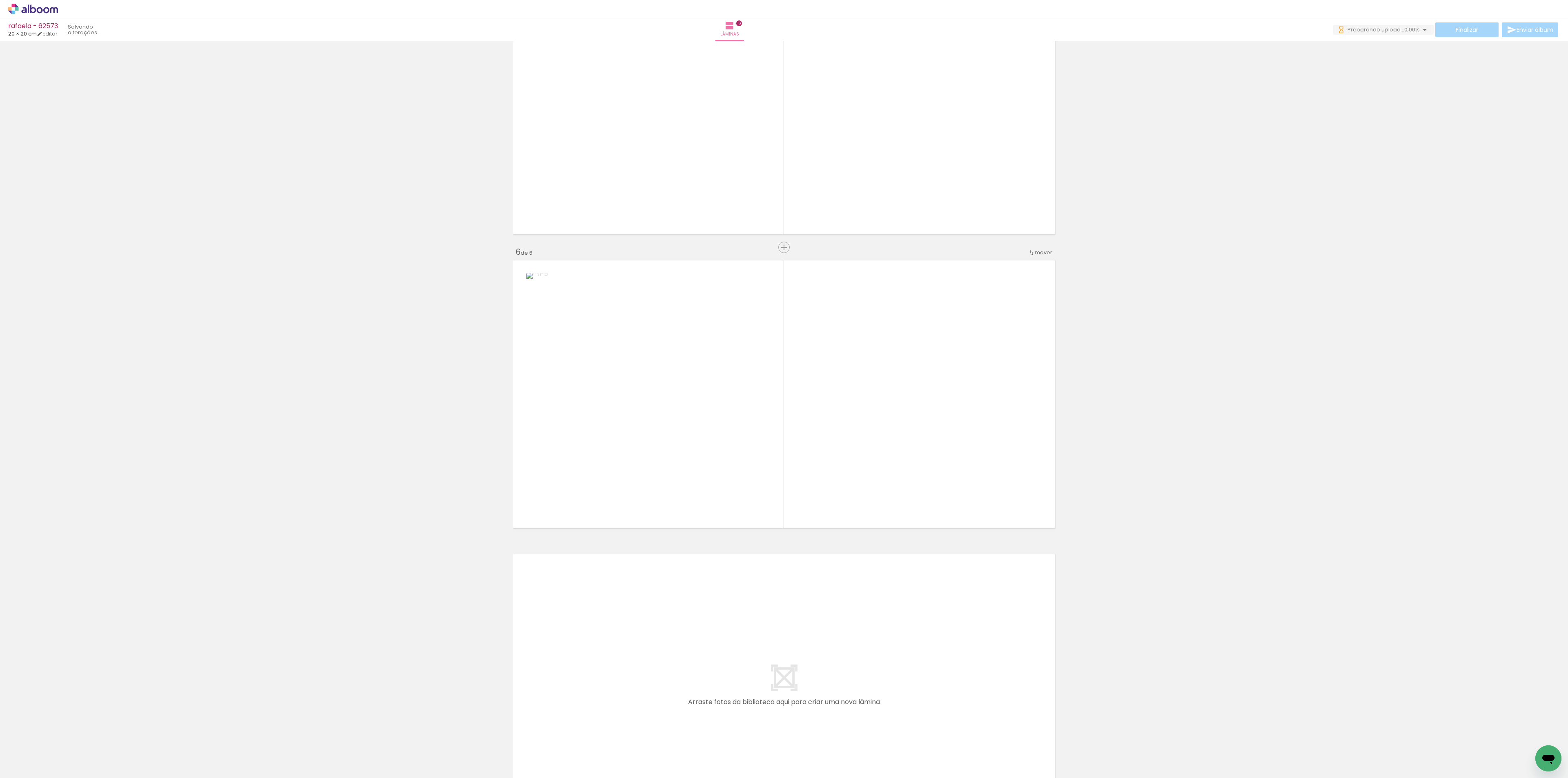
drag, startPoint x: 605, startPoint y: 719, endPoint x: 735, endPoint y: 544, distance: 218.0
click at [748, 491] on quentale-workspace at bounding box center [784, 389] width 1568 height 778
click at [752, 523] on div at bounding box center [756, 527] width 9 height 9
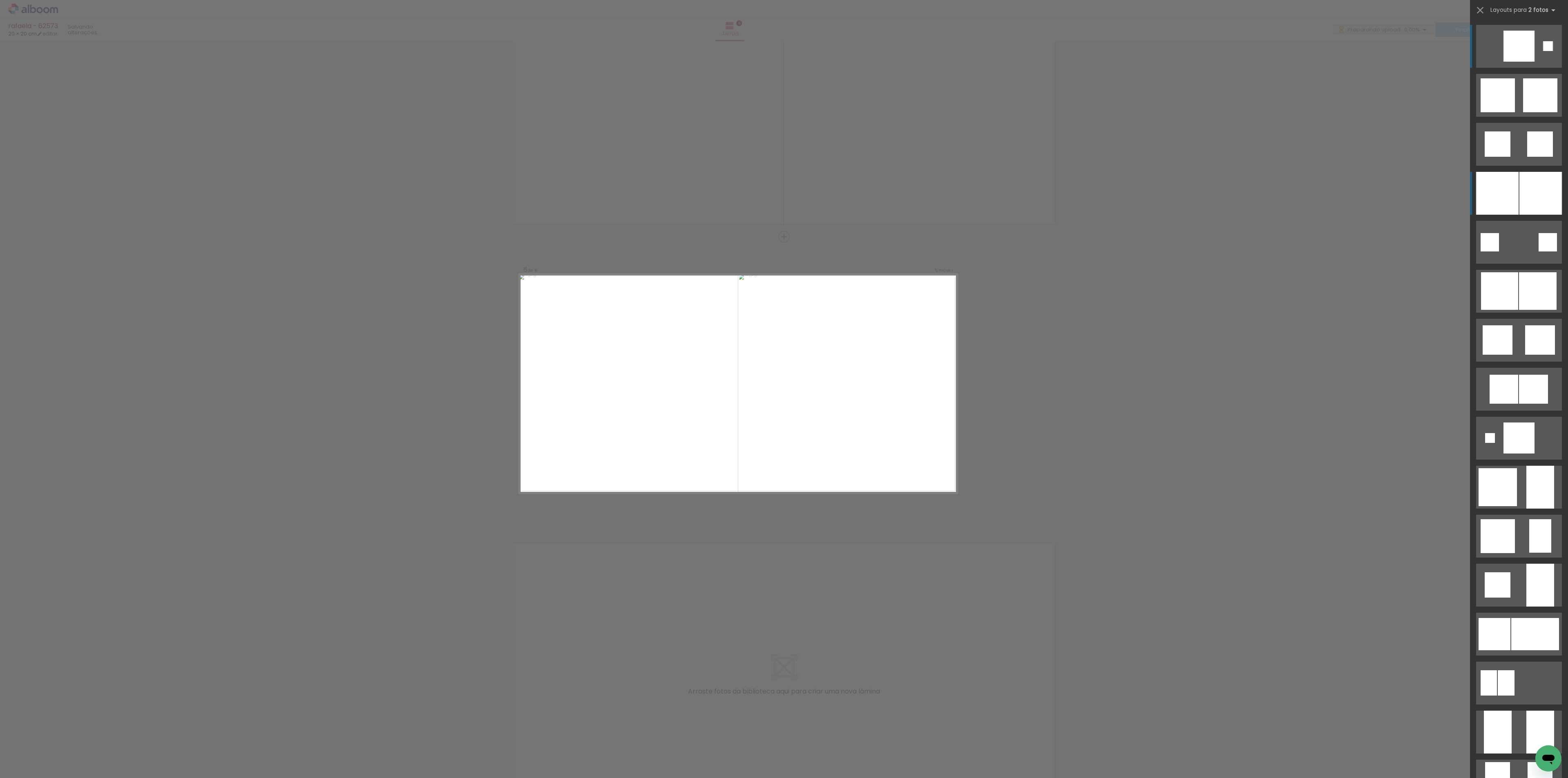
click at [1520, 207] on div at bounding box center [1540, 193] width 42 height 43
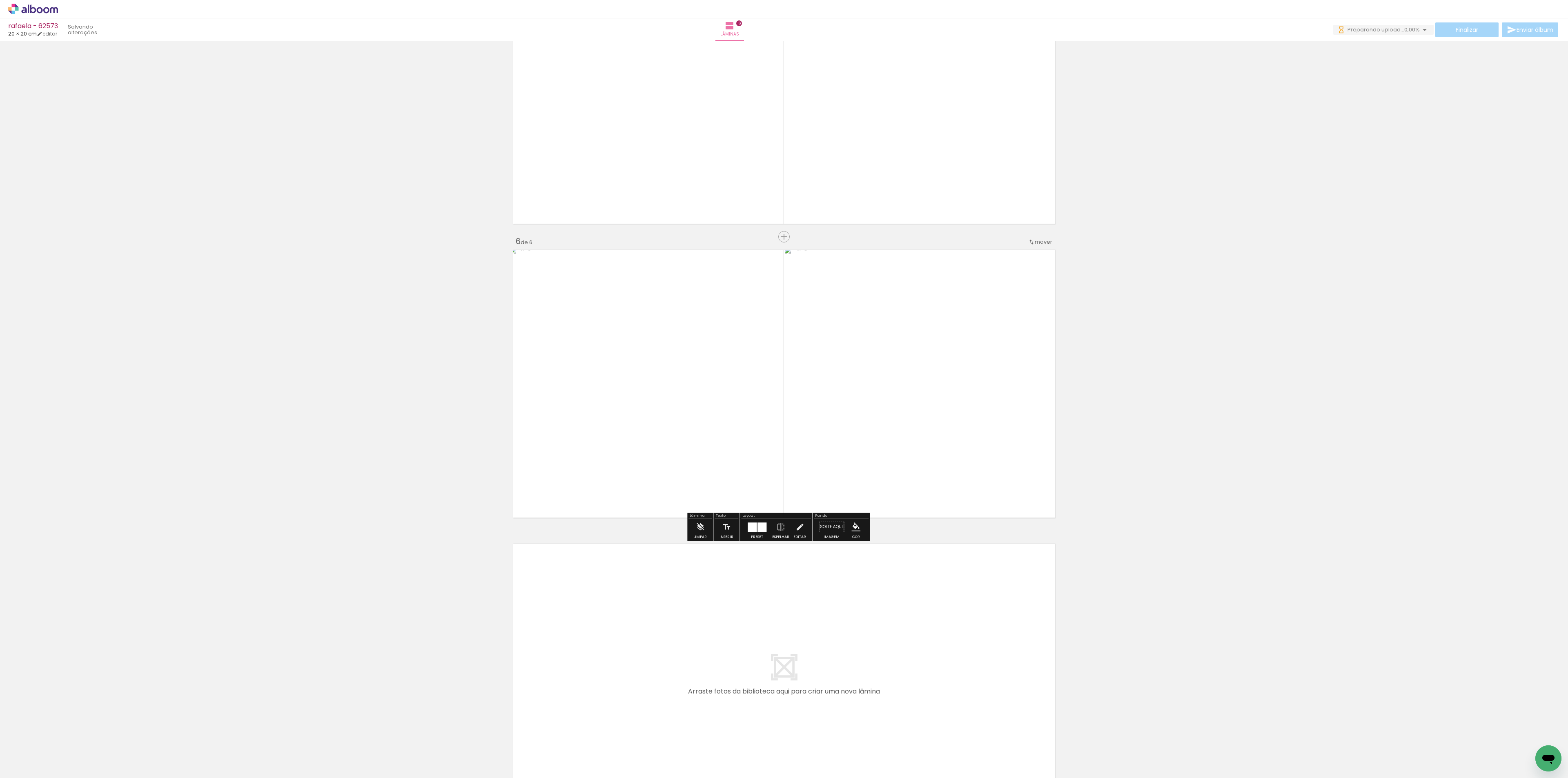
drag, startPoint x: 651, startPoint y: 692, endPoint x: 654, endPoint y: 678, distance: 14.3
click at [654, 678] on quentale-workspace at bounding box center [784, 389] width 1568 height 778
drag, startPoint x: 644, startPoint y: 748, endPoint x: 689, endPoint y: 737, distance: 46.3
click at [671, 684] on quentale-workspace at bounding box center [784, 389] width 1568 height 778
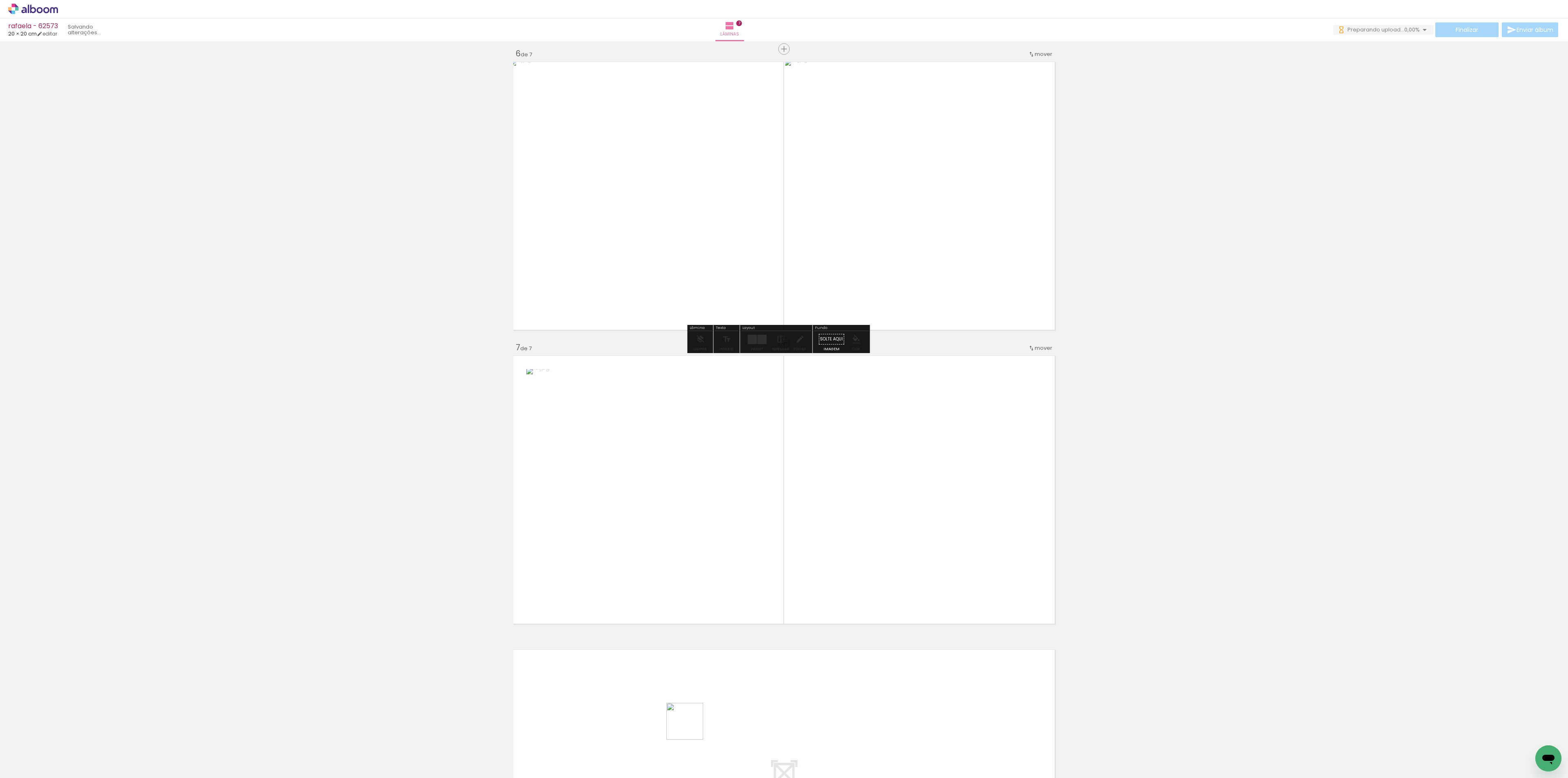
drag, startPoint x: 691, startPoint y: 727, endPoint x: 784, endPoint y: 540, distance: 208.8
click at [816, 466] on quentale-workspace at bounding box center [784, 389] width 1568 height 778
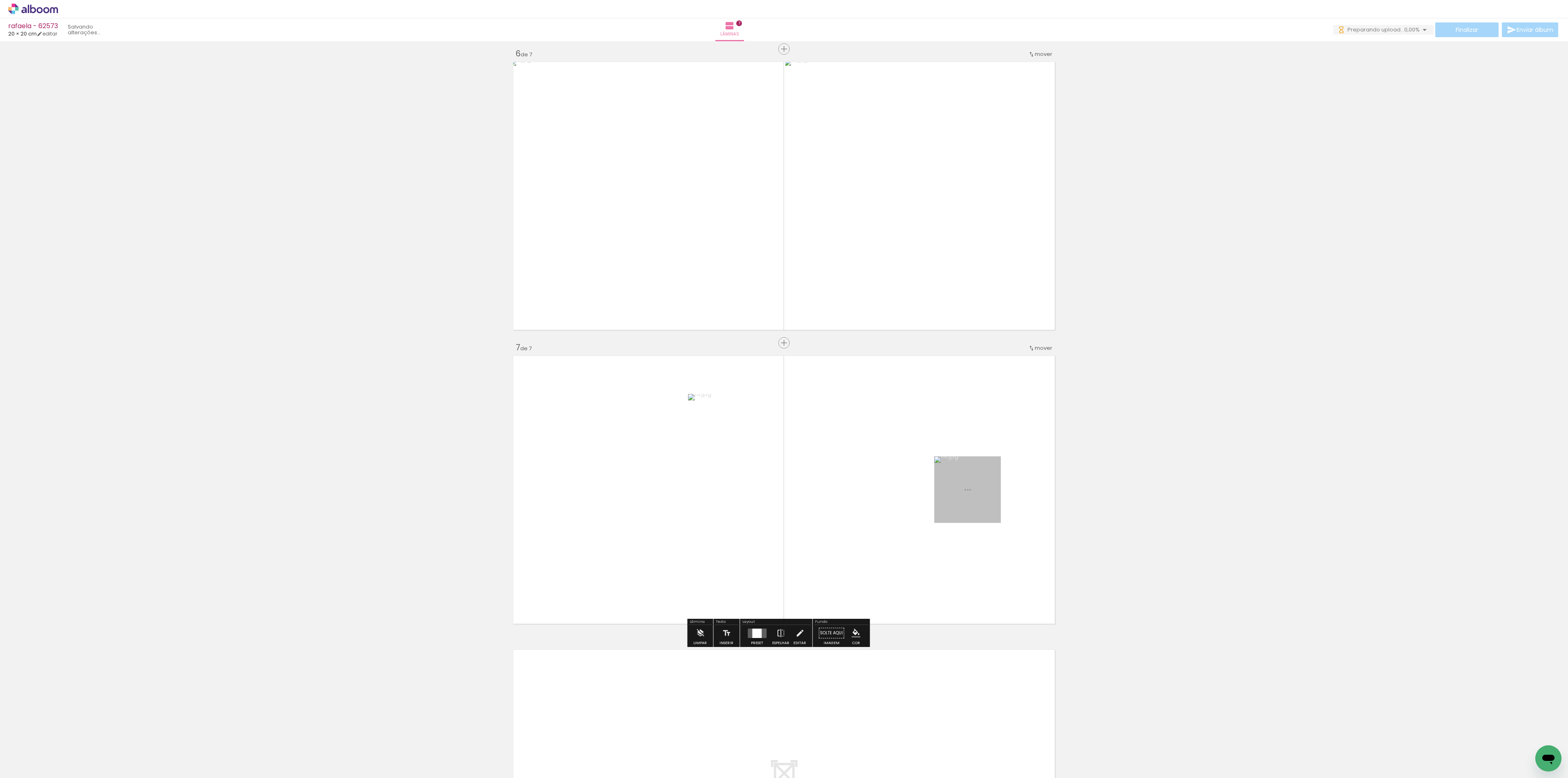
scroll to position [1581, 0]
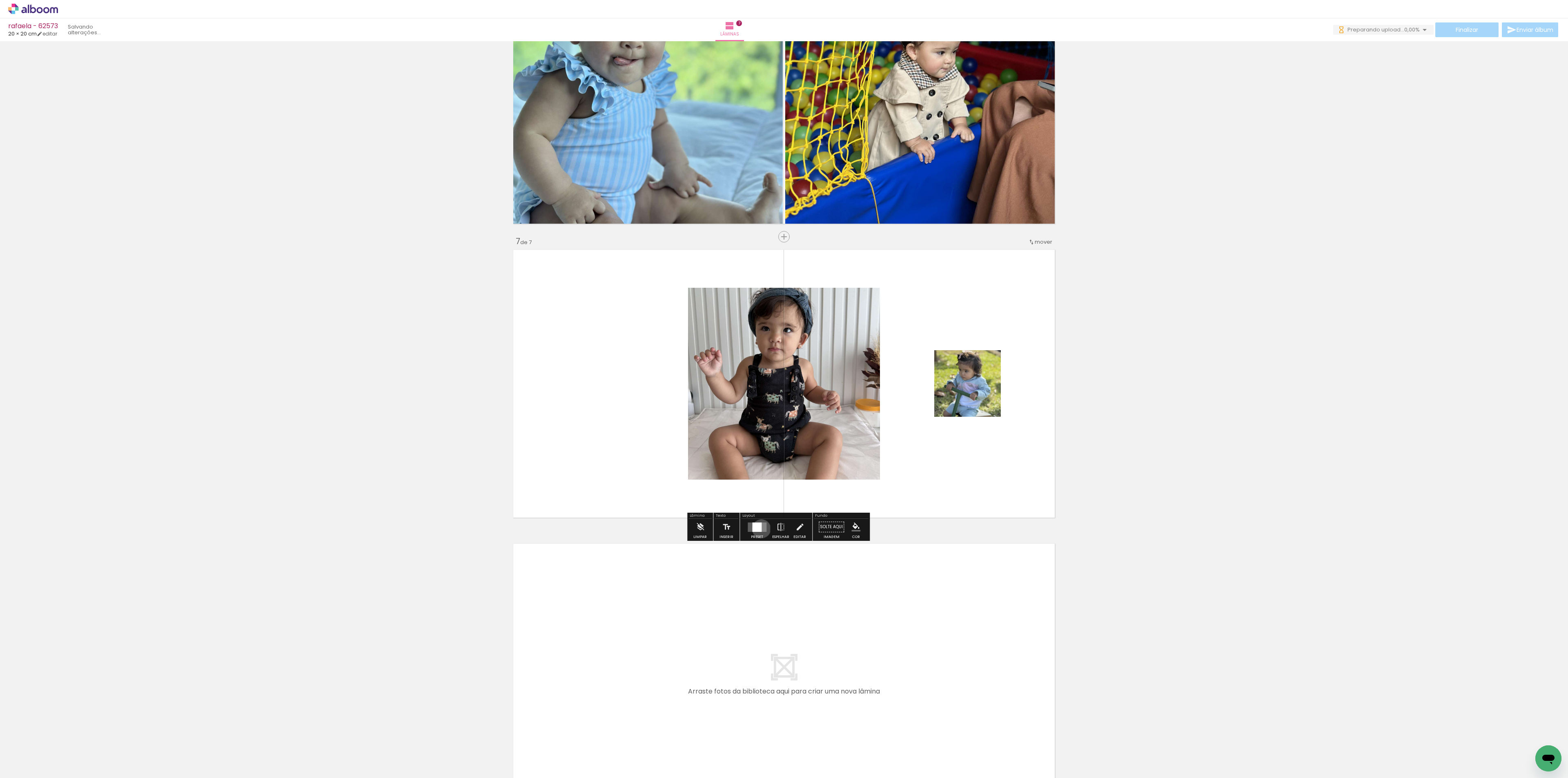
click at [759, 529] on div at bounding box center [756, 527] width 9 height 9
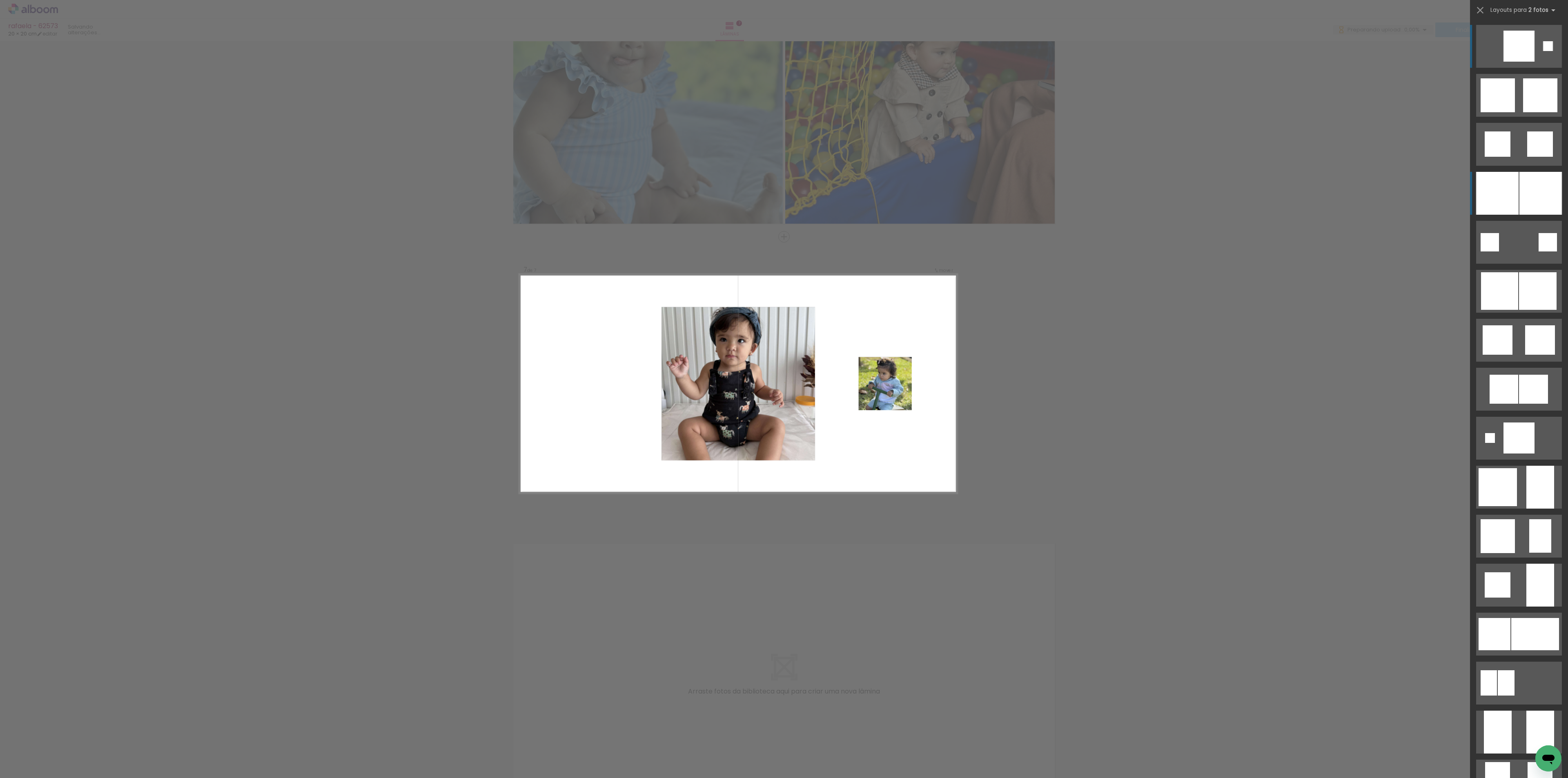
click at [1525, 179] on div at bounding box center [1540, 193] width 42 height 43
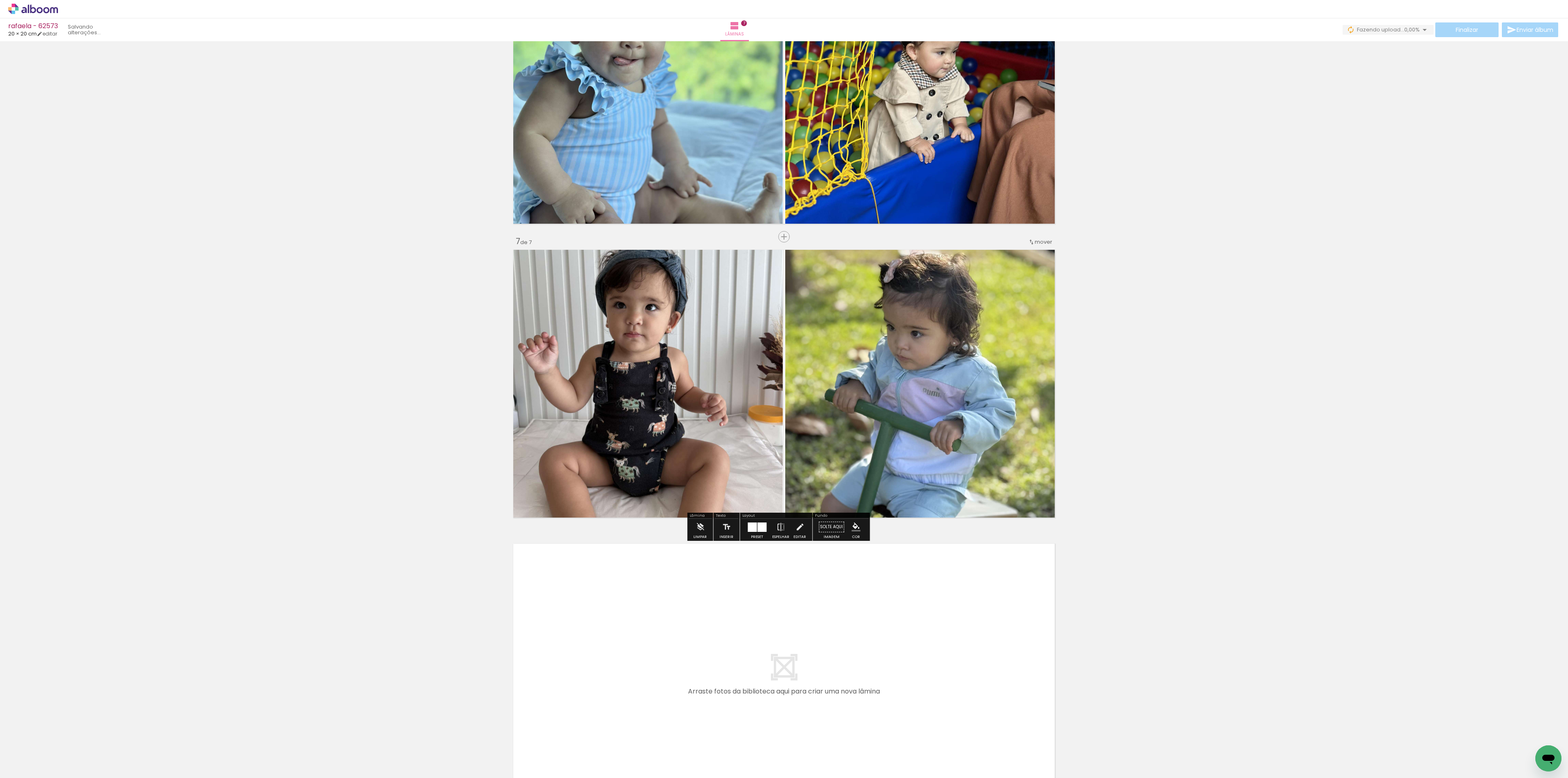
drag, startPoint x: 32, startPoint y: 354, endPoint x: 37, endPoint y: 347, distance: 8.6
drag, startPoint x: 722, startPoint y: 740, endPoint x: 762, endPoint y: 747, distance: 40.6
click at [737, 676] on quentale-workspace at bounding box center [784, 389] width 1568 height 778
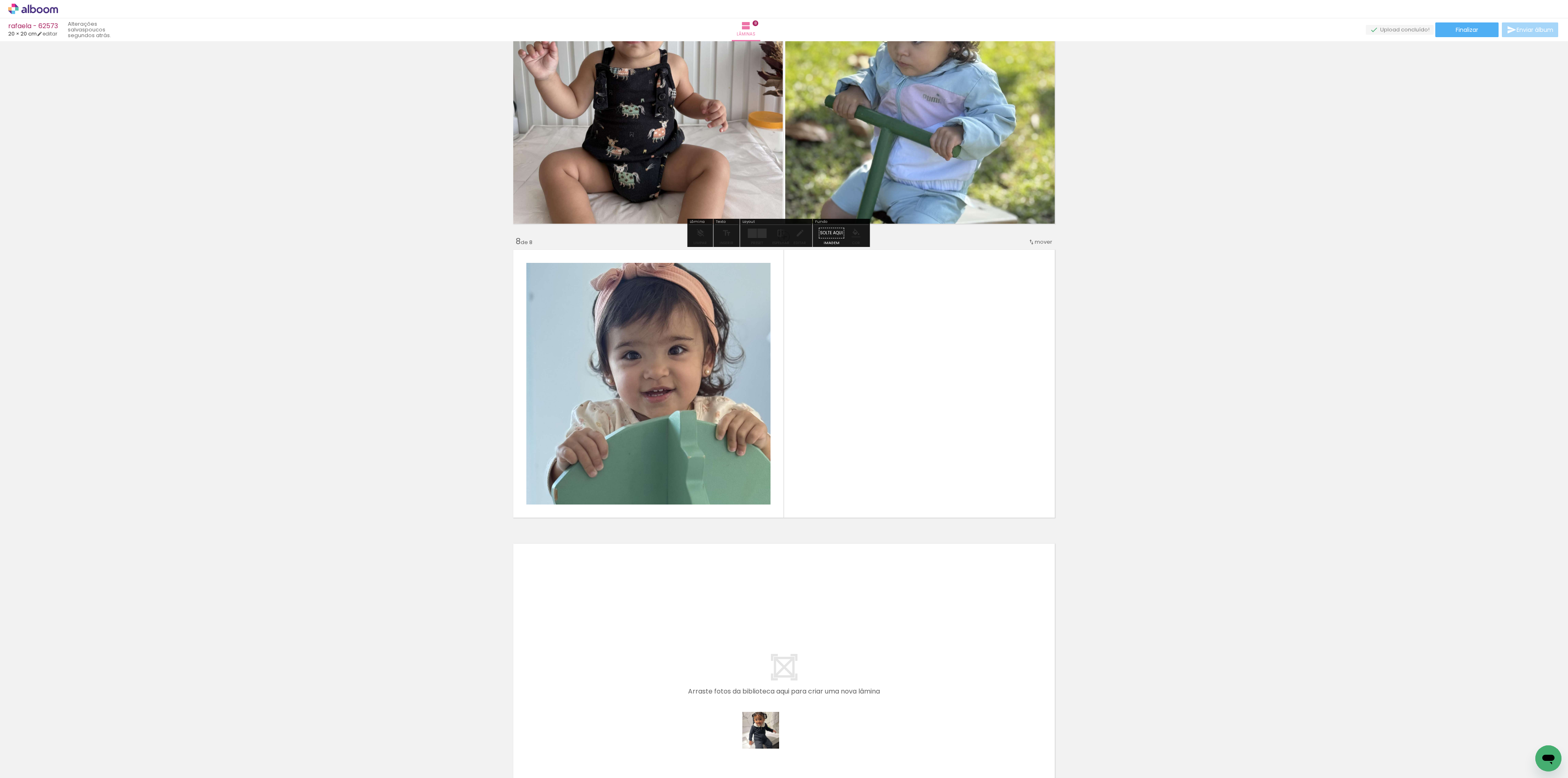
drag, startPoint x: 763, startPoint y: 747, endPoint x: 853, endPoint y: 466, distance: 295.1
click at [822, 574] on quentale-workspace at bounding box center [784, 389] width 1568 height 778
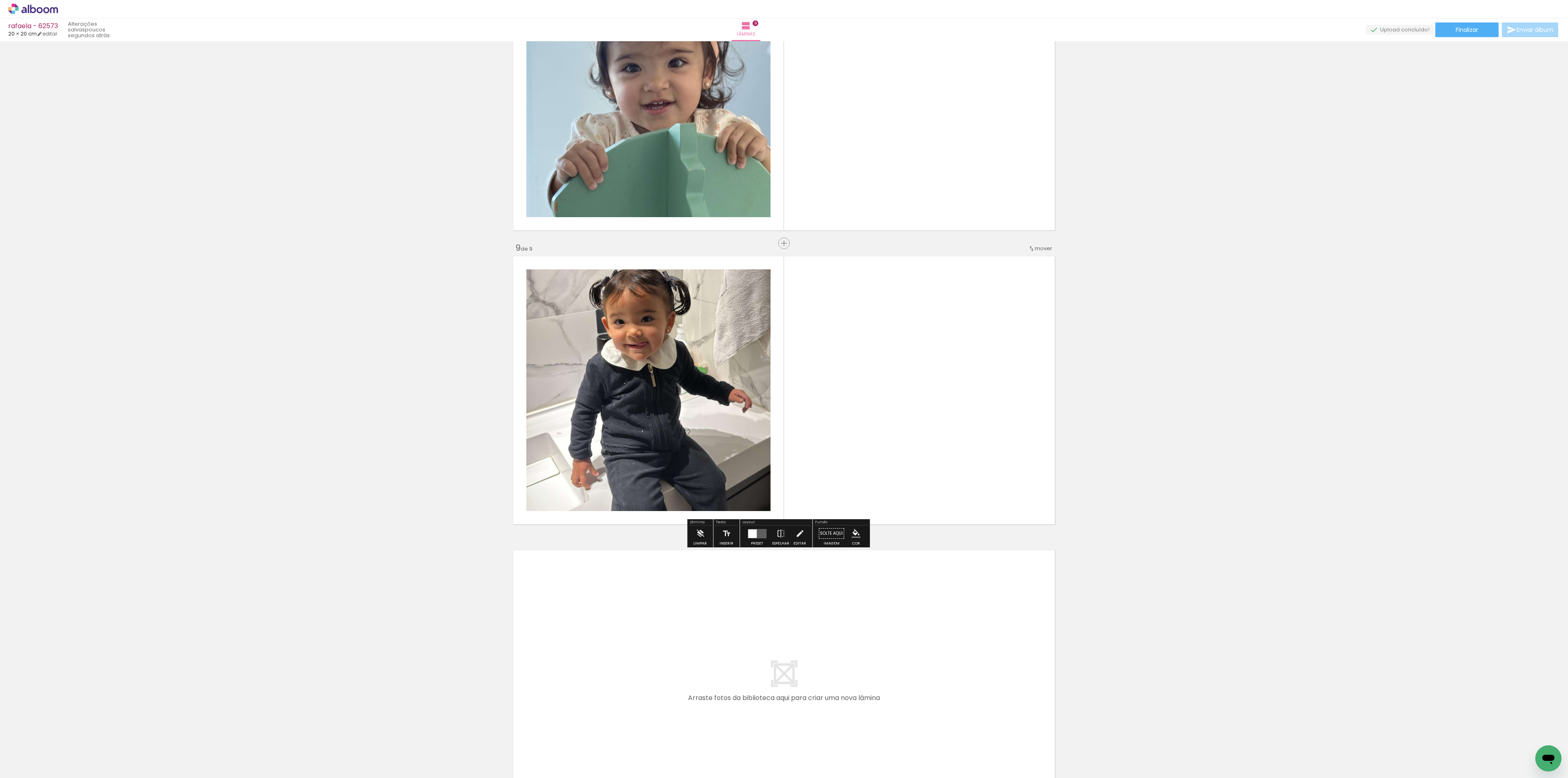
scroll to position [2169, 0]
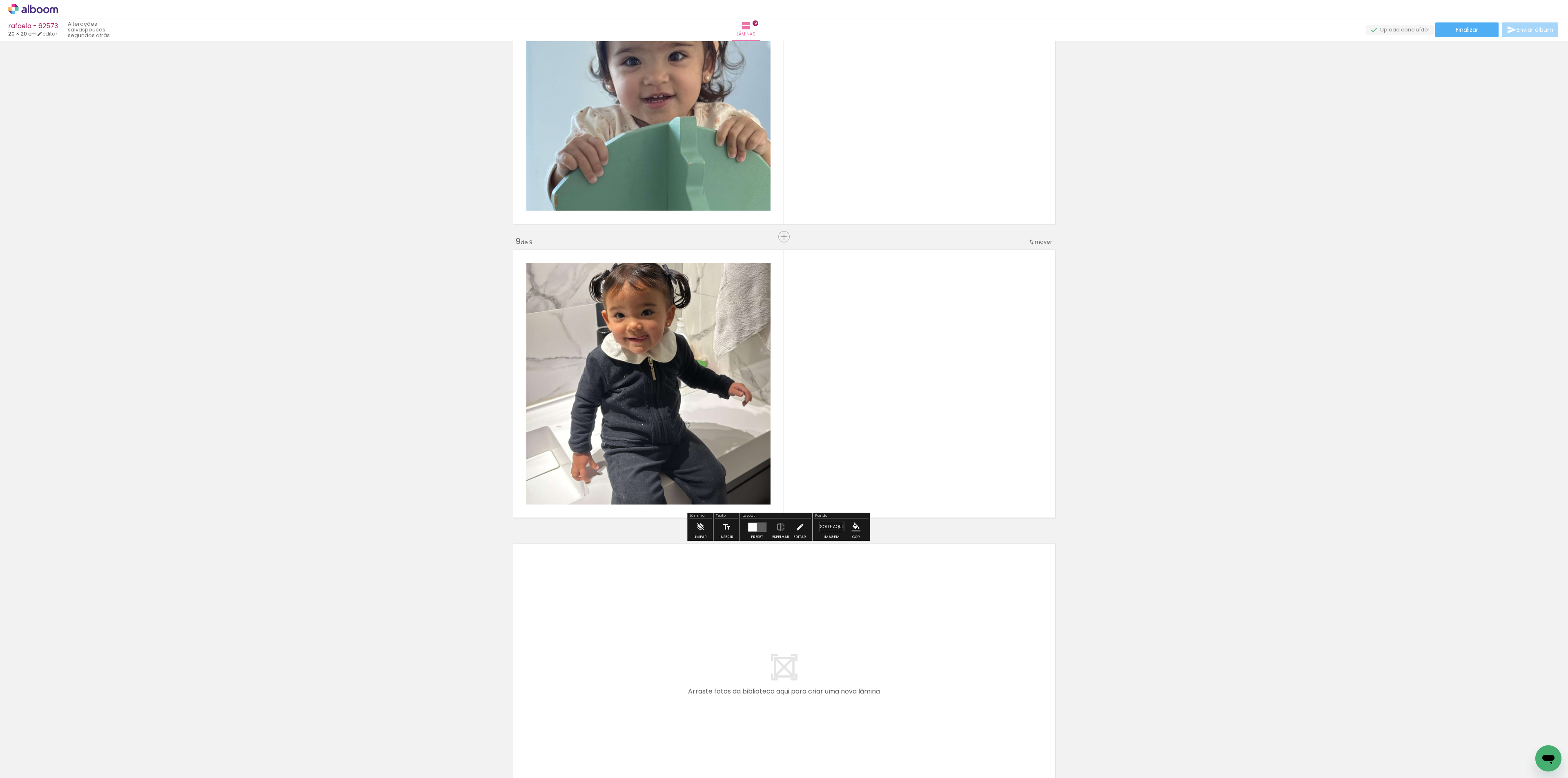
drag, startPoint x: 773, startPoint y: 244, endPoint x: 860, endPoint y: 64, distance: 199.9
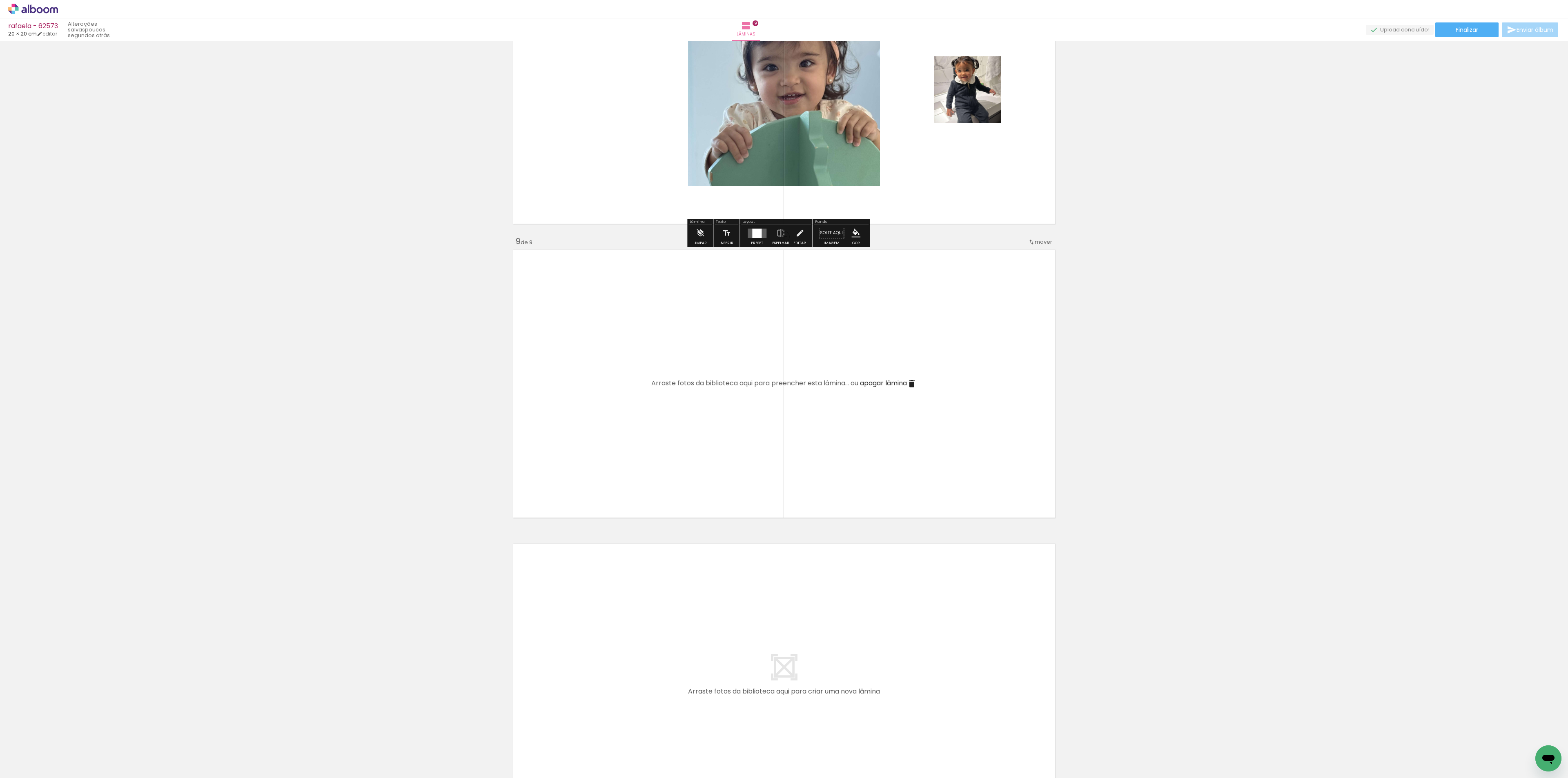
click at [757, 235] on div at bounding box center [756, 233] width 9 height 9
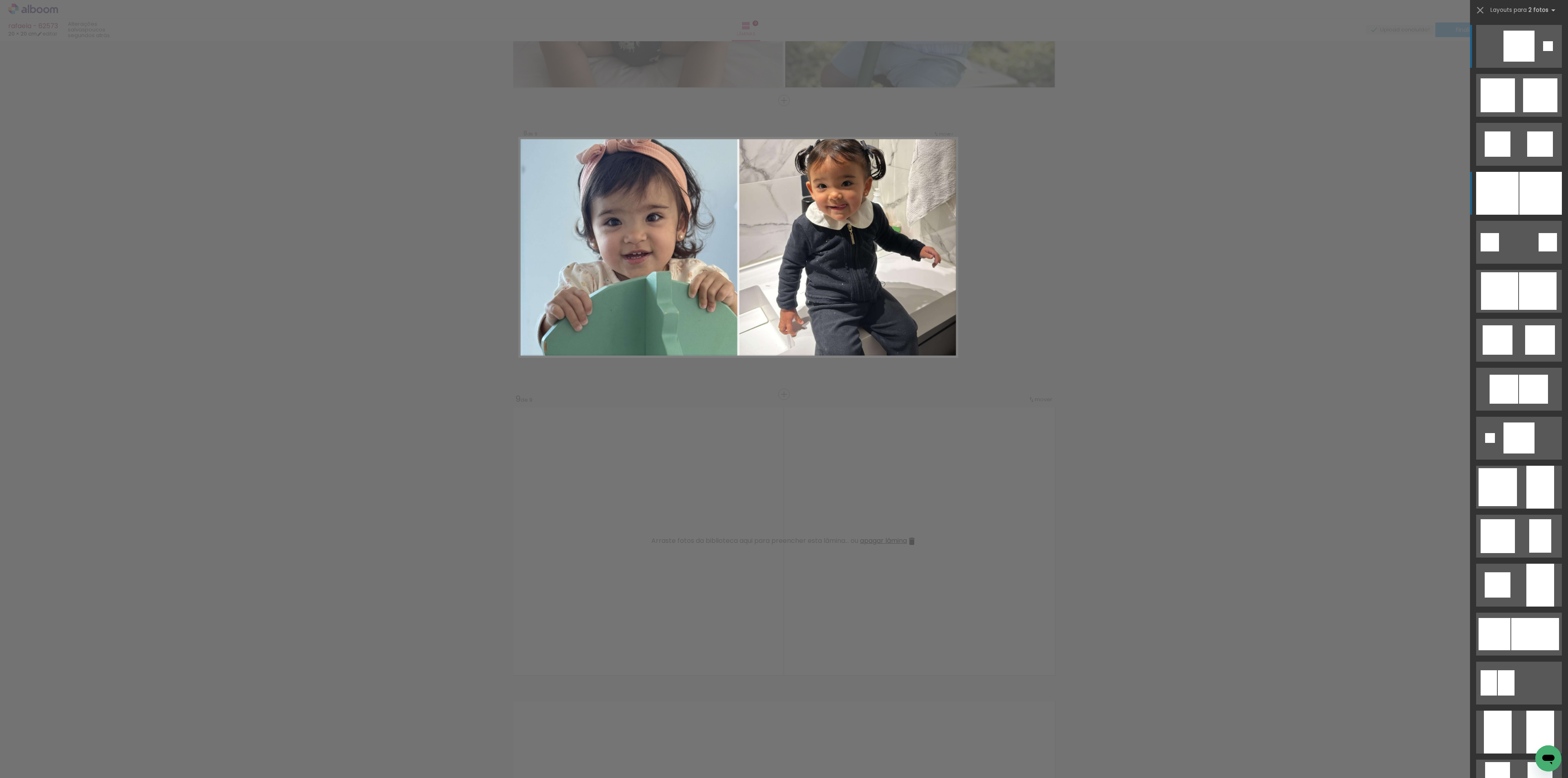
scroll to position [1875, 0]
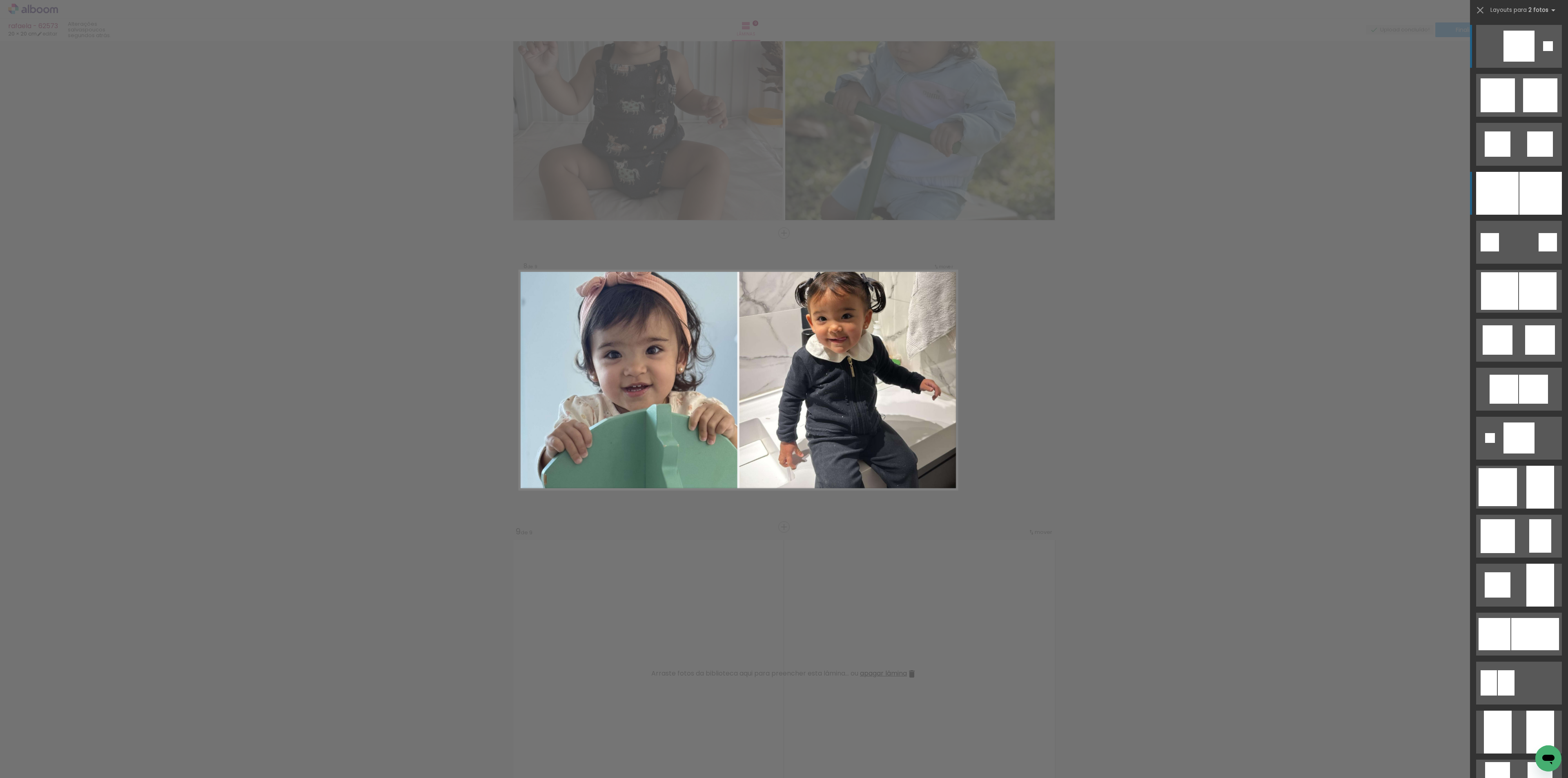
click at [1501, 200] on div at bounding box center [1497, 193] width 42 height 43
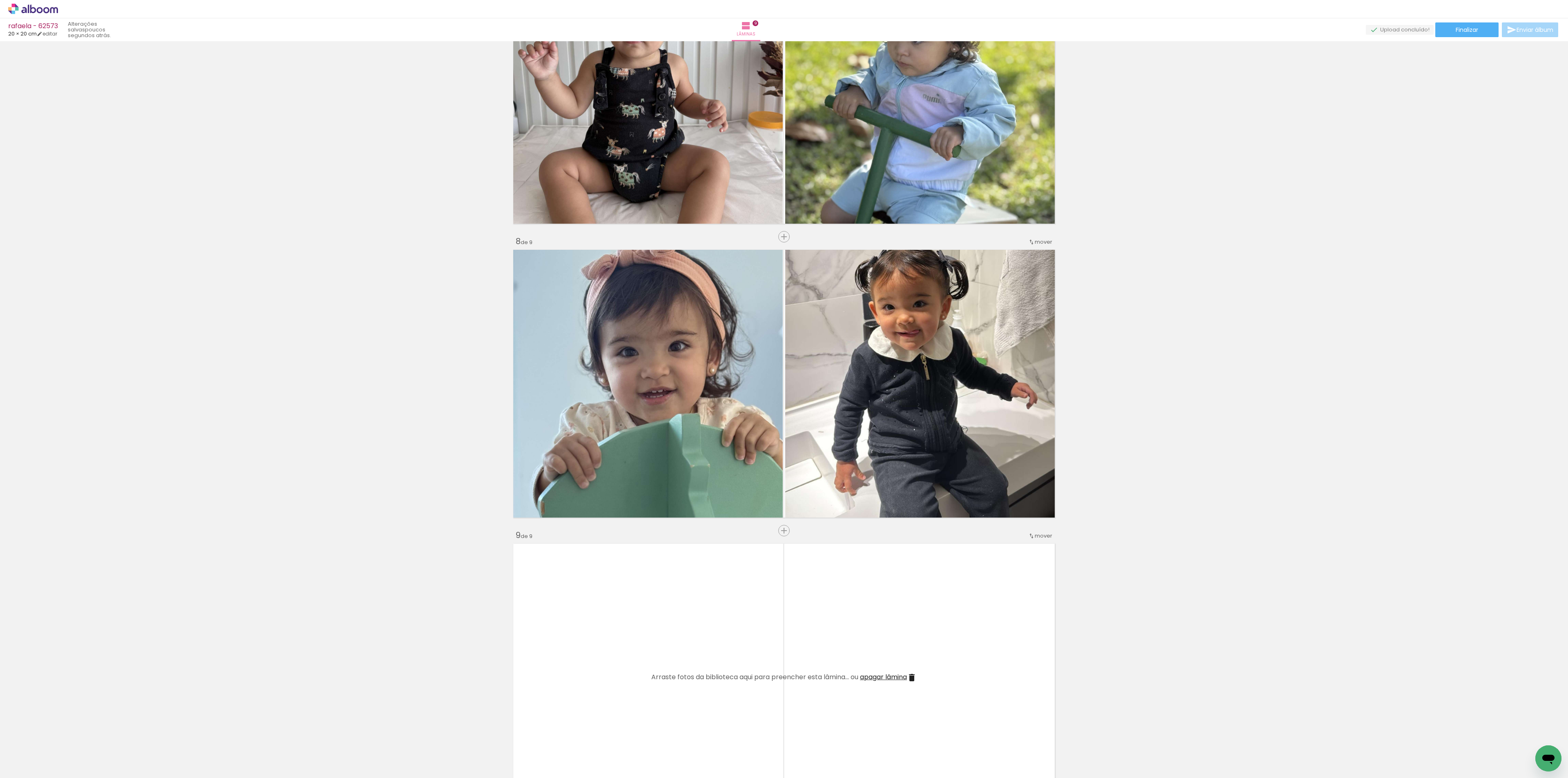
click at [826, 682] on quentale-workspace at bounding box center [784, 389] width 1568 height 778
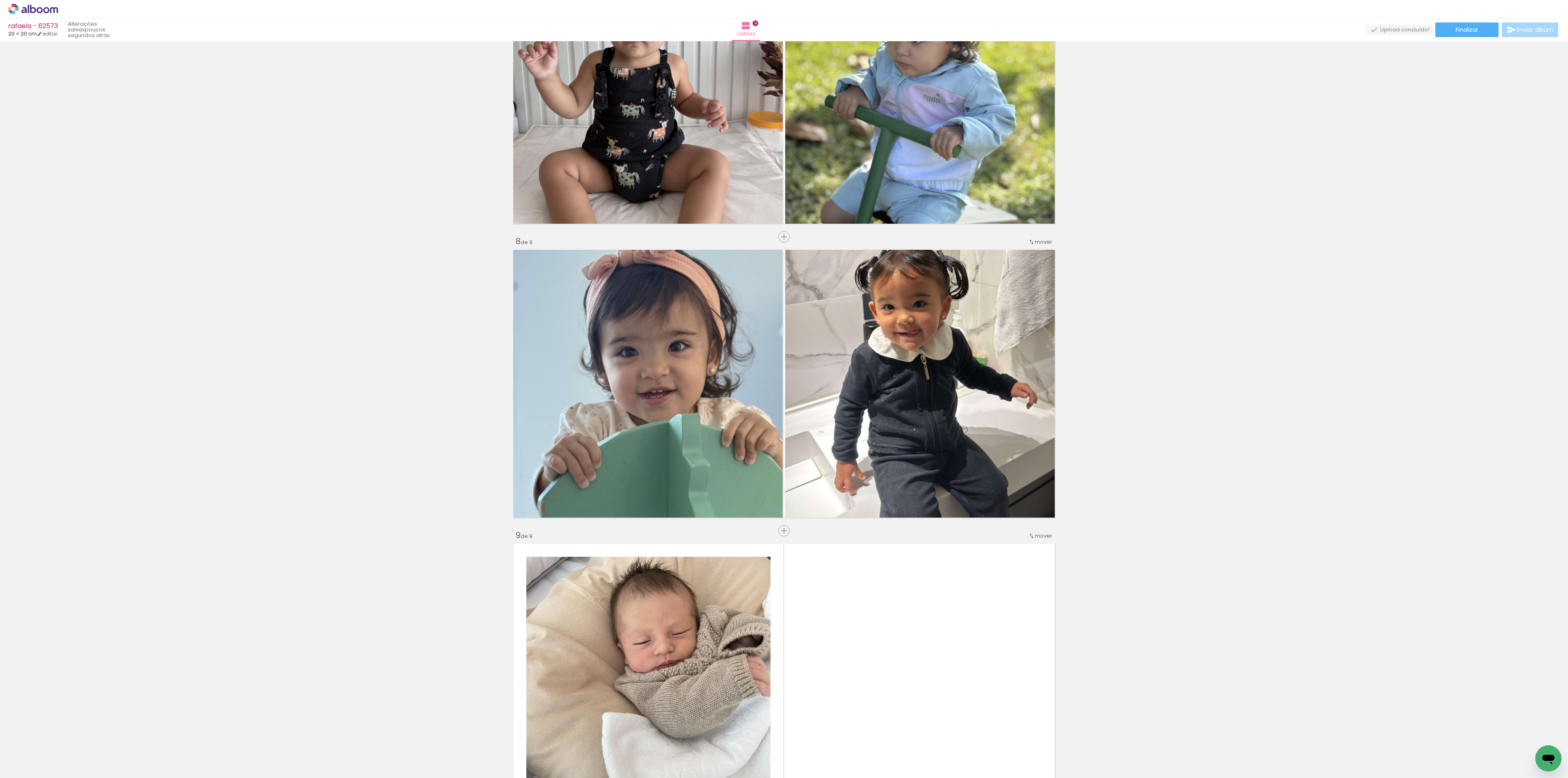
drag, startPoint x: 873, startPoint y: 736, endPoint x: 866, endPoint y: 671, distance: 65.4
click at [872, 665] on quentale-workspace at bounding box center [784, 389] width 1568 height 778
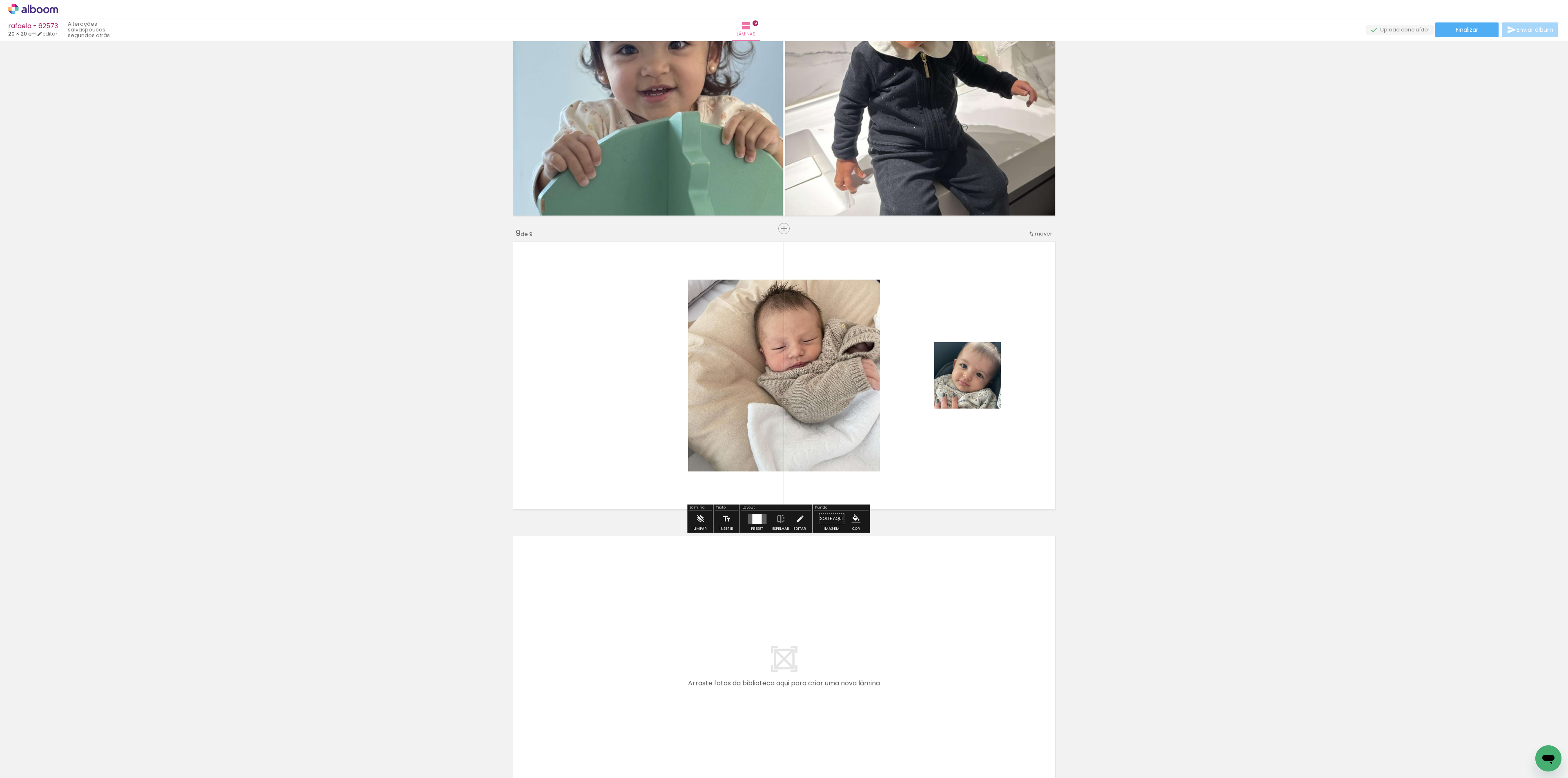
scroll to position [2202, 0]
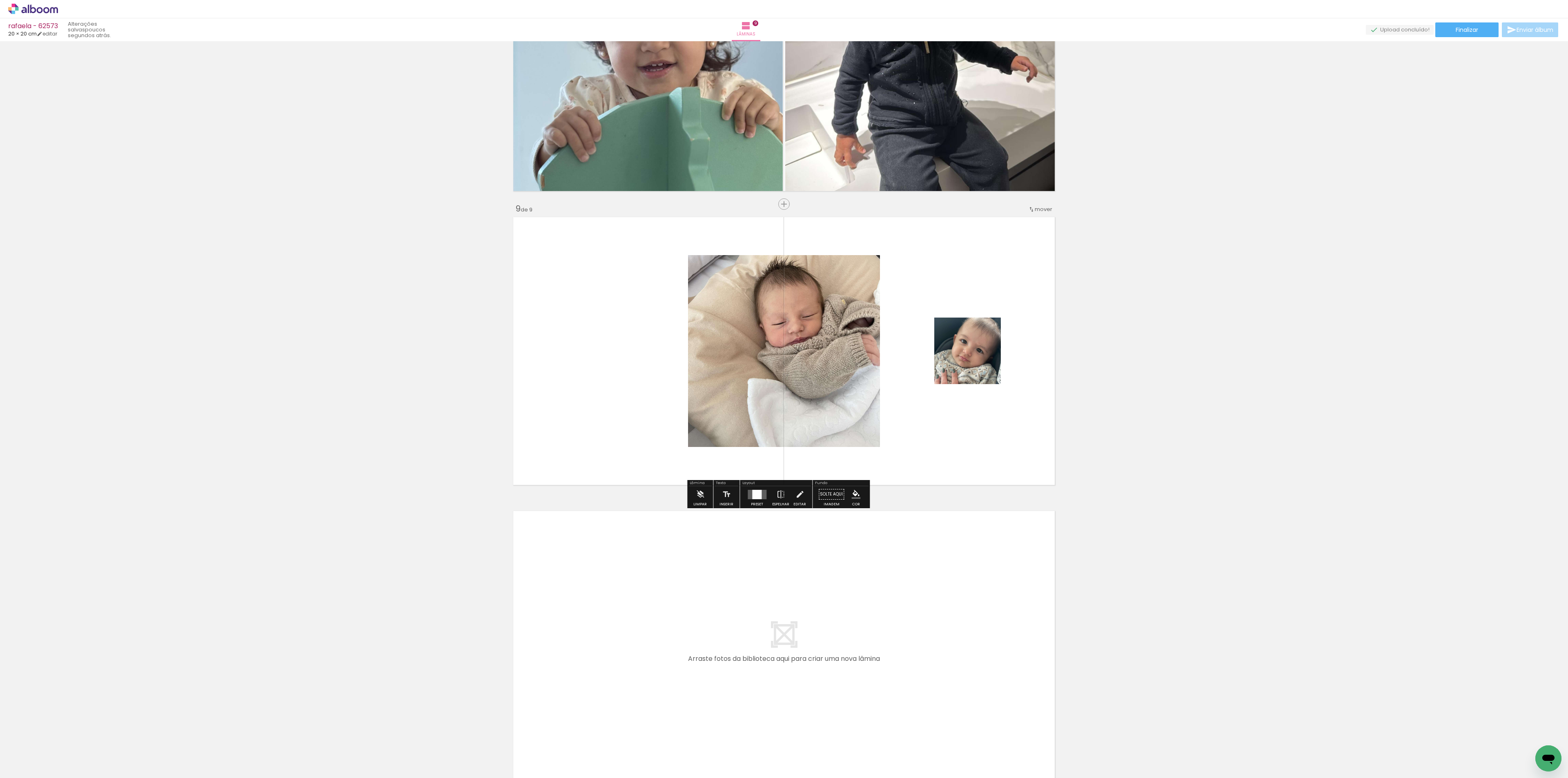
drag, startPoint x: 911, startPoint y: 706, endPoint x: 945, endPoint y: 753, distance: 58.0
click at [913, 667] on quentale-workspace at bounding box center [784, 389] width 1568 height 778
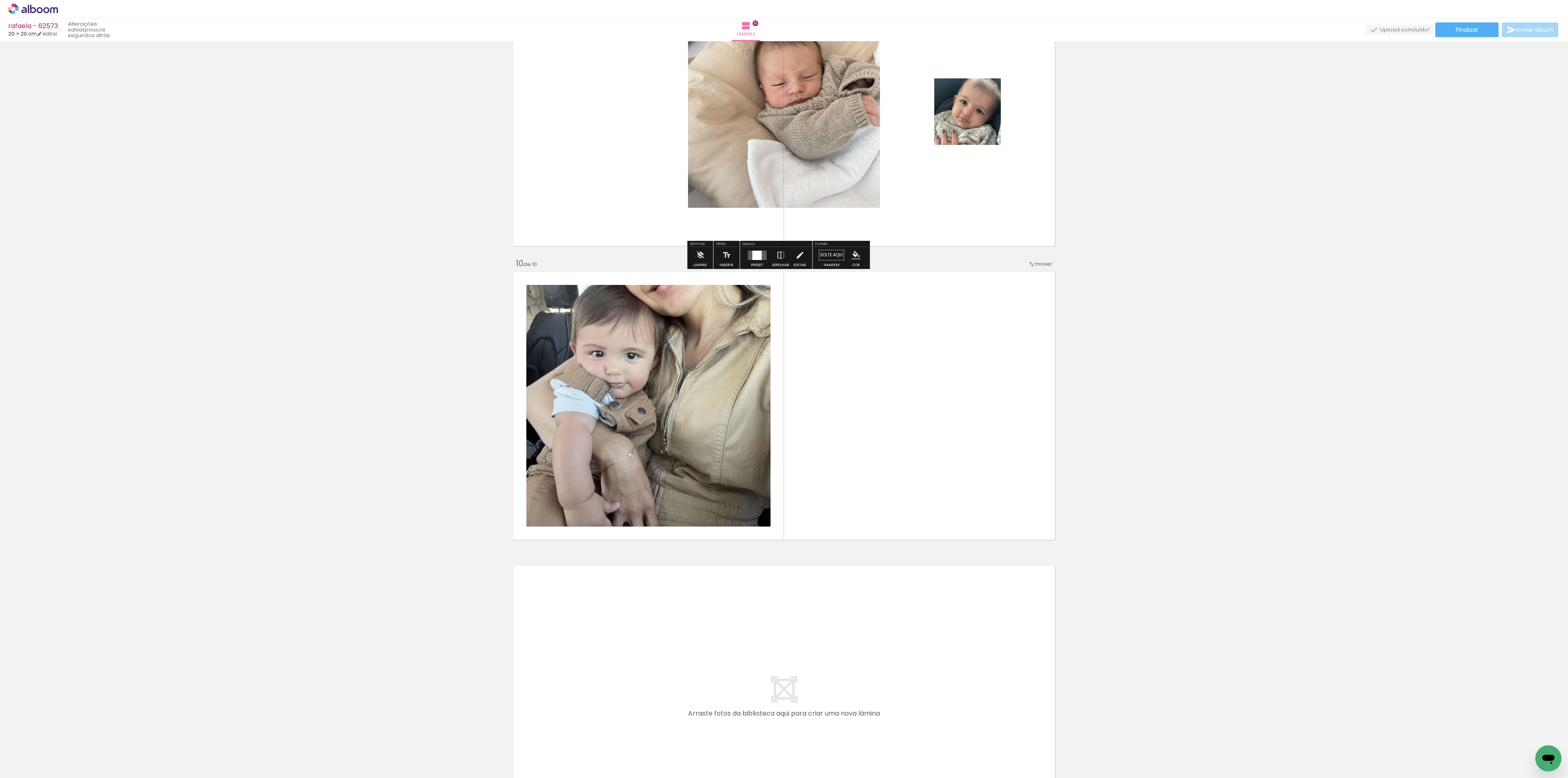
drag, startPoint x: 946, startPoint y: 743, endPoint x: 772, endPoint y: 534, distance: 272.0
click at [812, 539] on quentale-workspace at bounding box center [784, 389] width 1568 height 778
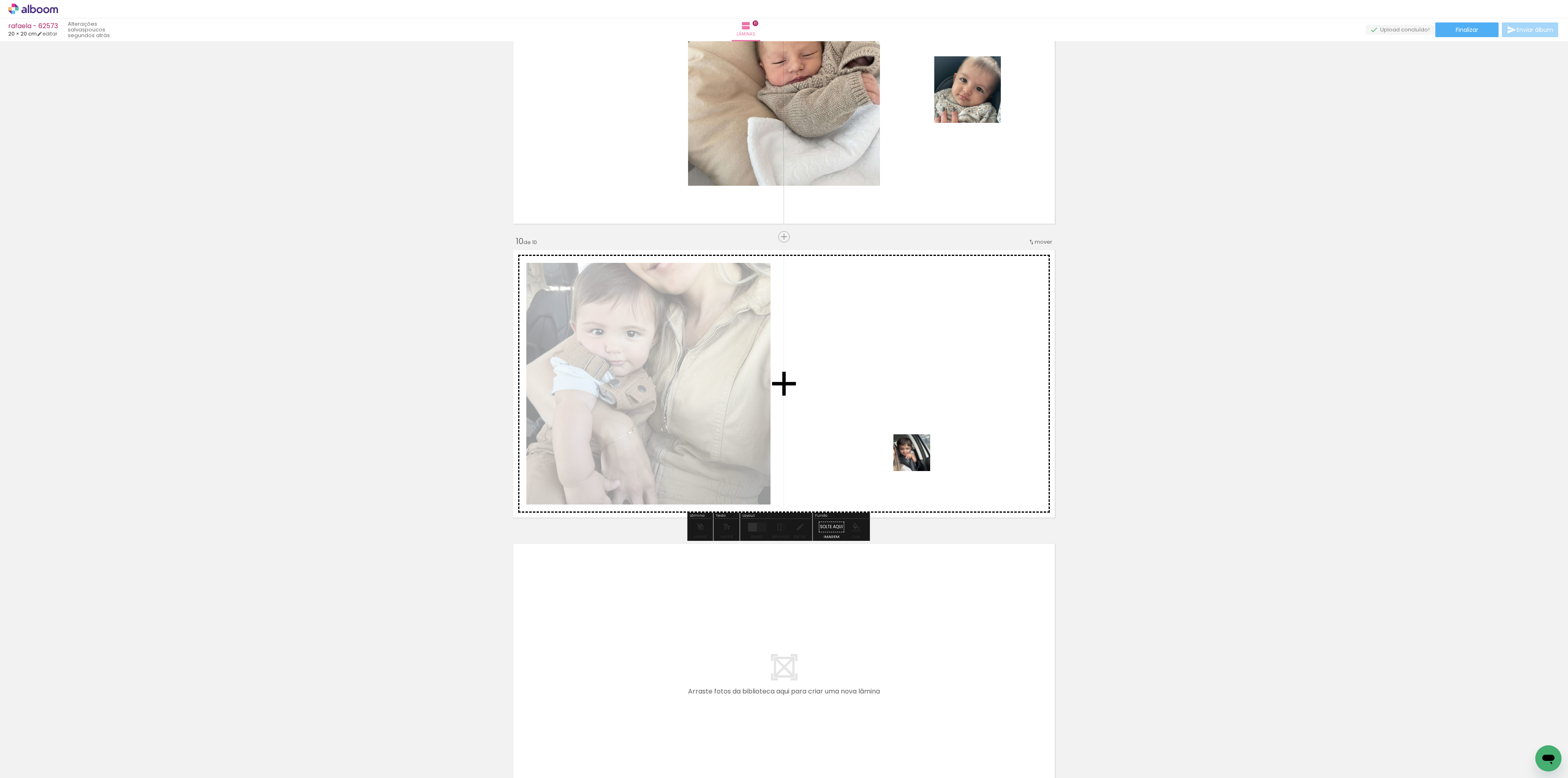
drag, startPoint x: 962, startPoint y: 743, endPoint x: 891, endPoint y: 410, distance: 340.5
click at [914, 396] on quentale-workspace at bounding box center [784, 389] width 1568 height 778
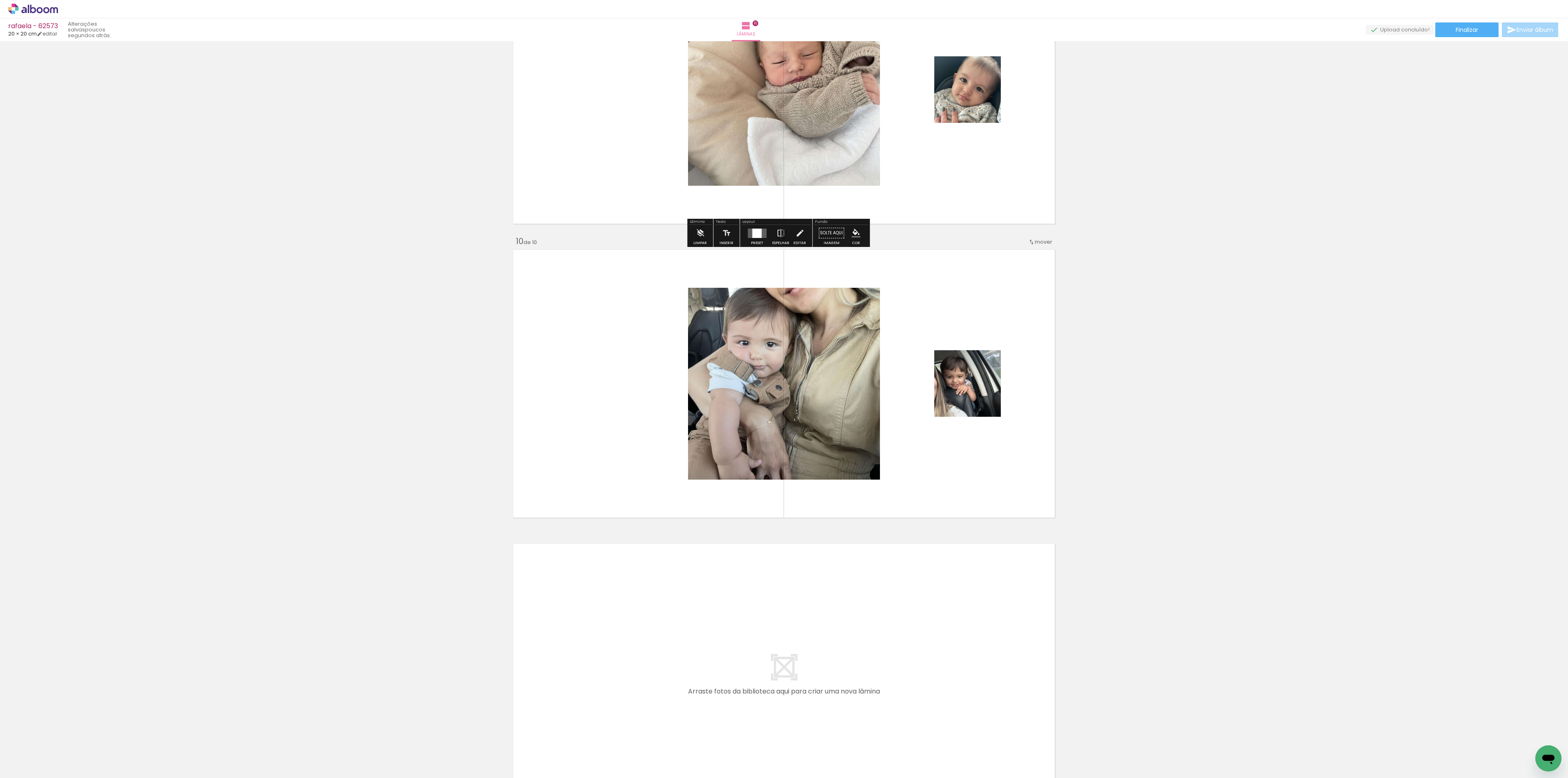
click at [759, 236] on div at bounding box center [756, 233] width 9 height 9
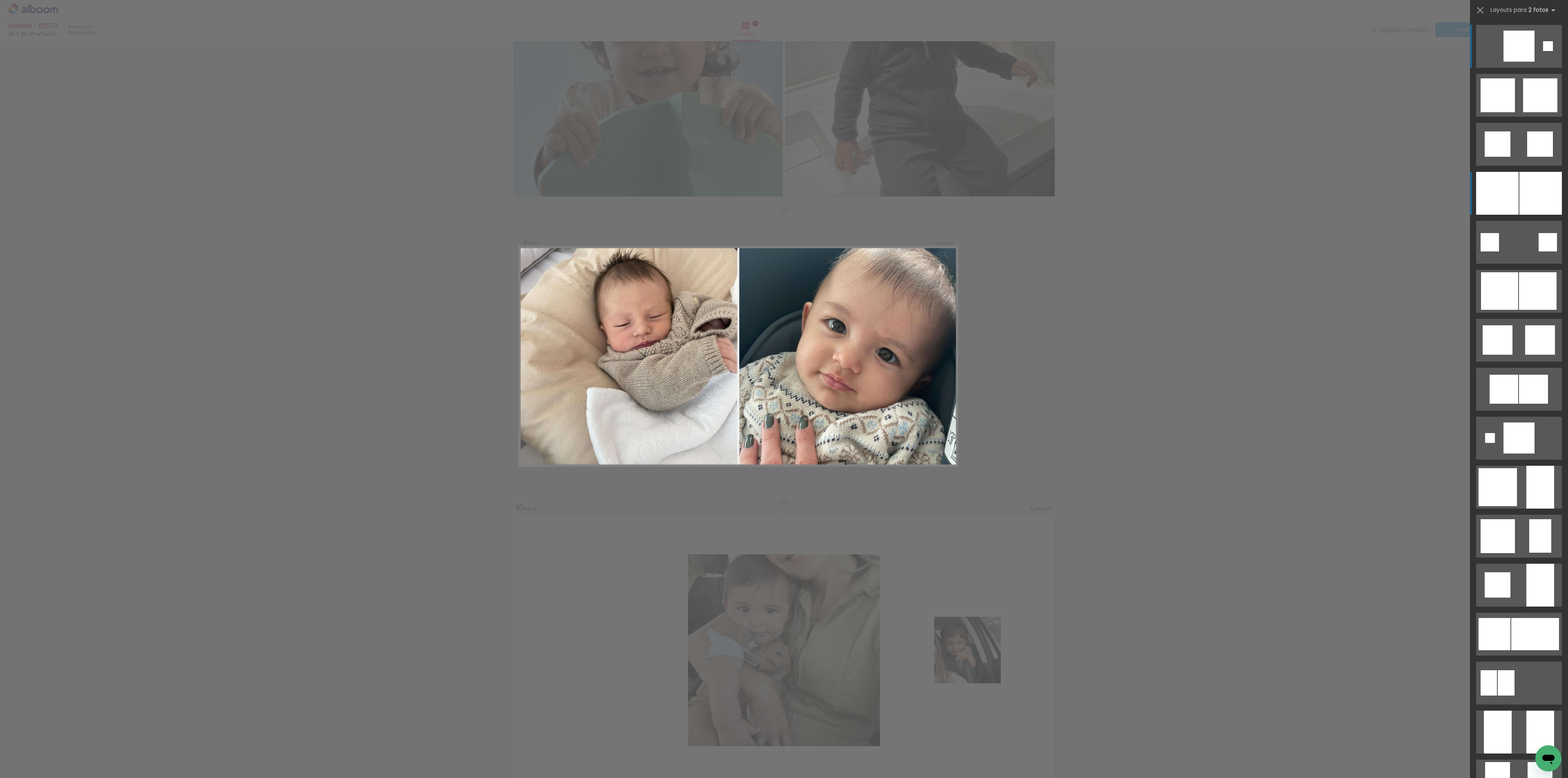
click at [1531, 207] on div at bounding box center [1540, 193] width 42 height 43
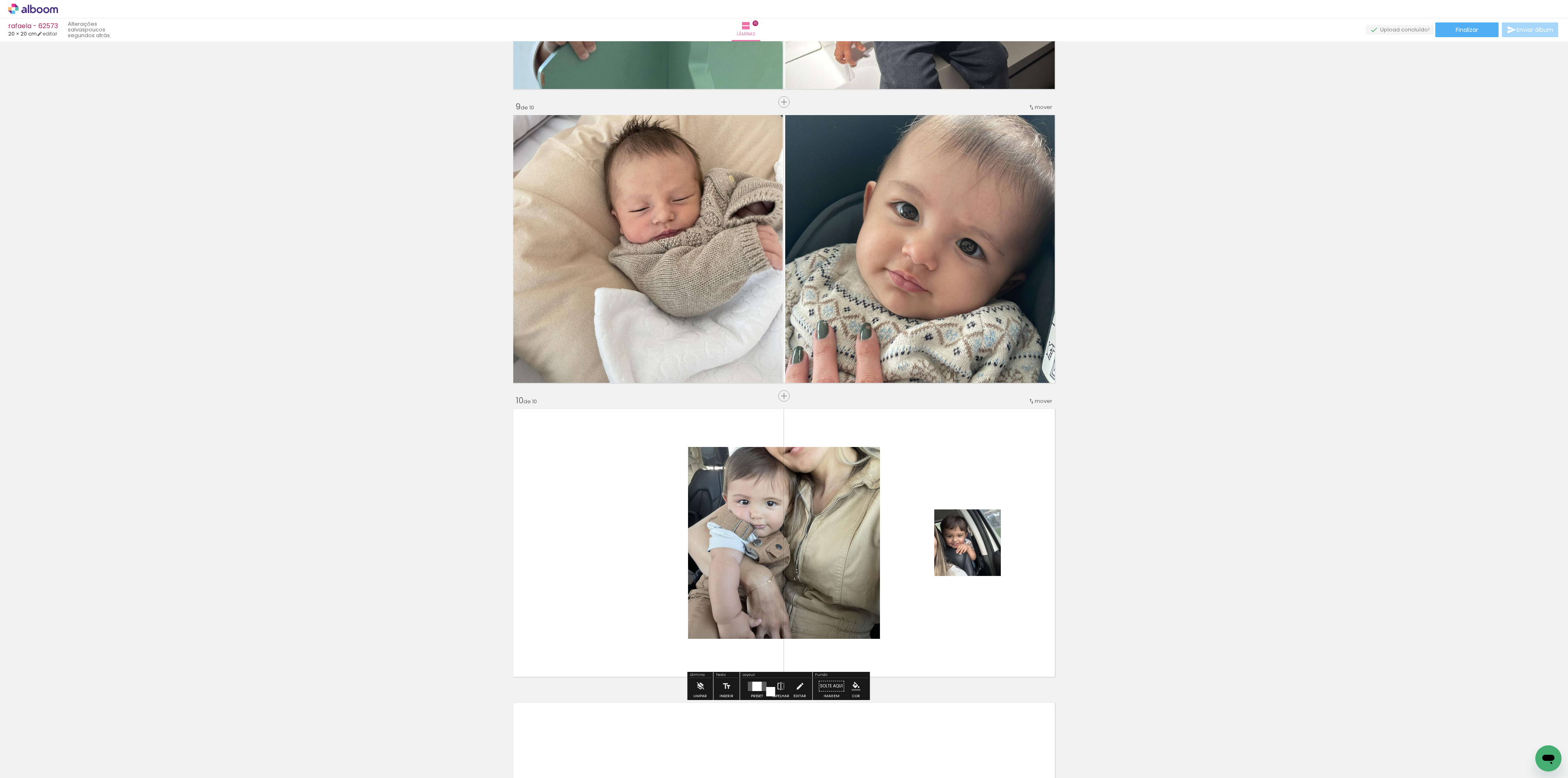
scroll to position [2414, 0]
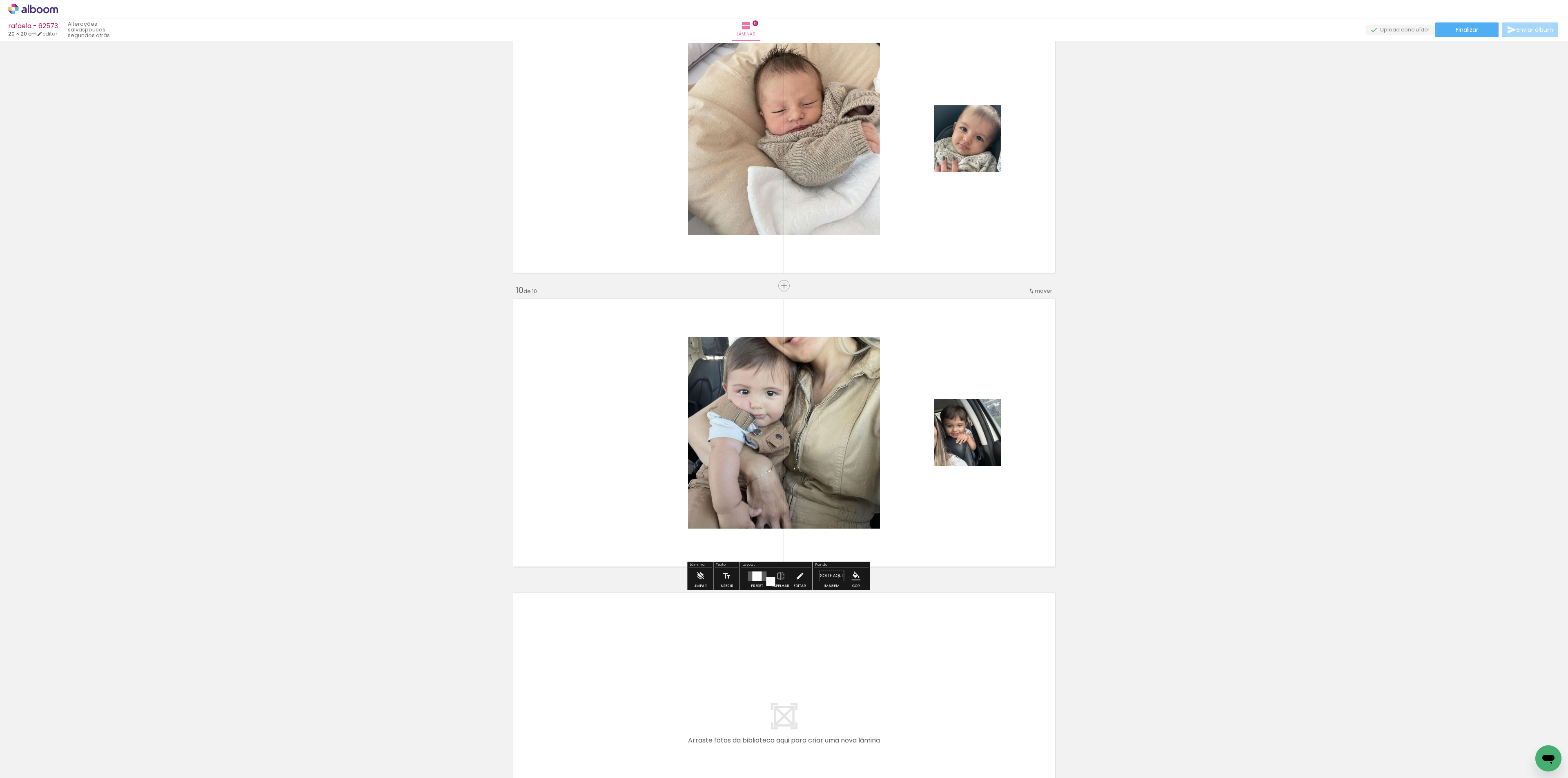
click at [754, 583] on div at bounding box center [756, 576] width 22 height 16
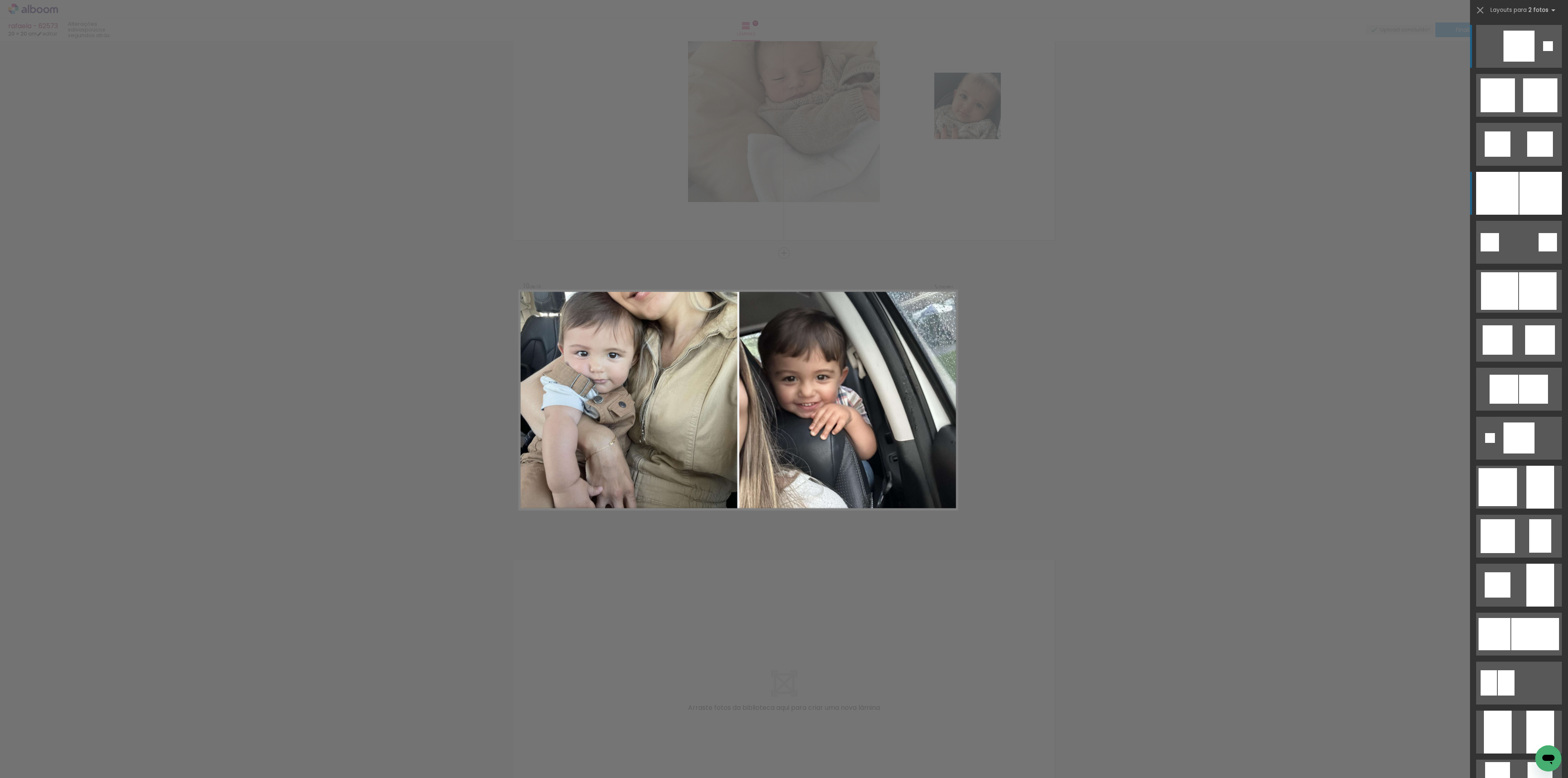
click at [1519, 198] on div at bounding box center [1540, 193] width 42 height 43
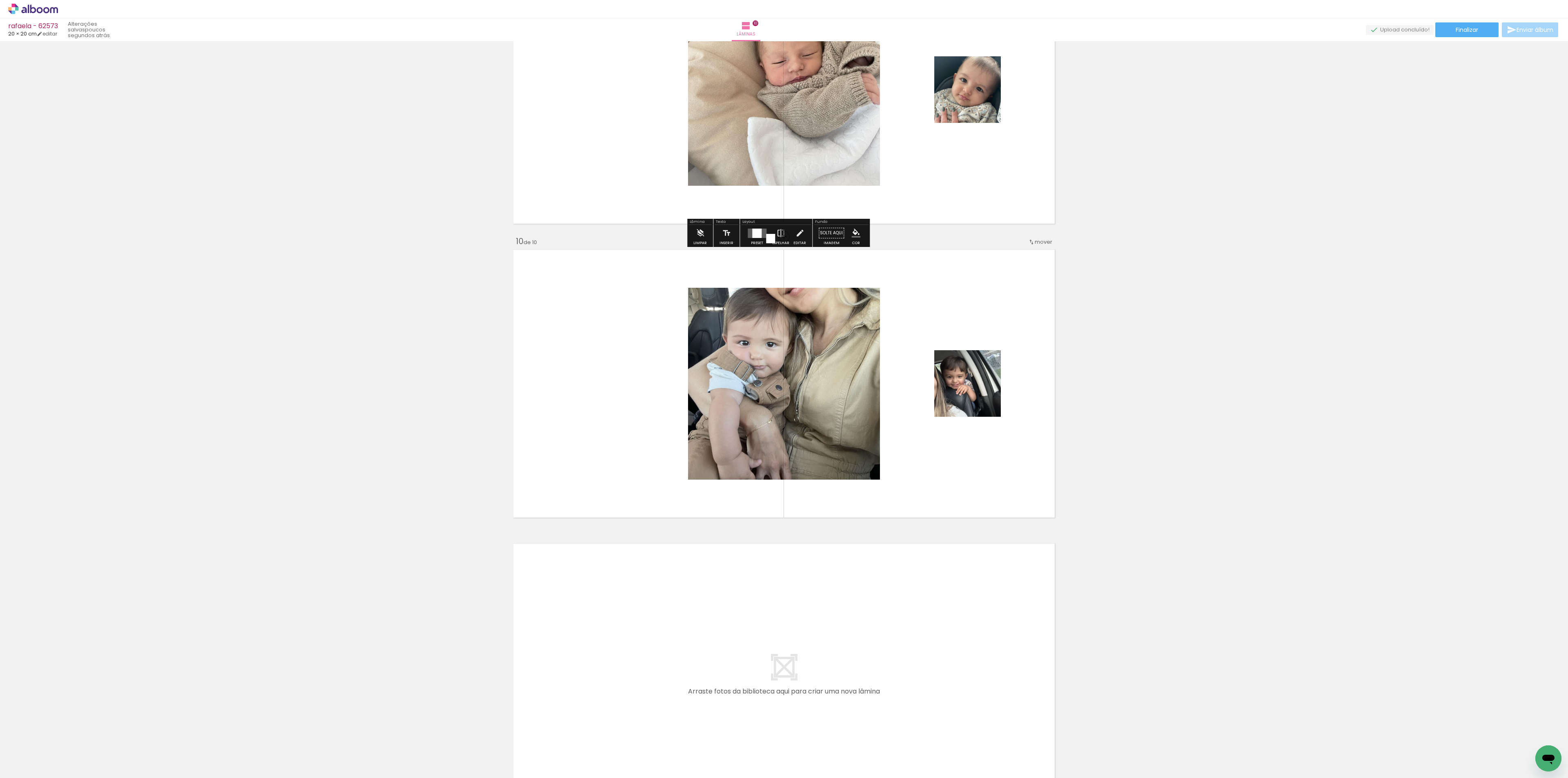
click at [758, 234] on div at bounding box center [756, 233] width 9 height 9
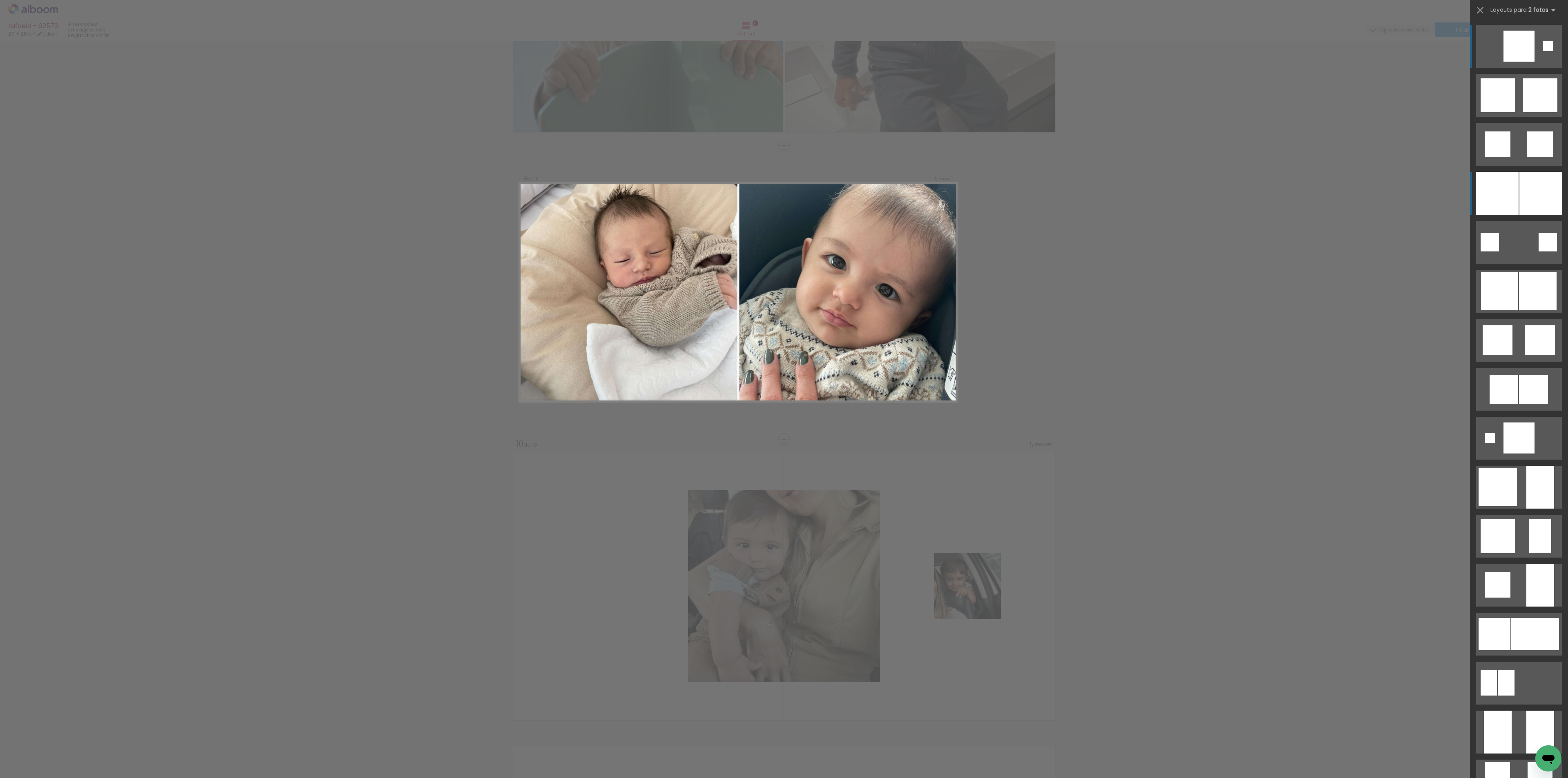
click at [1511, 178] on div at bounding box center [1497, 193] width 42 height 43
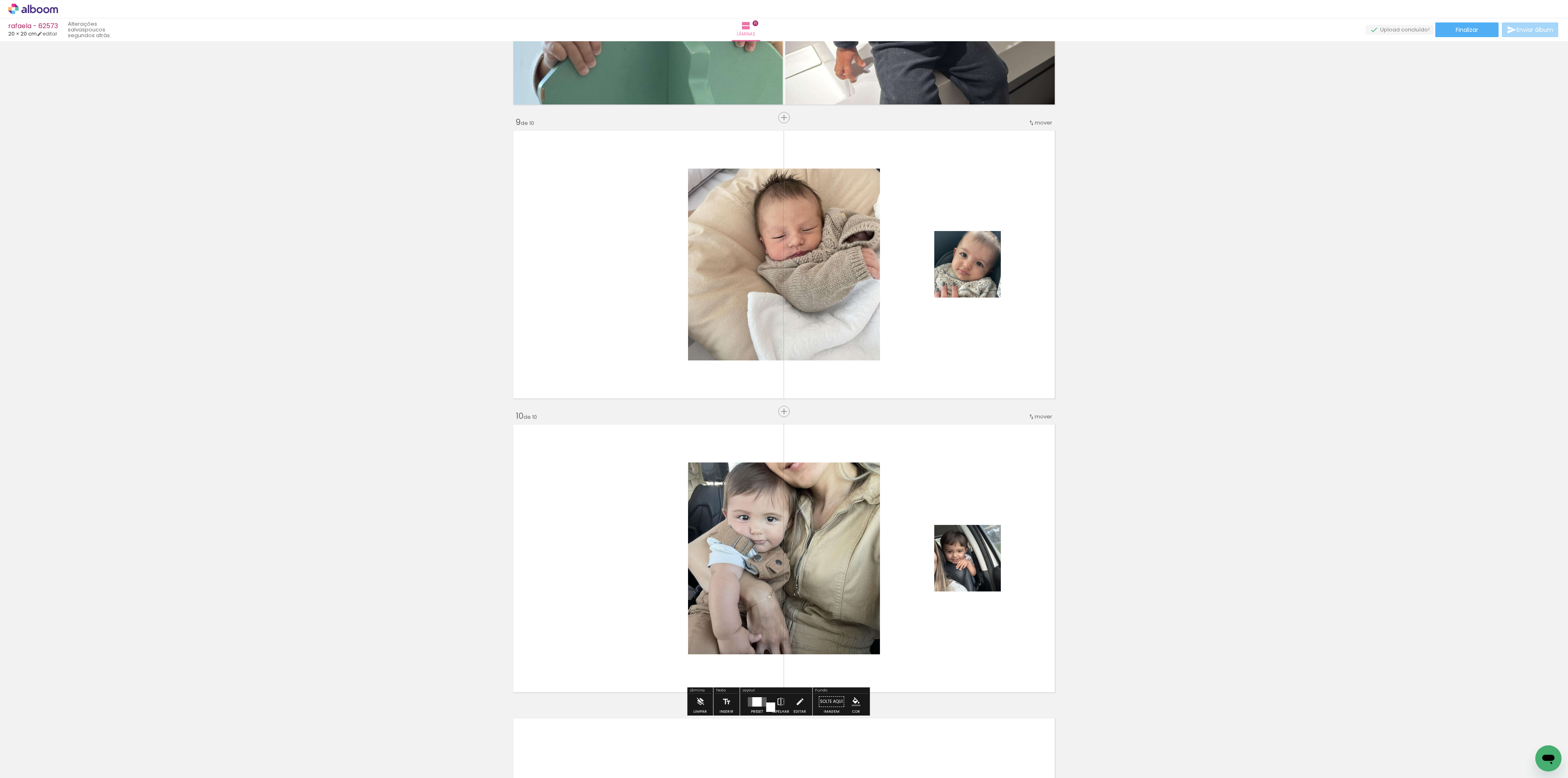
scroll to position [2414, 0]
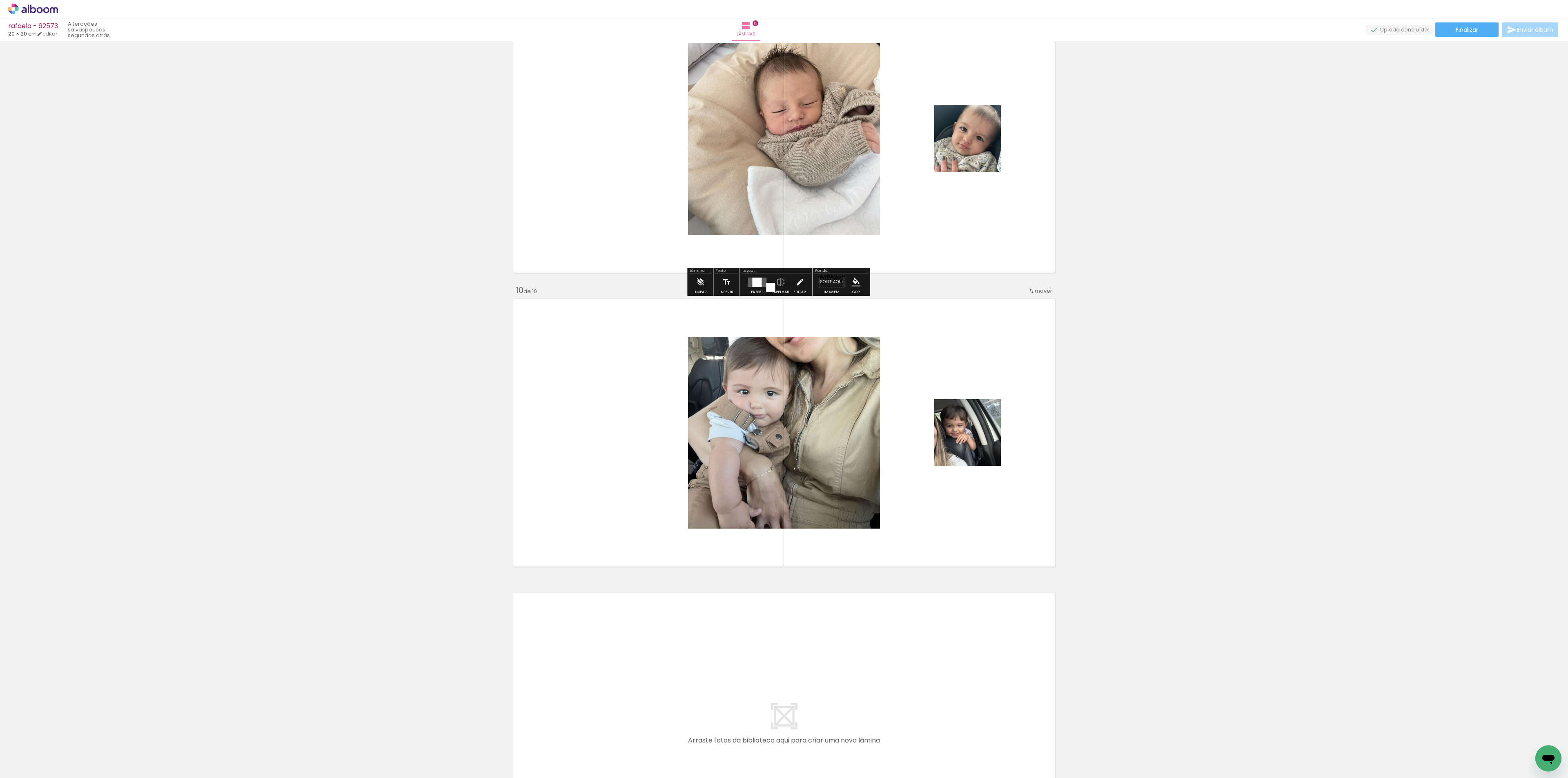
click at [753, 280] on div at bounding box center [756, 282] width 9 height 9
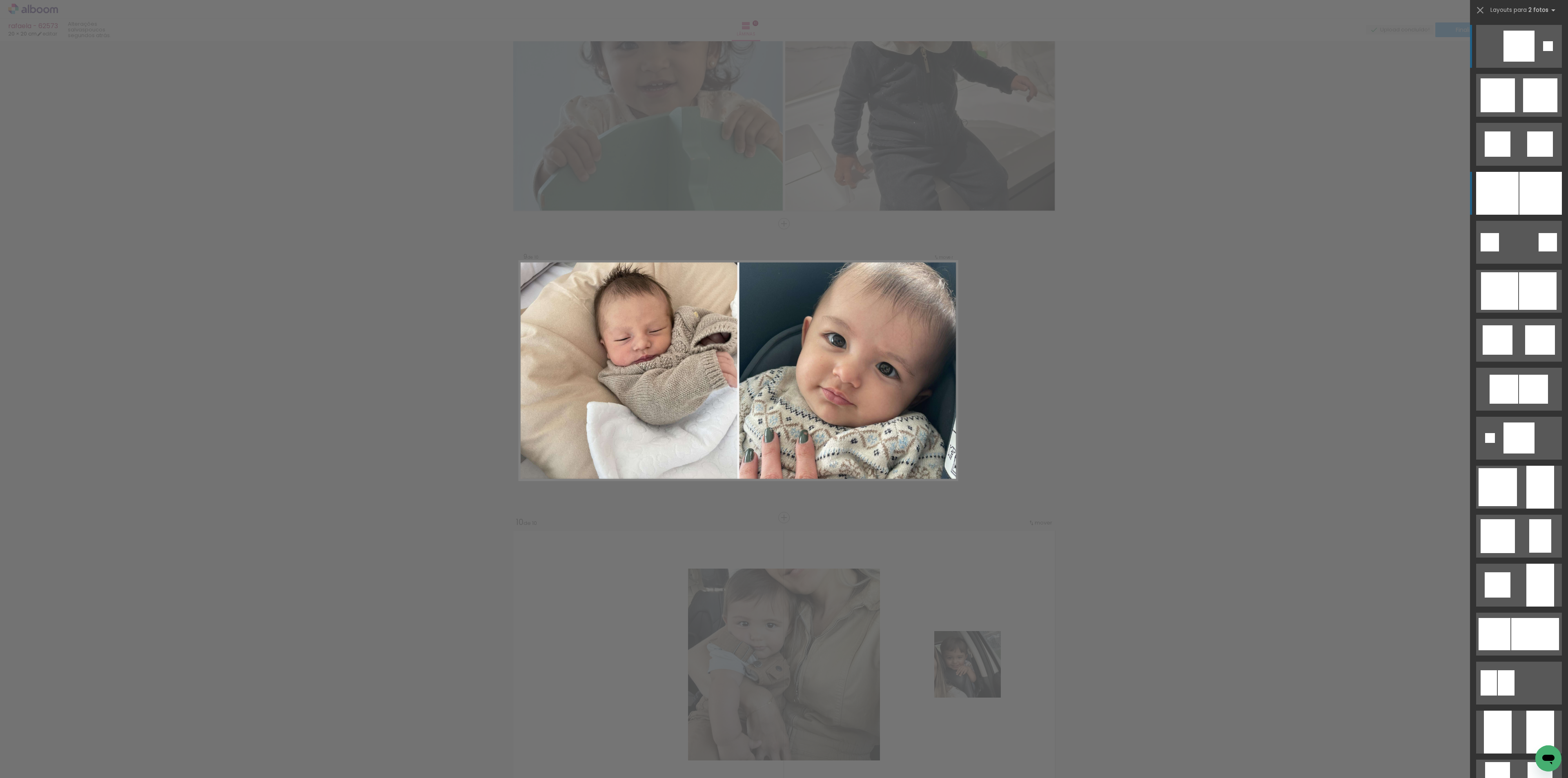
scroll to position [2169, 0]
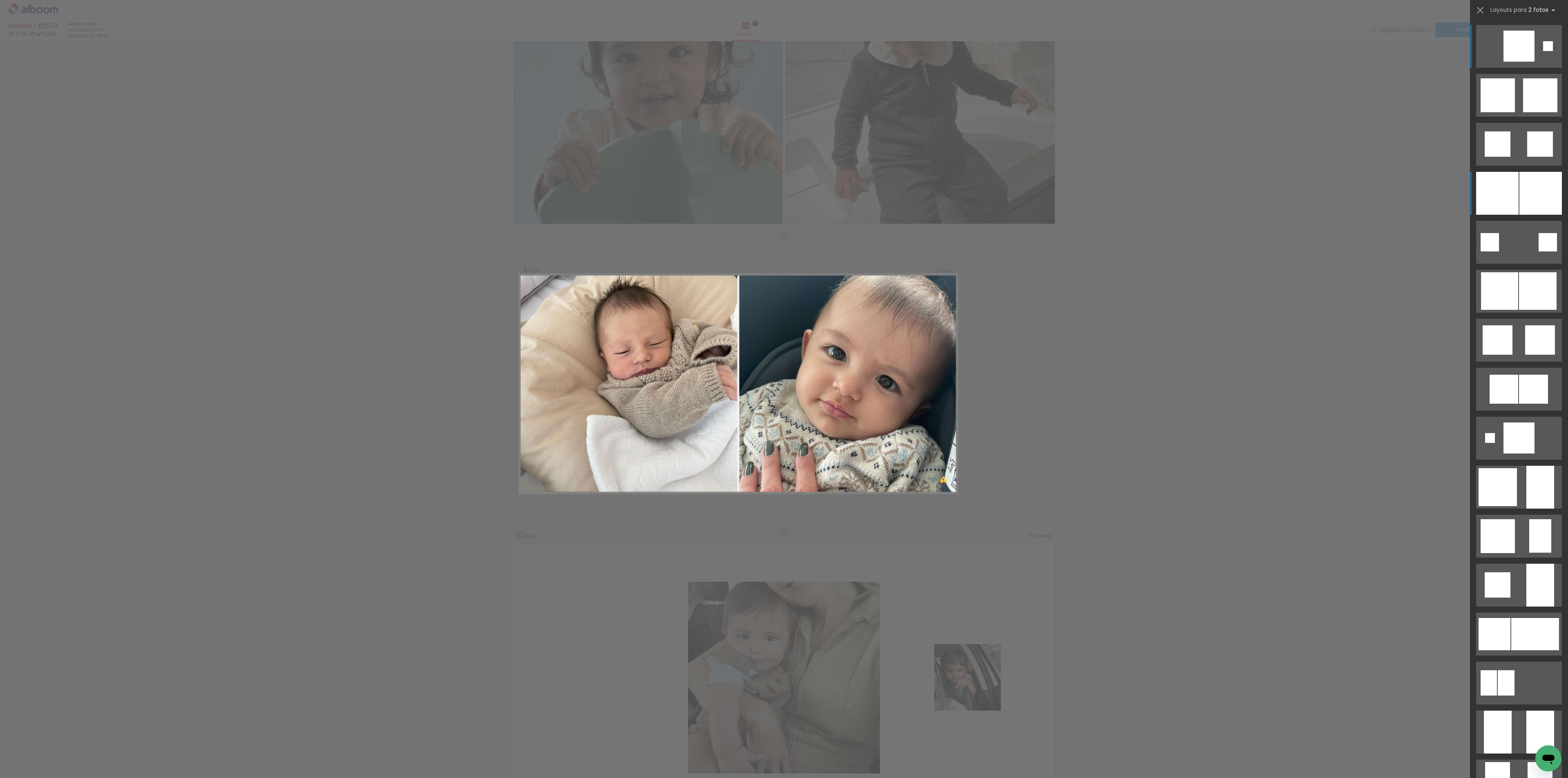
click at [1537, 196] on div at bounding box center [1540, 193] width 42 height 43
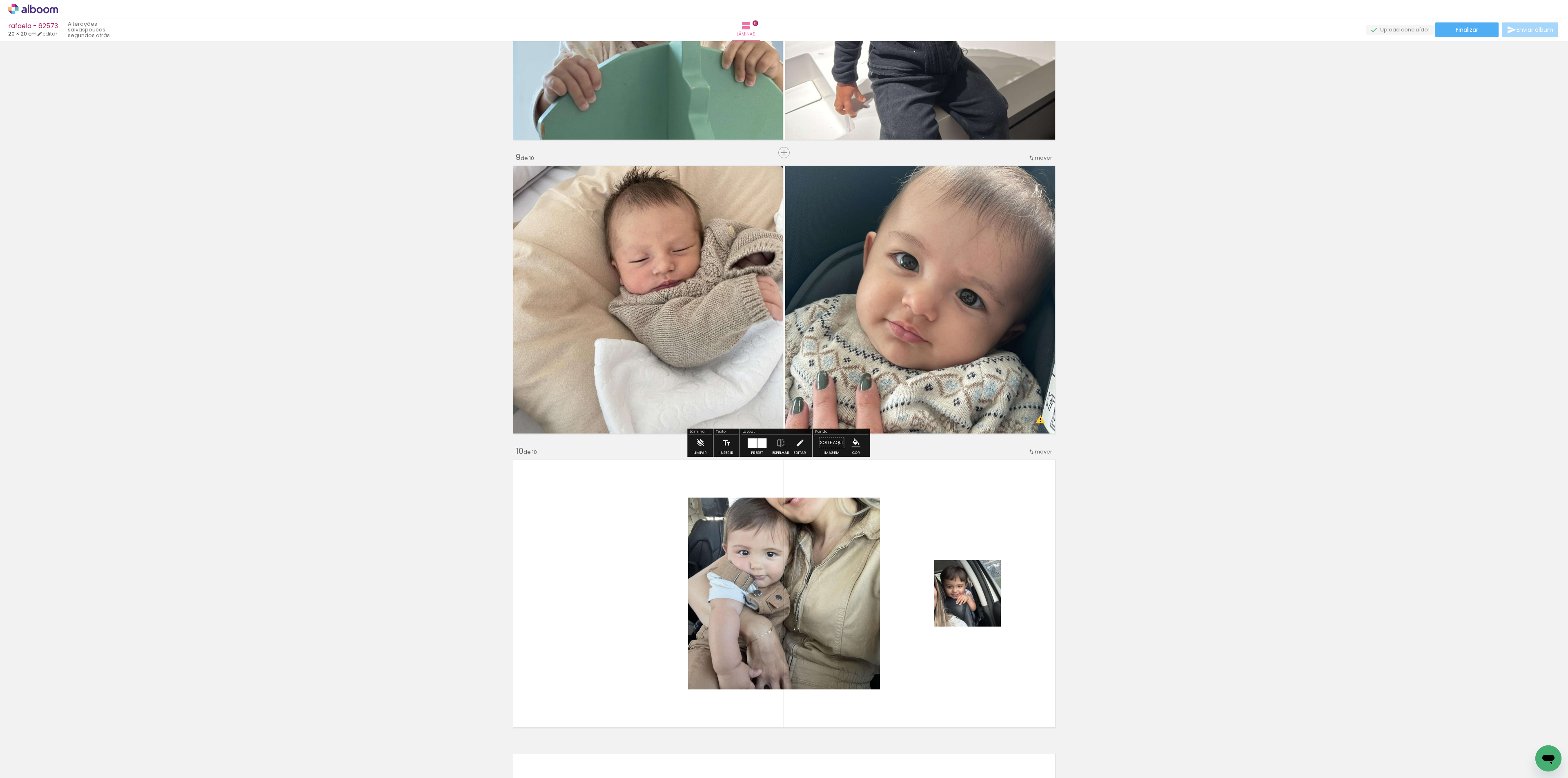
scroll to position [2332, 0]
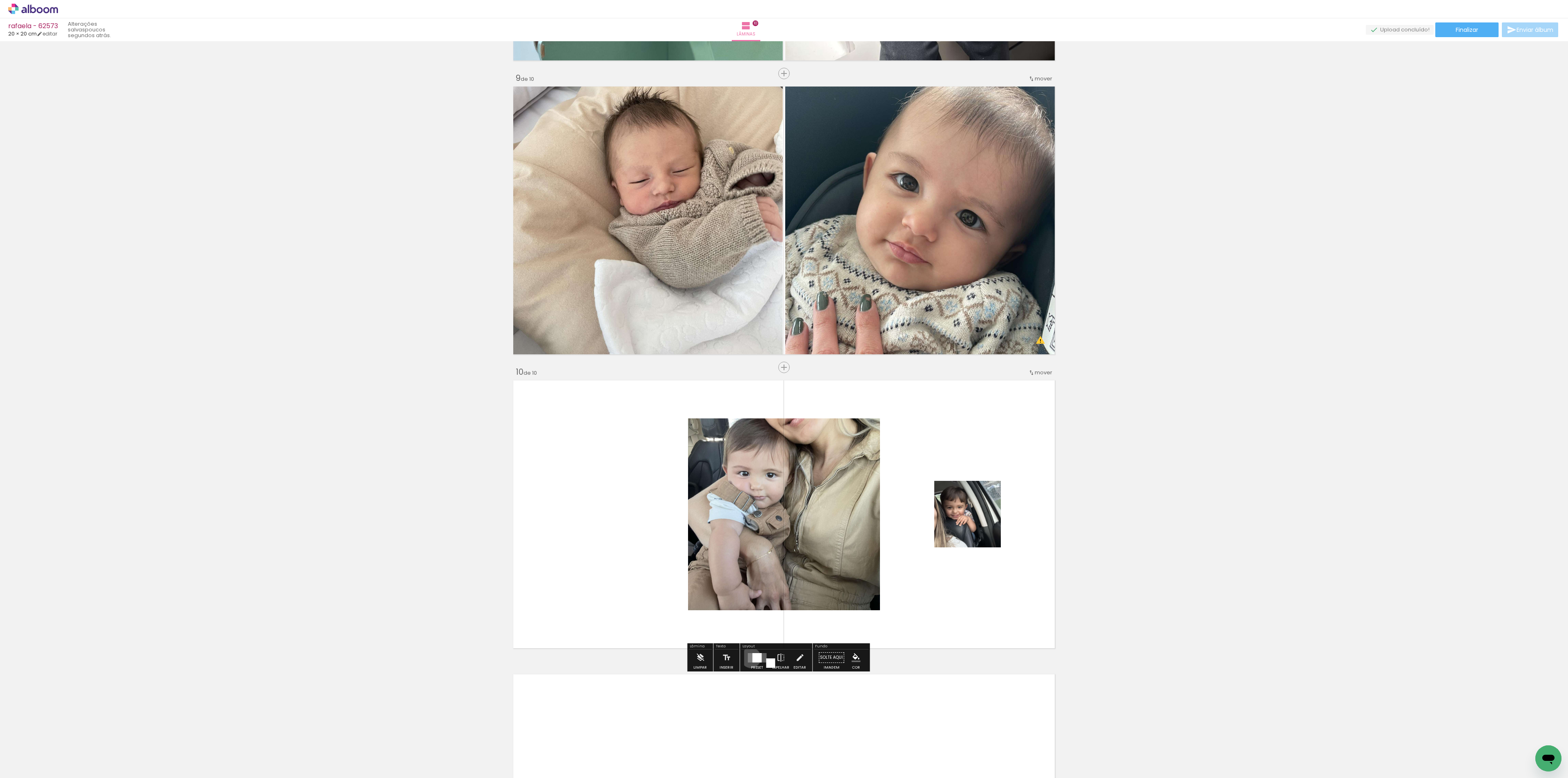
click at [749, 658] on quentale-layouter at bounding box center [757, 657] width 19 height 9
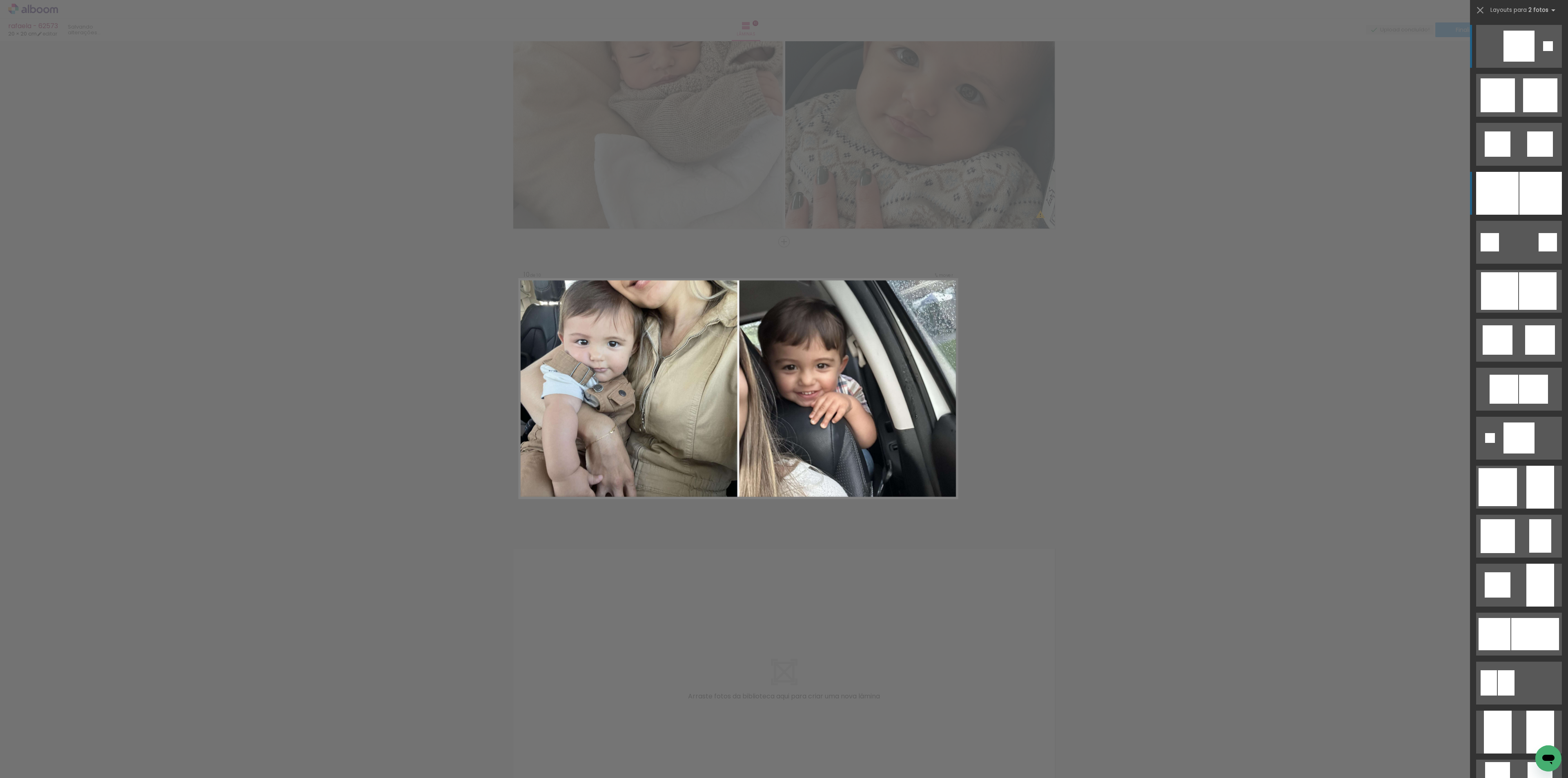
scroll to position [2463, 0]
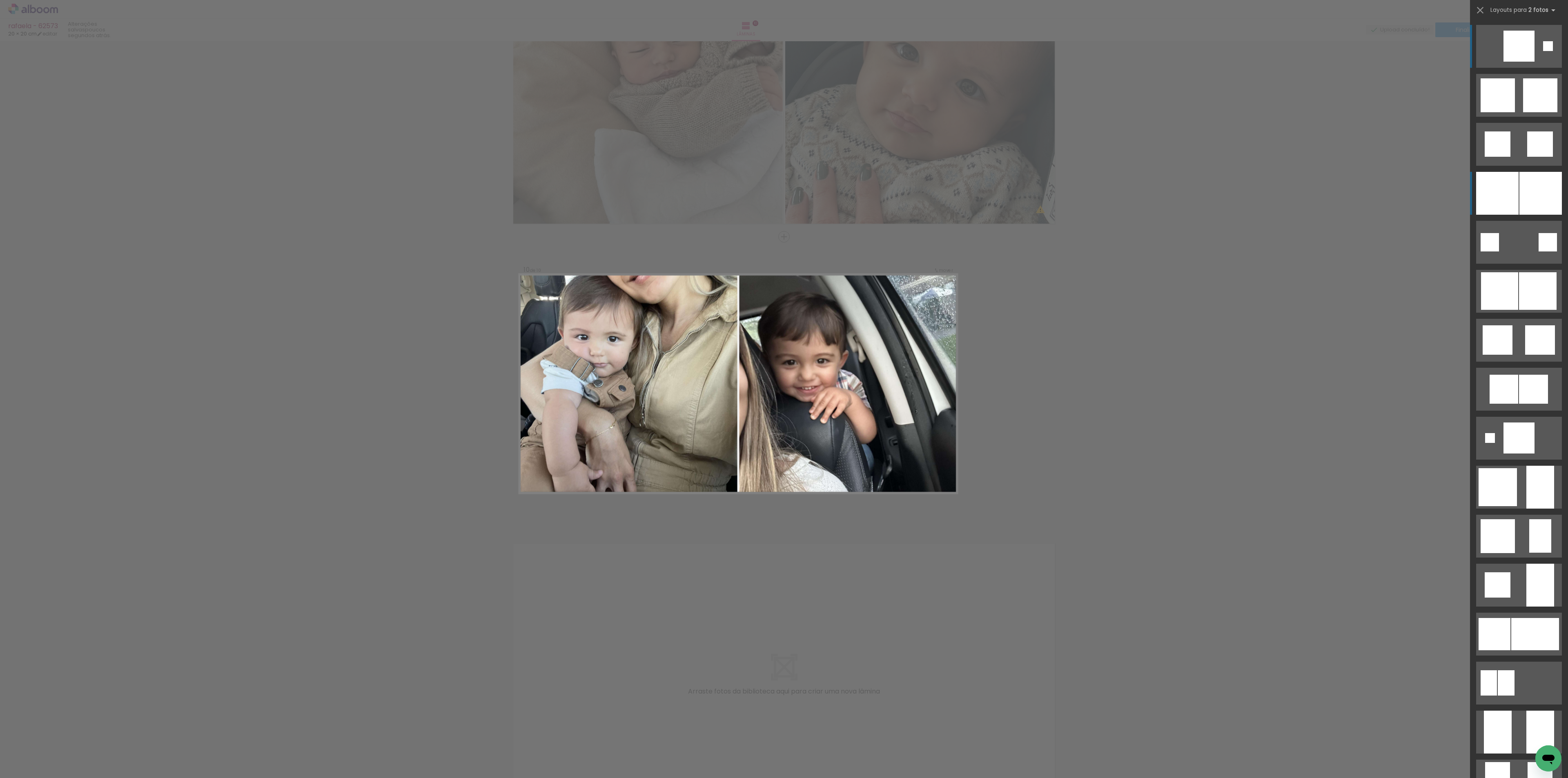
click at [1519, 182] on div at bounding box center [1540, 193] width 42 height 43
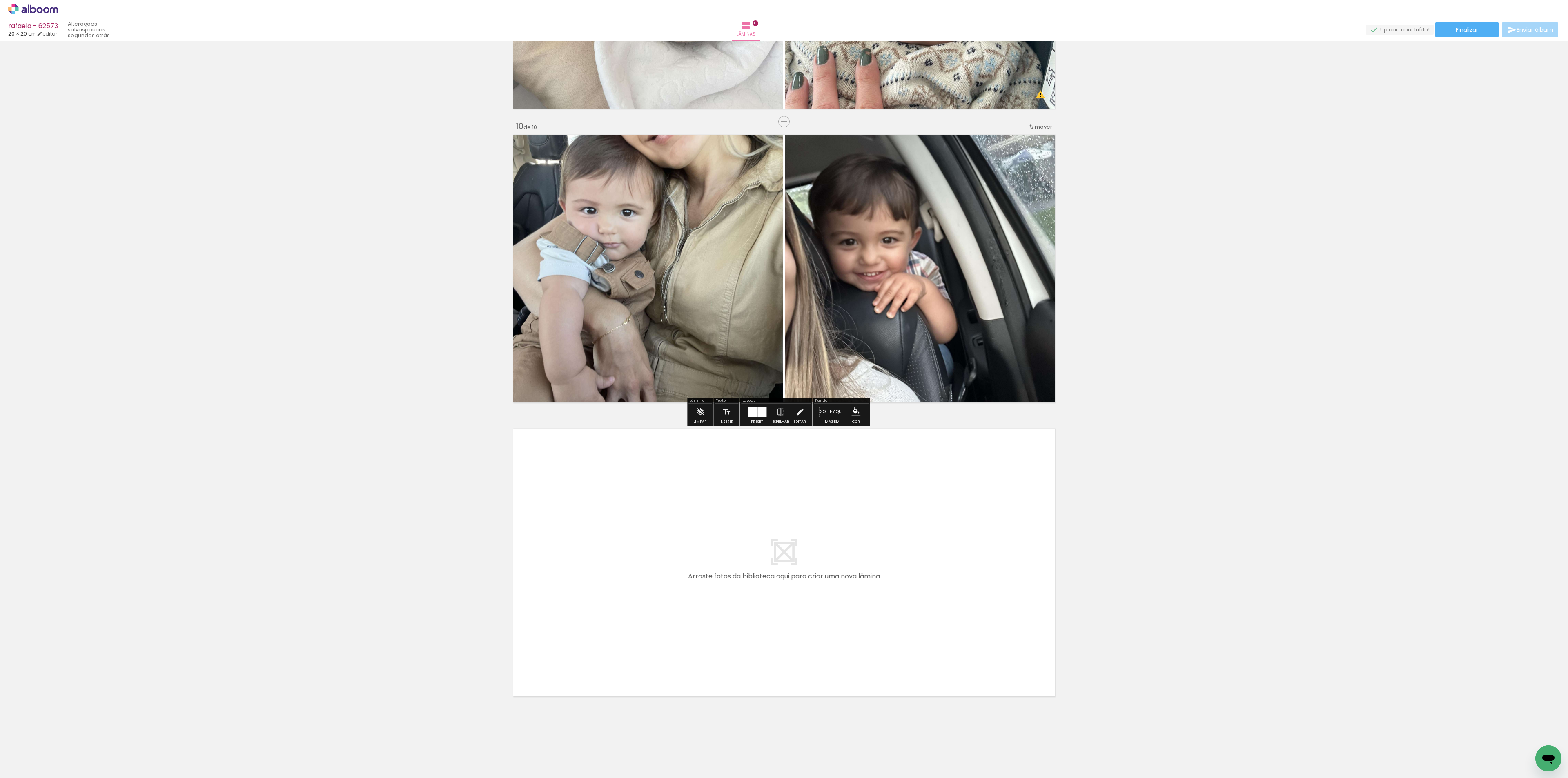
scroll to position [2579, 0]
drag, startPoint x: 992, startPoint y: 746, endPoint x: 1055, endPoint y: 750, distance: 63.1
click at [949, 618] on quentale-workspace at bounding box center [784, 389] width 1568 height 778
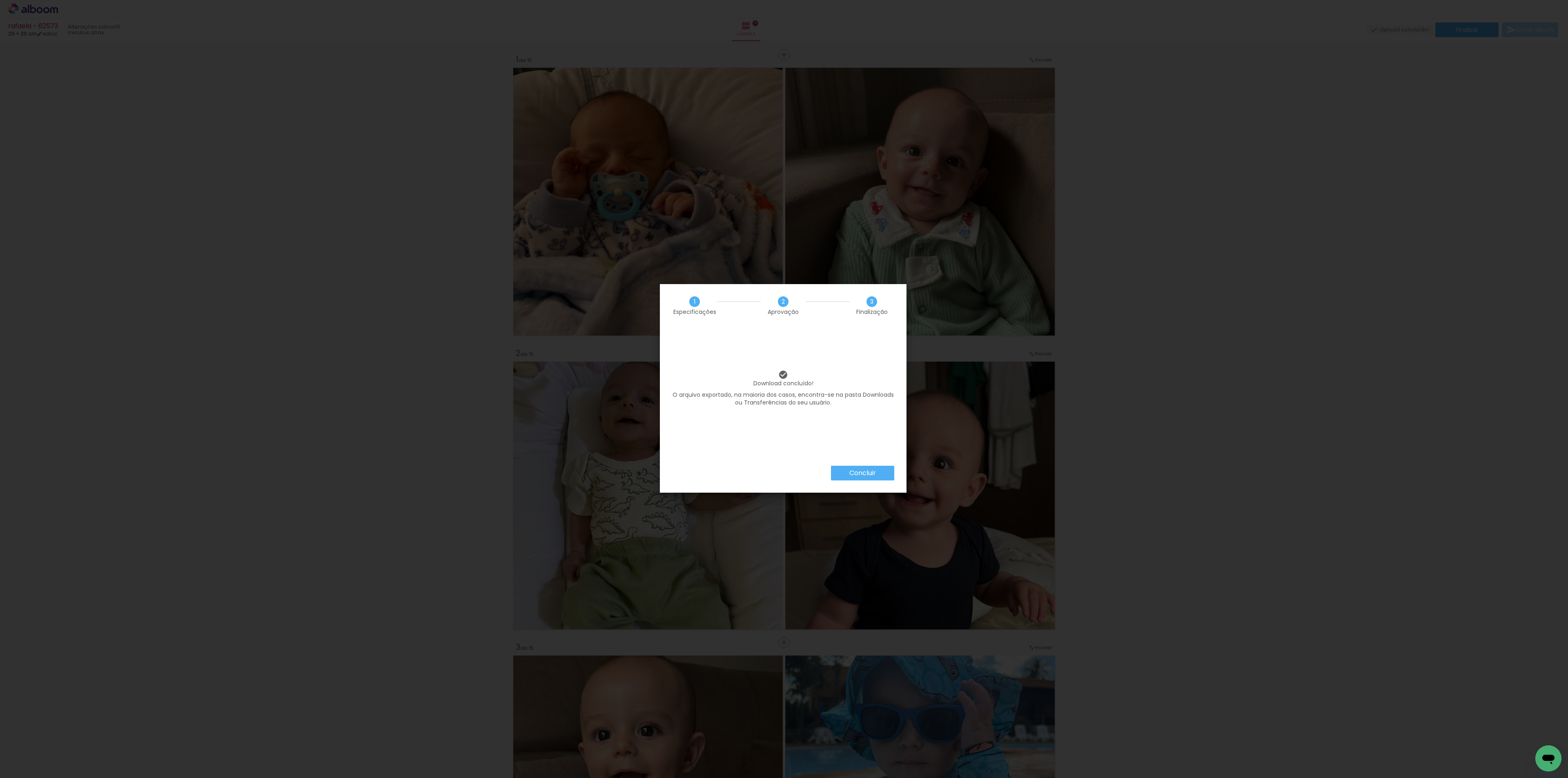
scroll to position [3932, 0]
